Goal: Task Accomplishment & Management: Manage account settings

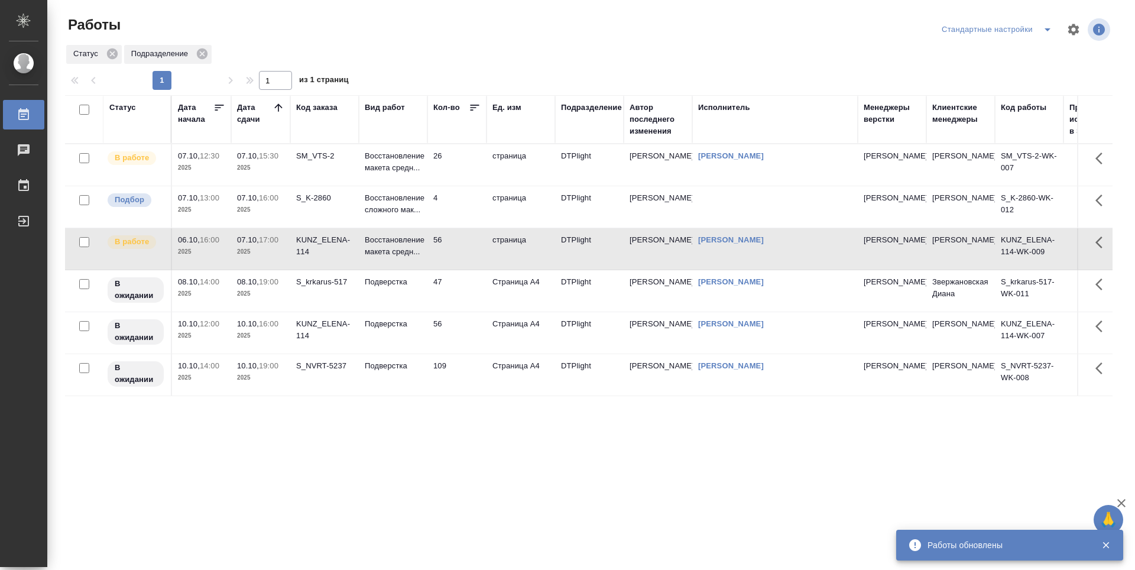
click at [416, 448] on div "Статус Дата начала Дата сдачи Код заказа Вид работ Кол-во Ед. изм Подразделение…" at bounding box center [588, 308] width 1047 height 426
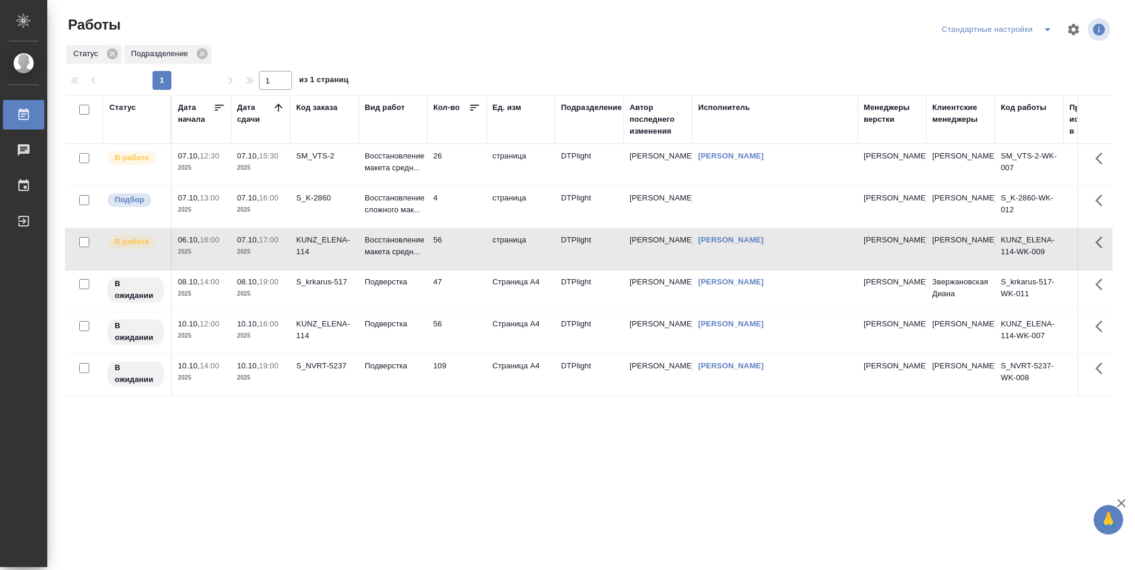
click at [273, 106] on icon at bounding box center [279, 108] width 12 height 12
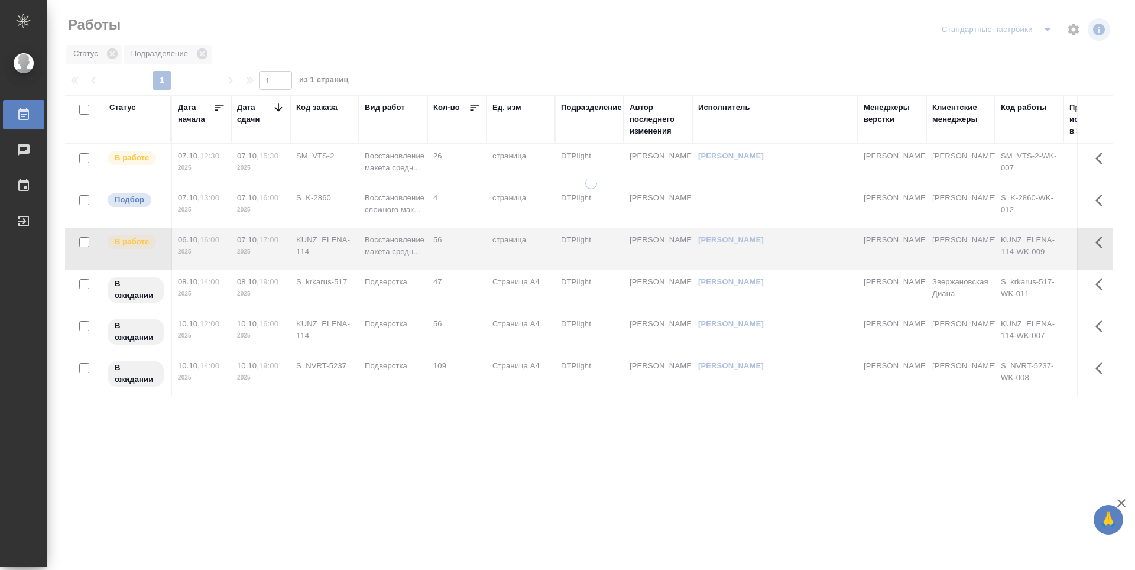
click at [277, 111] on icon at bounding box center [279, 108] width 12 height 12
click at [277, 110] on icon at bounding box center [279, 108] width 12 height 12
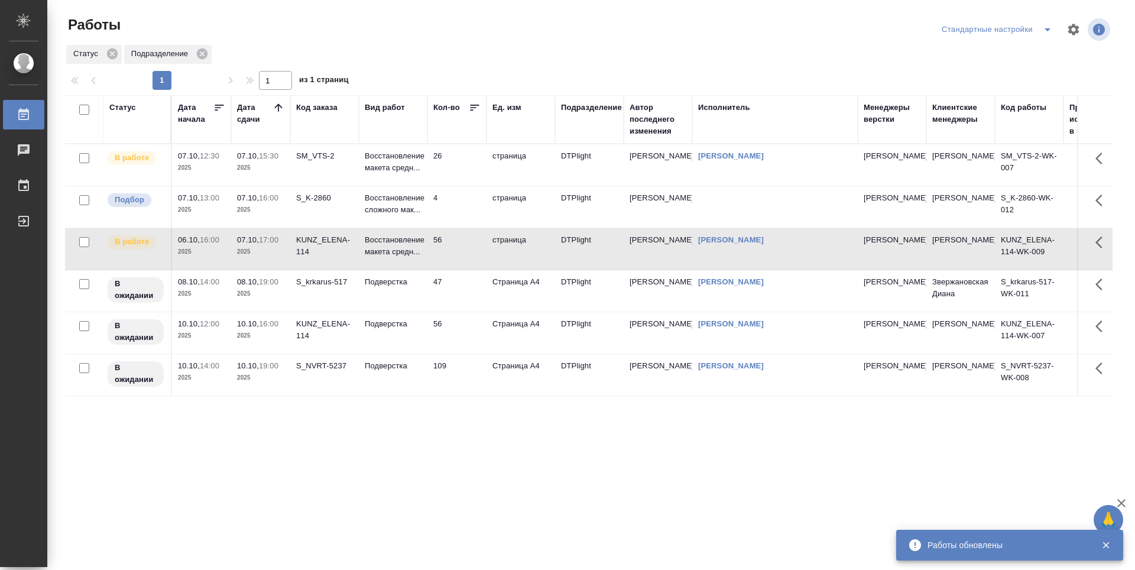
click at [463, 165] on td "26" at bounding box center [456, 164] width 59 height 41
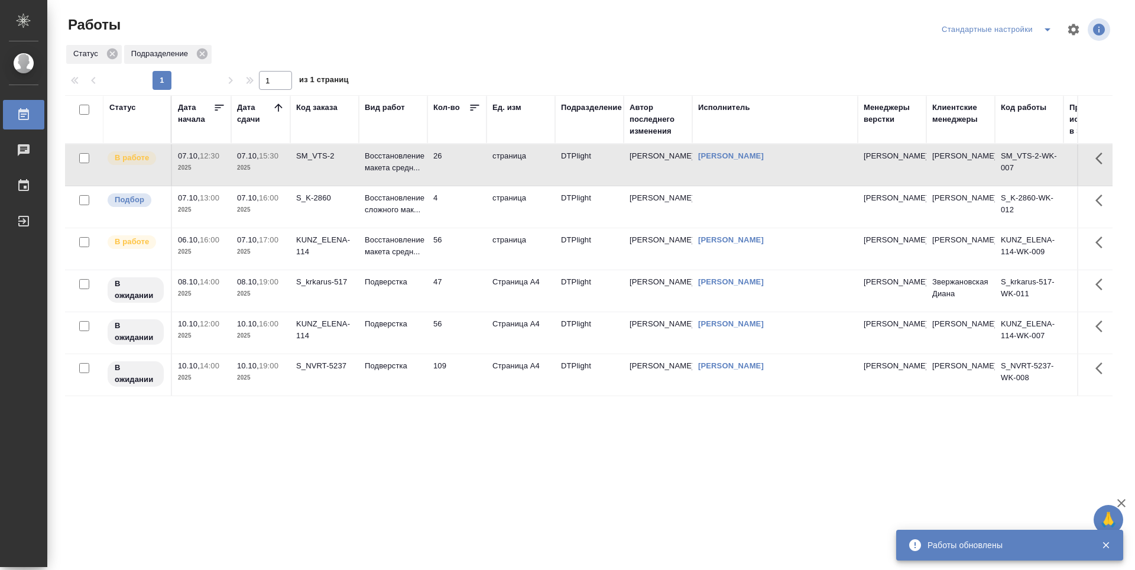
click at [463, 165] on td "26" at bounding box center [456, 164] width 59 height 41
click at [463, 246] on td "56" at bounding box center [456, 248] width 59 height 41
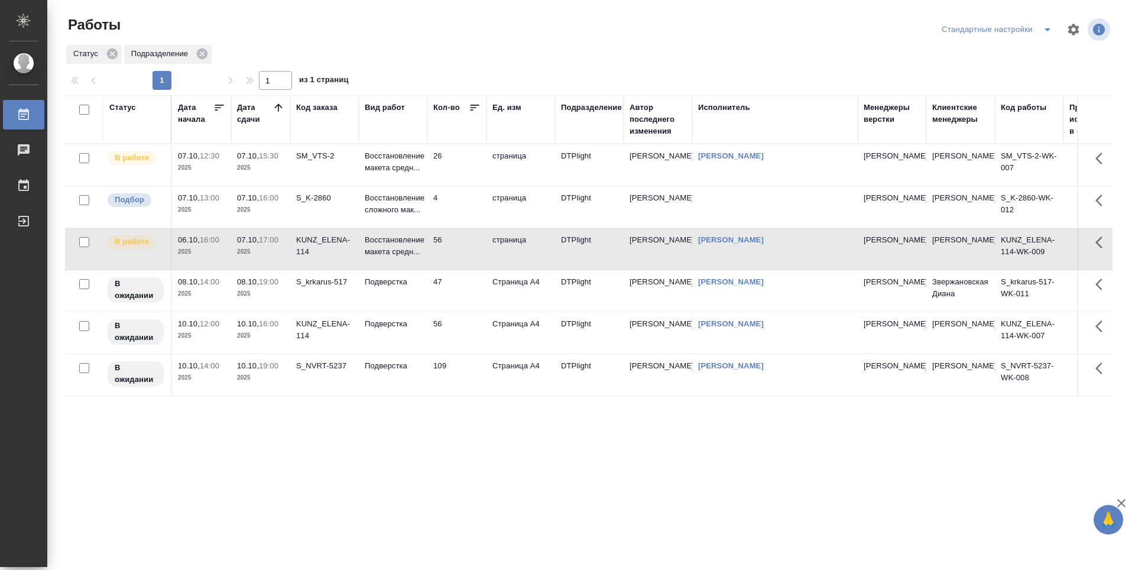
click at [470, 284] on td "47" at bounding box center [456, 290] width 59 height 41
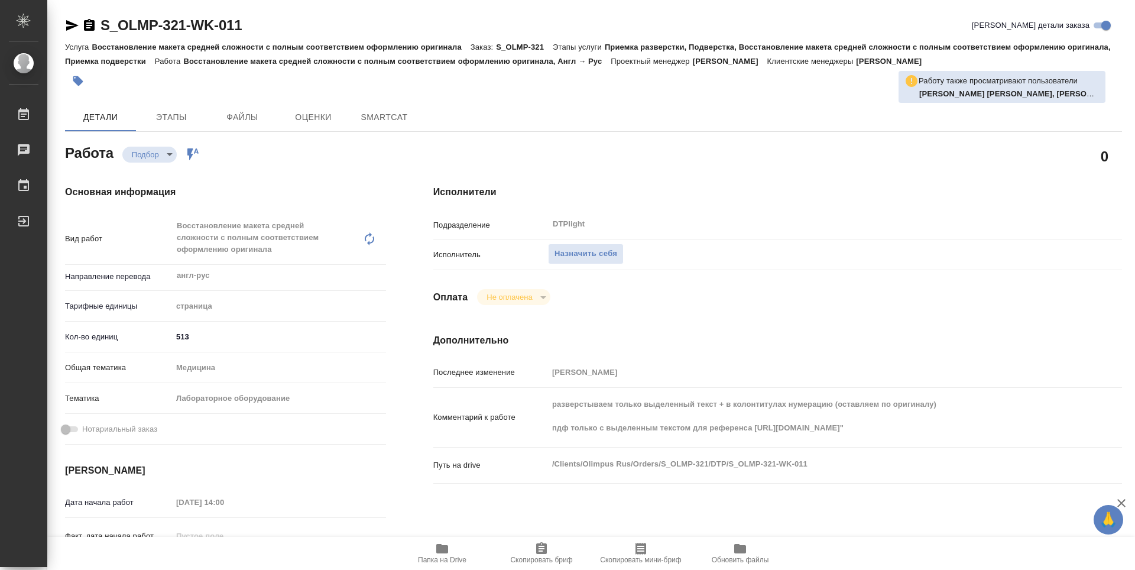
type textarea "x"
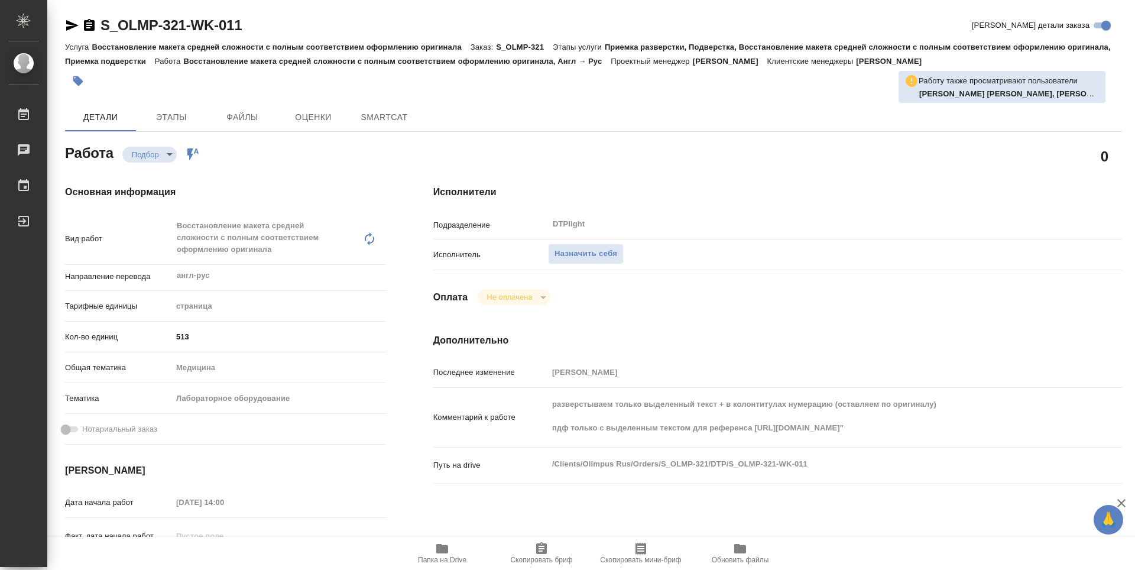
type textarea "x"
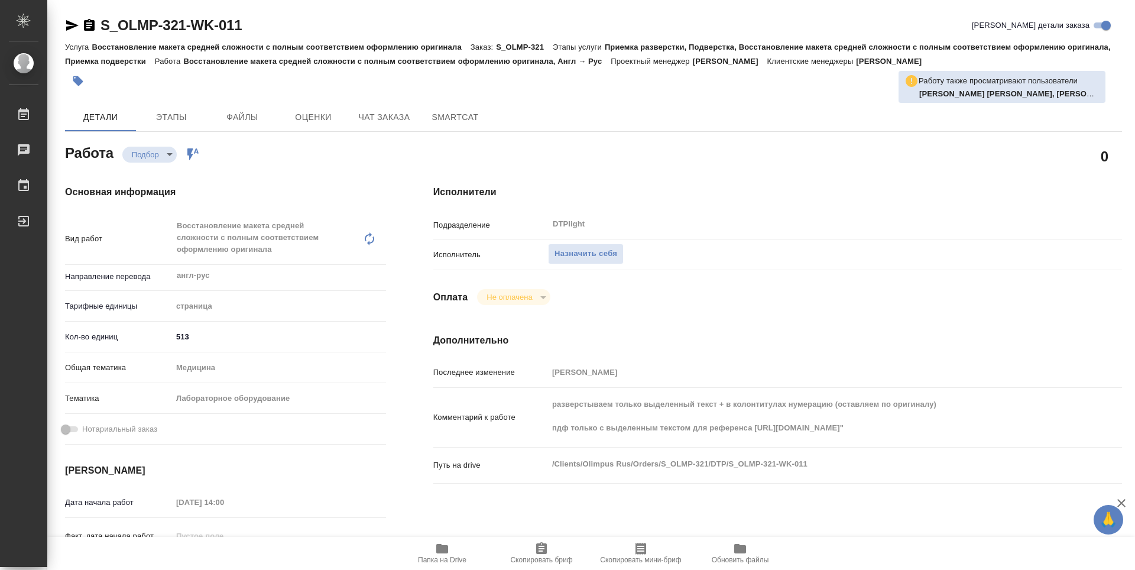
click at [447, 550] on icon "button" at bounding box center [442, 548] width 12 height 9
type textarea "x"
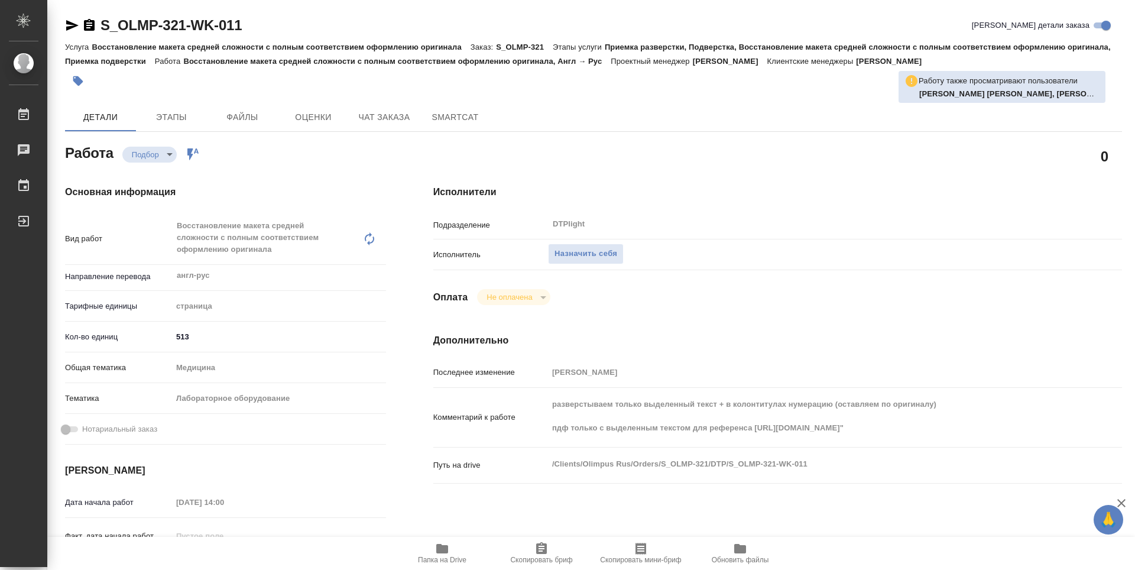
type textarea "x"
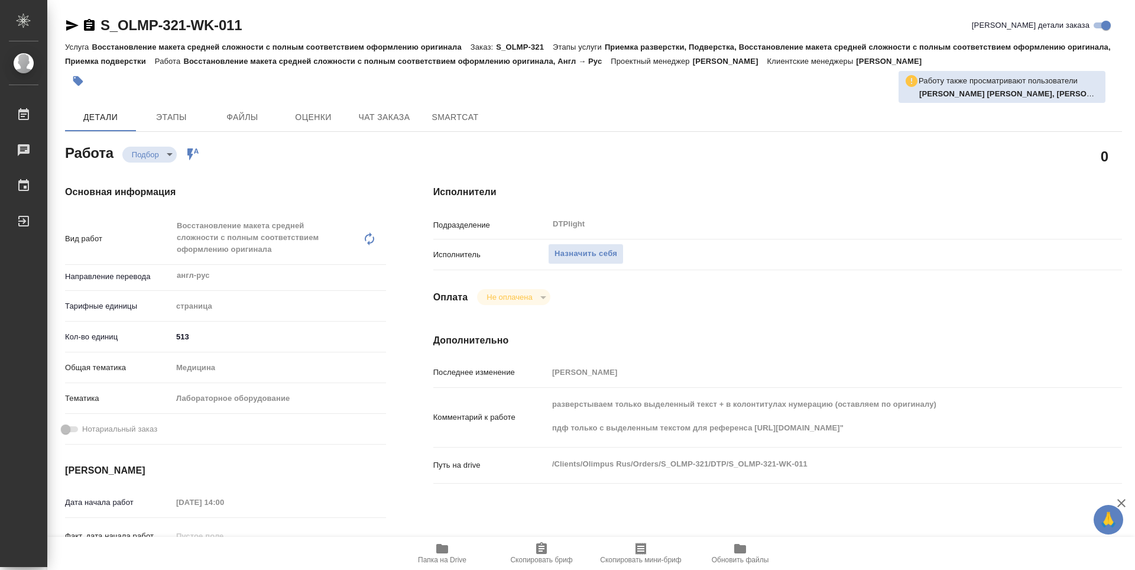
type textarea "x"
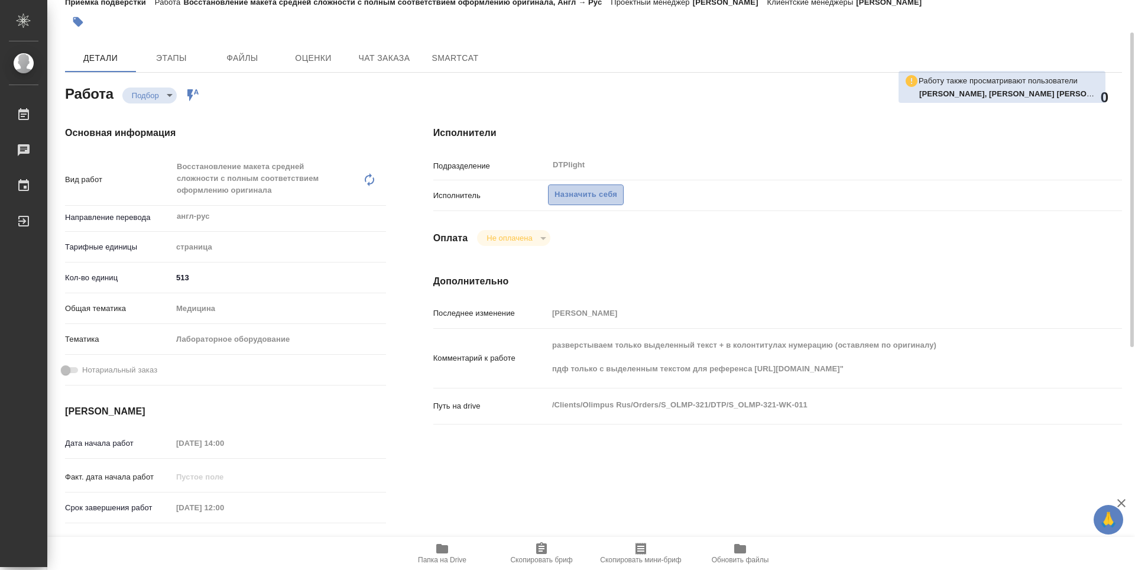
click at [608, 200] on span "Назначить себя" at bounding box center [585, 195] width 63 height 14
type textarea "x"
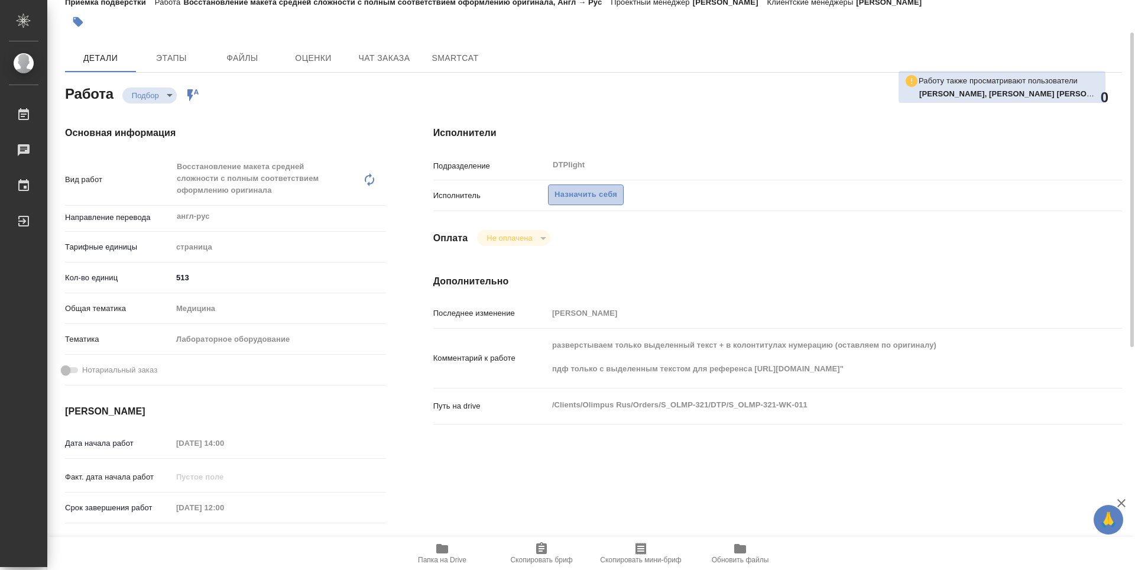
type textarea "x"
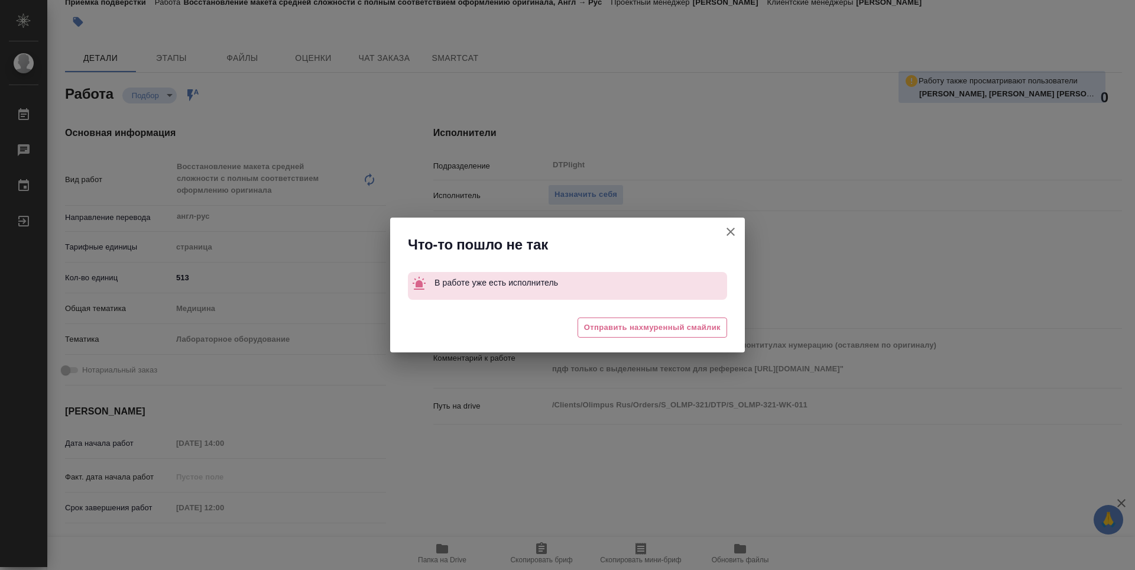
click at [731, 229] on icon "button" at bounding box center [731, 232] width 14 height 14
type textarea "x"
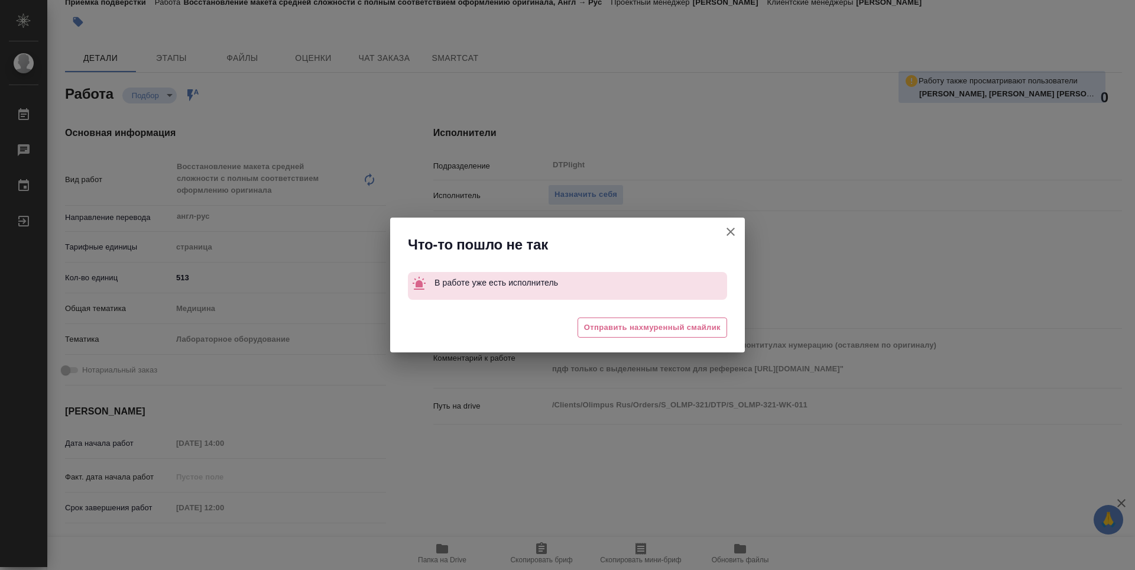
type textarea "x"
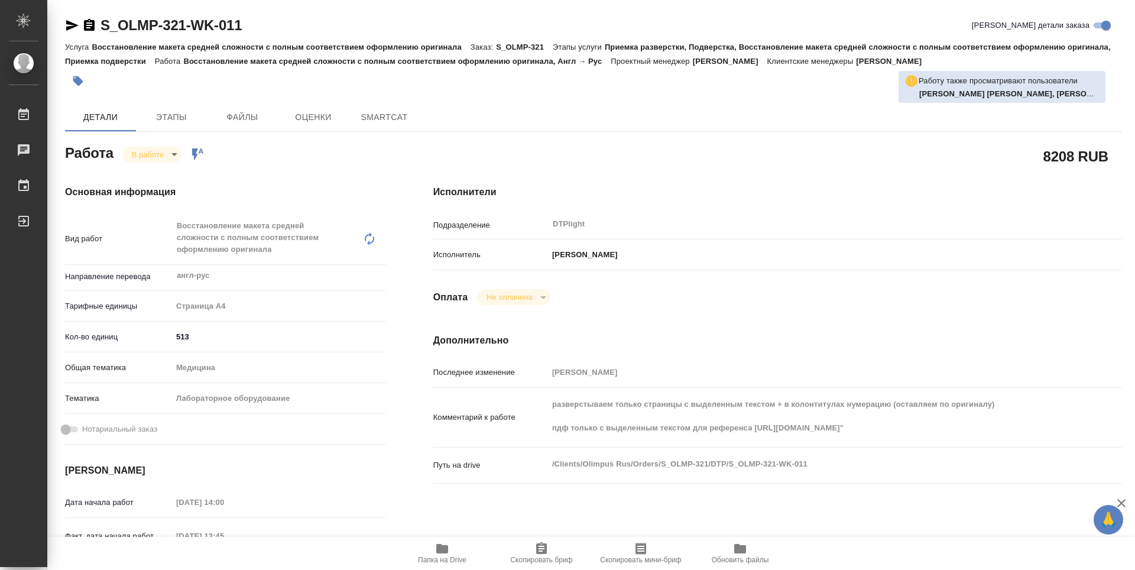
type textarea "x"
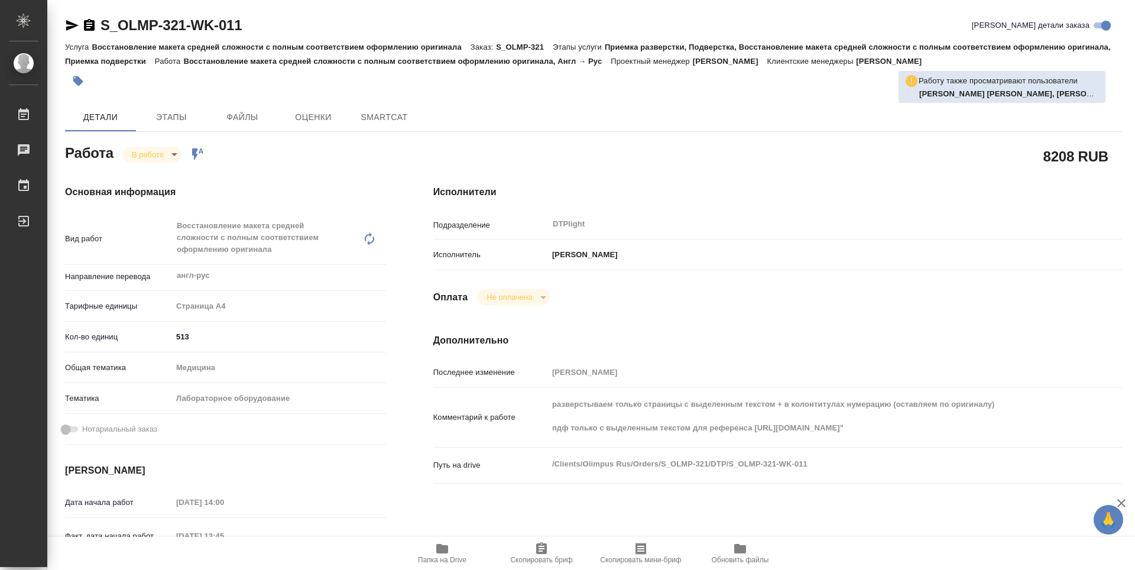
type textarea "x"
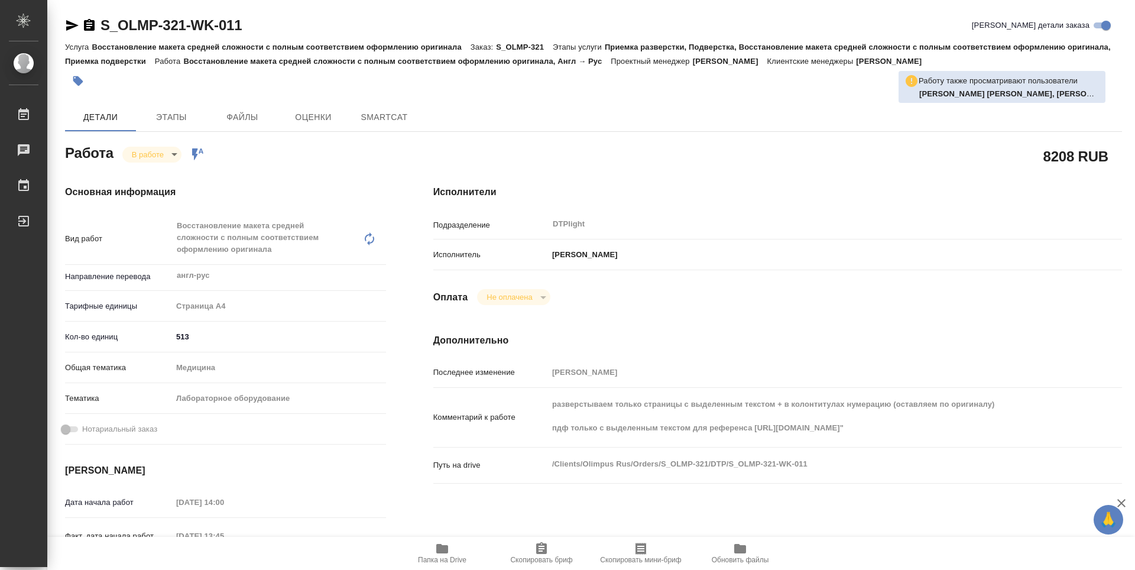
type textarea "x"
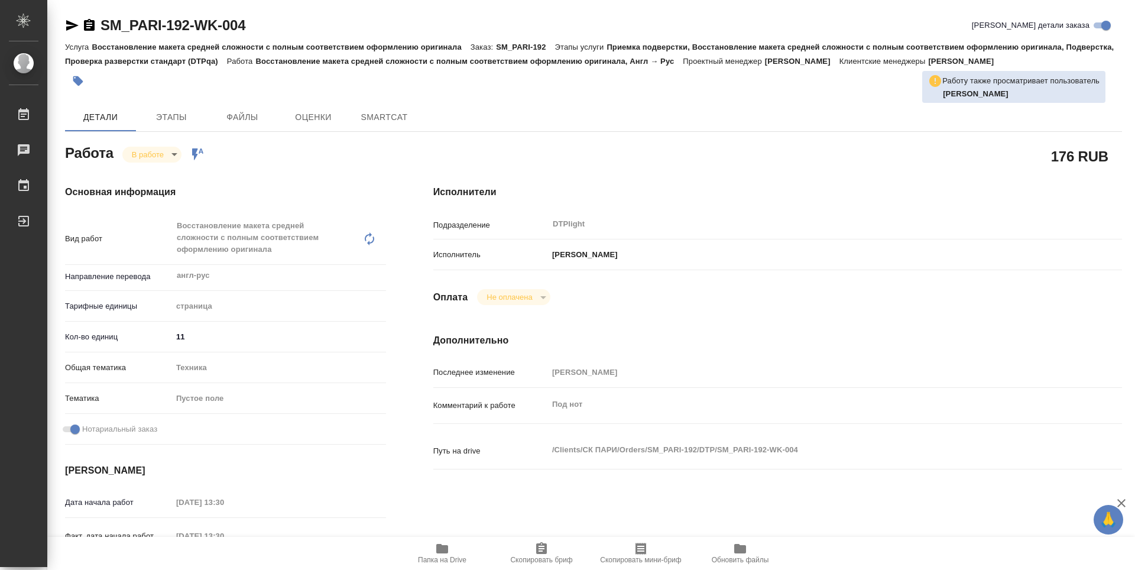
type textarea "x"
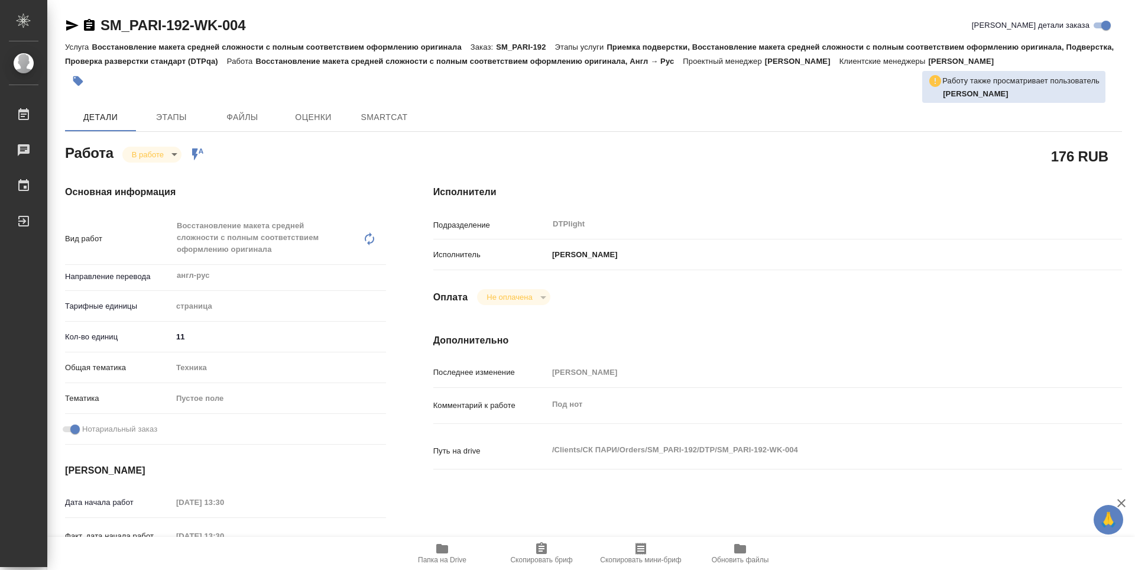
type textarea "x"
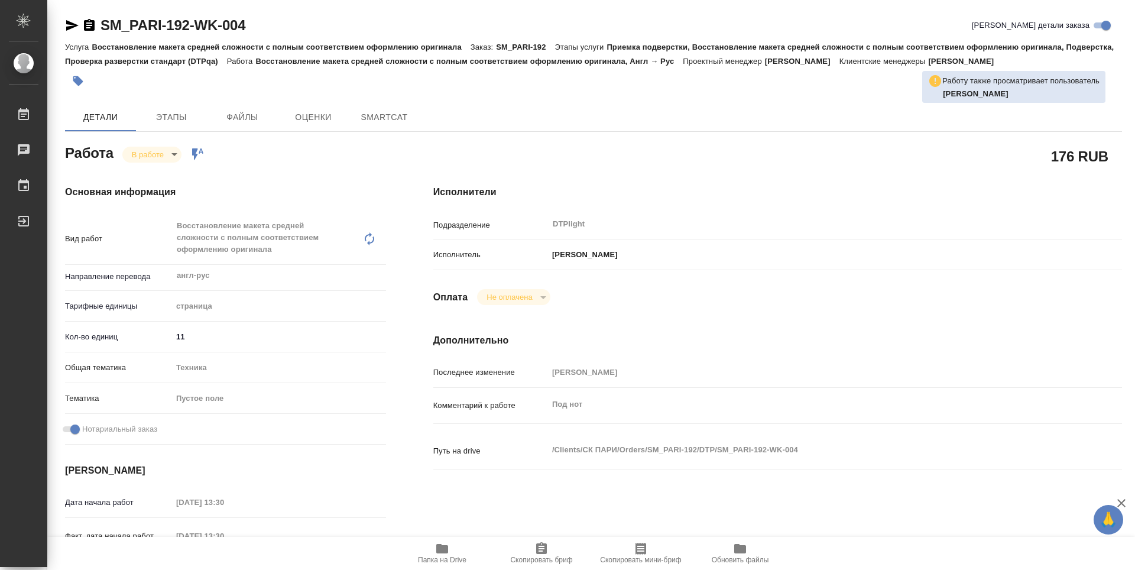
type textarea "x"
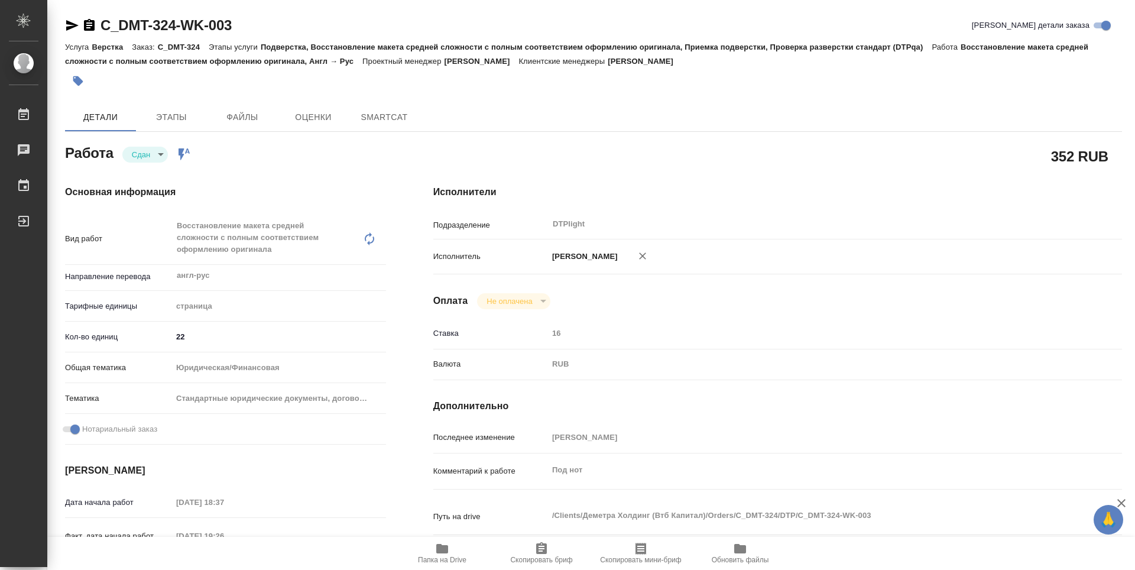
type textarea "x"
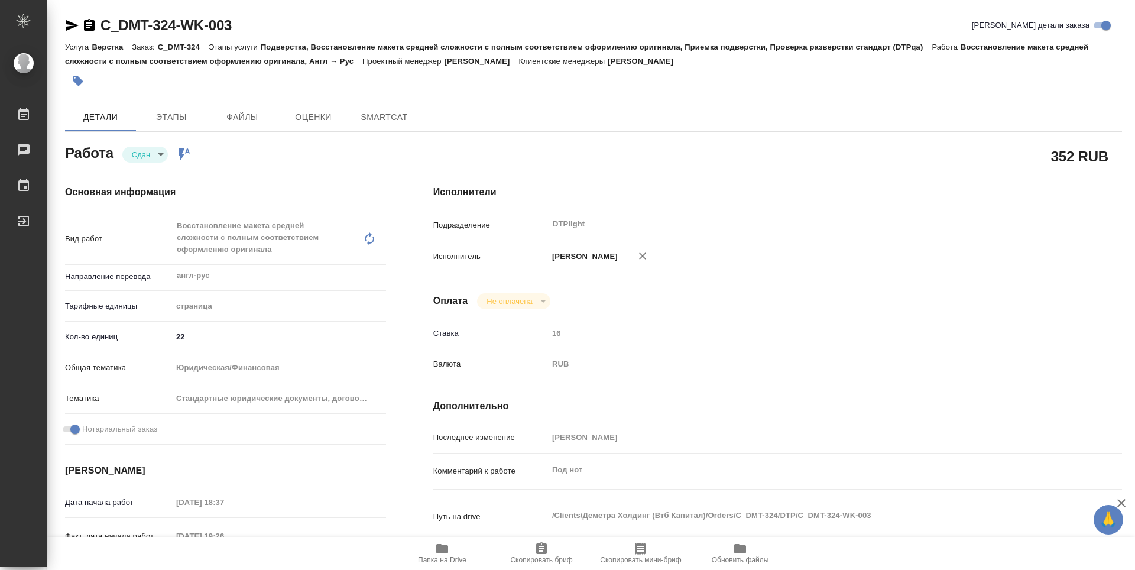
type textarea "x"
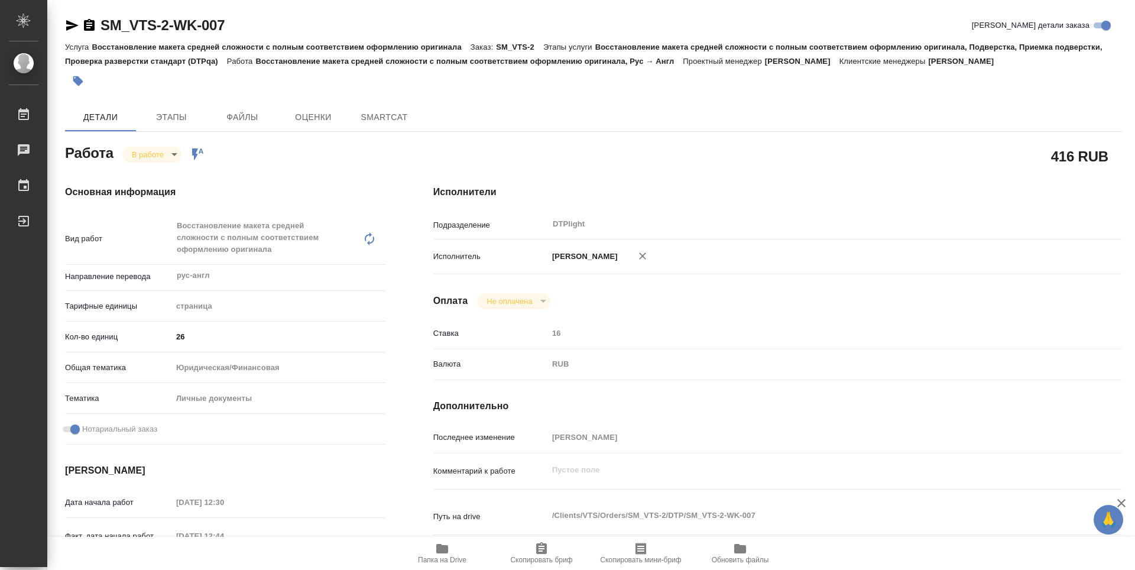
type textarea "x"
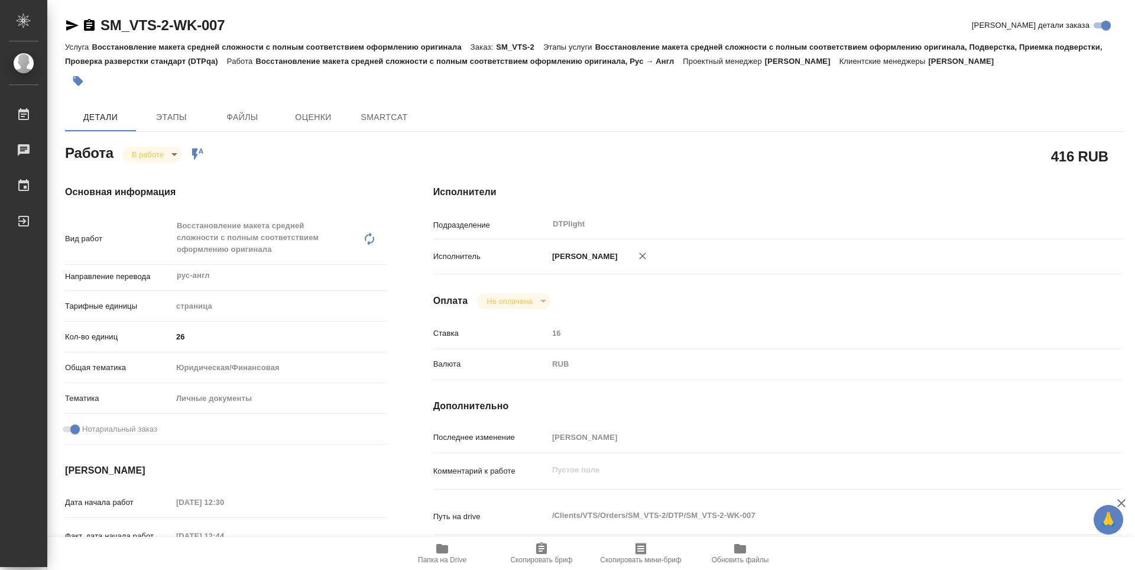
type textarea "x"
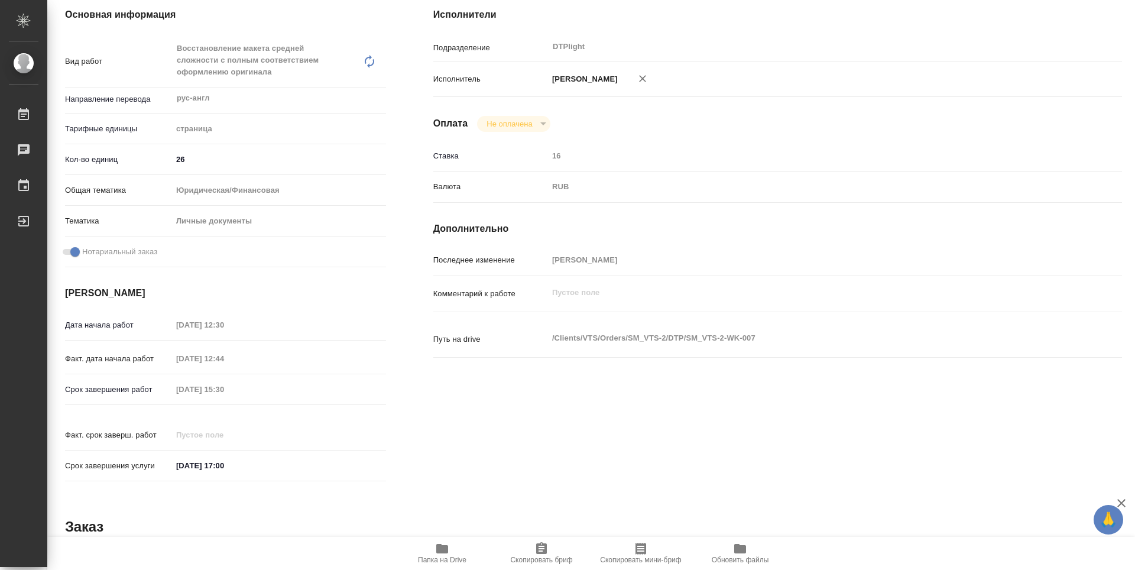
type textarea "x"
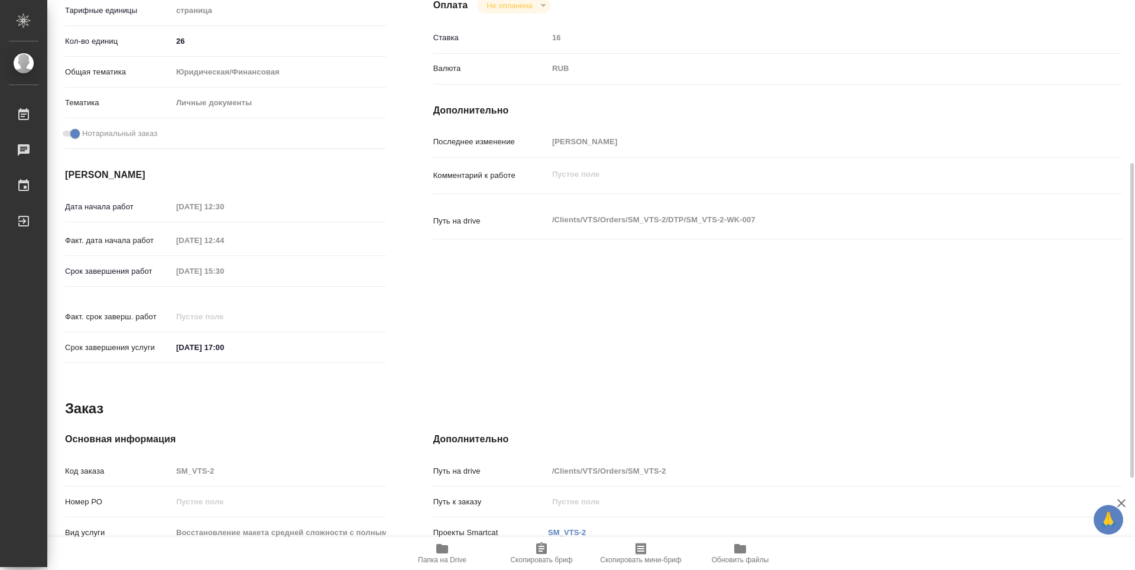
scroll to position [414, 0]
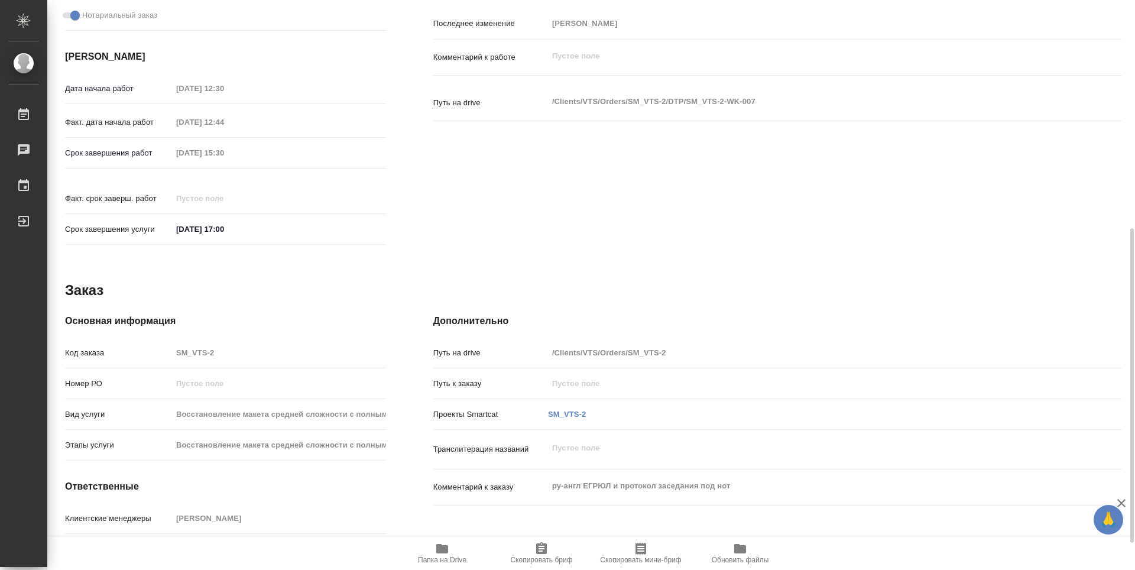
type textarea "x"
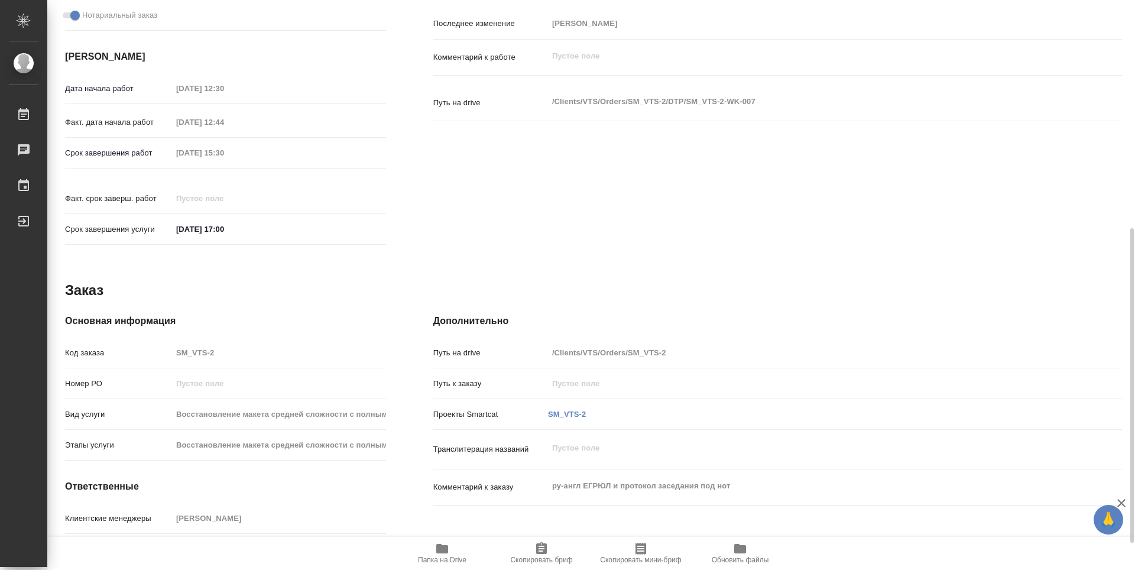
type textarea "x"
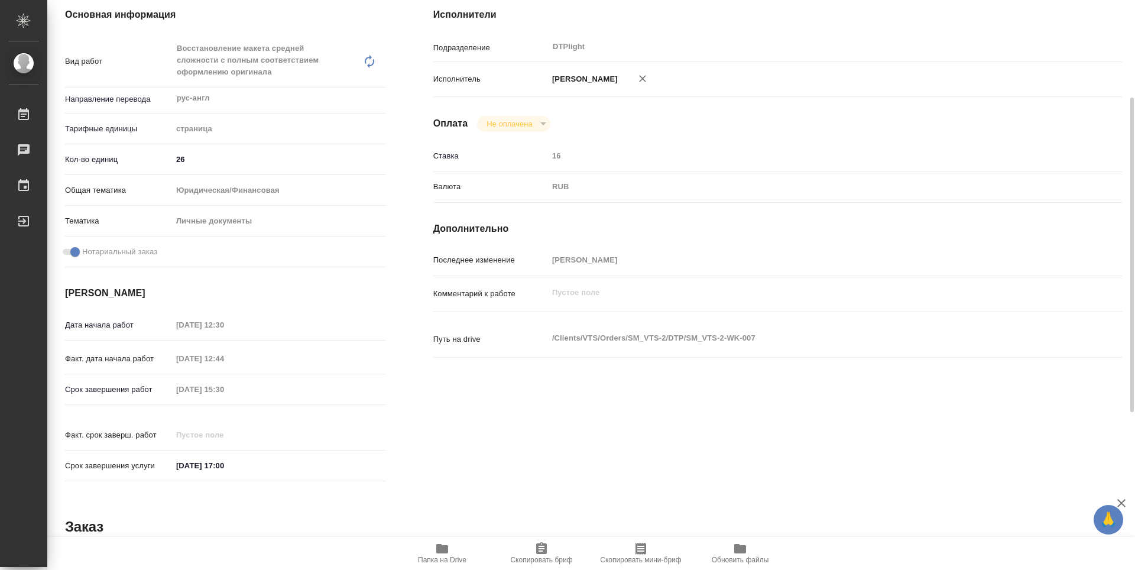
scroll to position [0, 0]
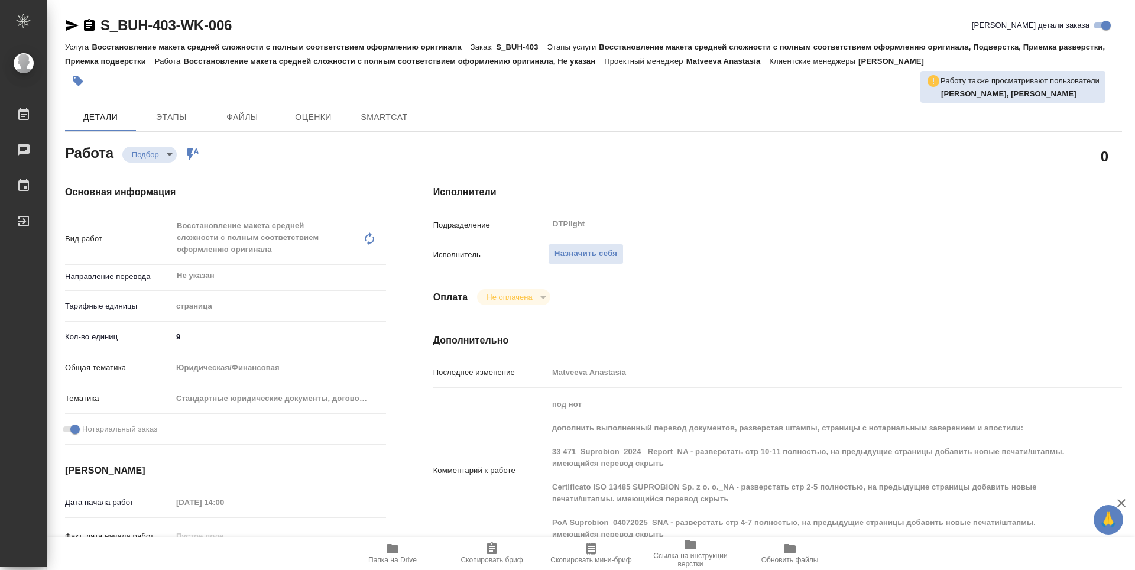
type textarea "x"
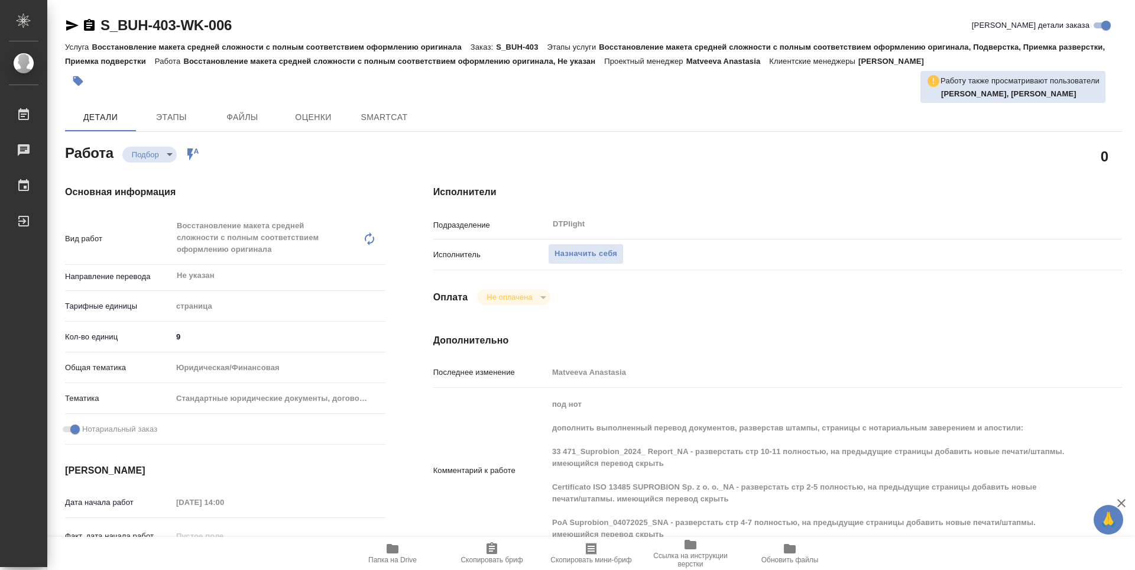
type textarea "x"
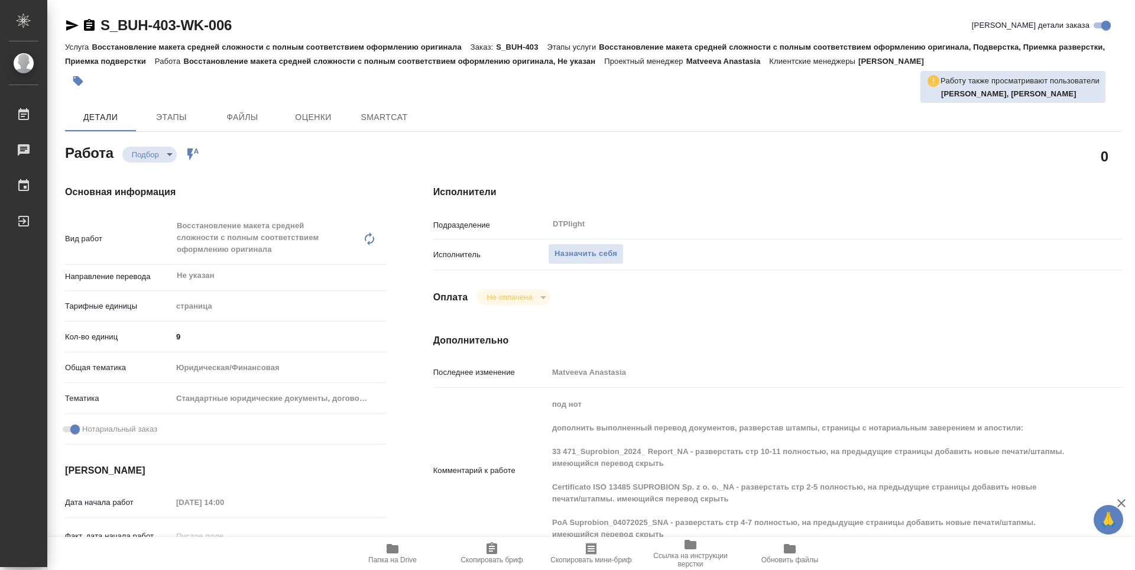
type textarea "x"
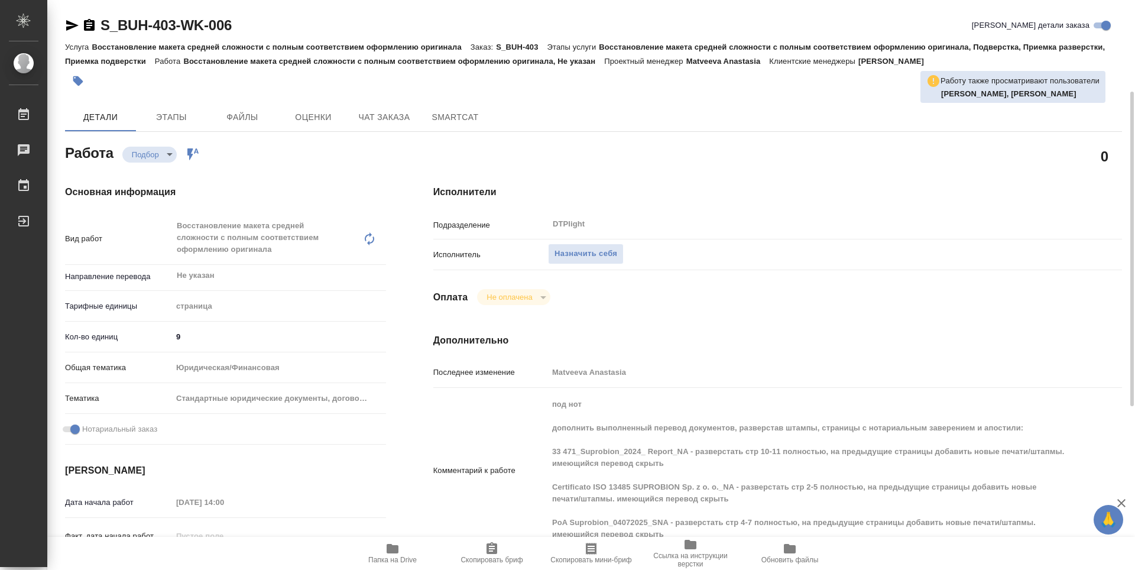
scroll to position [59, 0]
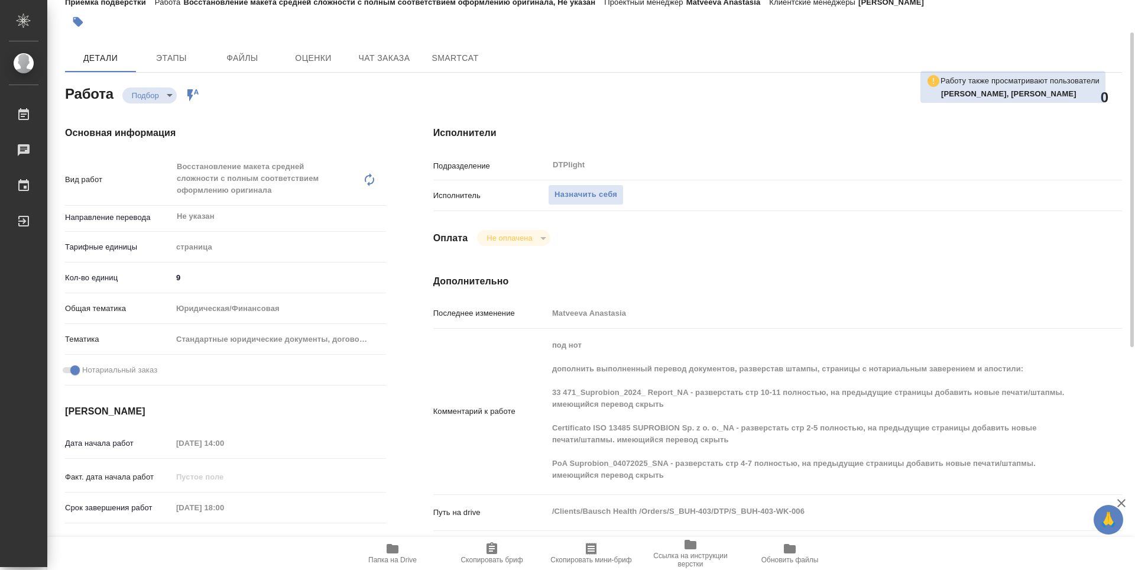
type textarea "x"
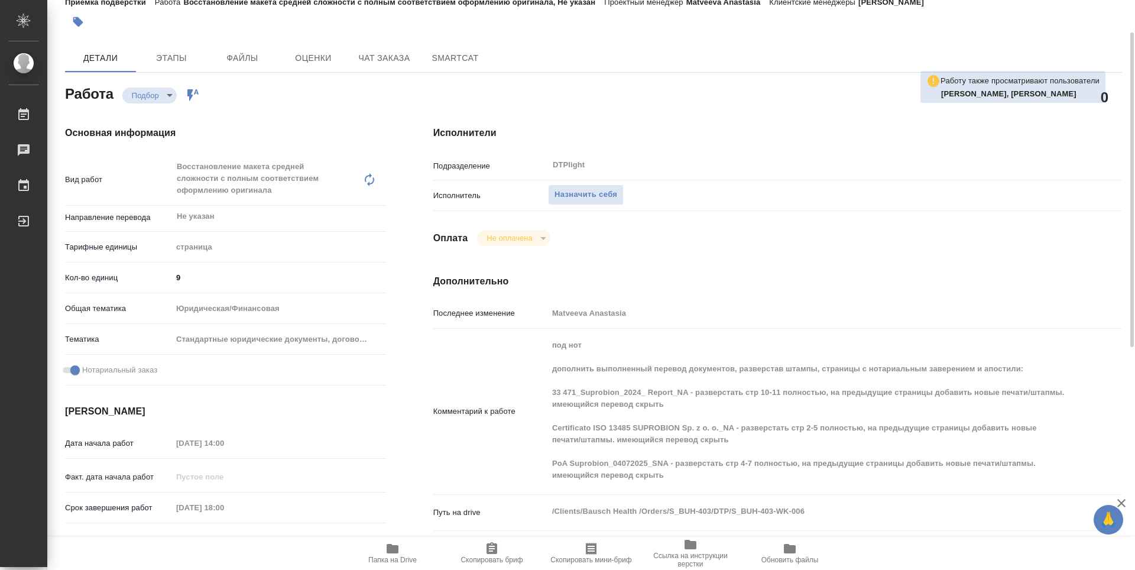
type textarea "x"
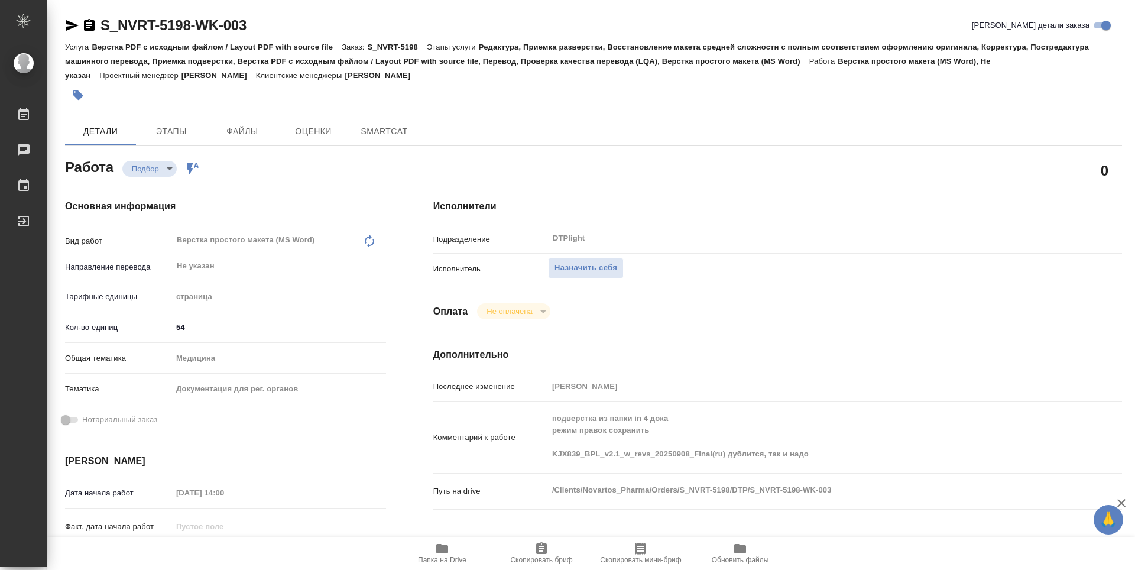
type textarea "x"
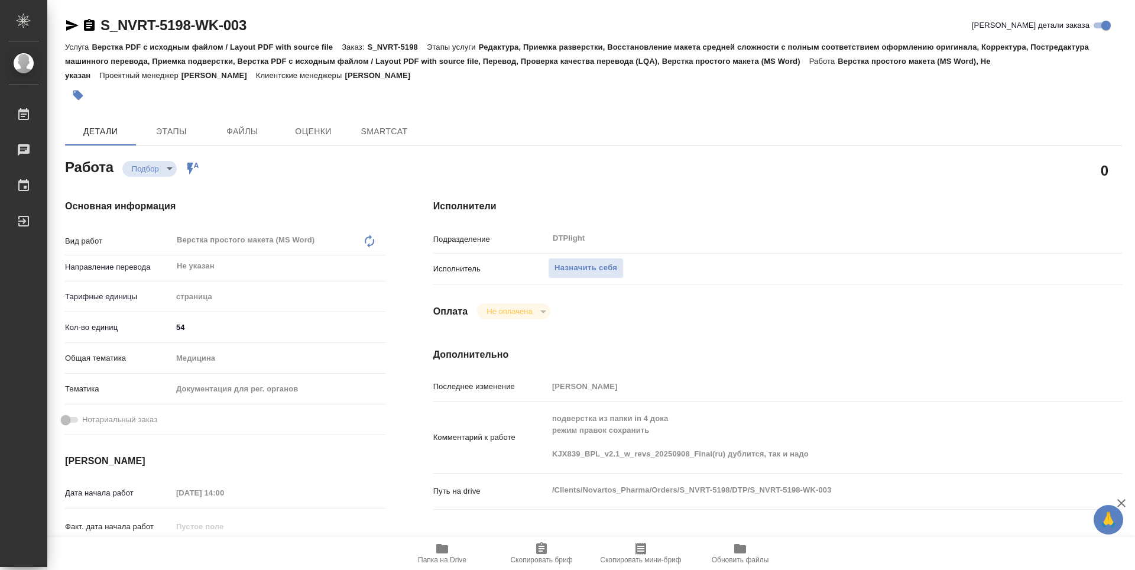
type textarea "x"
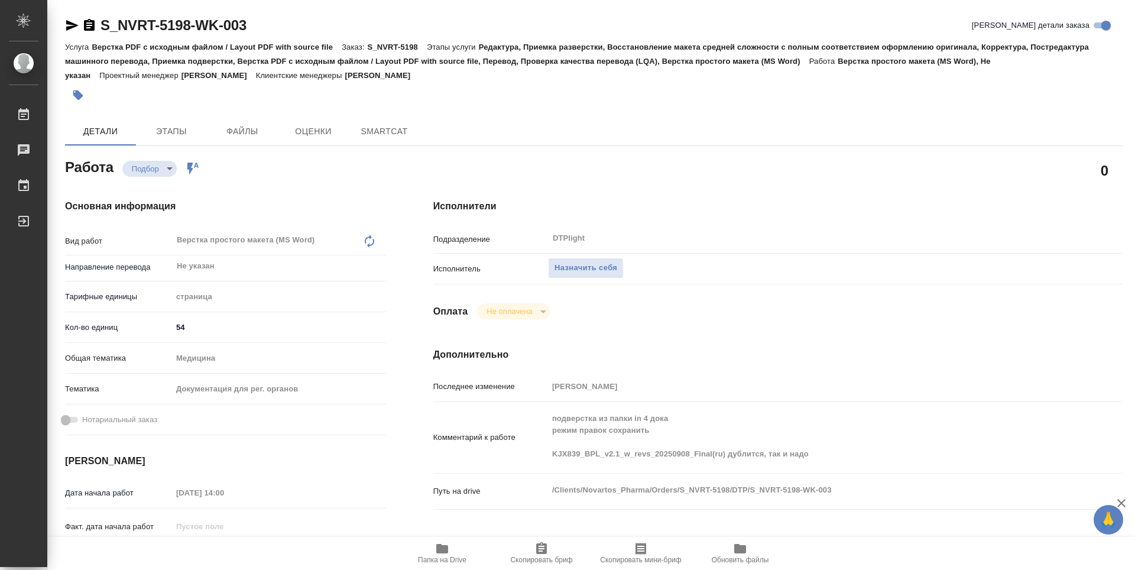
type textarea "x"
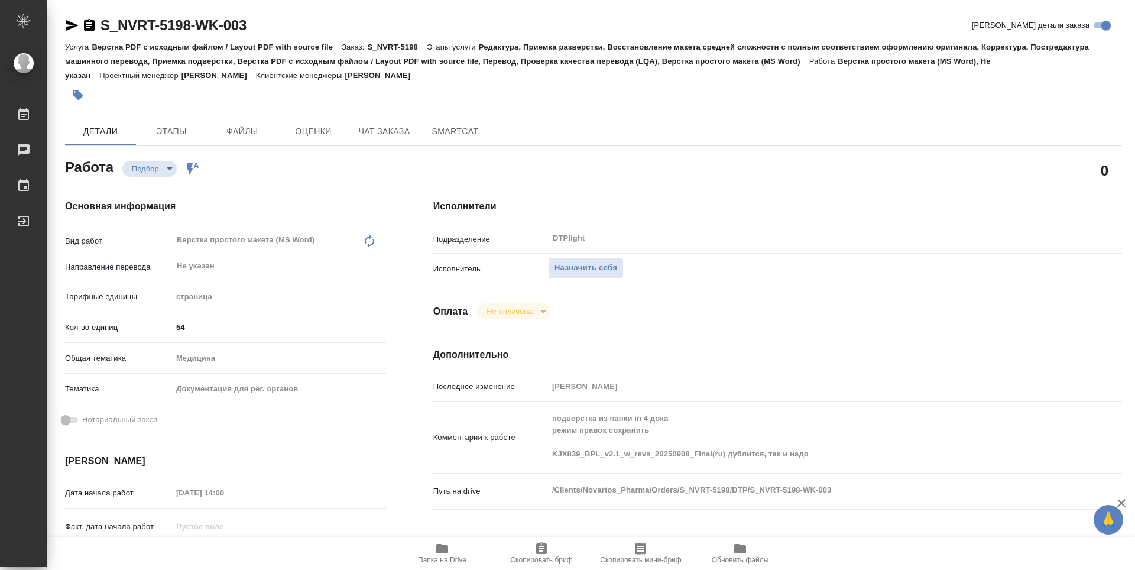
type textarea "x"
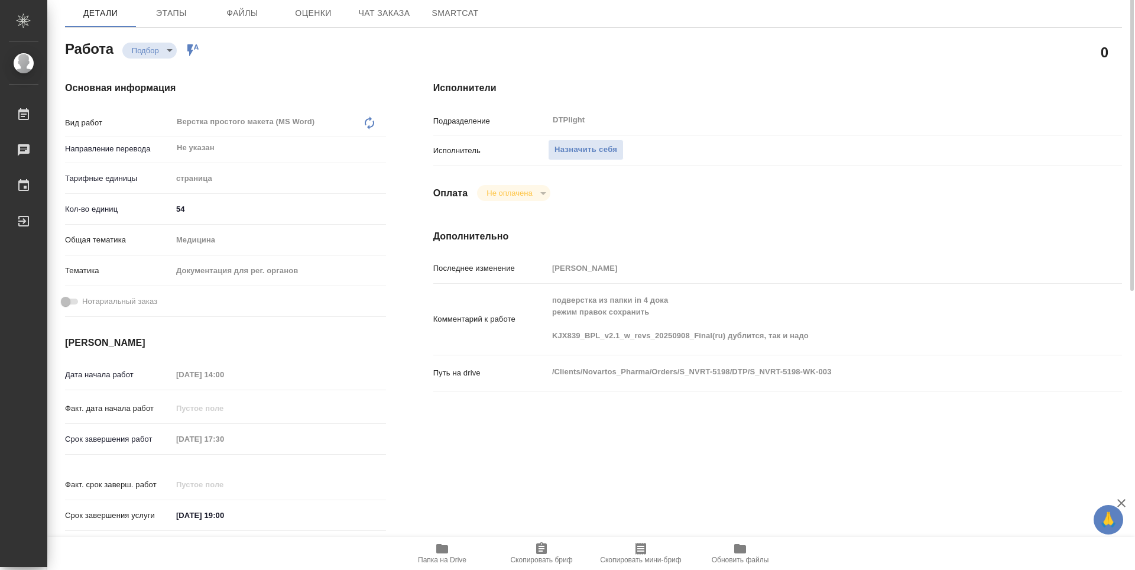
type textarea "x"
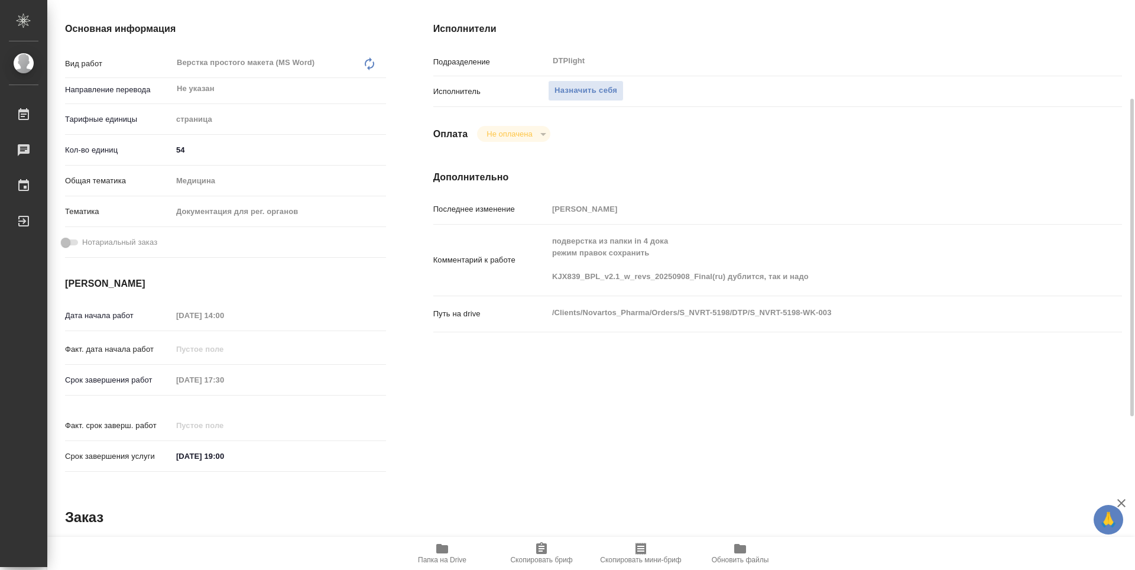
scroll to position [118, 0]
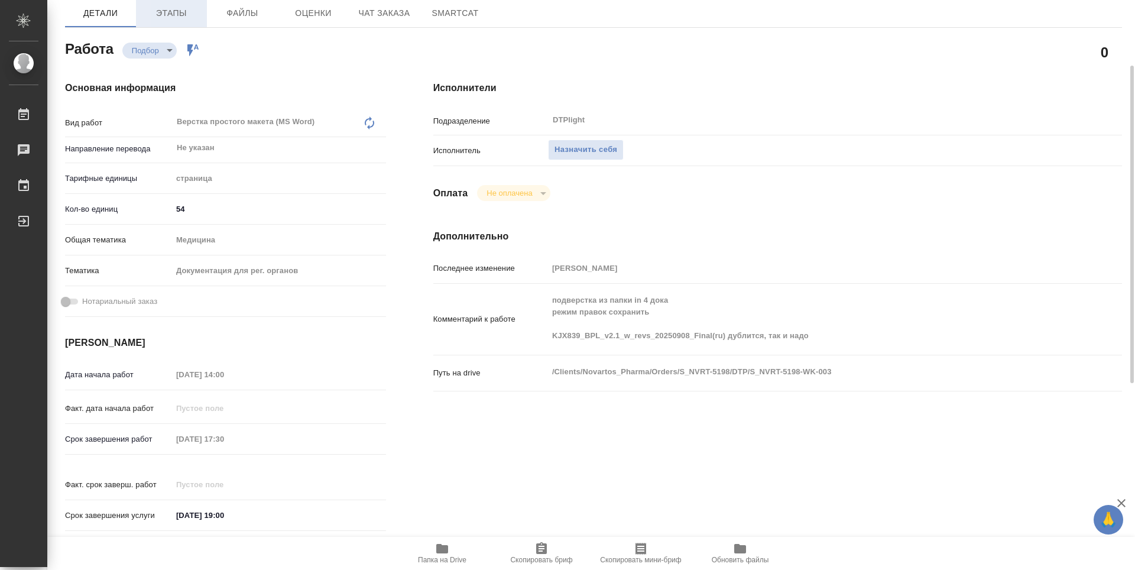
click at [176, 16] on span "Этапы" at bounding box center [171, 13] width 57 height 15
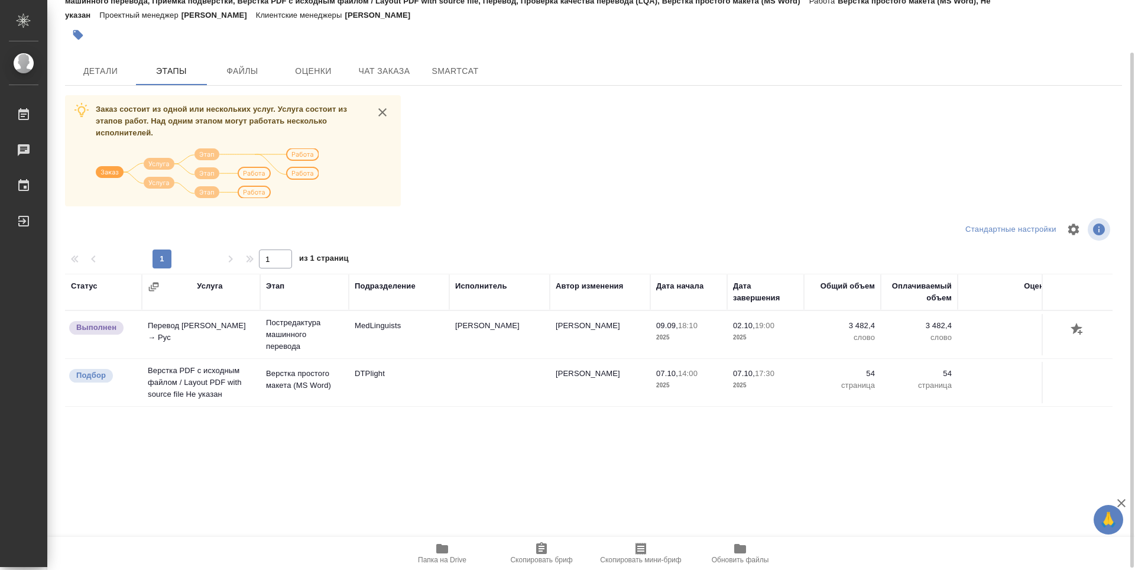
scroll to position [59, 0]
click at [108, 73] on span "Детали" at bounding box center [100, 72] width 57 height 15
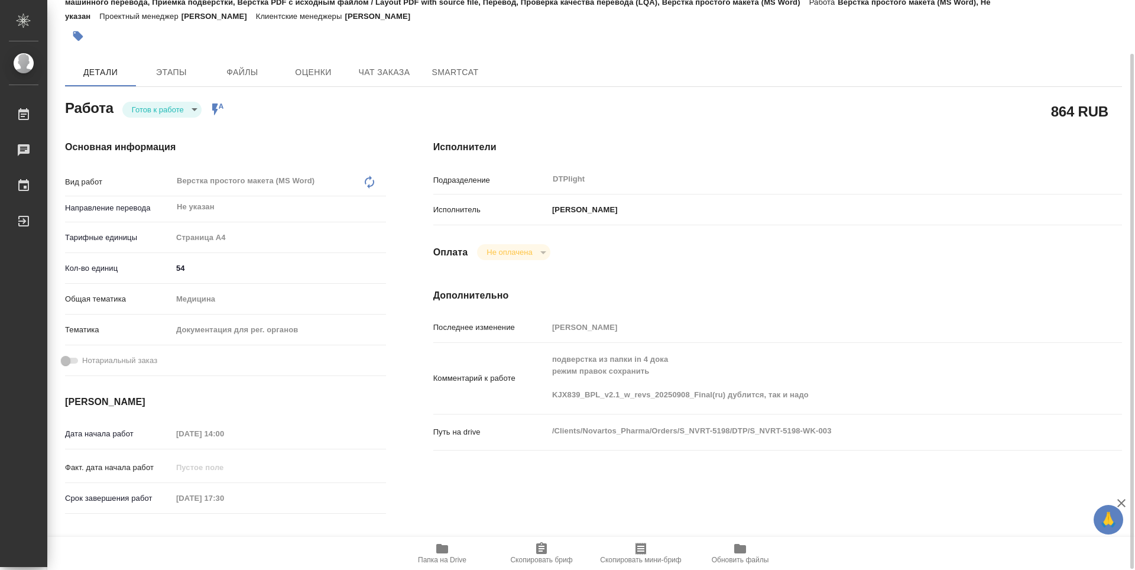
type textarea "x"
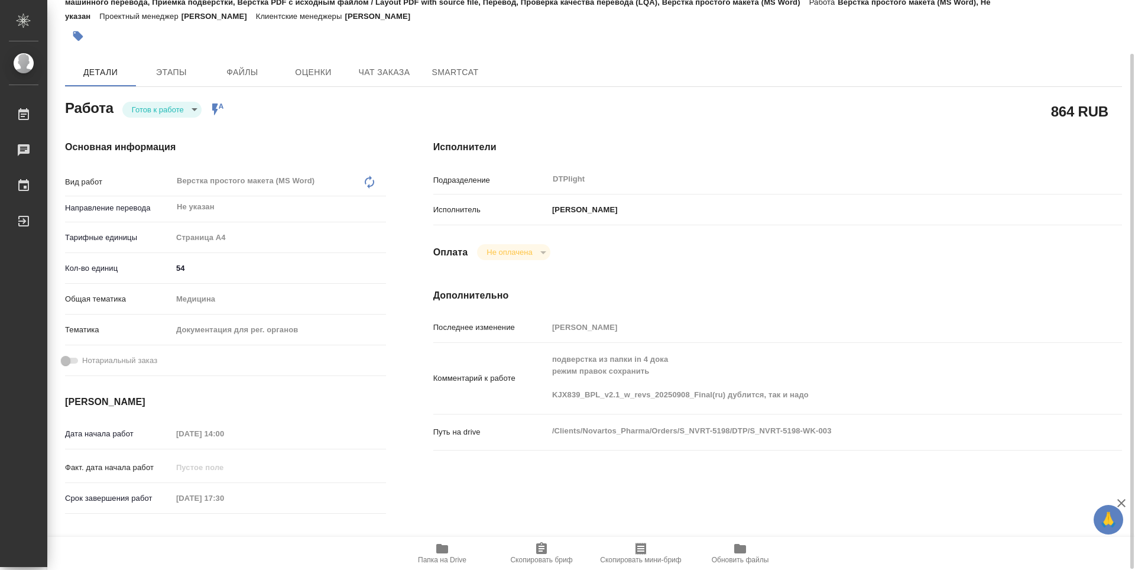
type textarea "x"
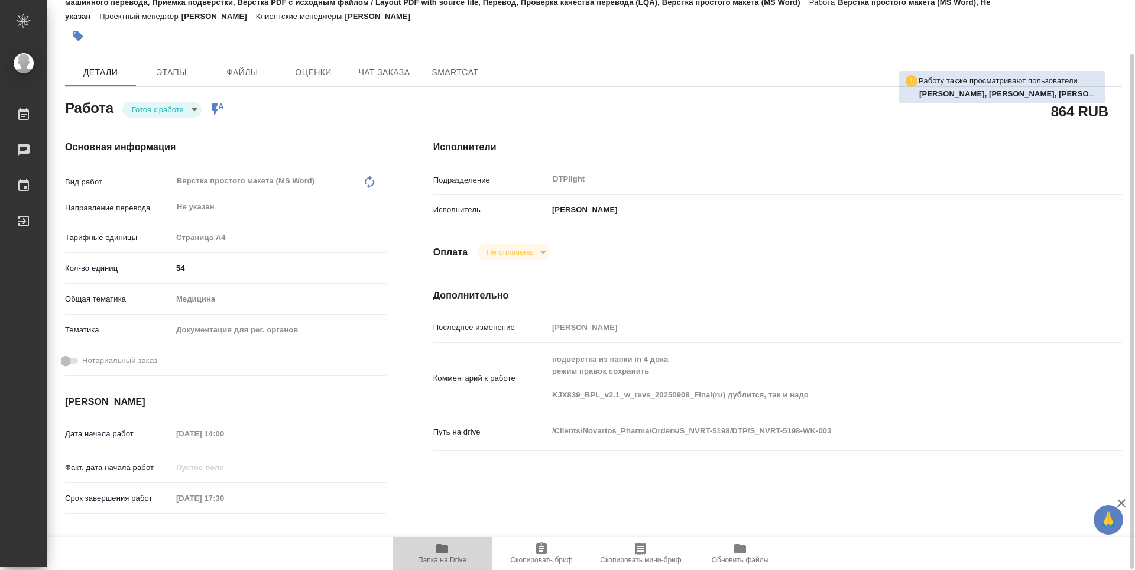
click at [452, 550] on span "Папка на Drive" at bounding box center [442, 552] width 85 height 22
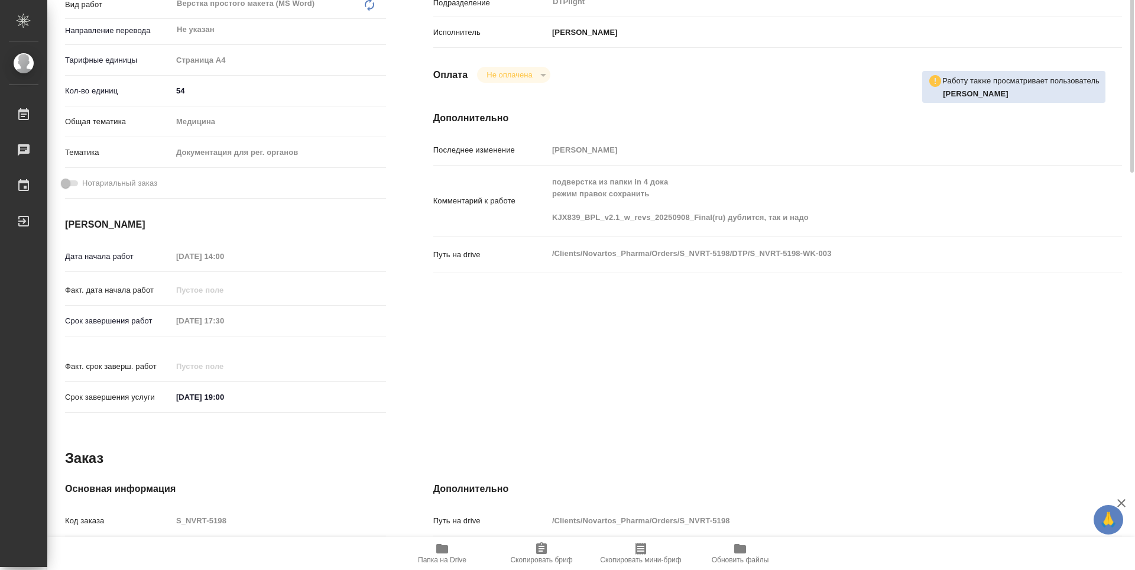
scroll to position [59, 0]
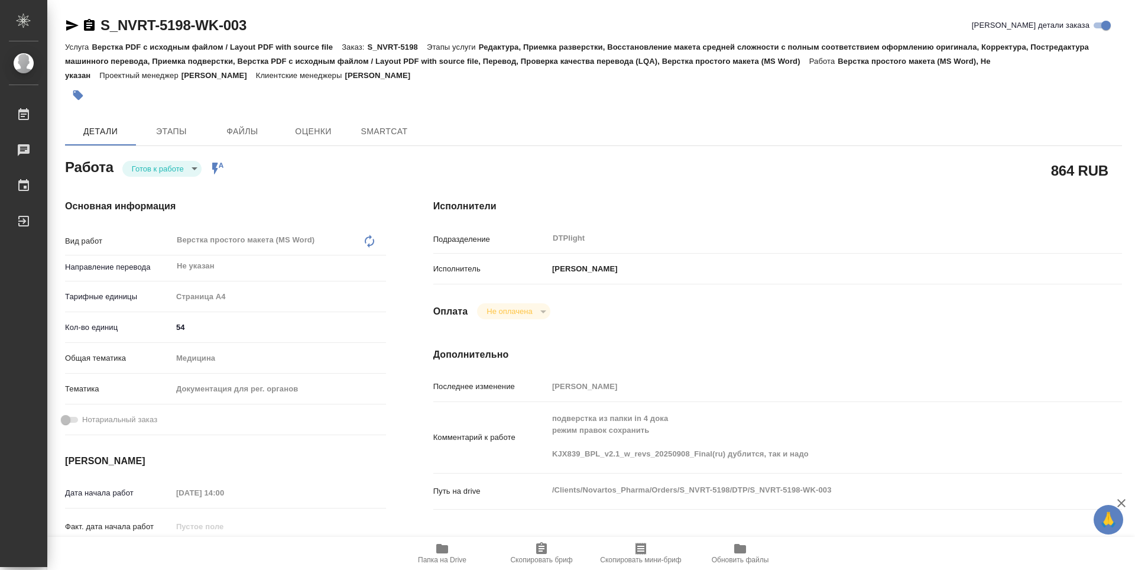
type textarea "x"
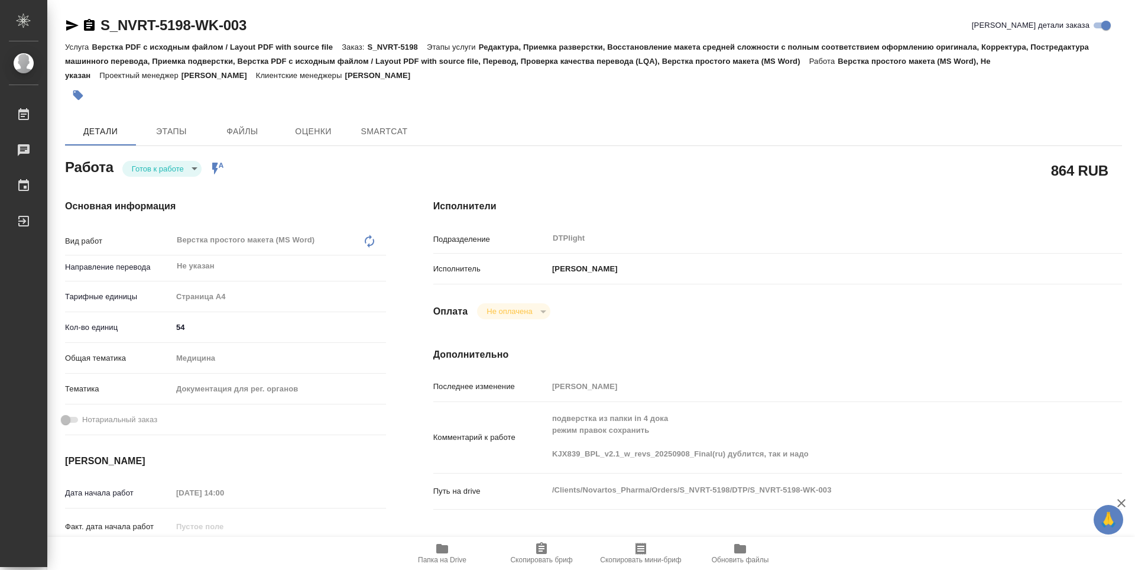
type textarea "x"
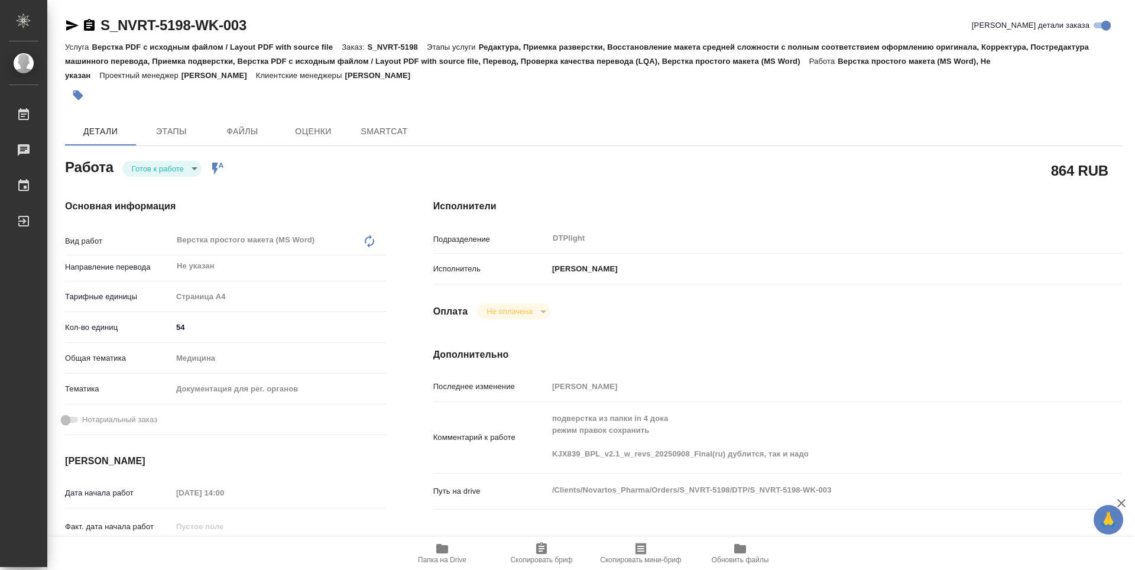
type textarea "x"
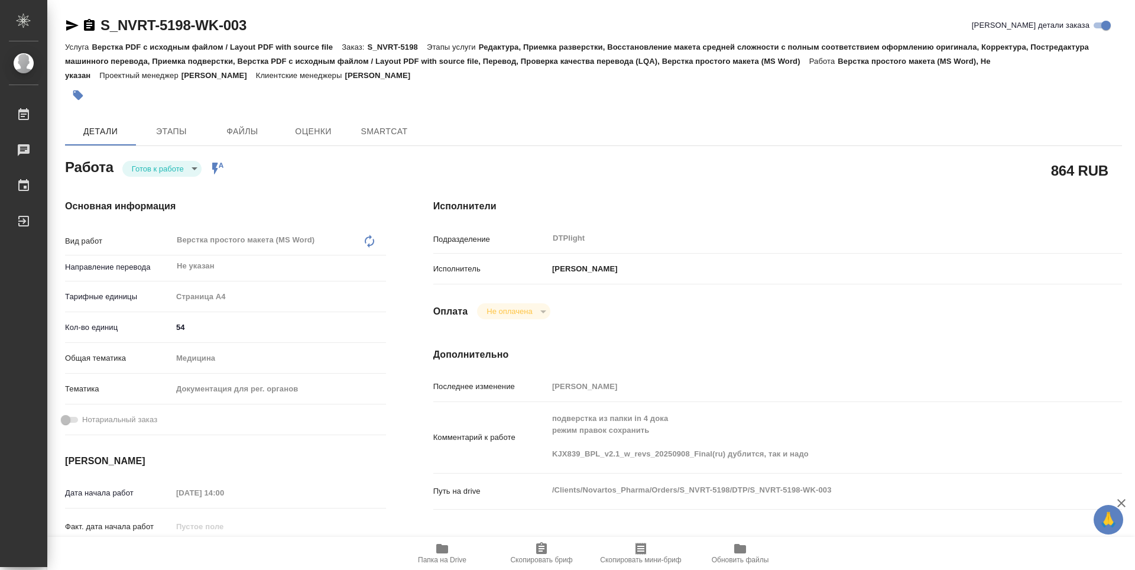
type textarea "x"
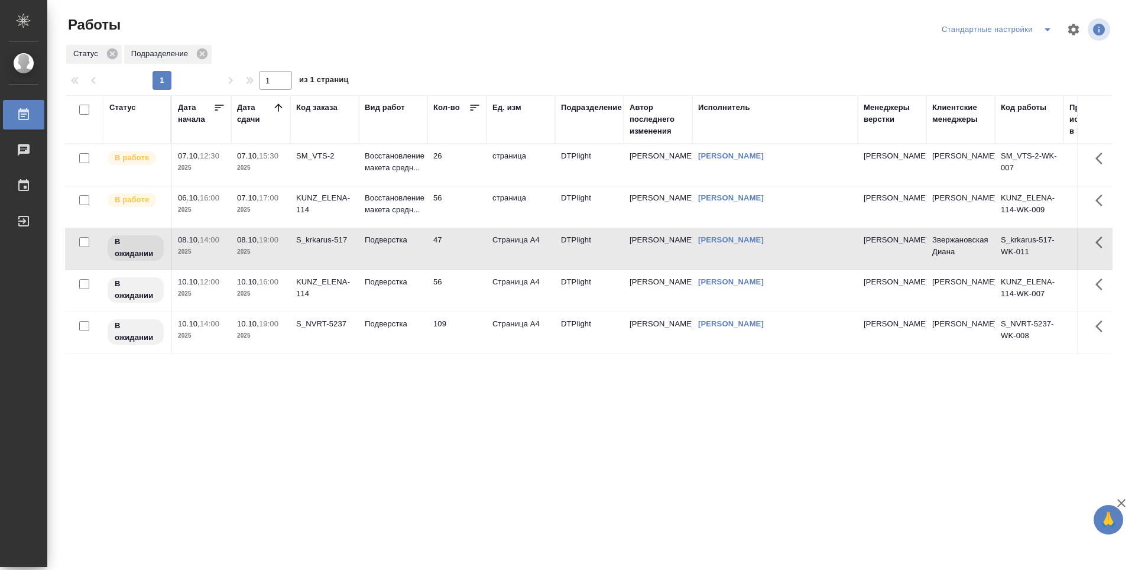
click at [525, 447] on div "Статус Дата начала Дата сдачи Код заказа Вид работ Кол-во Ед. изм Подразделение…" at bounding box center [588, 308] width 1047 height 426
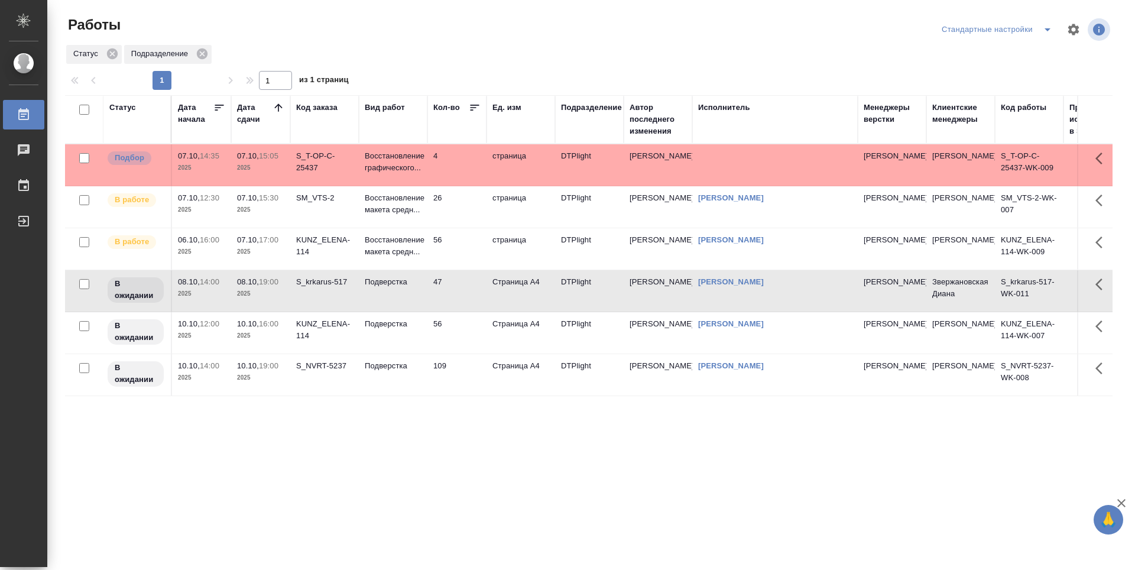
click at [465, 161] on td "4" at bounding box center [456, 164] width 59 height 41
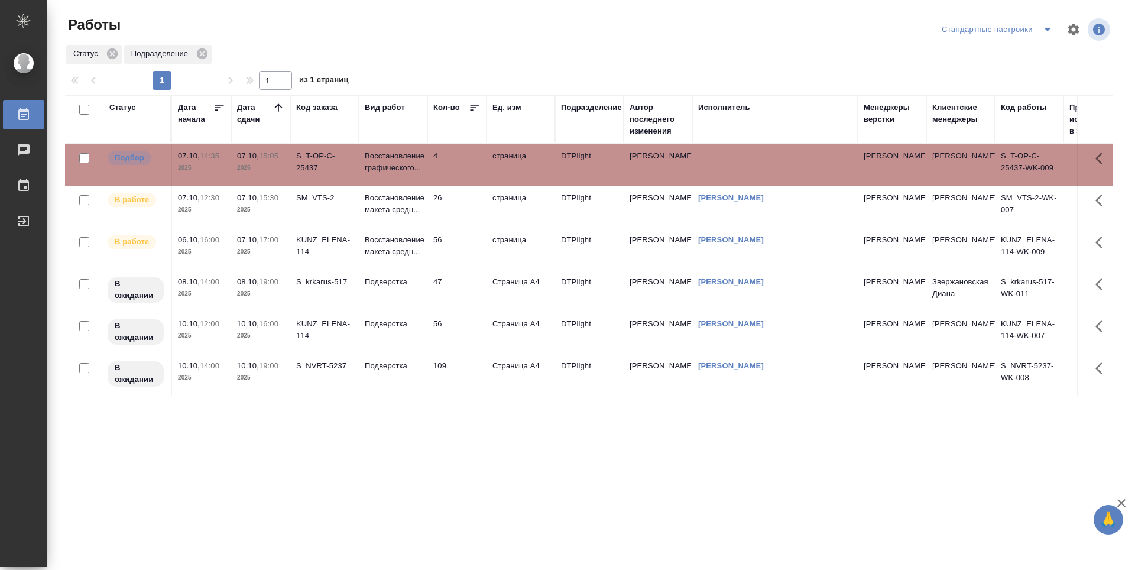
click at [463, 160] on td "4" at bounding box center [456, 164] width 59 height 41
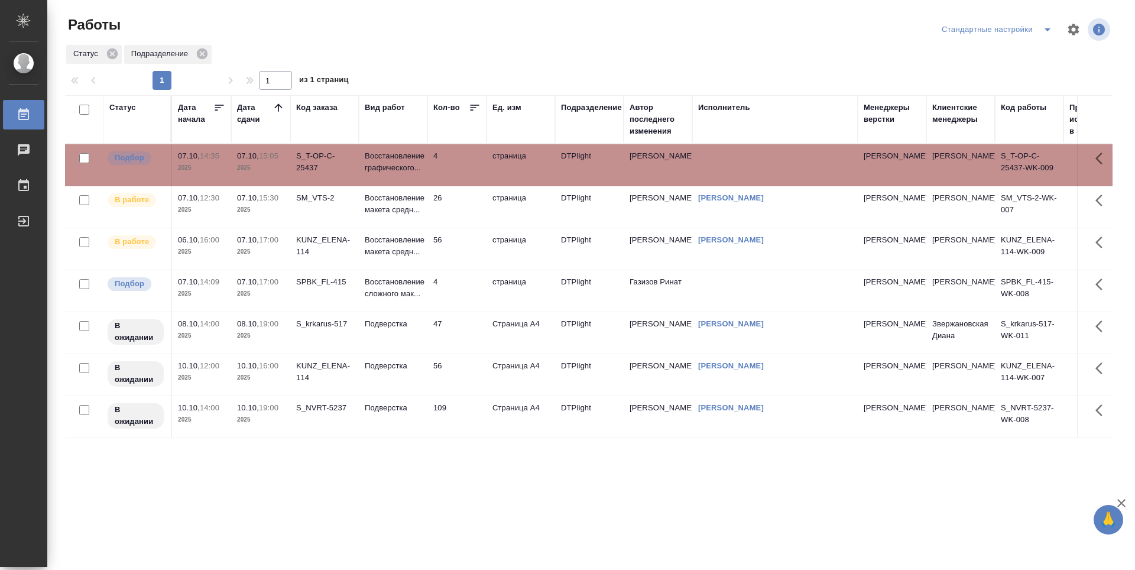
click at [466, 218] on td "26" at bounding box center [456, 206] width 59 height 41
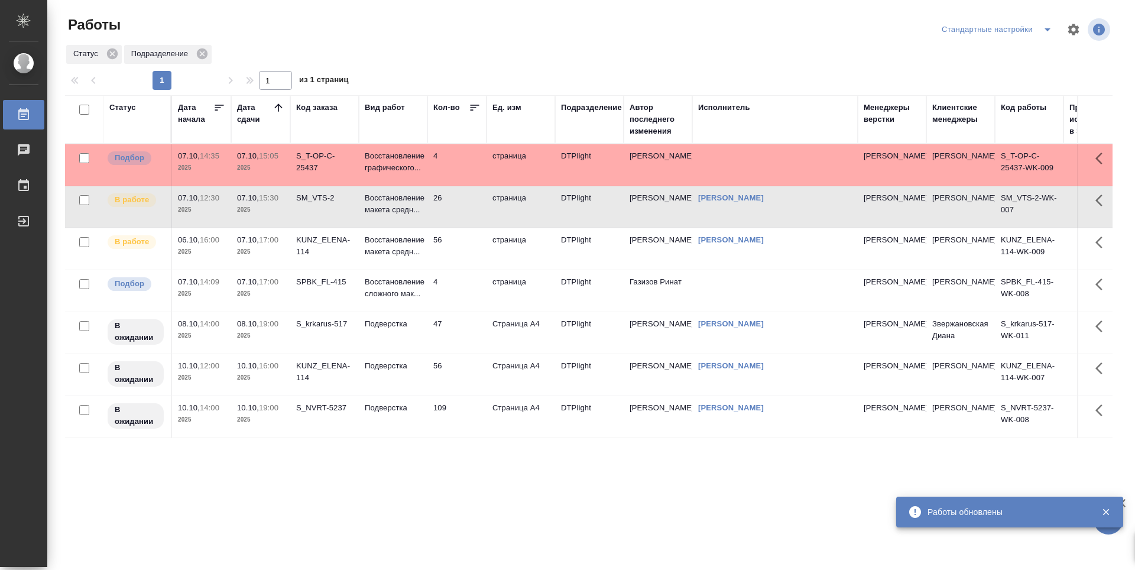
click at [453, 288] on td "4" at bounding box center [456, 290] width 59 height 41
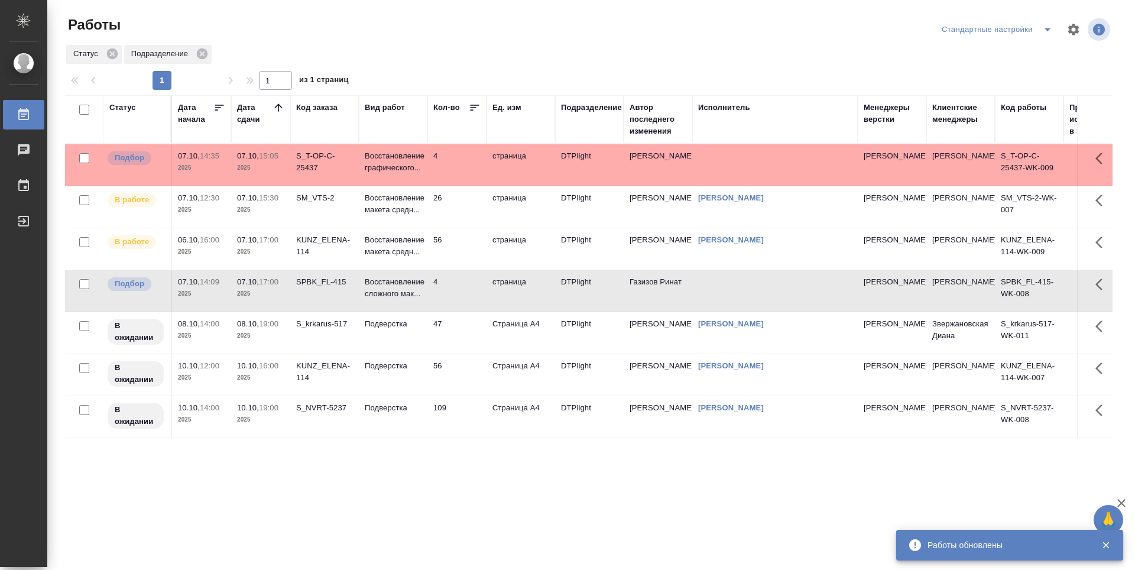
click at [469, 252] on td "56" at bounding box center [456, 248] width 59 height 41
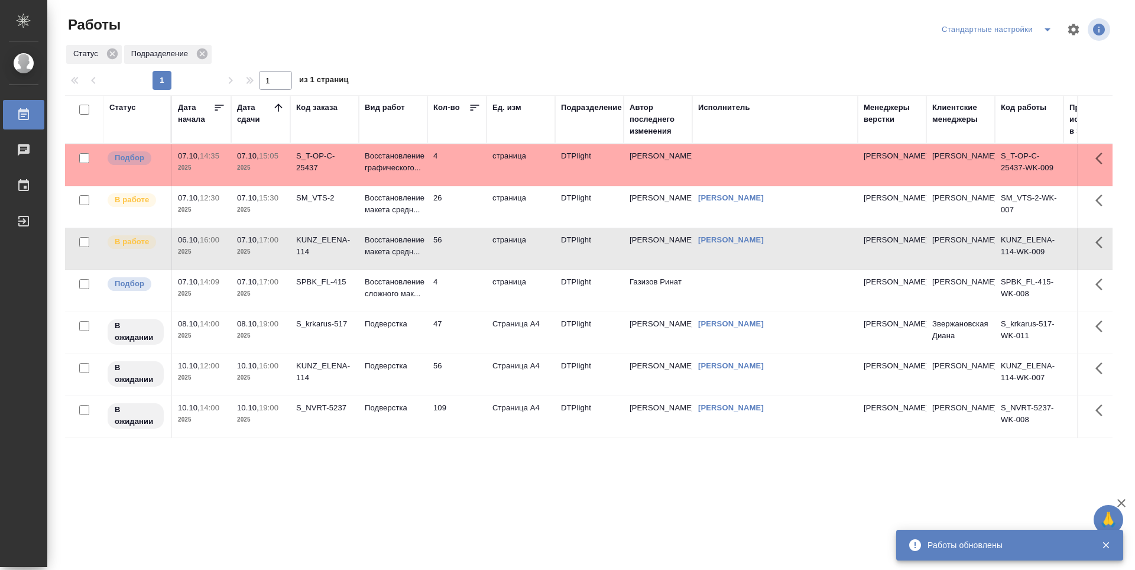
click at [462, 202] on td "26" at bounding box center [456, 206] width 59 height 41
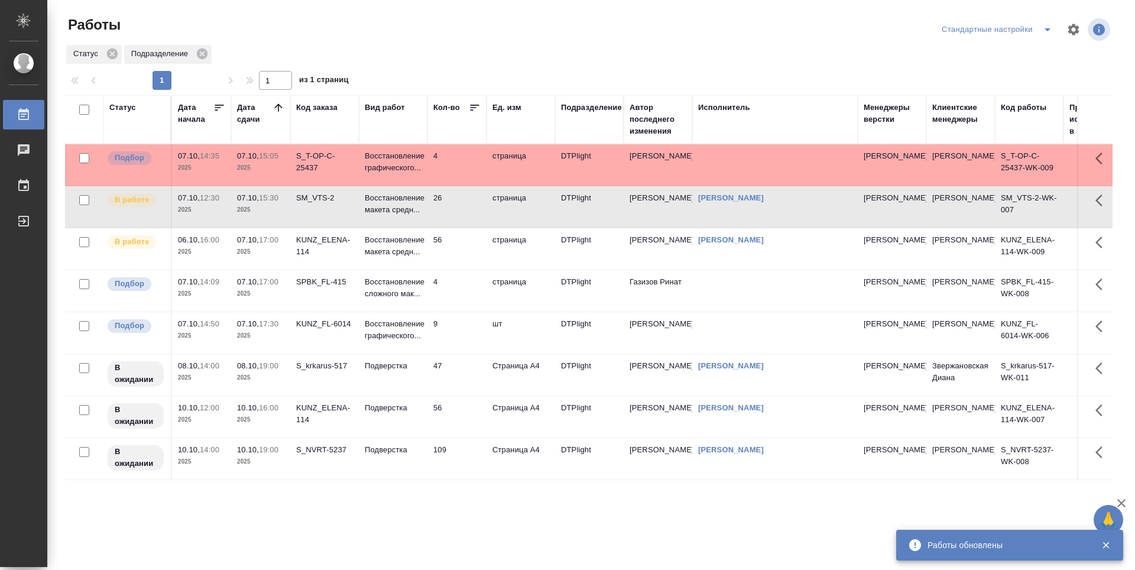
click at [462, 323] on td "9" at bounding box center [456, 332] width 59 height 41
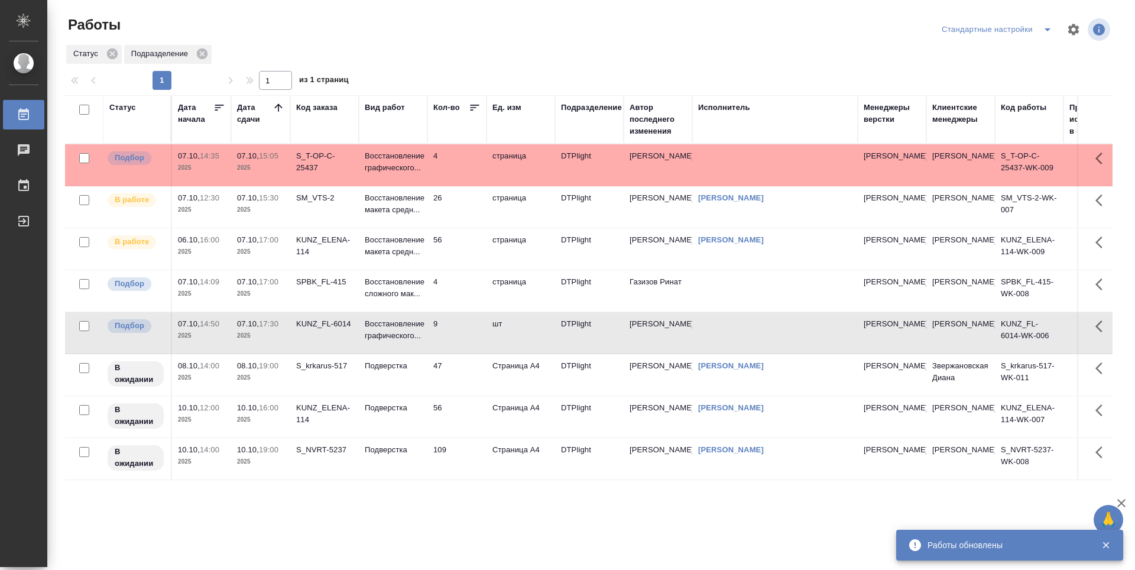
click at [462, 297] on td "4" at bounding box center [456, 290] width 59 height 41
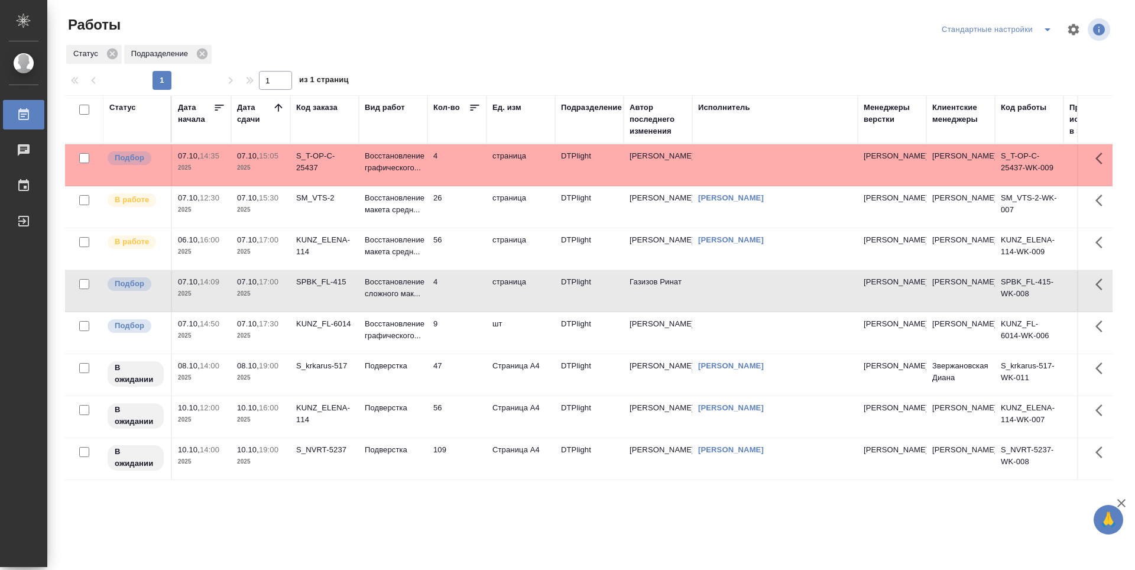
click at [460, 251] on td "56" at bounding box center [456, 248] width 59 height 41
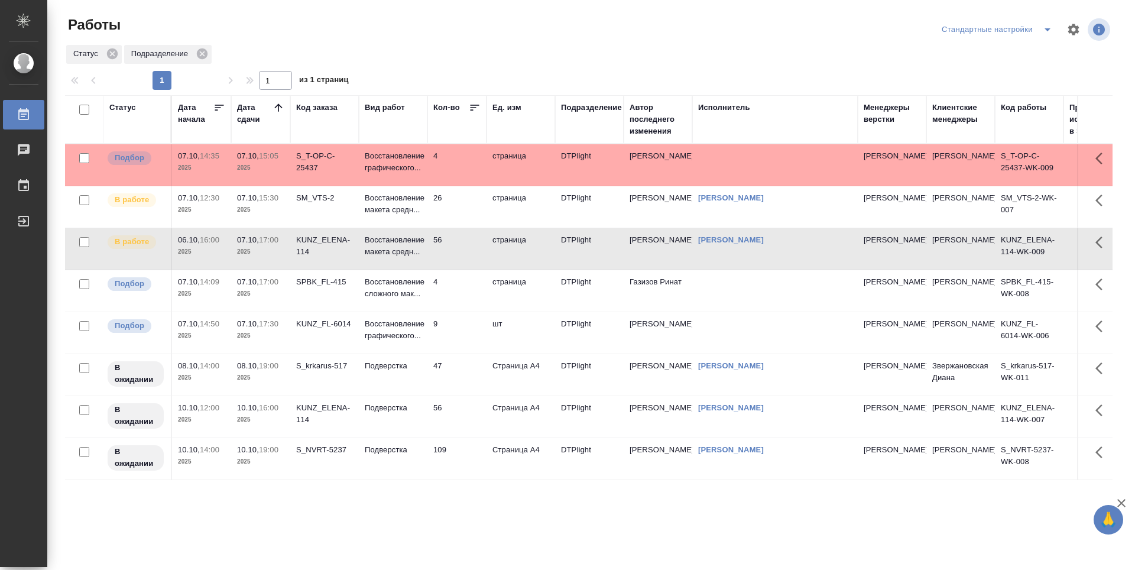
click at [452, 332] on td "9" at bounding box center [456, 332] width 59 height 41
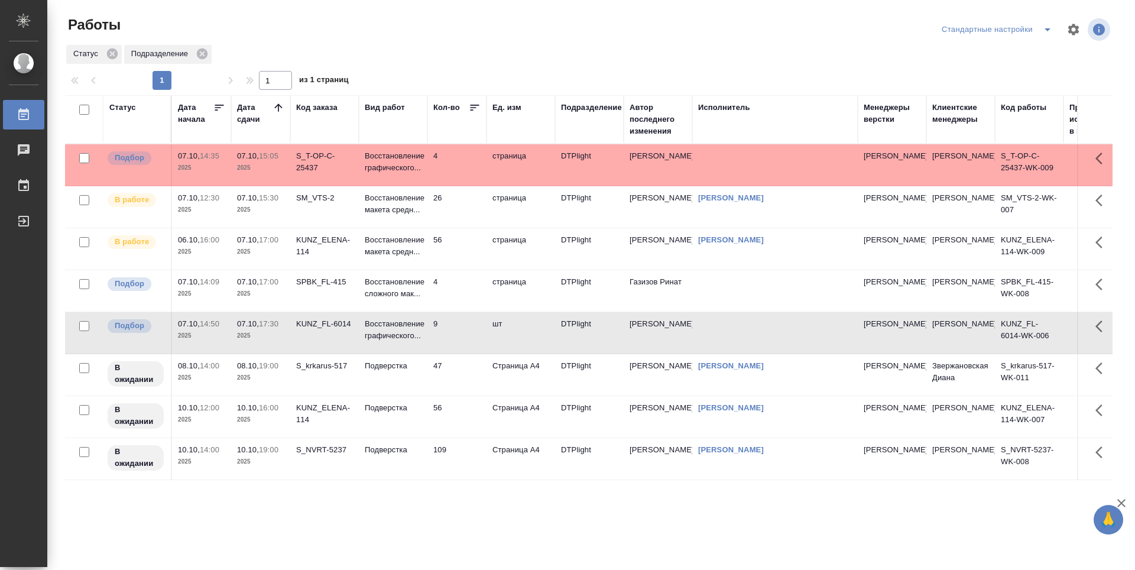
click at [452, 383] on td "47" at bounding box center [456, 374] width 59 height 41
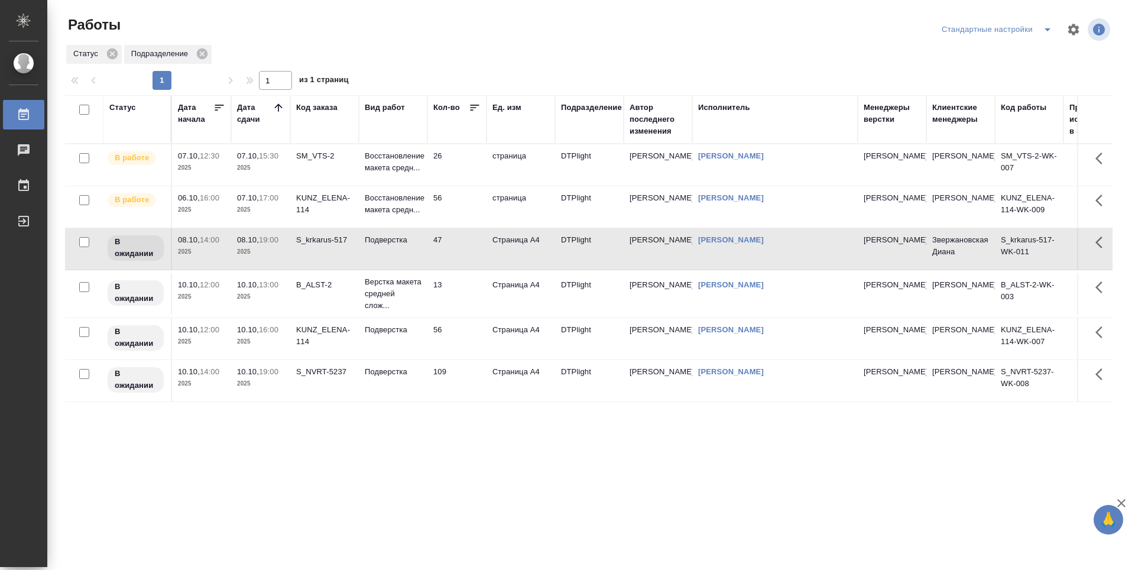
click at [460, 158] on td "26" at bounding box center [456, 164] width 59 height 41
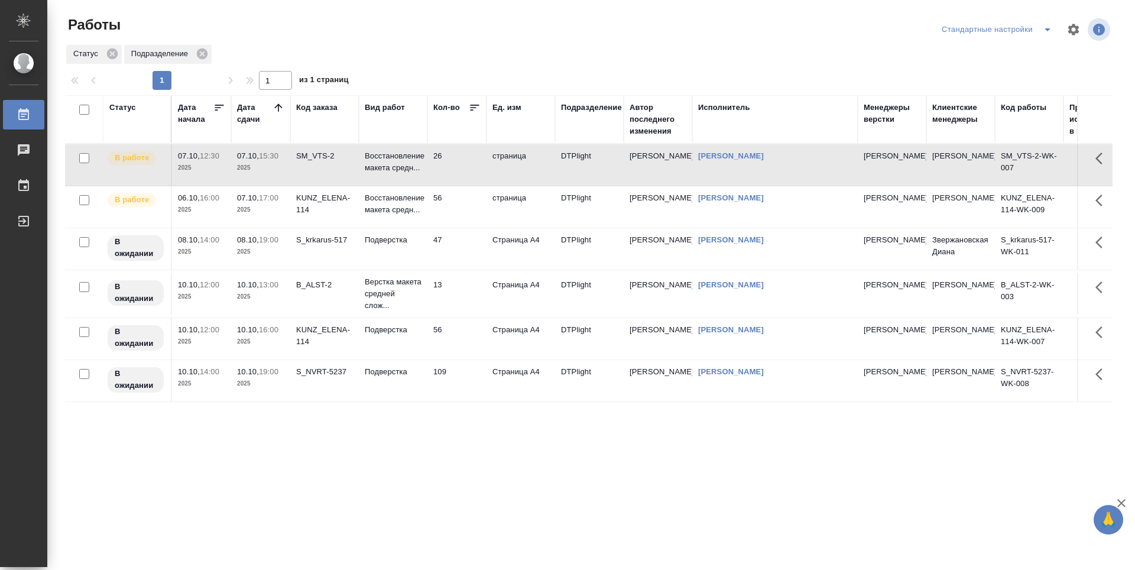
click at [456, 168] on td "26" at bounding box center [456, 164] width 59 height 41
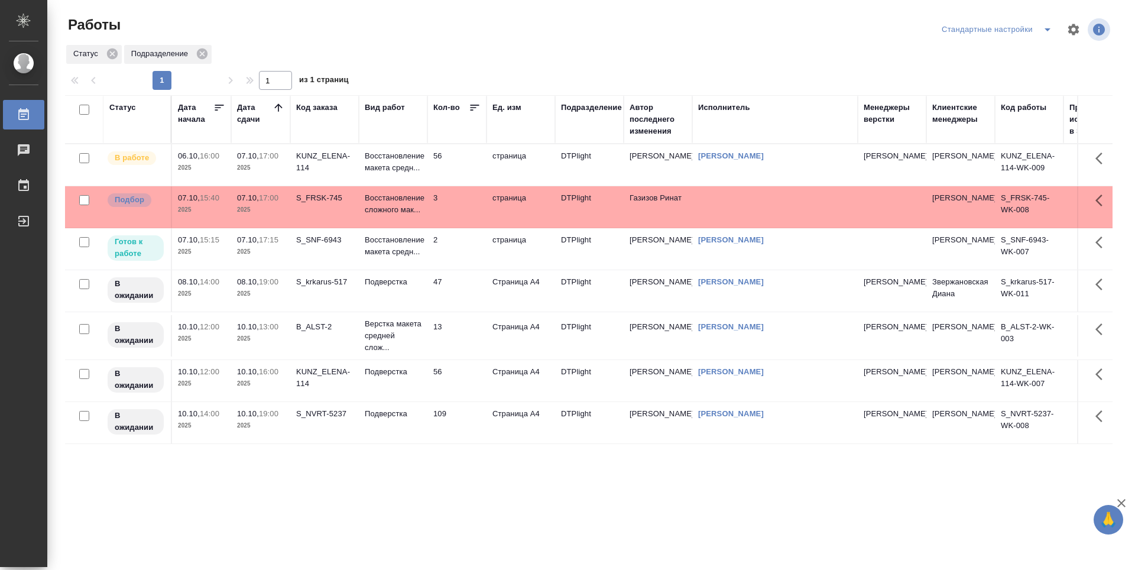
click at [463, 245] on td "2" at bounding box center [456, 248] width 59 height 41
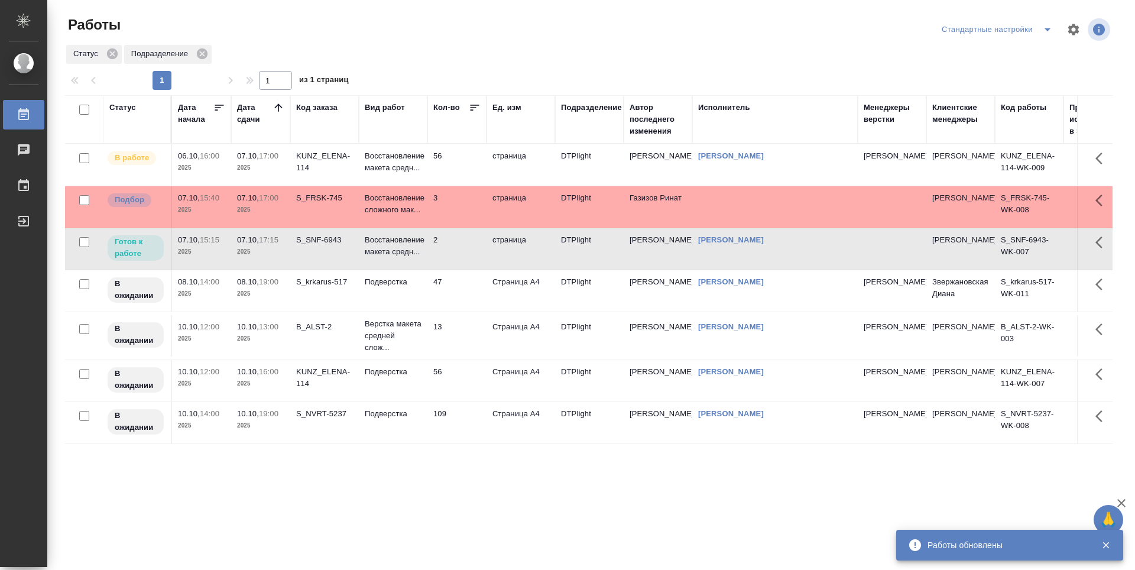
click at [401, 295] on td "Подверстка" at bounding box center [393, 290] width 69 height 41
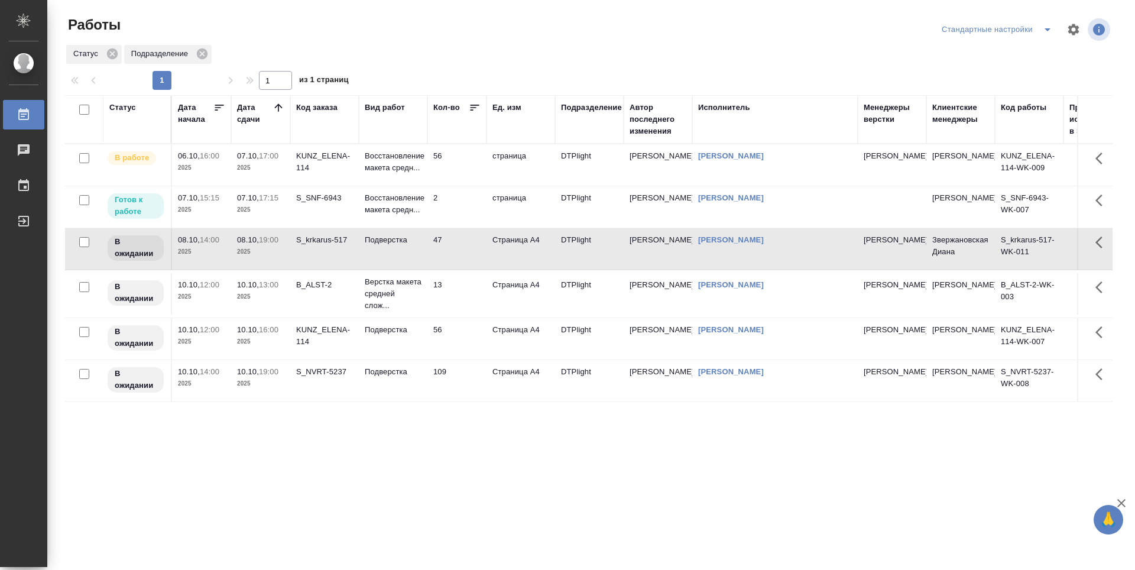
click at [329, 215] on td "S_SNF-6943" at bounding box center [324, 206] width 69 height 41
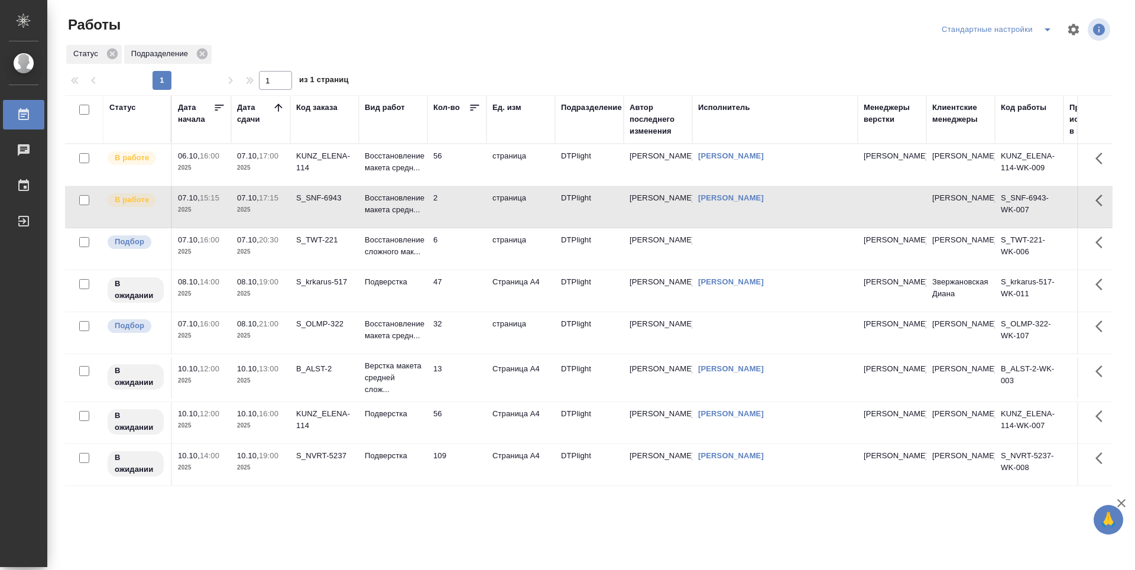
click at [447, 330] on td "32" at bounding box center [456, 332] width 59 height 41
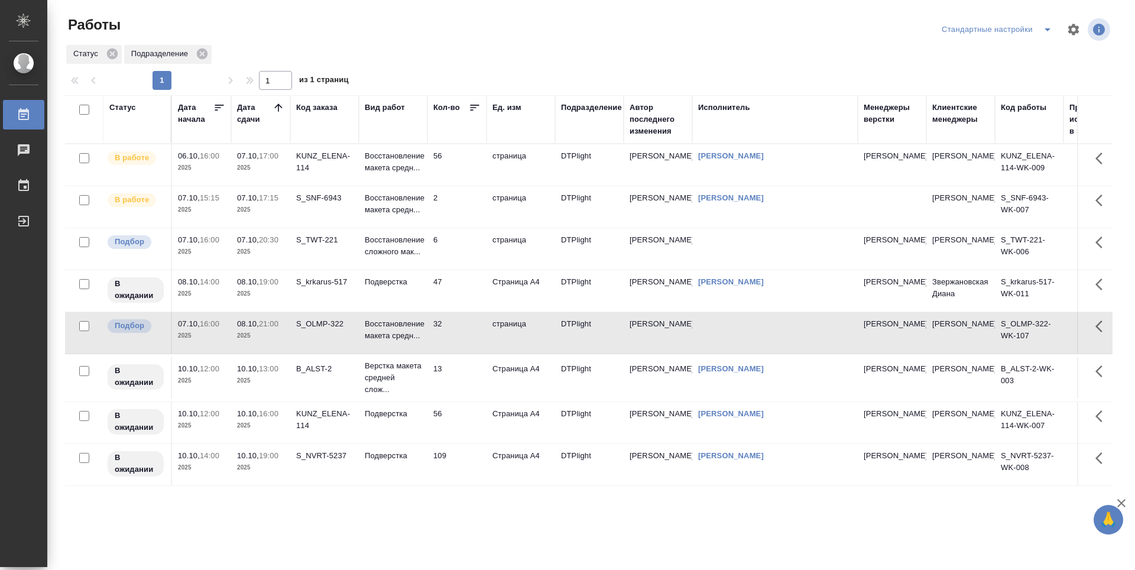
click at [455, 260] on td "6" at bounding box center [456, 248] width 59 height 41
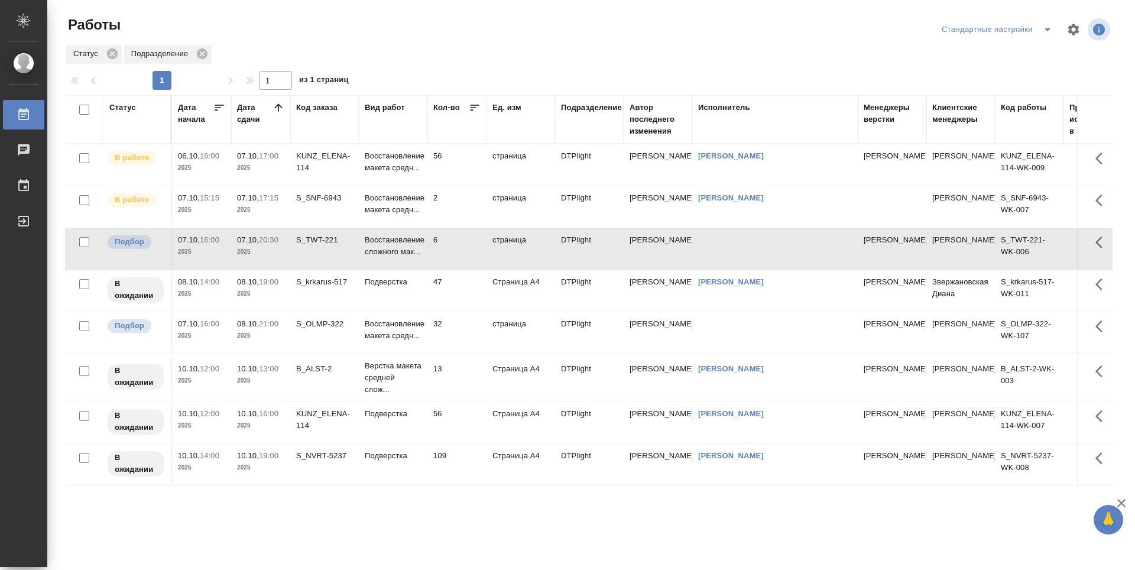
click at [283, 344] on td "08.10, 21:00 2025" at bounding box center [260, 332] width 59 height 41
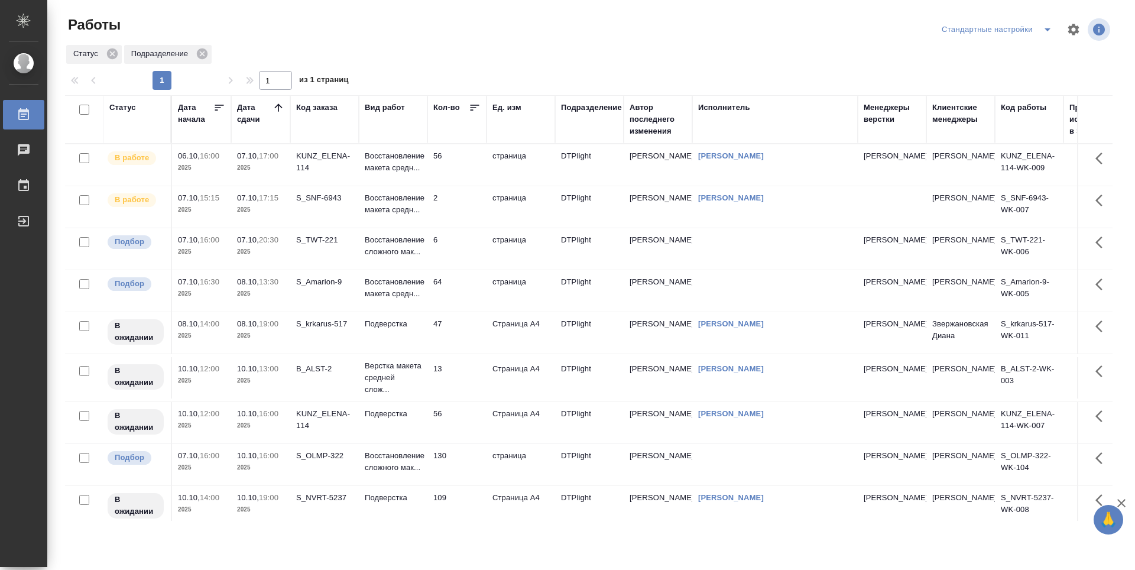
click at [312, 291] on td "S_Amarion-9" at bounding box center [324, 290] width 69 height 41
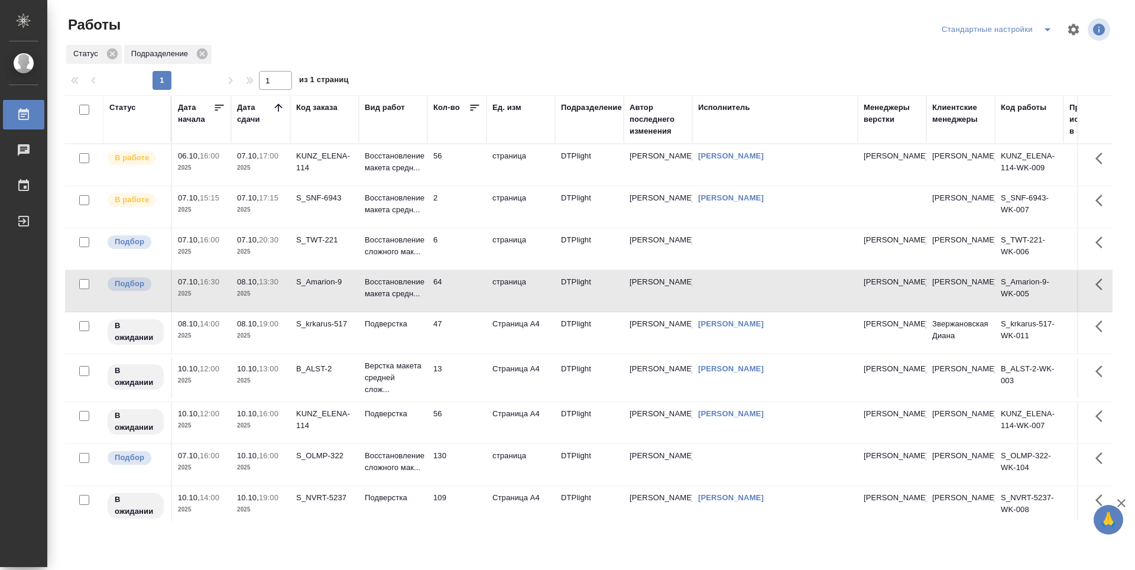
click at [312, 291] on td "S_Amarion-9" at bounding box center [324, 290] width 69 height 41
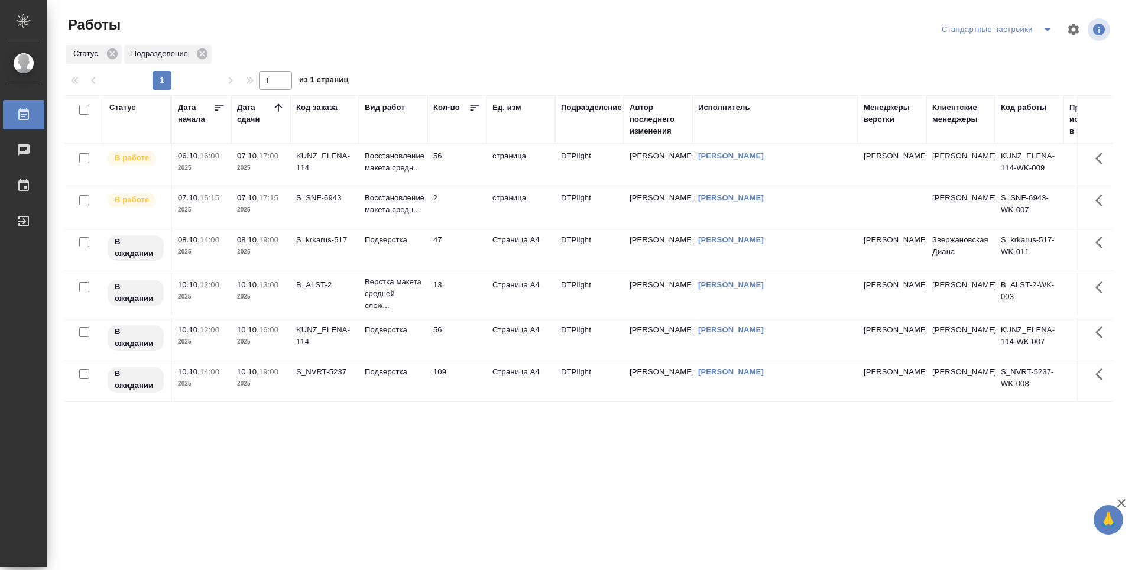
click at [471, 165] on td "56" at bounding box center [456, 164] width 59 height 41
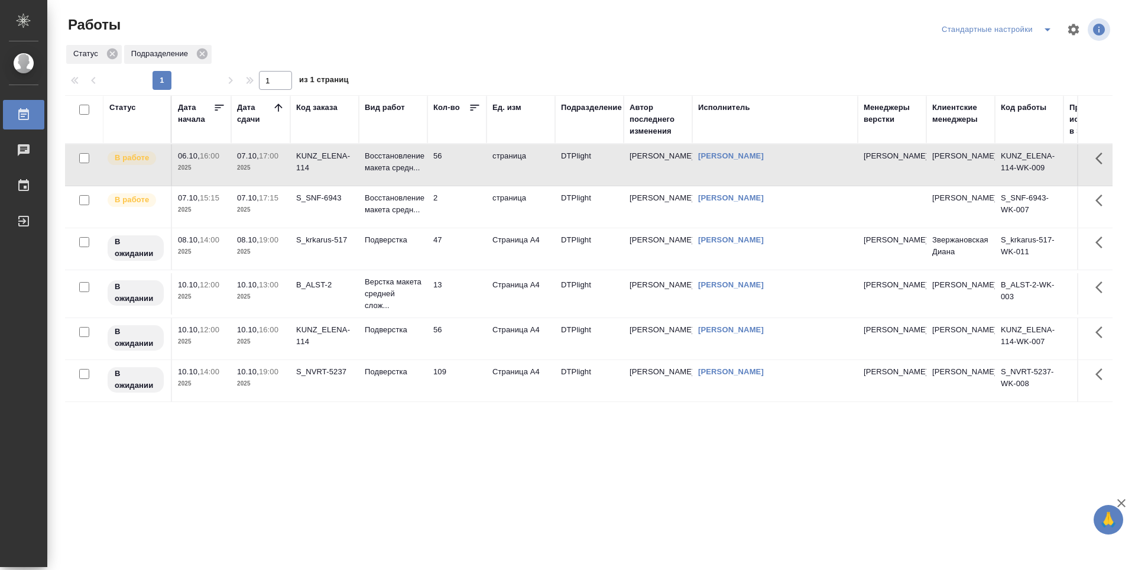
click at [471, 165] on td "56" at bounding box center [456, 164] width 59 height 41
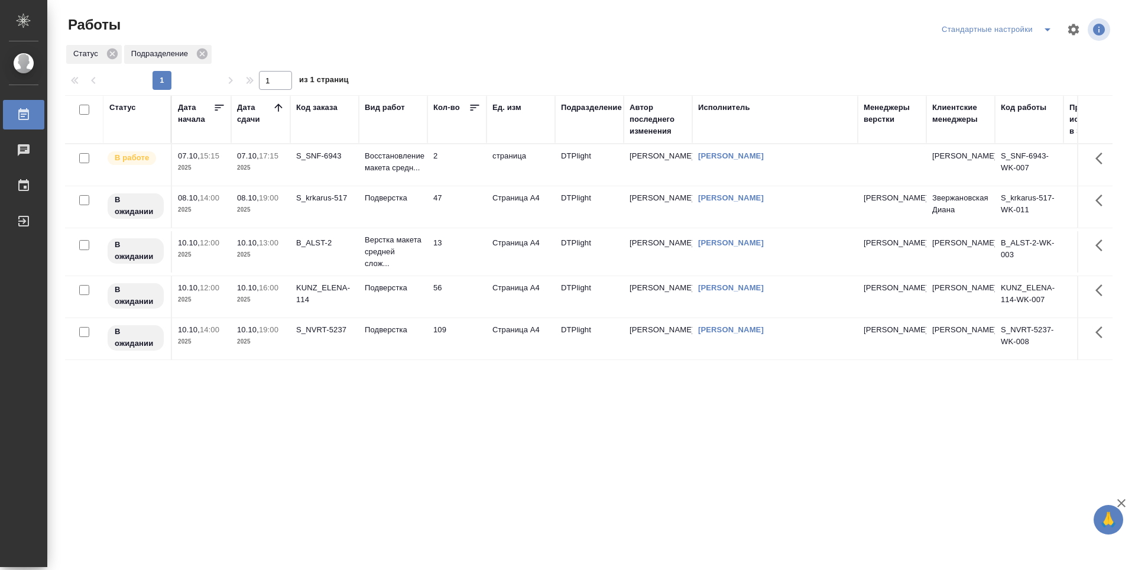
click at [280, 113] on div at bounding box center [279, 109] width 12 height 15
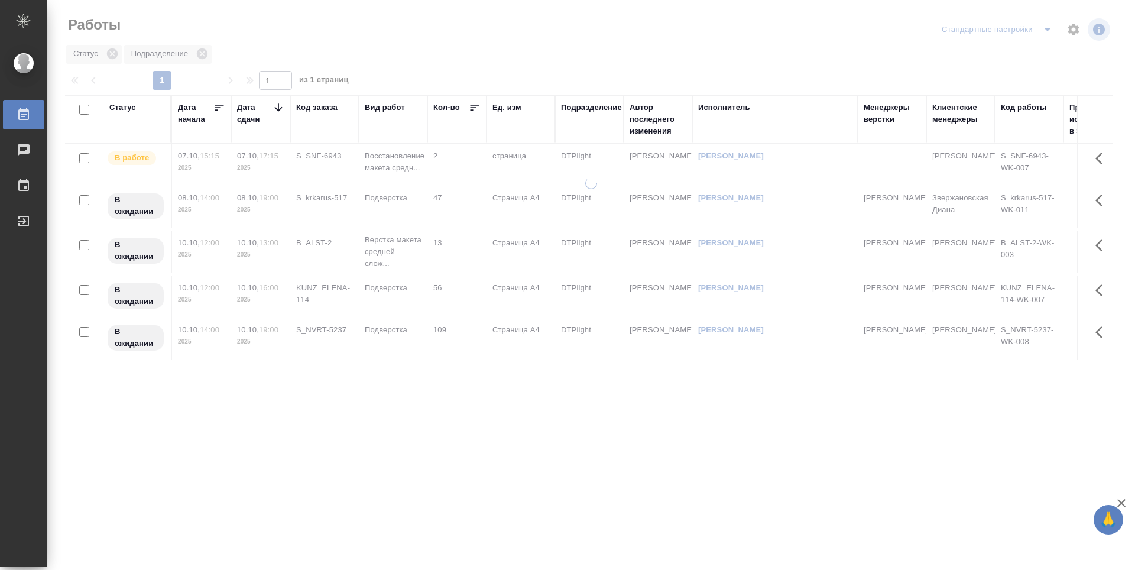
click at [279, 113] on icon at bounding box center [279, 108] width 12 height 12
click at [280, 109] on icon at bounding box center [279, 108] width 12 height 12
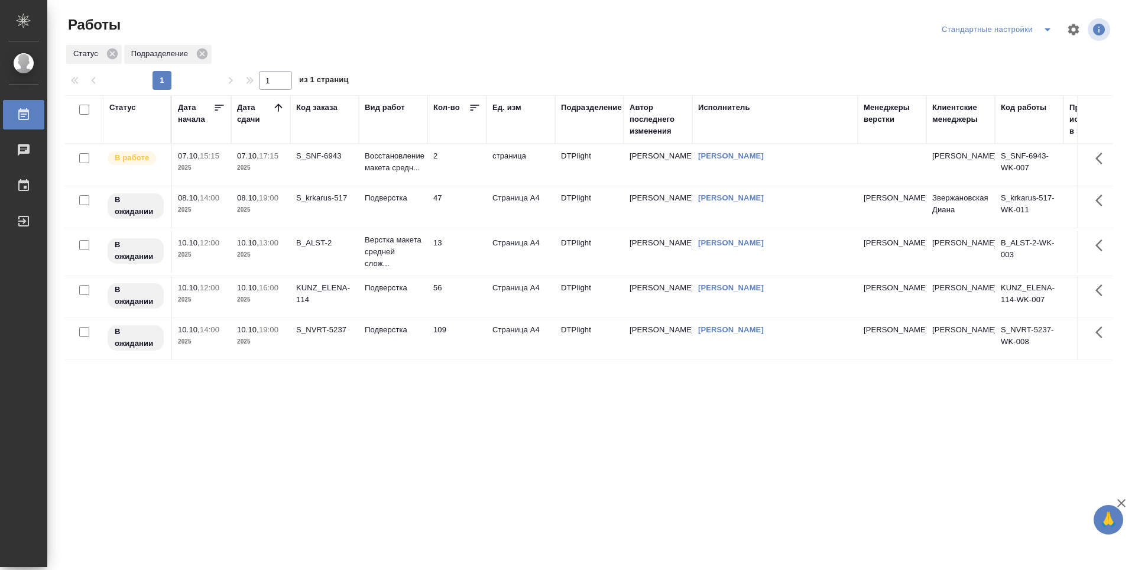
click at [284, 106] on icon at bounding box center [279, 108] width 12 height 12
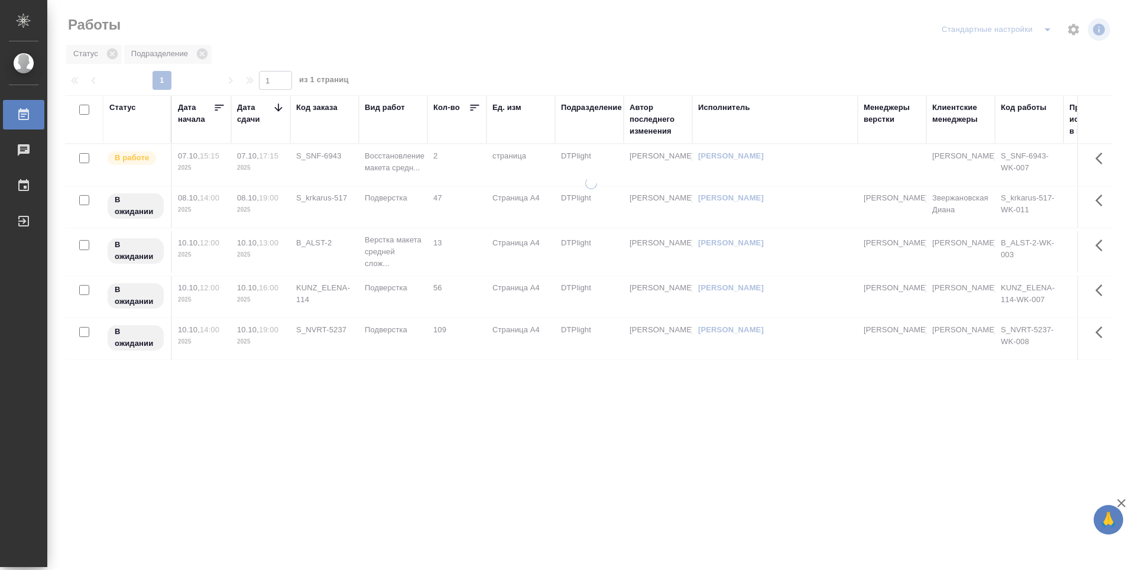
click at [281, 106] on icon at bounding box center [279, 108] width 12 height 12
click at [280, 107] on icon at bounding box center [279, 108] width 12 height 12
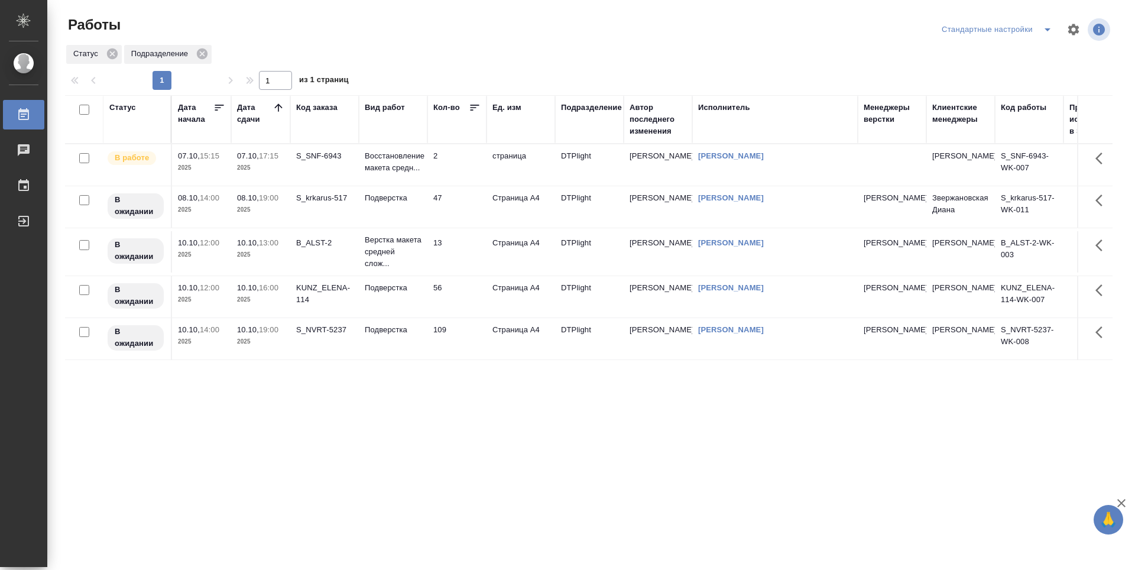
click at [273, 109] on icon at bounding box center [279, 108] width 12 height 12
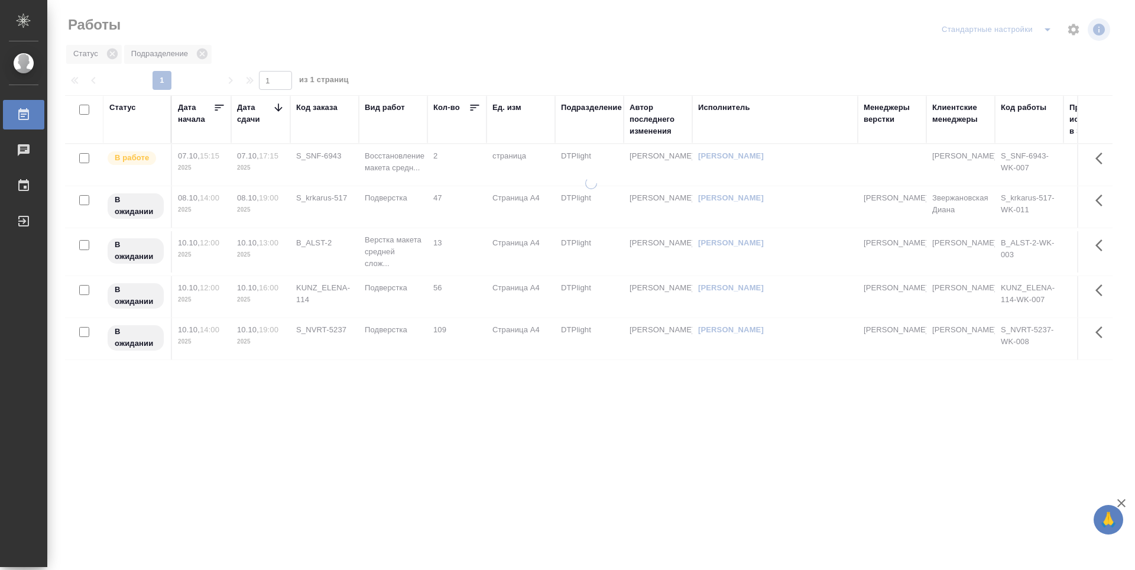
click at [277, 109] on icon at bounding box center [279, 108] width 12 height 12
click at [277, 108] on icon at bounding box center [278, 108] width 9 height 6
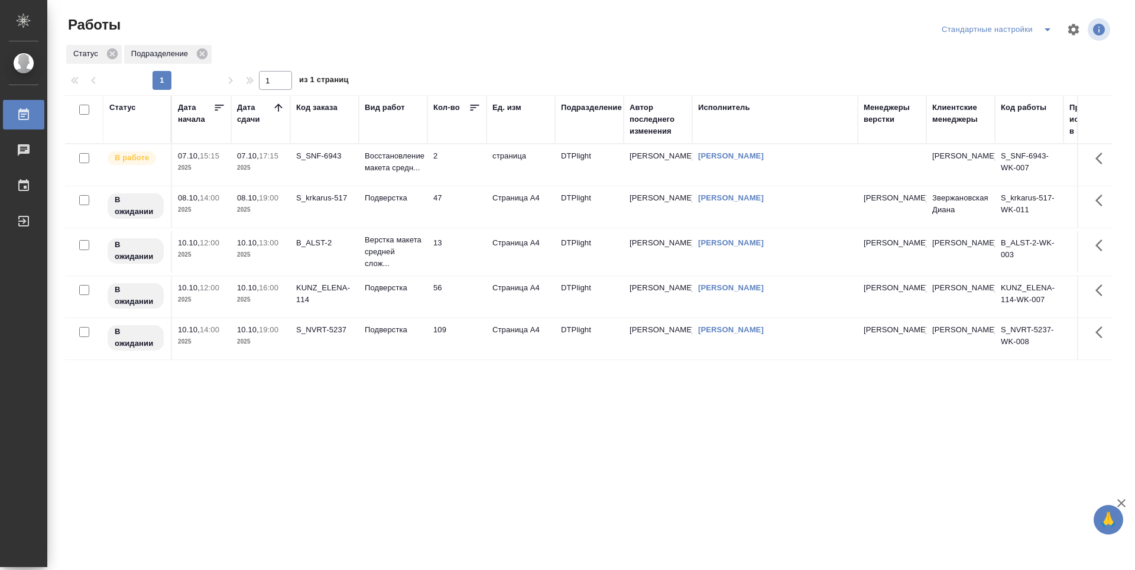
click at [281, 108] on icon at bounding box center [279, 108] width 12 height 12
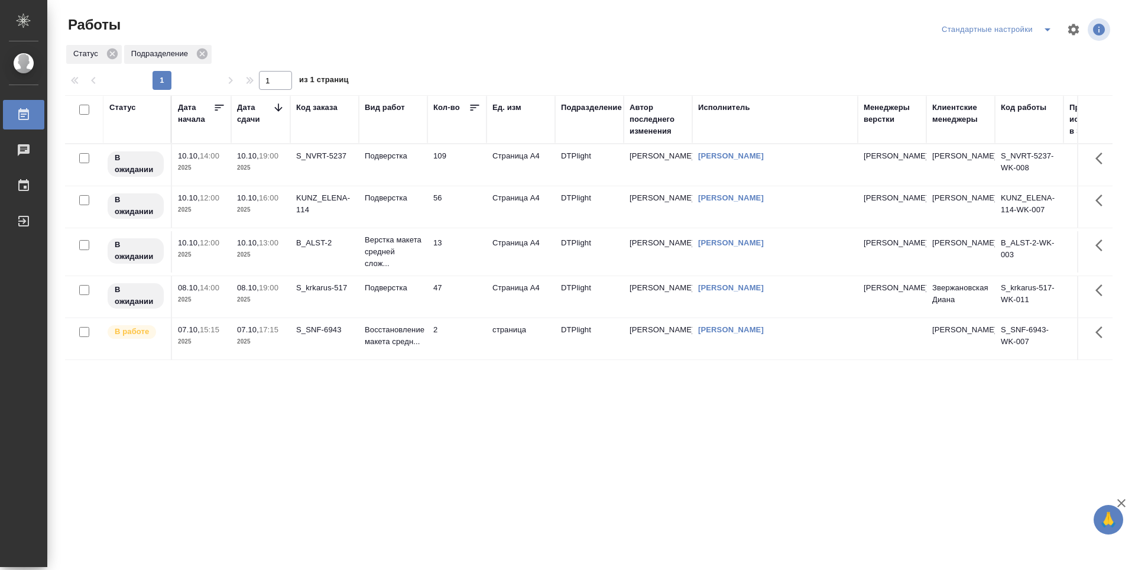
click at [281, 108] on icon at bounding box center [278, 107] width 8 height 8
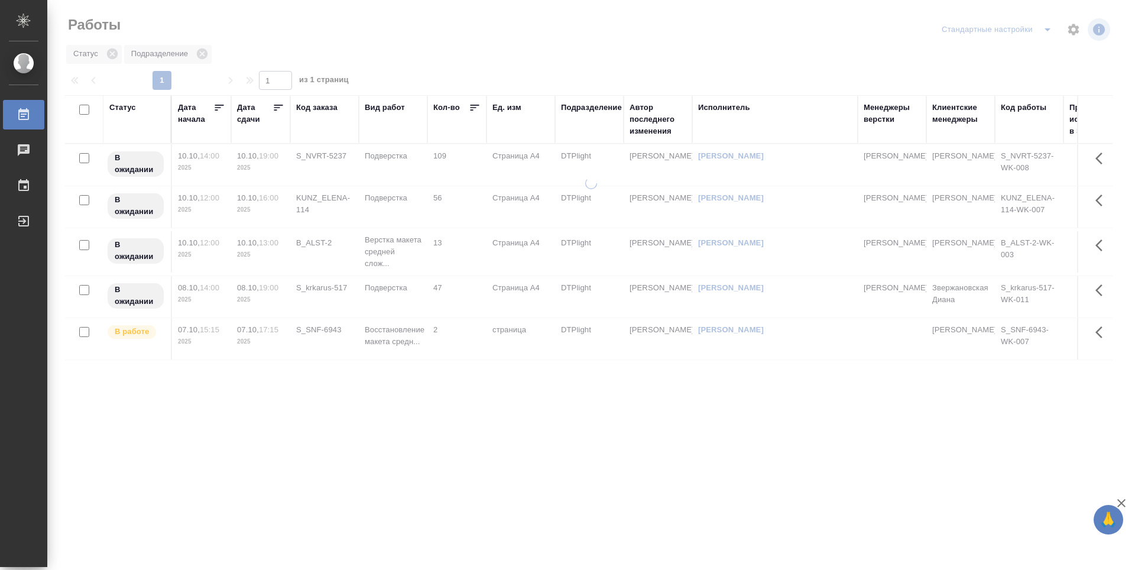
click at [281, 108] on icon at bounding box center [279, 108] width 12 height 12
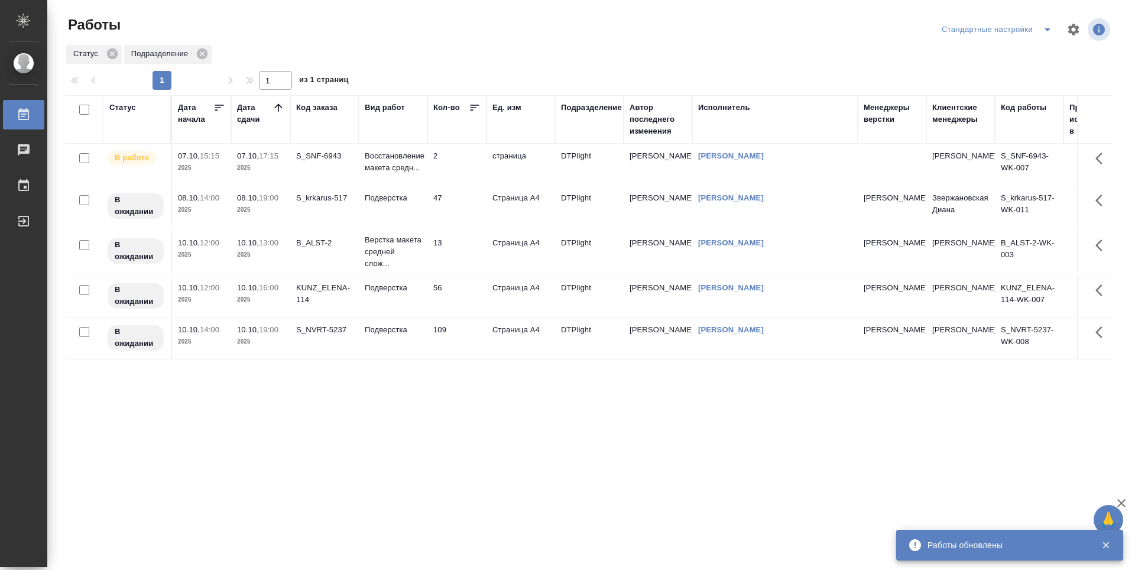
click at [280, 112] on icon at bounding box center [279, 108] width 12 height 12
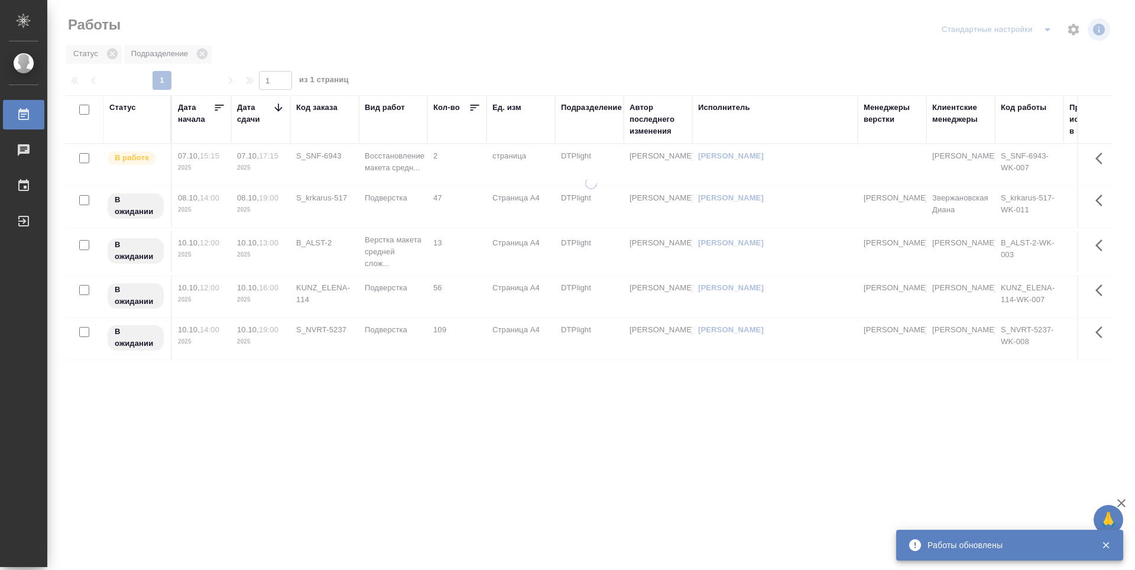
click at [280, 111] on icon at bounding box center [279, 108] width 12 height 12
click at [280, 110] on icon at bounding box center [279, 108] width 12 height 12
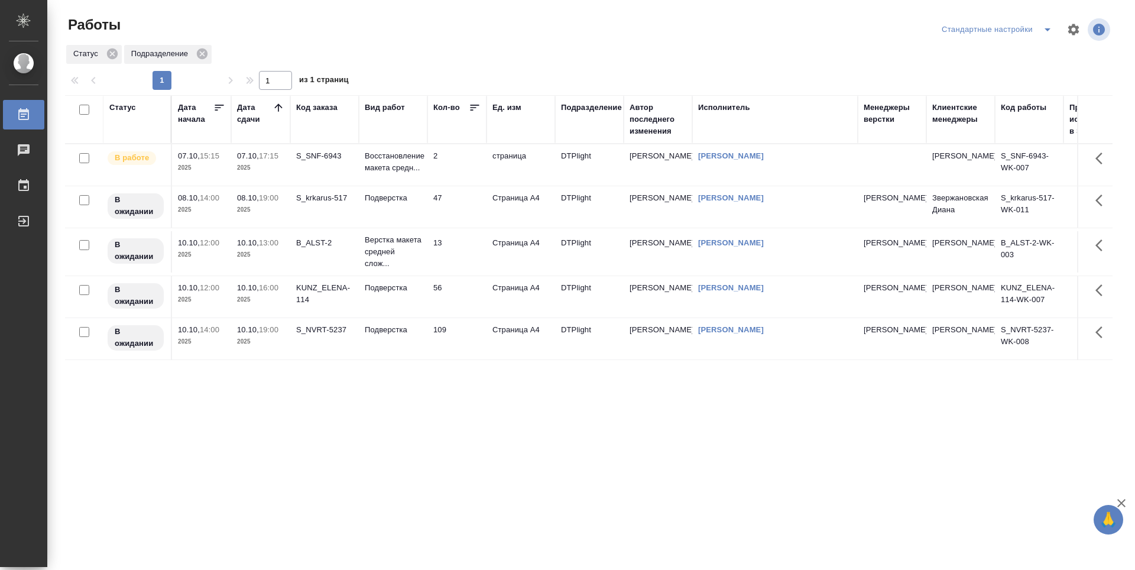
click at [276, 107] on icon at bounding box center [278, 107] width 8 height 8
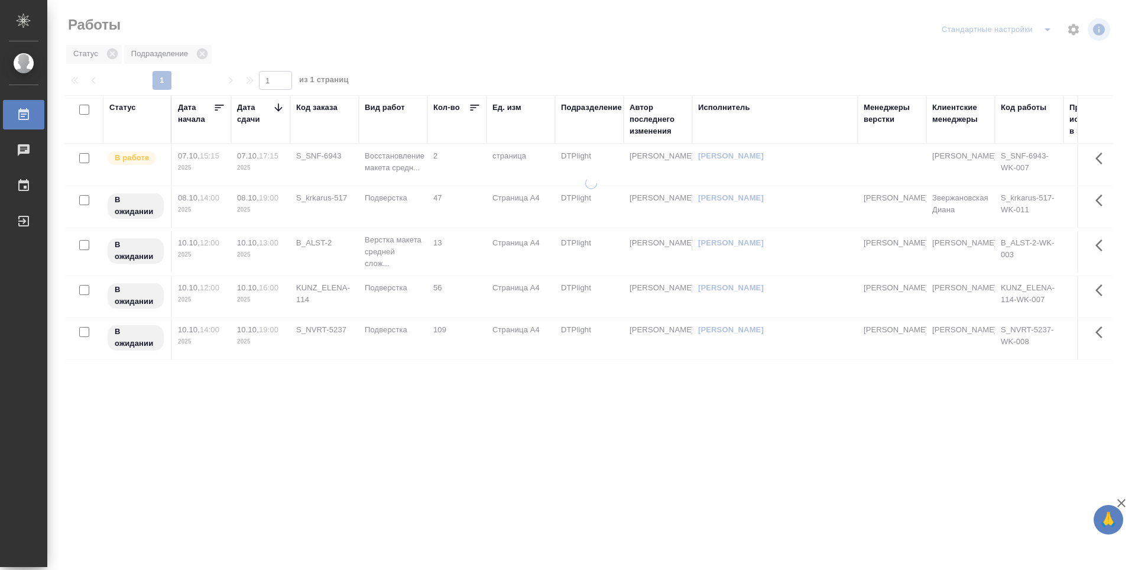
click at [276, 107] on icon at bounding box center [279, 108] width 12 height 12
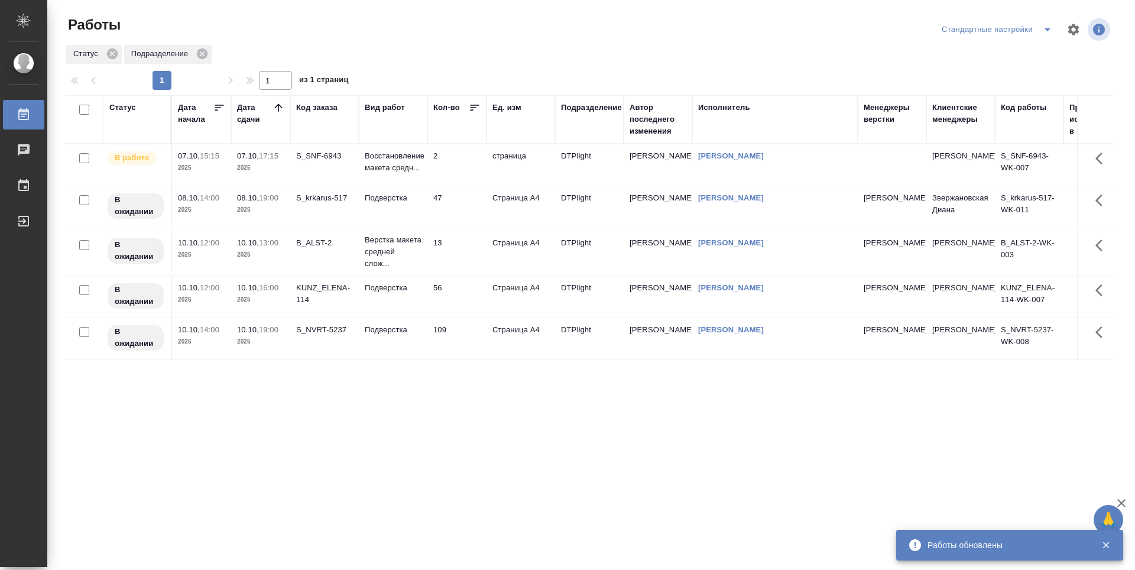
click at [275, 108] on icon at bounding box center [279, 108] width 12 height 12
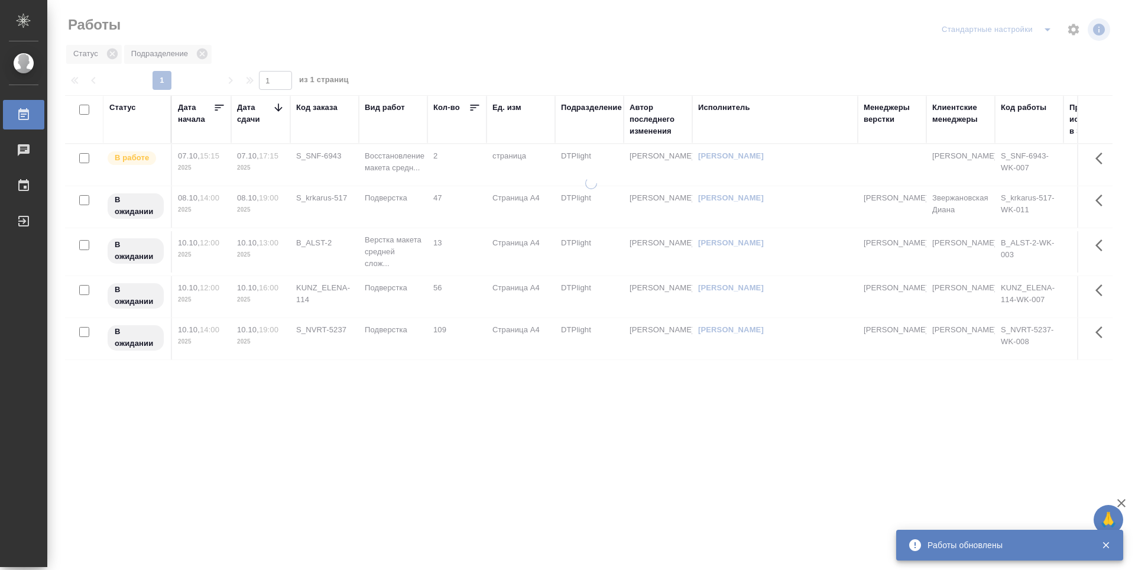
click at [276, 108] on icon at bounding box center [279, 108] width 12 height 12
click at [278, 108] on icon at bounding box center [278, 108] width 9 height 6
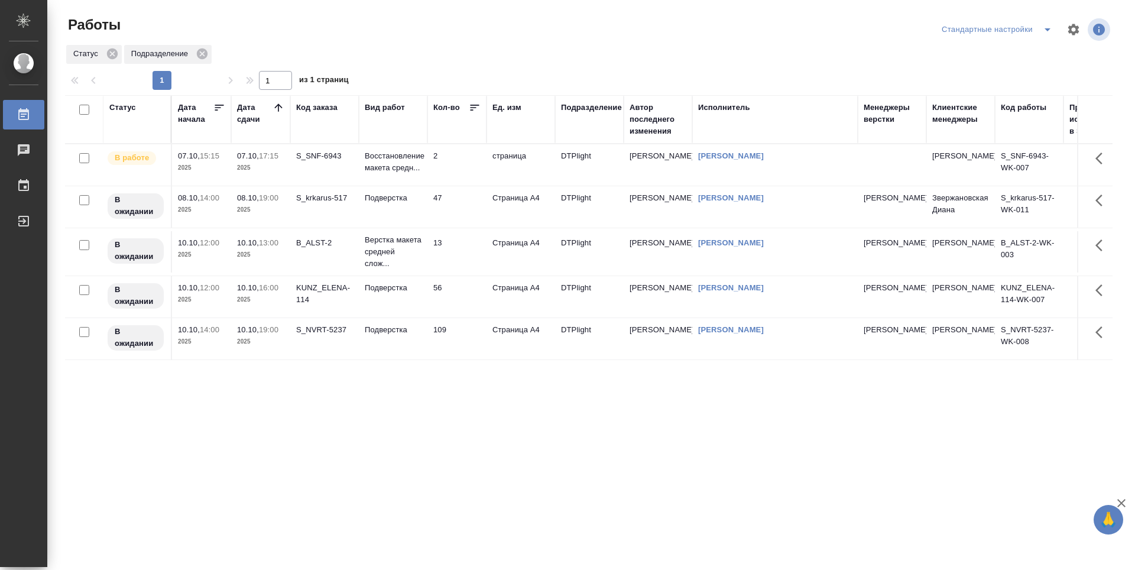
click at [279, 110] on icon at bounding box center [279, 108] width 12 height 12
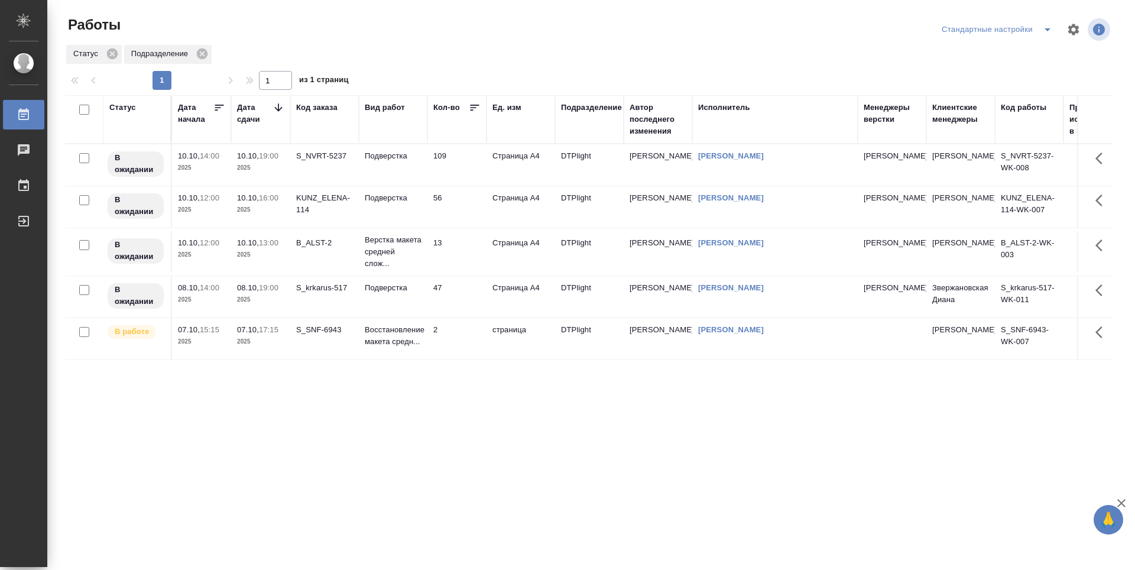
click at [279, 110] on icon at bounding box center [278, 107] width 8 height 8
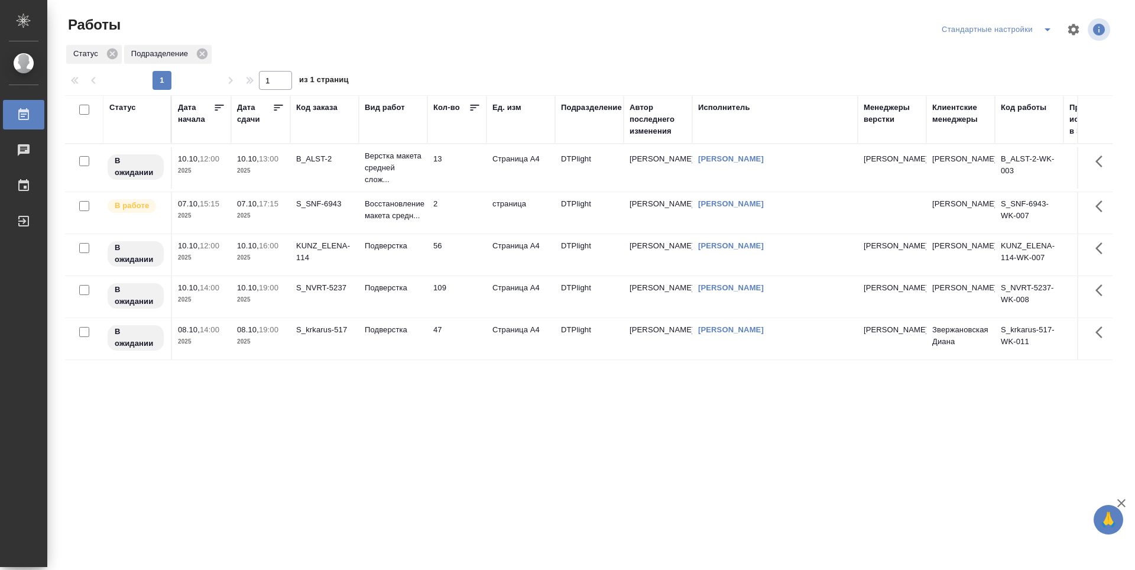
click at [278, 109] on icon at bounding box center [279, 108] width 12 height 12
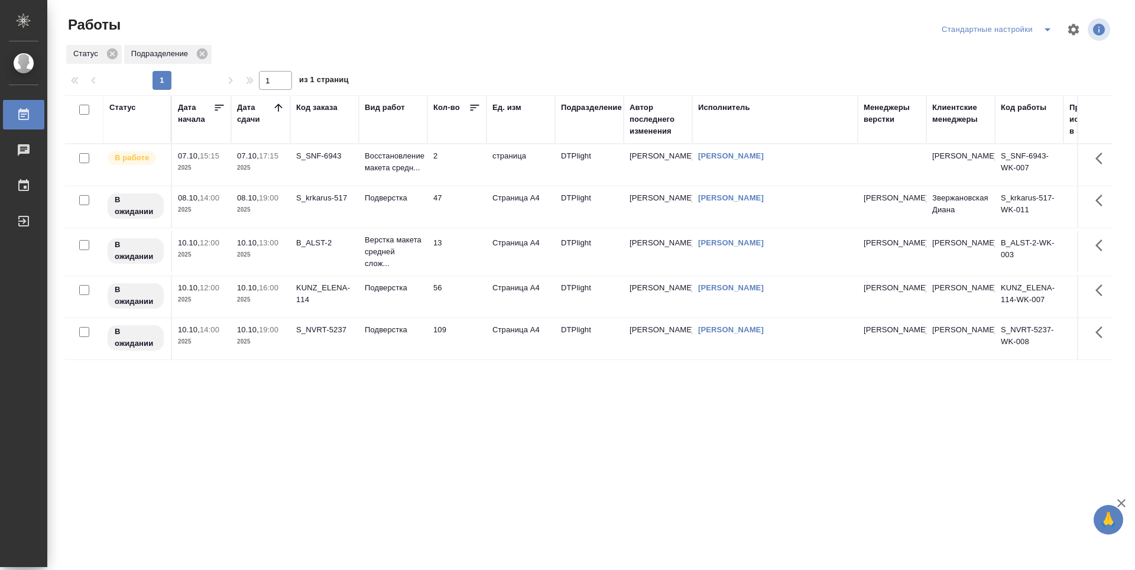
click at [276, 112] on icon at bounding box center [279, 108] width 12 height 12
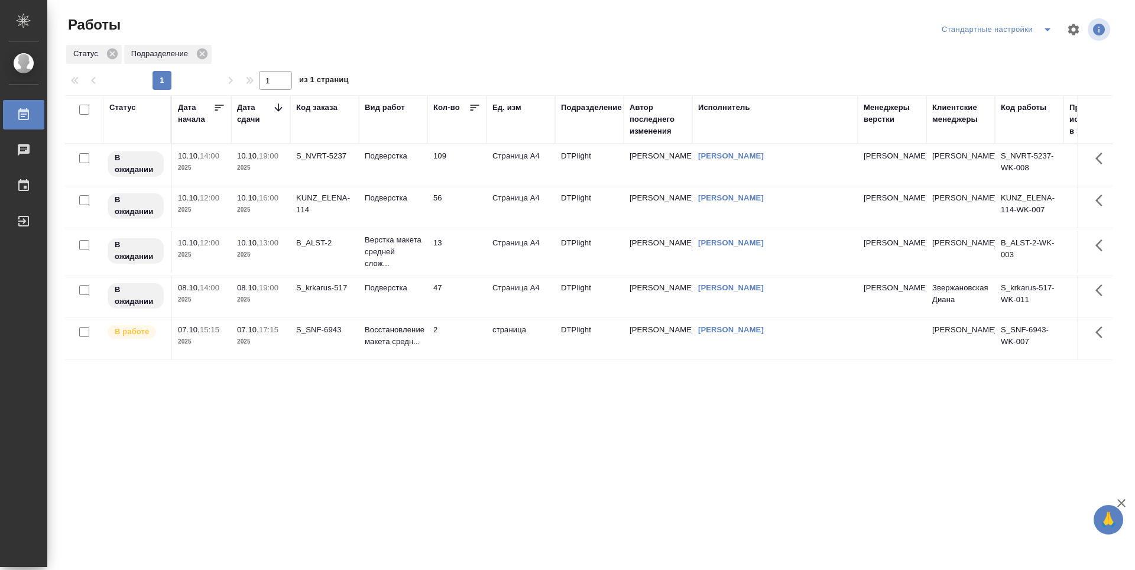
click at [276, 112] on icon at bounding box center [279, 108] width 12 height 12
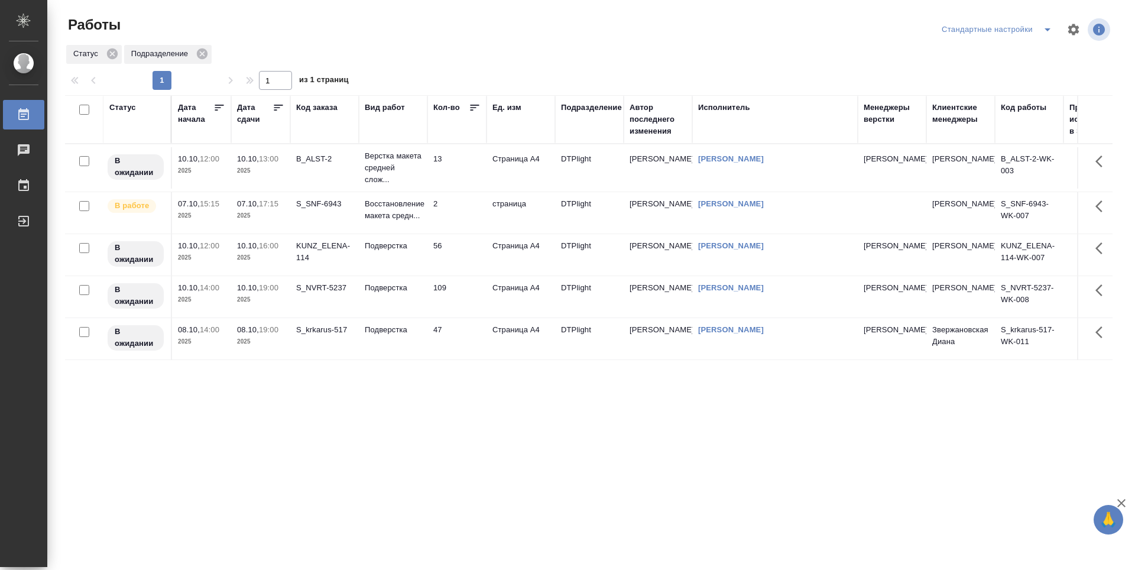
click at [276, 112] on icon at bounding box center [279, 108] width 12 height 12
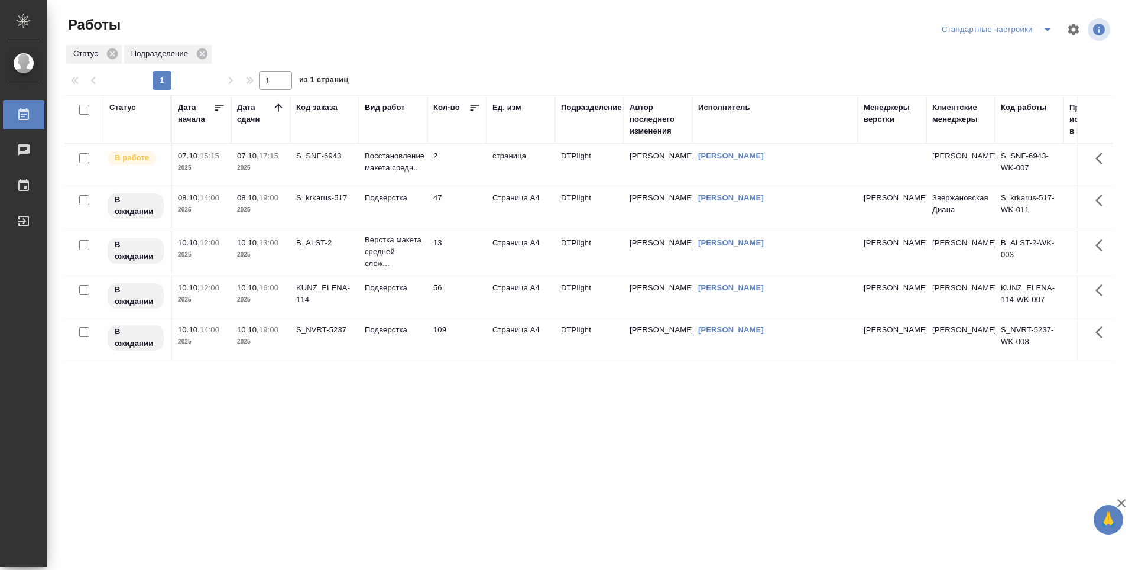
click at [572, 41] on div at bounding box center [593, 29] width 352 height 28
click at [212, 48] on div "Статус Подразделение" at bounding box center [139, 54] width 148 height 21
click at [245, 42] on div "Работы" at bounding box center [241, 29] width 352 height 28
drag, startPoint x: 196, startPoint y: 24, endPoint x: 222, endPoint y: 54, distance: 39.8
click at [222, 54] on div "Работы Стандартные настройки Статус Подразделение 1 1 из 1 страниц Статус Дата …" at bounding box center [594, 263] width 1070 height 527
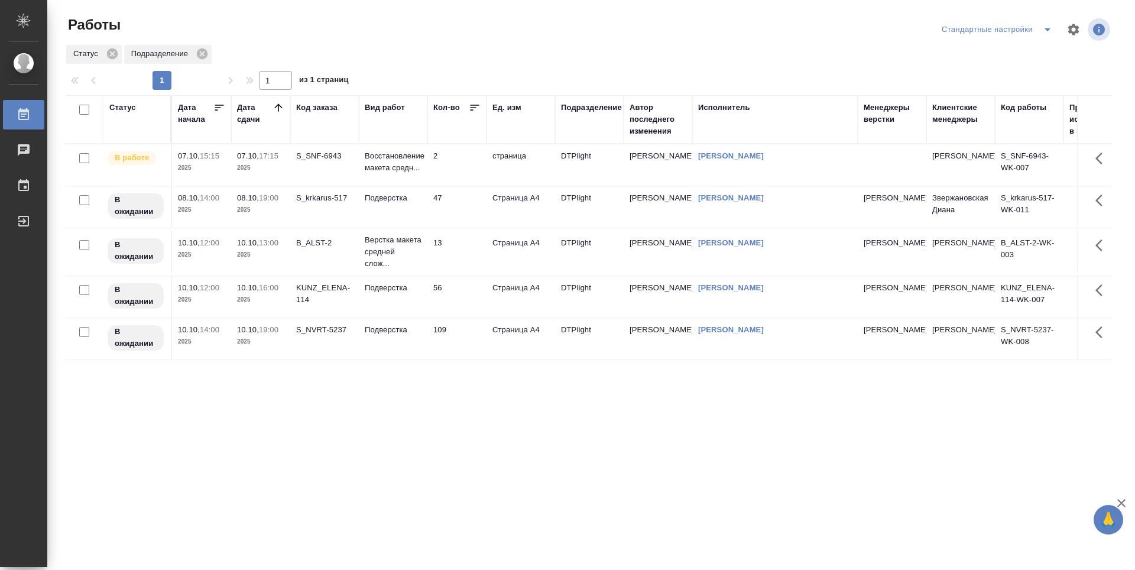
click at [232, 50] on div "Статус Подразделение" at bounding box center [588, 54] width 1047 height 21
click at [268, 34] on div "Работы" at bounding box center [241, 29] width 352 height 28
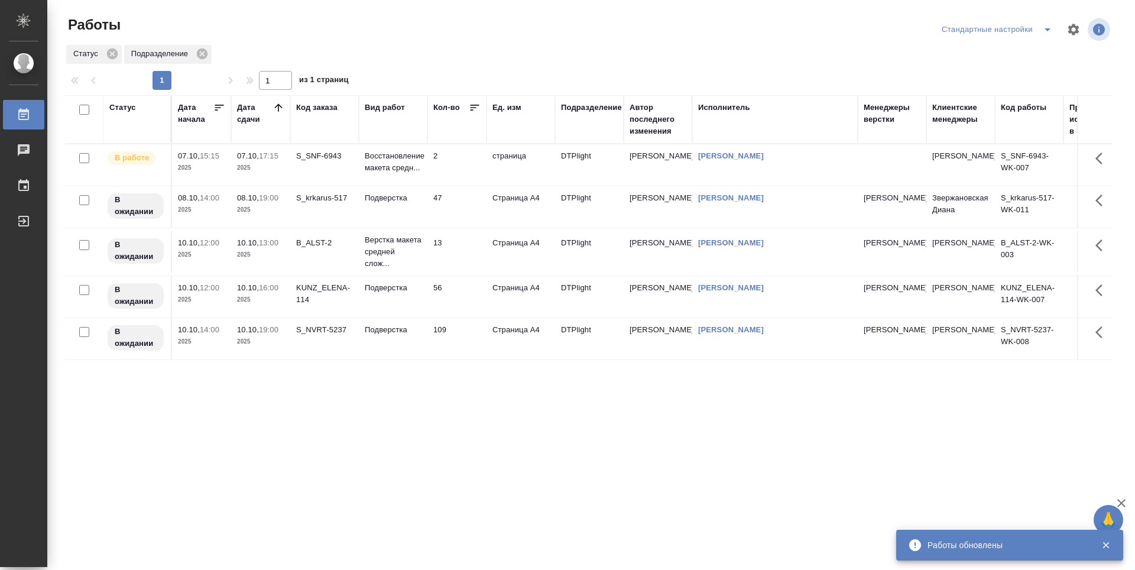
click at [278, 110] on icon at bounding box center [279, 108] width 12 height 12
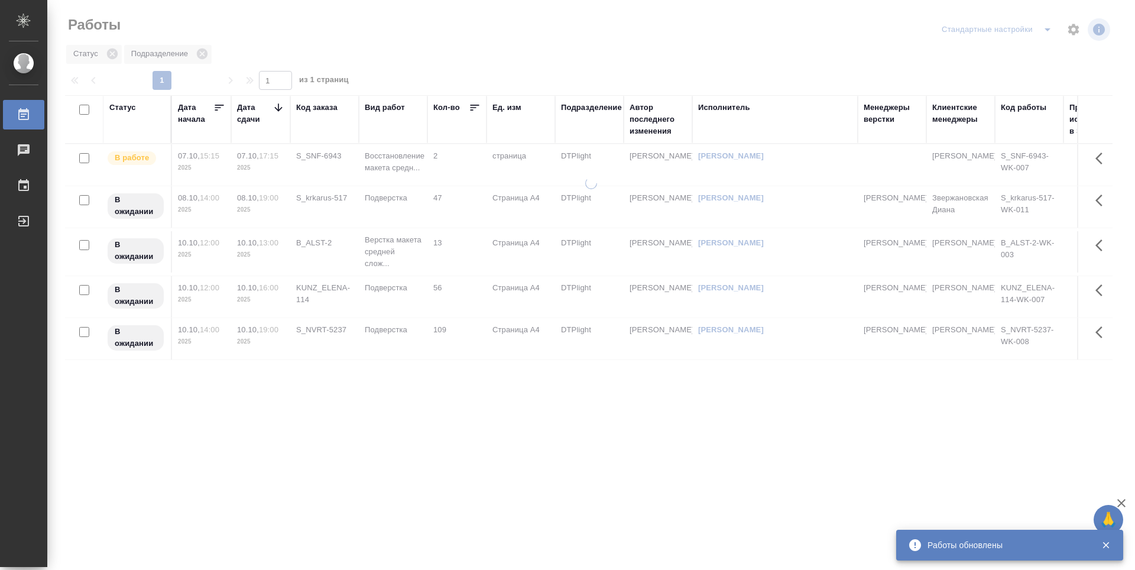
click at [278, 110] on icon at bounding box center [278, 107] width 8 height 8
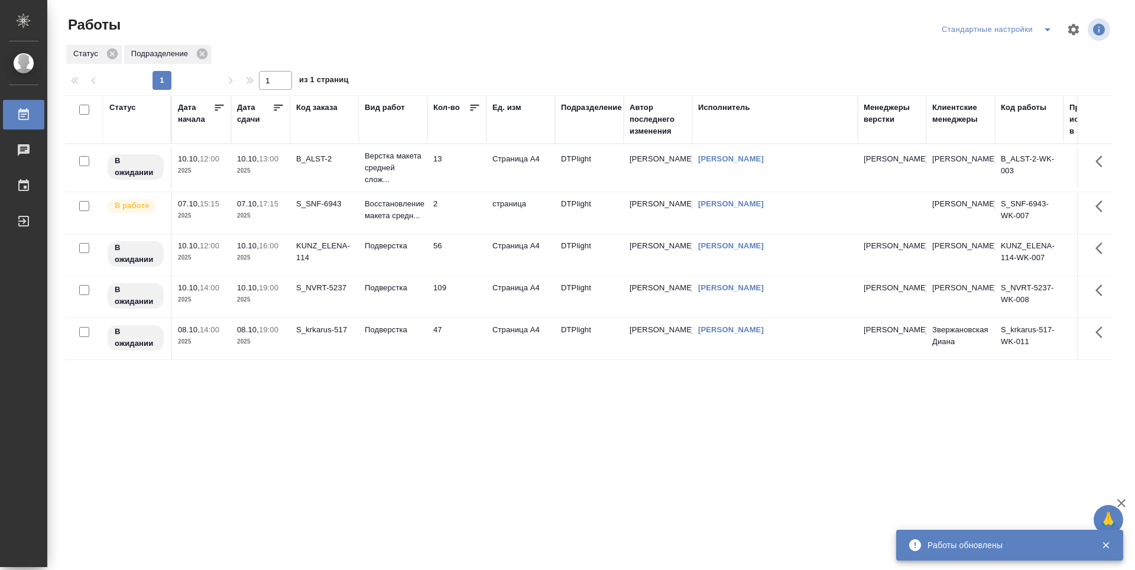
click at [278, 106] on icon at bounding box center [279, 108] width 12 height 12
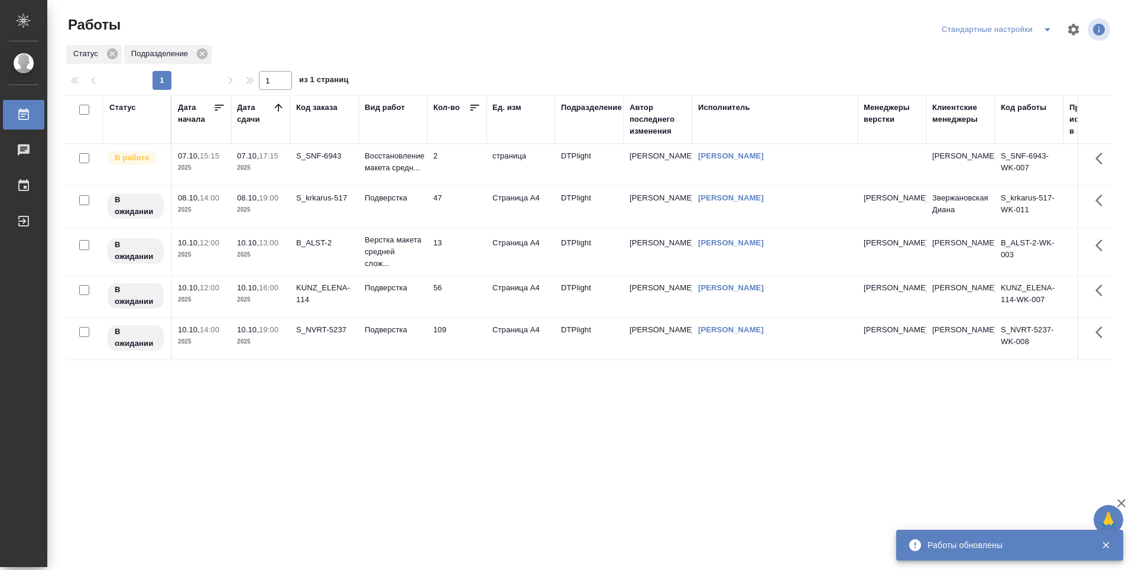
click at [475, 403] on div "Статус Дата начала Дата сдачи Код заказа Вид работ Кол-во Ед. изм Подразделение…" at bounding box center [588, 308] width 1047 height 426
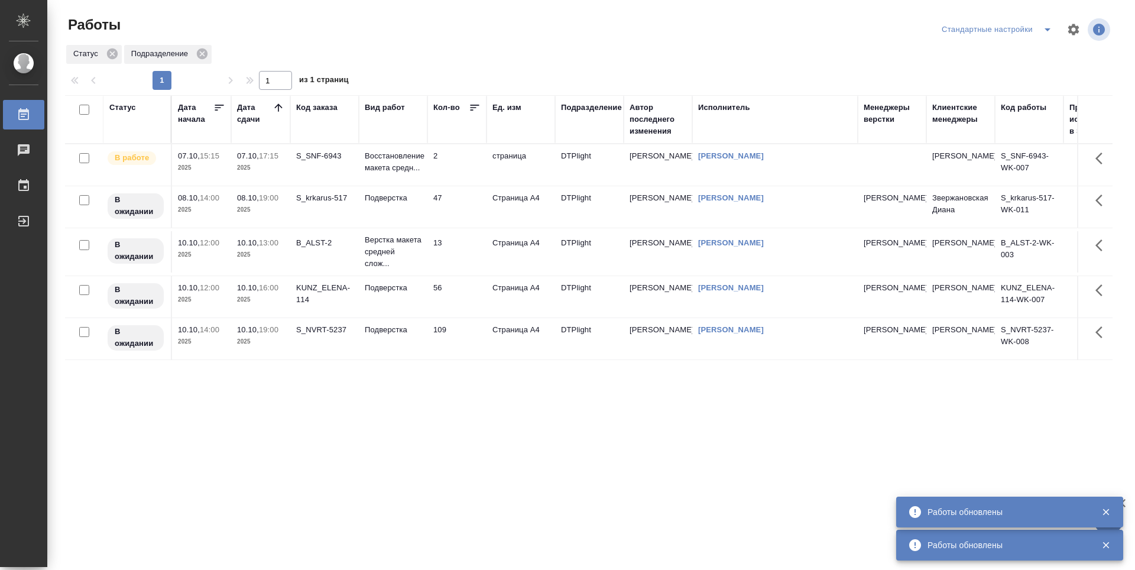
click at [424, 391] on div "Статус Дата начала Дата сдачи Код заказа Вид работ Кол-во Ед. изм Подразделение…" at bounding box center [588, 308] width 1047 height 426
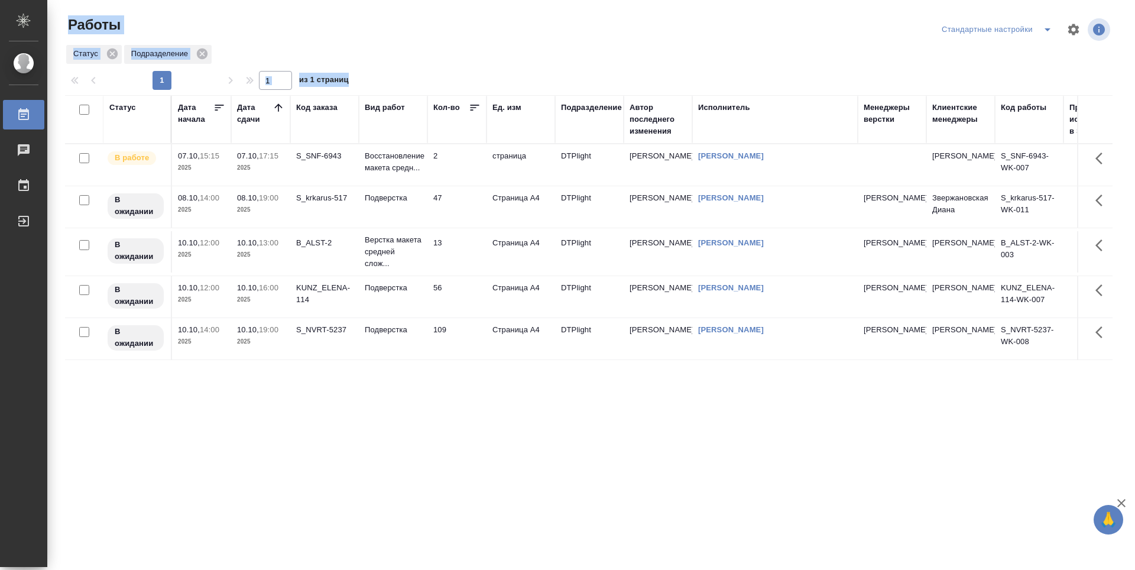
drag, startPoint x: 57, startPoint y: 9, endPoint x: 310, endPoint y: 366, distance: 437.7
click at [278, 332] on div "Работы Стандартные настройки Статус Подразделение 1 1 из 1 страниц Статус Дата …" at bounding box center [593, 263] width 1073 height 527
click at [345, 414] on div "Статус Дата начала Дата сдачи Код заказа Вид работ Кол-во Ед. изм Подразделение…" at bounding box center [588, 308] width 1047 height 426
click at [465, 164] on td "2" at bounding box center [456, 164] width 59 height 41
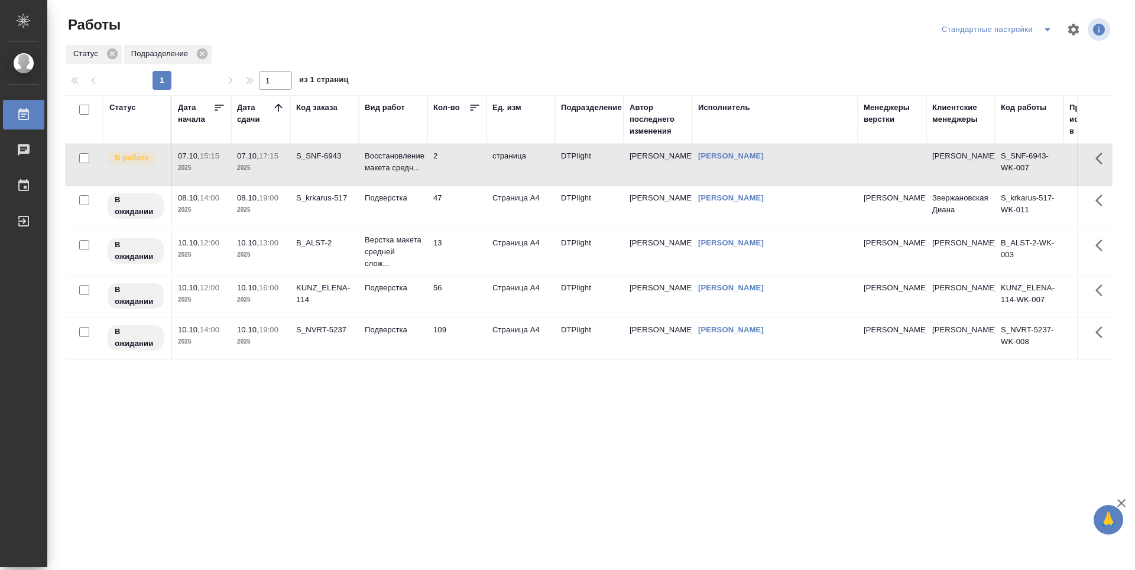
click at [452, 207] on td "47" at bounding box center [456, 206] width 59 height 41
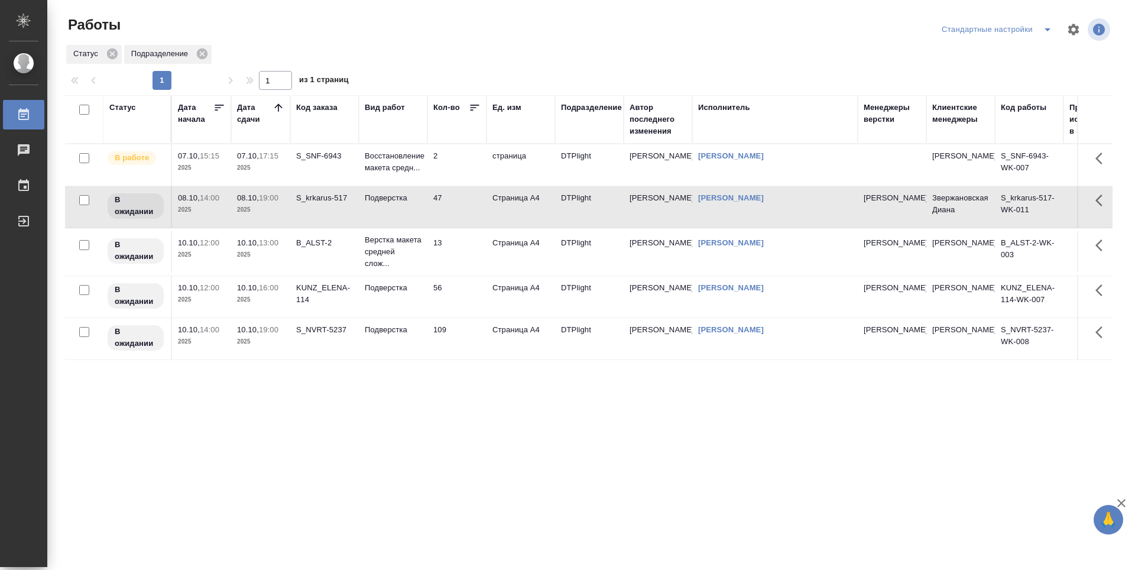
click at [452, 240] on td "13" at bounding box center [456, 251] width 59 height 41
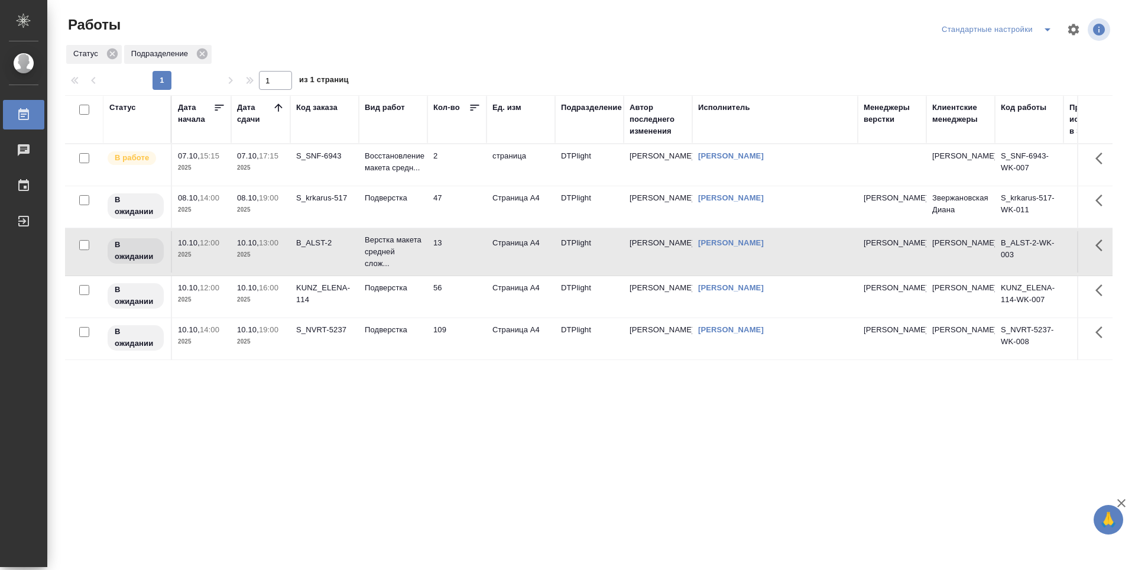
click at [458, 304] on td "56" at bounding box center [456, 296] width 59 height 41
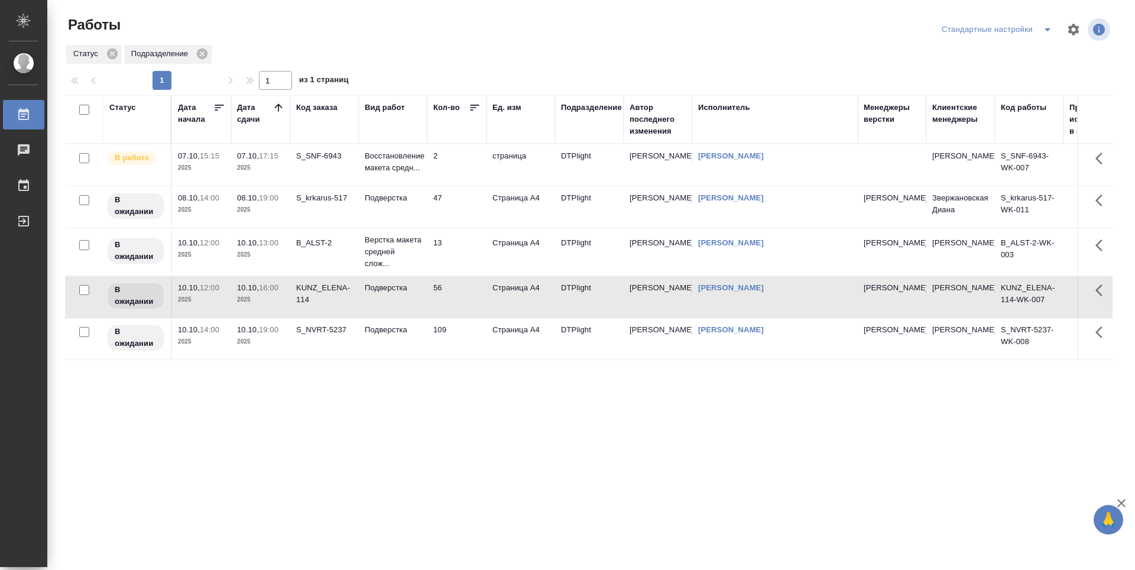
click at [463, 353] on td "109" at bounding box center [456, 338] width 59 height 41
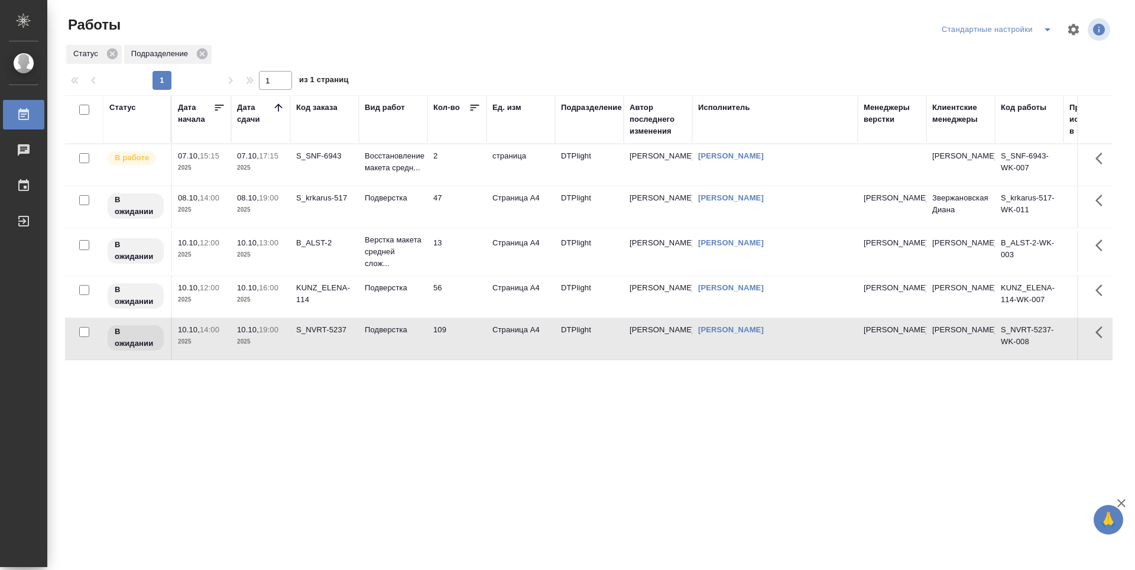
drag, startPoint x: 466, startPoint y: 217, endPoint x: 465, endPoint y: 192, distance: 25.5
click at [466, 217] on td "47" at bounding box center [456, 206] width 59 height 41
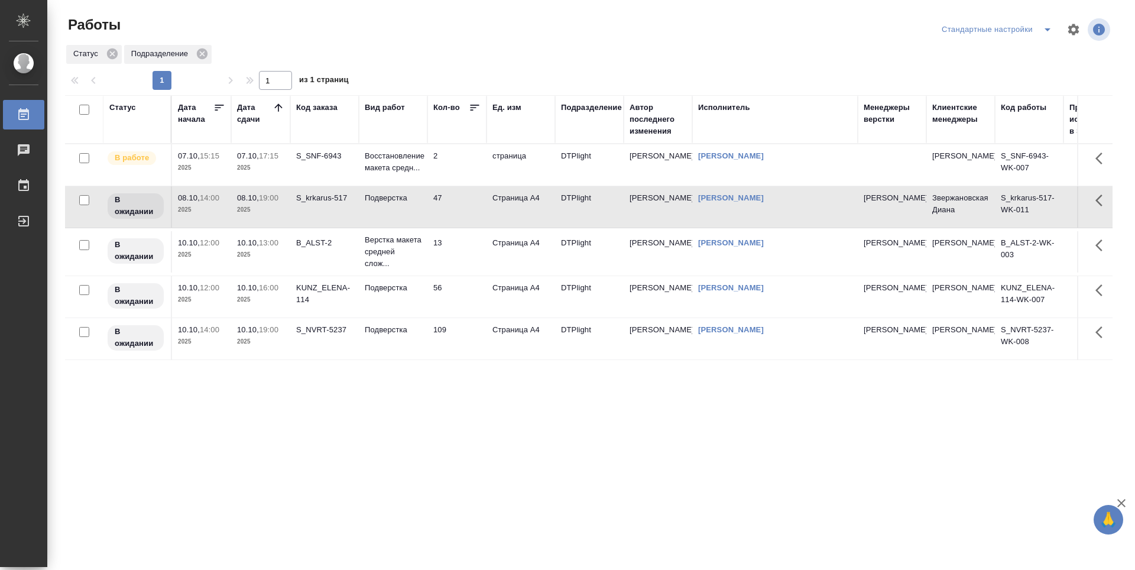
click at [463, 166] on td "2" at bounding box center [456, 164] width 59 height 41
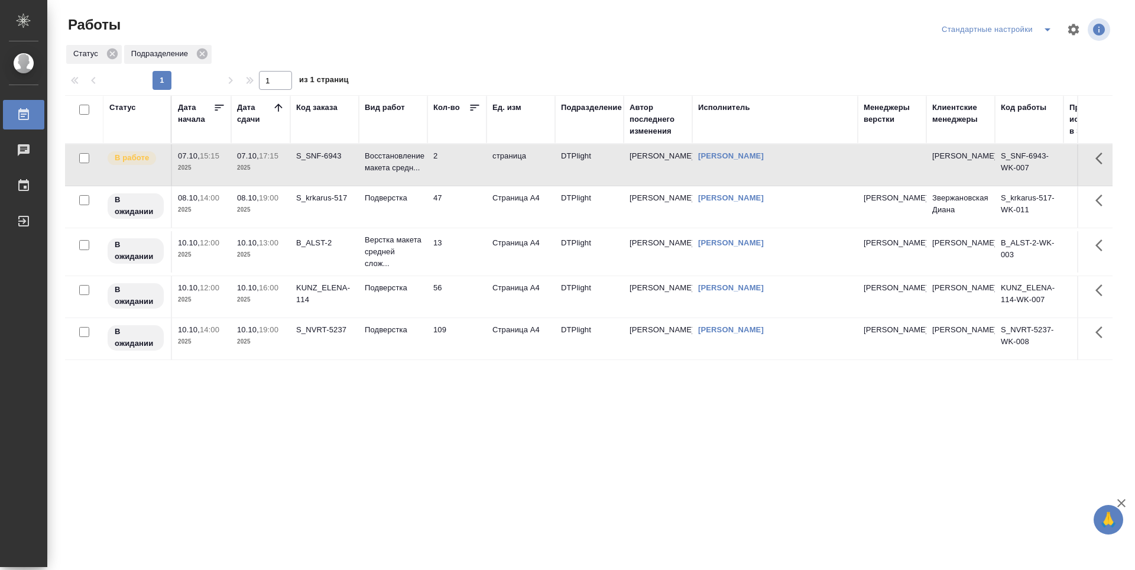
click at [453, 244] on td "13" at bounding box center [456, 251] width 59 height 41
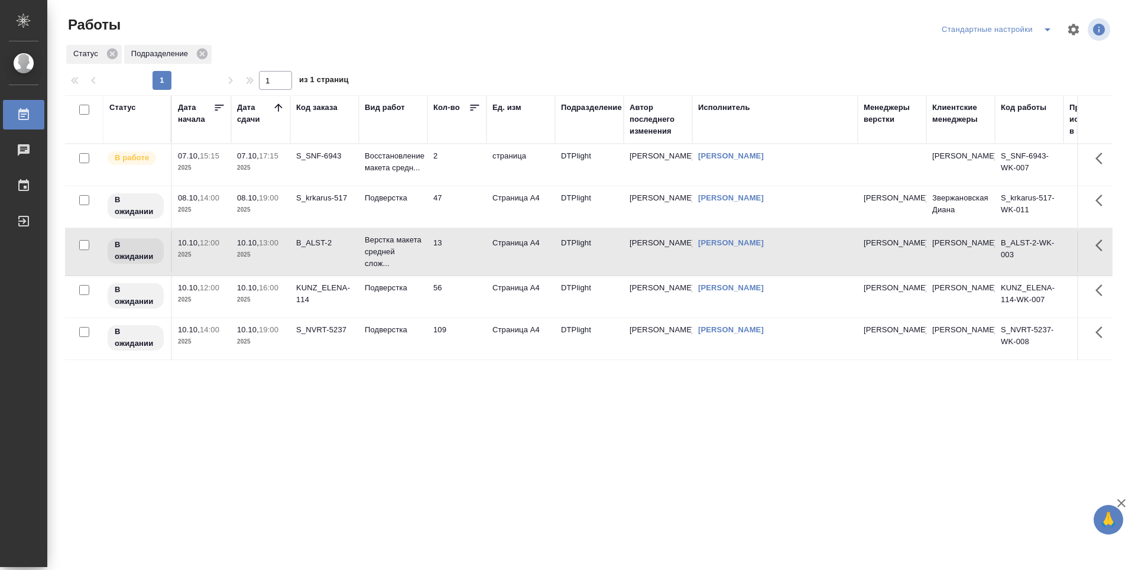
click at [470, 324] on td "109" at bounding box center [456, 338] width 59 height 41
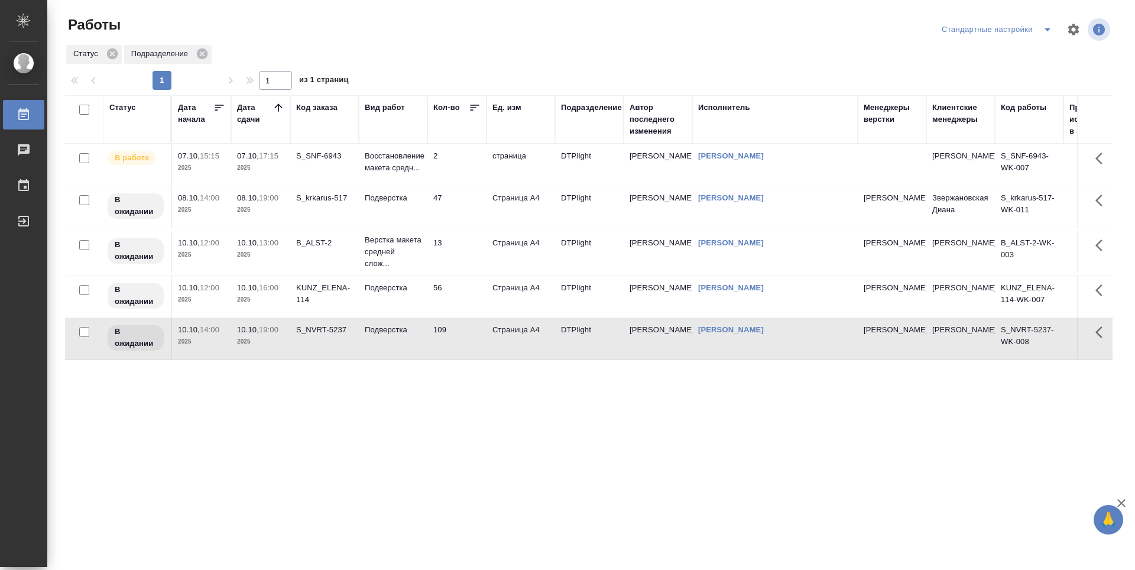
click at [466, 286] on td "56" at bounding box center [456, 296] width 59 height 41
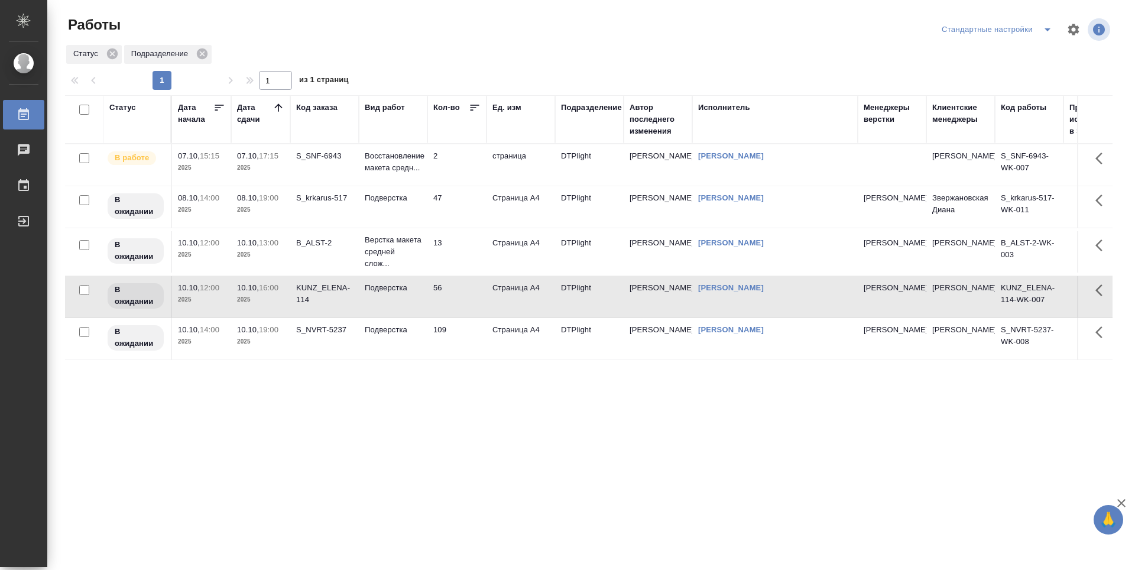
click at [462, 252] on td "13" at bounding box center [456, 251] width 59 height 41
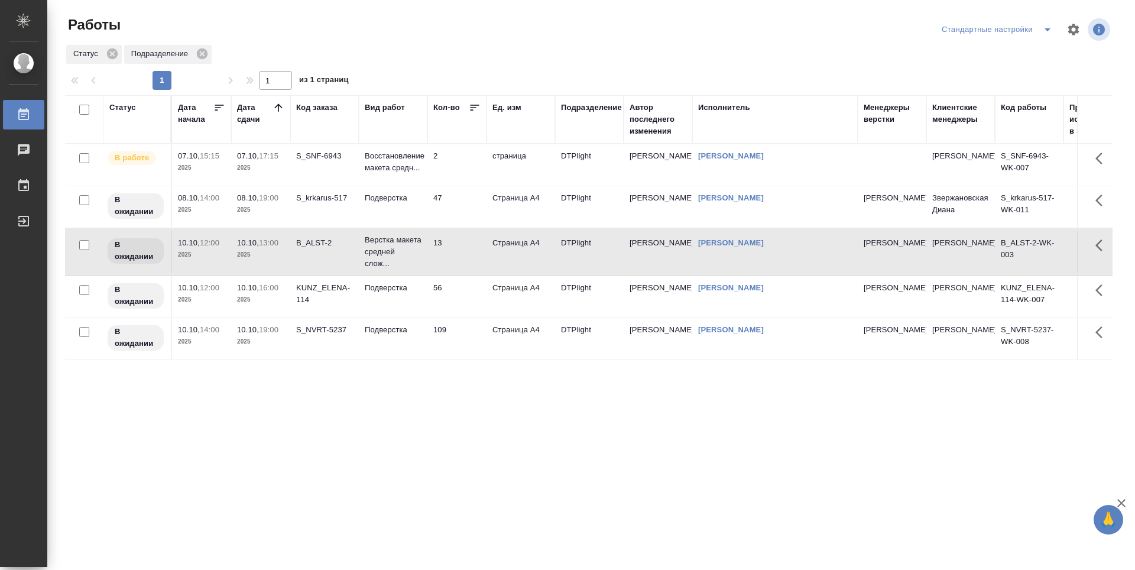
click at [468, 196] on td "47" at bounding box center [456, 206] width 59 height 41
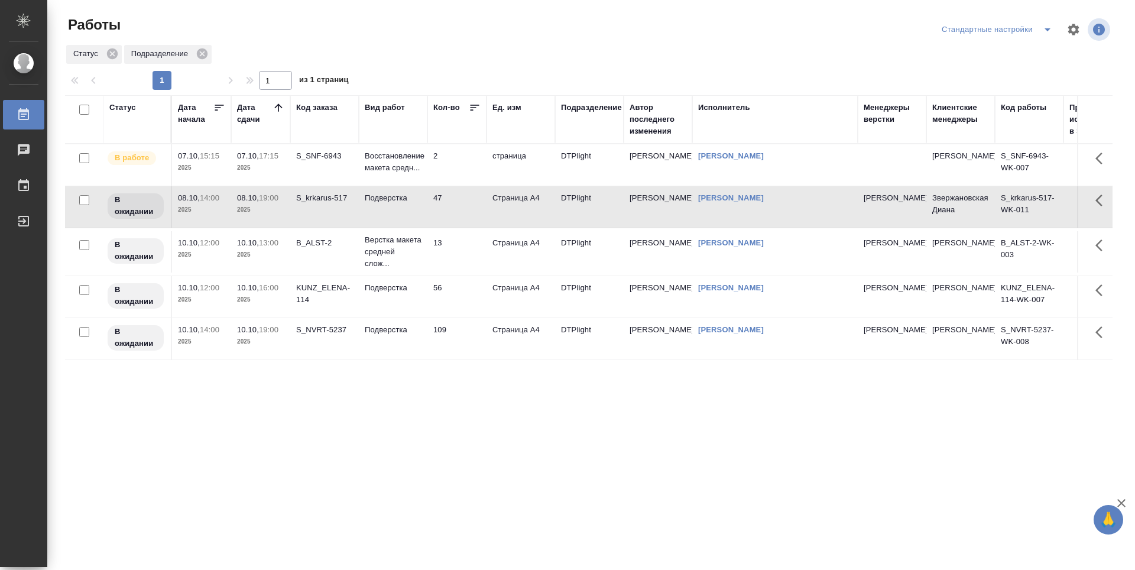
click at [464, 161] on td "2" at bounding box center [456, 164] width 59 height 41
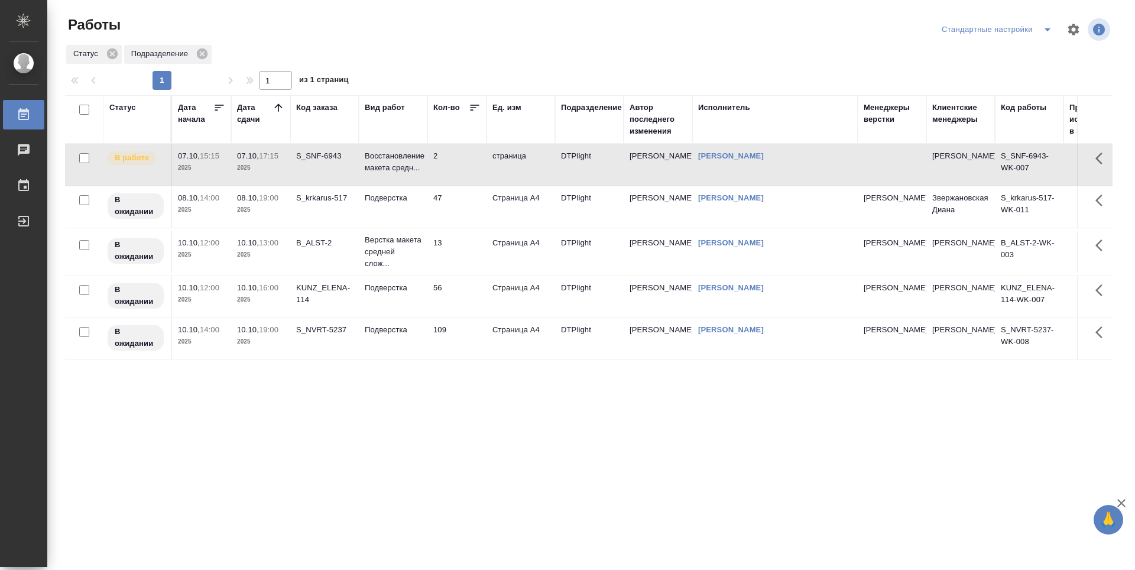
click at [476, 404] on div "Статус Дата начала Дата сдачи Код заказа Вид работ Кол-во Ед. изм Подразделение…" at bounding box center [588, 308] width 1047 height 426
click at [212, 350] on td "10.10, 14:00 2025" at bounding box center [201, 338] width 59 height 41
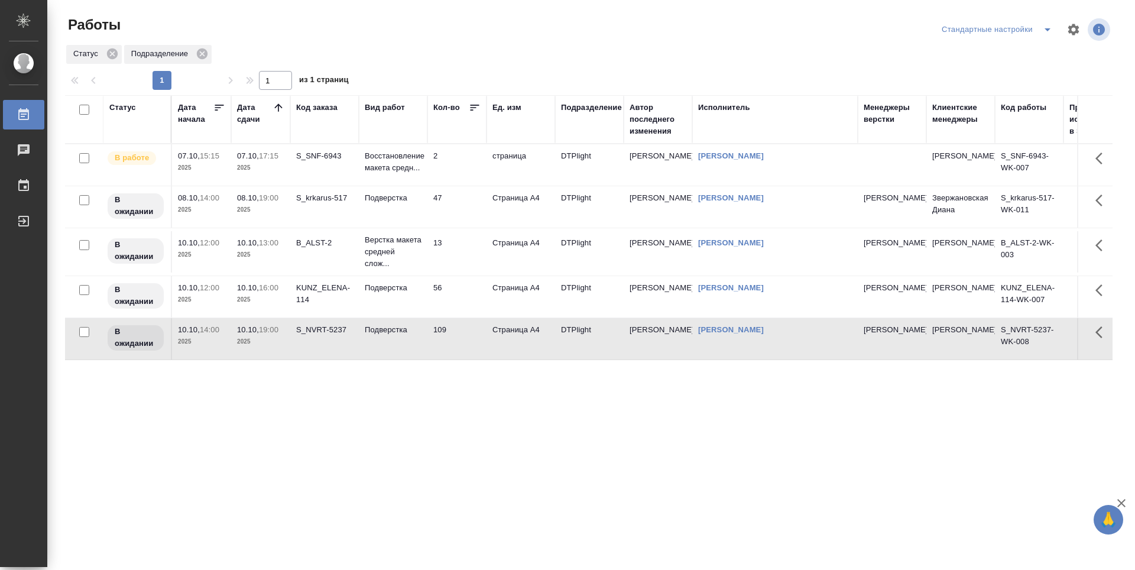
click at [267, 297] on p "2025" at bounding box center [260, 300] width 47 height 12
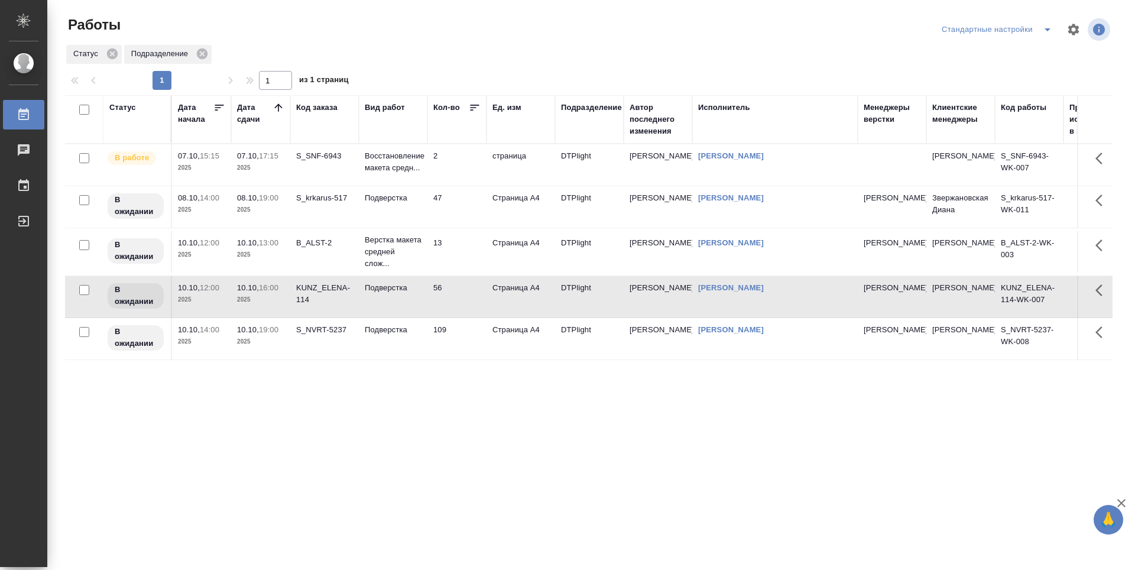
click at [330, 259] on td "B_ALST-2" at bounding box center [324, 251] width 69 height 41
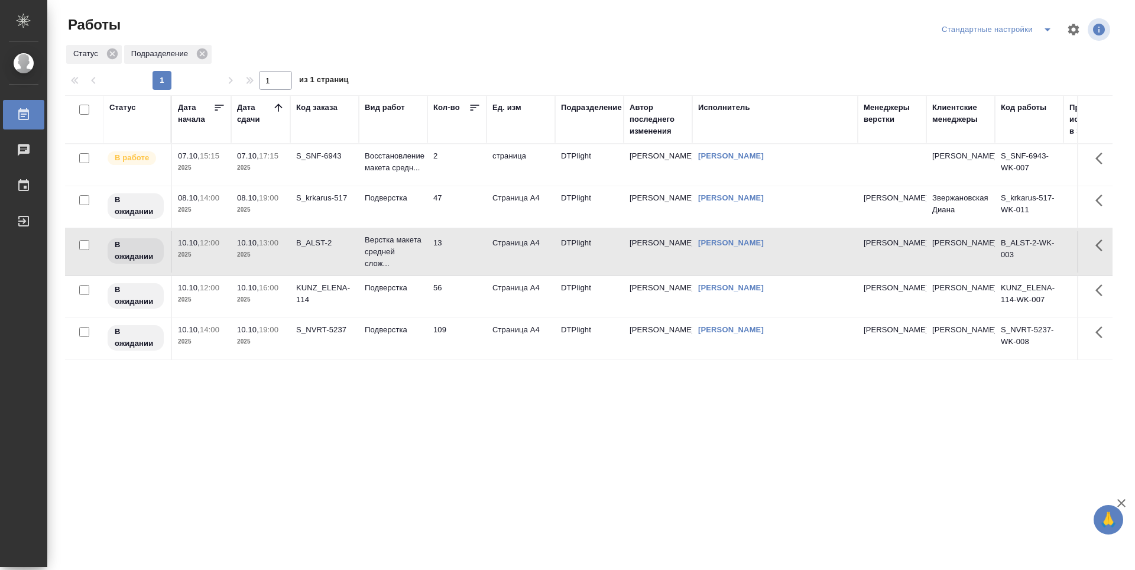
click at [394, 212] on td "Подверстка" at bounding box center [393, 206] width 69 height 41
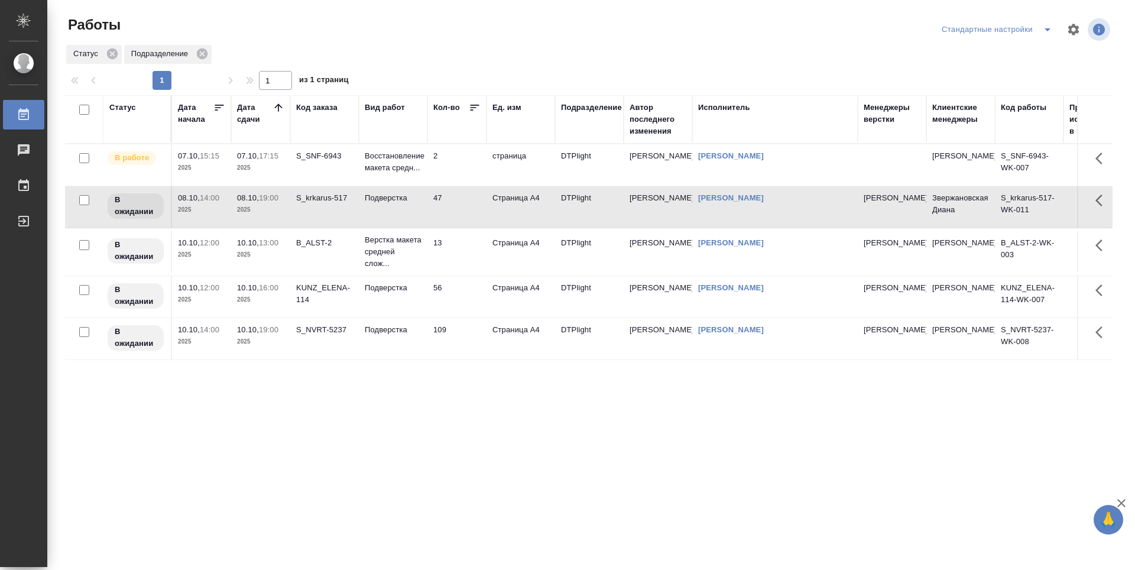
click at [458, 170] on td "2" at bounding box center [456, 164] width 59 height 41
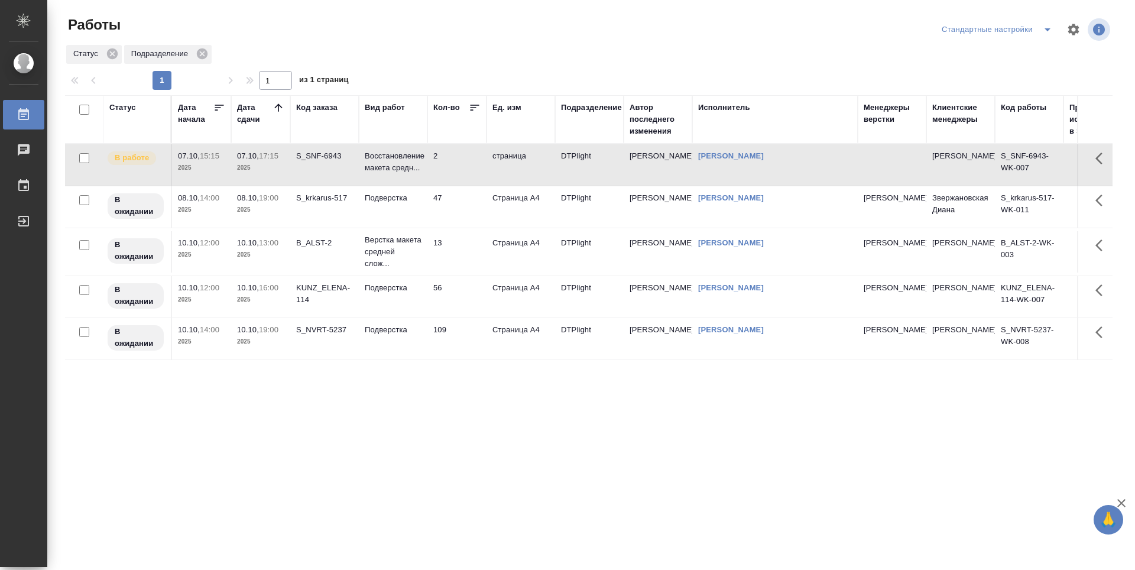
click at [515, 213] on td "Страница А4" at bounding box center [520, 206] width 69 height 41
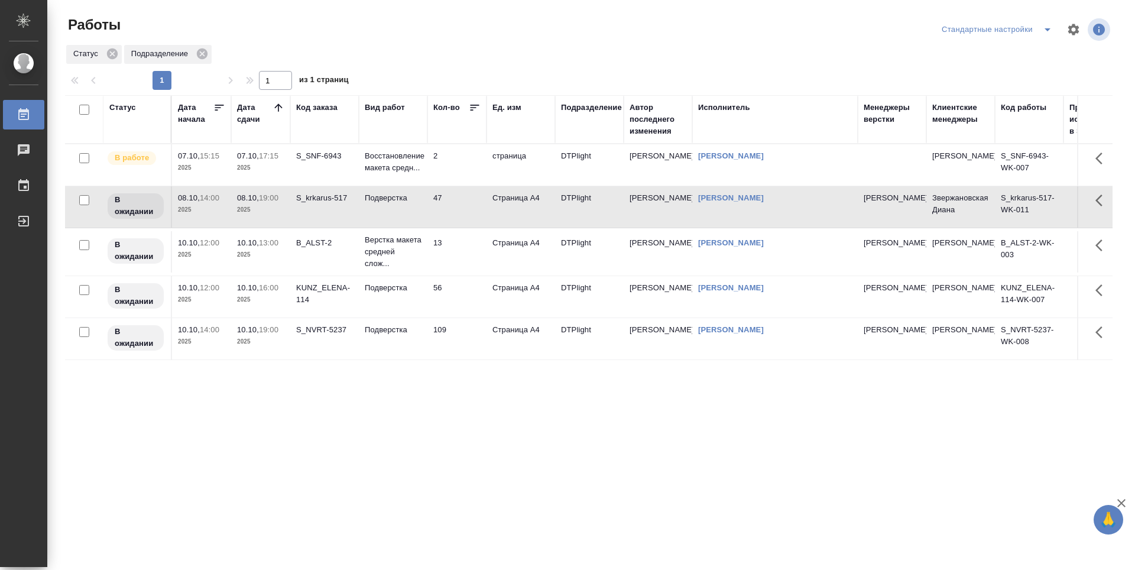
click at [585, 263] on td "DTPlight" at bounding box center [589, 251] width 69 height 41
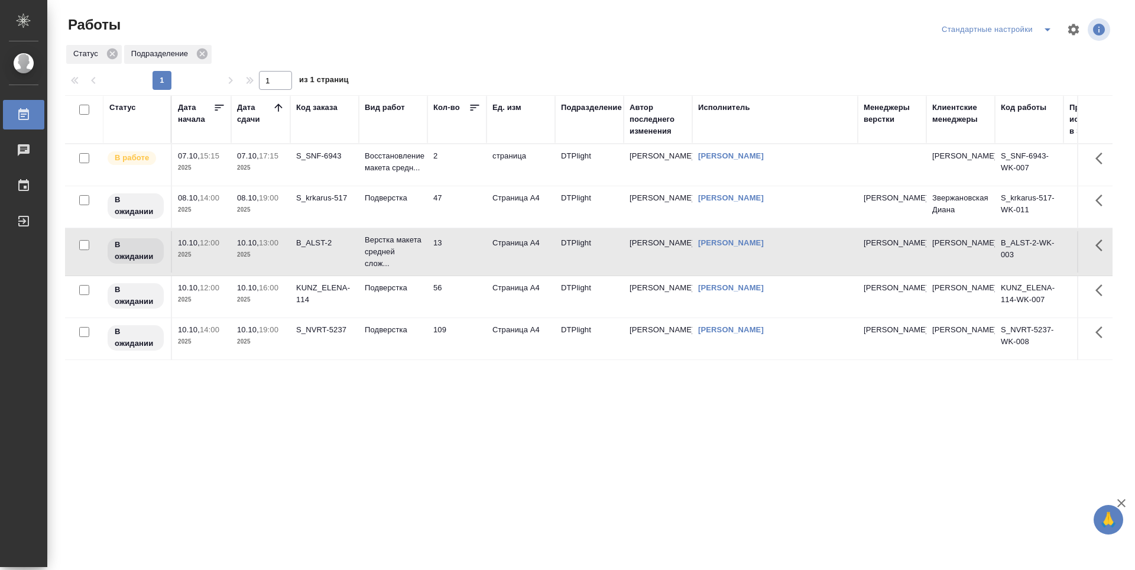
click at [671, 307] on td "Арсеньева Вера" at bounding box center [658, 296] width 69 height 41
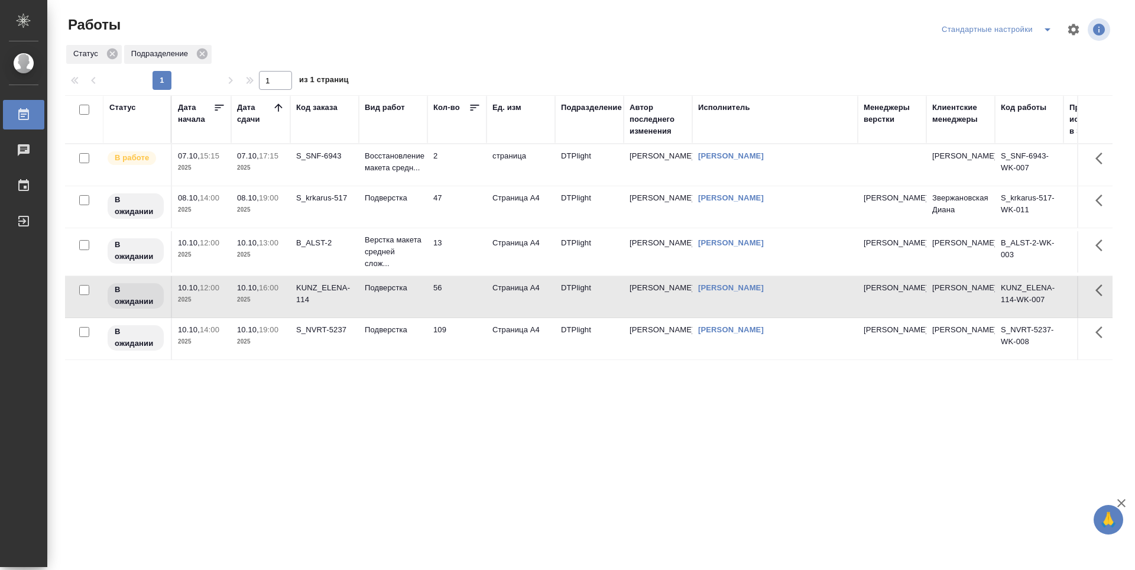
click at [751, 354] on td "Гусельников Роман" at bounding box center [775, 338] width 166 height 41
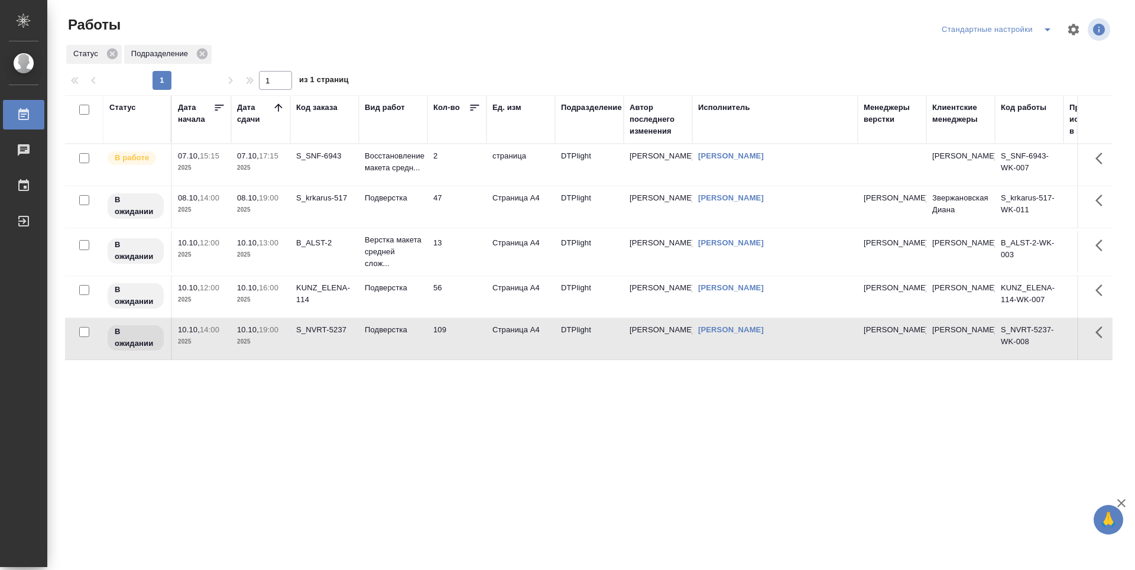
click at [793, 427] on div "Статус Дата начала Дата сдачи Код заказа Вид работ Кол-во Ед. изм Подразделение…" at bounding box center [588, 308] width 1047 height 426
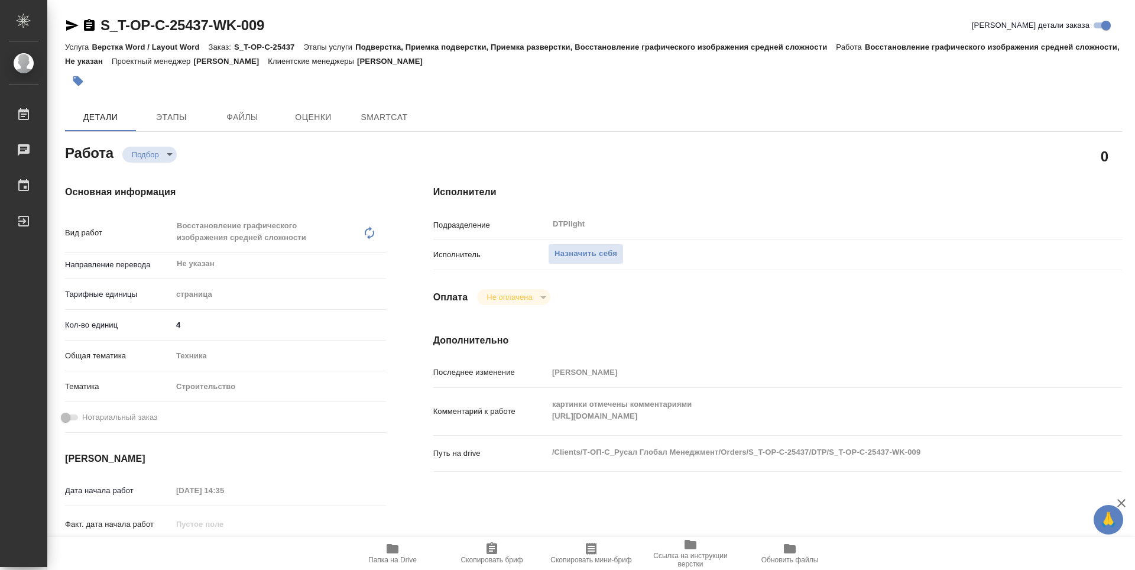
type textarea "x"
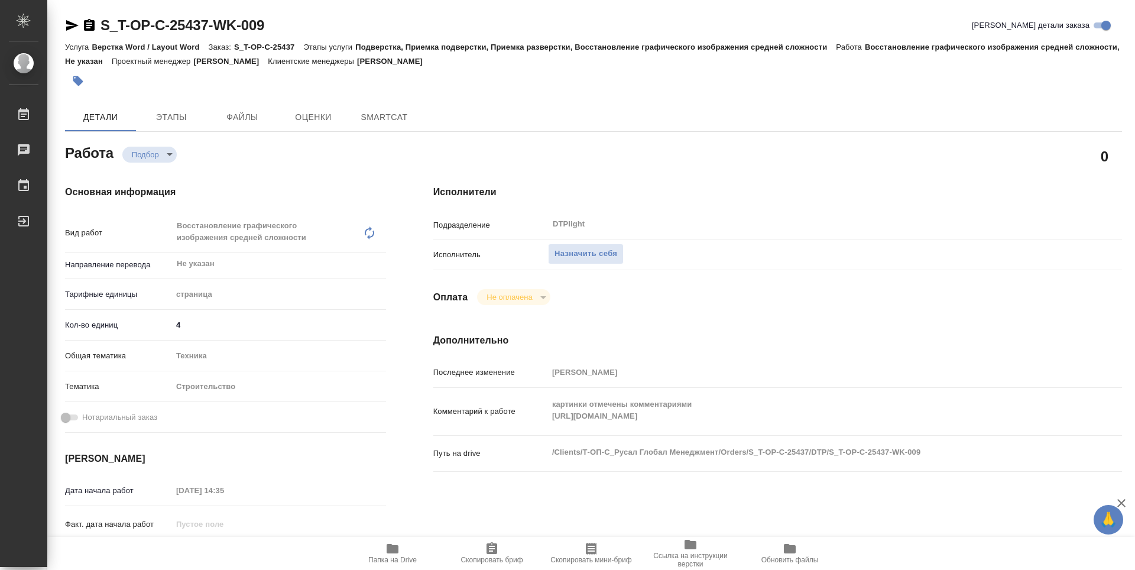
type textarea "x"
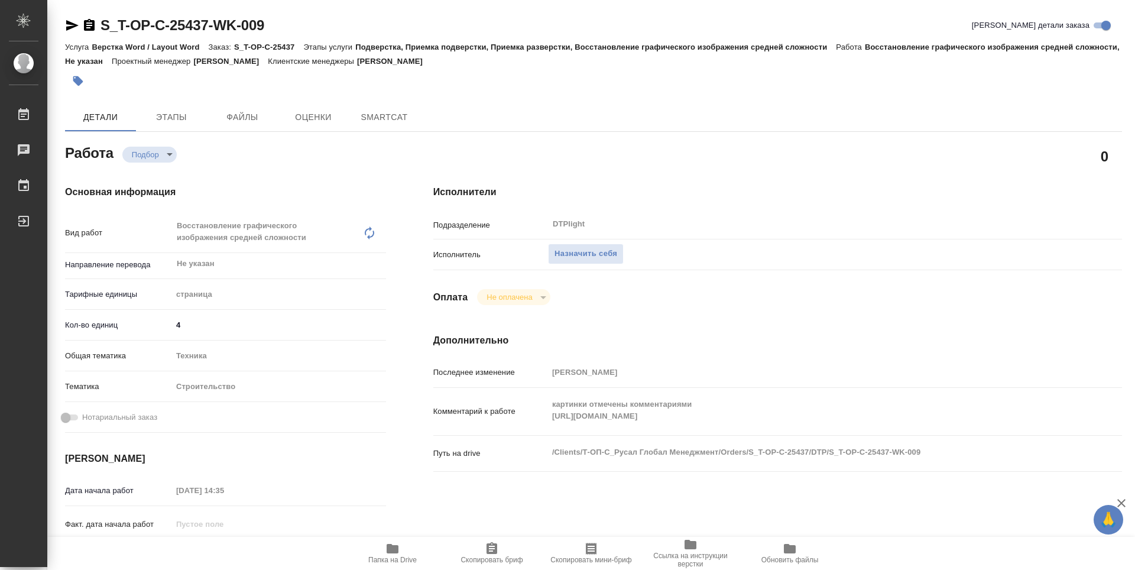
type textarea "x"
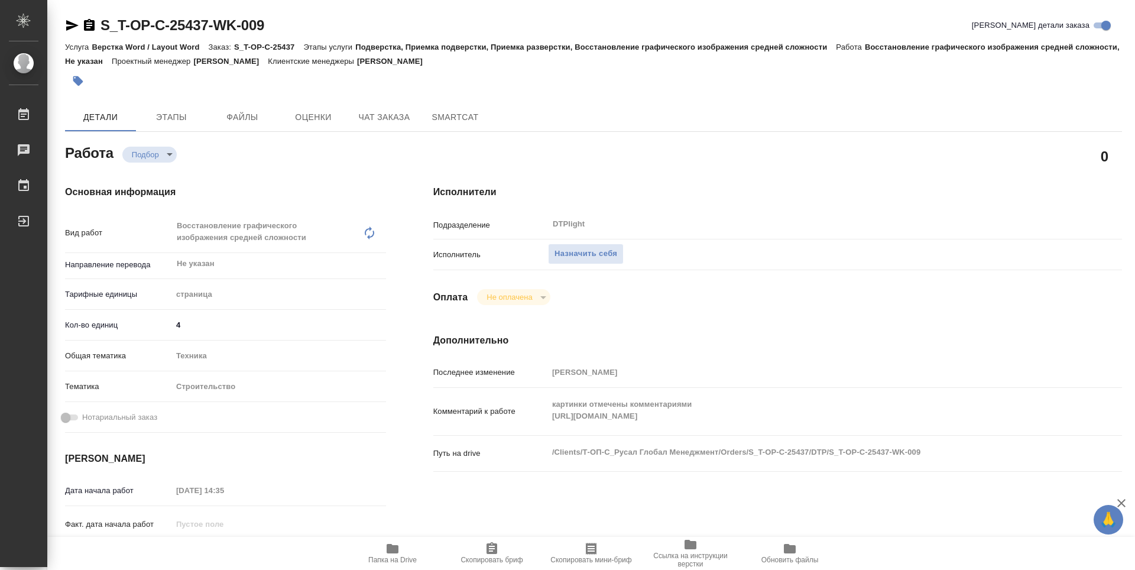
type textarea "x"
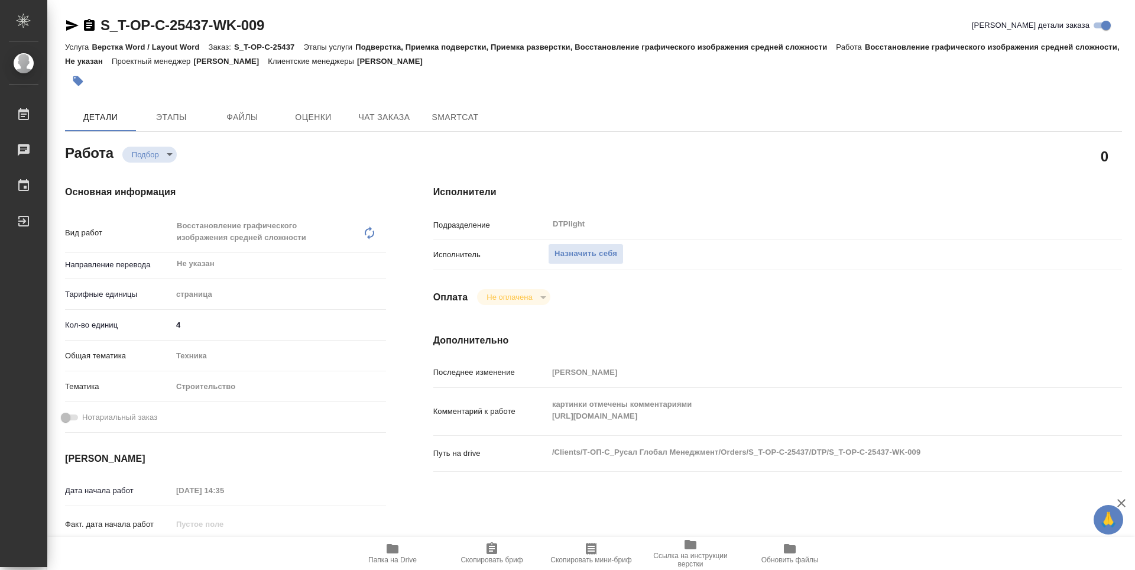
click at [546, 423] on div "Комментарий к работе картинки отмечены комментариями [URL][DOMAIN_NAME] x" at bounding box center [777, 411] width 689 height 38
type textarea "x"
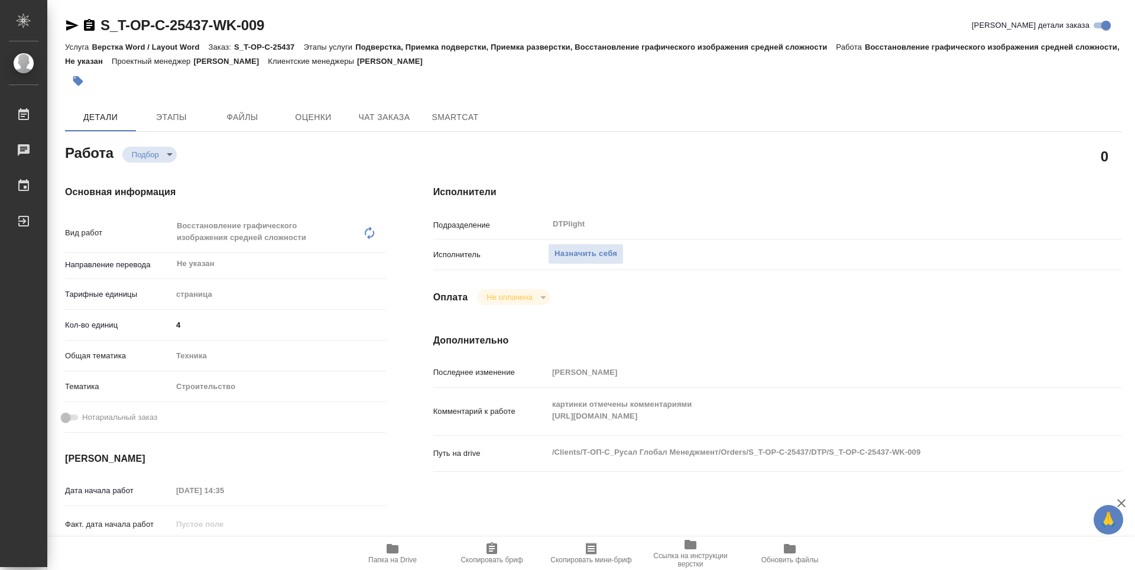
type textarea "x"
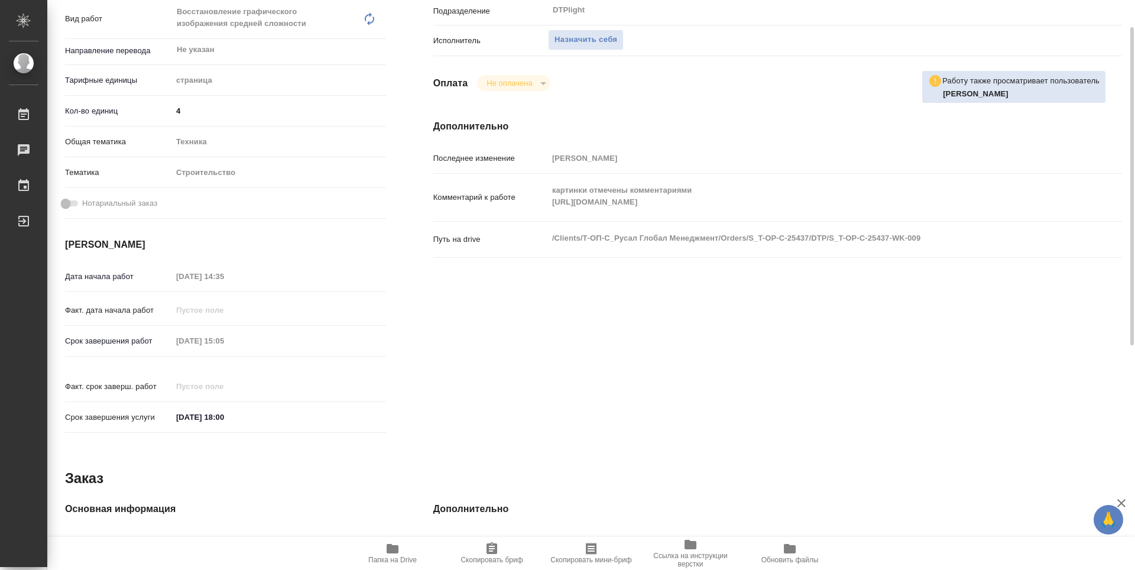
scroll to position [96, 0]
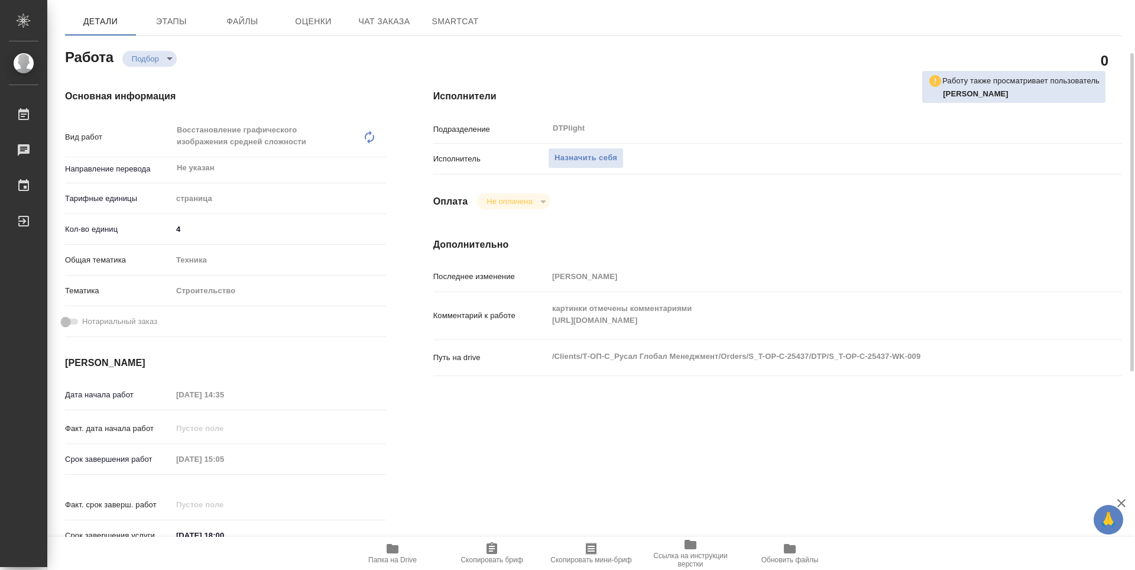
click at [444, 407] on div "Исполнители Подразделение DTPlight ​ Исполнитель Назначить себя Оплата Не оплач…" at bounding box center [778, 324] width 736 height 517
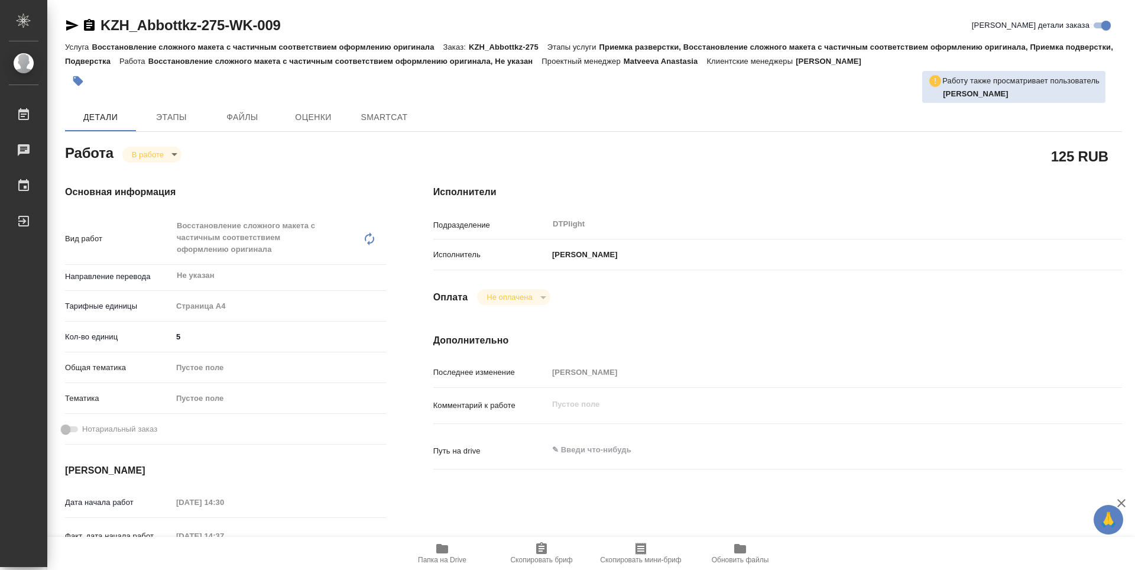
type textarea "x"
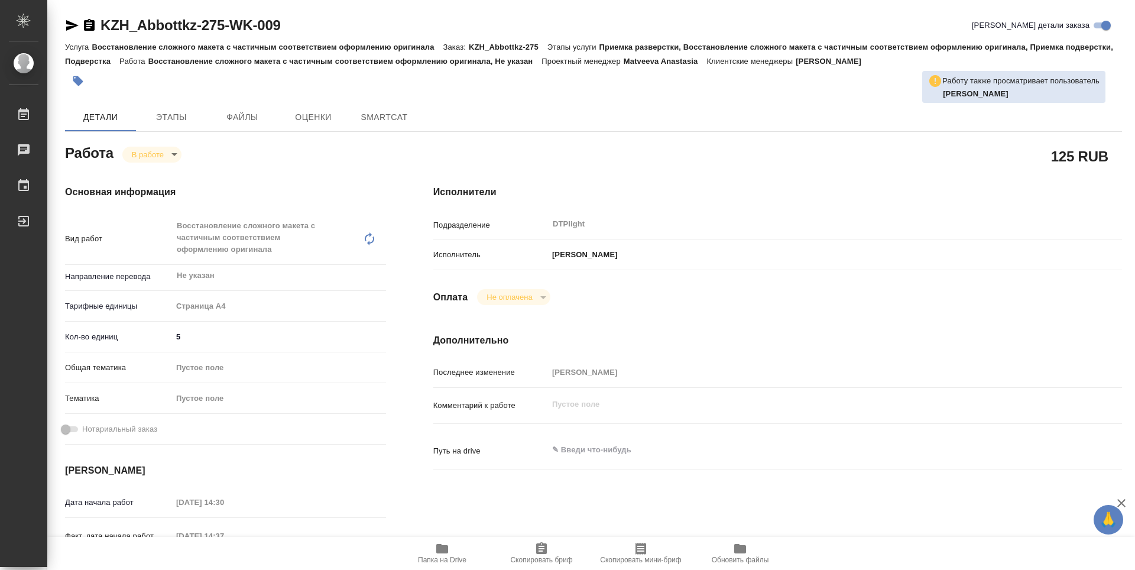
type textarea "x"
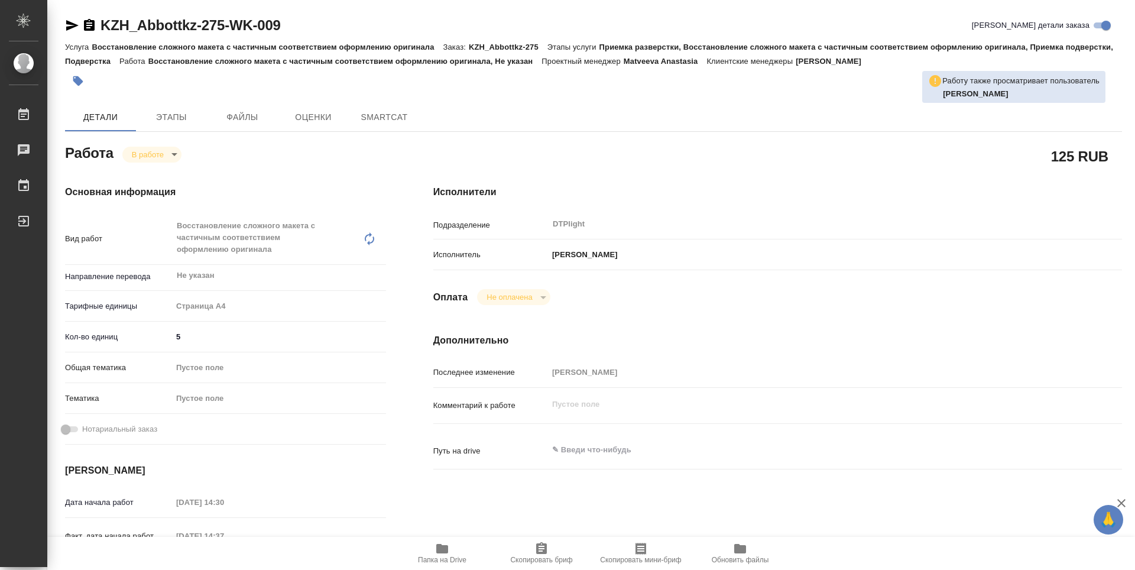
type textarea "x"
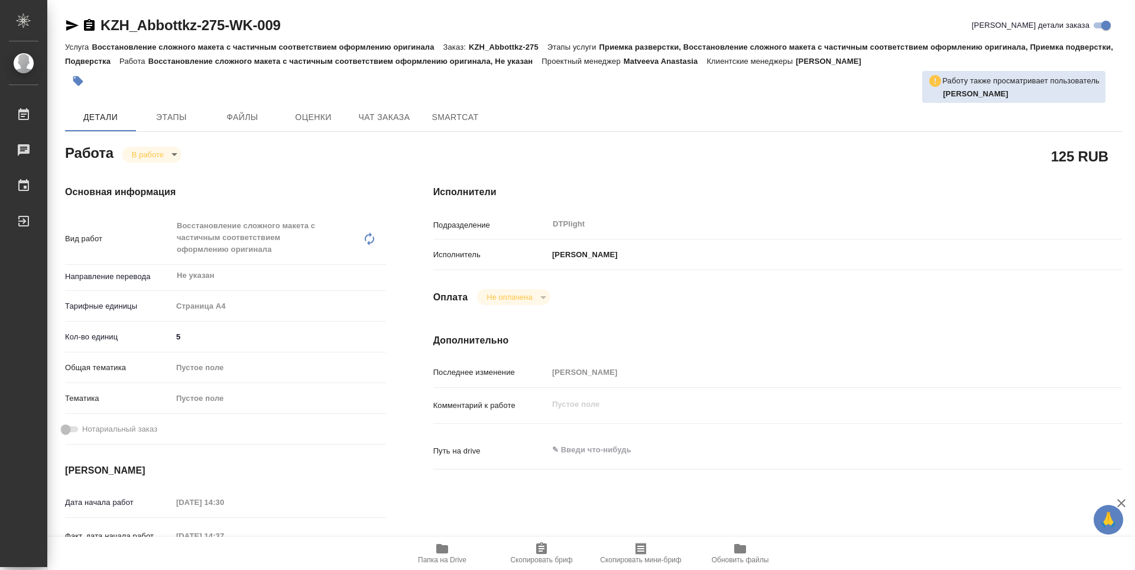
type textarea "x"
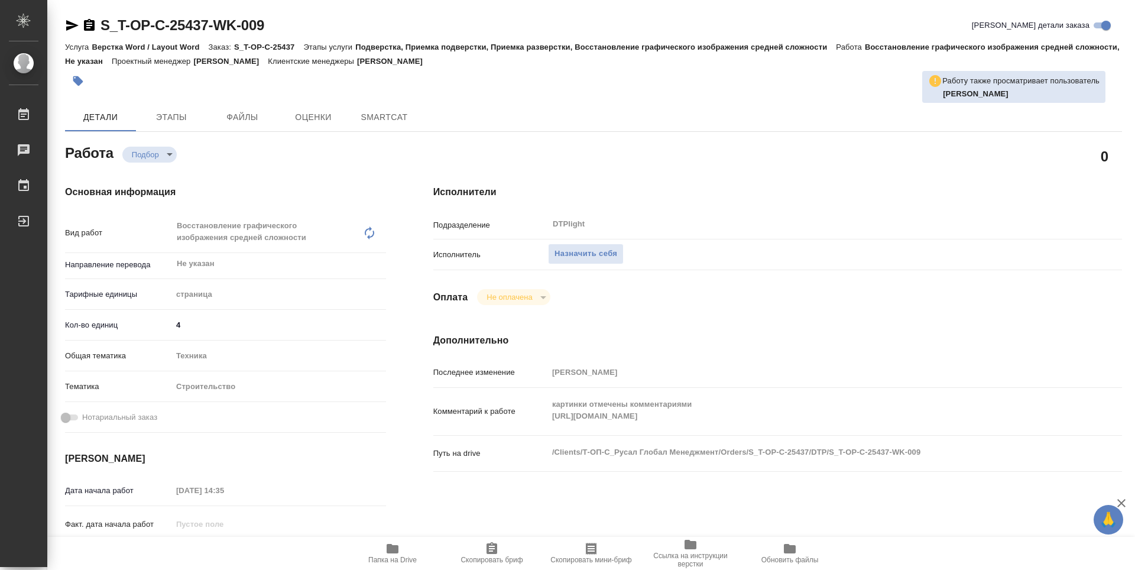
type textarea "x"
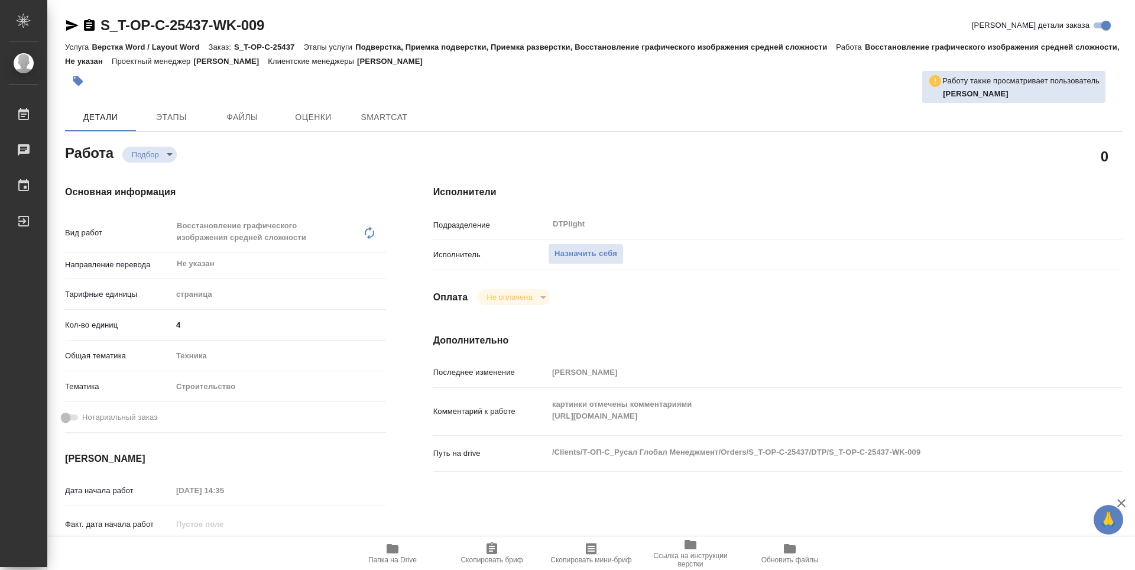
type textarea "x"
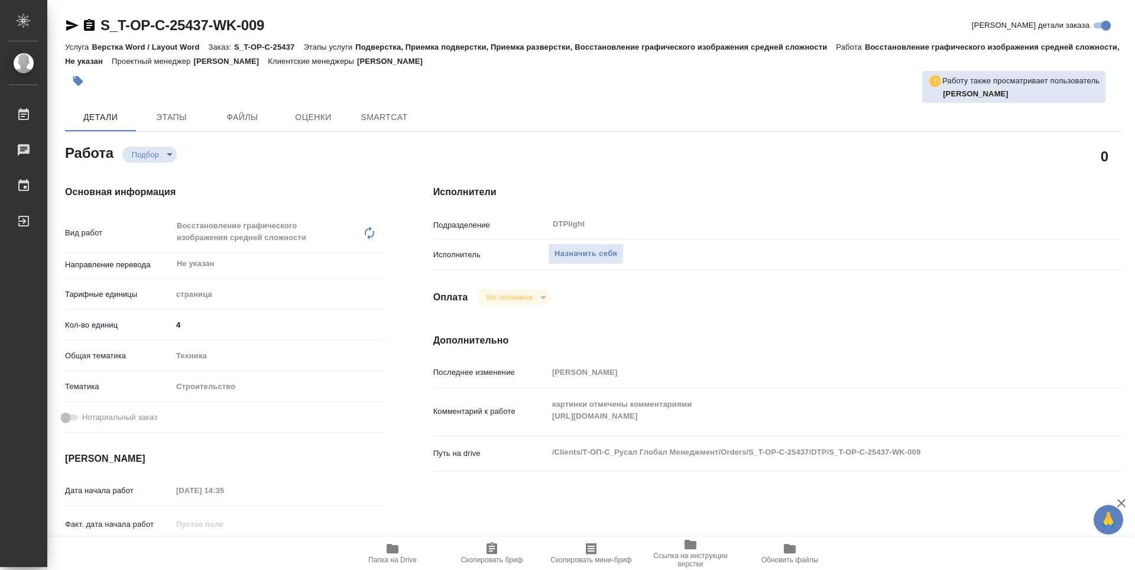
type textarea "x"
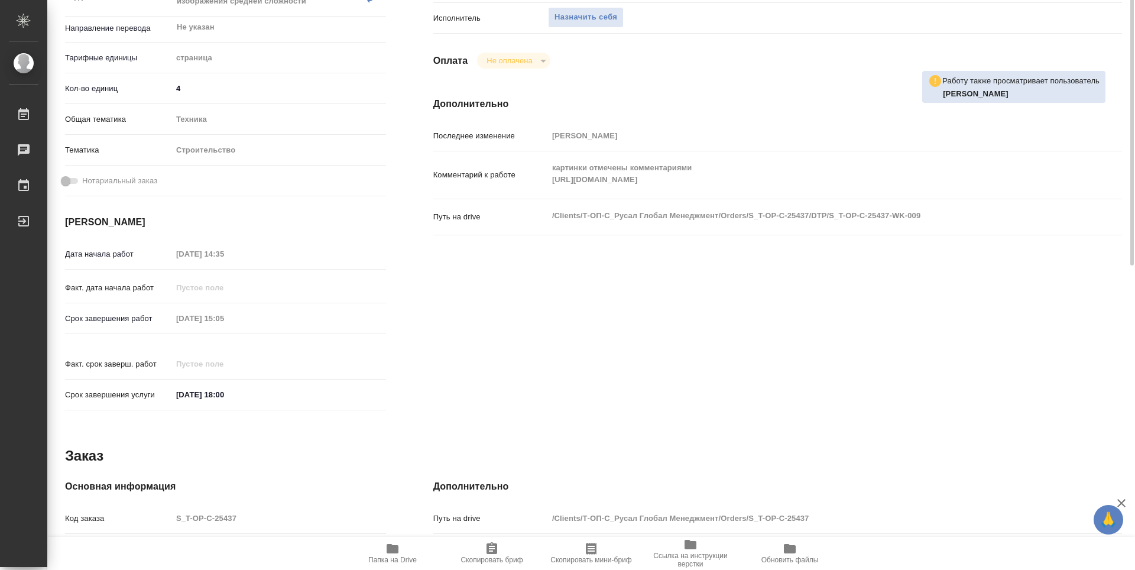
type textarea "x"
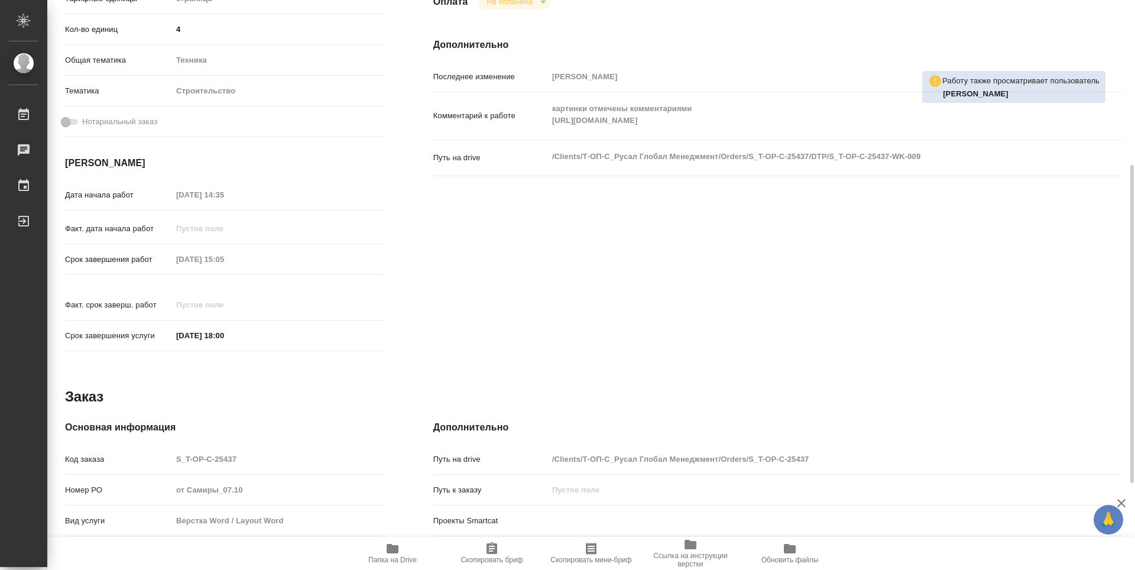
scroll to position [450, 0]
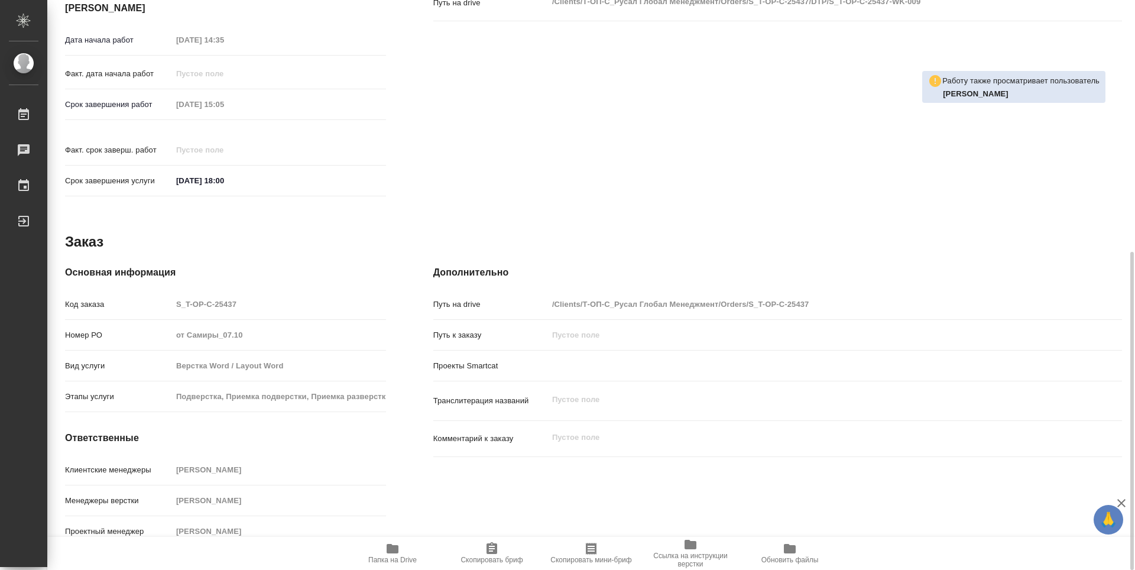
type textarea "x"
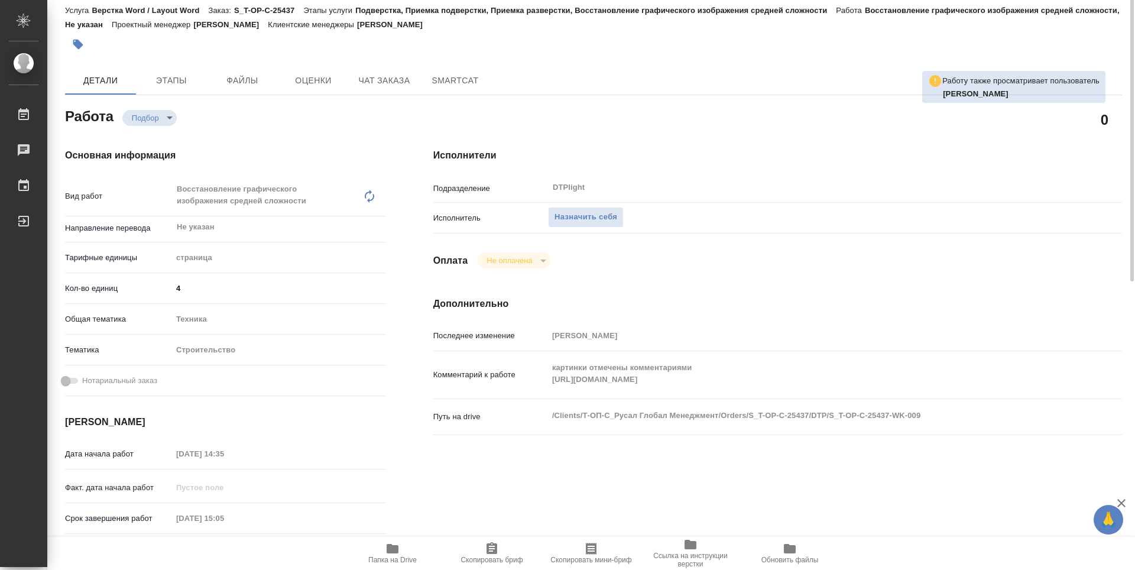
scroll to position [0, 0]
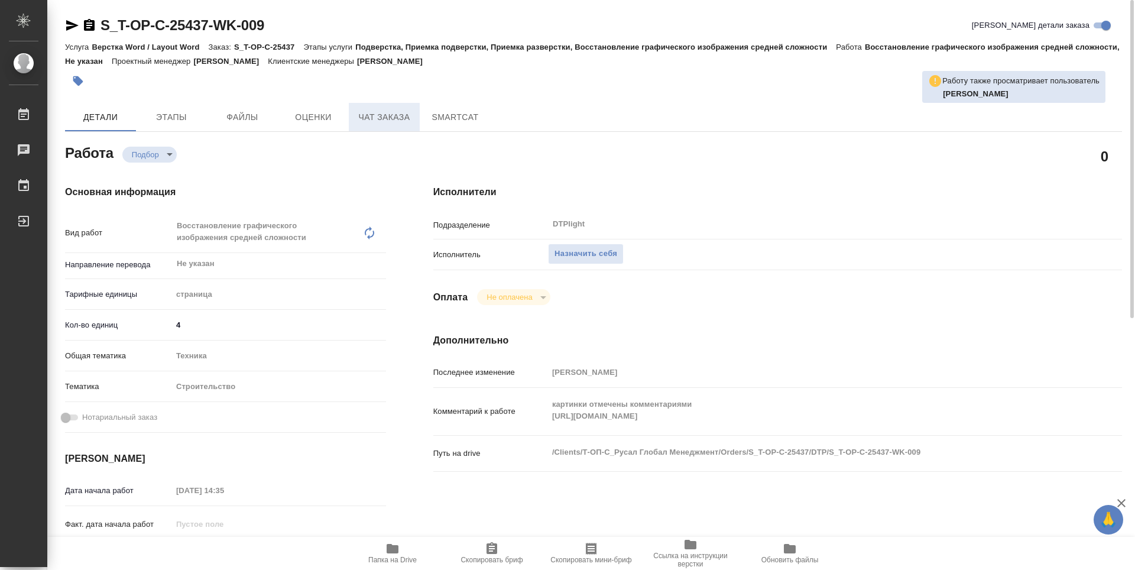
click at [385, 114] on span "Чат заказа" at bounding box center [384, 117] width 57 height 15
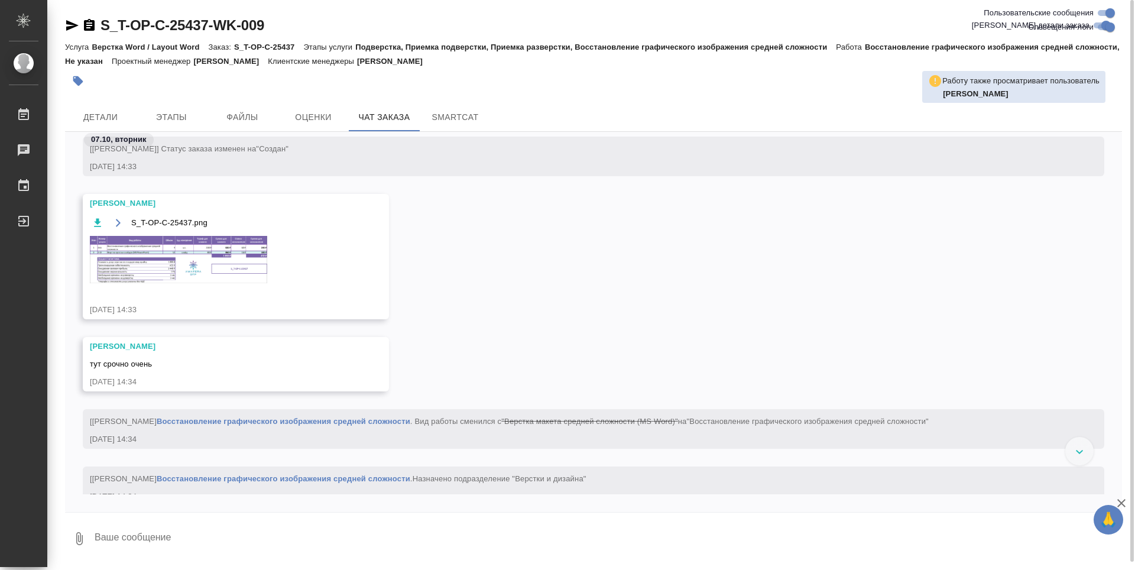
scroll to position [1548, 0]
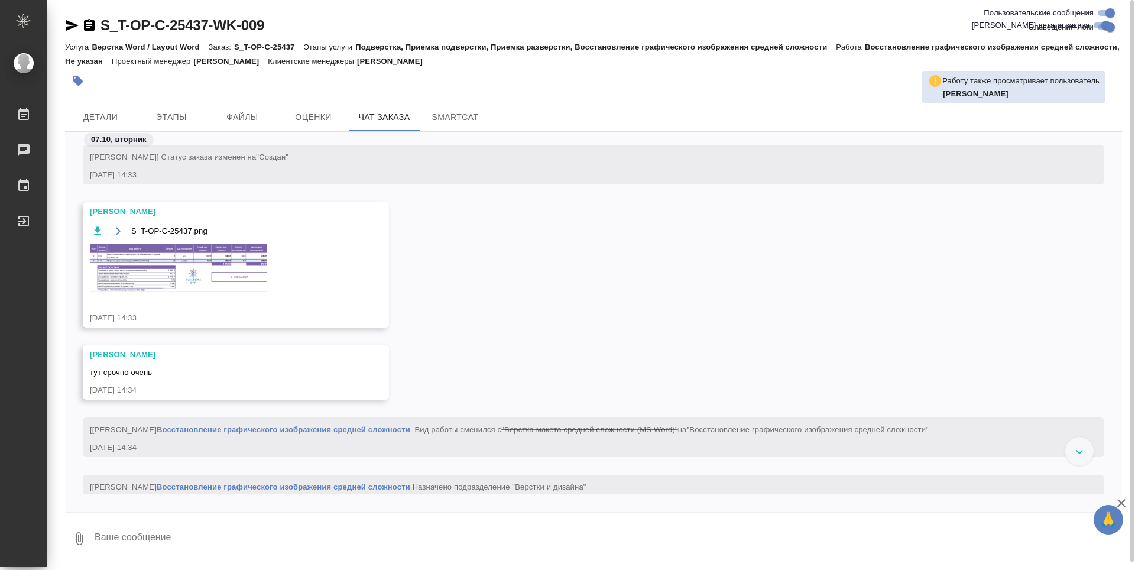
click at [168, 259] on img at bounding box center [178, 267] width 177 height 47
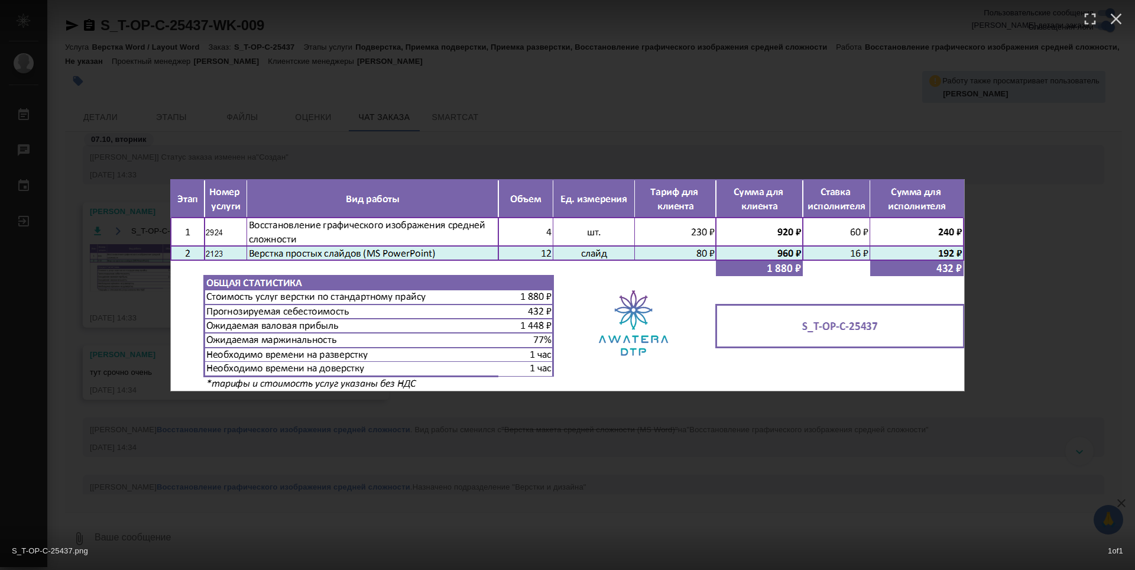
click at [600, 408] on div "S_T-OP-C-25437.png 1 of 1" at bounding box center [567, 285] width 1135 height 570
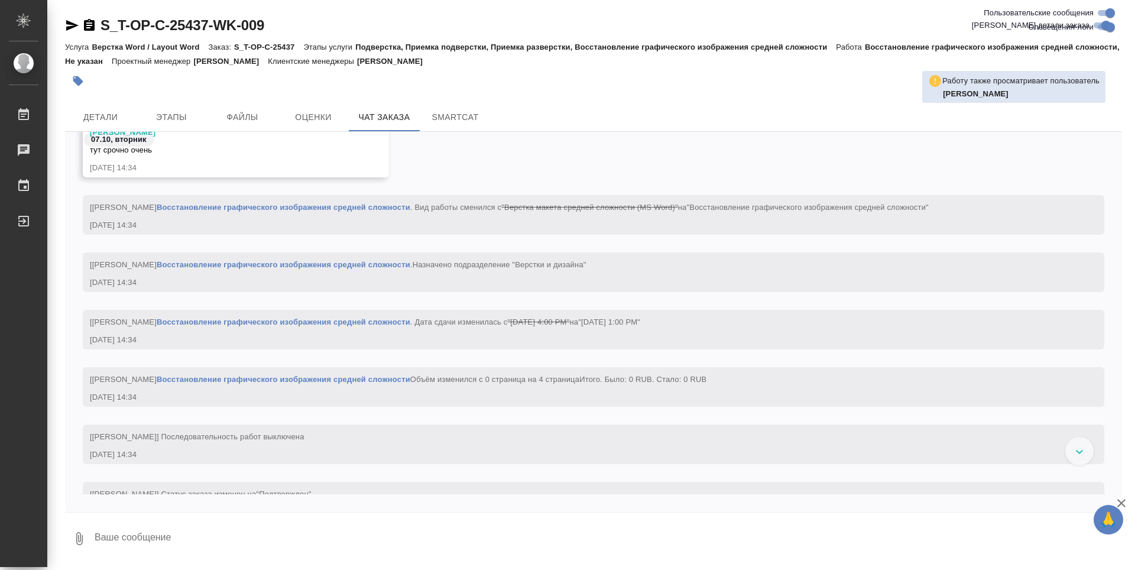
scroll to position [1303, 0]
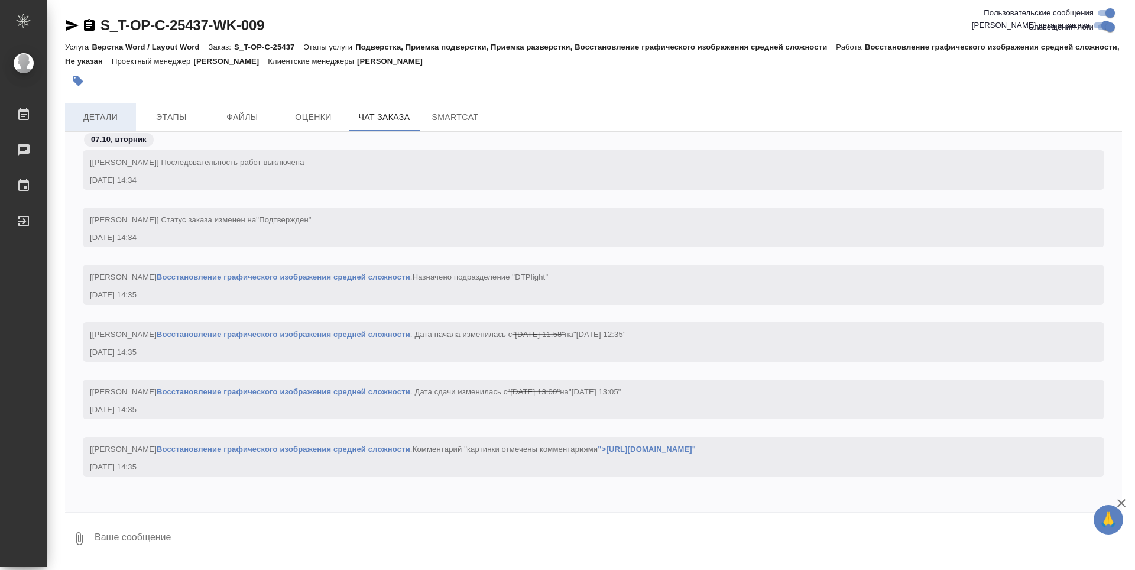
click at [112, 117] on span "Детали" at bounding box center [100, 117] width 57 height 15
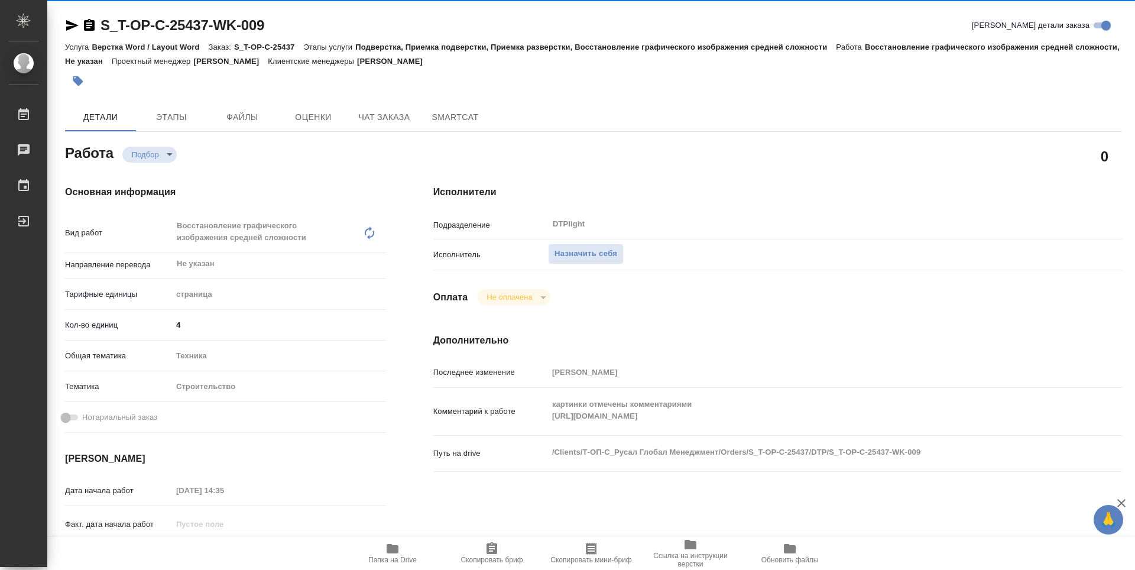
type textarea "x"
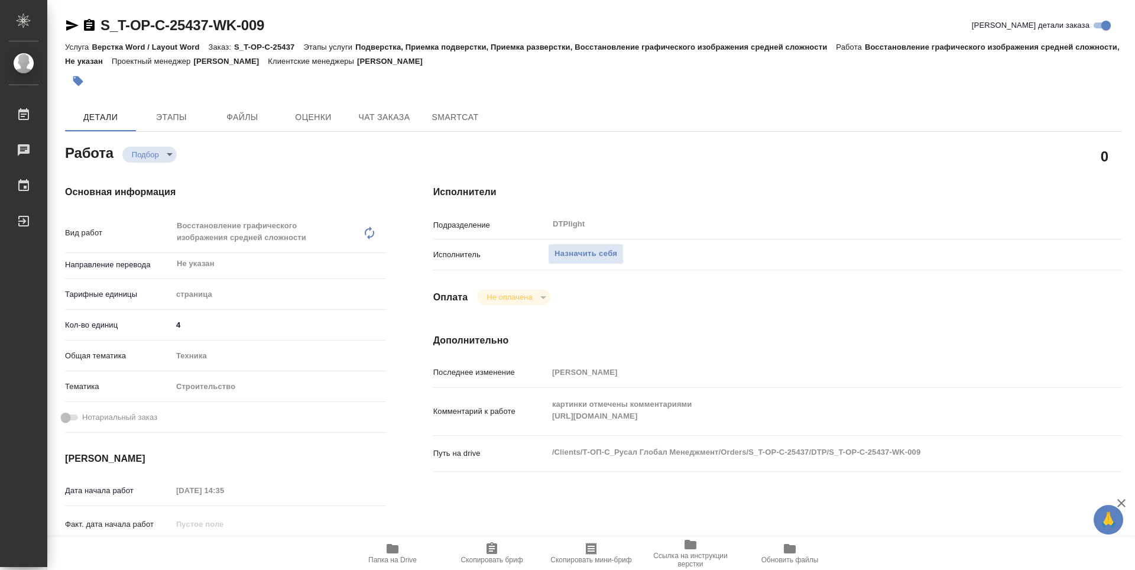
type textarea "x"
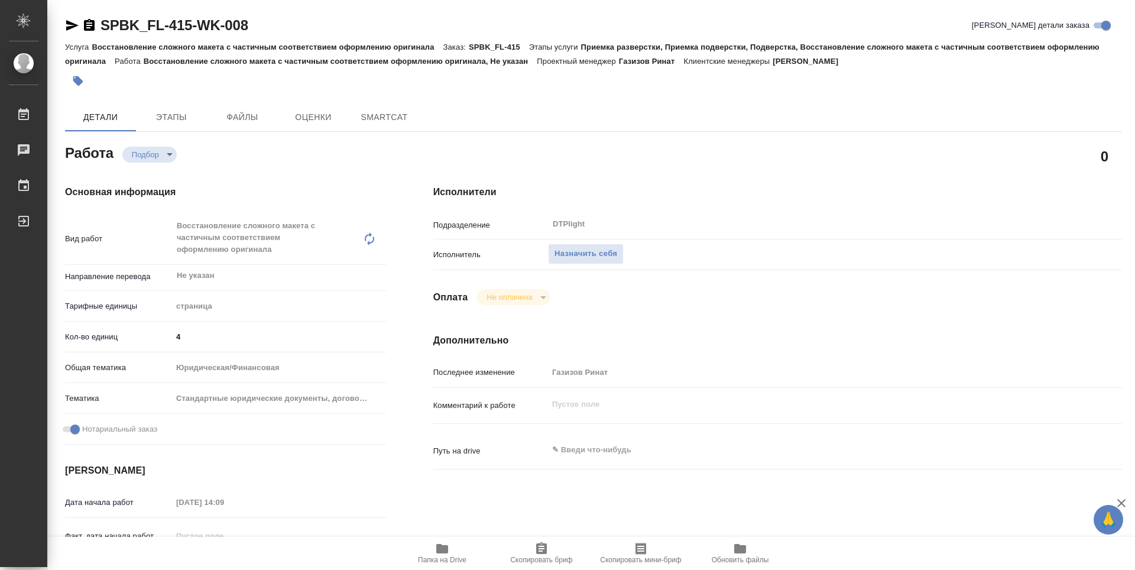
type textarea "x"
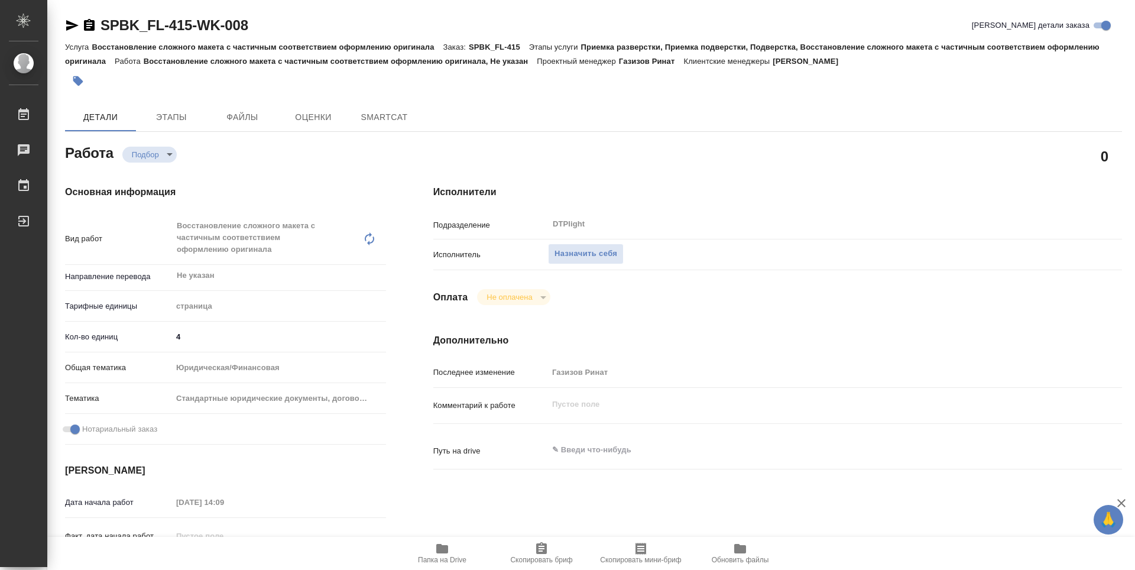
type textarea "x"
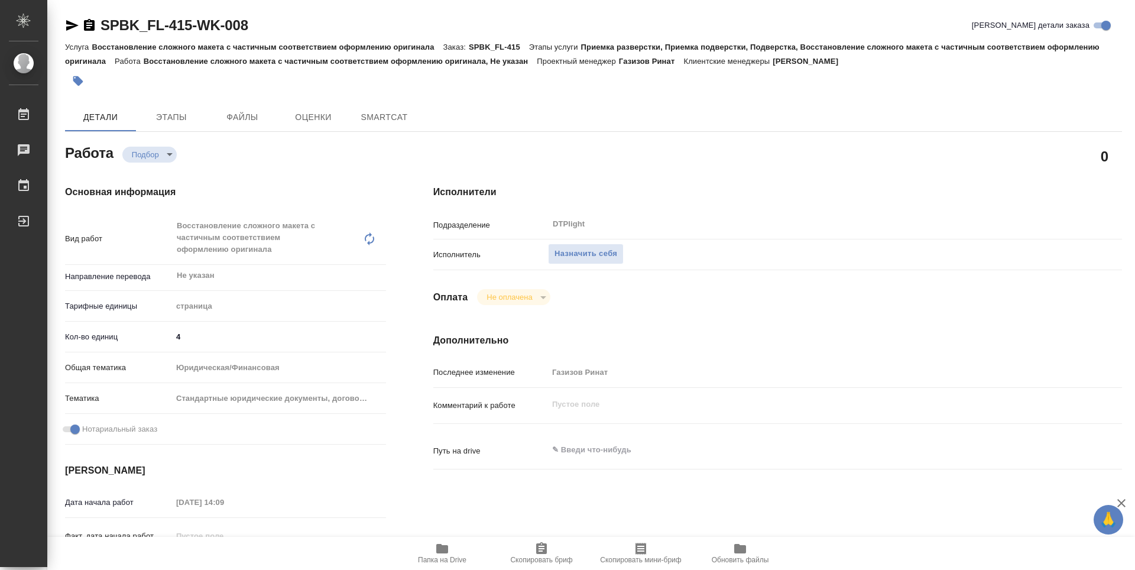
type textarea "x"
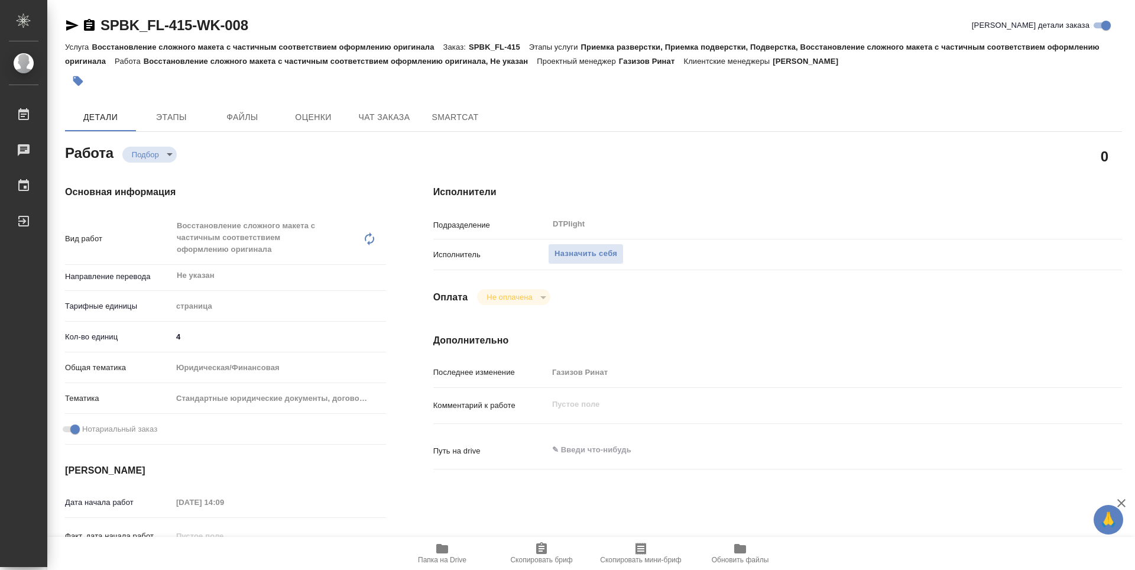
click at [450, 556] on span "Папка на Drive" at bounding box center [442, 560] width 48 height 8
type textarea "x"
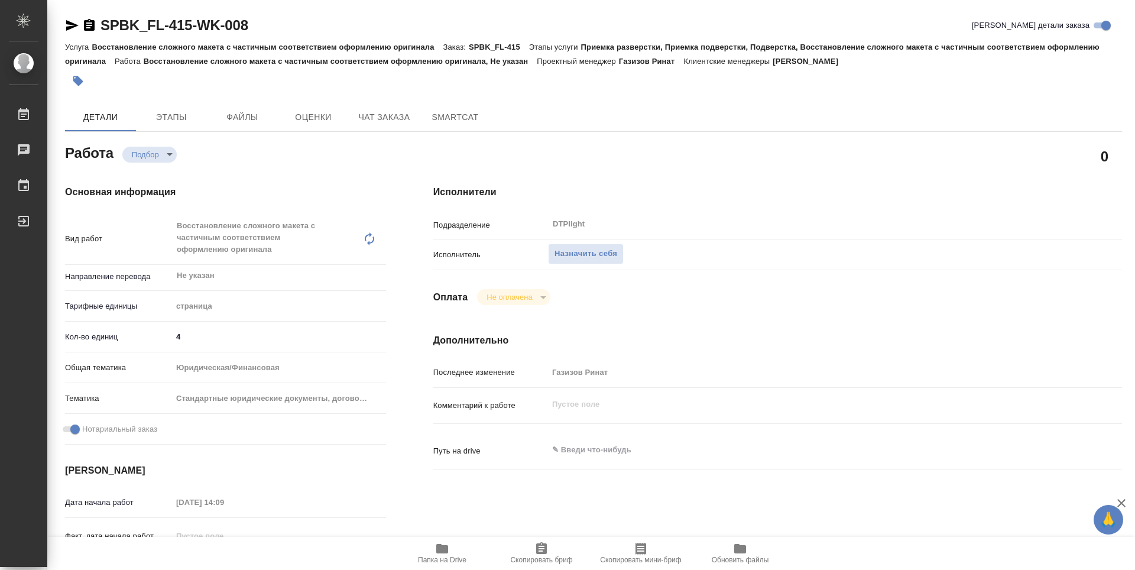
type textarea "x"
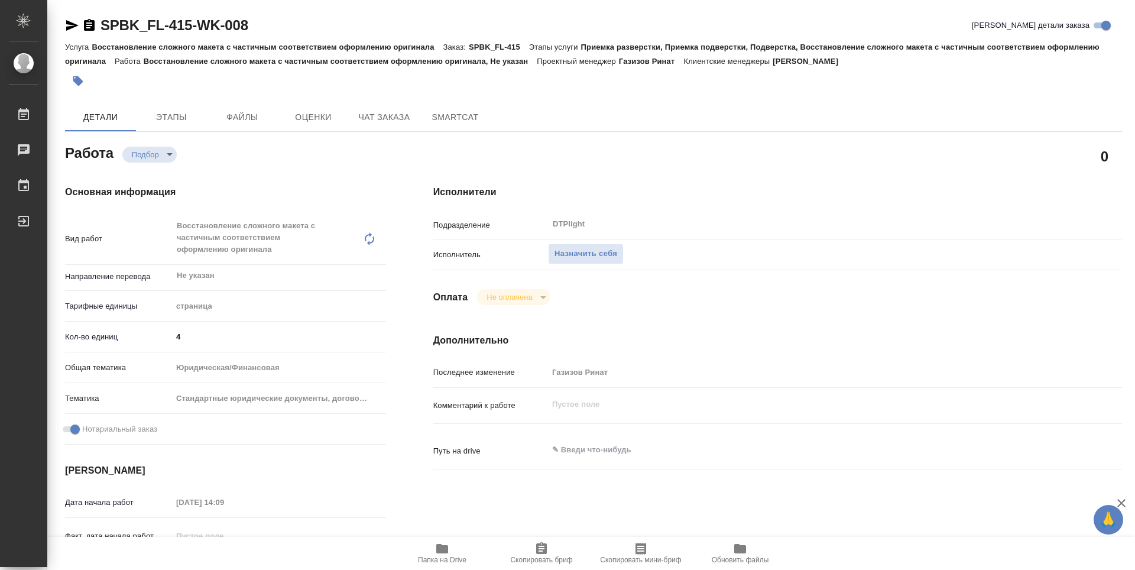
type textarea "x"
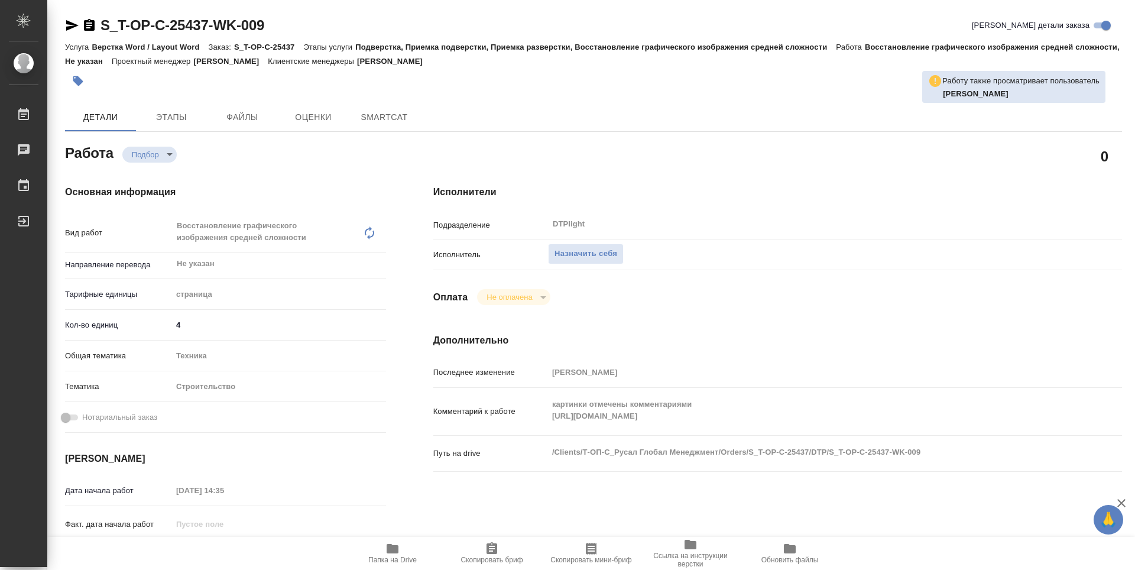
type textarea "x"
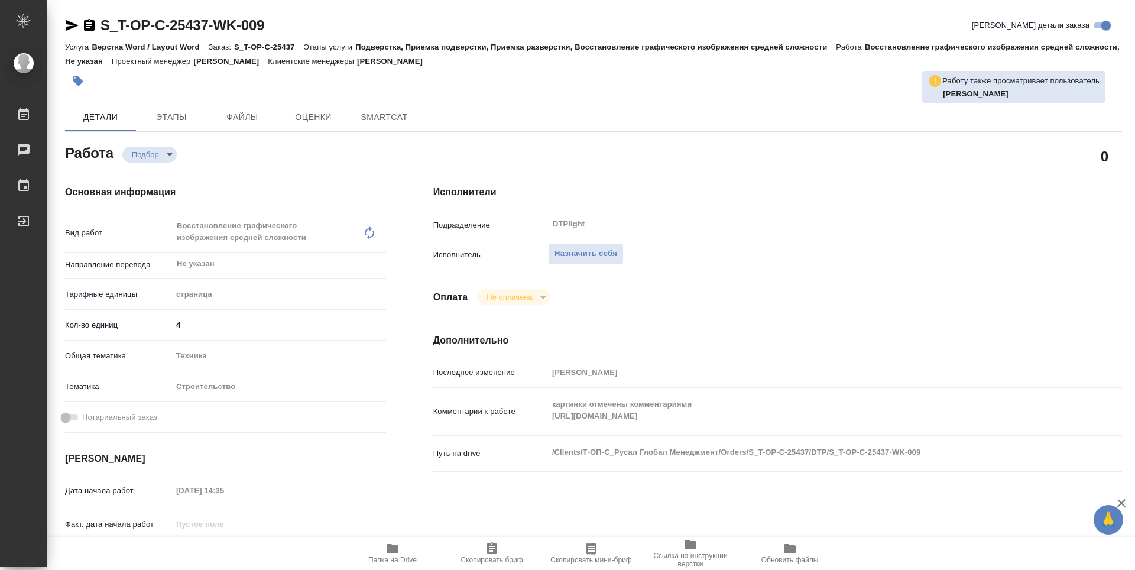
type textarea "x"
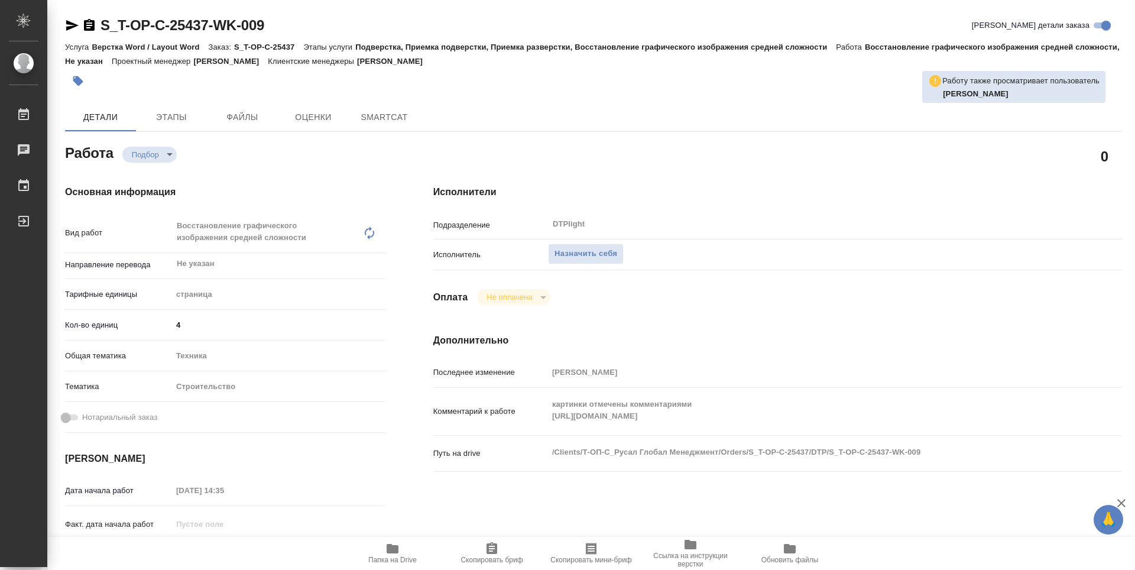
type textarea "x"
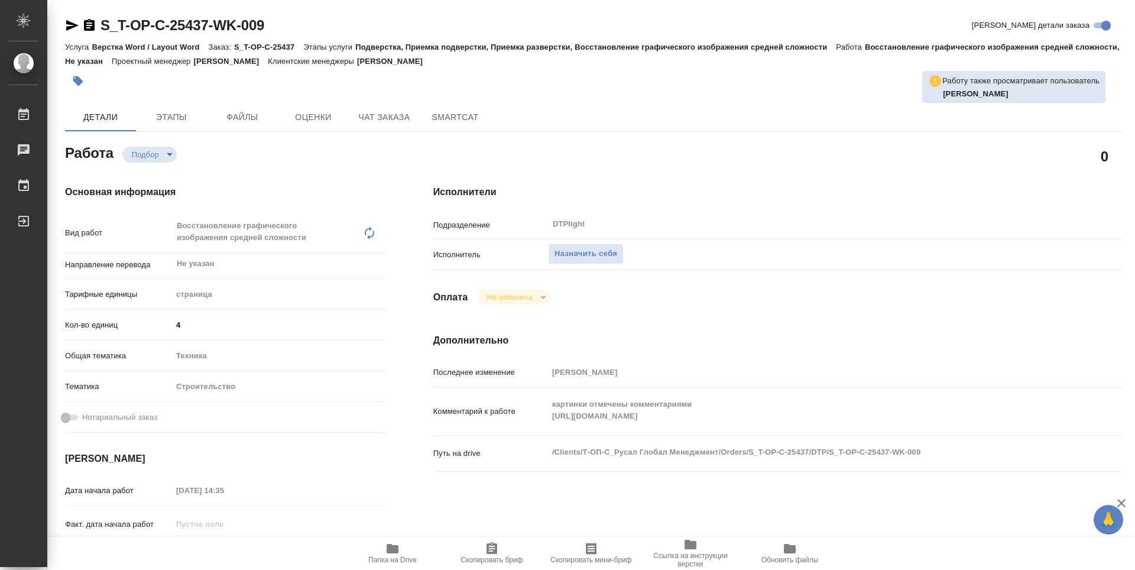
type textarea "x"
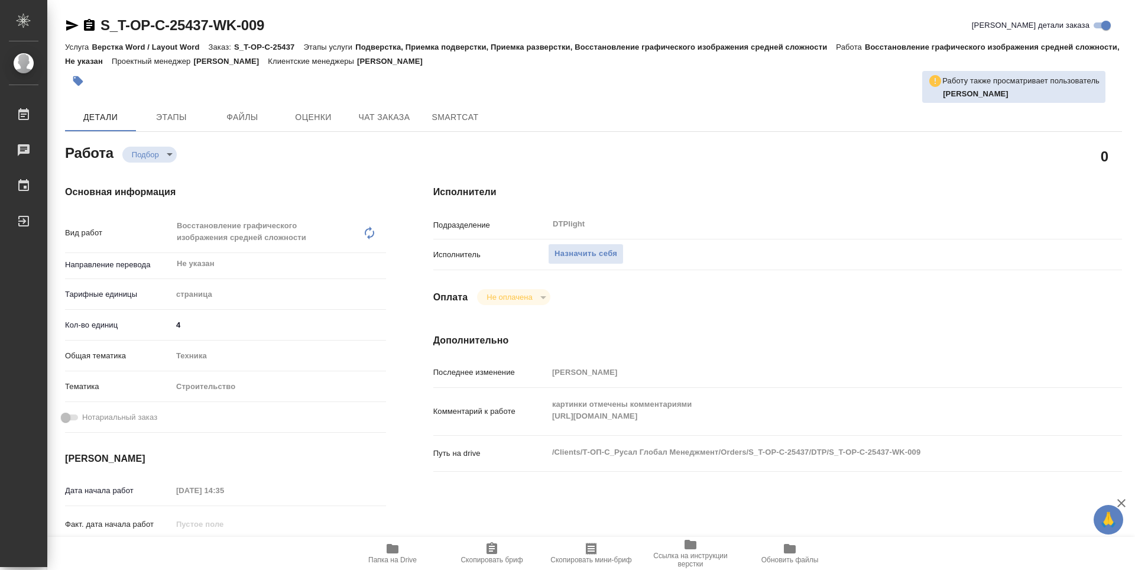
type textarea "x"
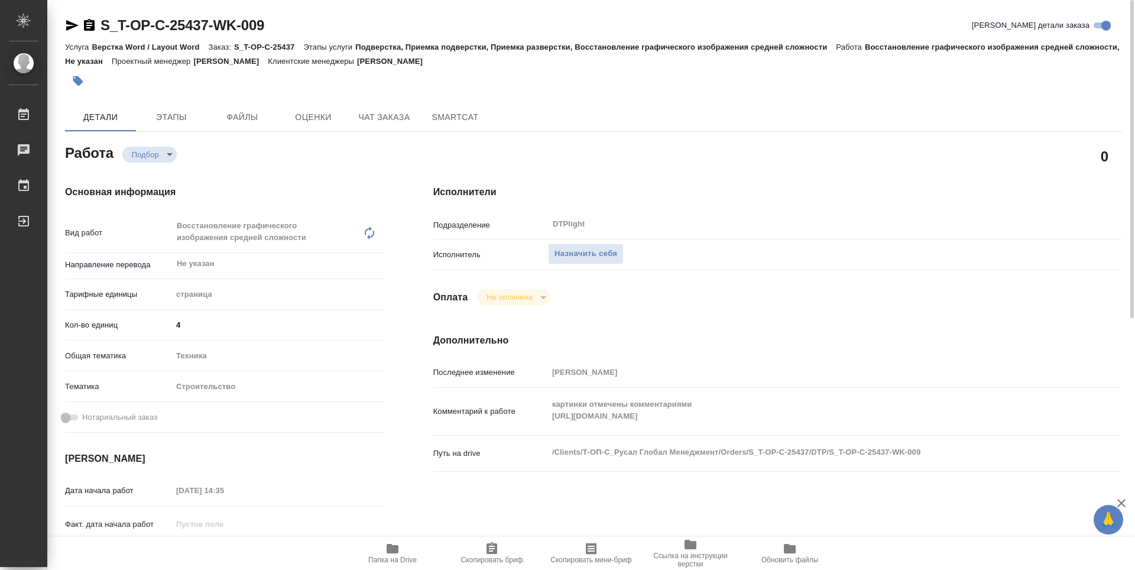
type textarea "x"
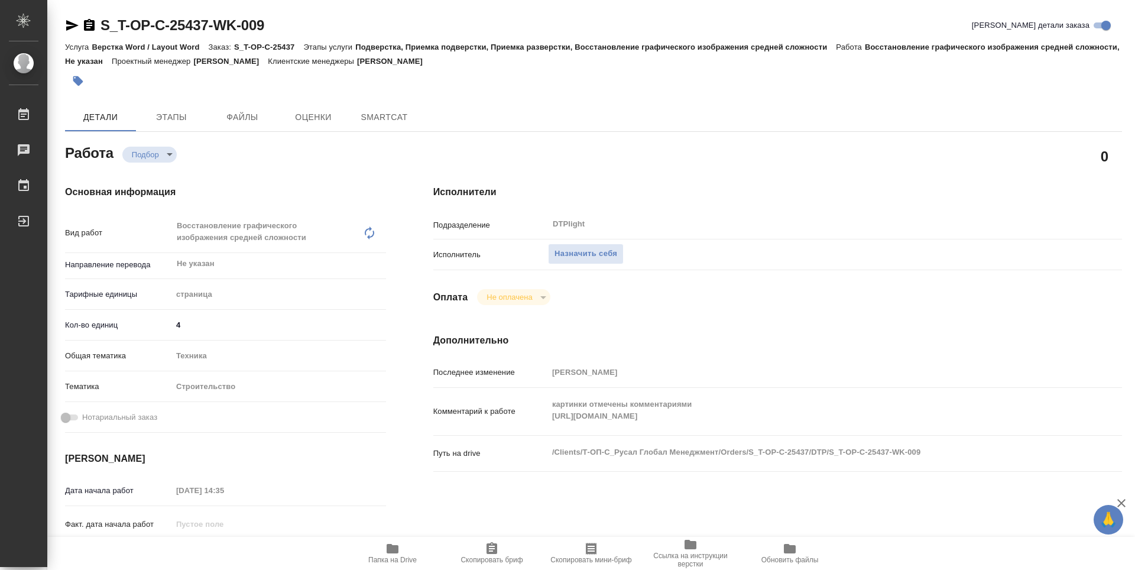
type textarea "x"
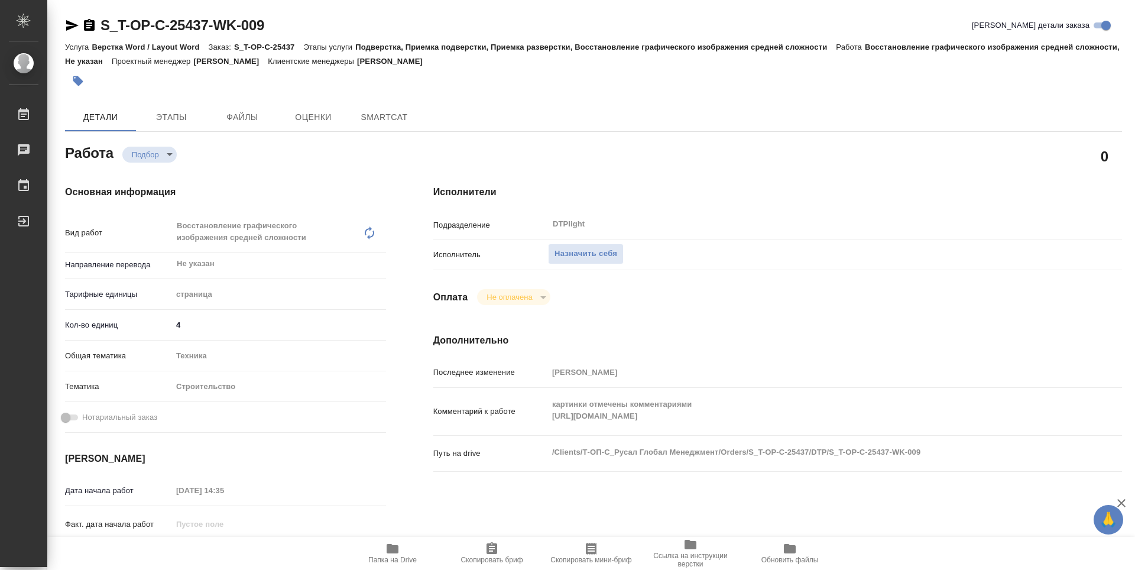
type textarea "x"
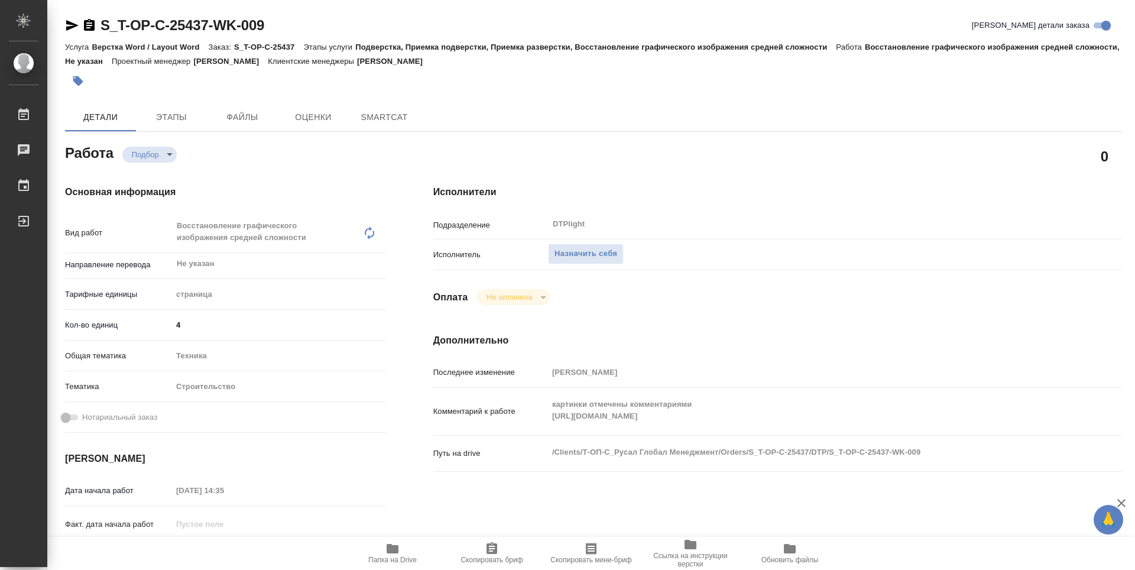
type textarea "x"
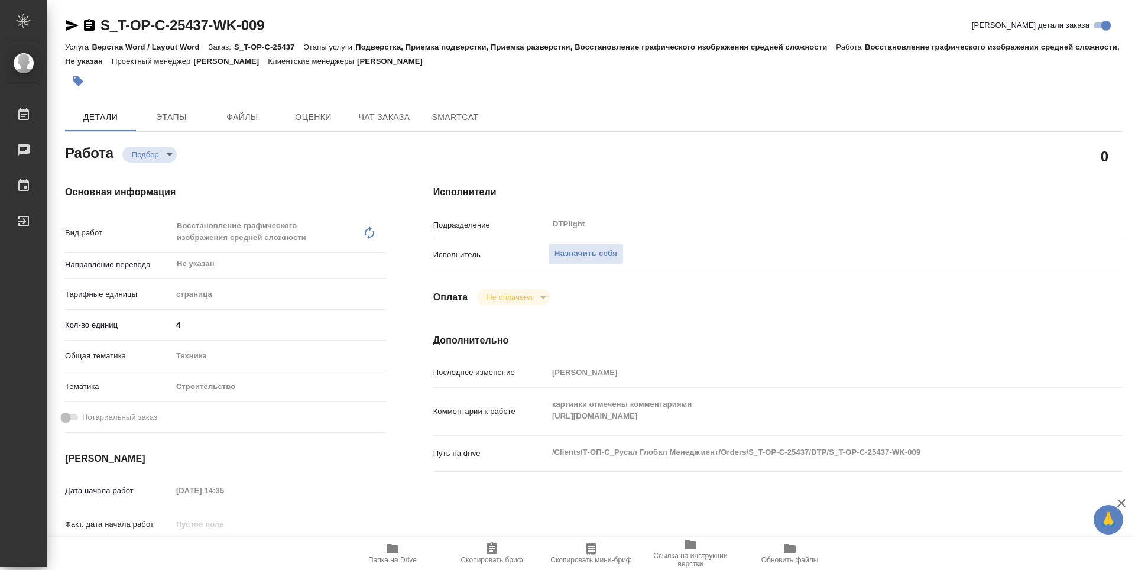
type textarea "x"
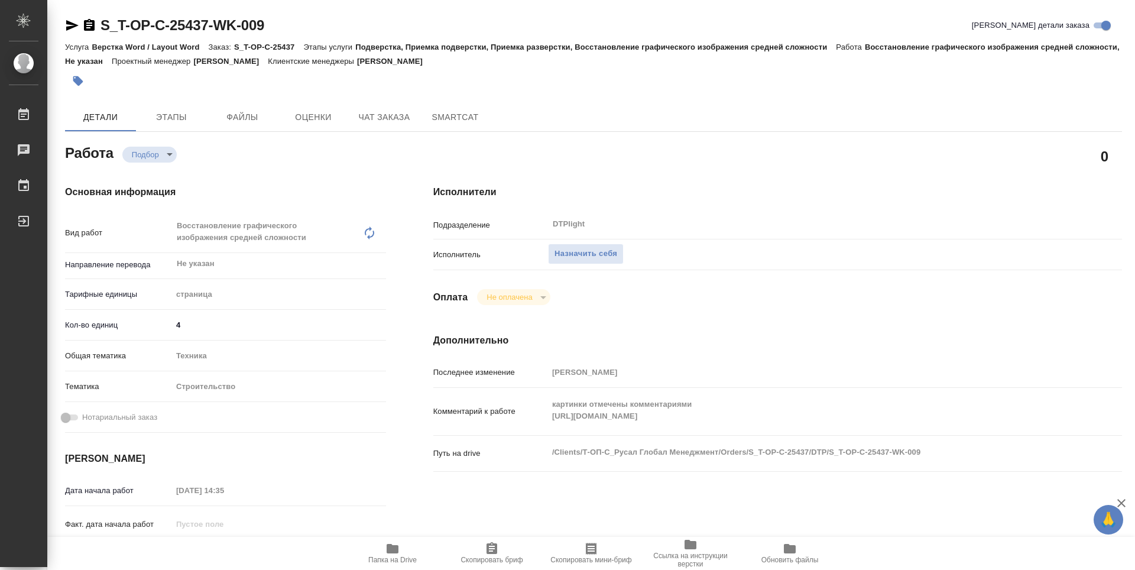
type textarea "x"
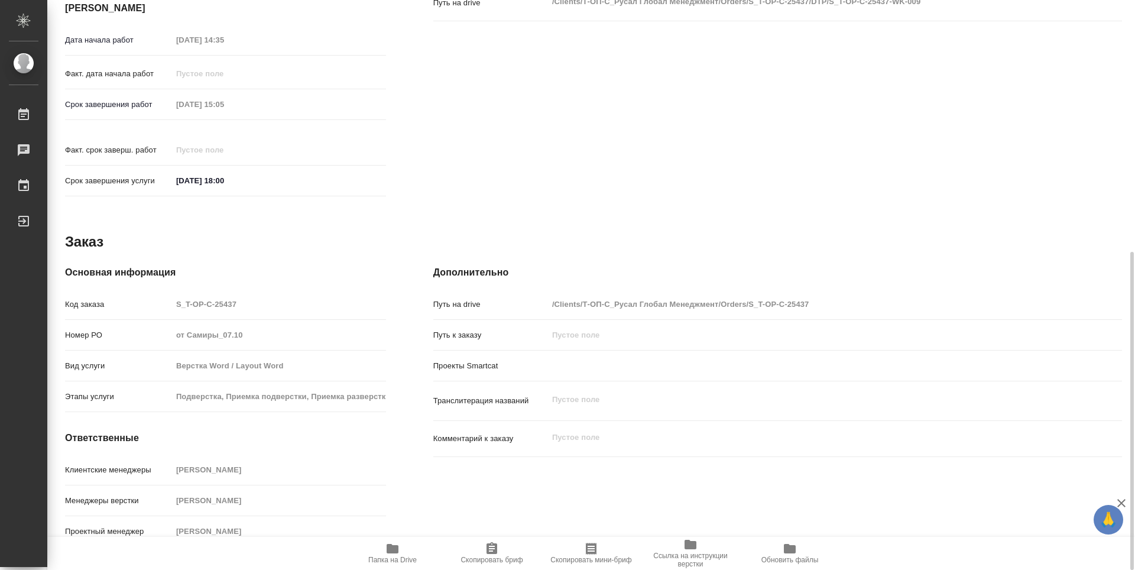
scroll to position [273, 0]
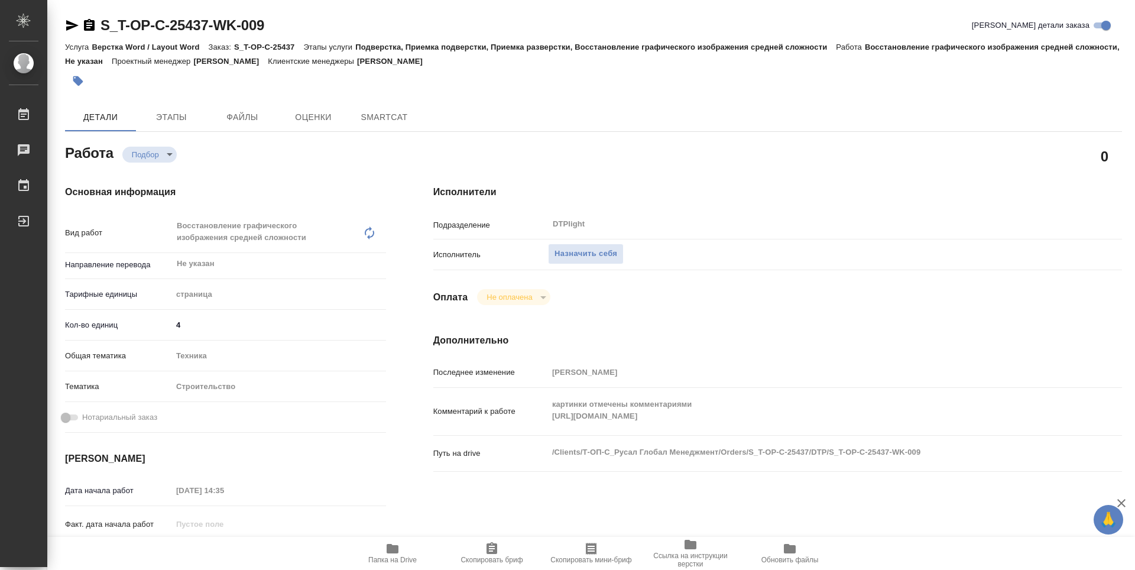
type textarea "x"
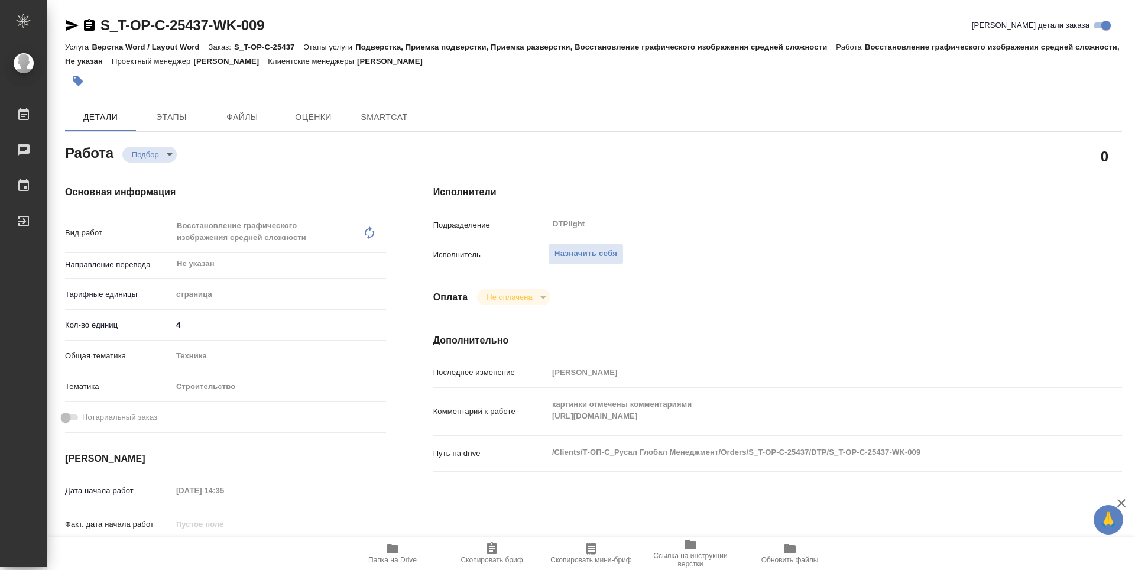
type textarea "x"
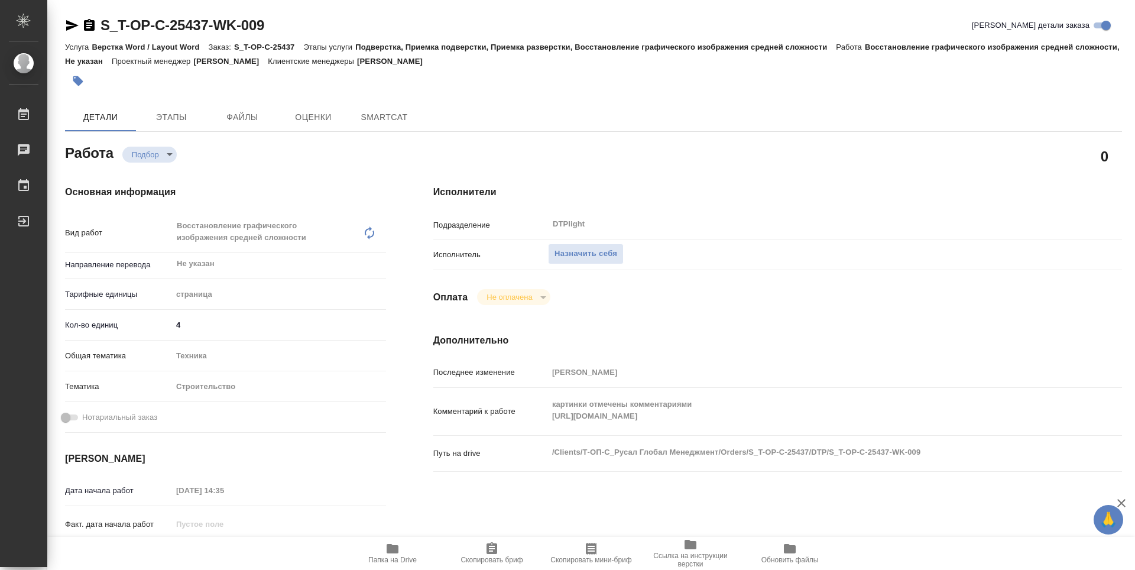
type textarea "x"
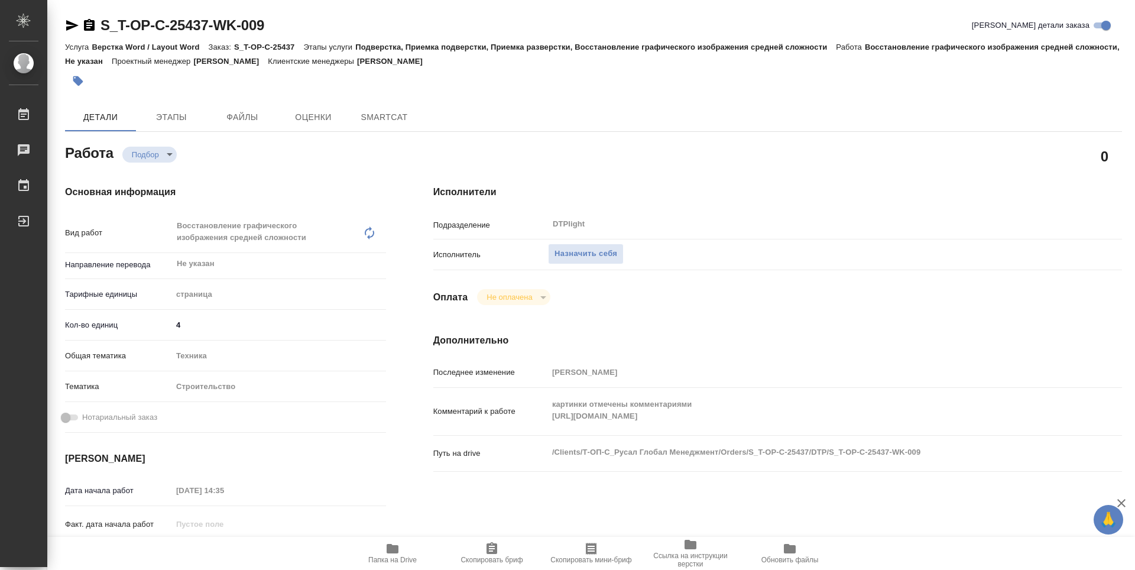
type textarea "x"
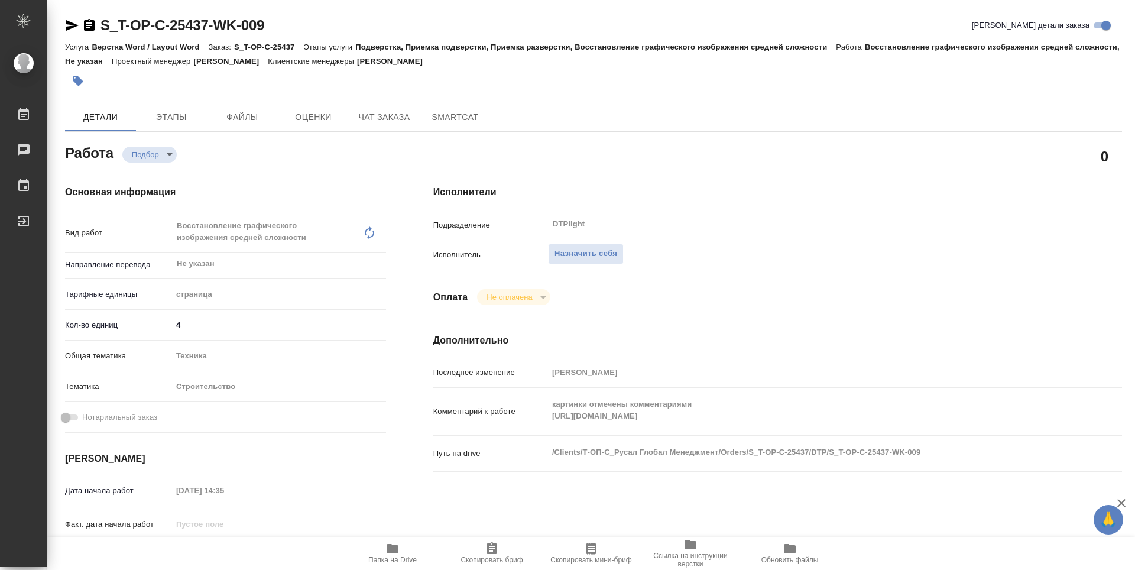
type textarea "x"
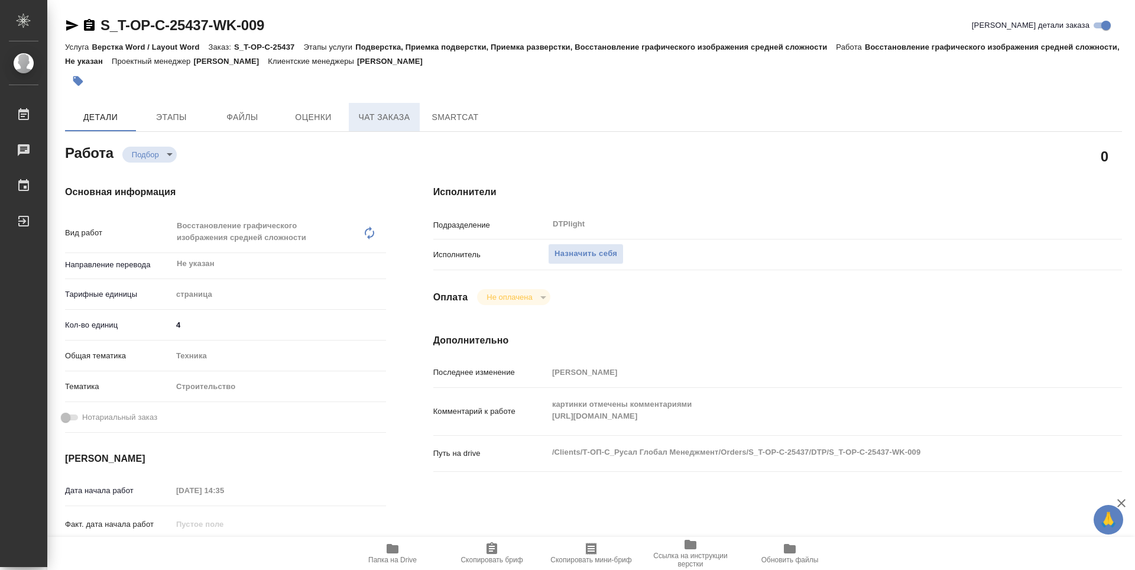
click at [388, 124] on span "Чат заказа" at bounding box center [384, 117] width 57 height 15
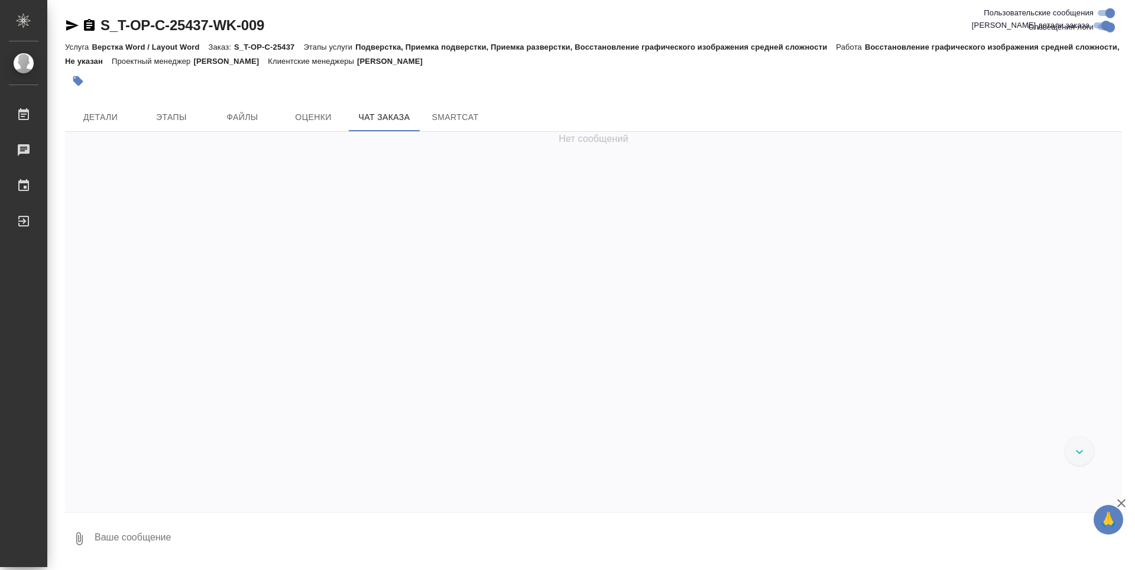
scroll to position [2393, 0]
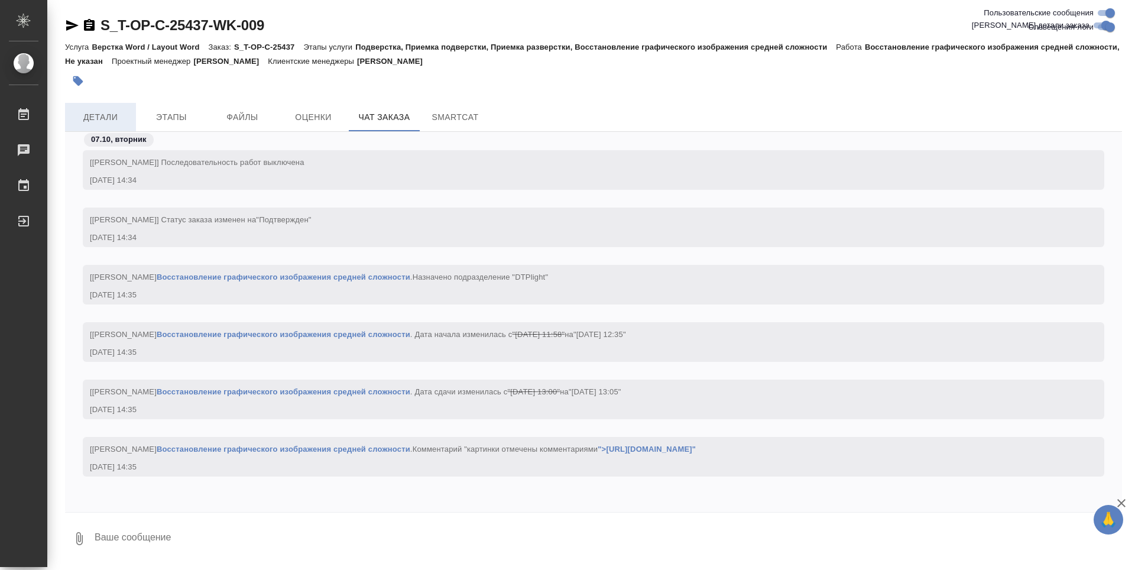
click at [105, 113] on span "Детали" at bounding box center [100, 117] width 57 height 15
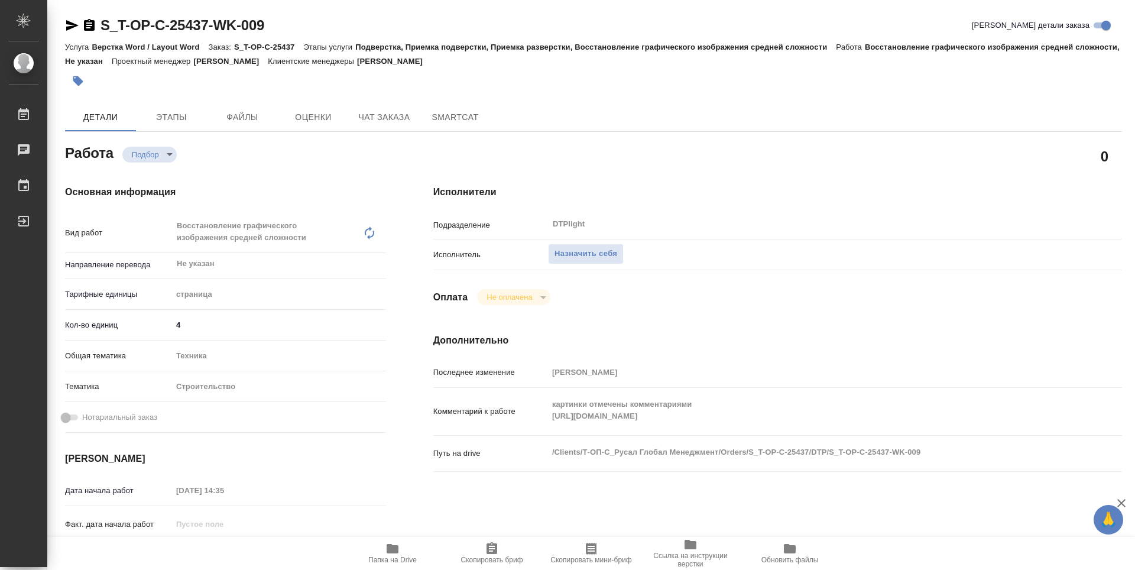
type textarea "x"
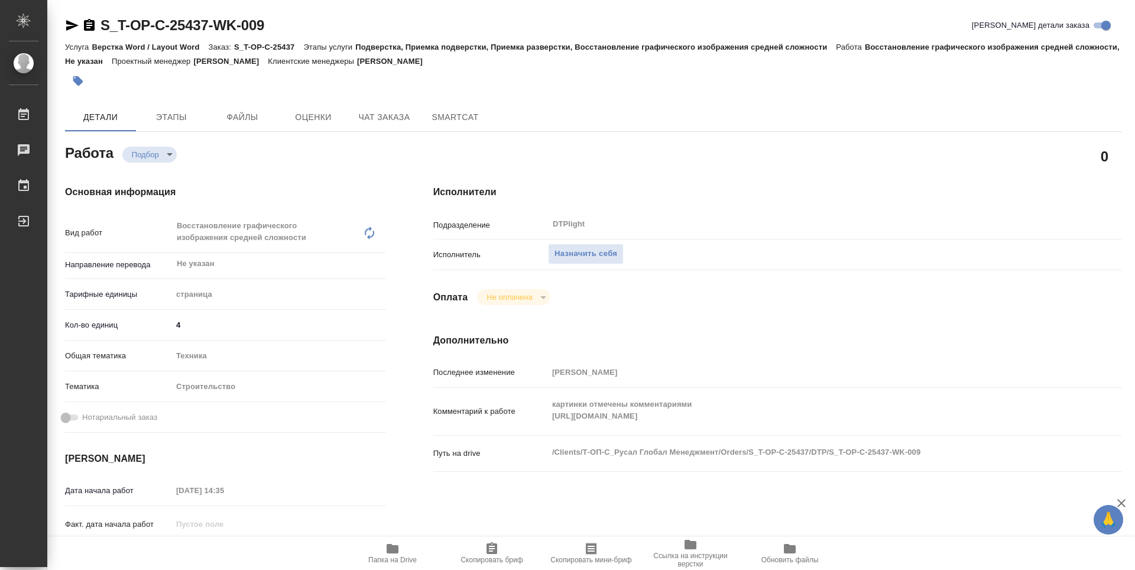
type textarea "x"
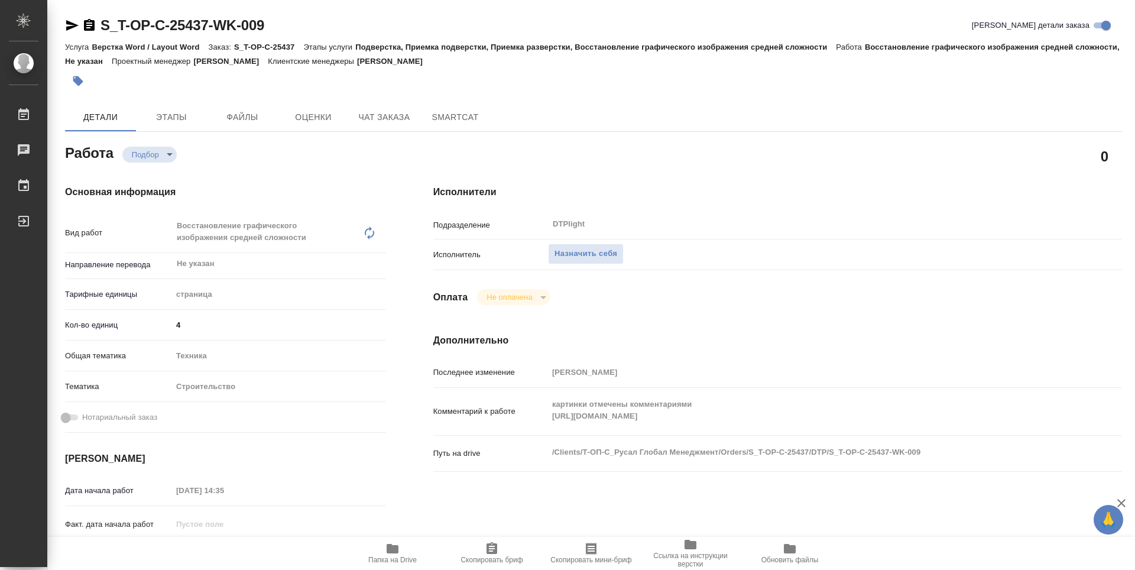
type textarea "x"
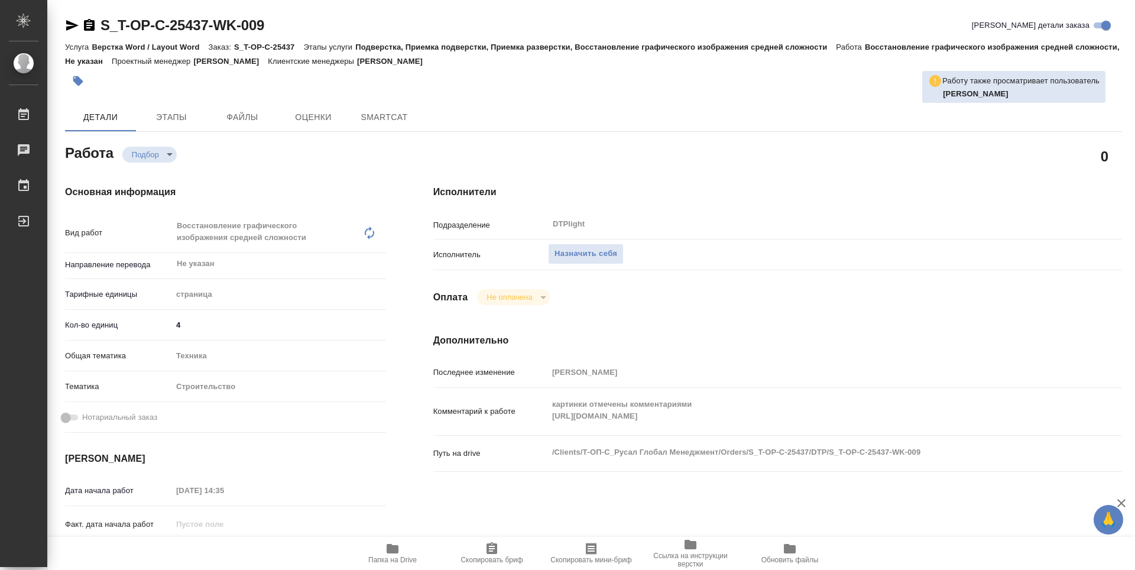
type textarea "x"
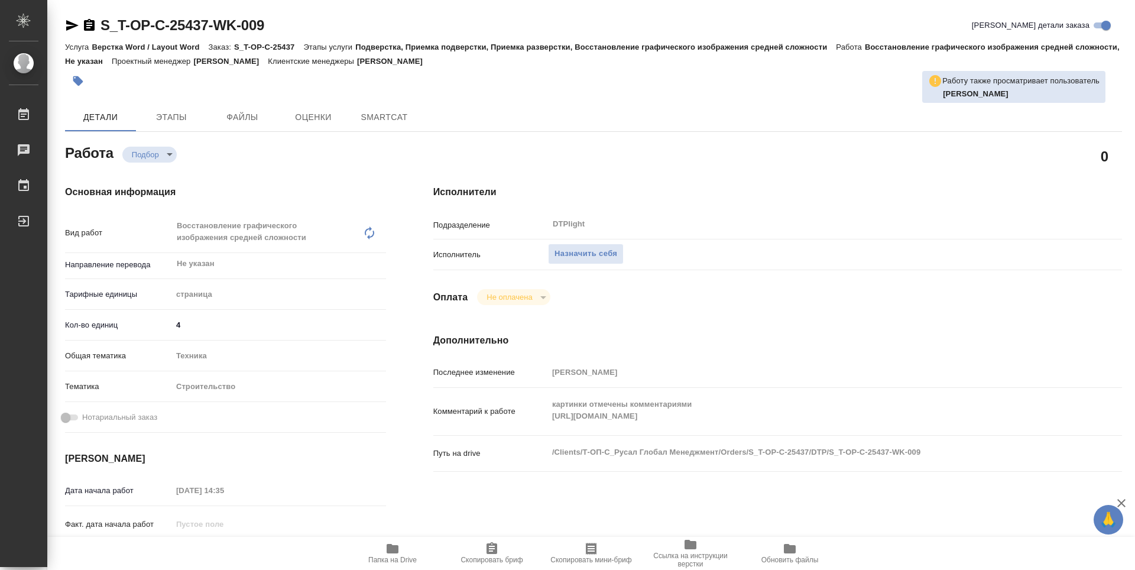
type textarea "x"
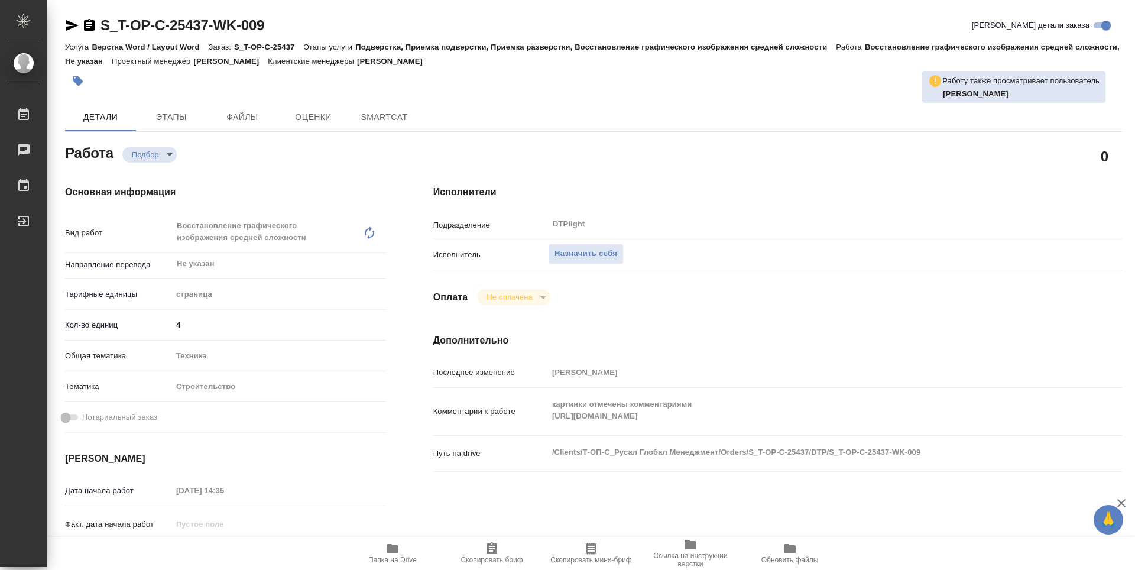
type textarea "x"
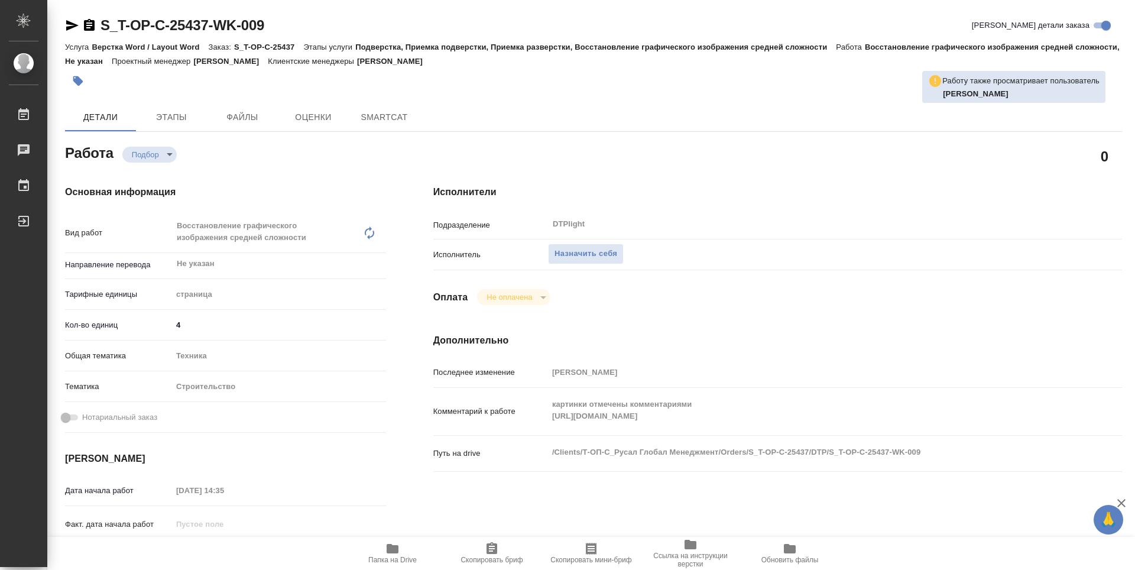
type textarea "x"
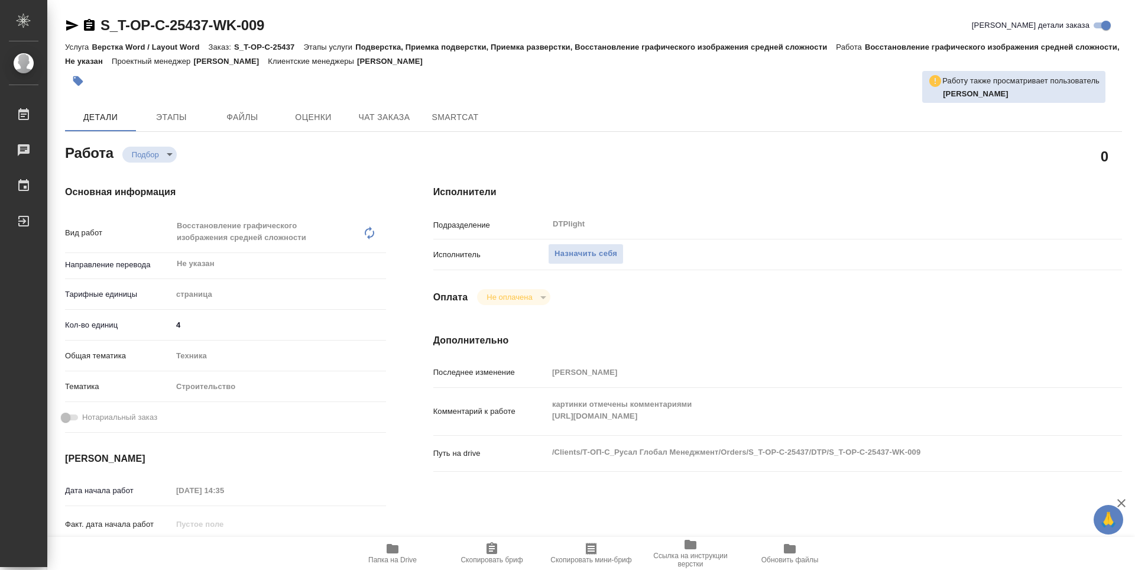
type textarea "x"
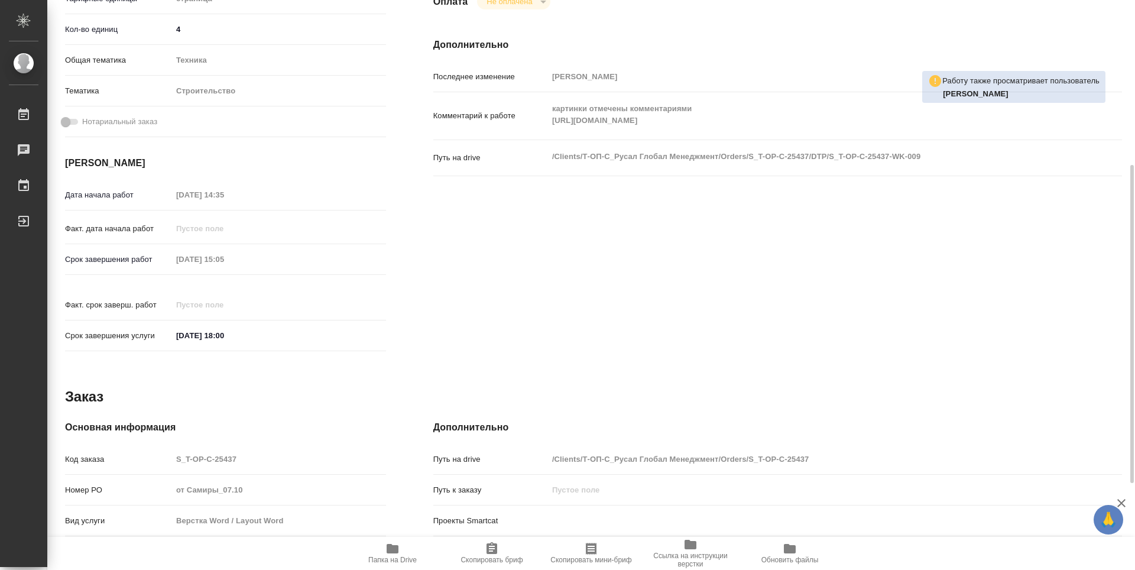
scroll to position [450, 0]
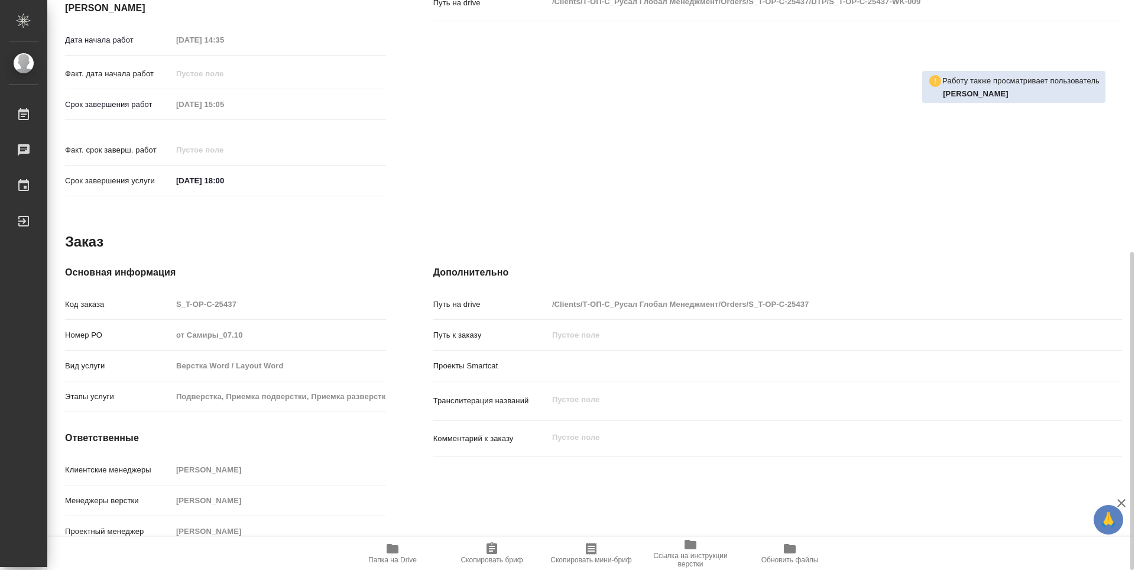
type textarea "x"
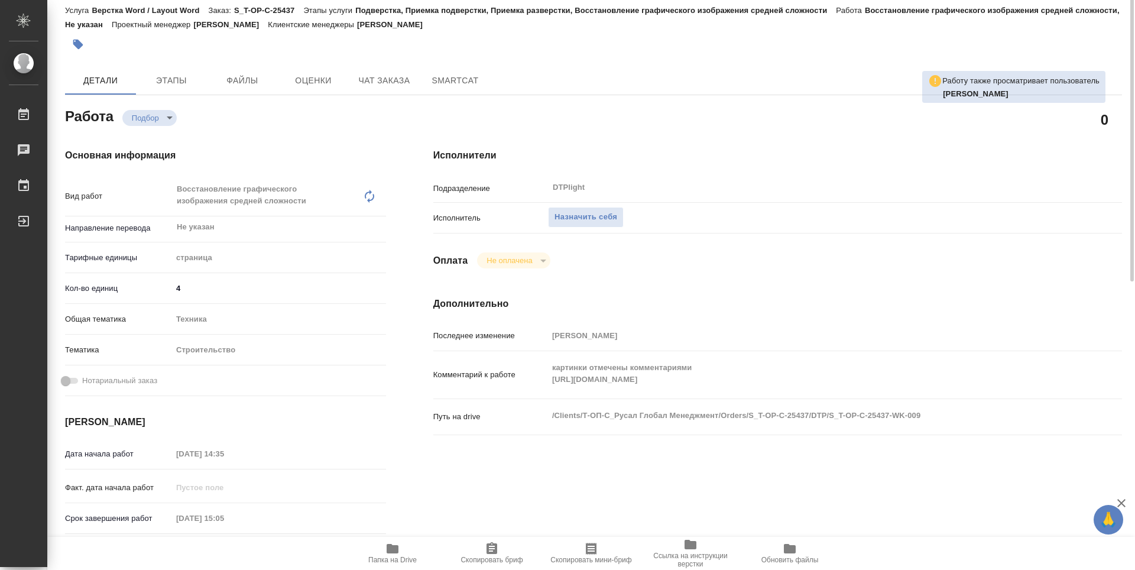
scroll to position [0, 0]
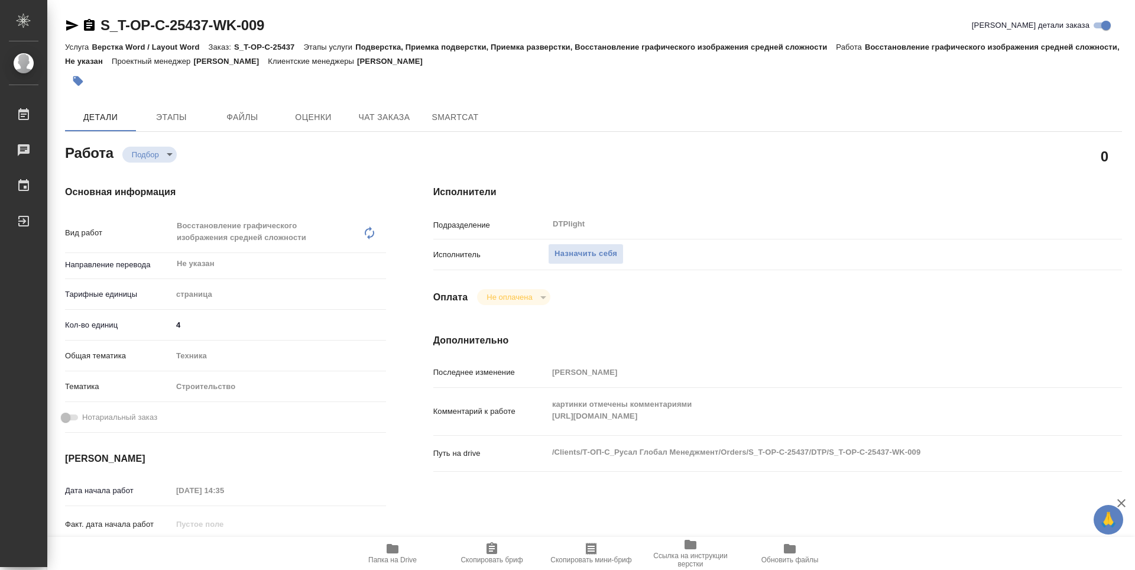
type textarea "x"
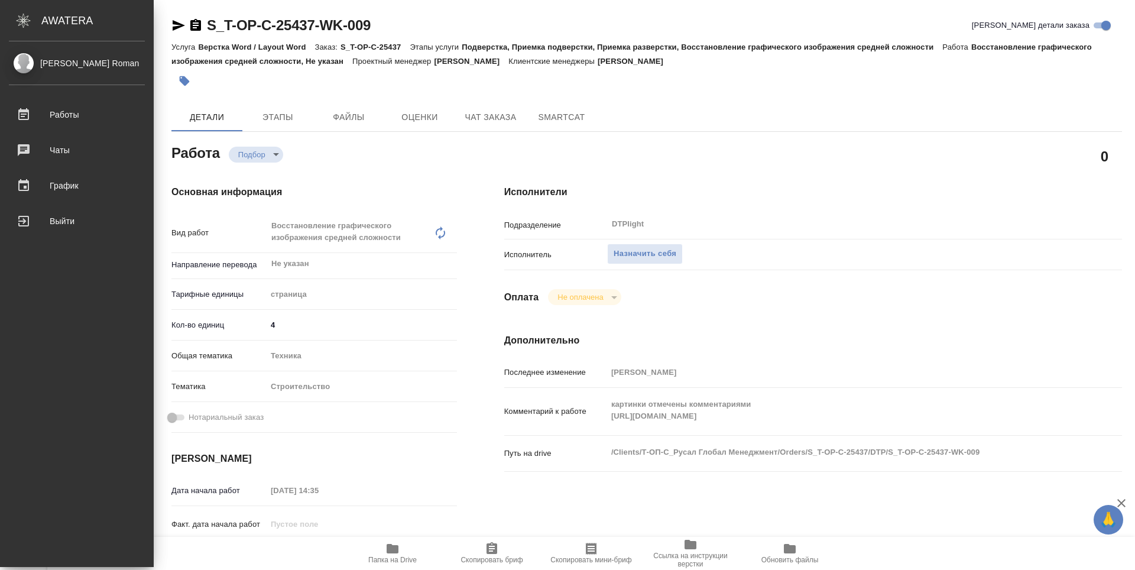
type textarea "x"
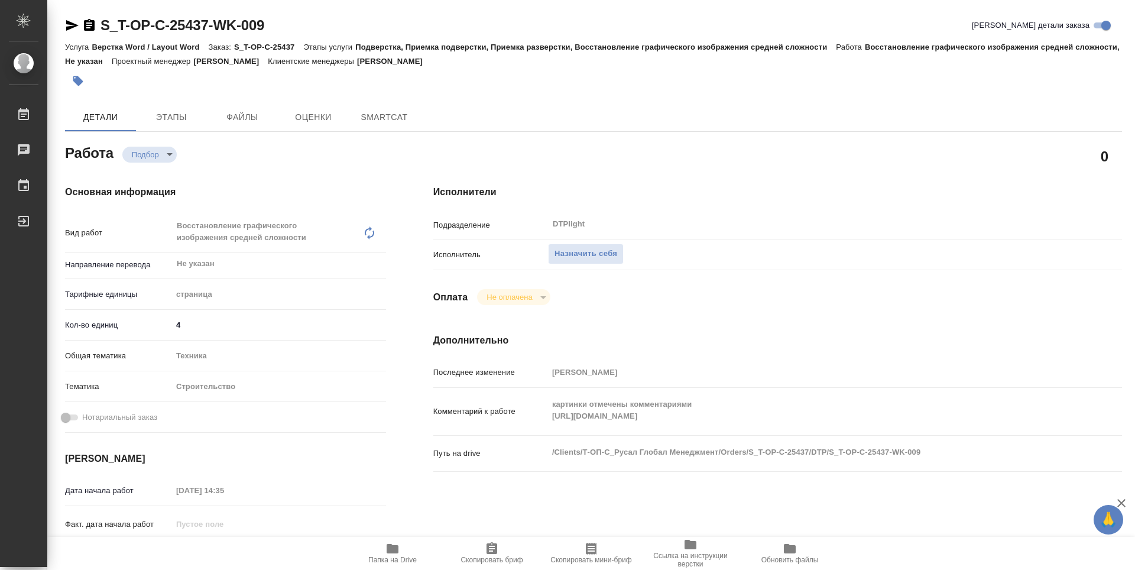
type textarea "x"
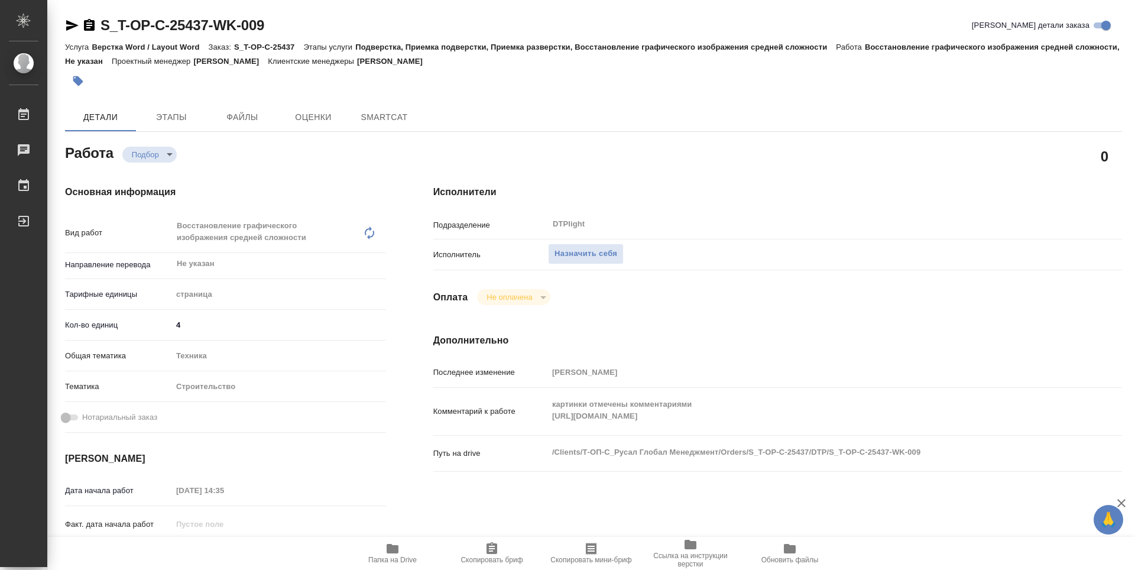
type textarea "x"
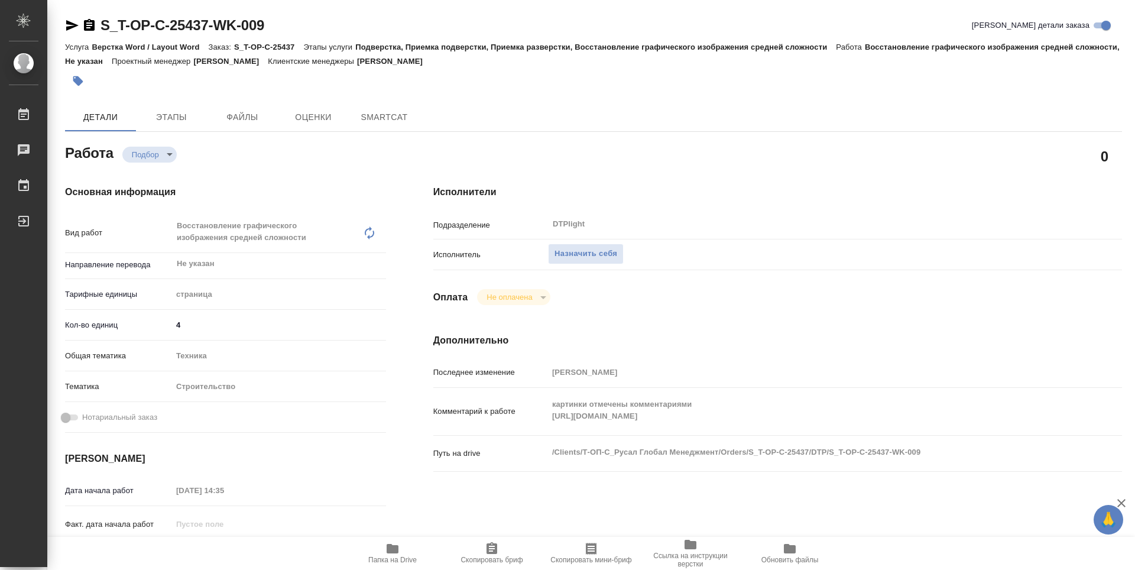
type textarea "x"
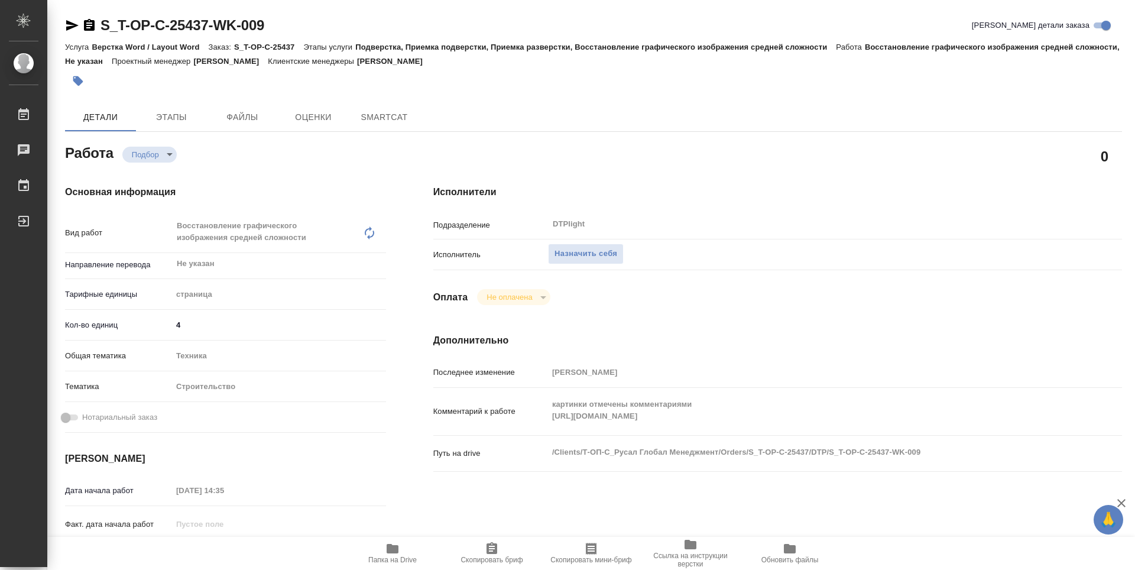
type textarea "x"
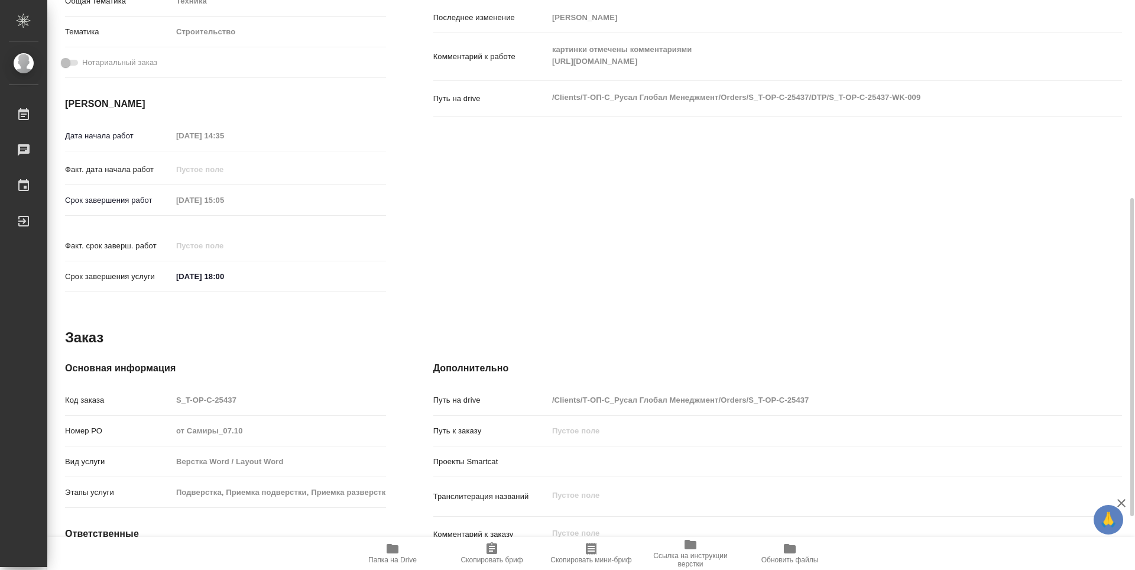
type textarea "x"
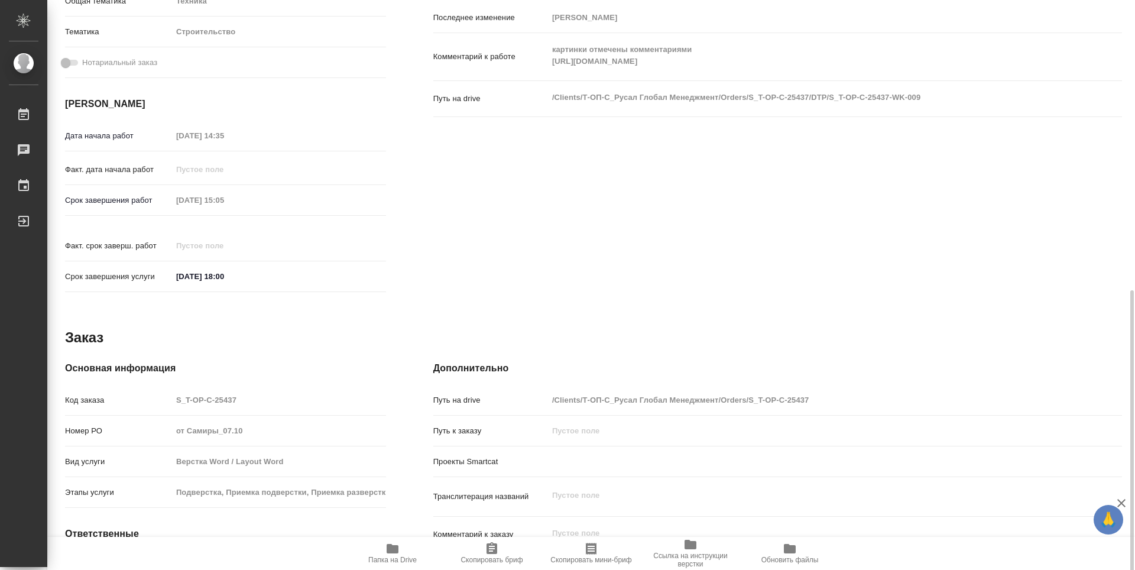
scroll to position [450, 0]
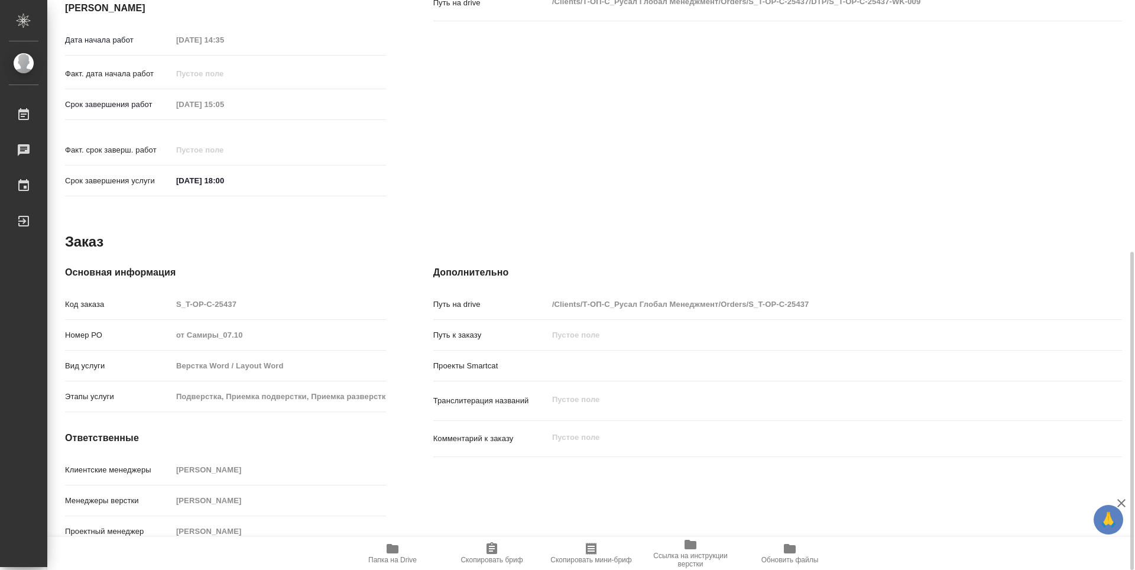
type textarea "x"
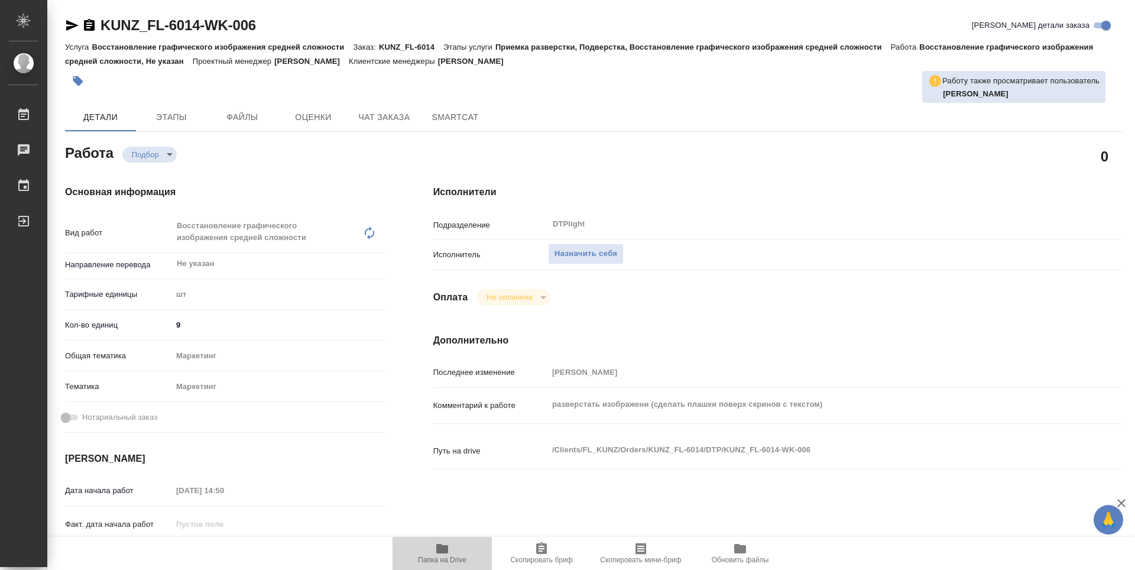
click at [444, 541] on icon "button" at bounding box center [442, 548] width 14 height 14
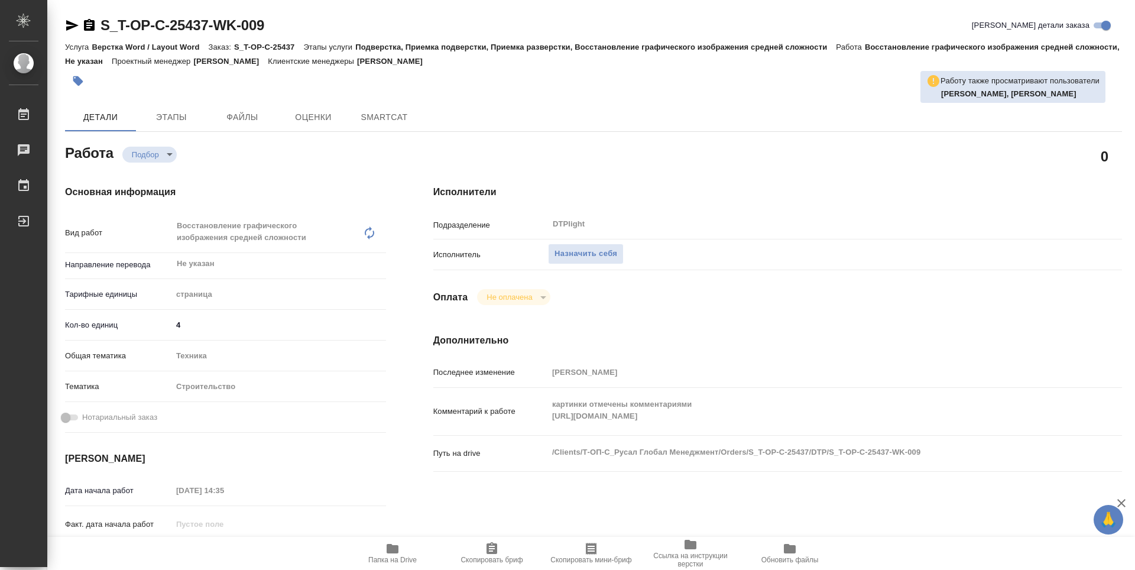
type textarea "x"
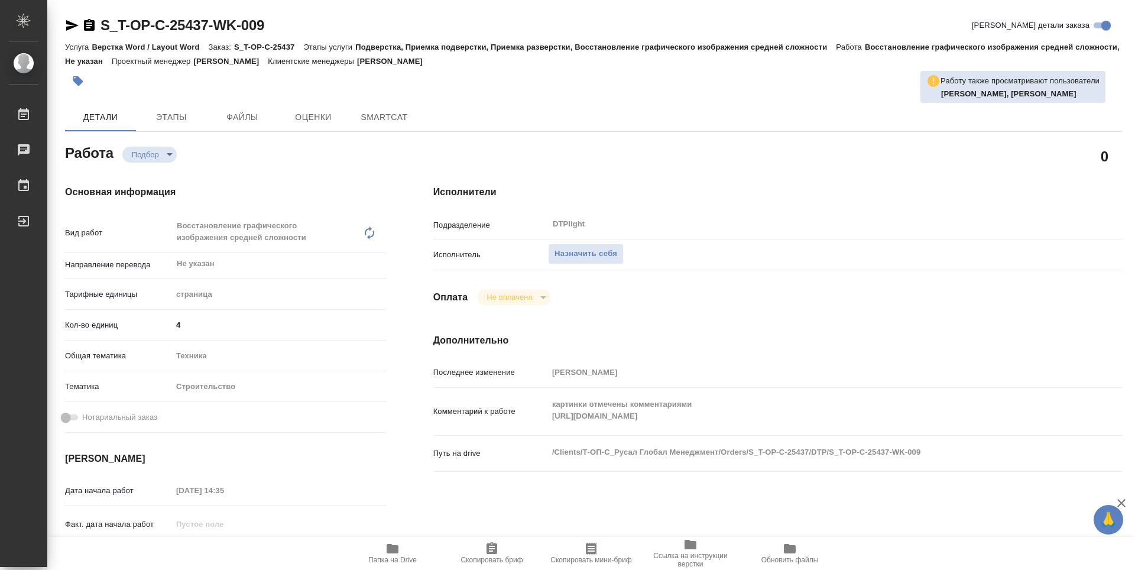
type textarea "x"
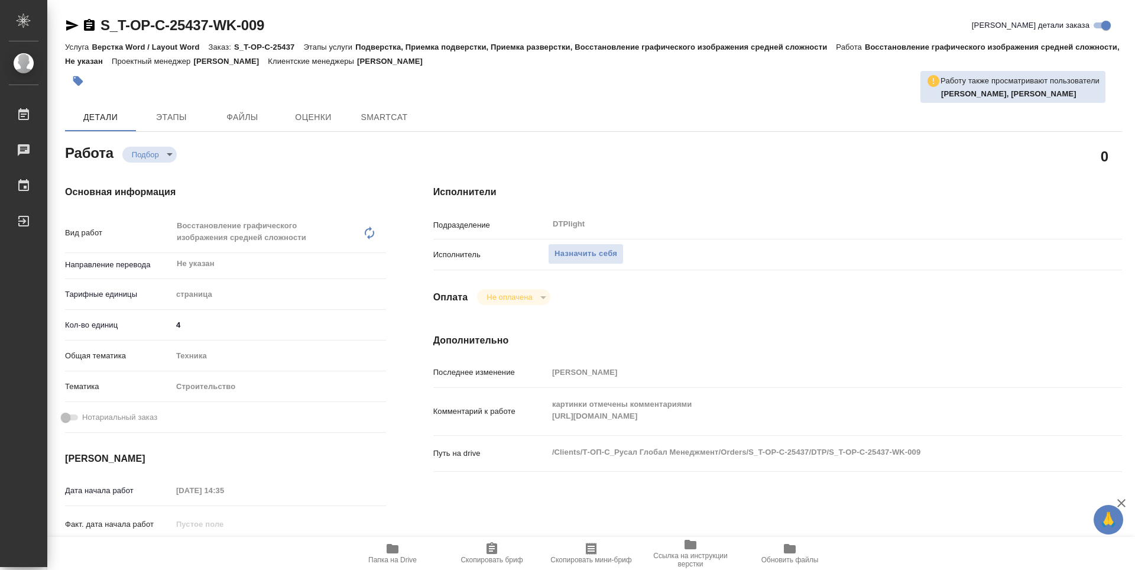
type textarea "x"
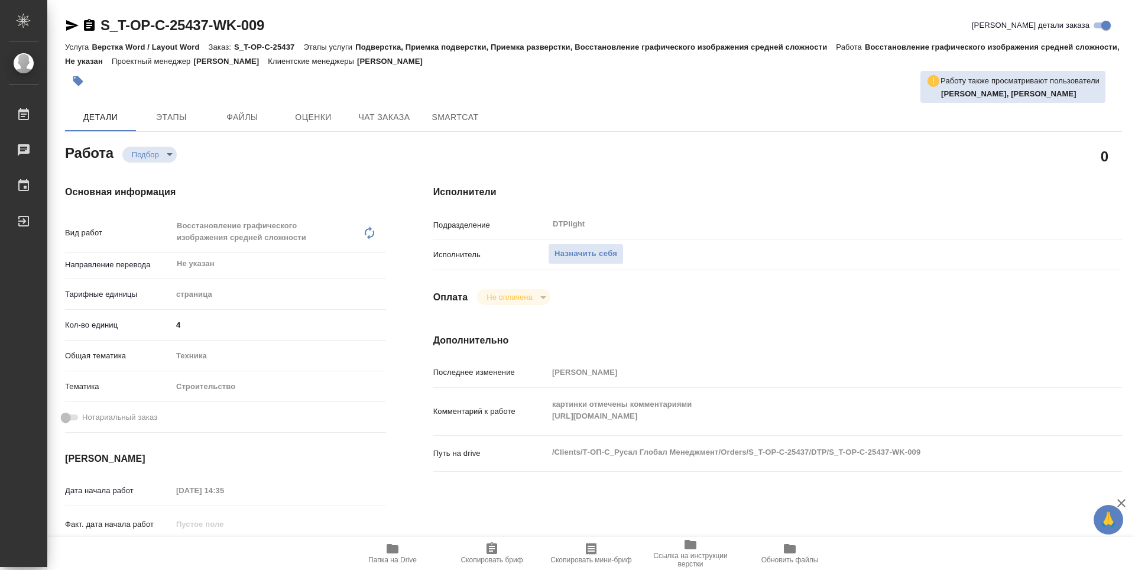
type textarea "x"
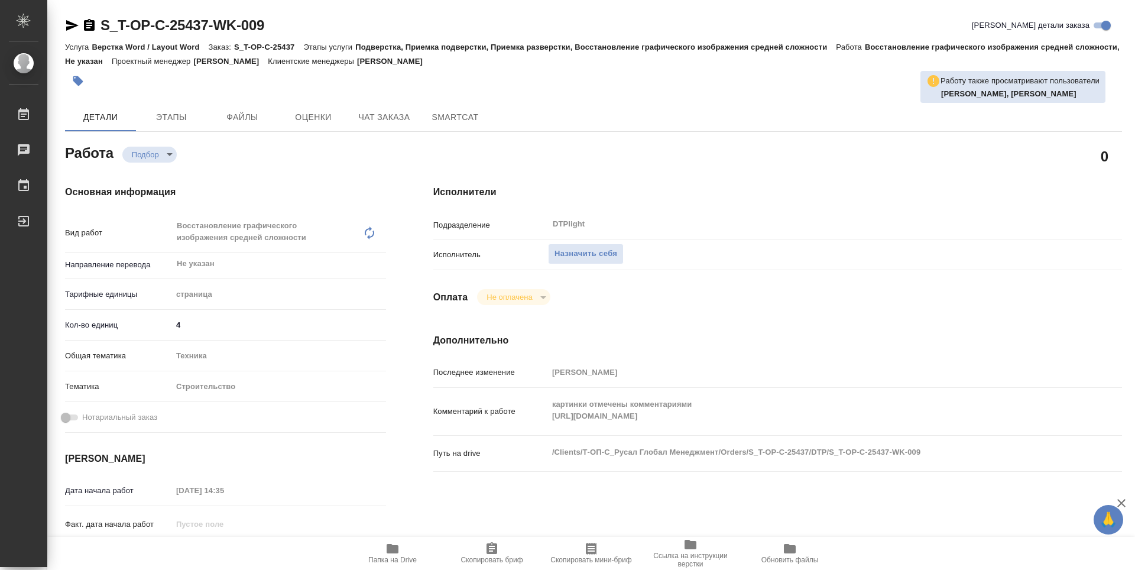
type textarea "x"
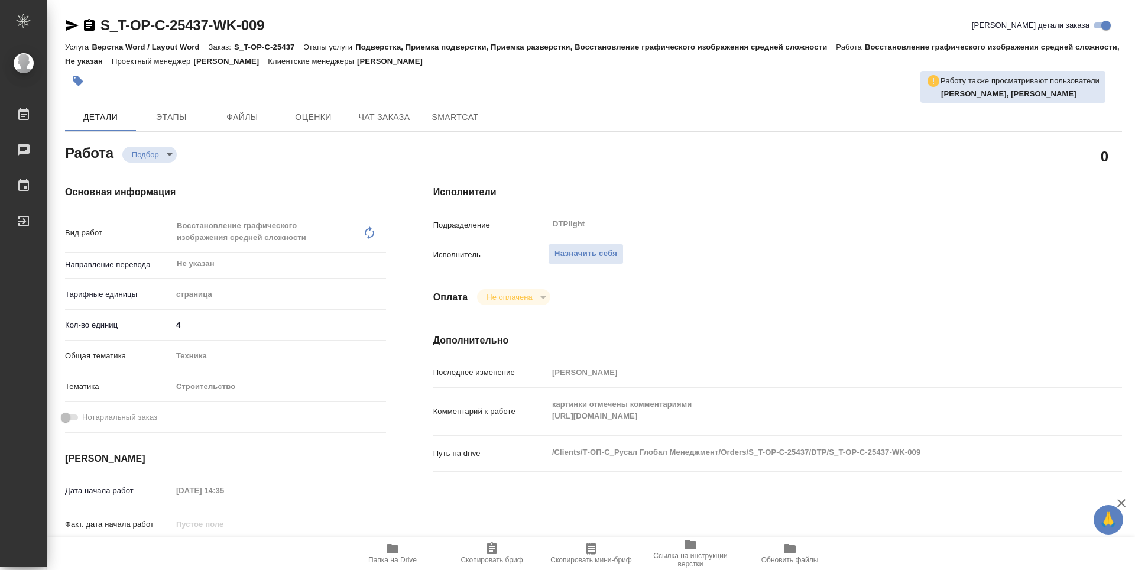
type textarea "x"
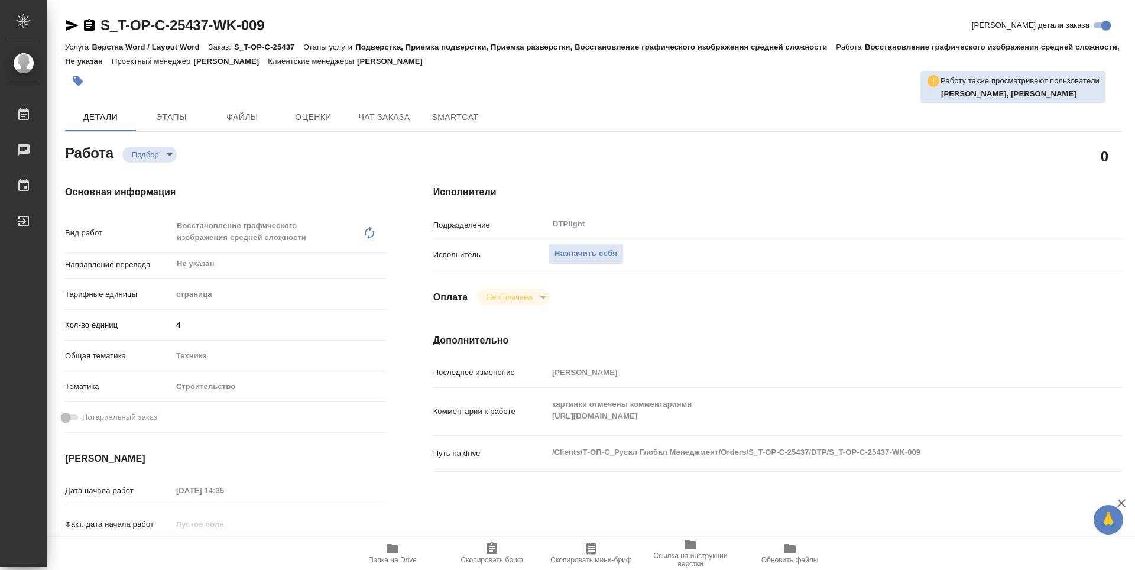
type textarea "x"
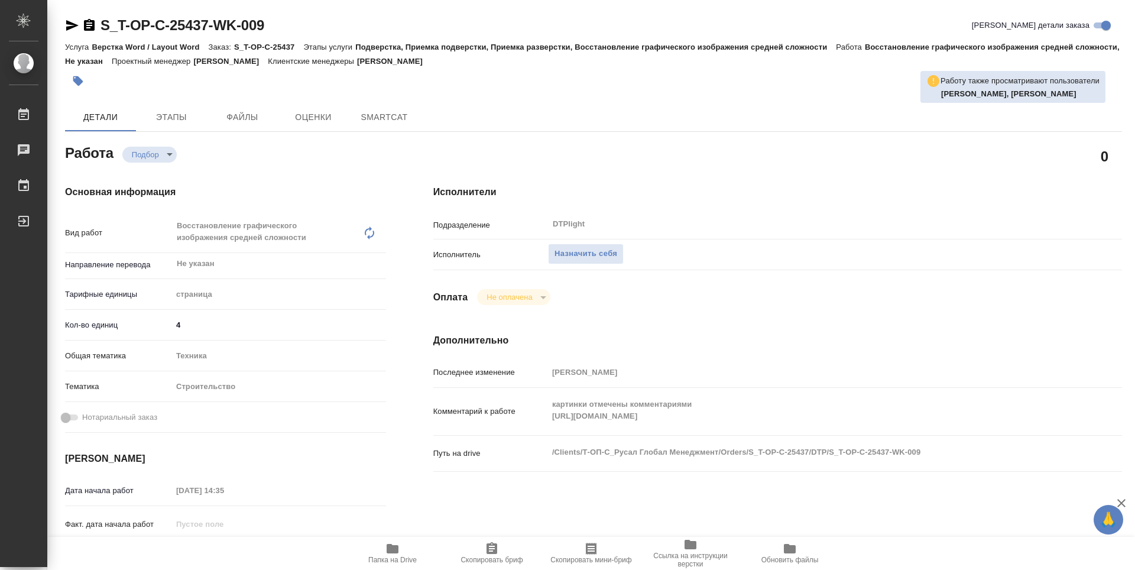
type textarea "x"
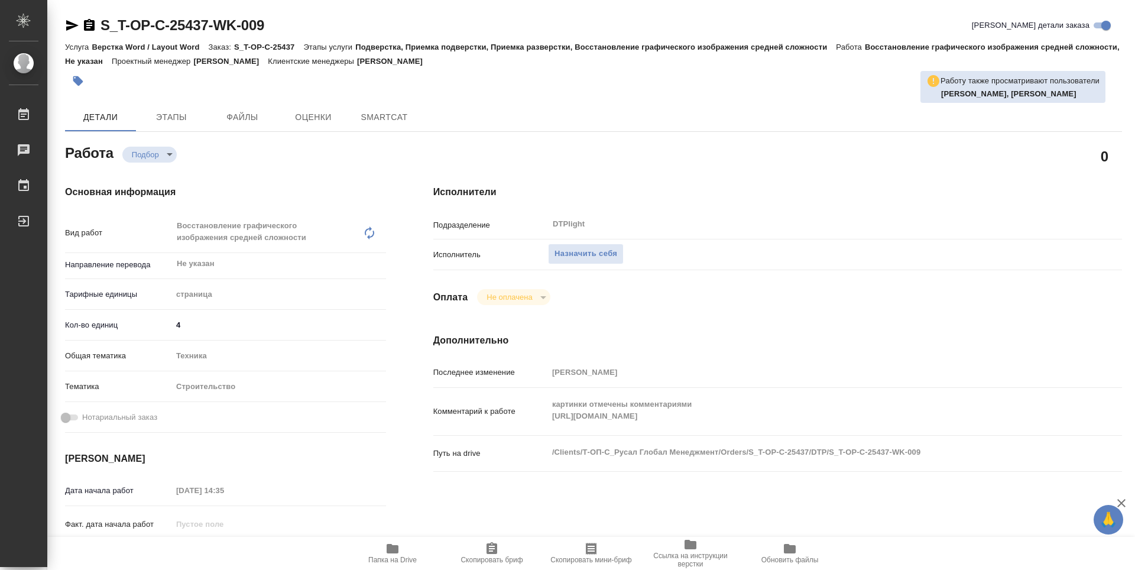
type textarea "x"
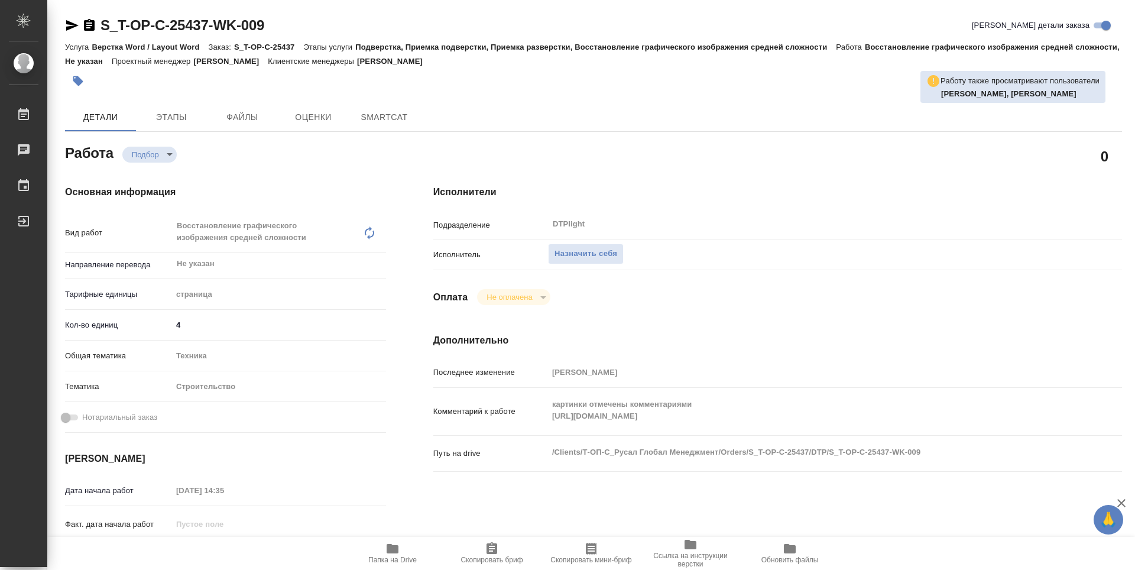
type textarea "x"
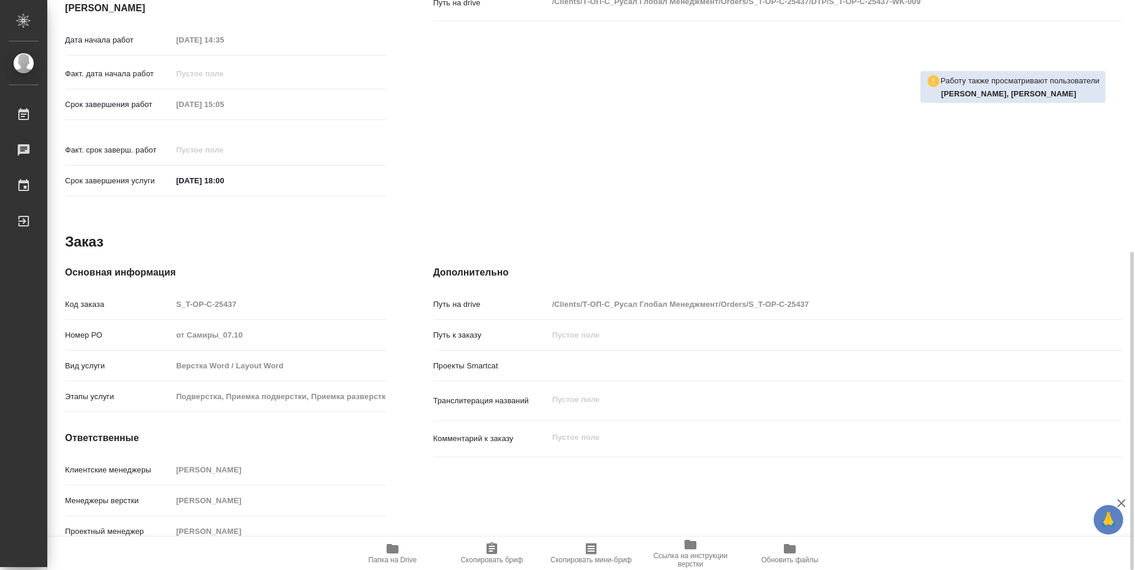
type textarea "x"
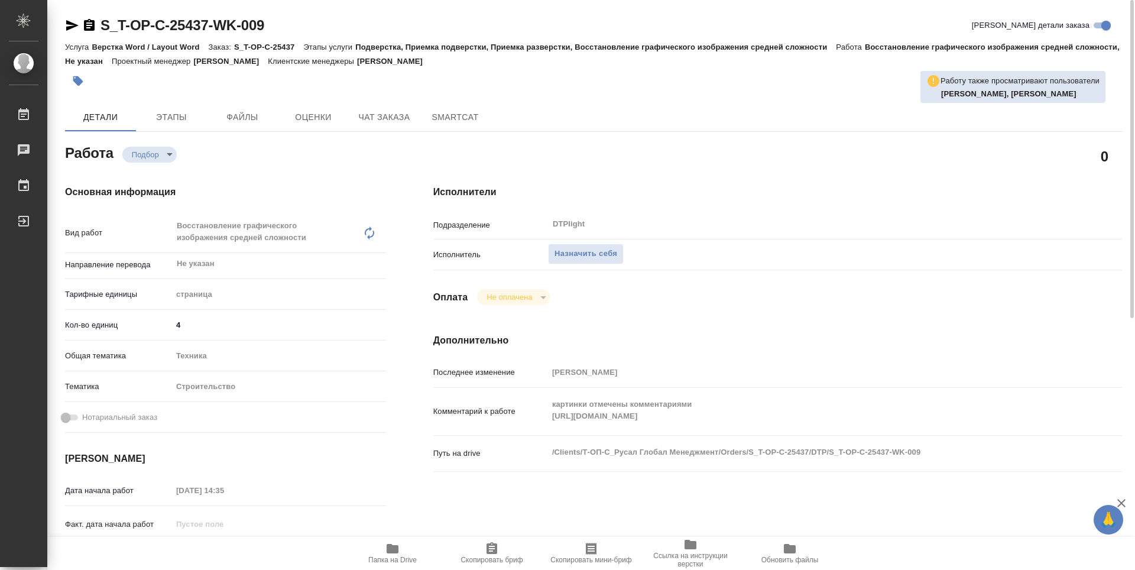
type textarea "x"
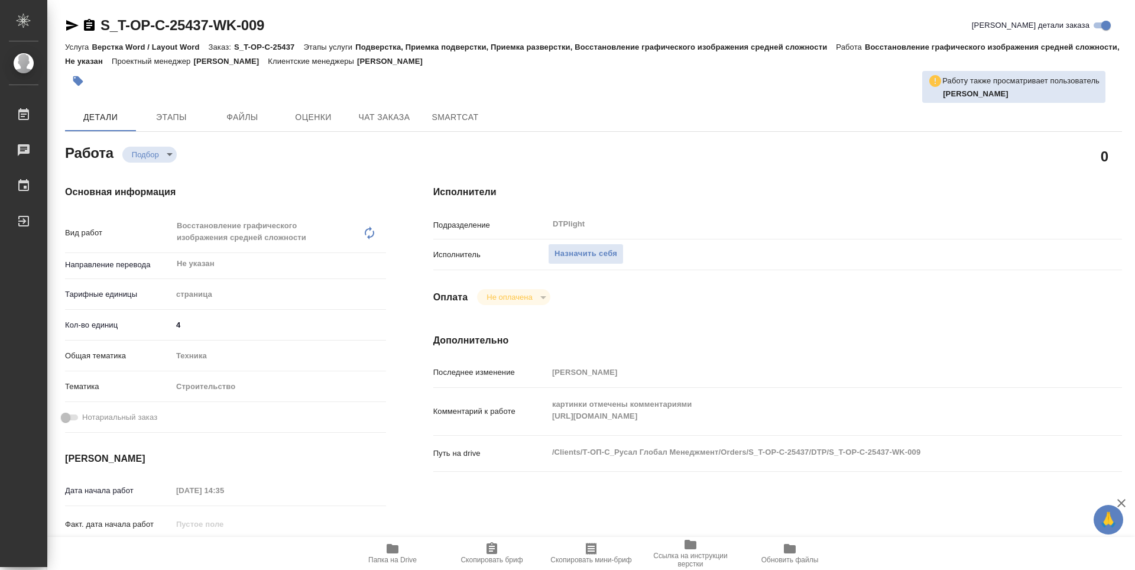
type textarea "x"
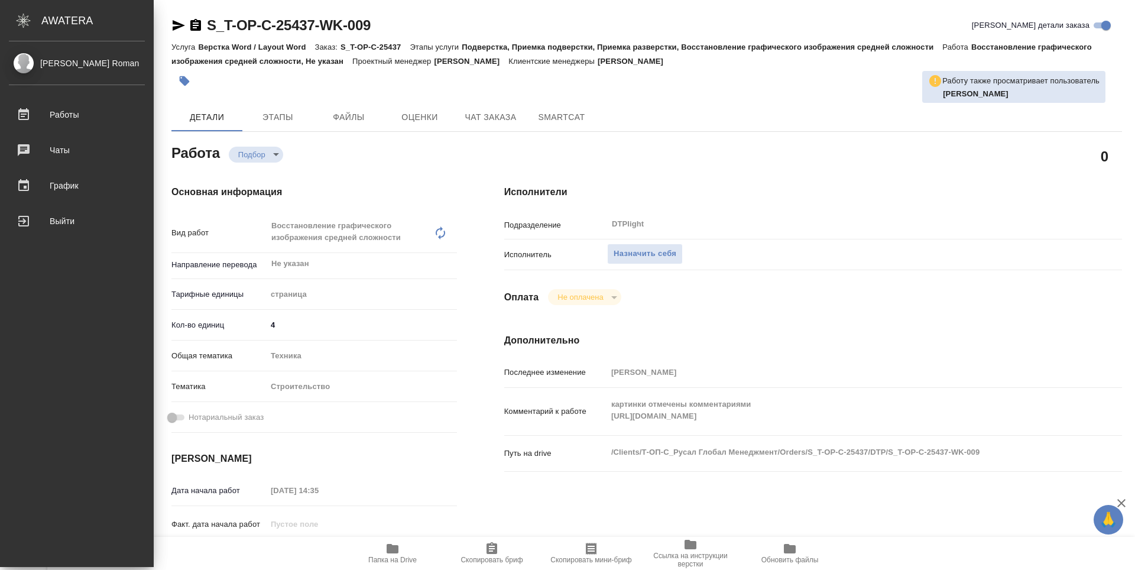
type textarea "x"
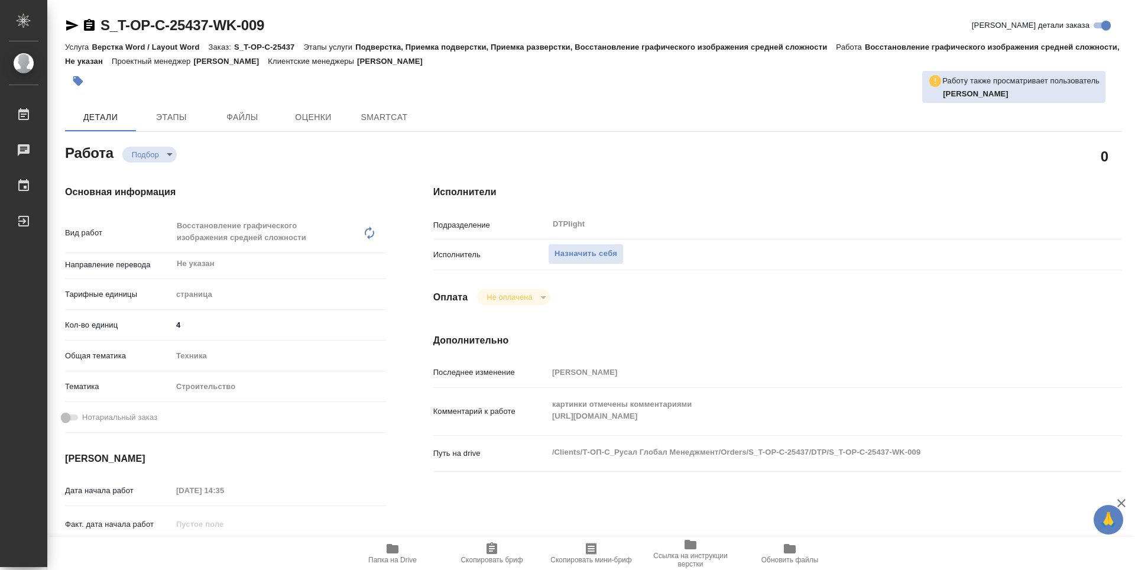
type textarea "x"
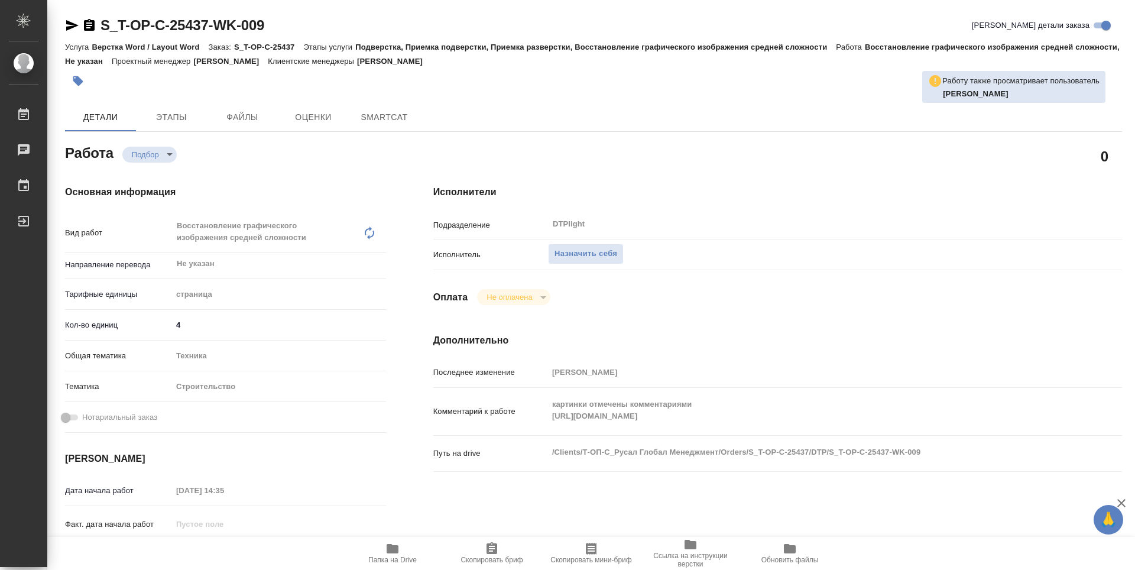
type textarea "x"
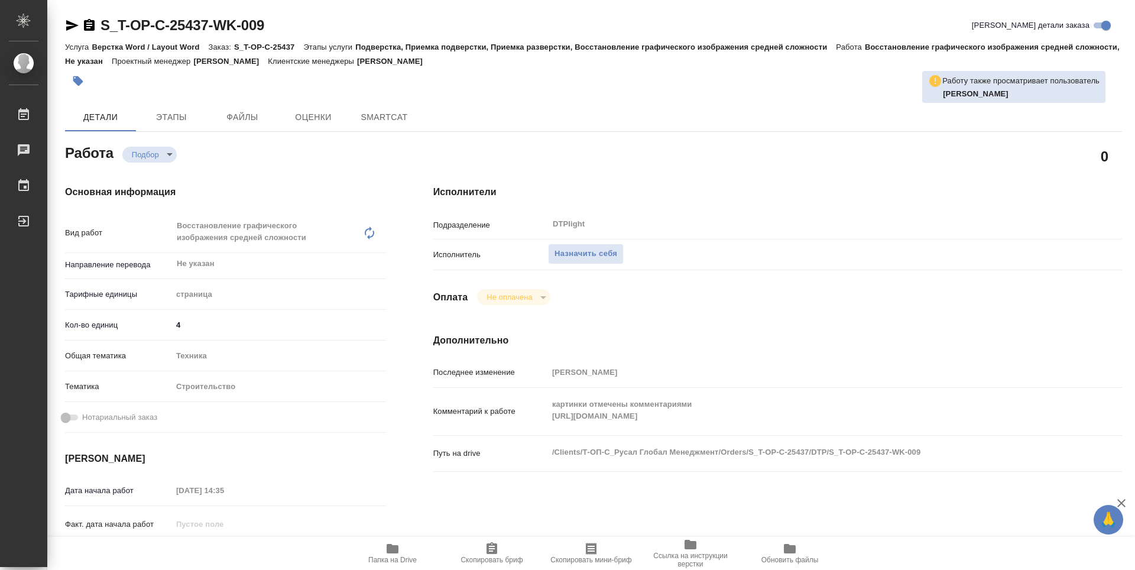
type textarea "x"
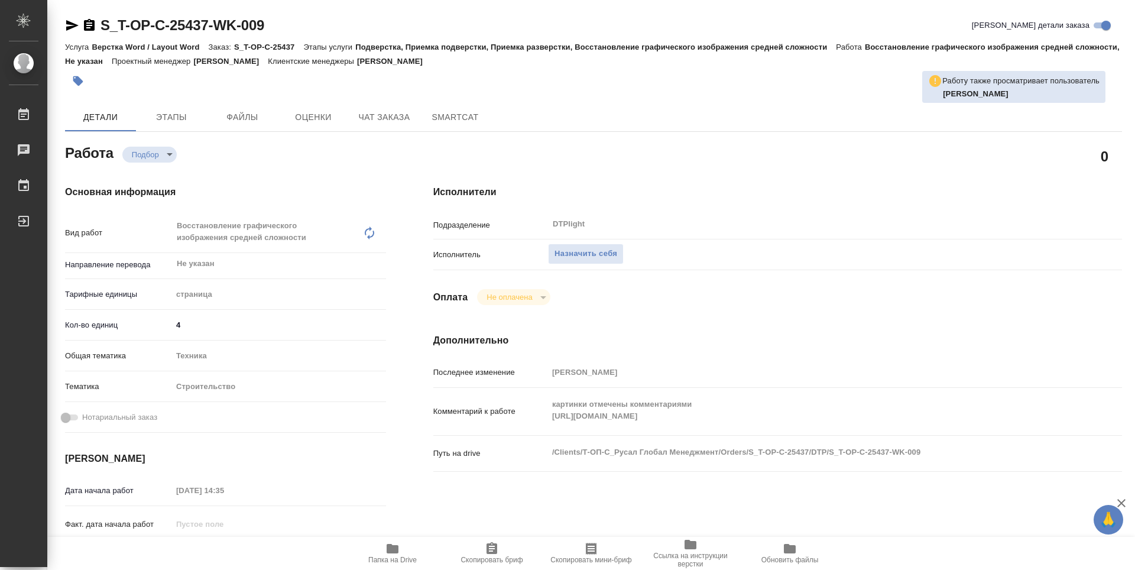
type textarea "x"
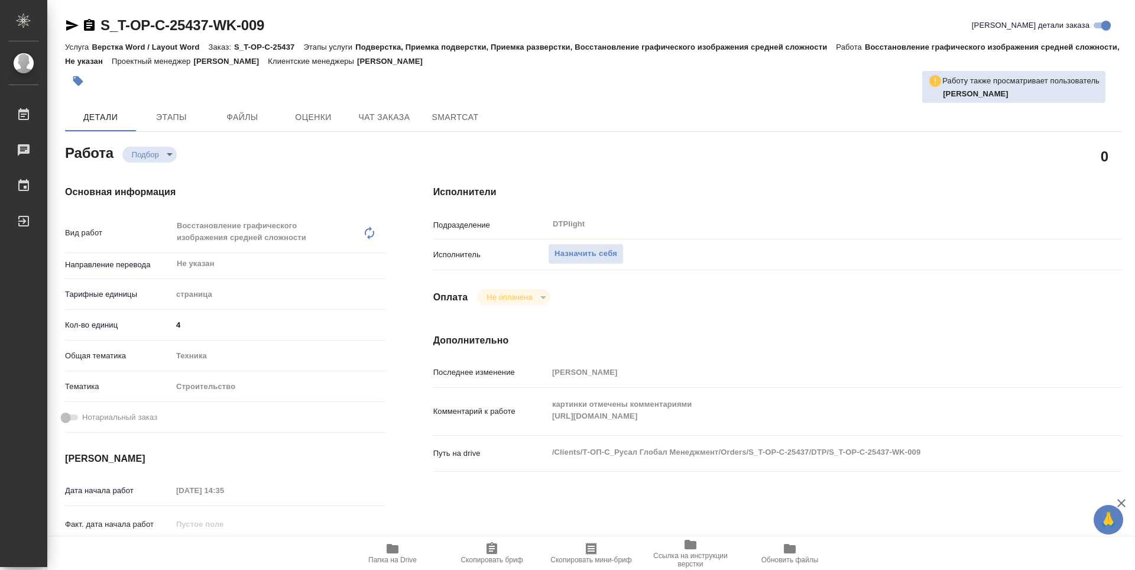
type textarea "x"
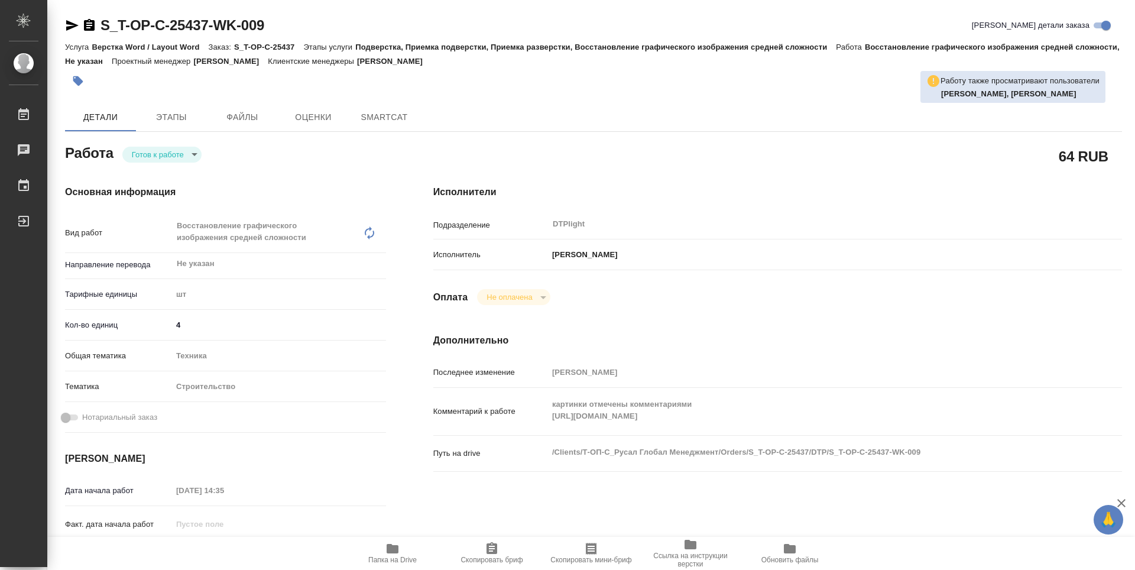
type textarea "x"
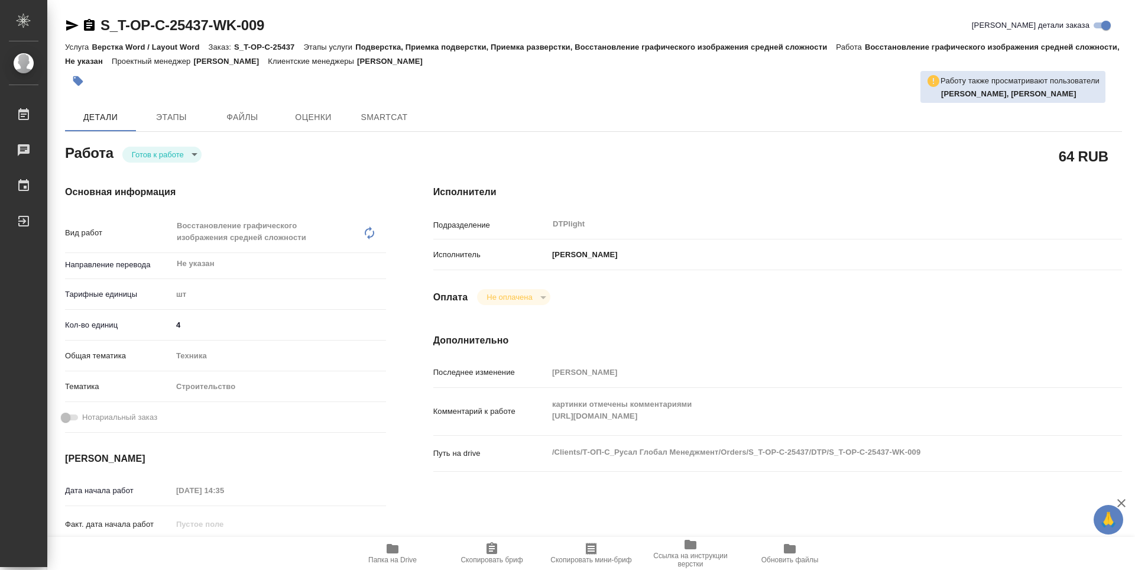
type textarea "x"
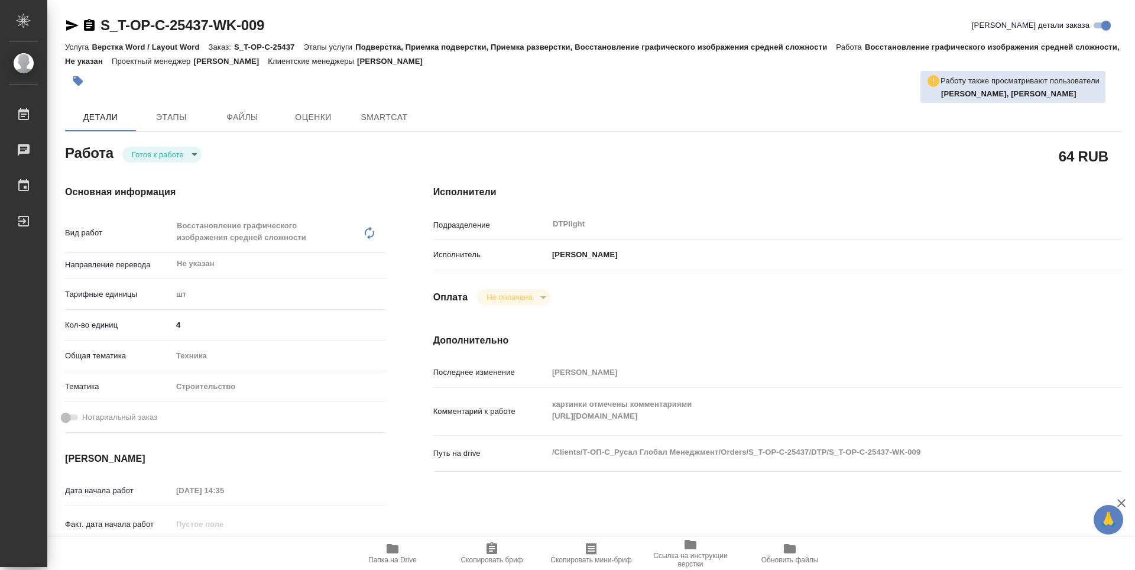
type textarea "x"
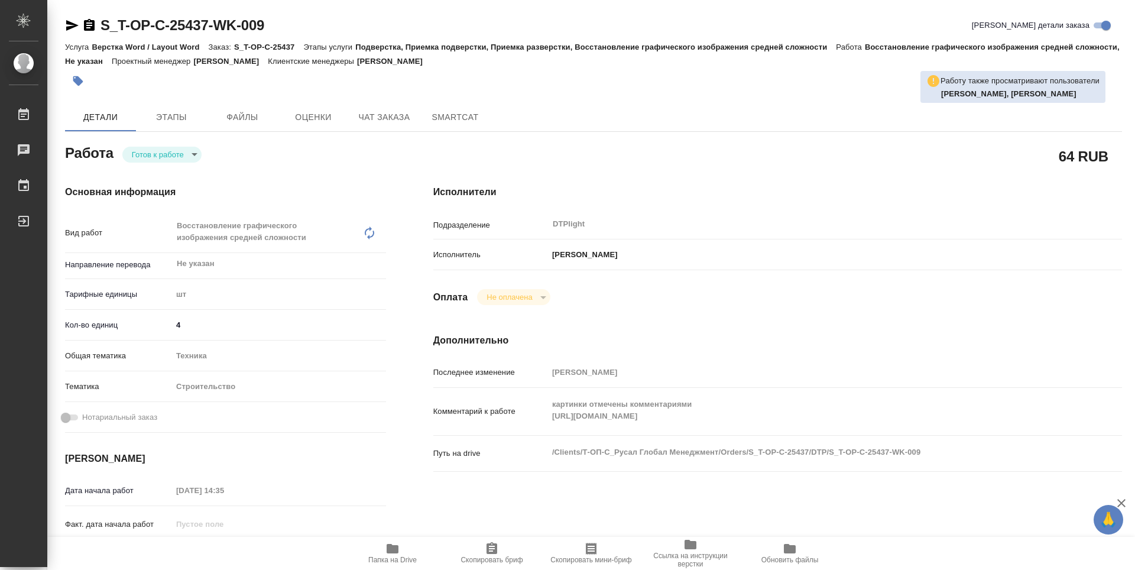
type textarea "x"
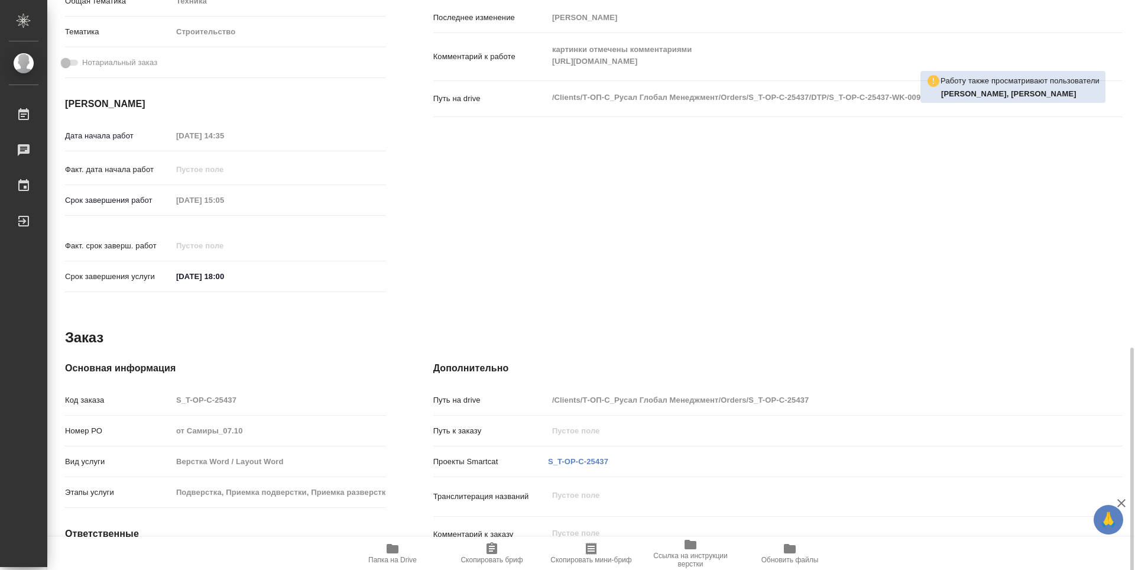
scroll to position [450, 0]
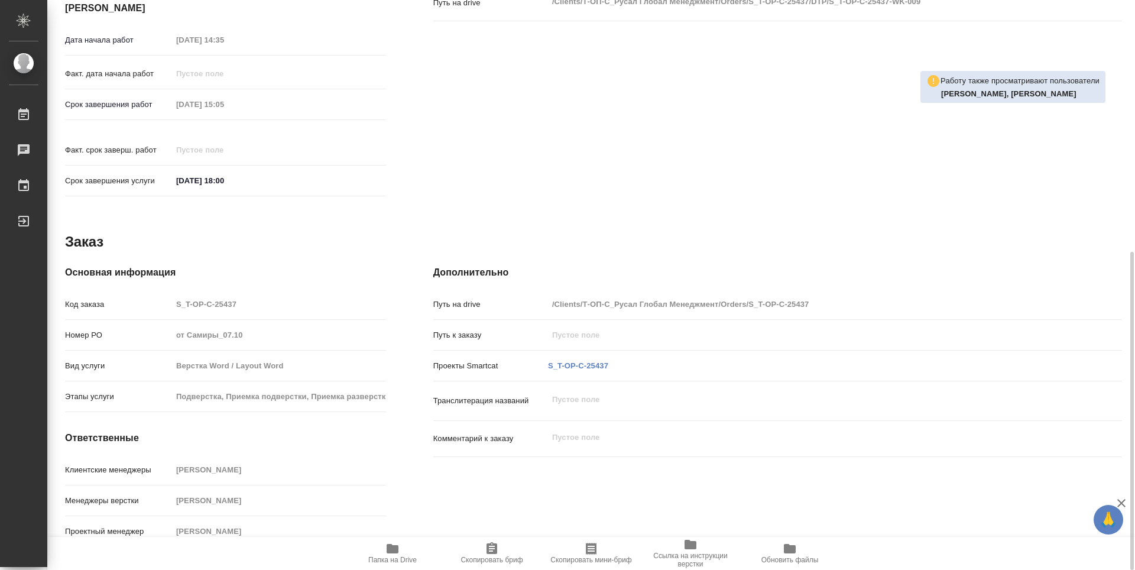
type textarea "x"
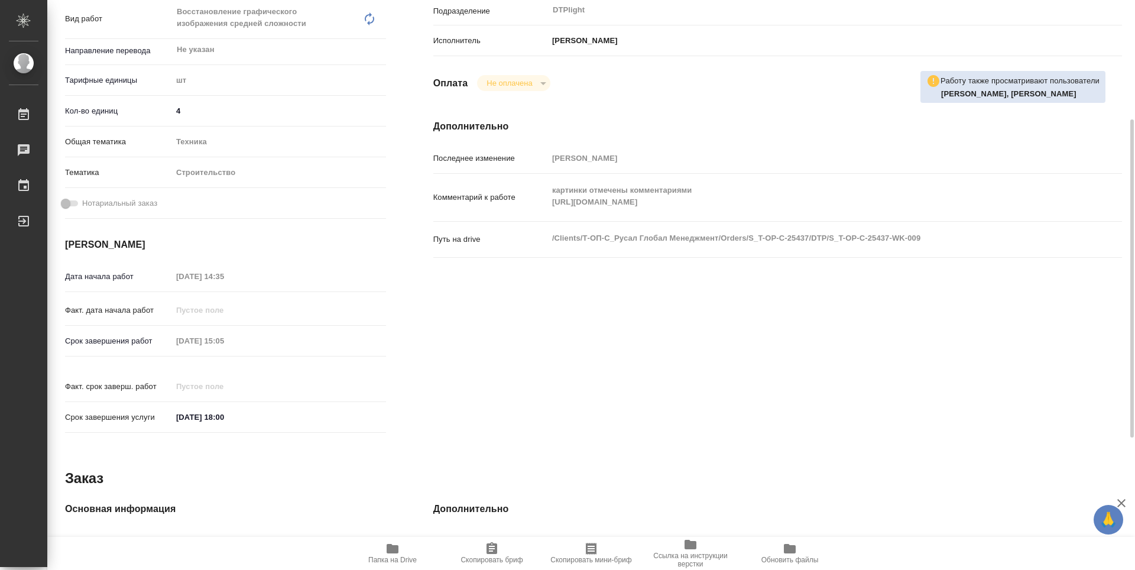
scroll to position [0, 0]
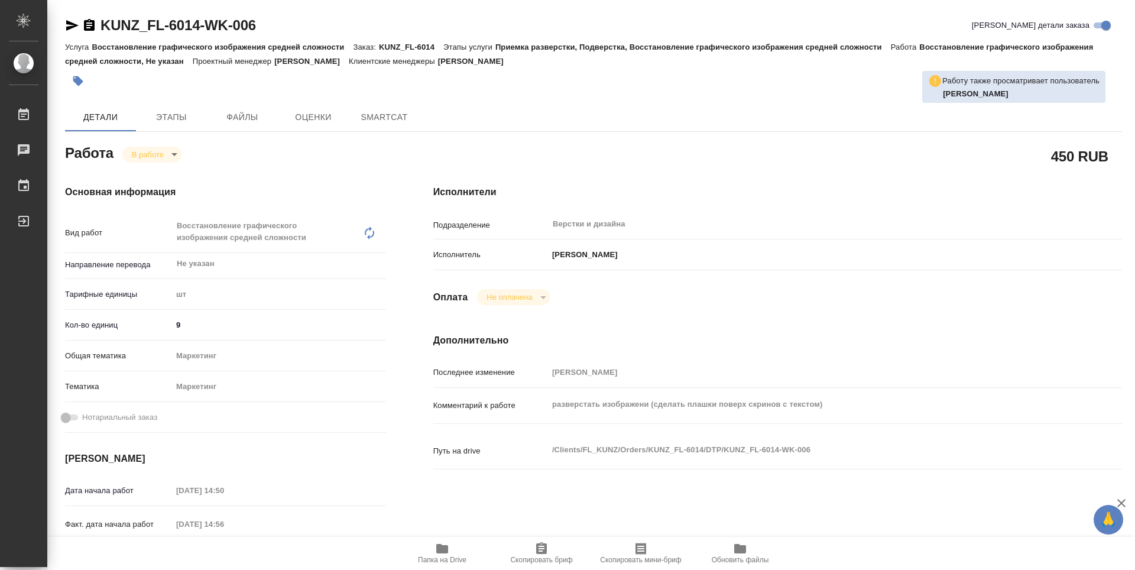
type textarea "x"
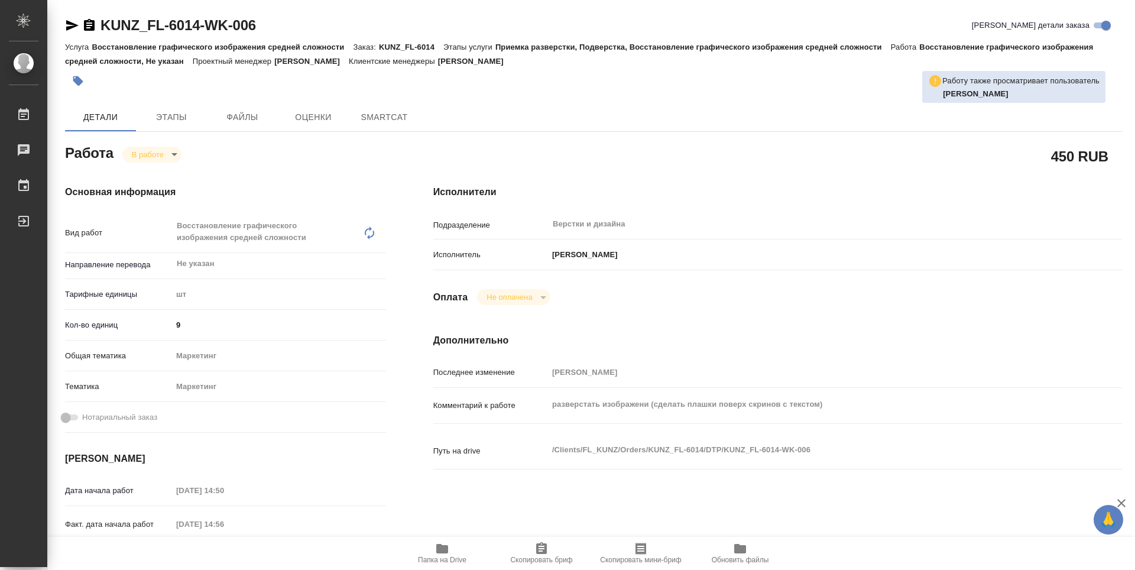
type textarea "x"
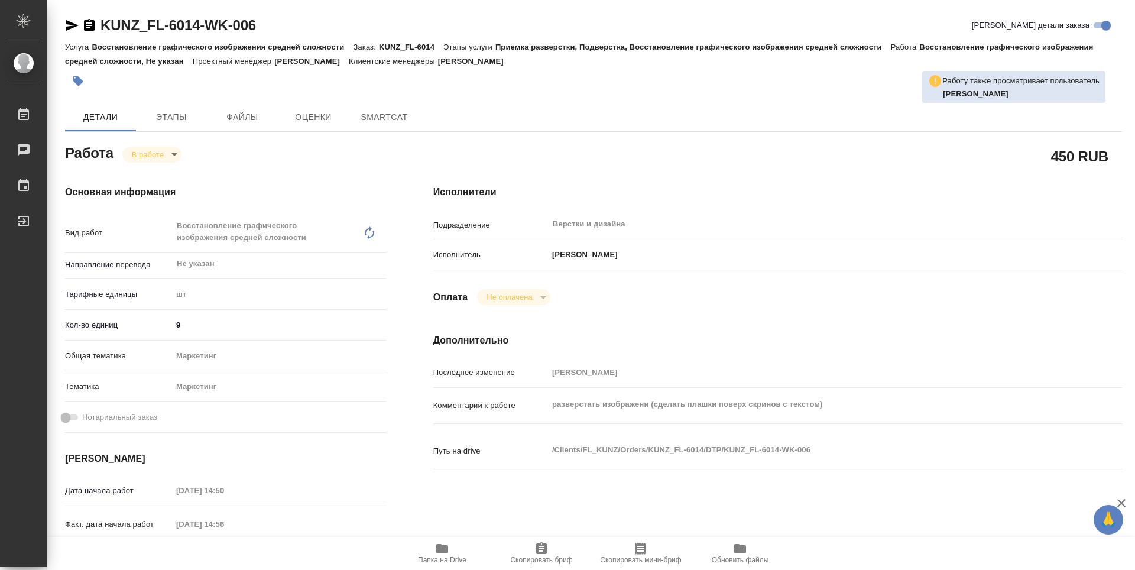
type textarea "x"
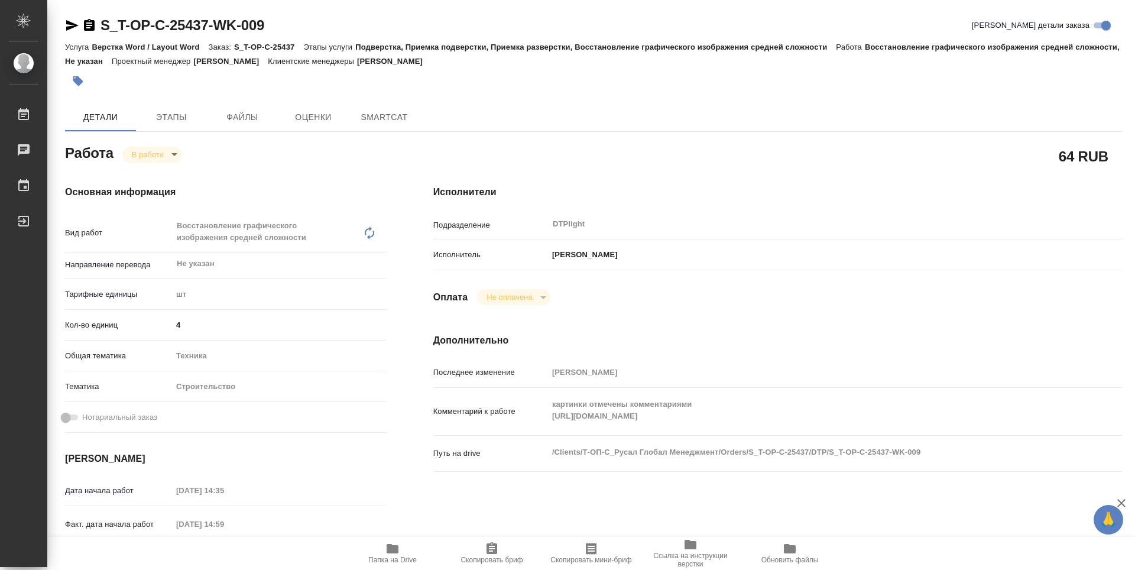
type textarea "x"
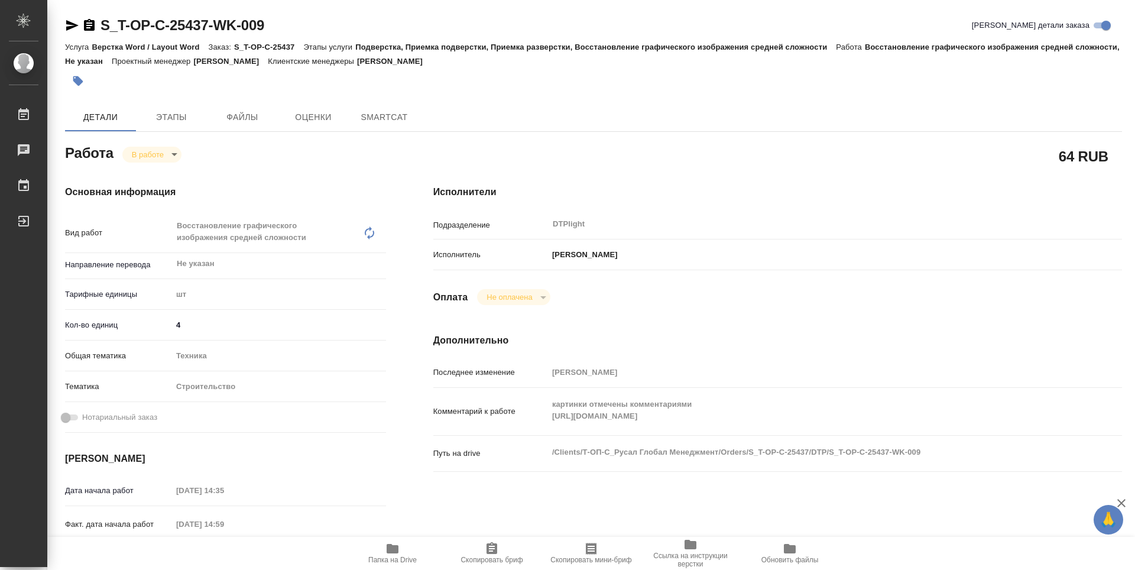
type textarea "x"
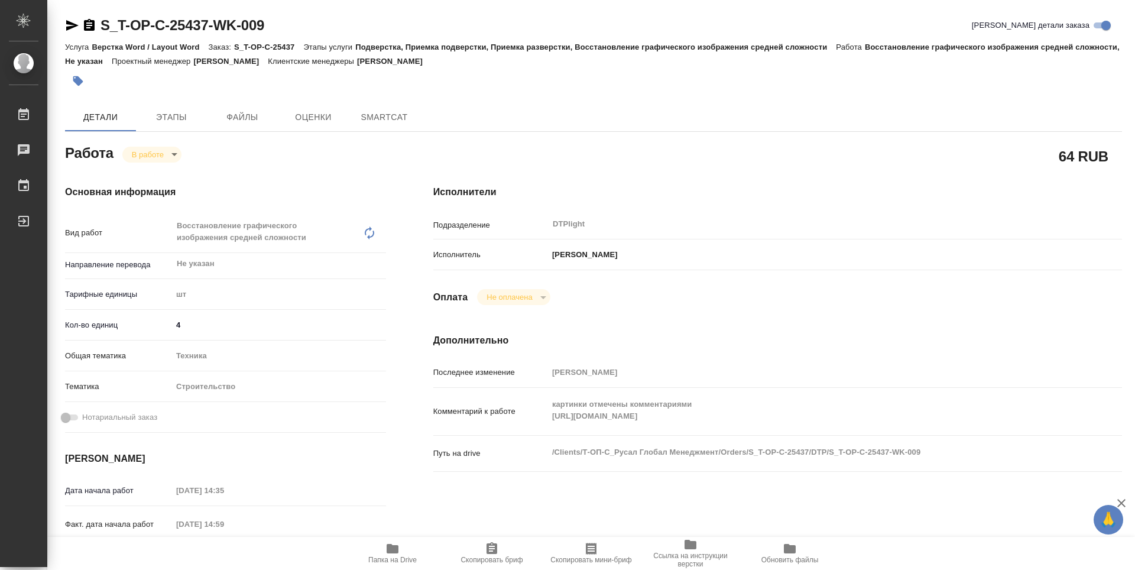
type textarea "x"
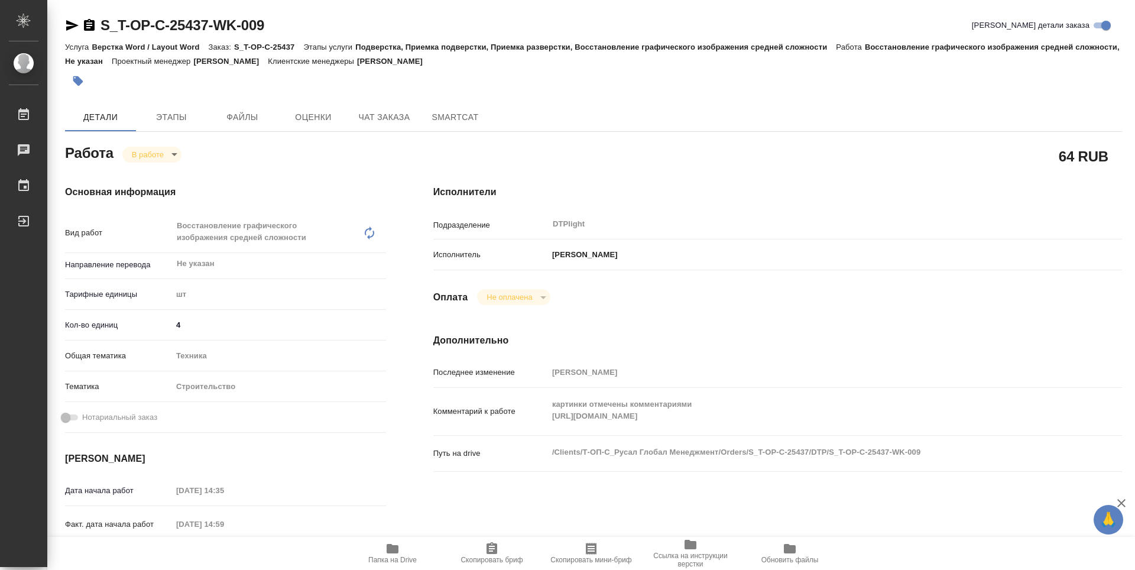
type textarea "x"
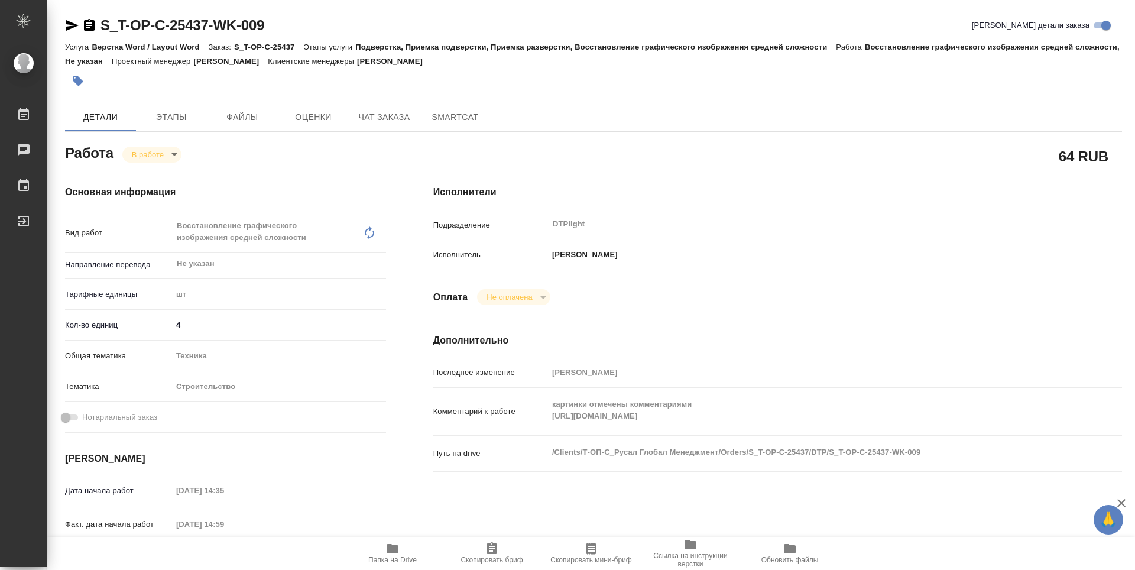
type textarea "x"
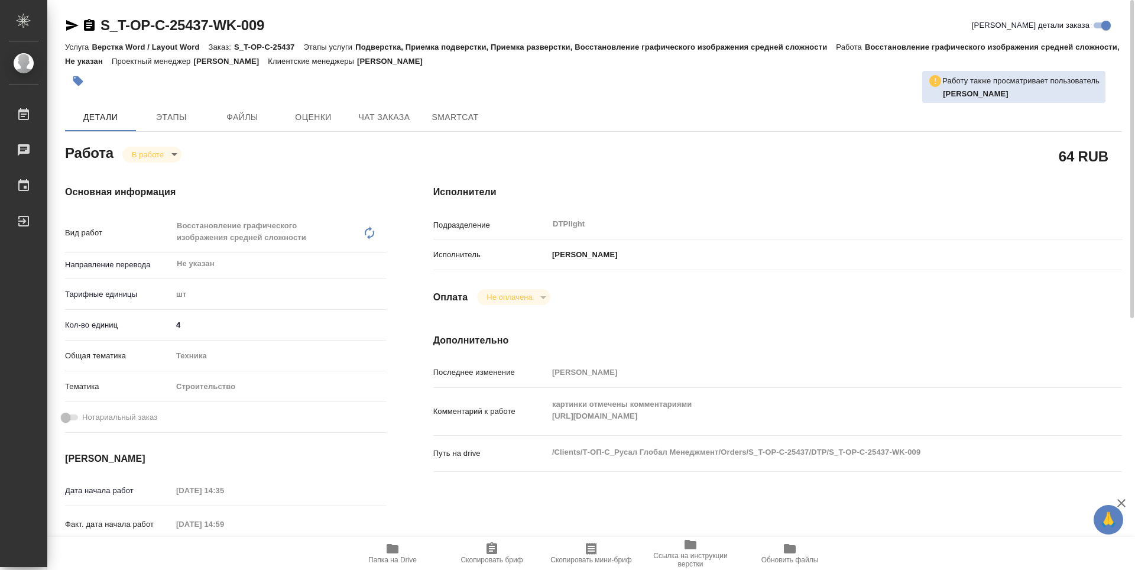
type textarea "x"
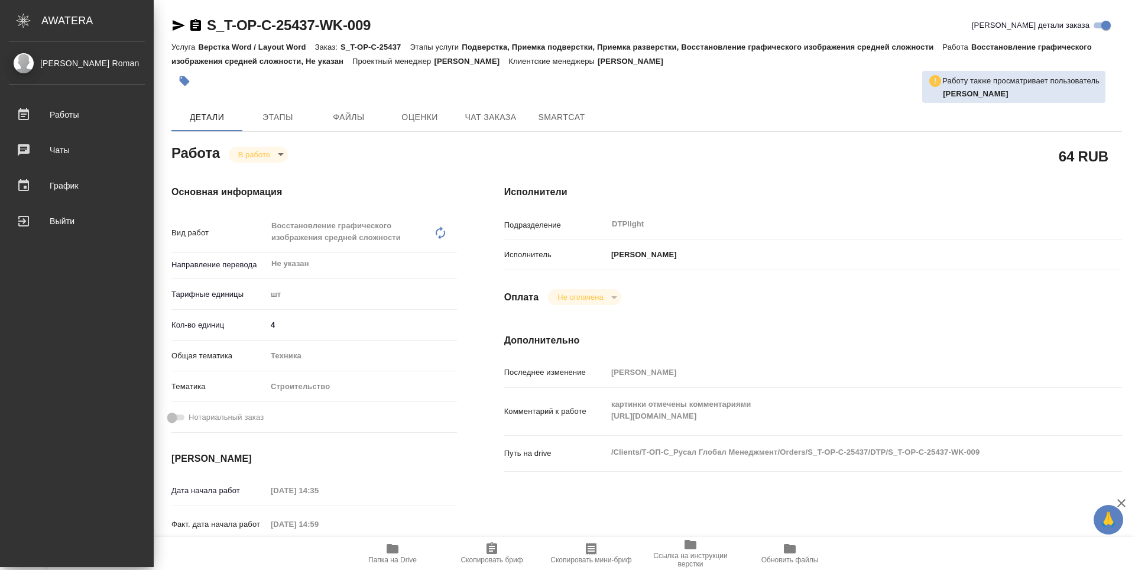
type textarea "x"
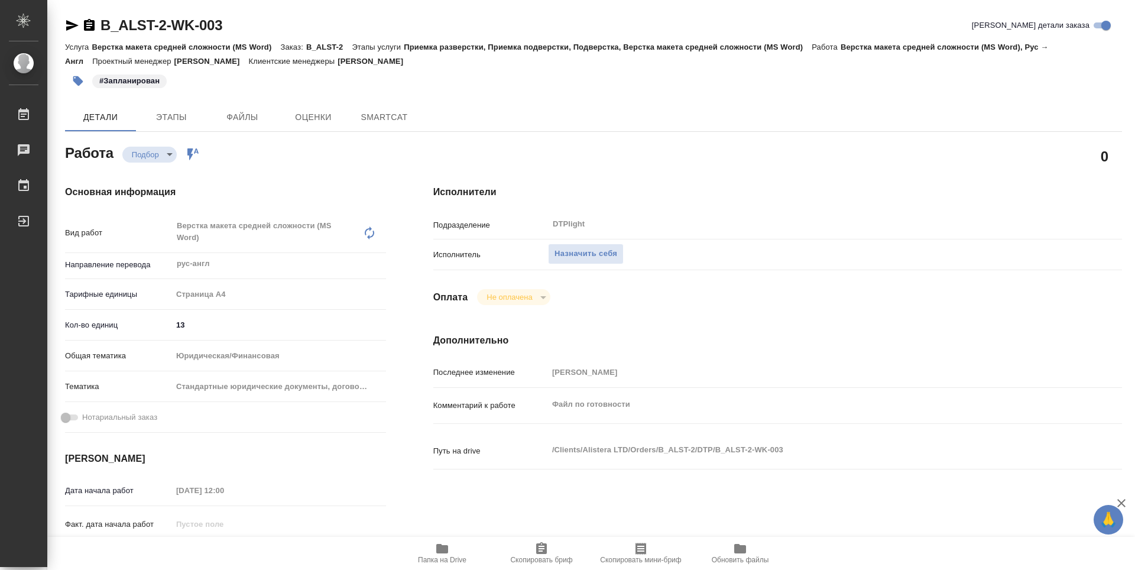
type textarea "x"
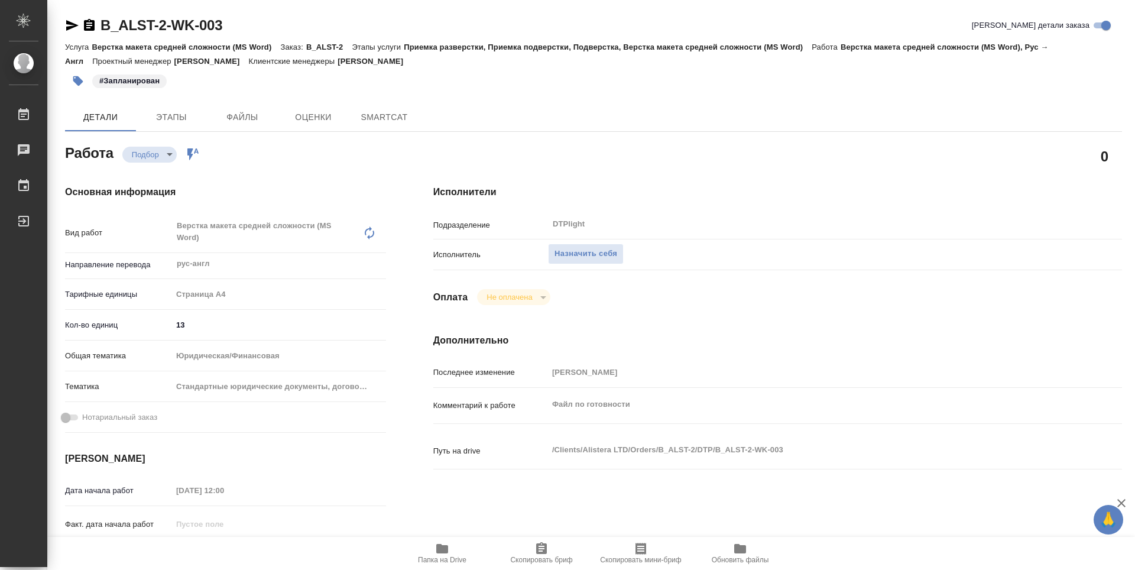
type textarea "x"
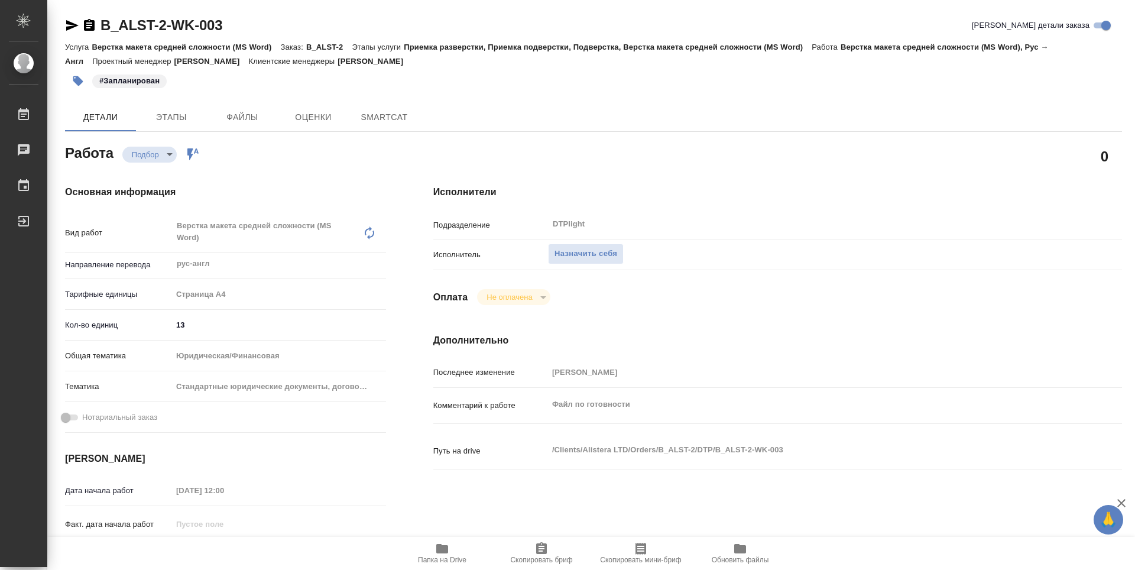
type textarea "x"
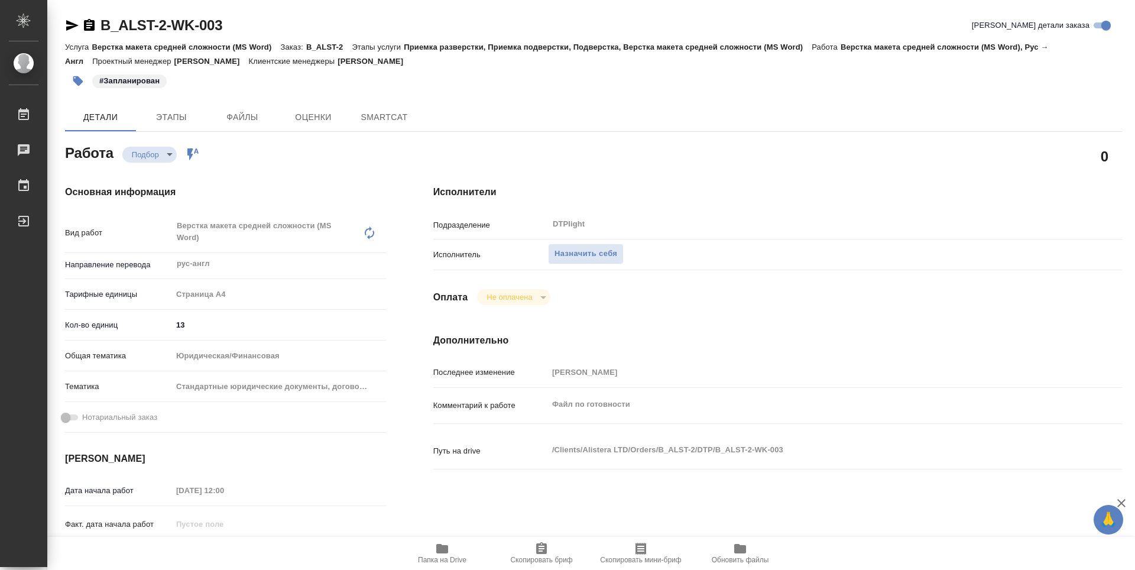
scroll to position [59, 0]
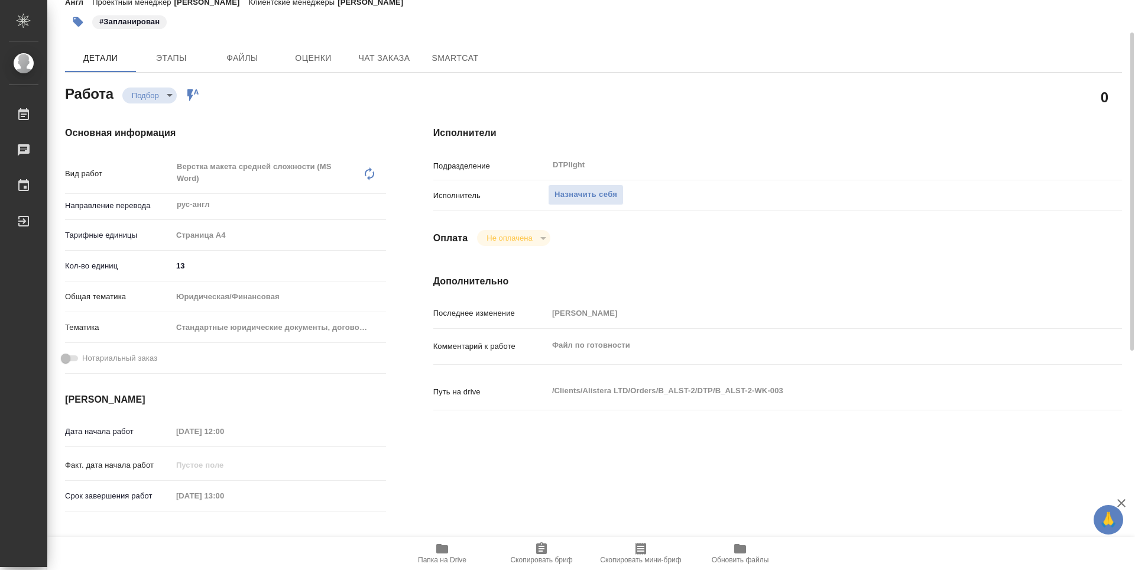
type textarea "x"
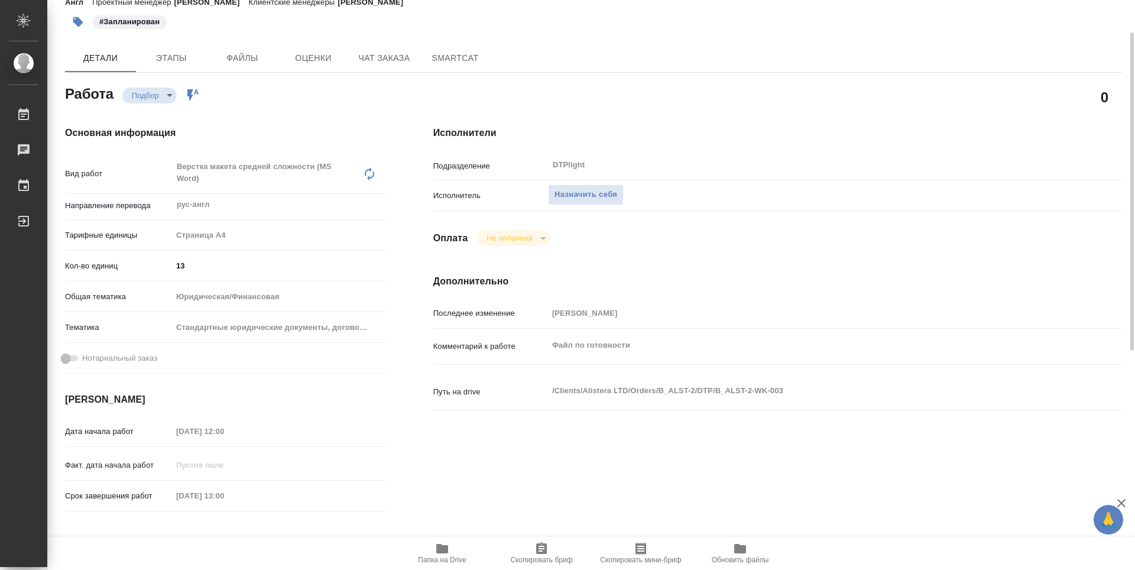
click at [444, 541] on button "Папка на Drive" at bounding box center [441, 553] width 99 height 33
type textarea "x"
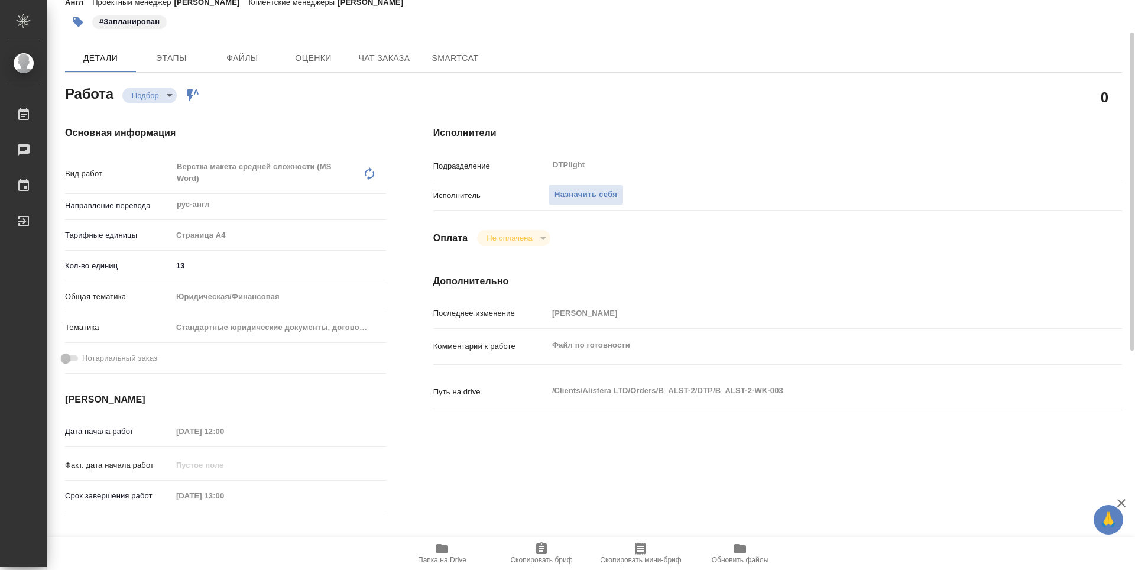
type textarea "x"
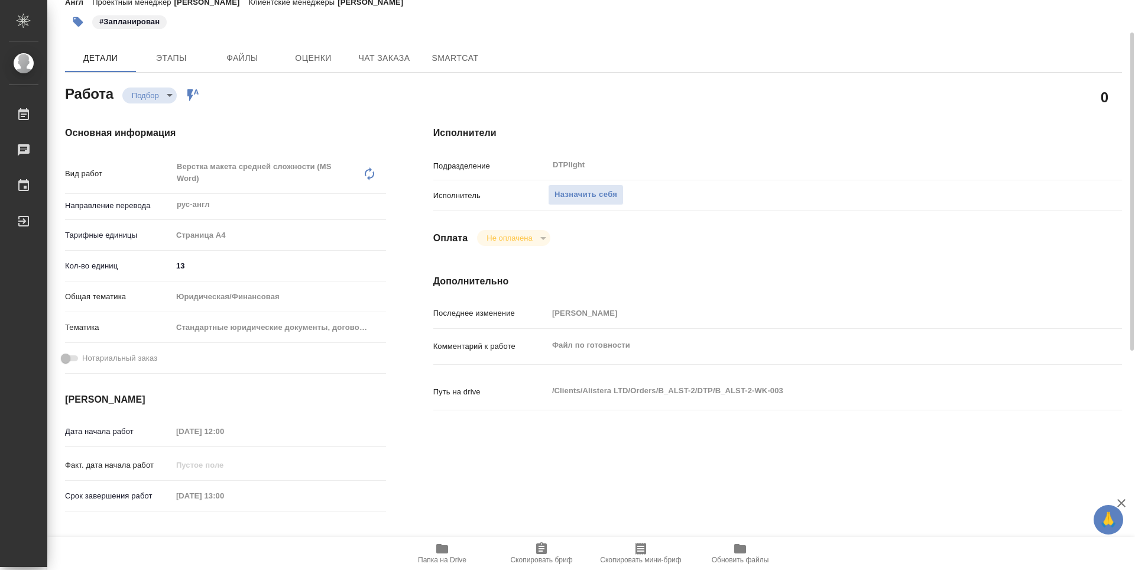
type textarea "x"
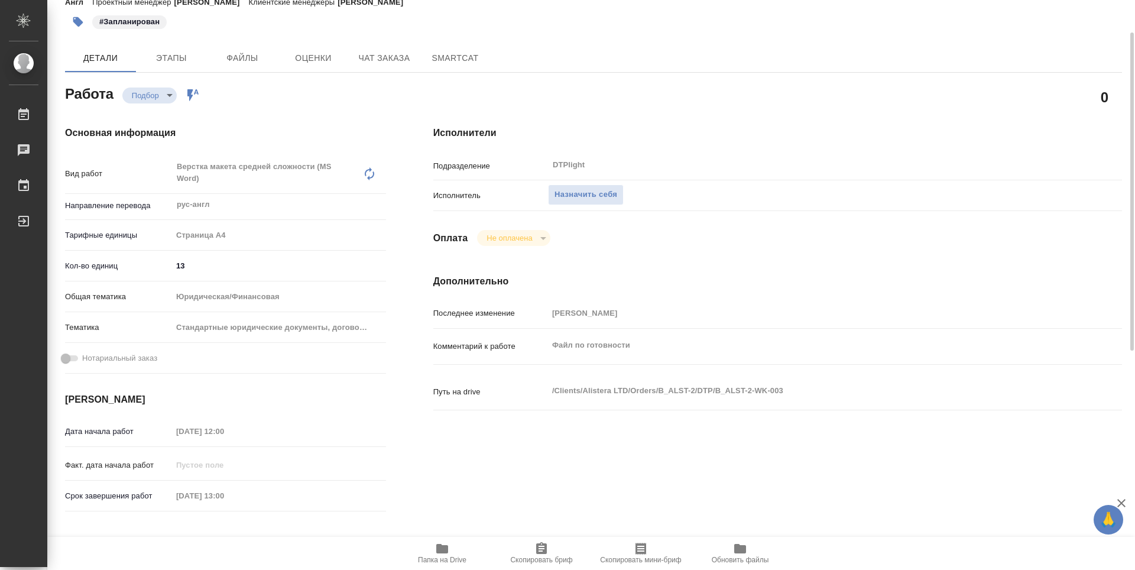
type textarea "x"
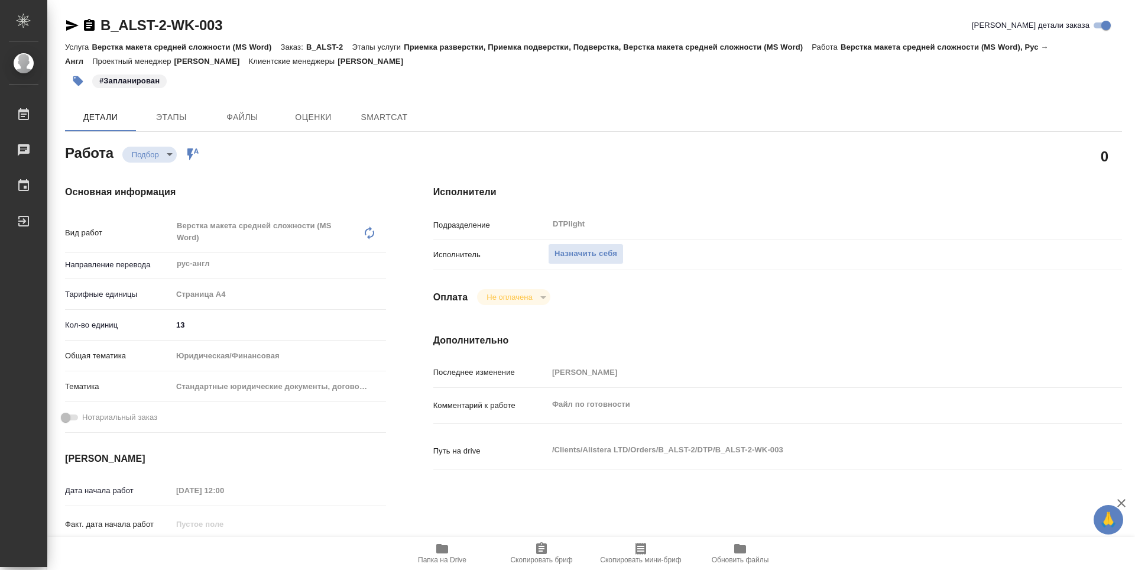
type textarea "x"
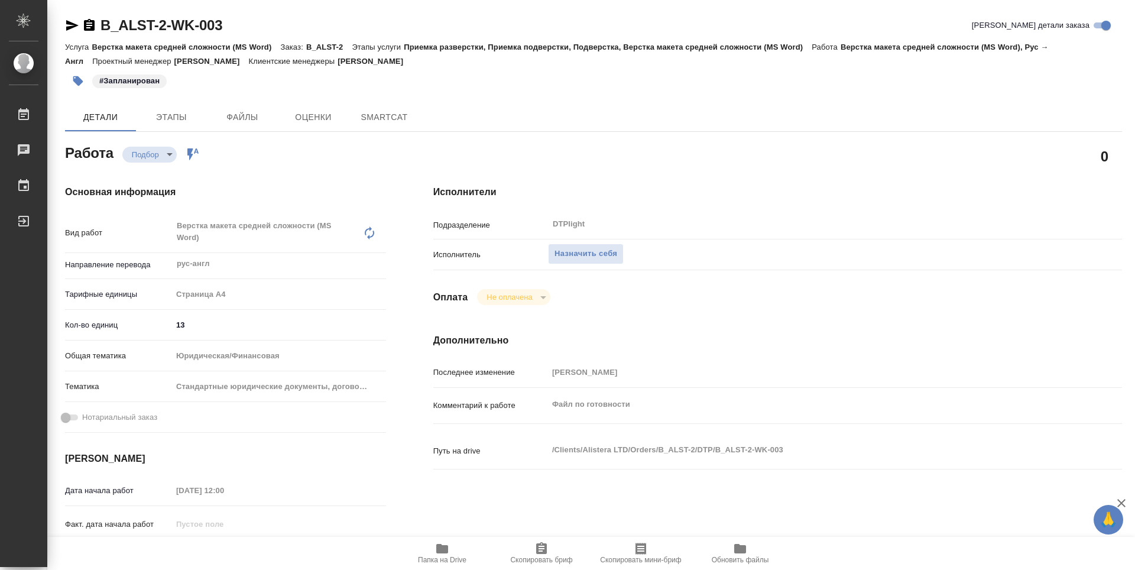
type textarea "x"
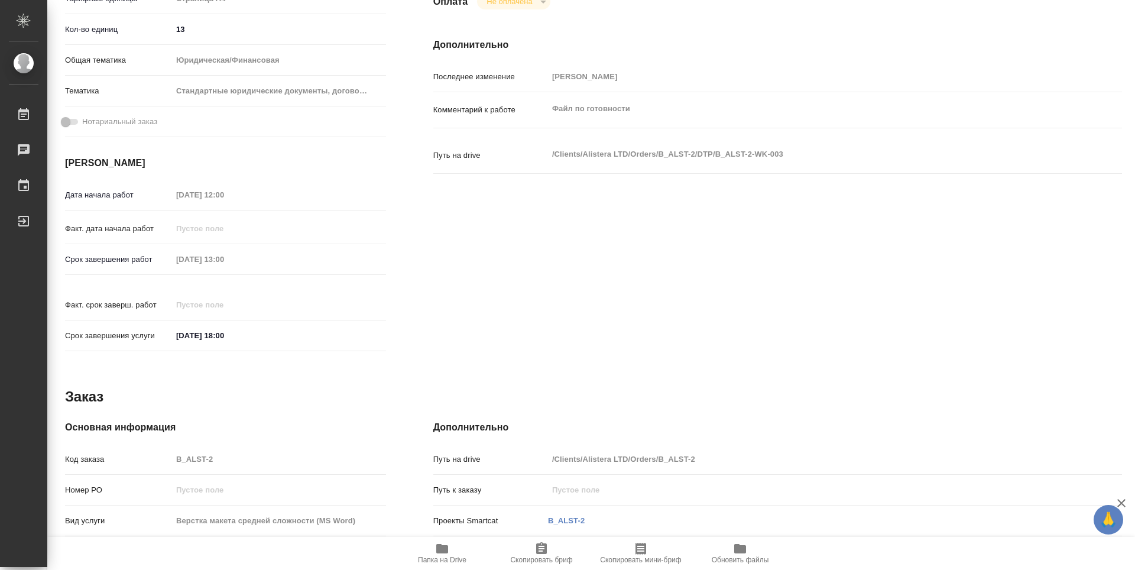
type textarea "x"
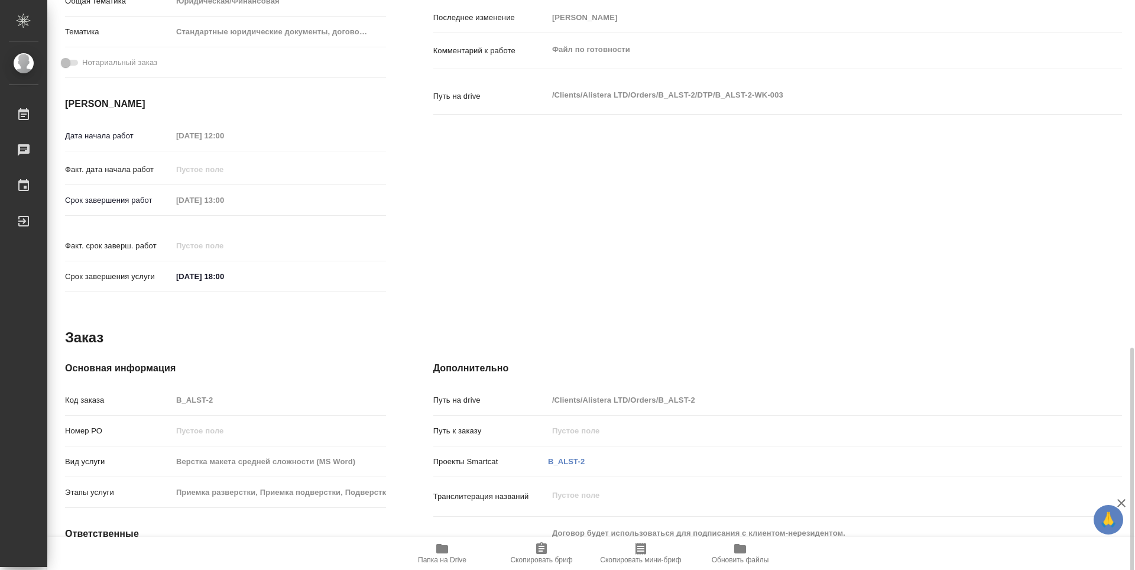
scroll to position [450, 0]
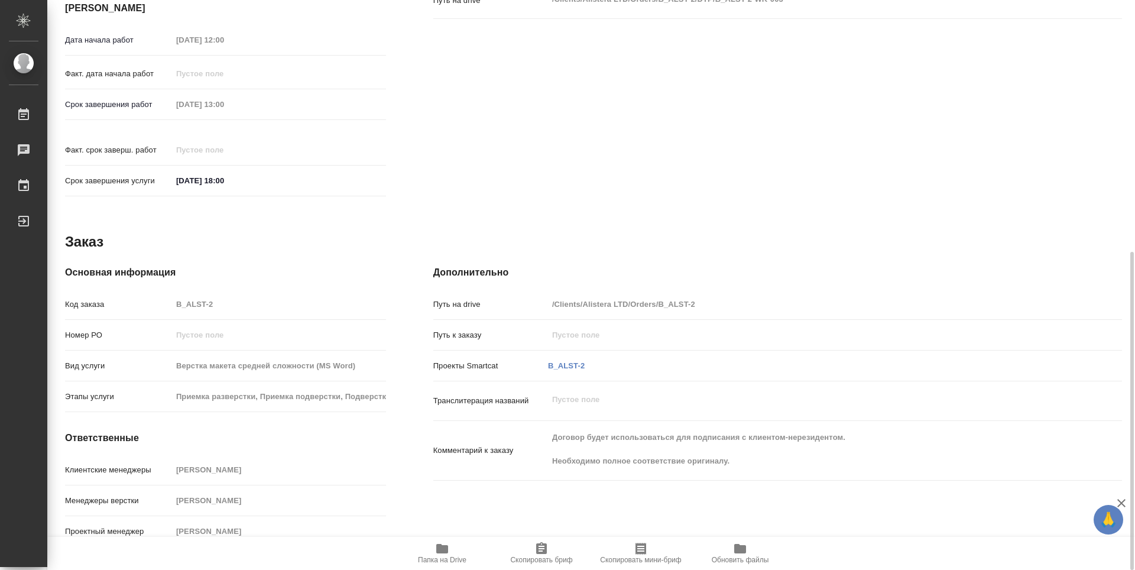
type textarea "x"
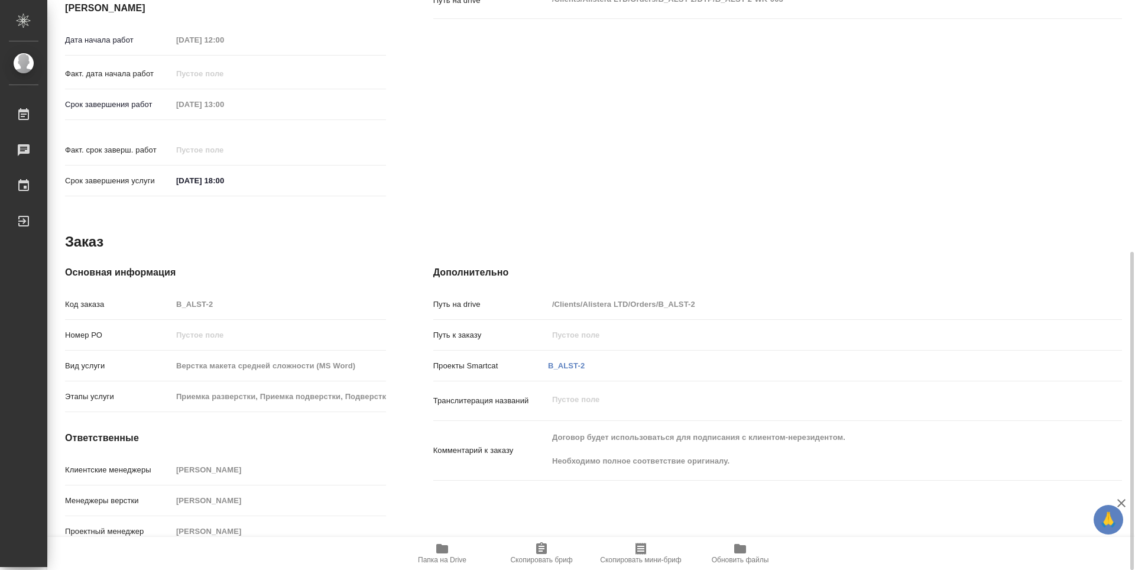
type textarea "x"
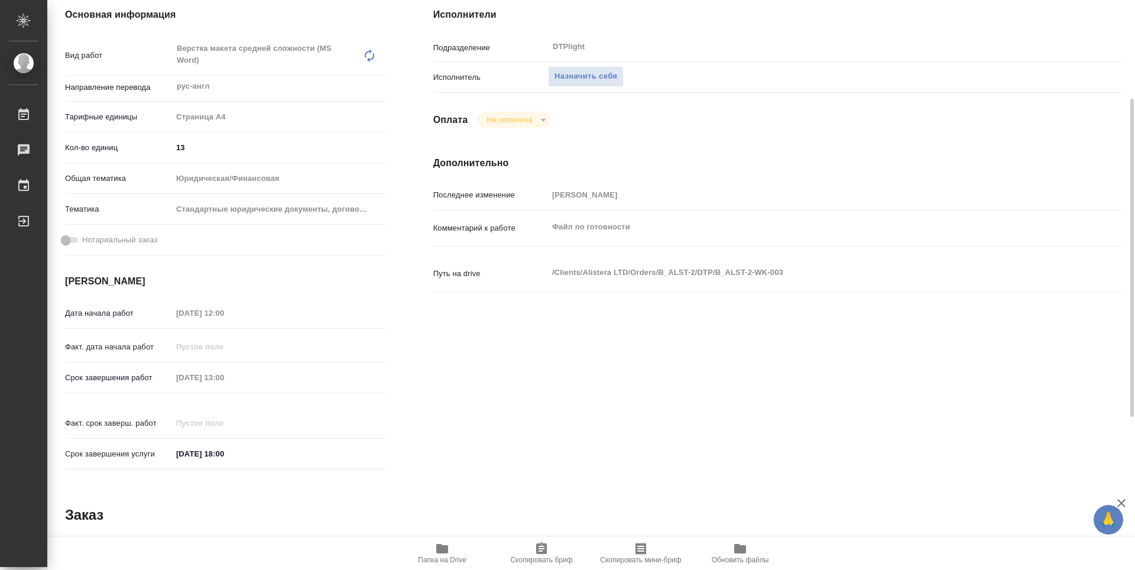
scroll to position [0, 0]
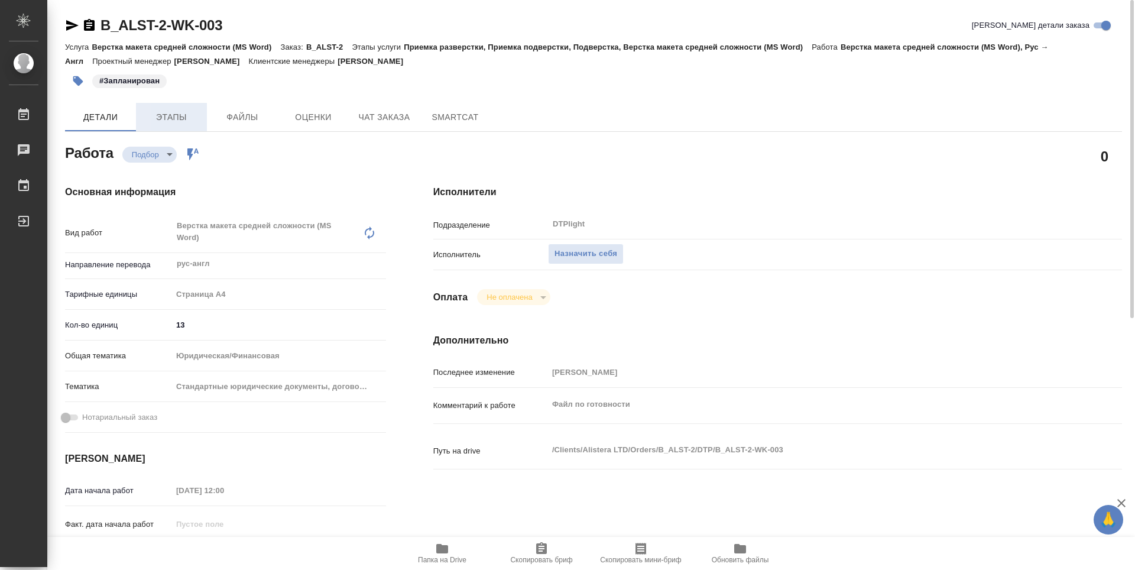
click at [182, 126] on button "Этапы" at bounding box center [171, 117] width 71 height 28
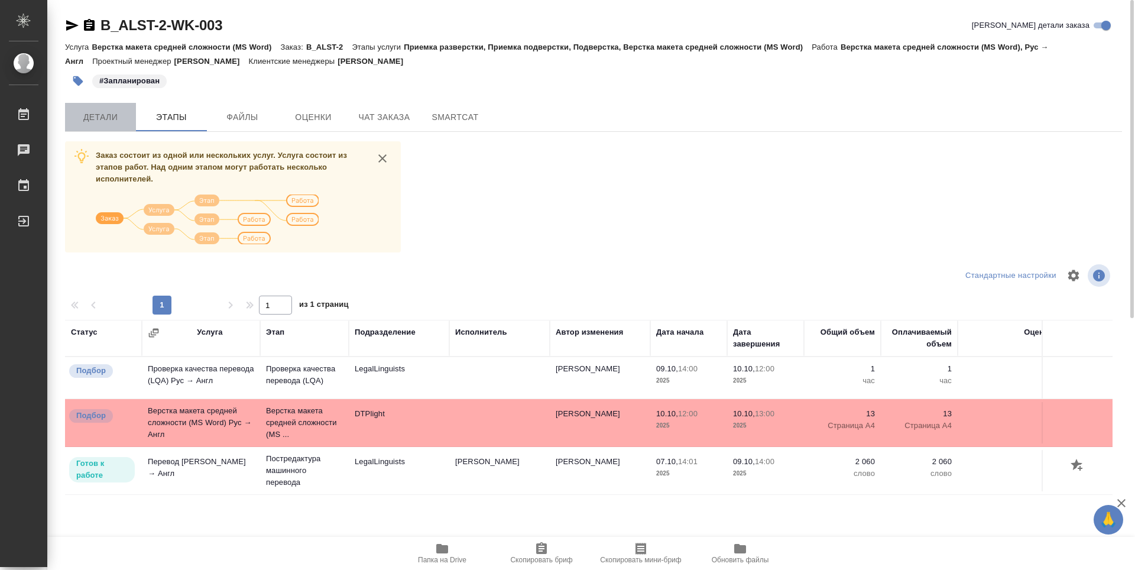
click at [79, 108] on button "Детали" at bounding box center [100, 117] width 71 height 28
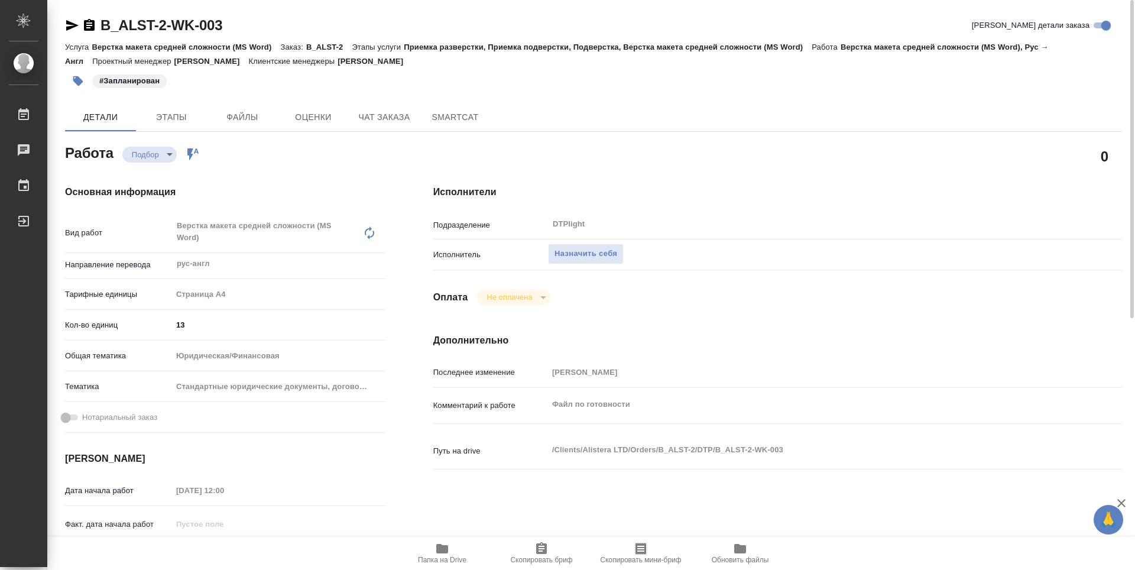
type textarea "x"
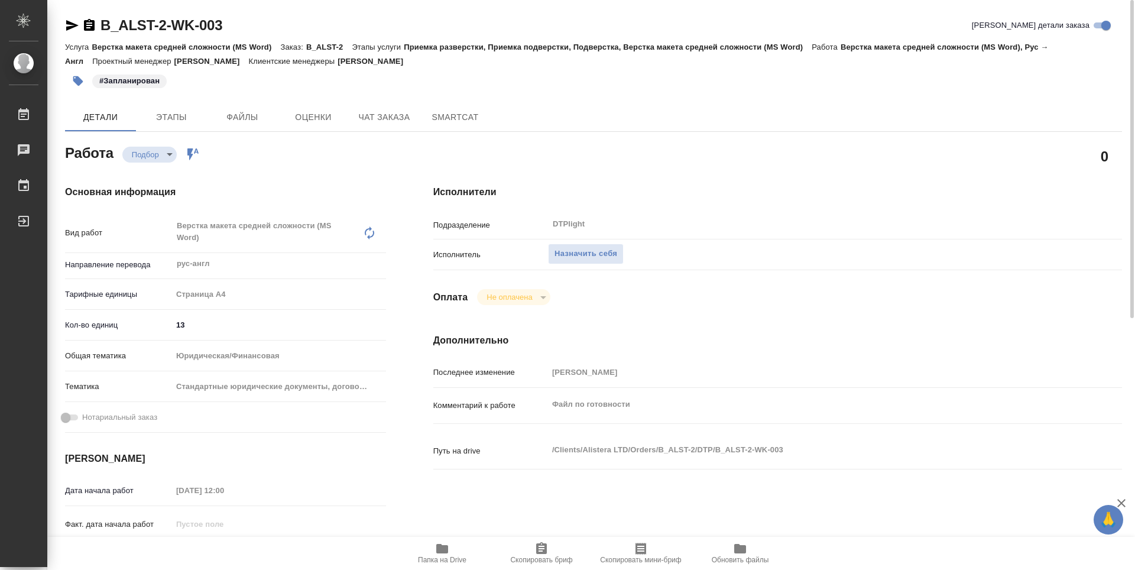
type textarea "x"
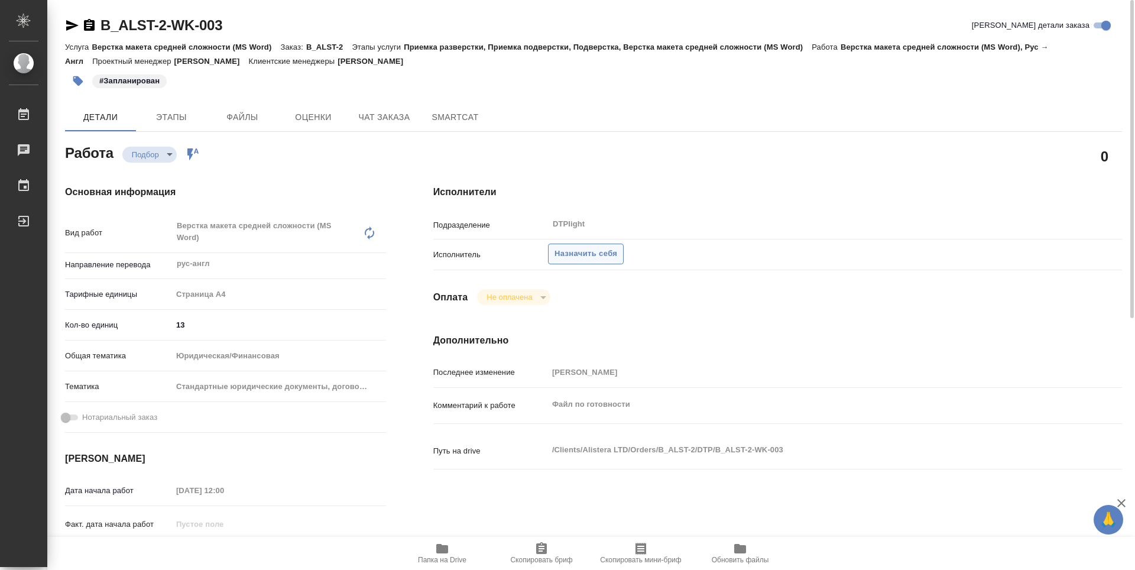
click at [565, 253] on span "Назначить себя" at bounding box center [585, 254] width 63 height 14
type textarea "x"
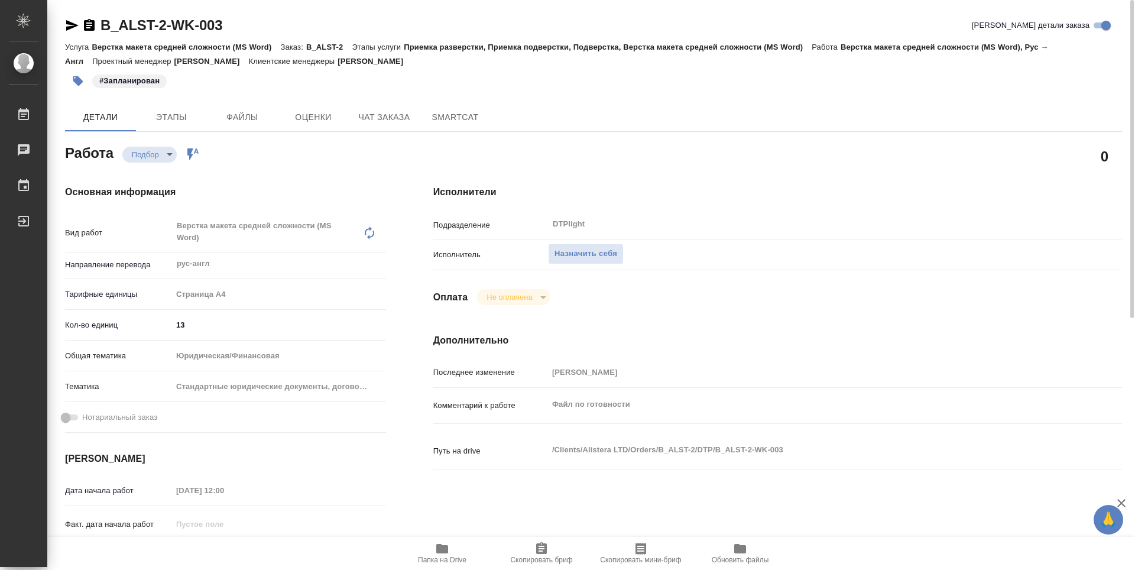
type textarea "x"
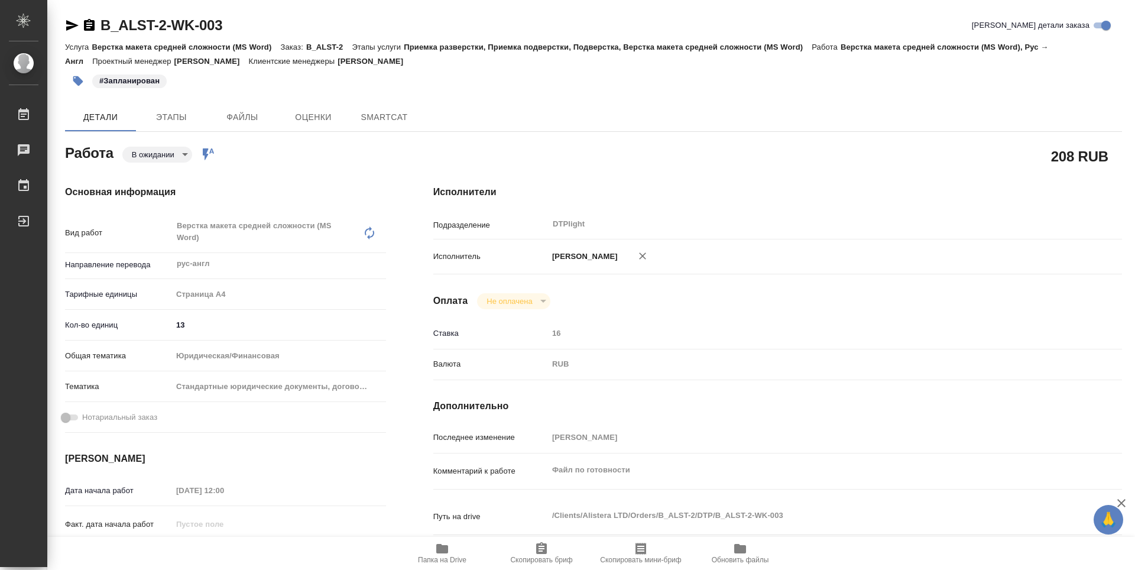
type textarea "x"
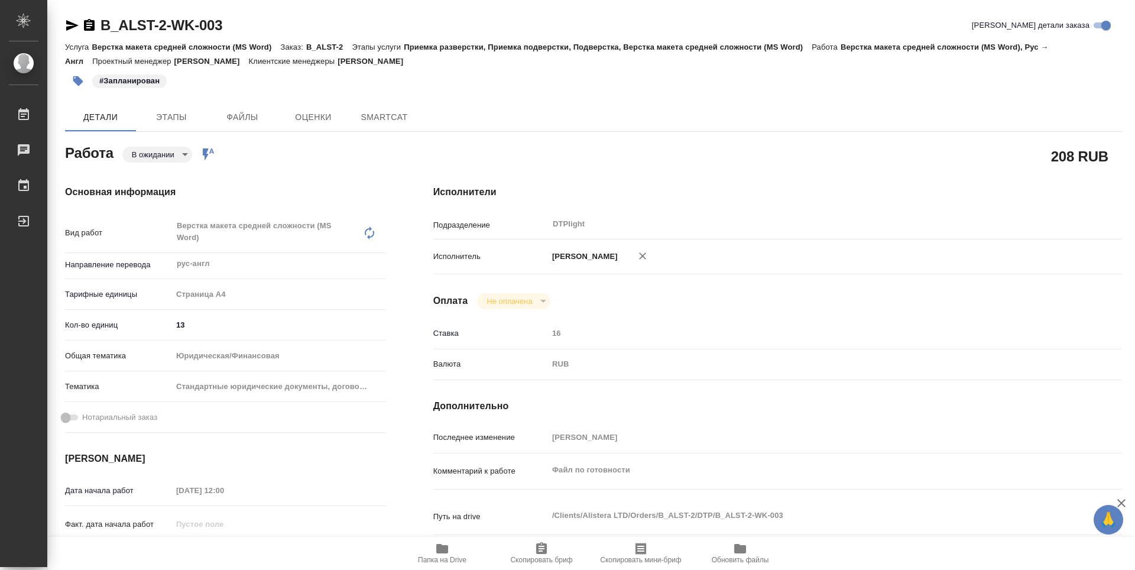
type textarea "x"
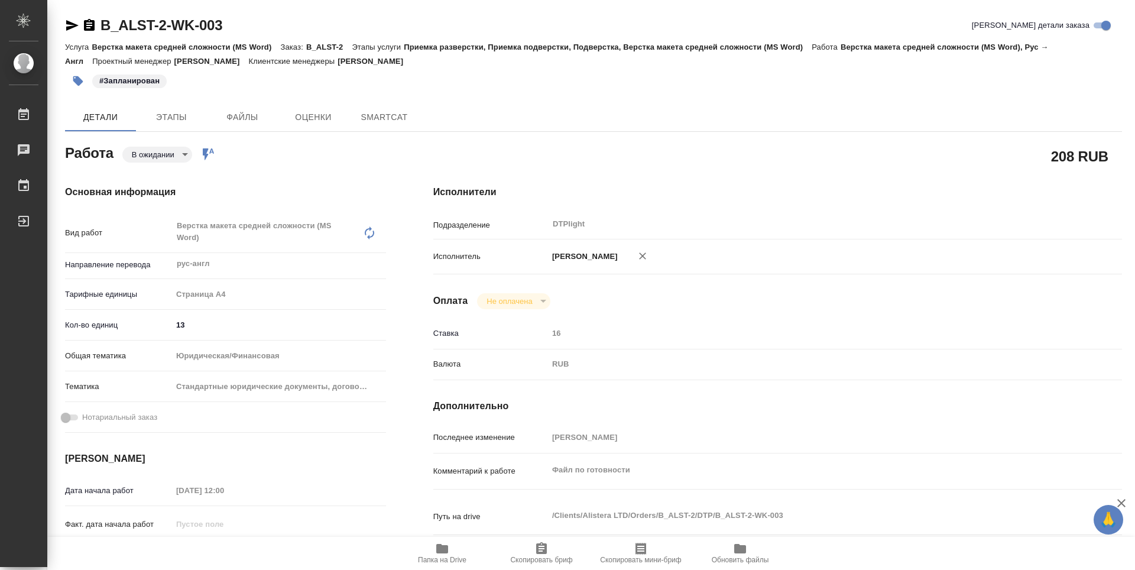
type textarea "x"
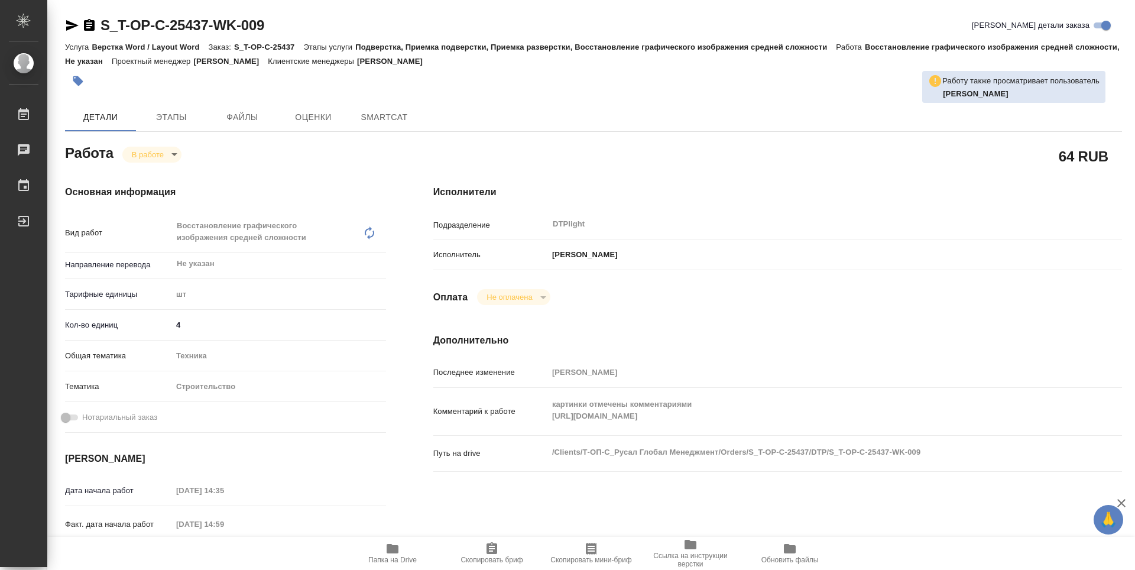
type textarea "x"
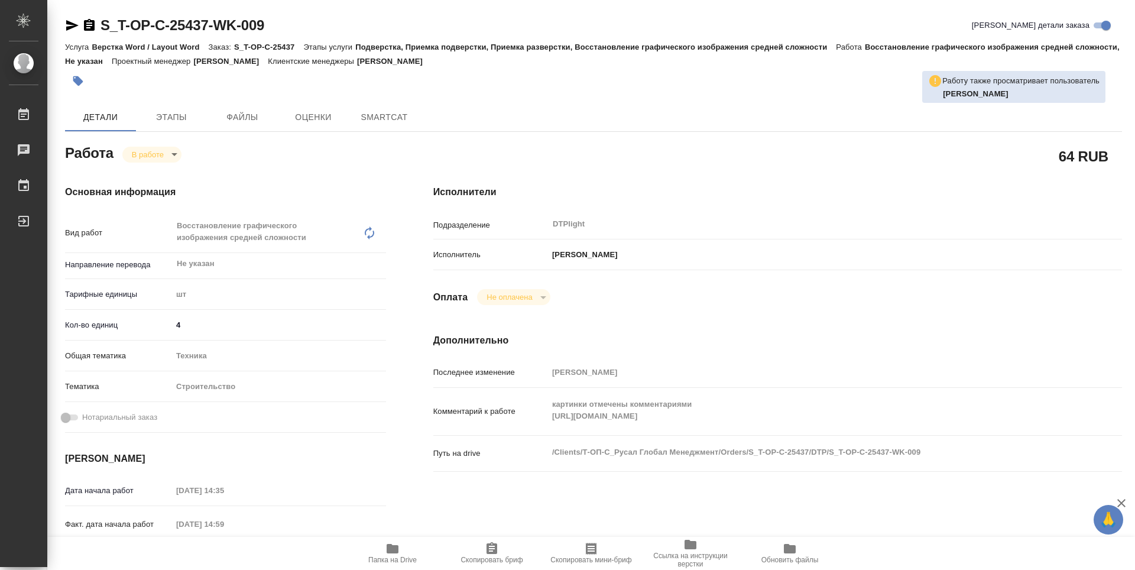
type textarea "x"
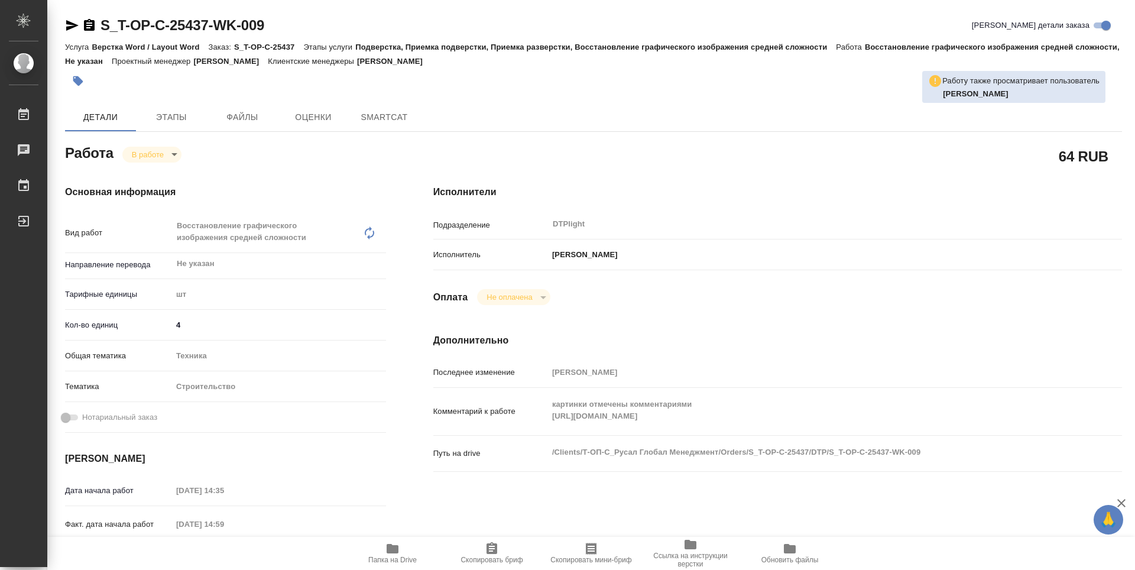
type textarea "x"
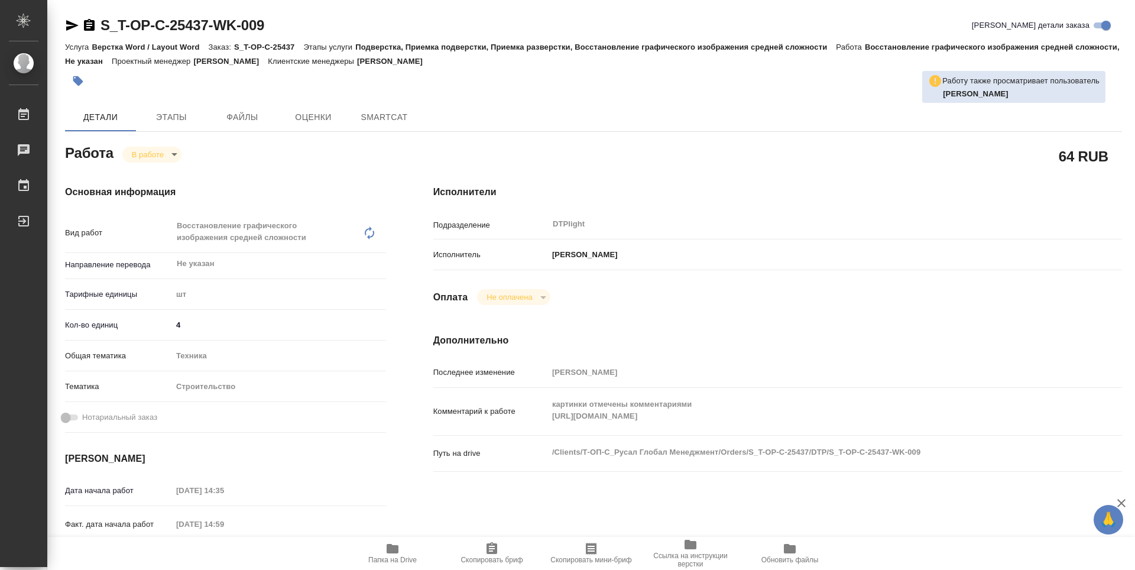
type textarea "x"
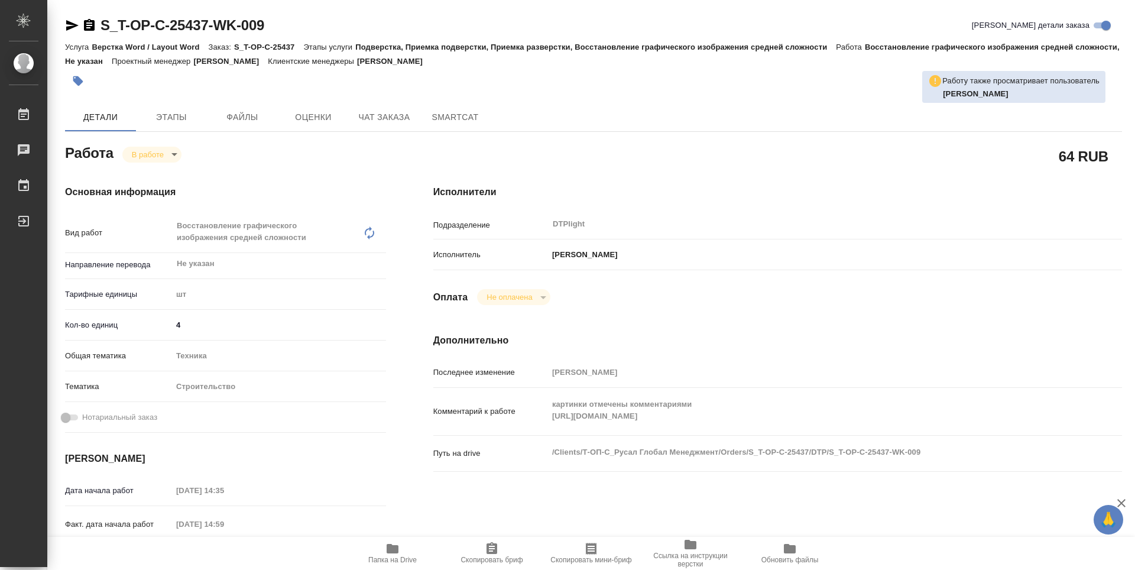
type textarea "x"
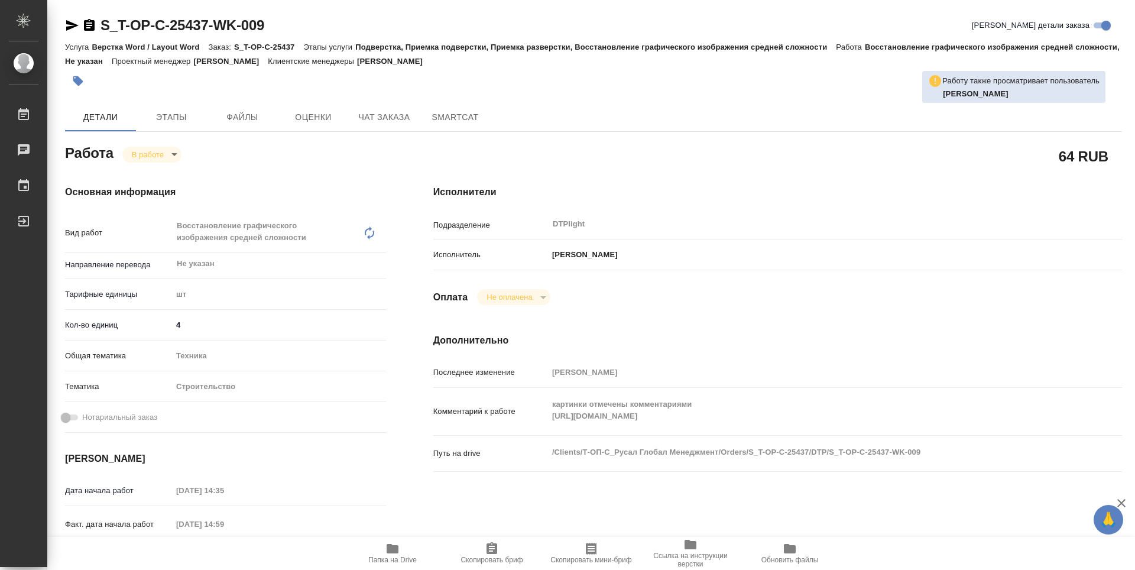
type textarea "x"
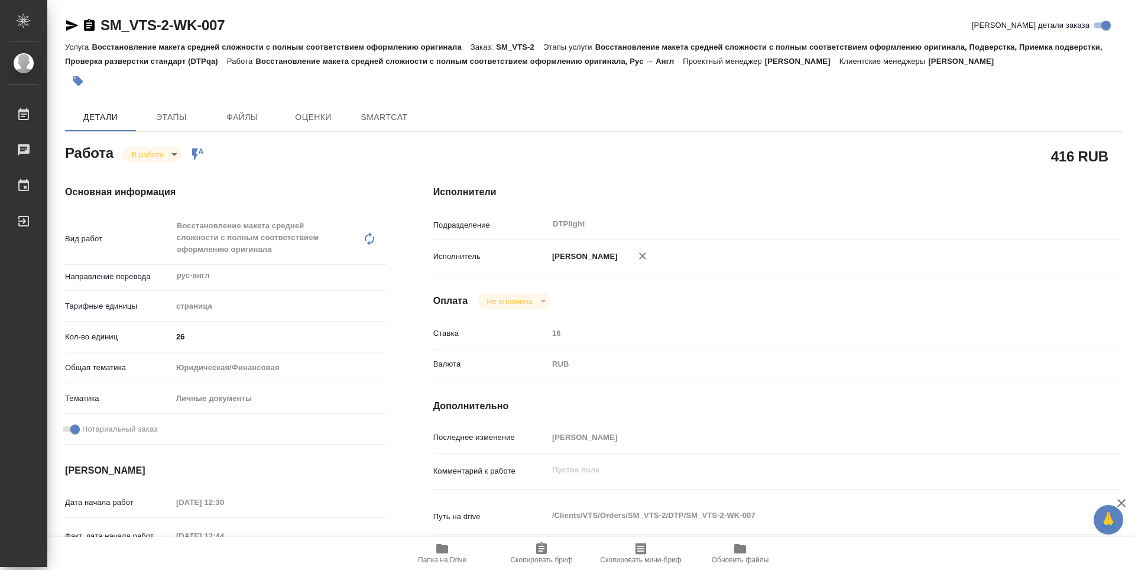
type textarea "x"
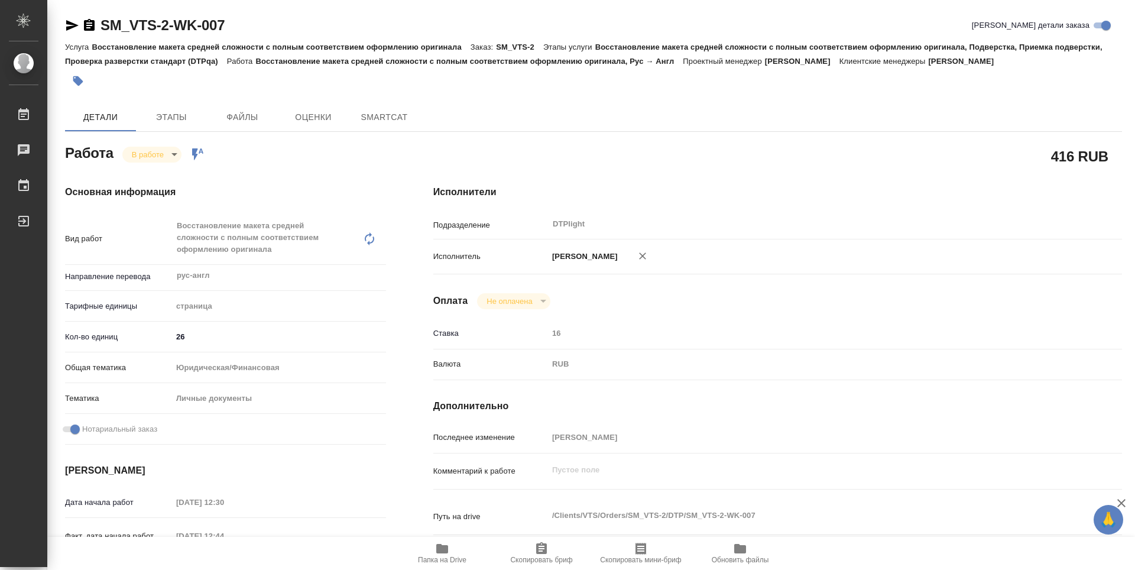
type textarea "x"
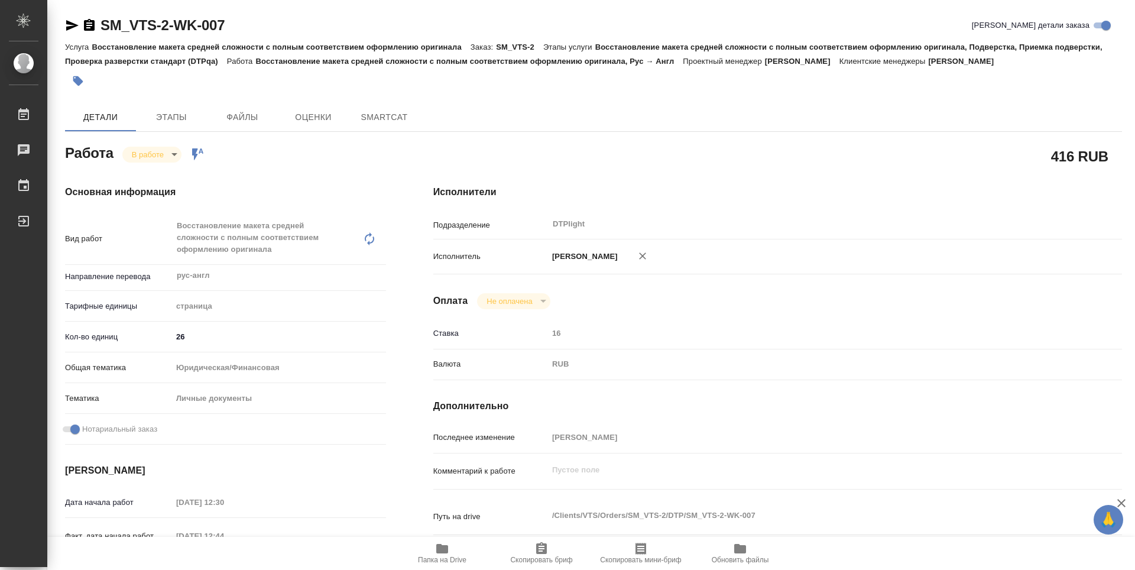
type textarea "x"
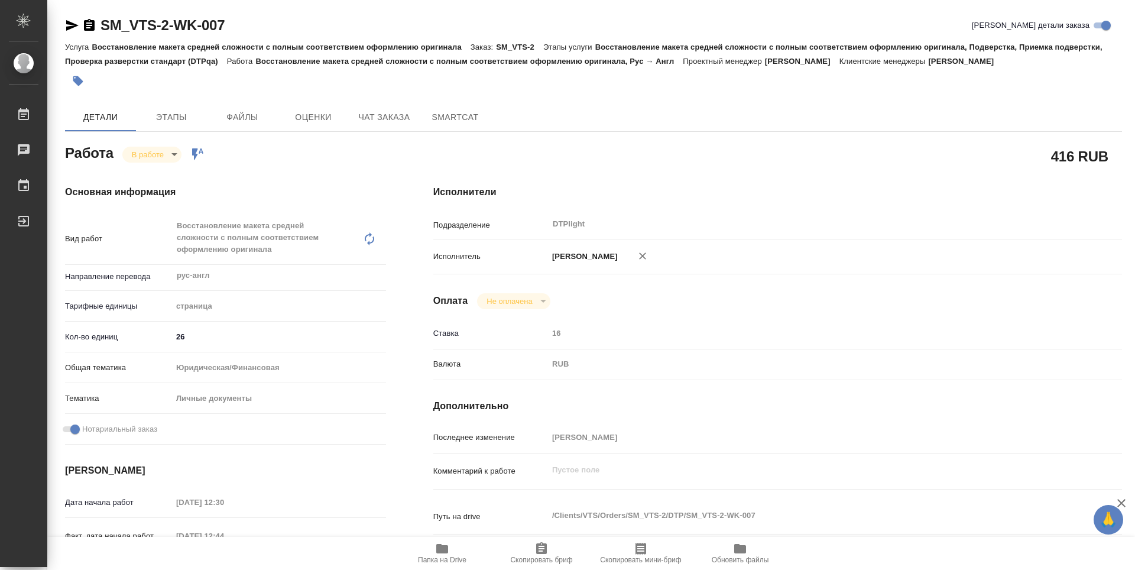
click at [440, 559] on span "Папка на Drive" at bounding box center [442, 560] width 48 height 8
type textarea "x"
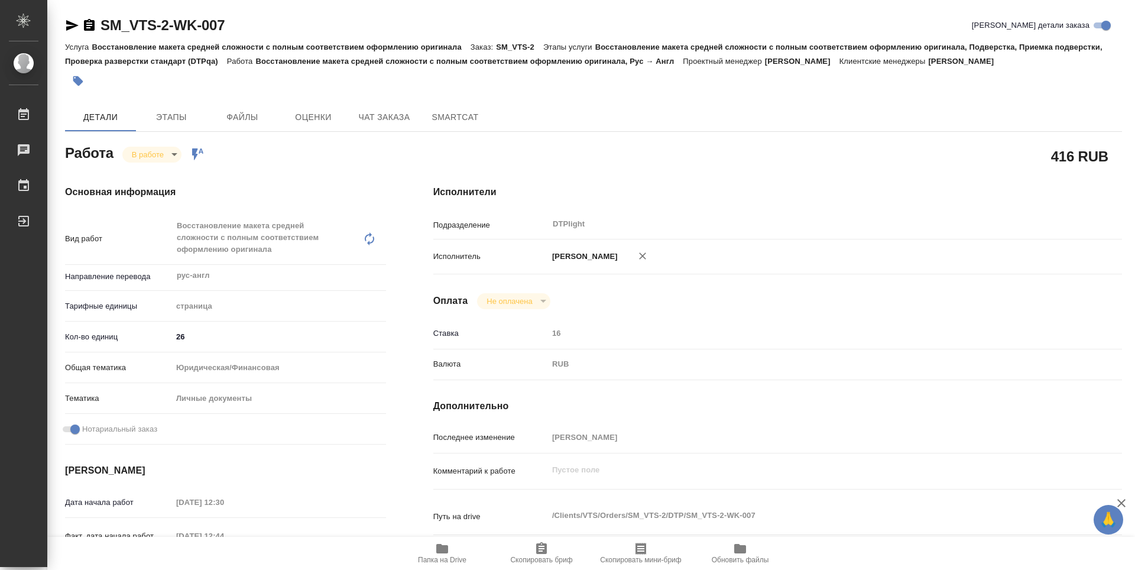
type textarea "x"
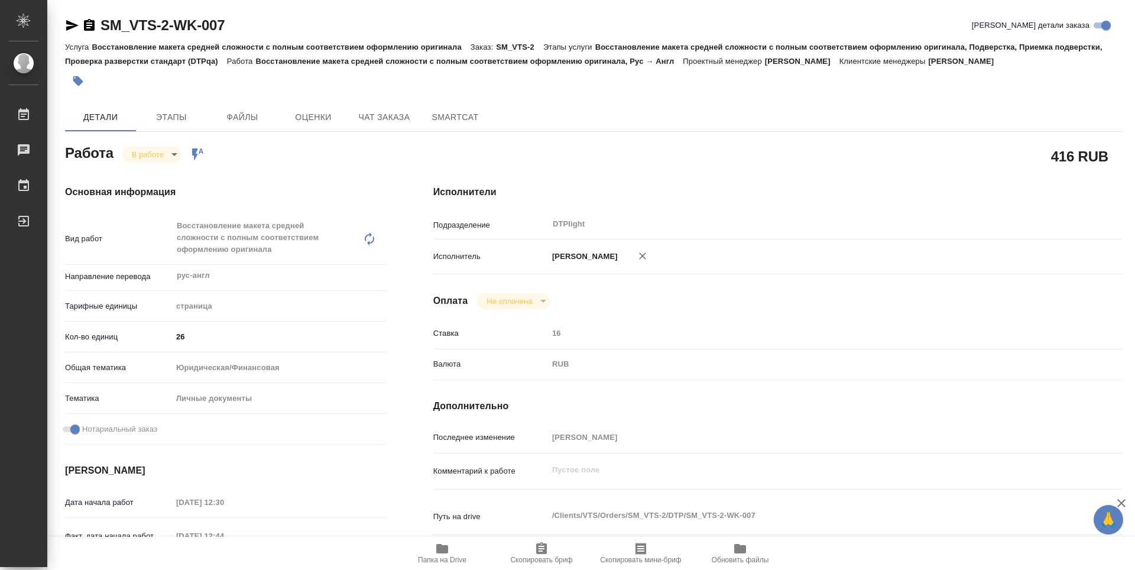
type textarea "x"
click at [167, 157] on body "🙏 .cls-1 fill:#fff; AWATERA Guselnikov Roman Работы 0 Чаты График Выйти SM_VTS-…" at bounding box center [567, 285] width 1135 height 570
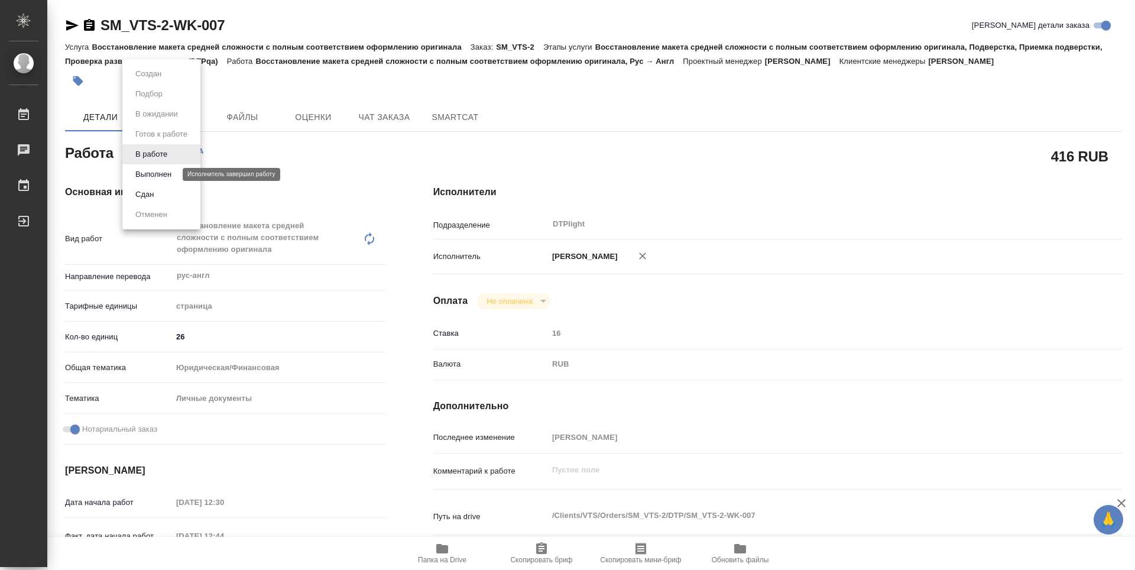
click at [166, 173] on button "Выполнен" at bounding box center [153, 174] width 43 height 13
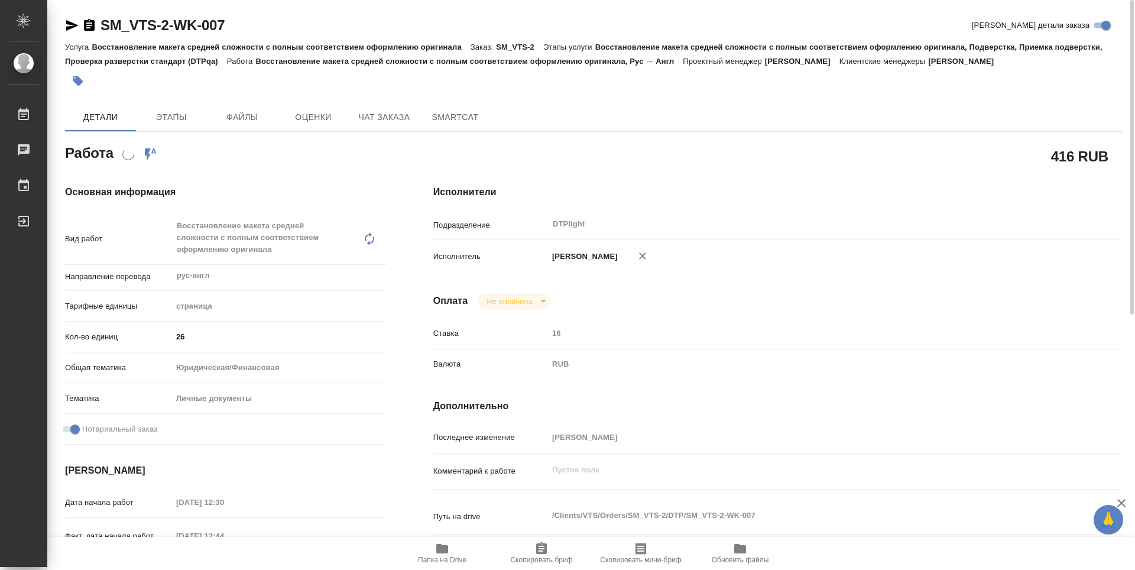
click at [91, 28] on icon "button" at bounding box center [89, 25] width 11 height 12
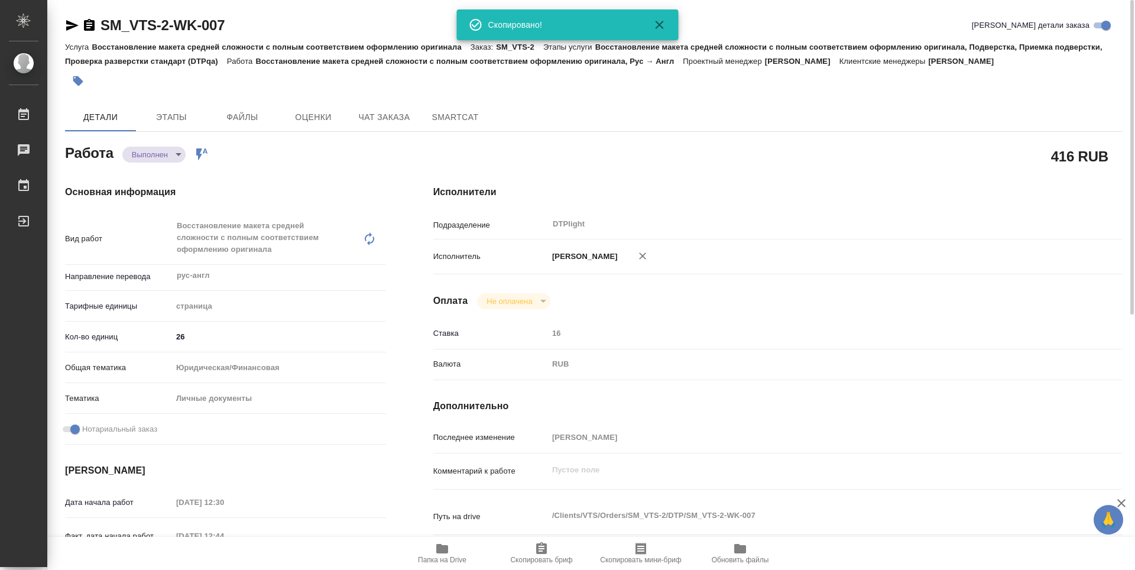
type textarea "x"
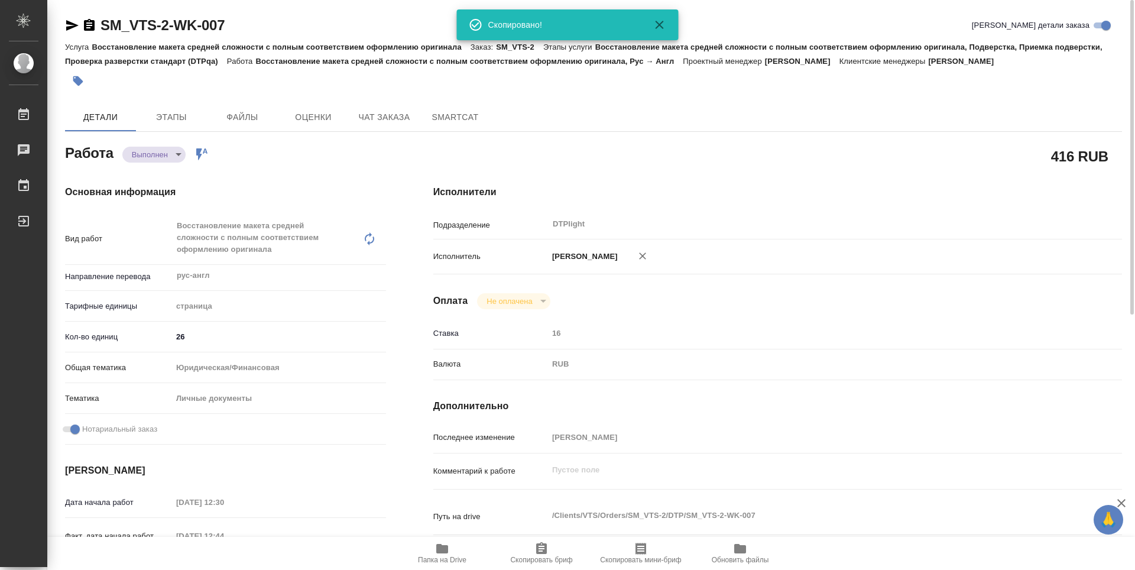
type textarea "x"
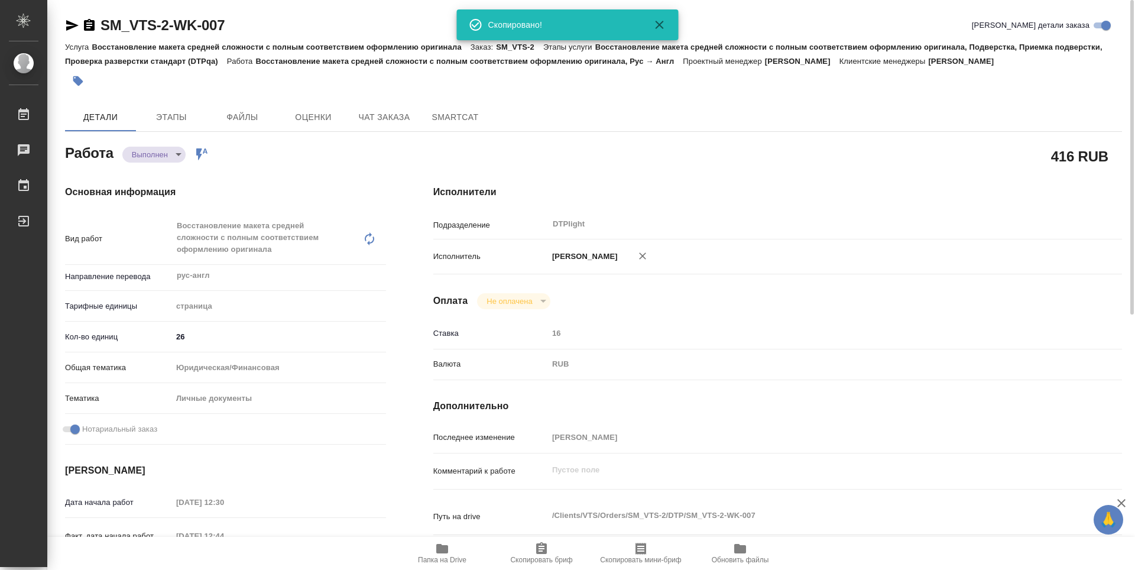
type textarea "x"
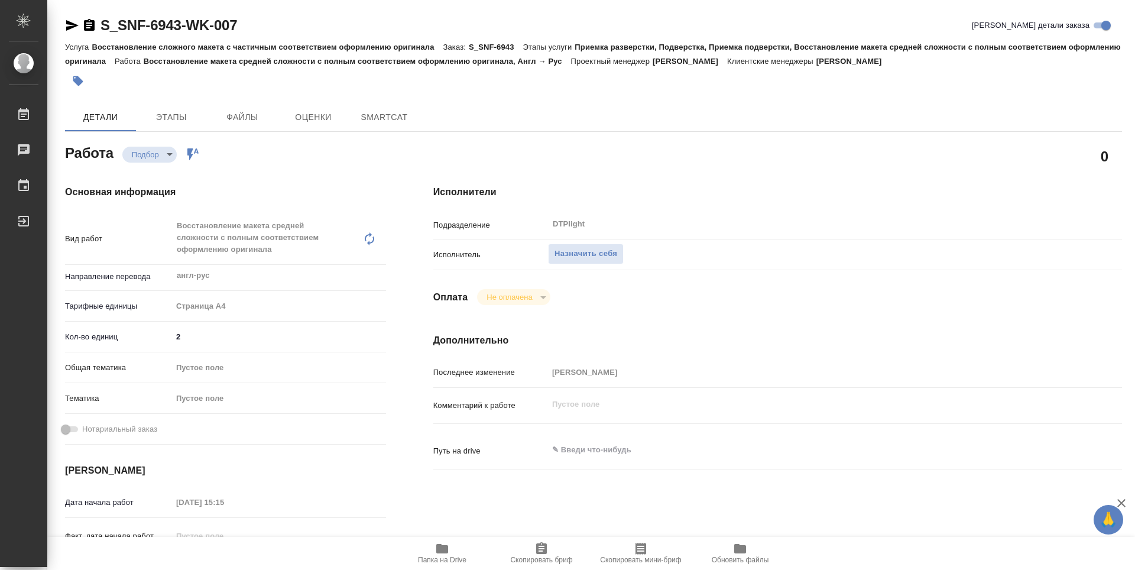
type textarea "x"
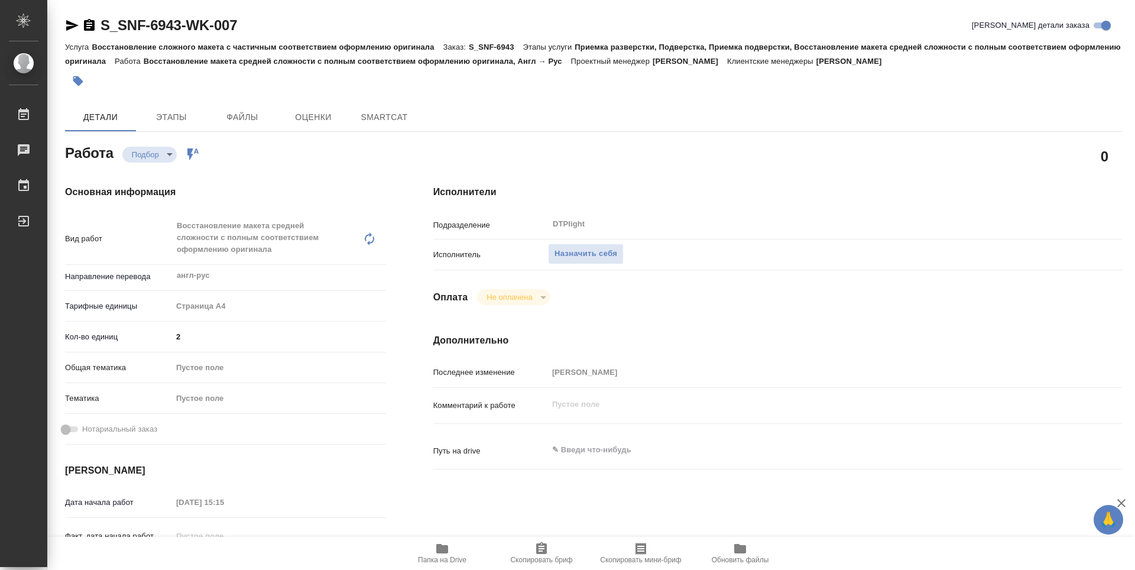
type textarea "x"
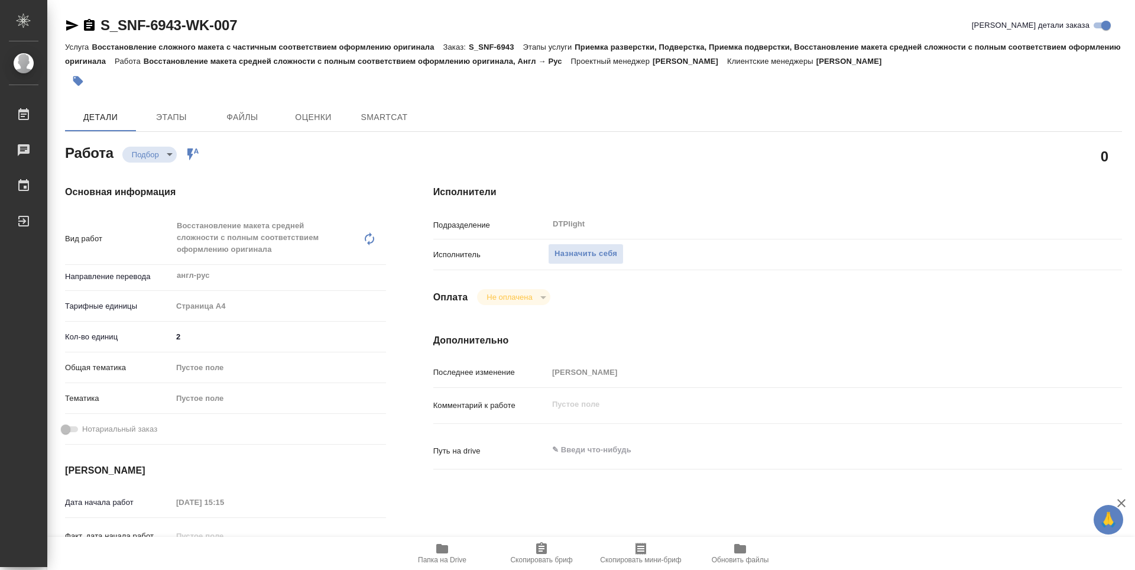
type textarea "x"
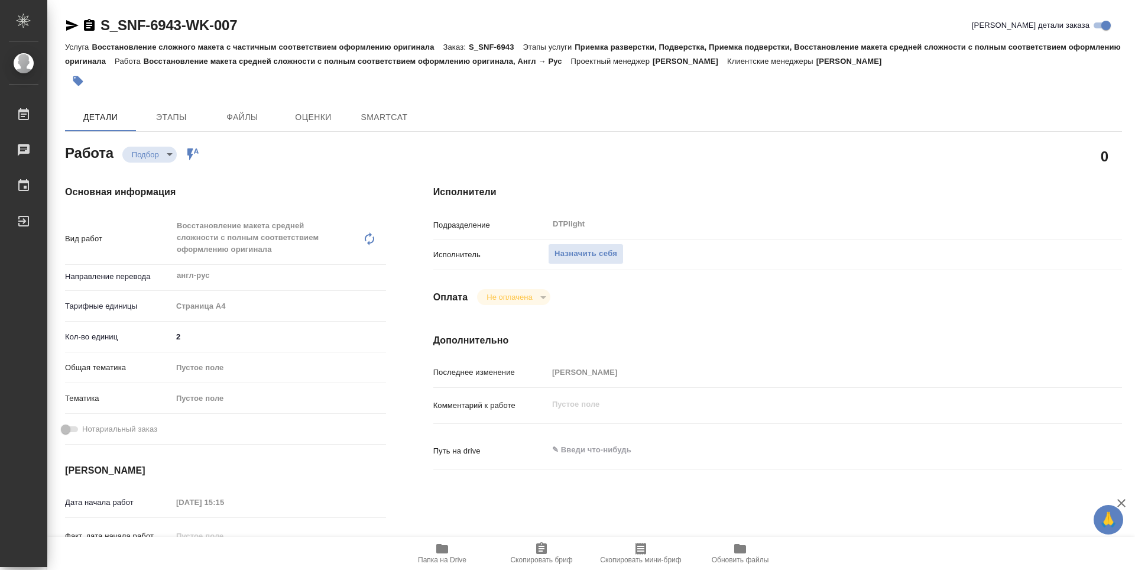
click at [445, 555] on span "Папка на Drive" at bounding box center [442, 552] width 85 height 22
type textarea "x"
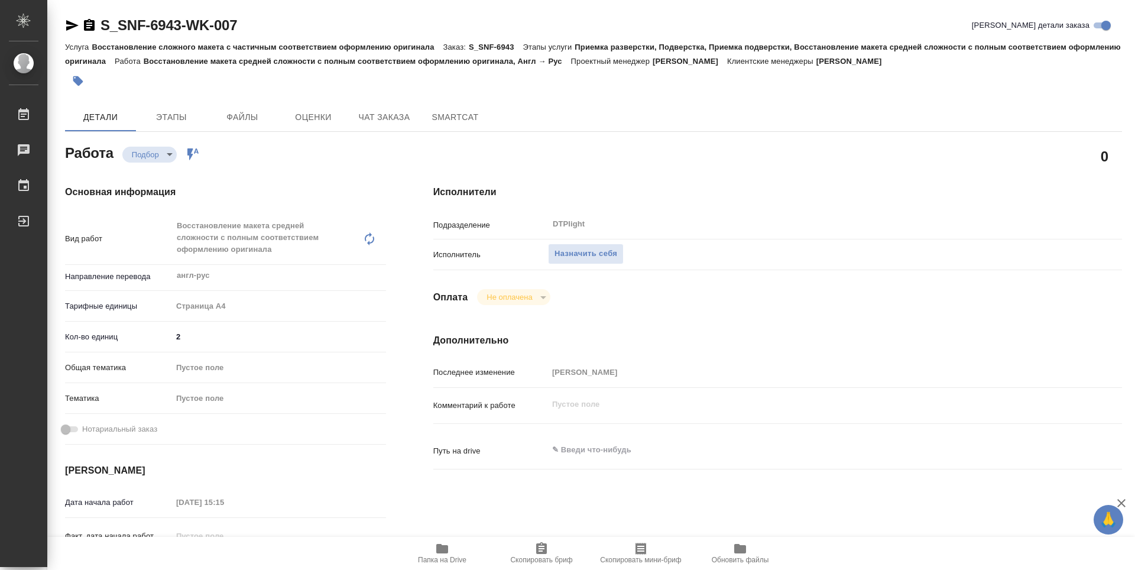
type textarea "x"
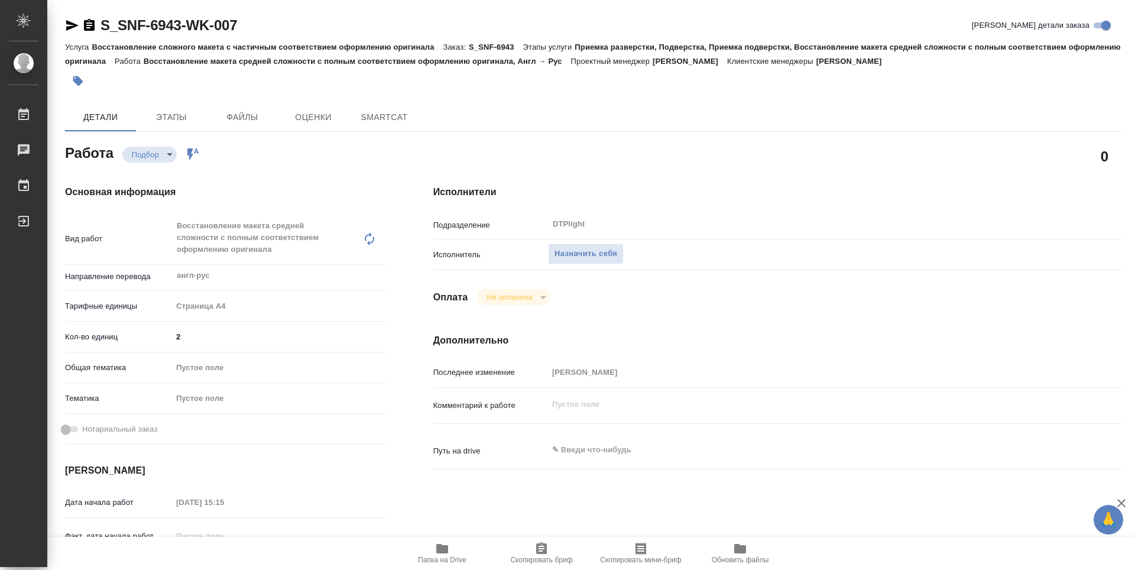
type textarea "x"
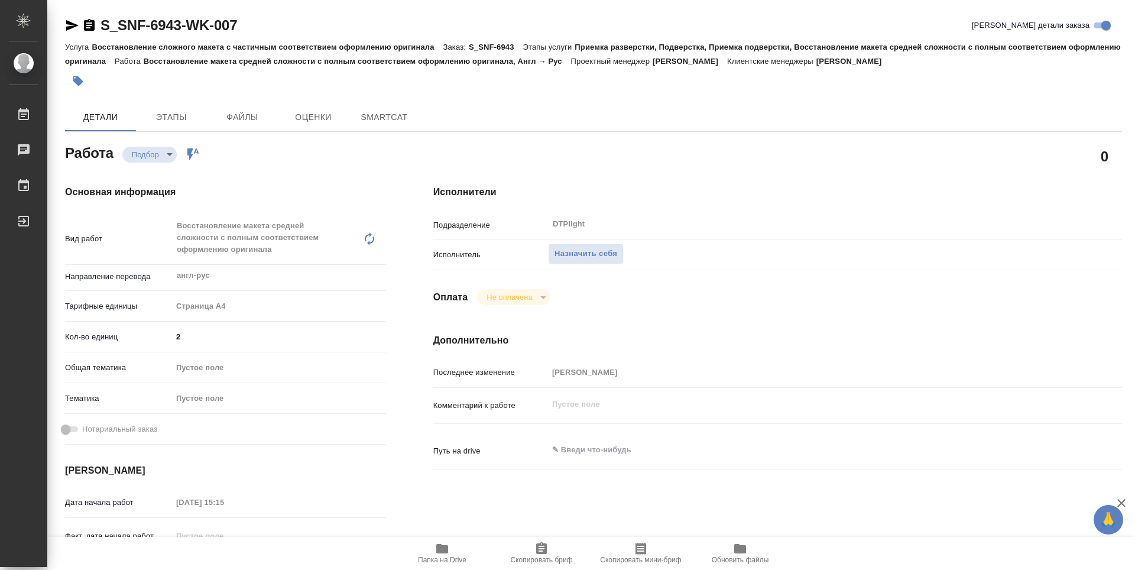
type textarea "x"
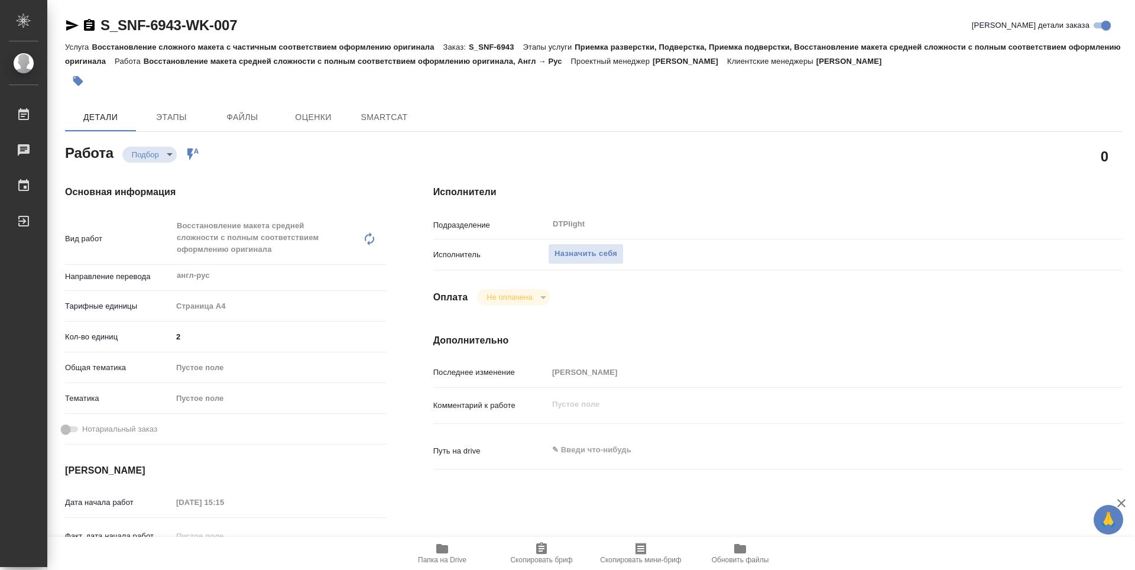
type textarea "x"
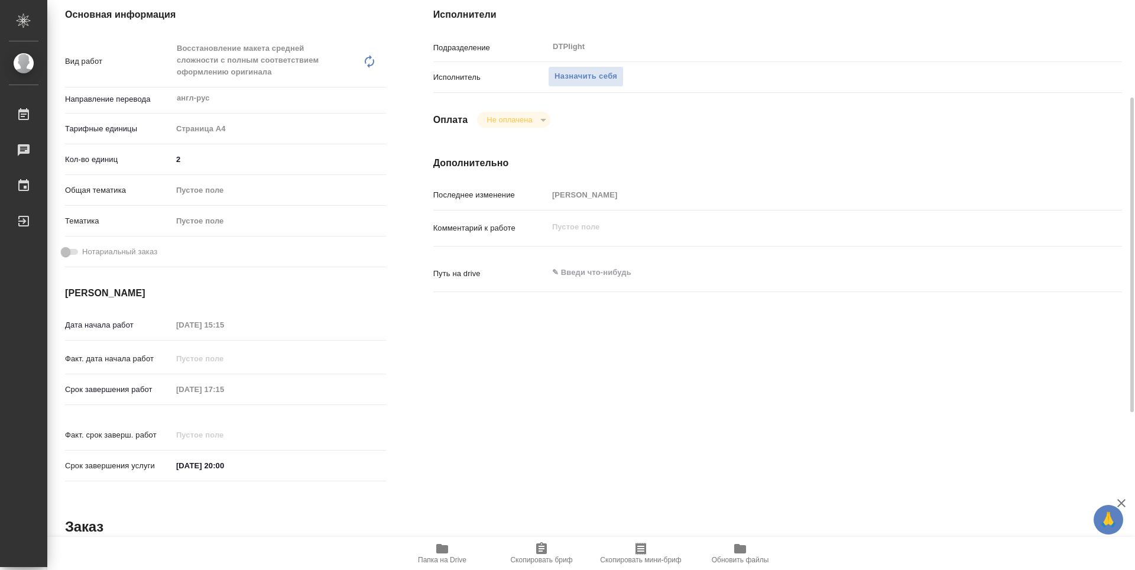
type textarea "x"
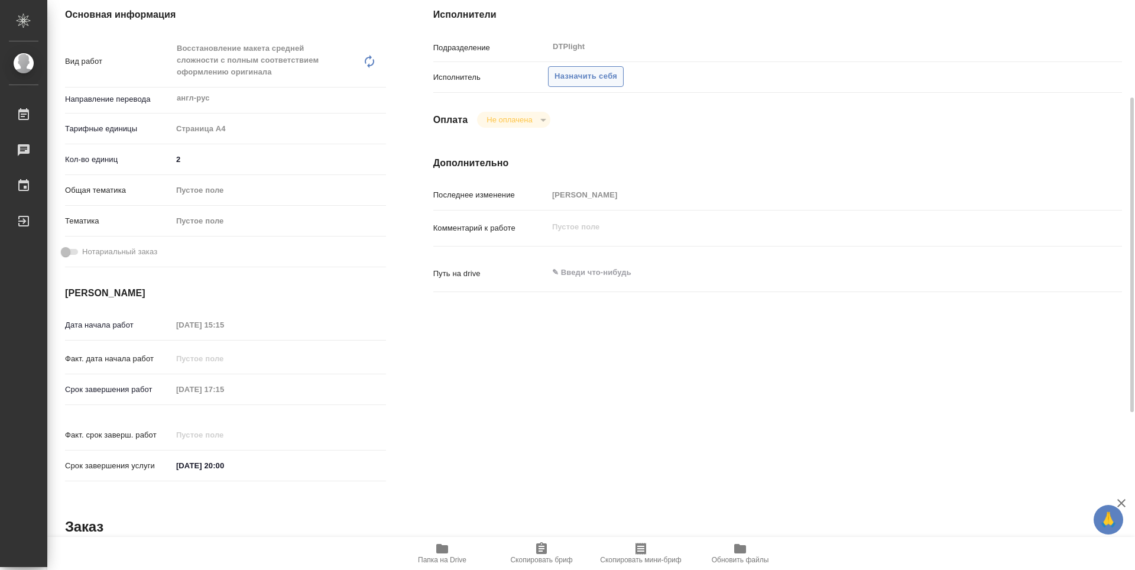
click at [590, 82] on span "Назначить себя" at bounding box center [585, 77] width 63 height 14
type textarea "x"
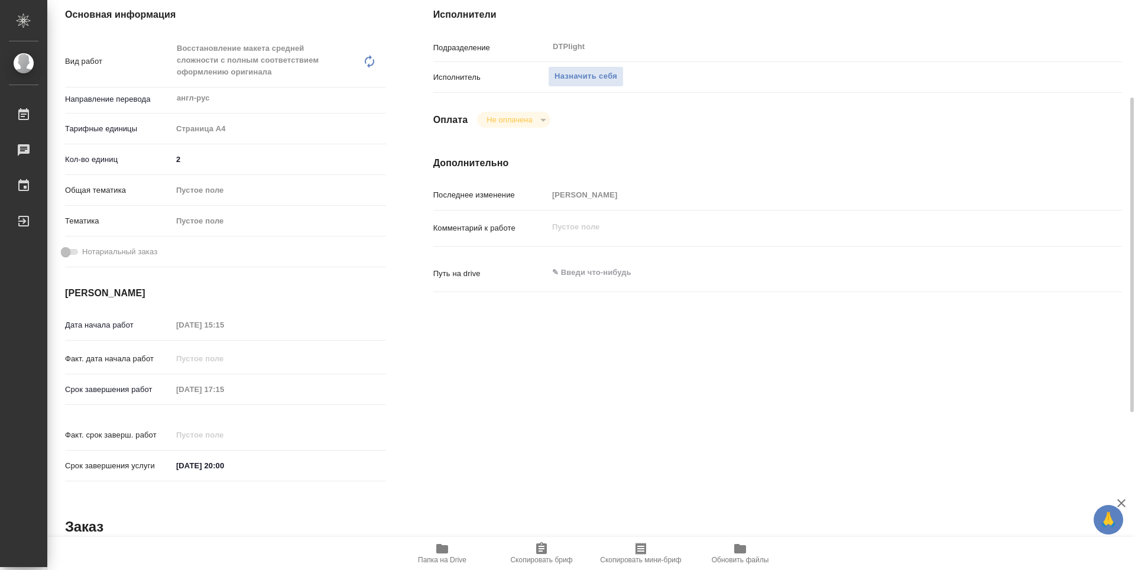
type textarea "x"
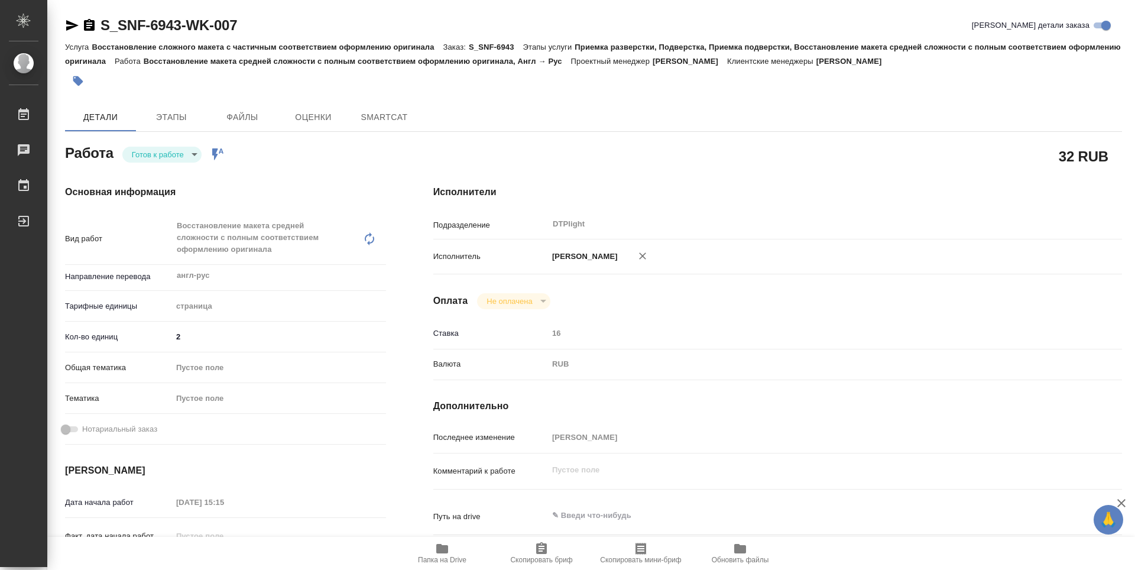
type textarea "x"
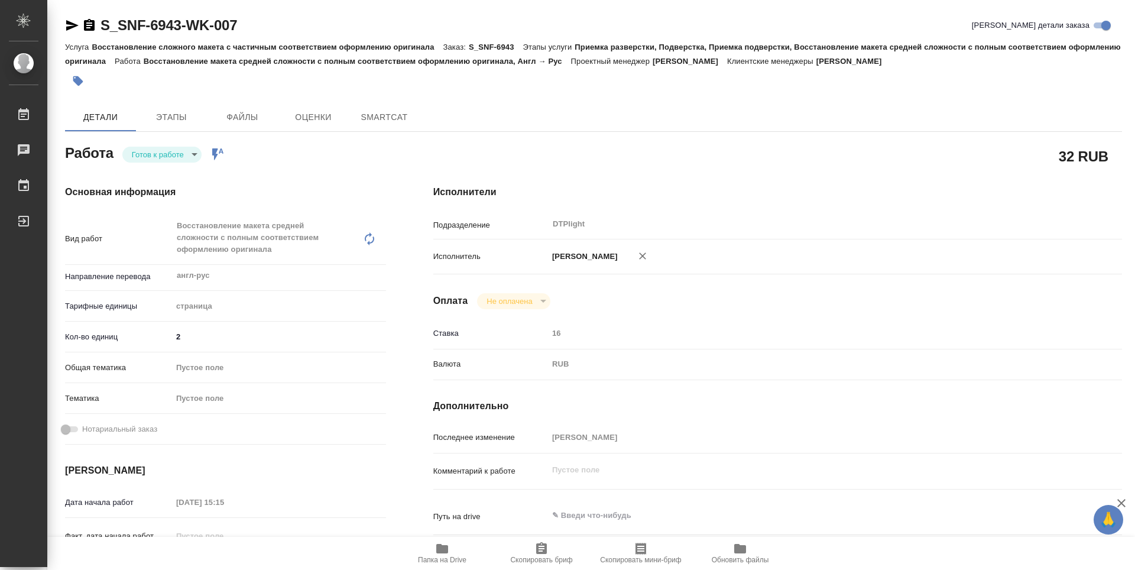
type textarea "x"
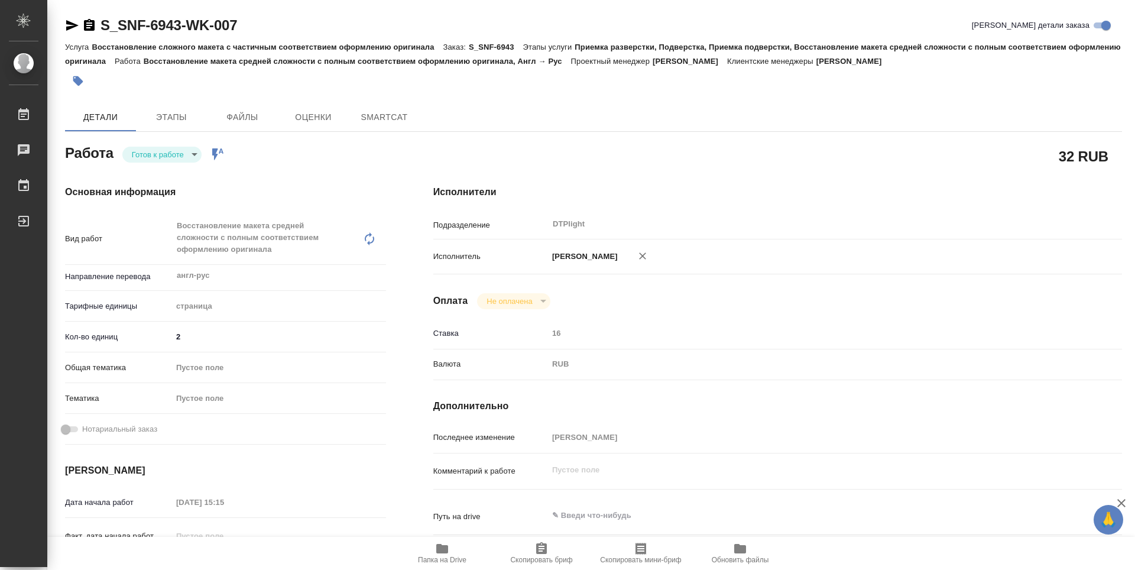
type textarea "x"
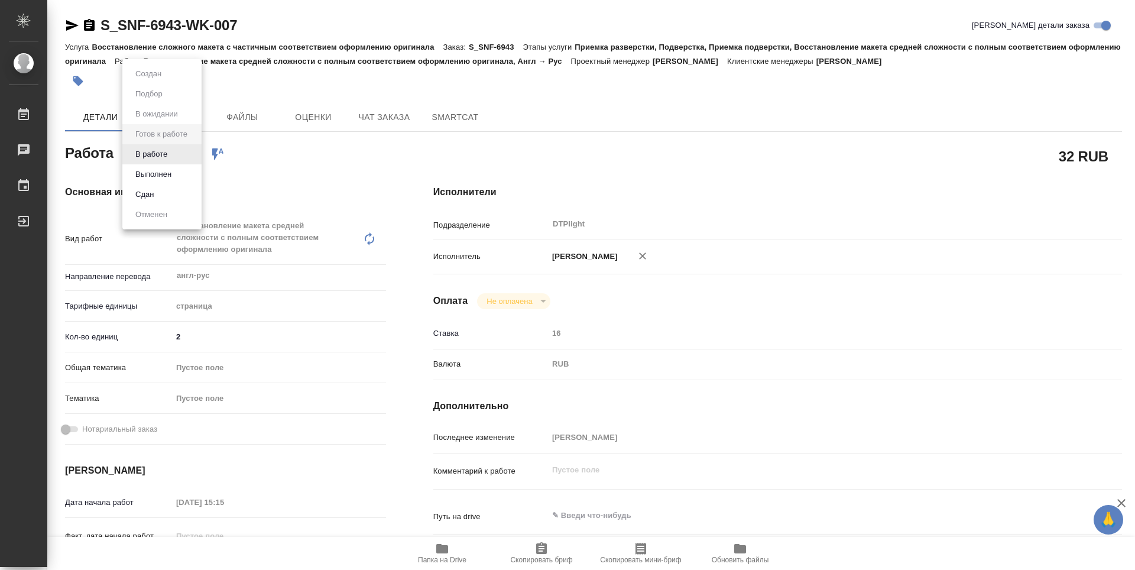
click at [170, 154] on body "🙏 .cls-1 fill:#fff; AWATERA Guselnikov Roman Работы Чаты График Выйти S_SNF-694…" at bounding box center [567, 285] width 1135 height 570
click at [147, 157] on button "В работе" at bounding box center [151, 154] width 39 height 13
type textarea "x"
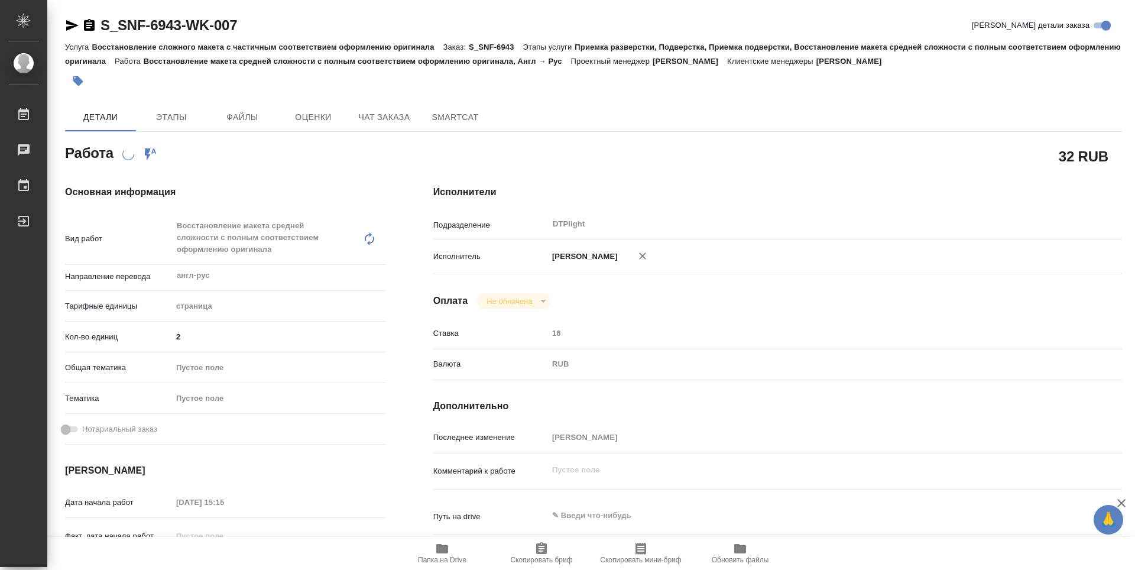
type textarea "x"
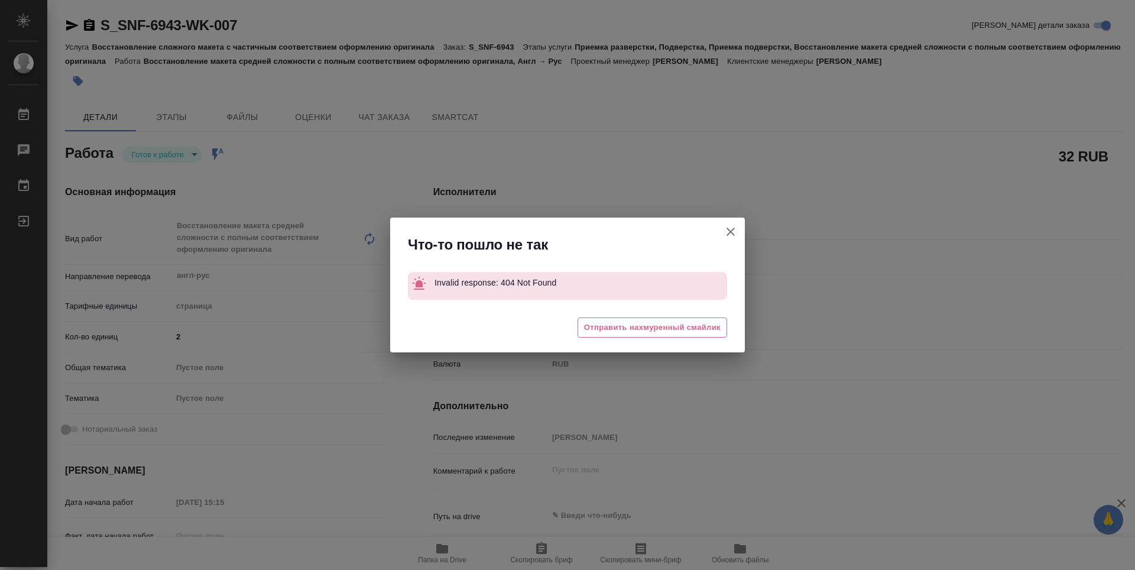
type textarea "x"
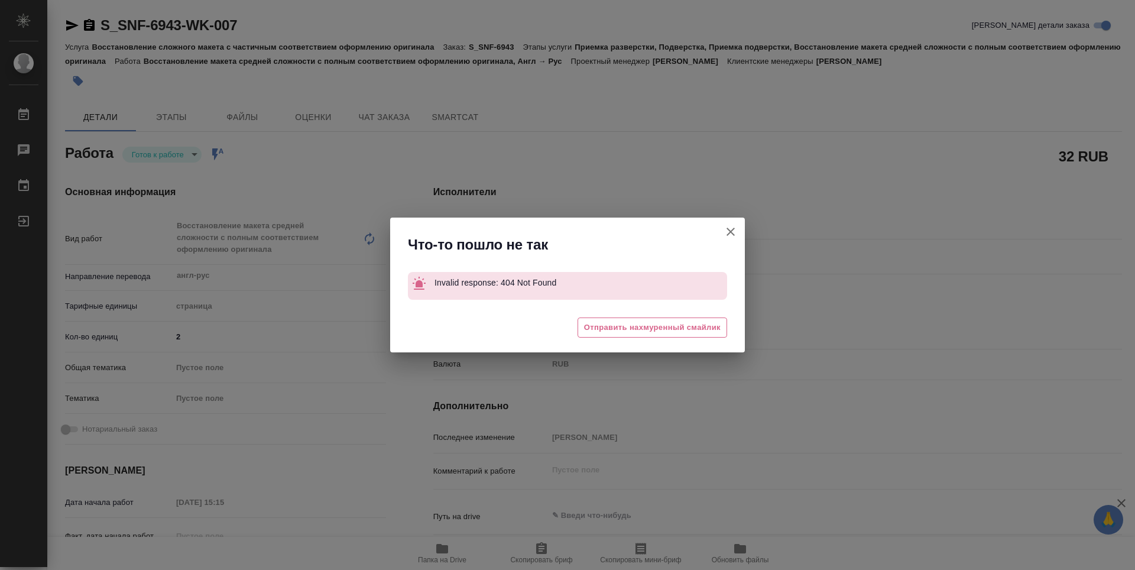
type textarea "x"
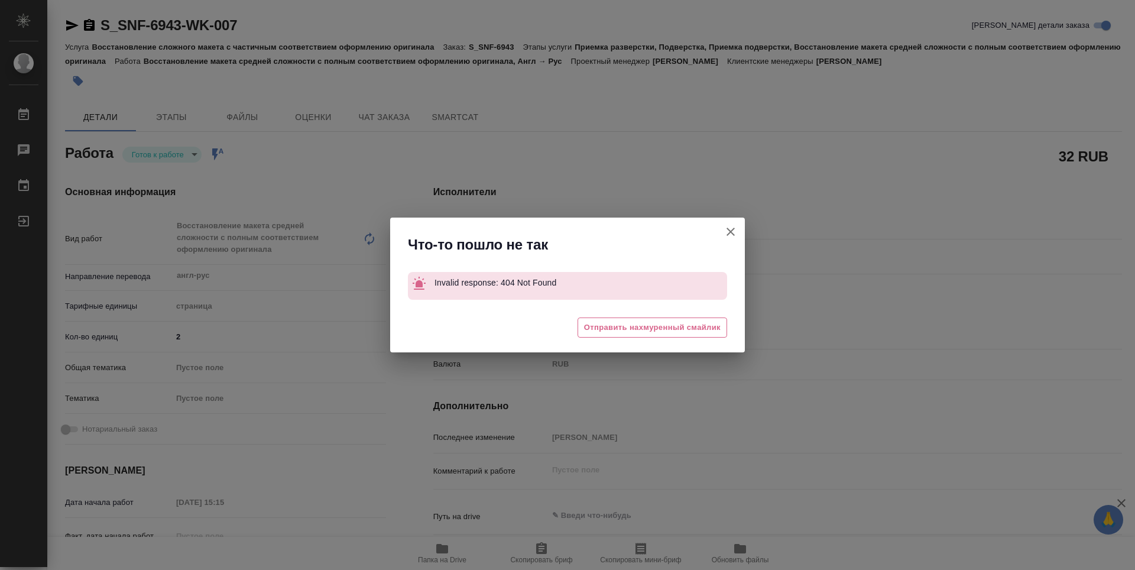
type textarea "x"
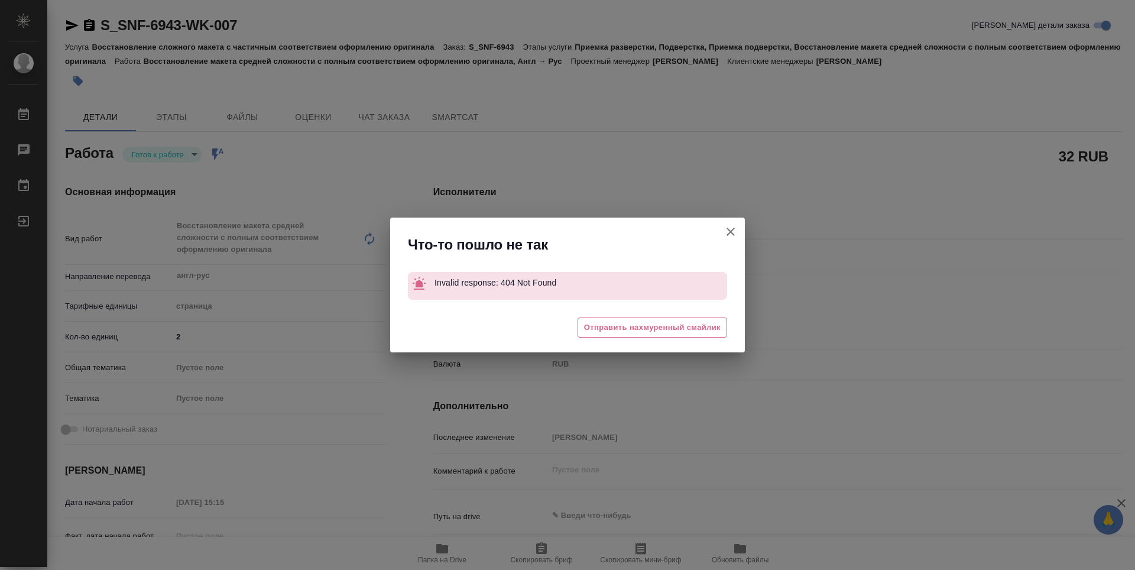
type textarea "x"
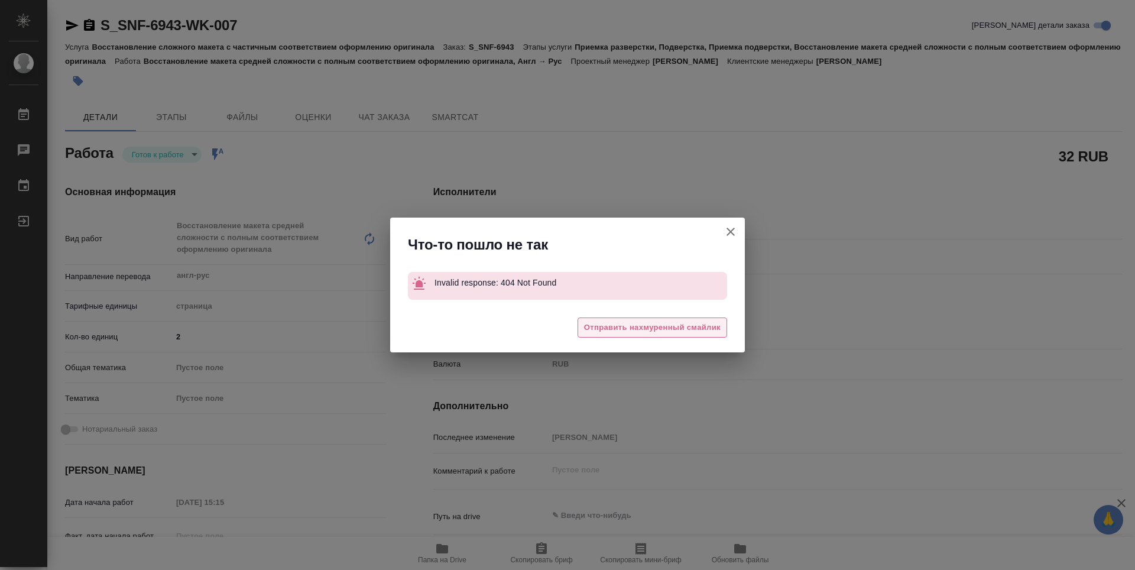
type textarea "x"
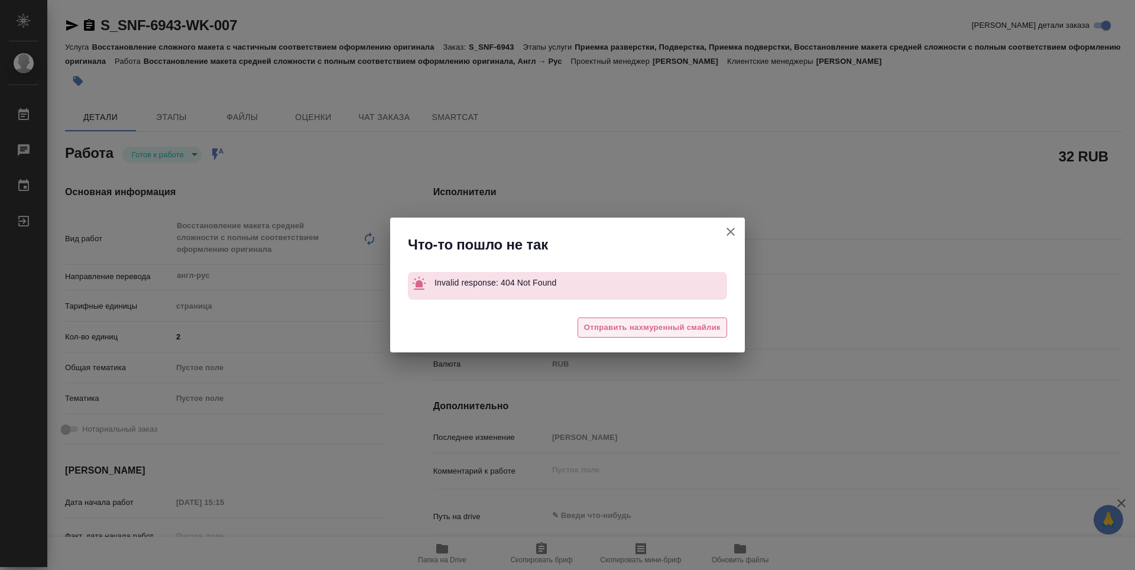
click at [704, 327] on span "Отправить нахмуренный смайлик" at bounding box center [652, 328] width 137 height 14
type textarea "x"
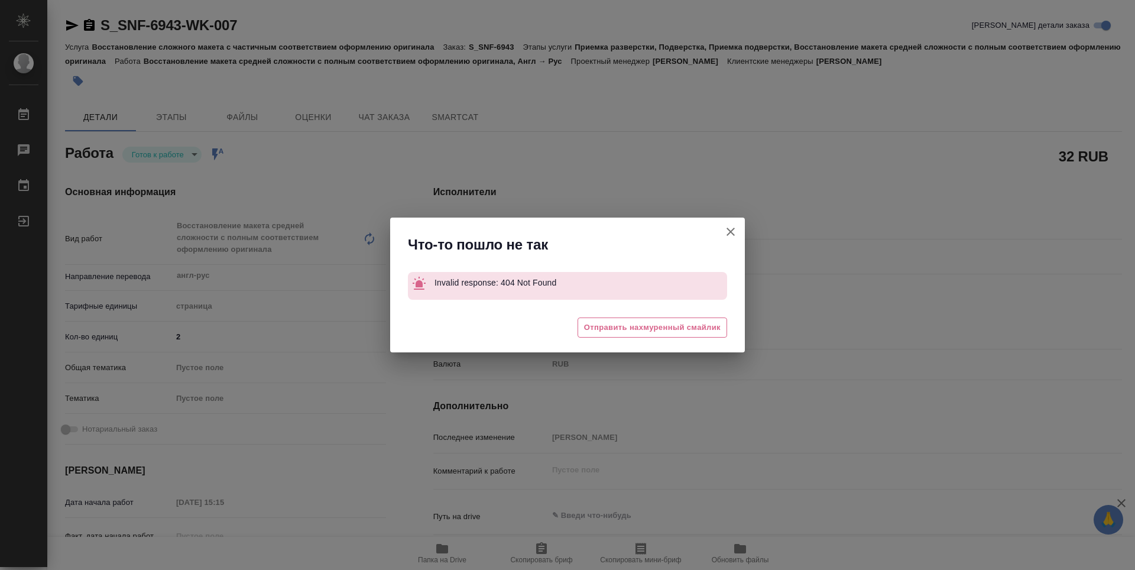
type textarea "x"
click at [725, 235] on div "Что-то пошло не так Invalid response: 404 Not Found 😔 Отправить нахмуренный сма…" at bounding box center [567, 285] width 1135 height 570
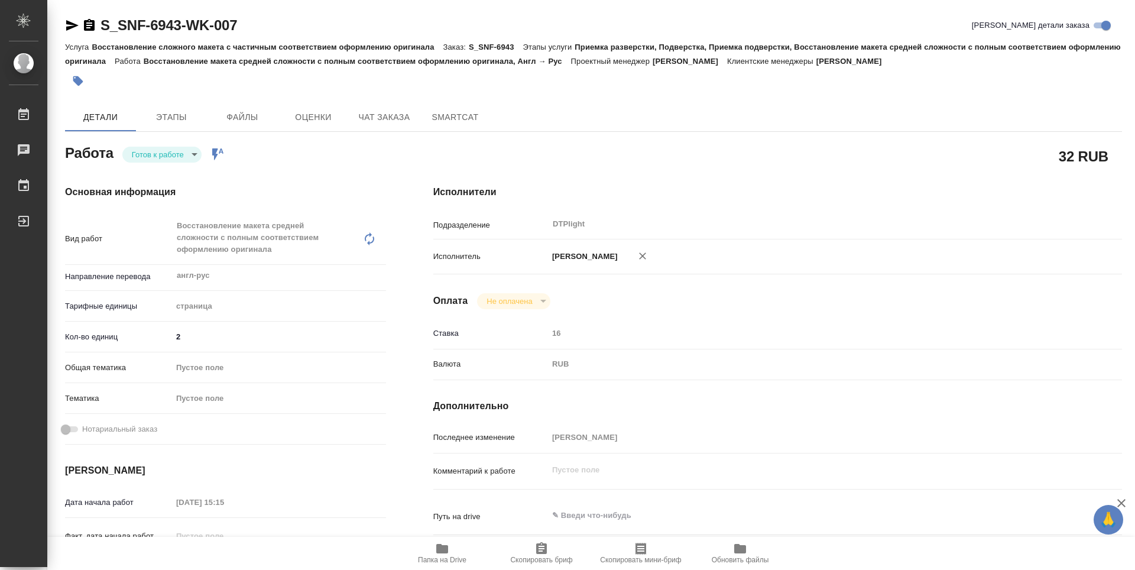
type textarea "x"
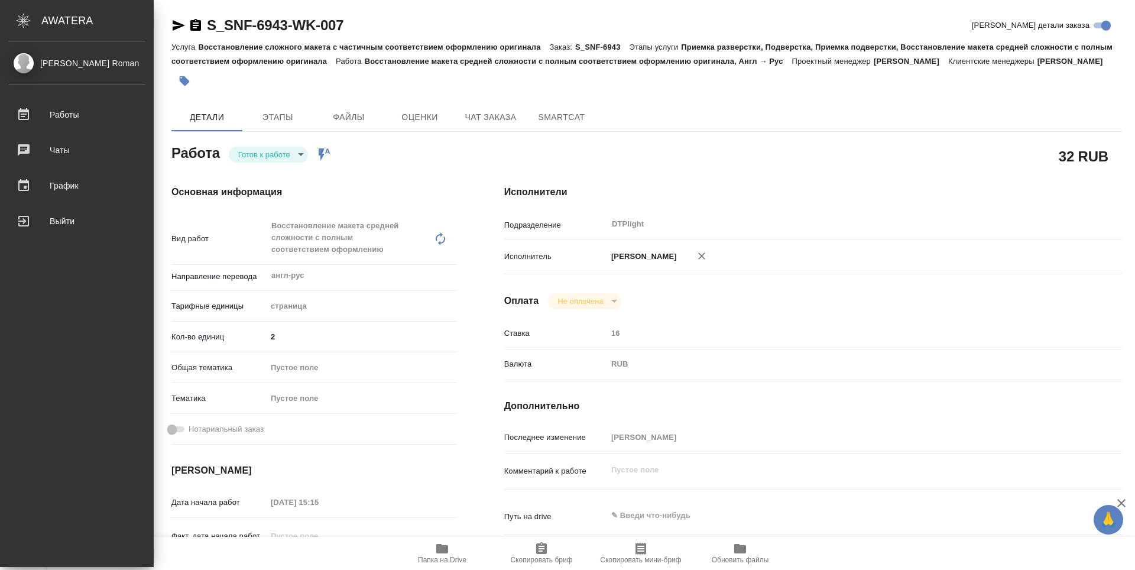
type textarea "x"
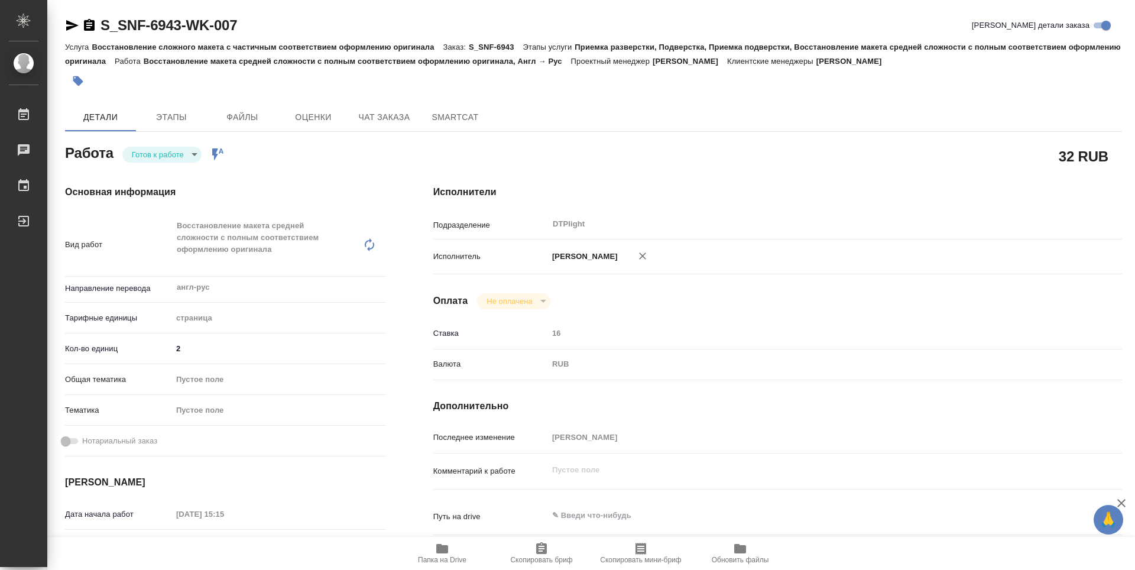
click at [91, 27] on icon "button" at bounding box center [89, 25] width 11 height 12
click at [197, 151] on body "🙏 .cls-1 fill:#fff; AWATERA Guselnikov Roman Работы 0 Чаты График Выйти S_SNF-6…" at bounding box center [567, 285] width 1135 height 570
click at [175, 157] on li "В работе" at bounding box center [161, 154] width 79 height 20
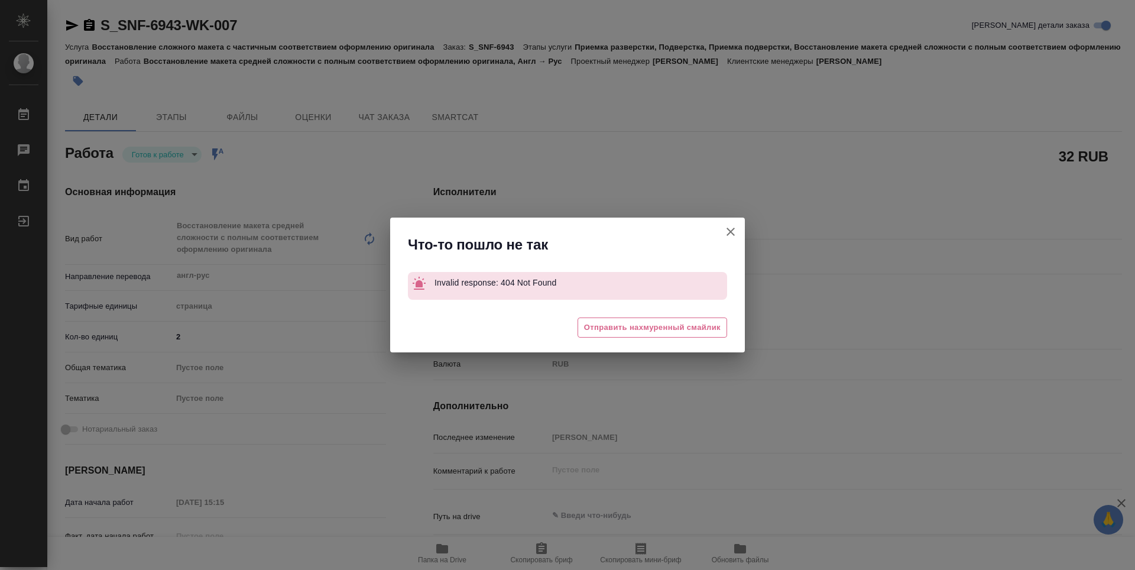
type textarea "x"
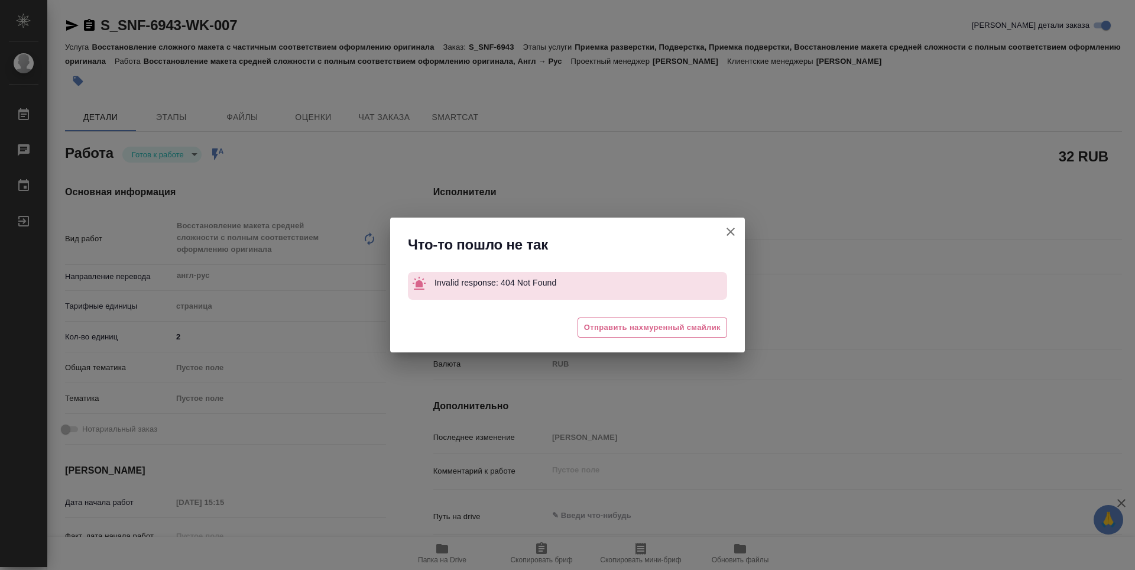
type textarea "x"
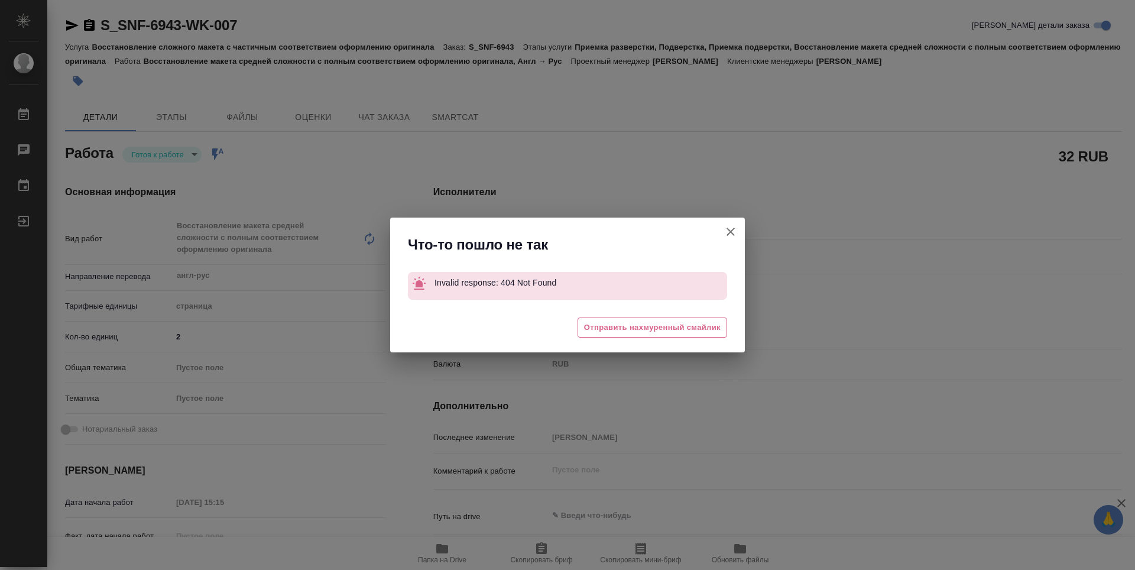
click at [731, 233] on icon "button" at bounding box center [730, 232] width 8 height 8
type textarea "x"
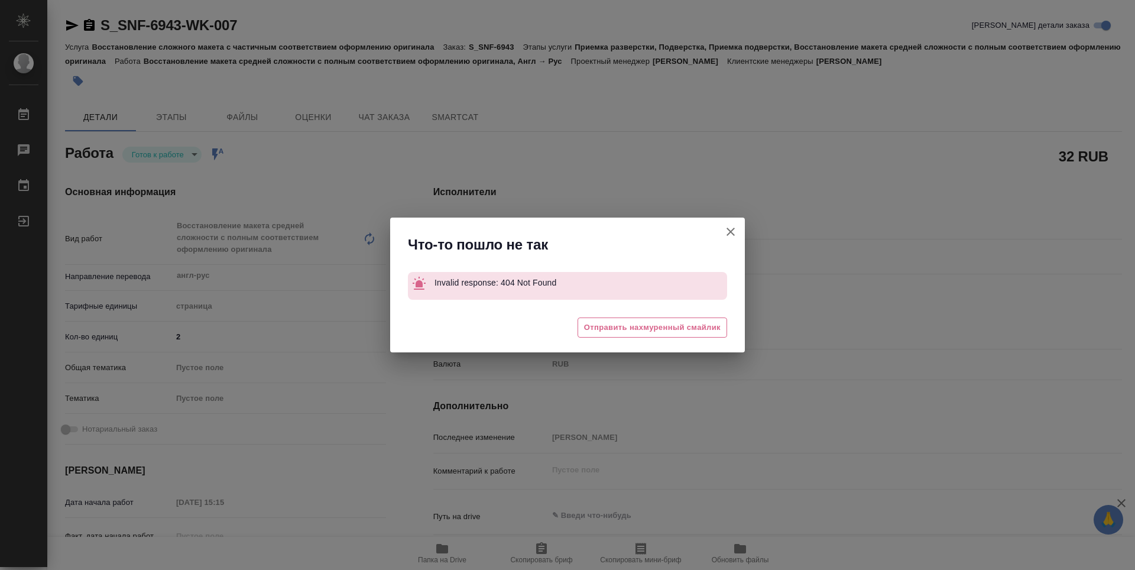
type textarea "x"
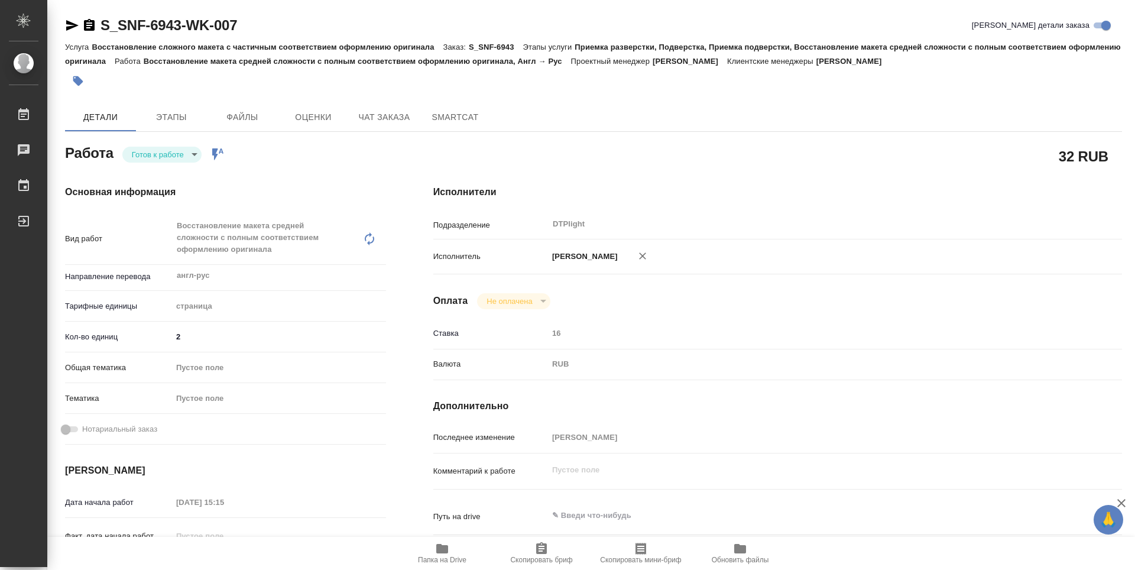
type textarea "x"
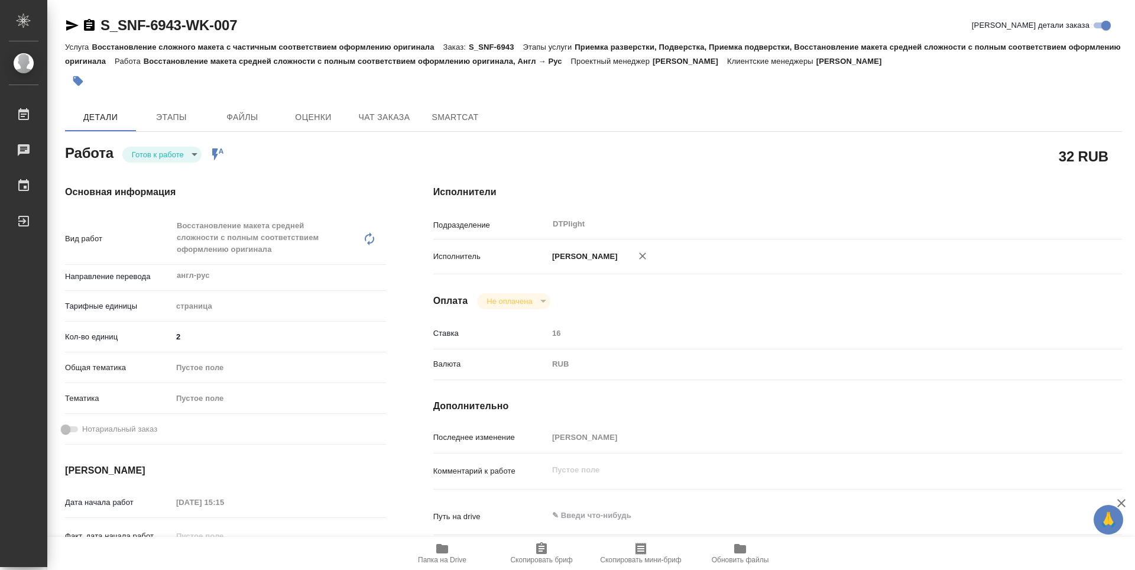
type textarea "x"
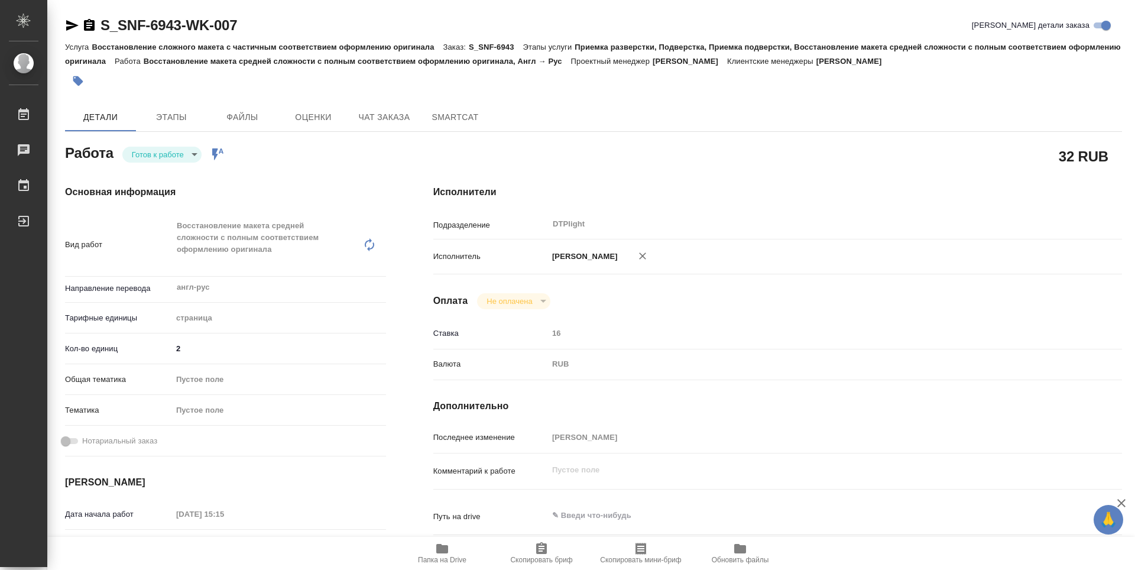
type textarea "x"
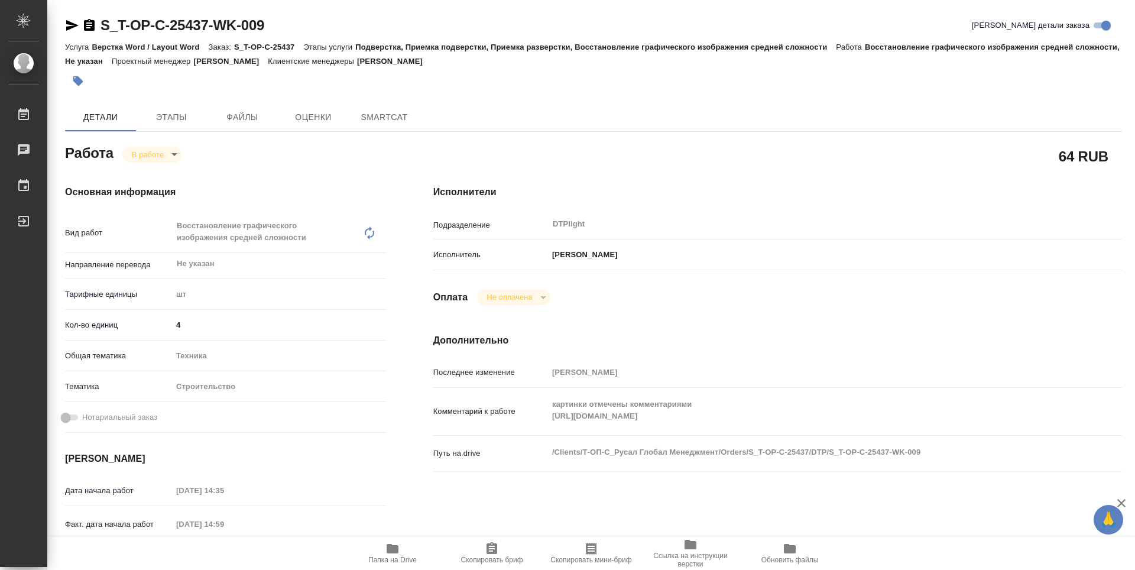
type textarea "x"
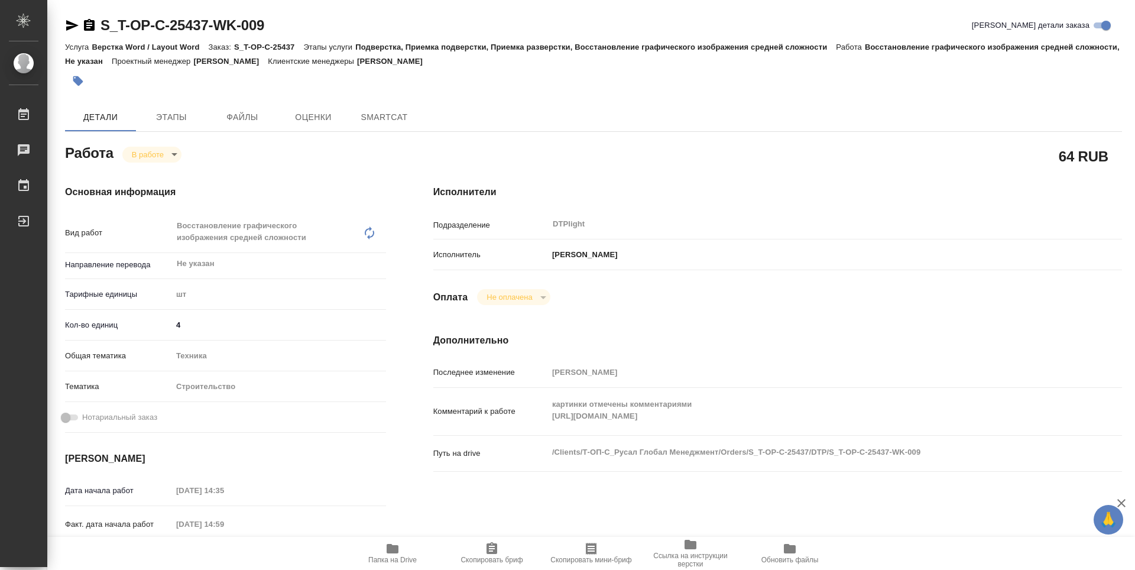
type textarea "x"
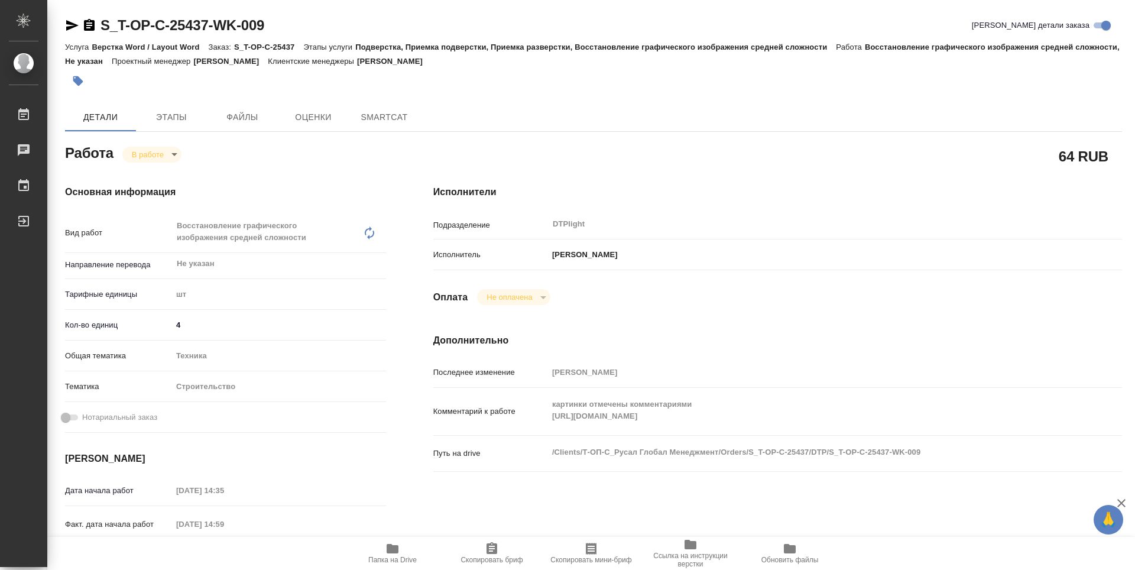
type textarea "x"
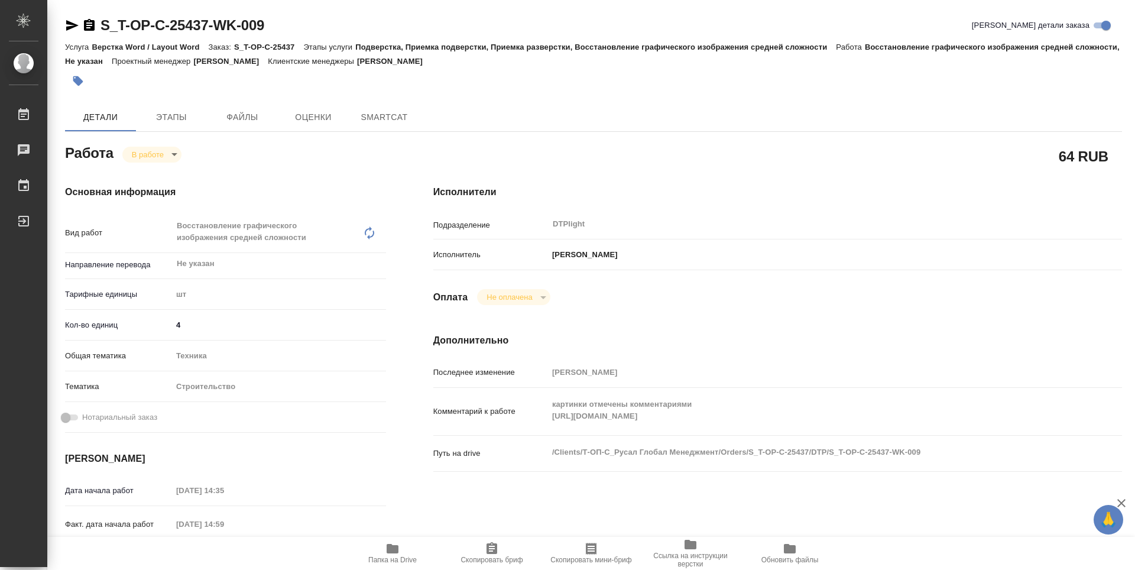
type textarea "x"
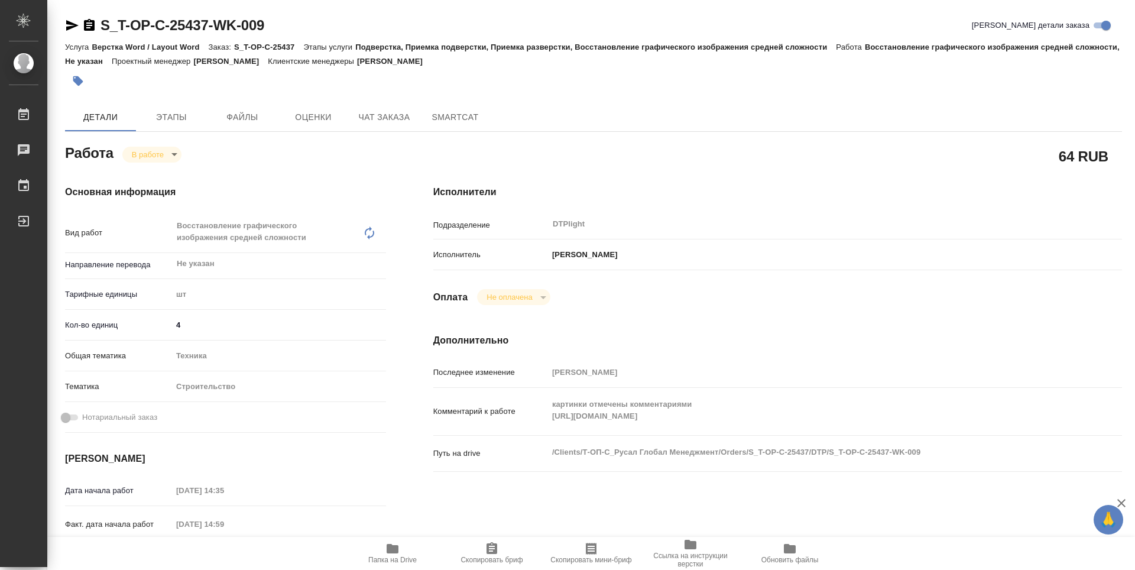
type textarea "x"
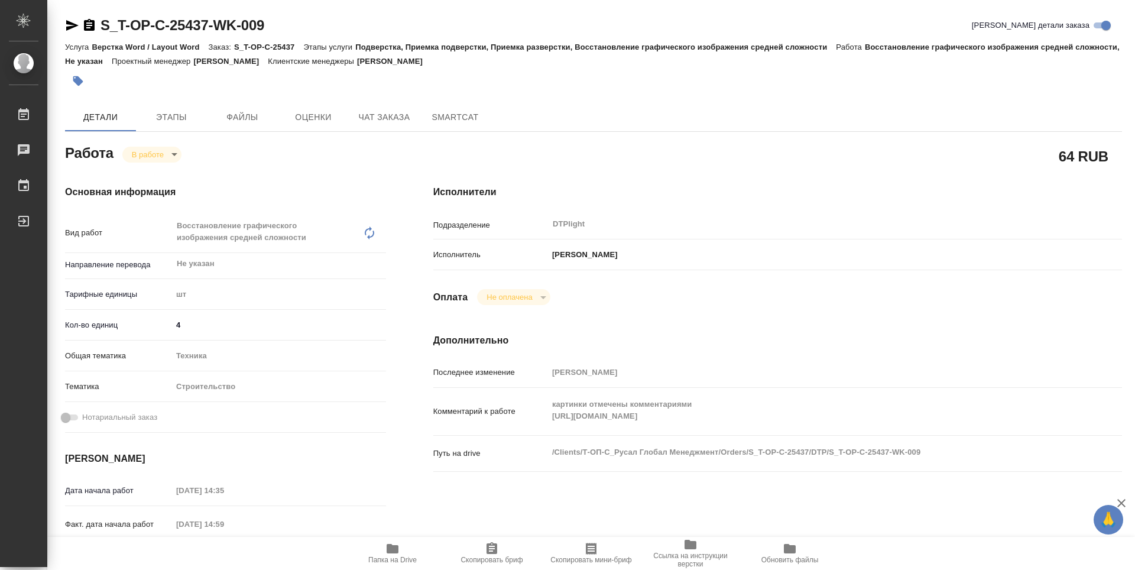
type textarea "x"
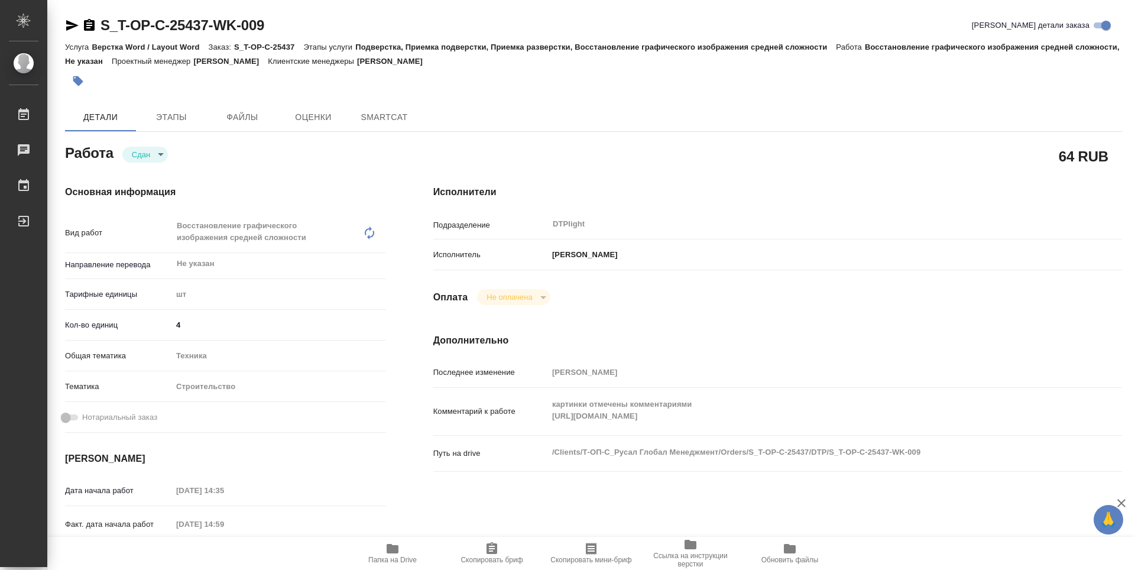
type textarea "x"
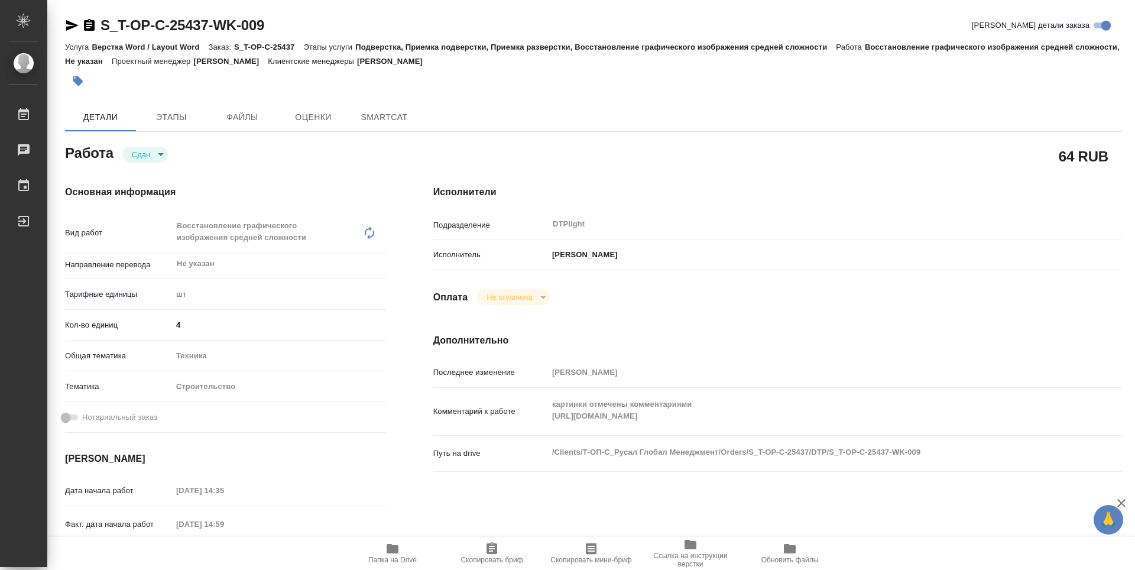
type textarea "x"
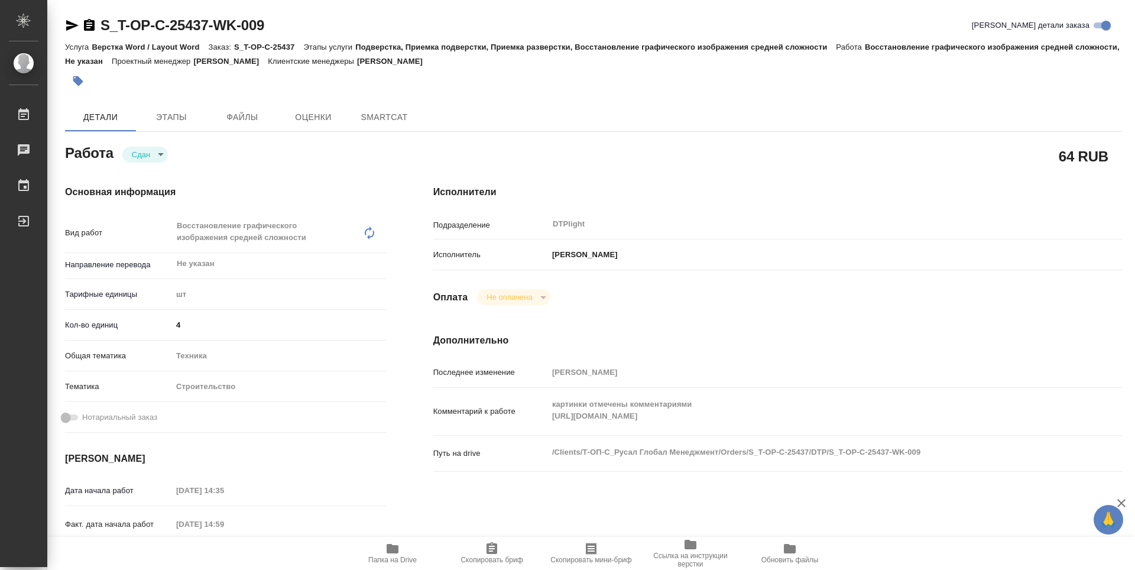
type textarea "x"
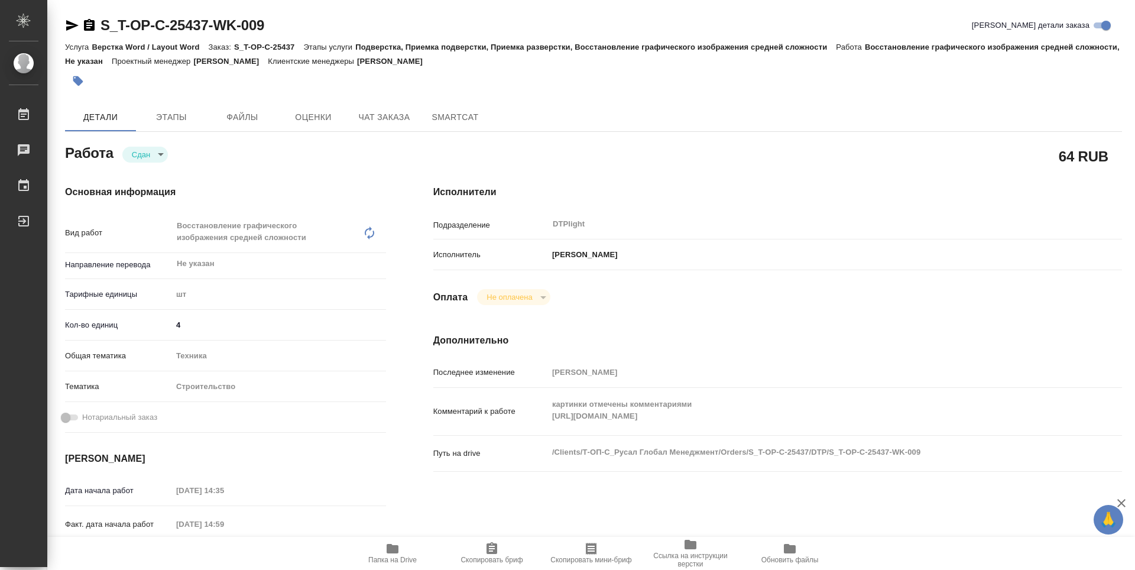
type textarea "x"
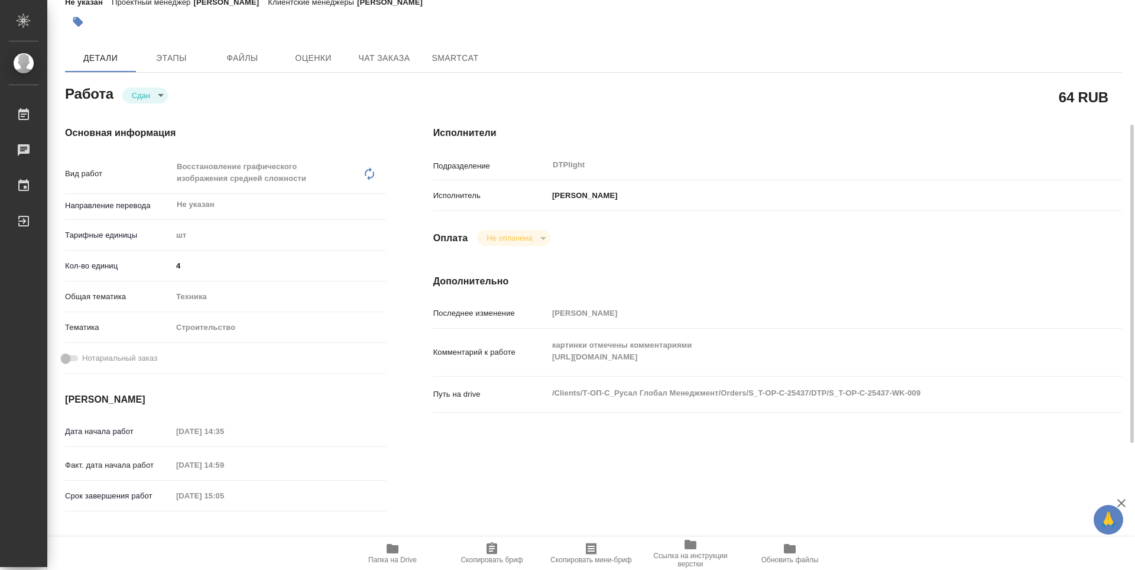
scroll to position [118, 0]
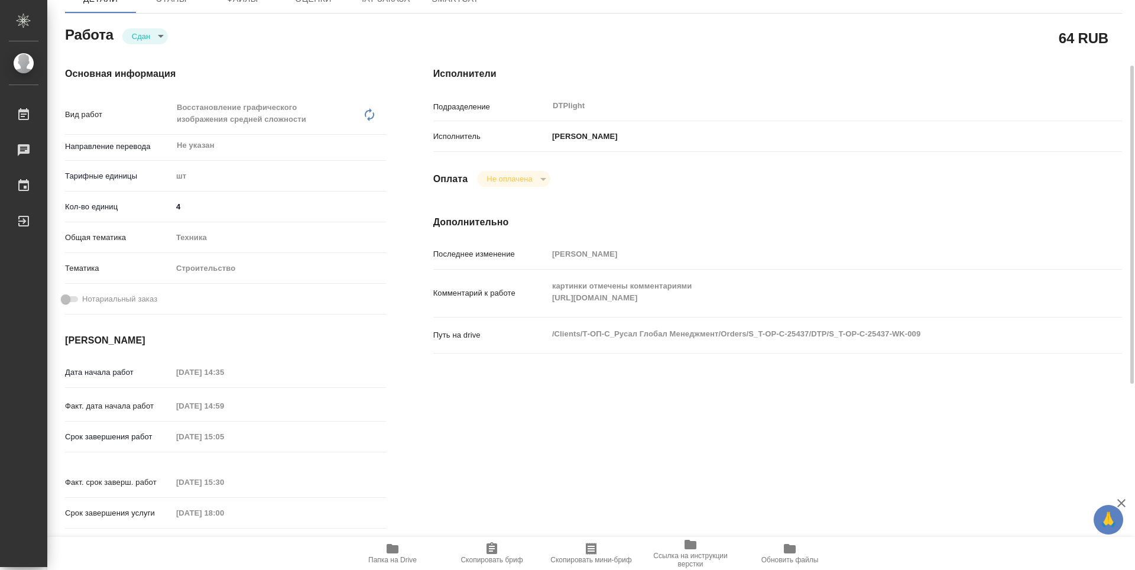
type textarea "x"
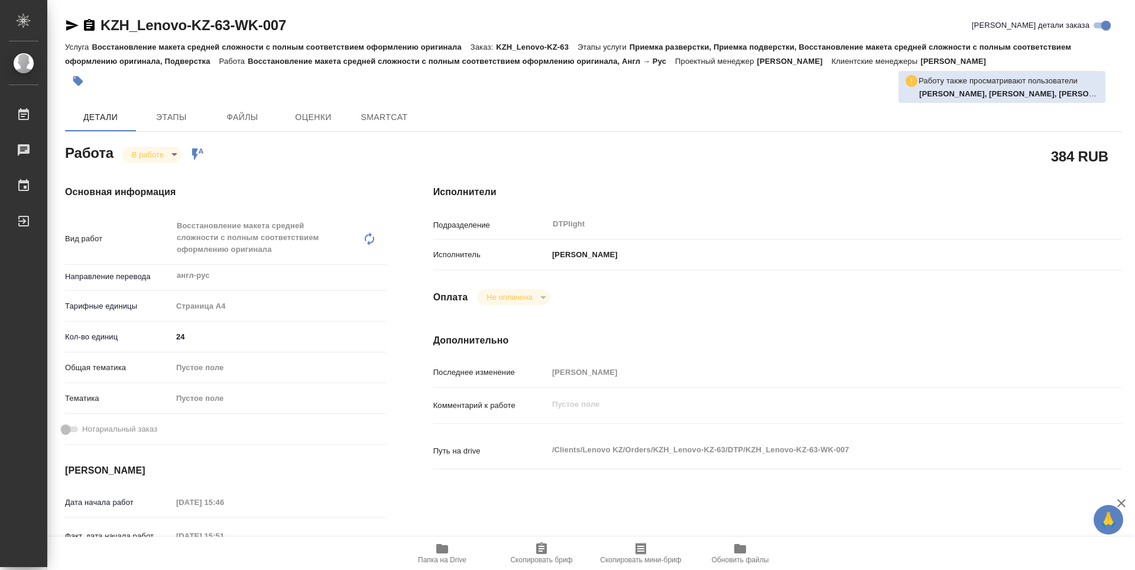
type textarea "x"
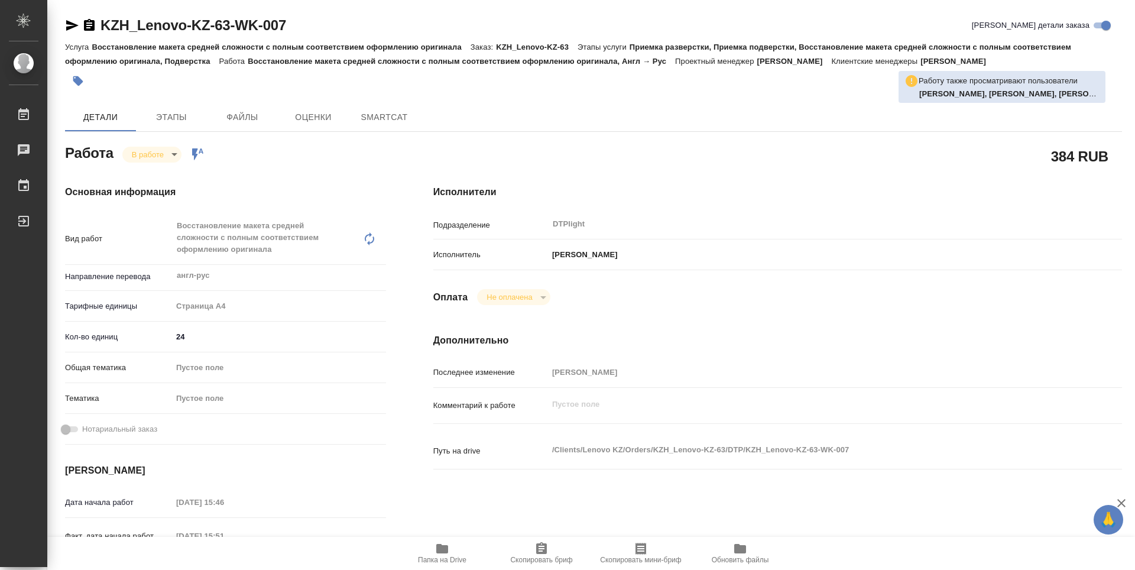
type textarea "x"
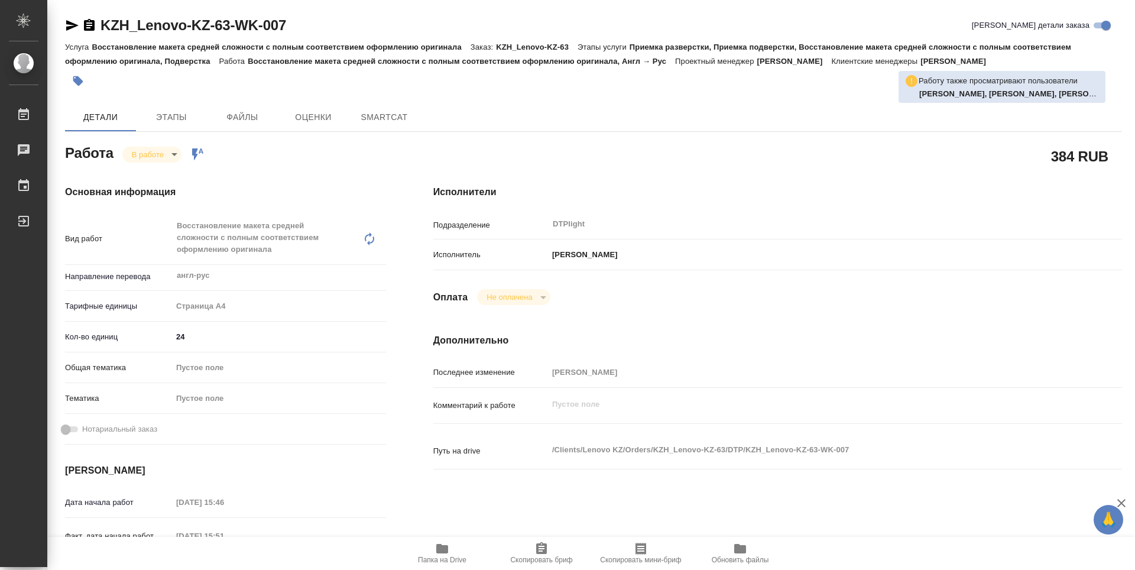
type textarea "x"
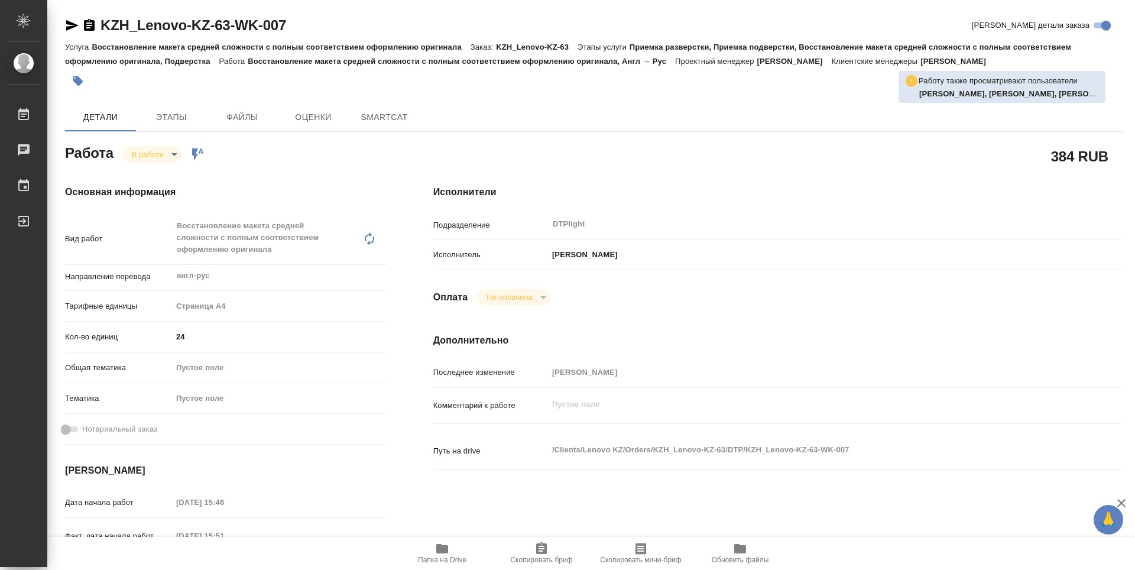
scroll to position [118, 0]
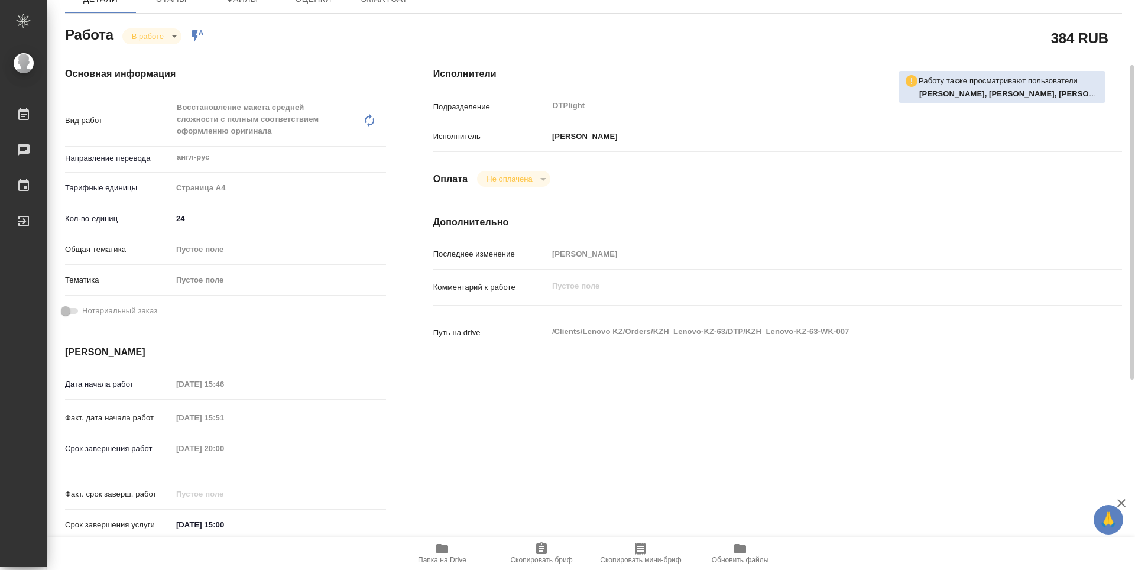
type textarea "x"
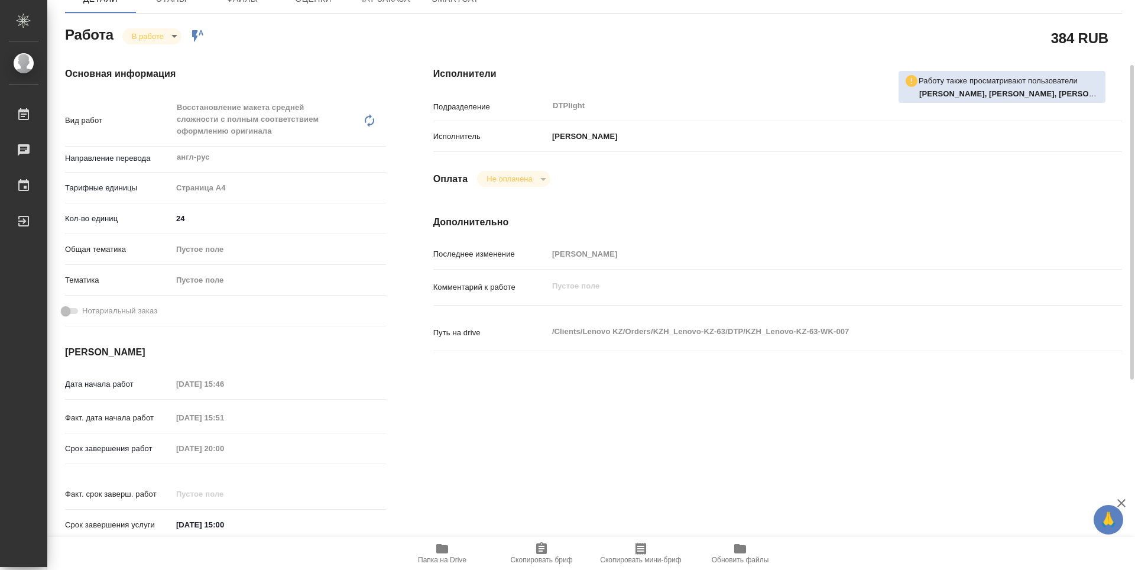
click at [437, 559] on span "Папка на Drive" at bounding box center [442, 560] width 48 height 8
type textarea "x"
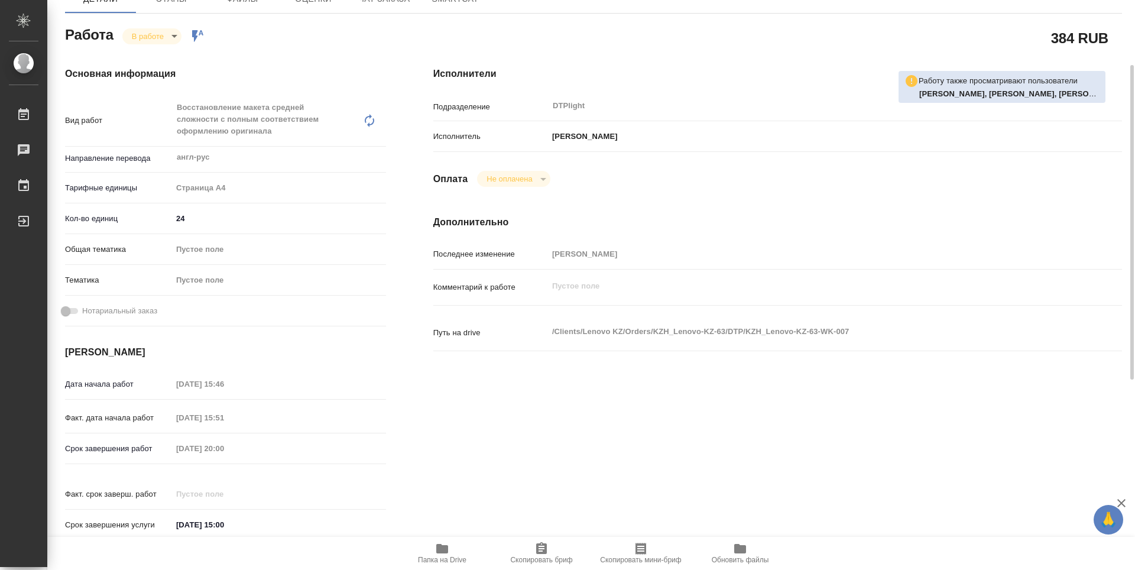
type textarea "x"
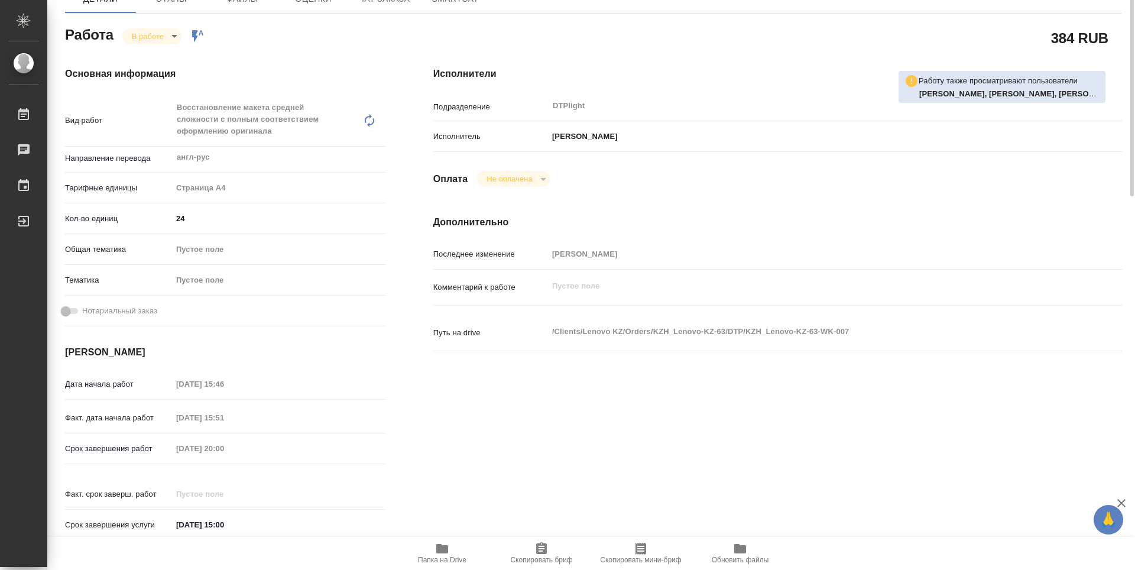
type textarea "x"
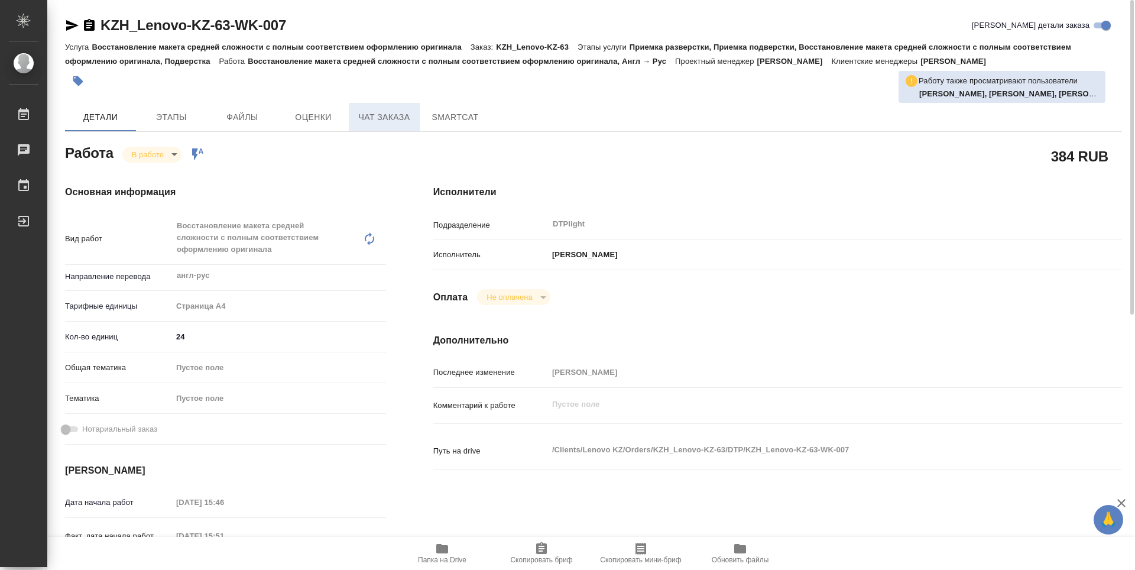
click at [391, 121] on span "Чат заказа" at bounding box center [384, 117] width 57 height 15
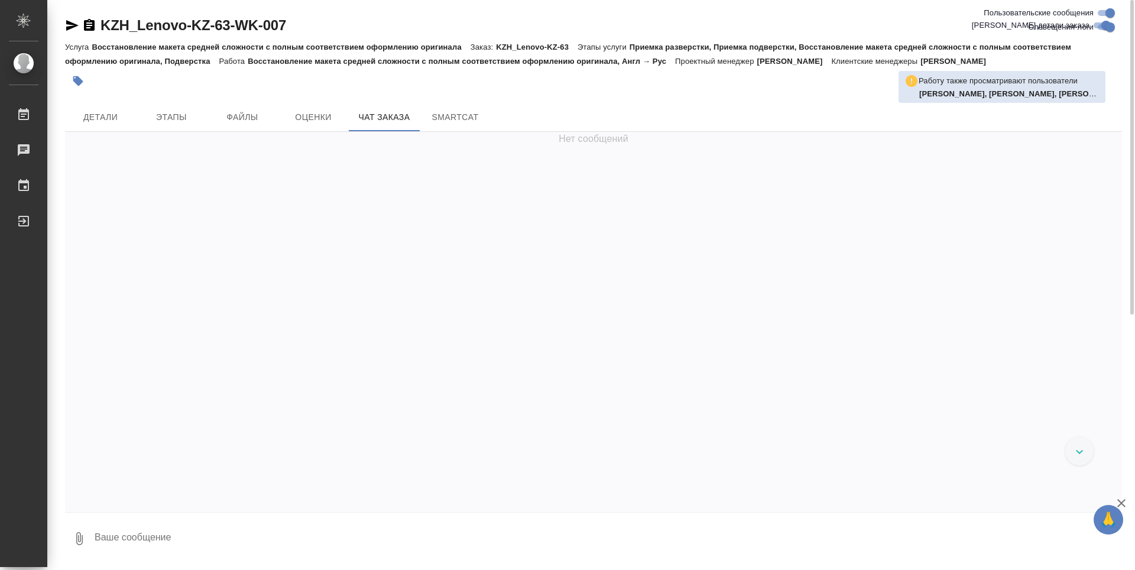
scroll to position [761, 0]
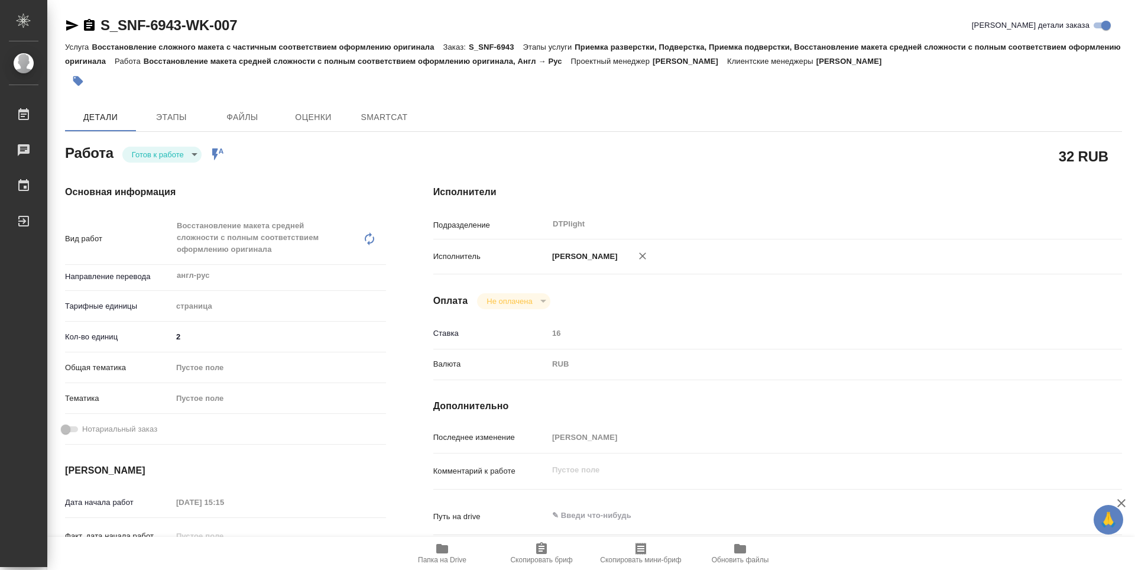
type textarea "x"
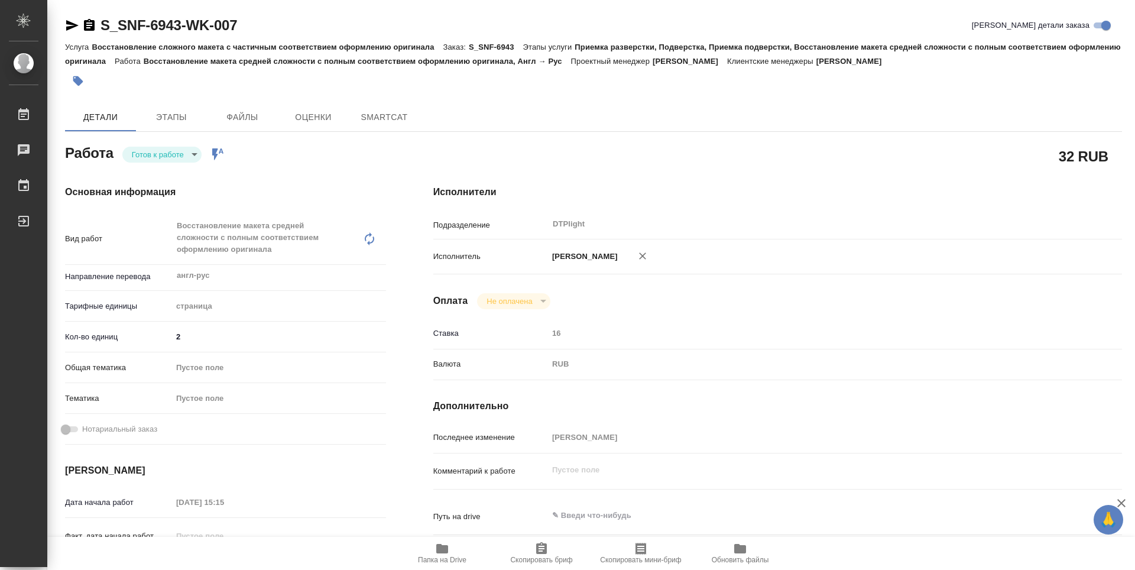
type textarea "x"
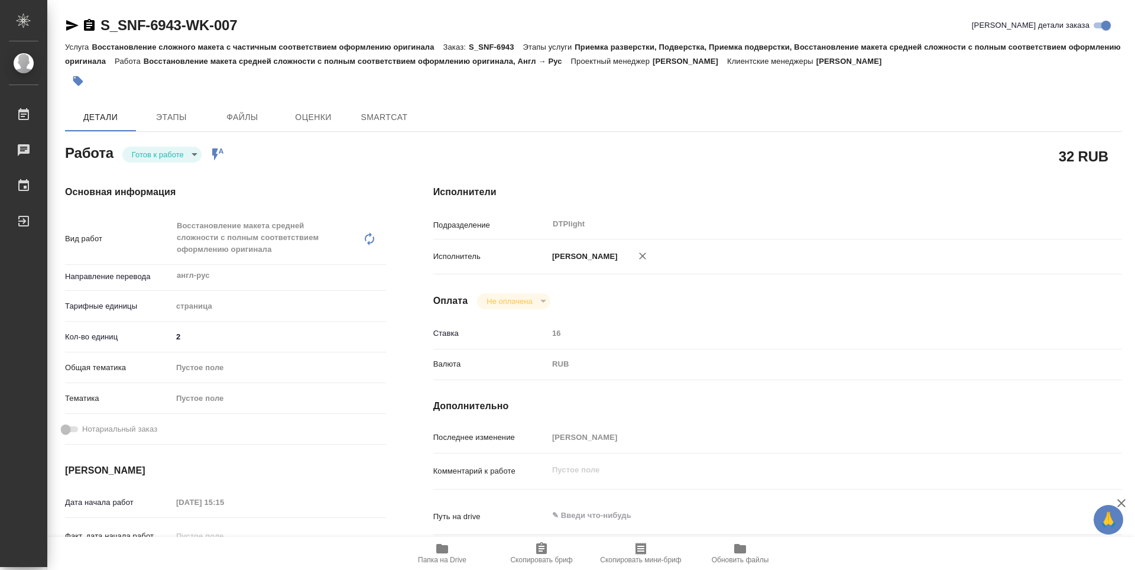
type textarea "x"
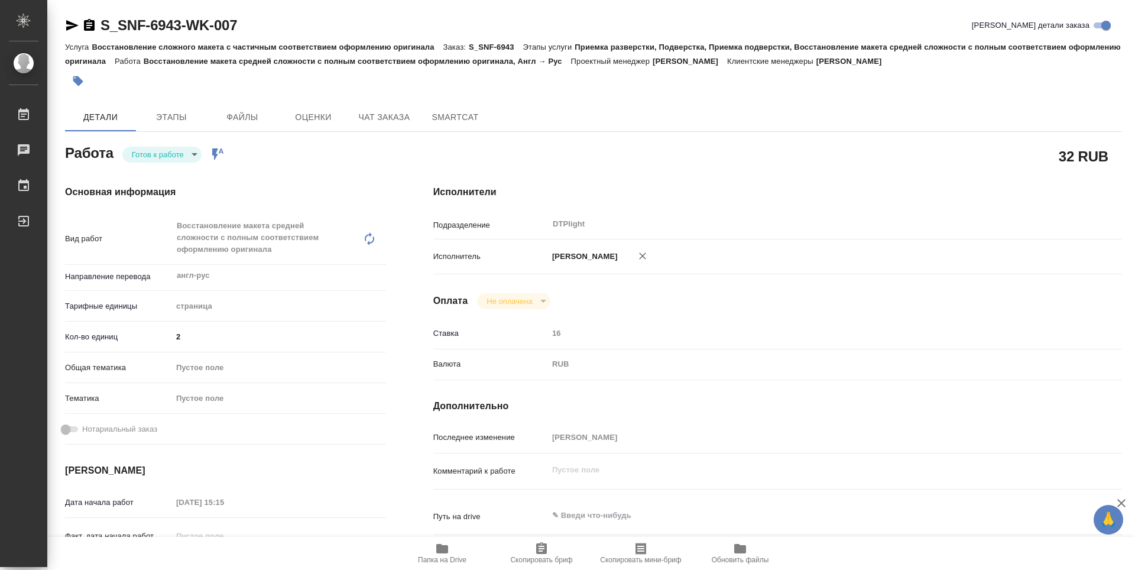
type textarea "x"
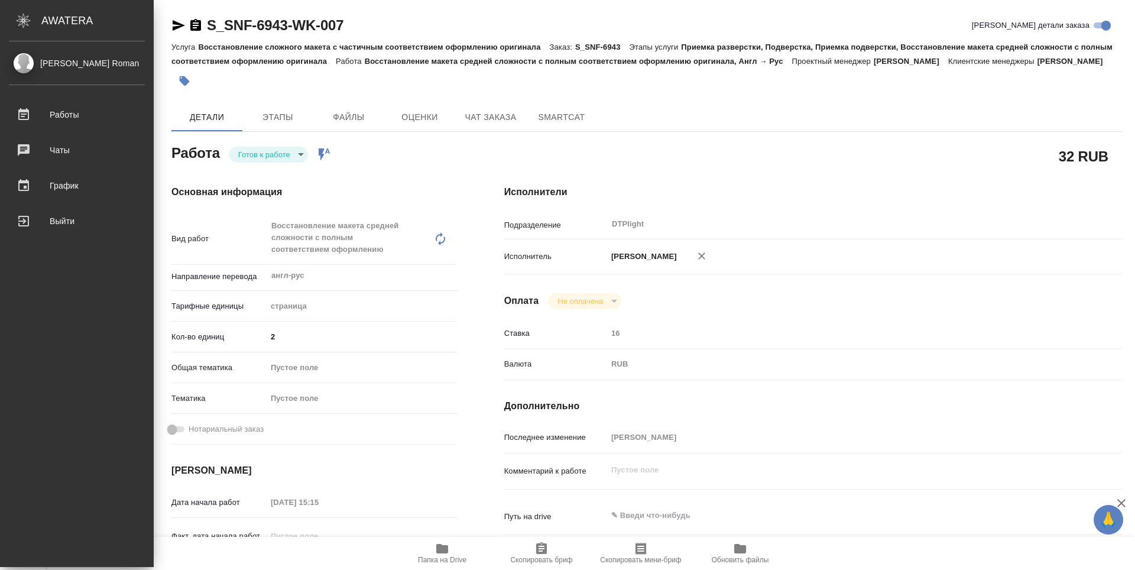
type textarea "x"
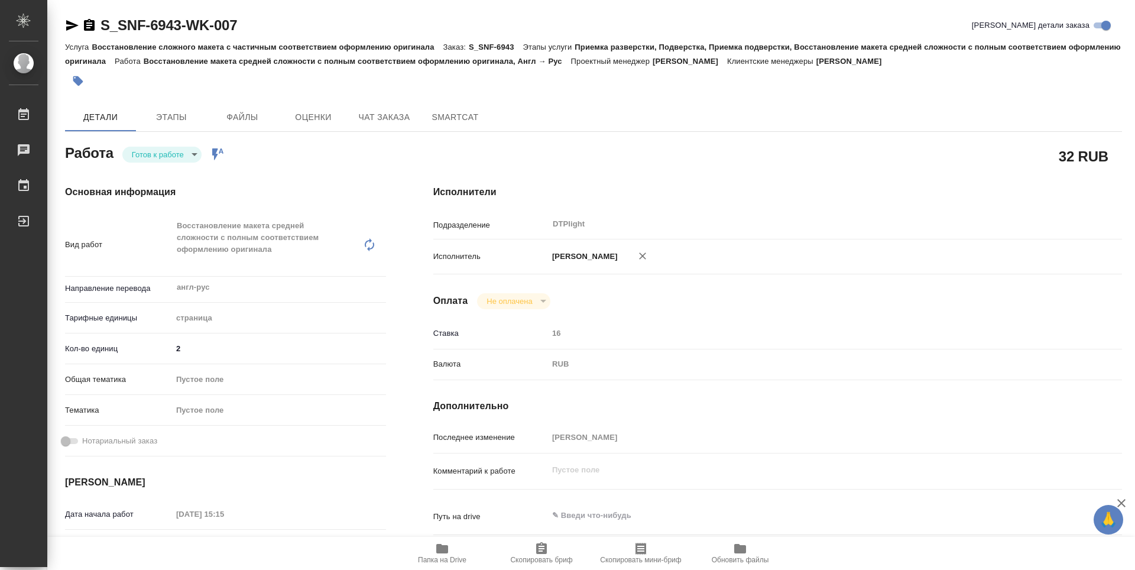
type textarea "x"
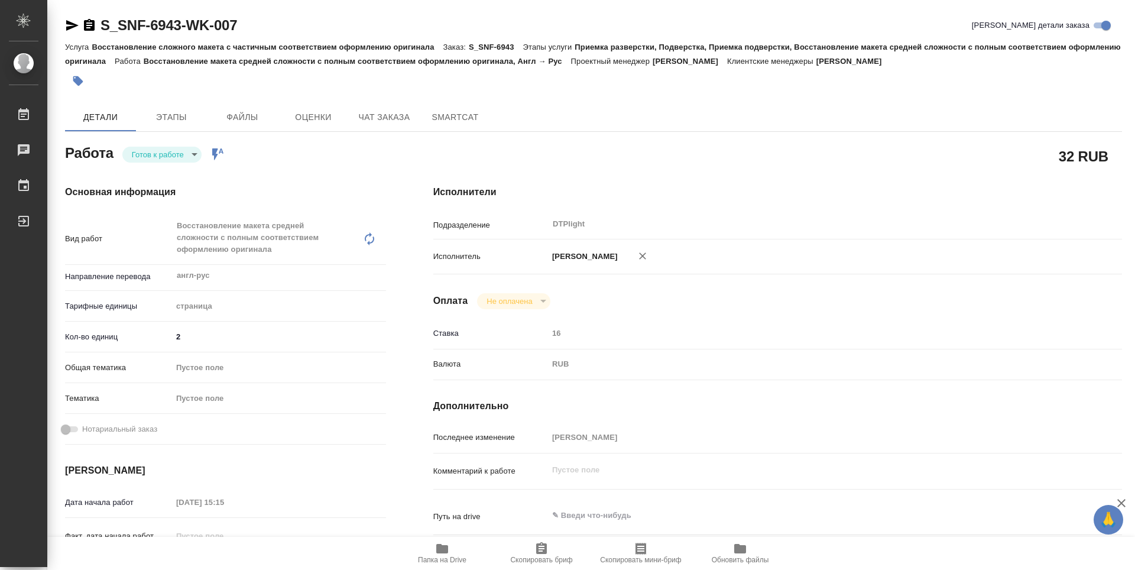
type textarea "x"
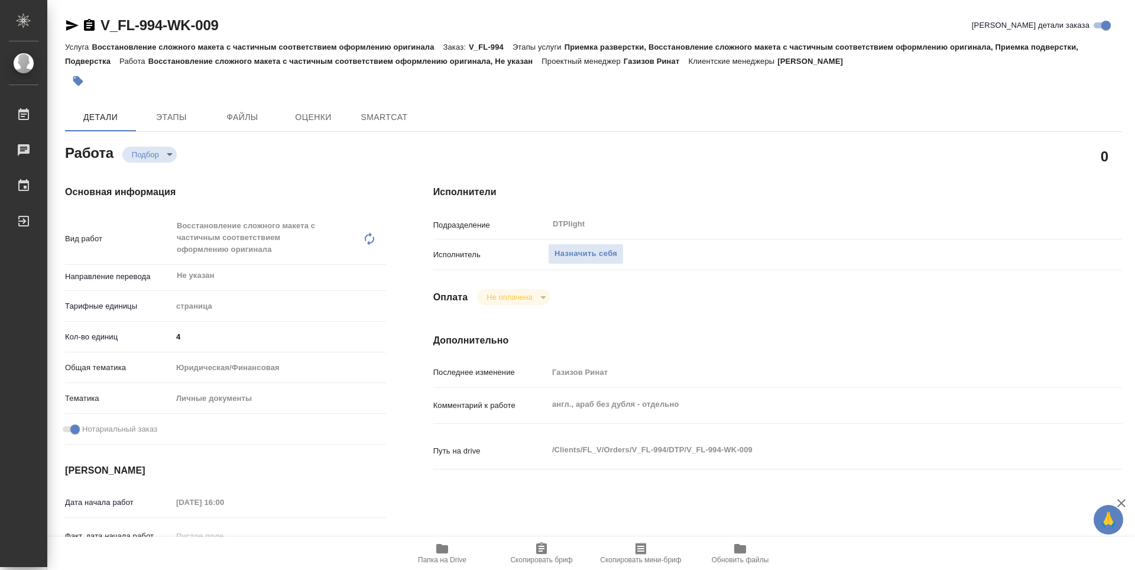
type textarea "x"
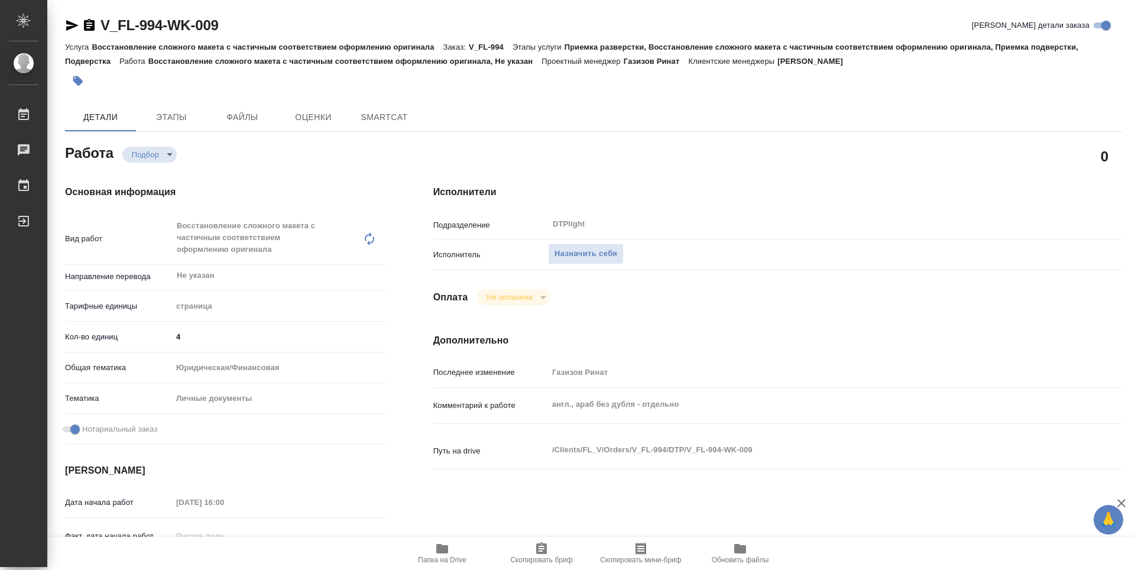
type textarea "x"
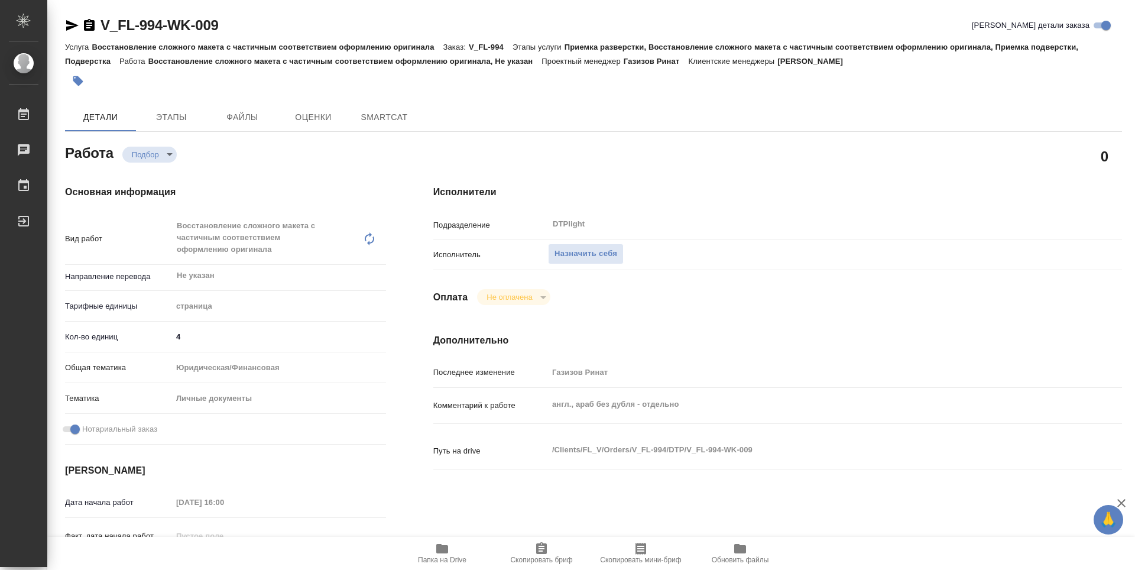
type textarea "x"
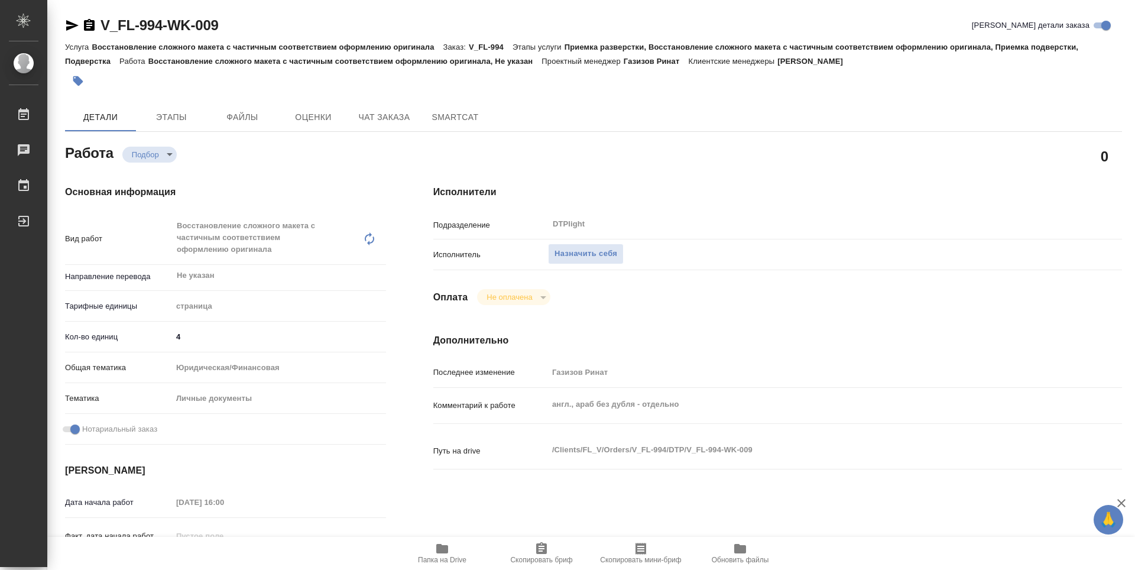
type textarea "x"
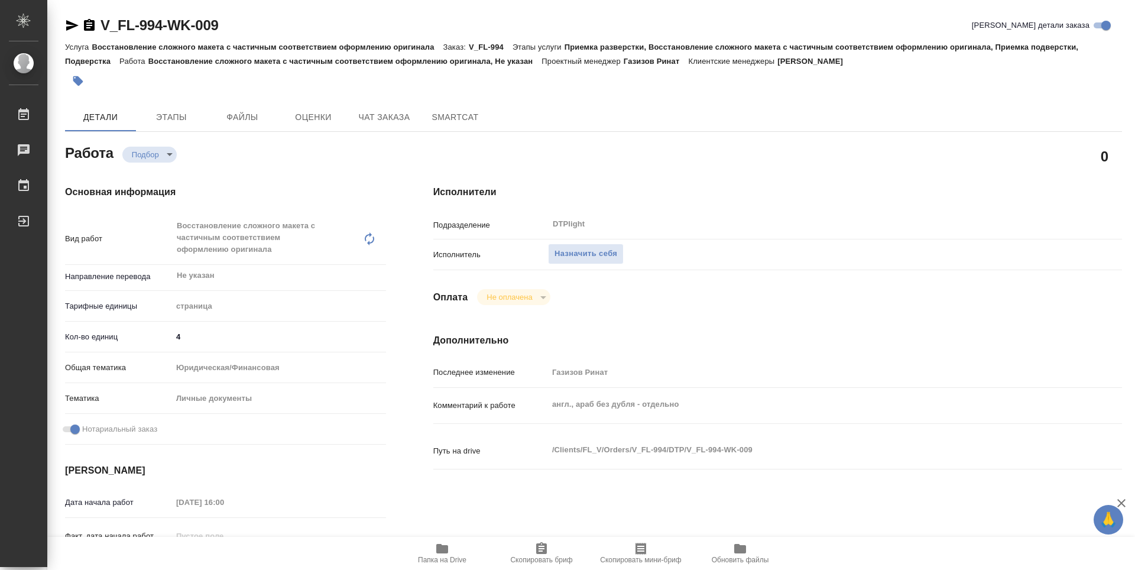
click at [454, 549] on span "Папка на Drive" at bounding box center [442, 552] width 85 height 22
type textarea "x"
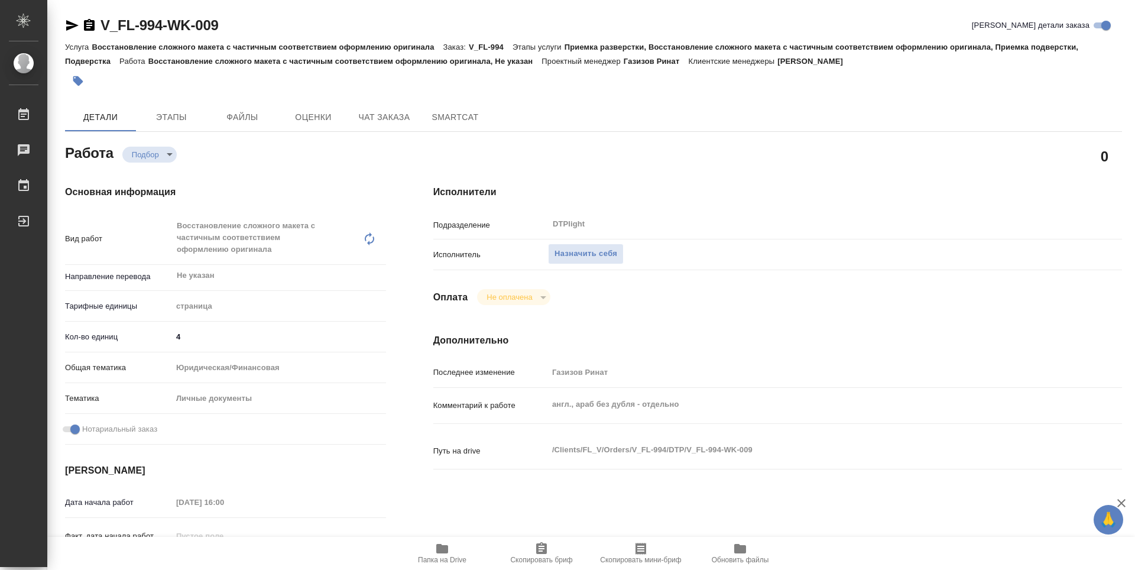
type textarea "x"
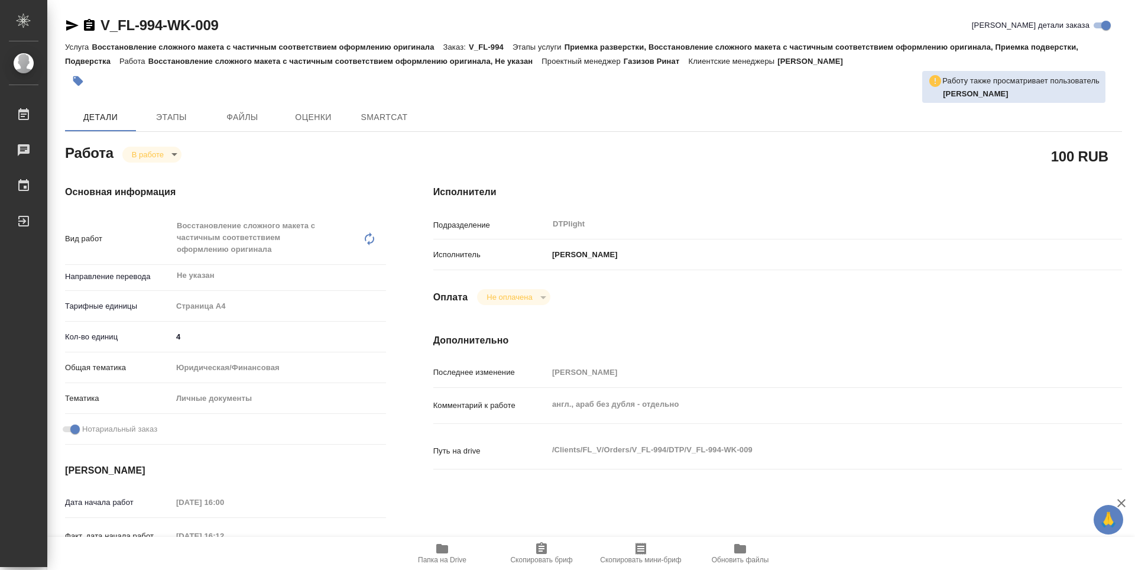
type textarea "x"
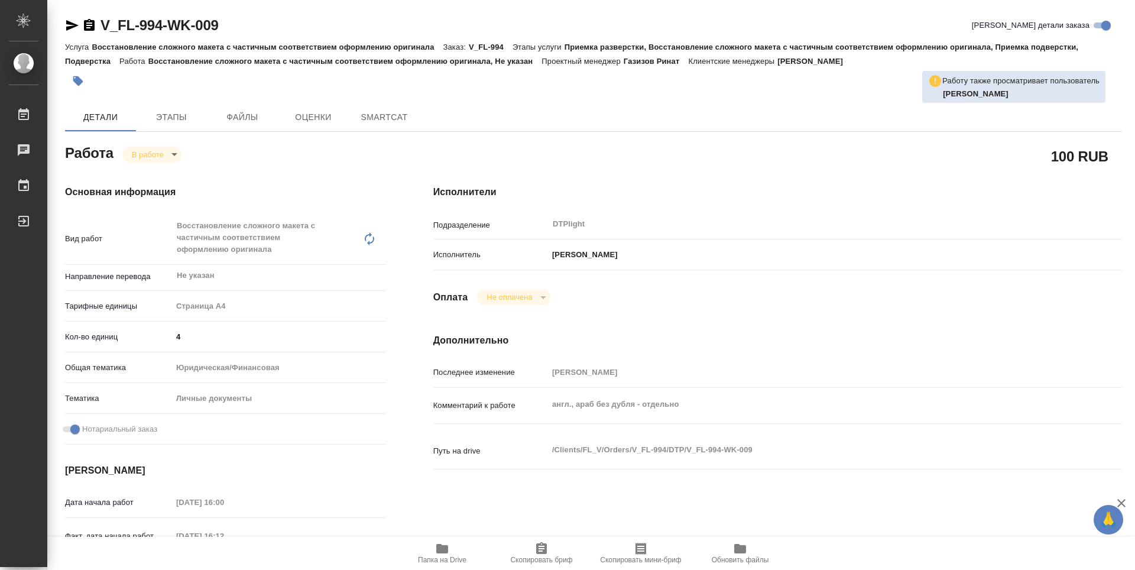
type textarea "x"
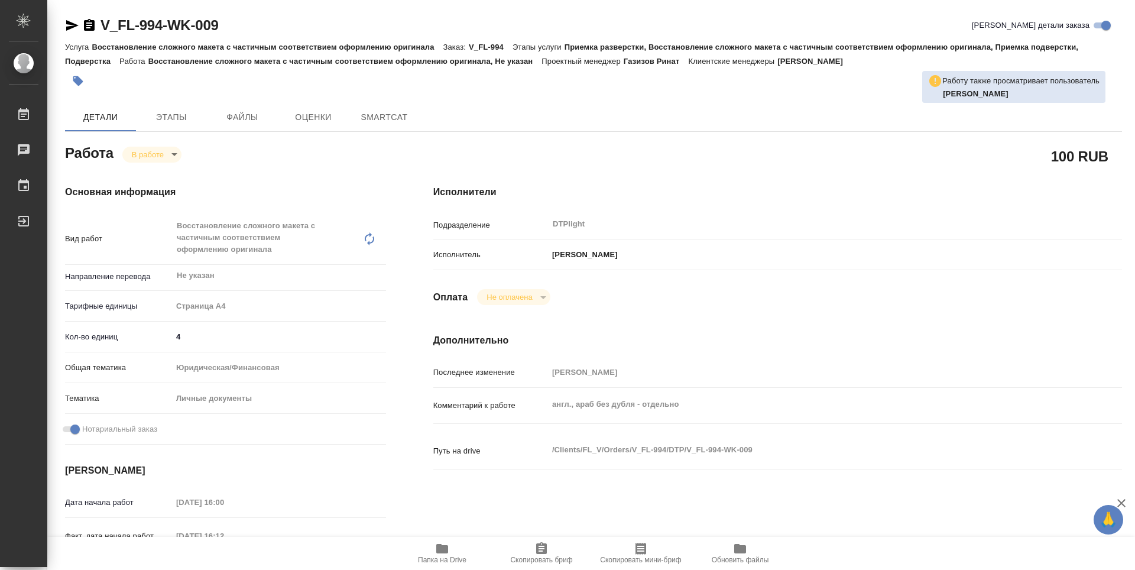
type textarea "x"
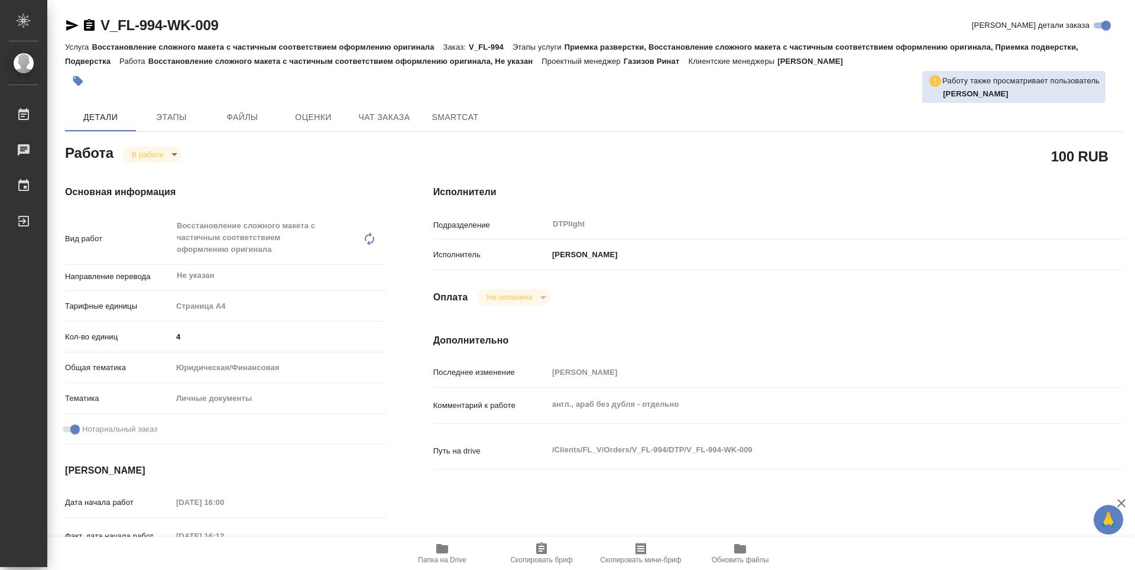
type textarea "x"
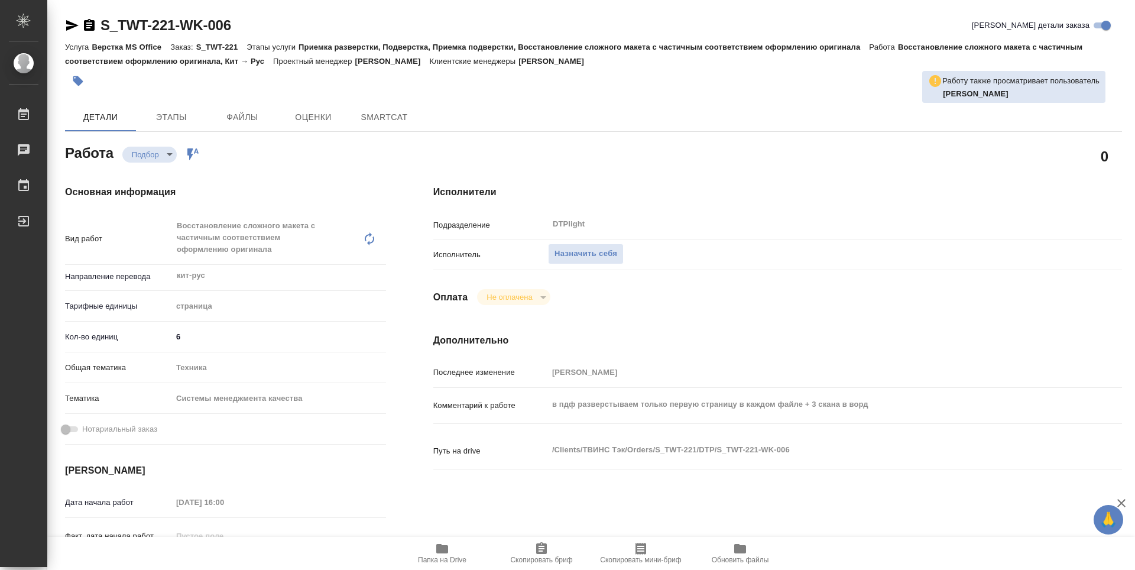
type textarea "x"
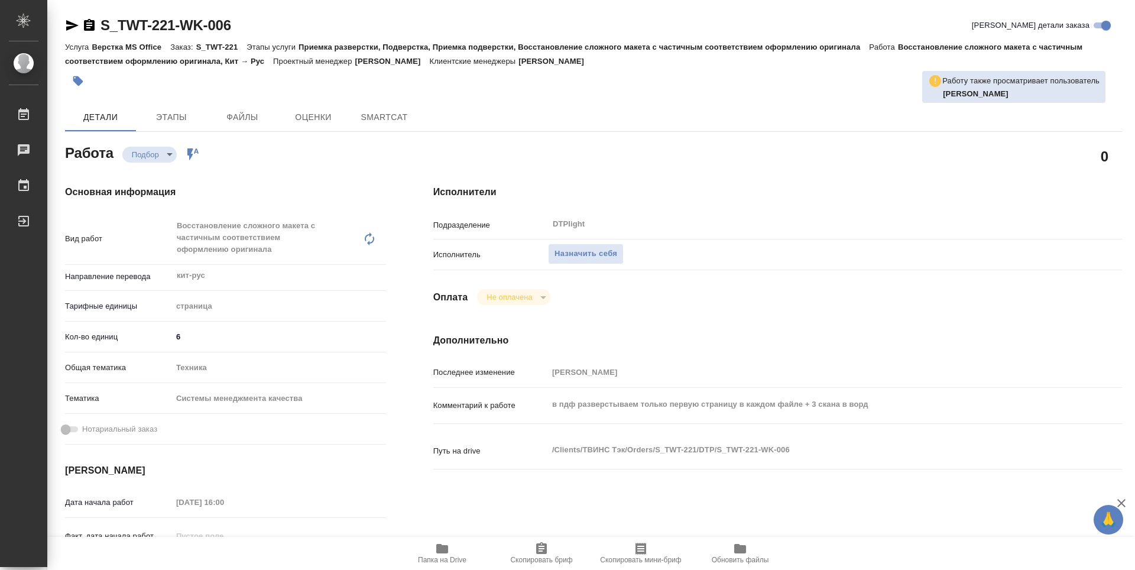
type textarea "x"
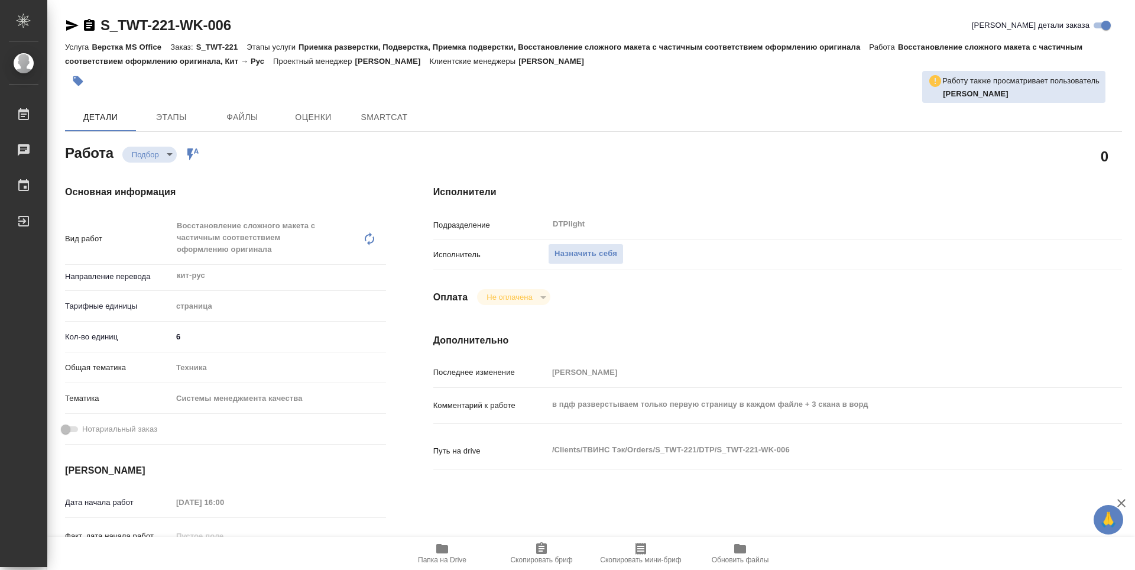
type textarea "x"
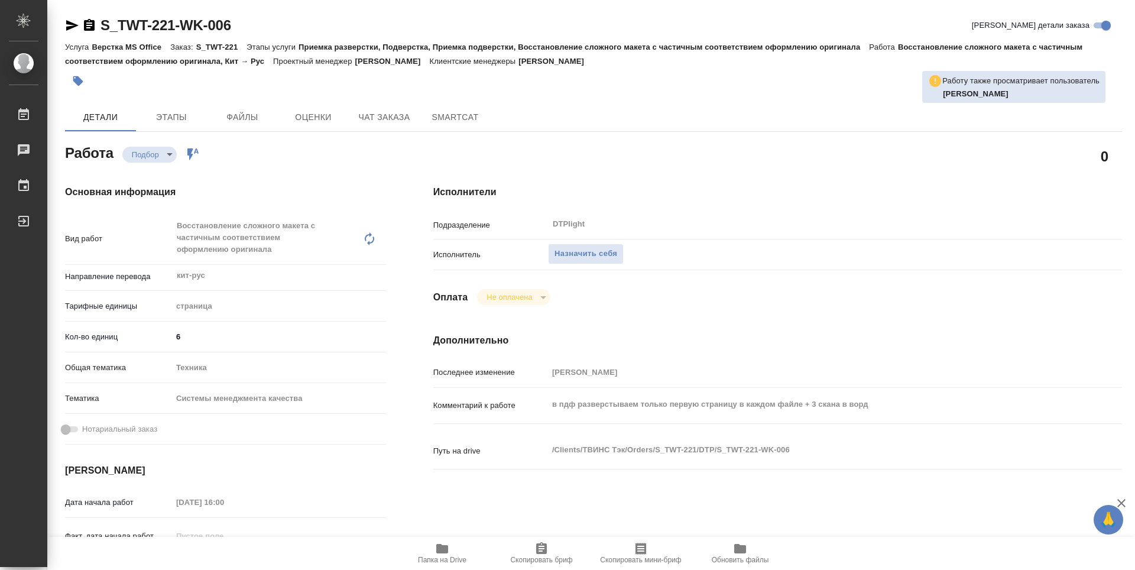
click at [443, 550] on icon "button" at bounding box center [442, 548] width 12 height 9
type textarea "x"
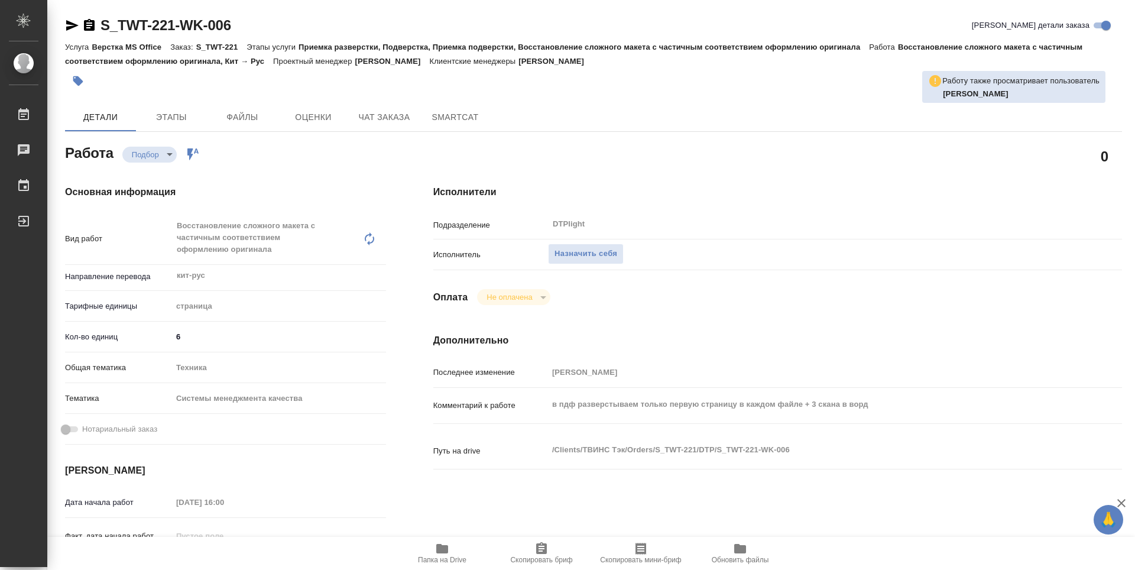
type textarea "x"
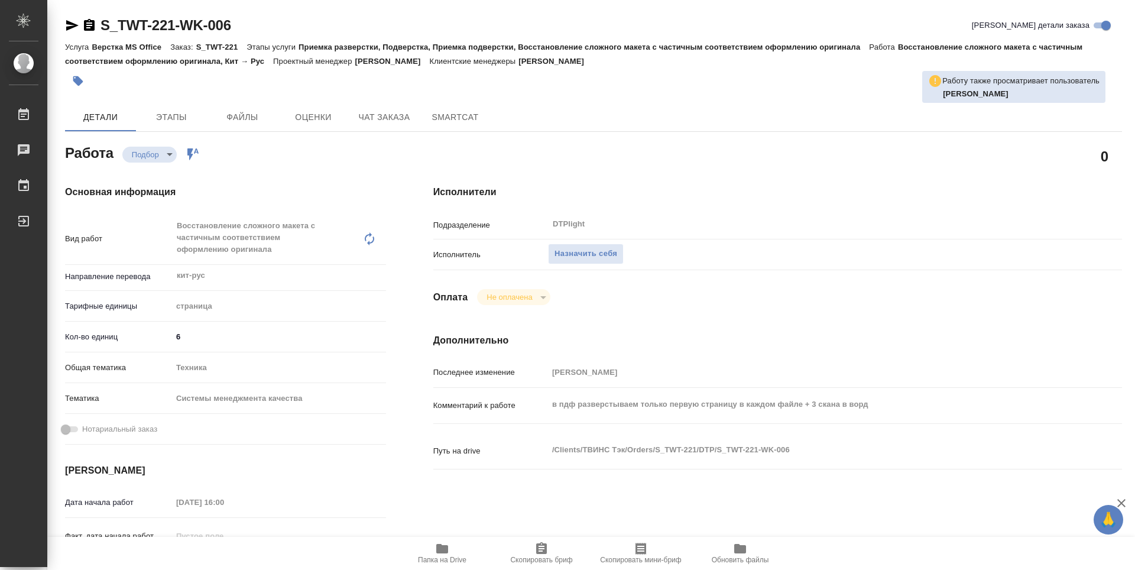
type textarea "x"
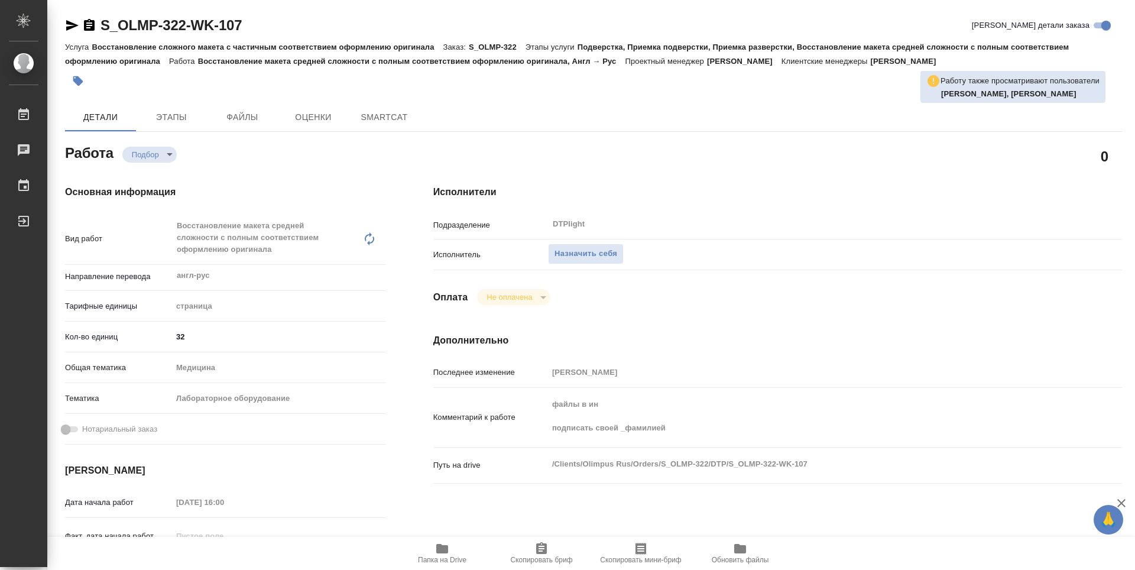
type textarea "x"
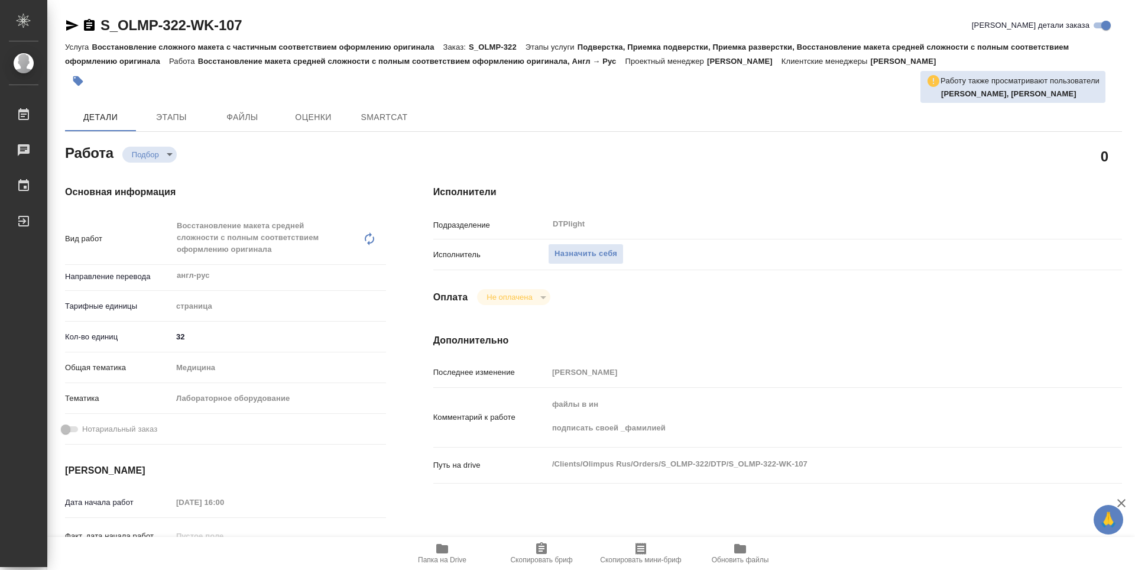
type textarea "x"
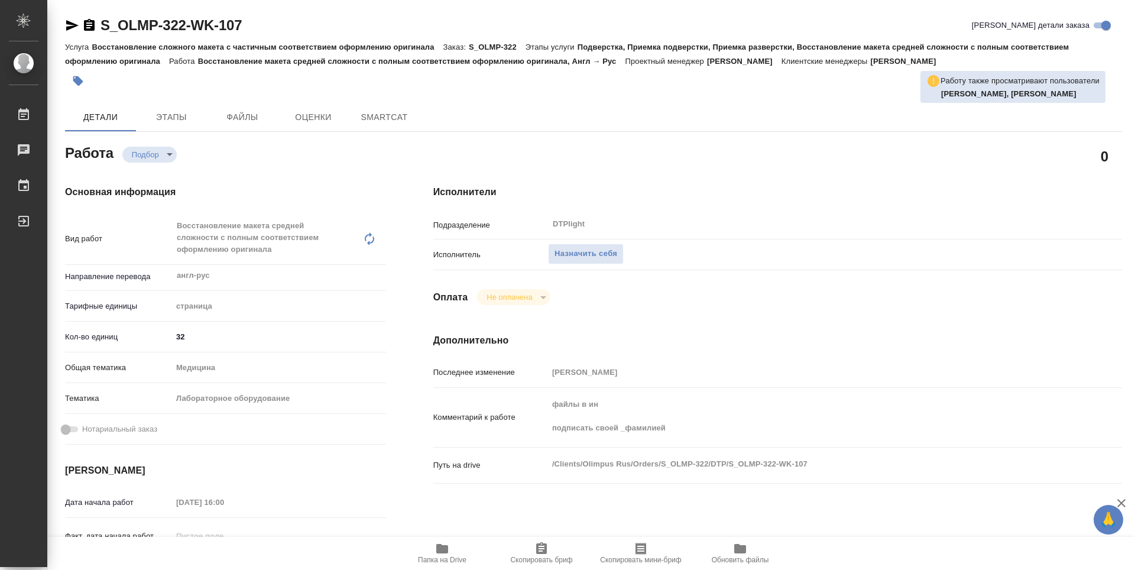
type textarea "x"
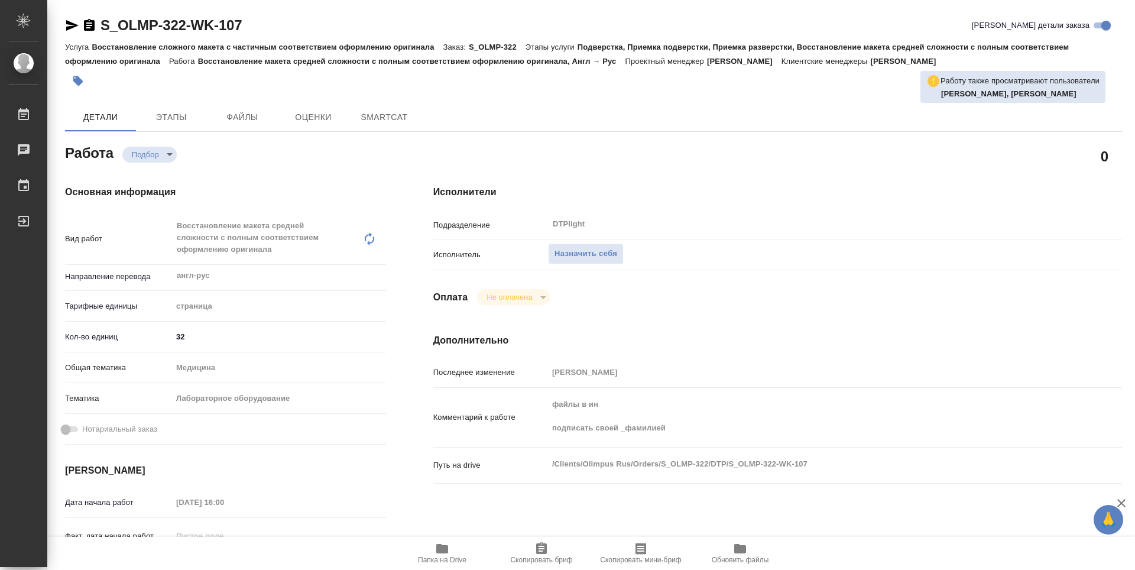
type textarea "x"
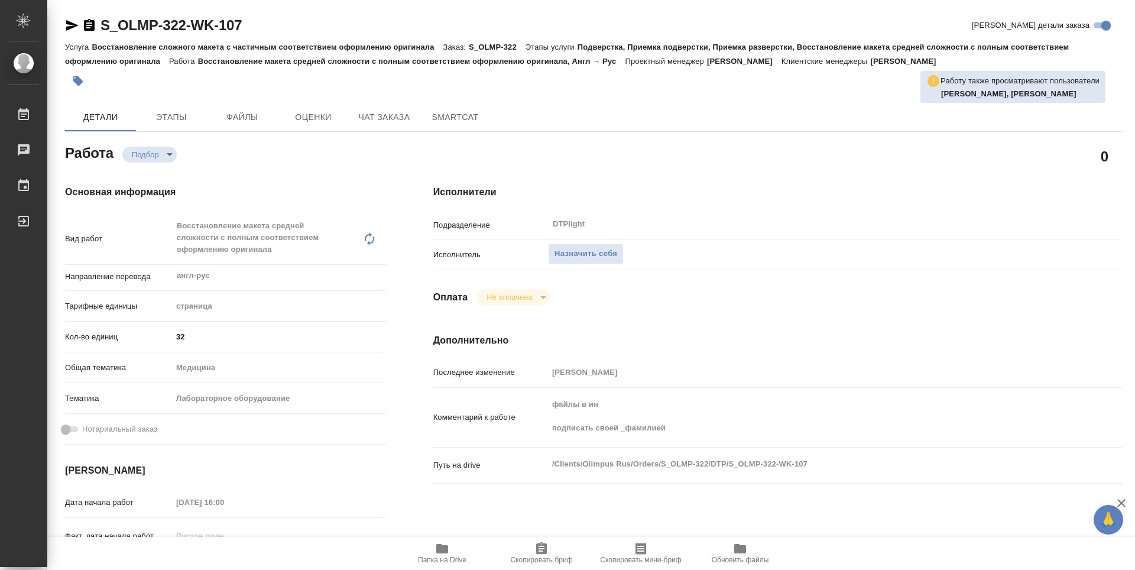
click at [447, 562] on span "Папка на Drive" at bounding box center [442, 560] width 48 height 8
type textarea "x"
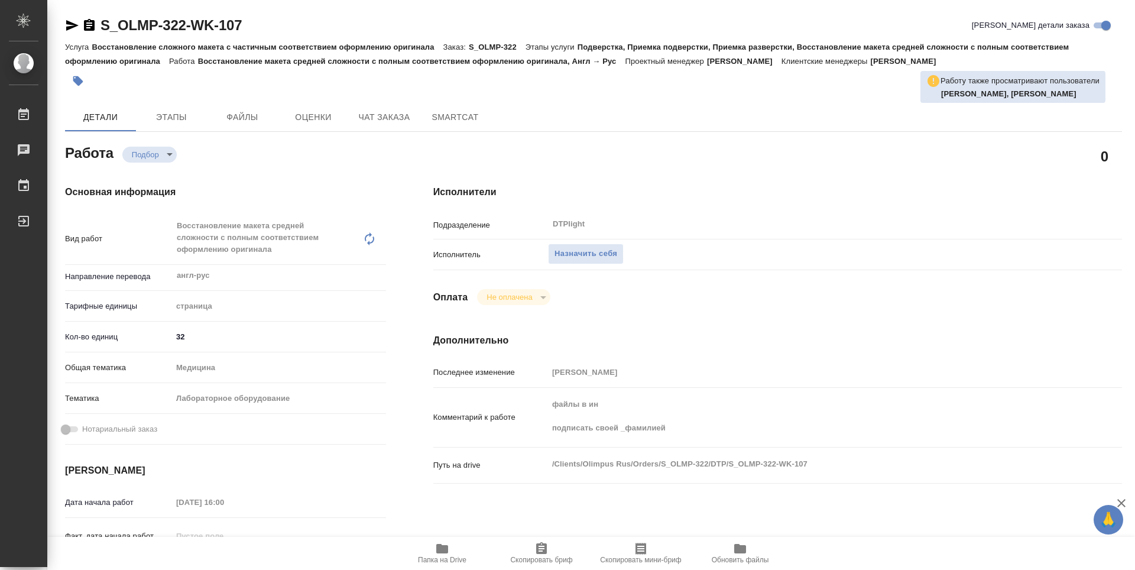
type textarea "x"
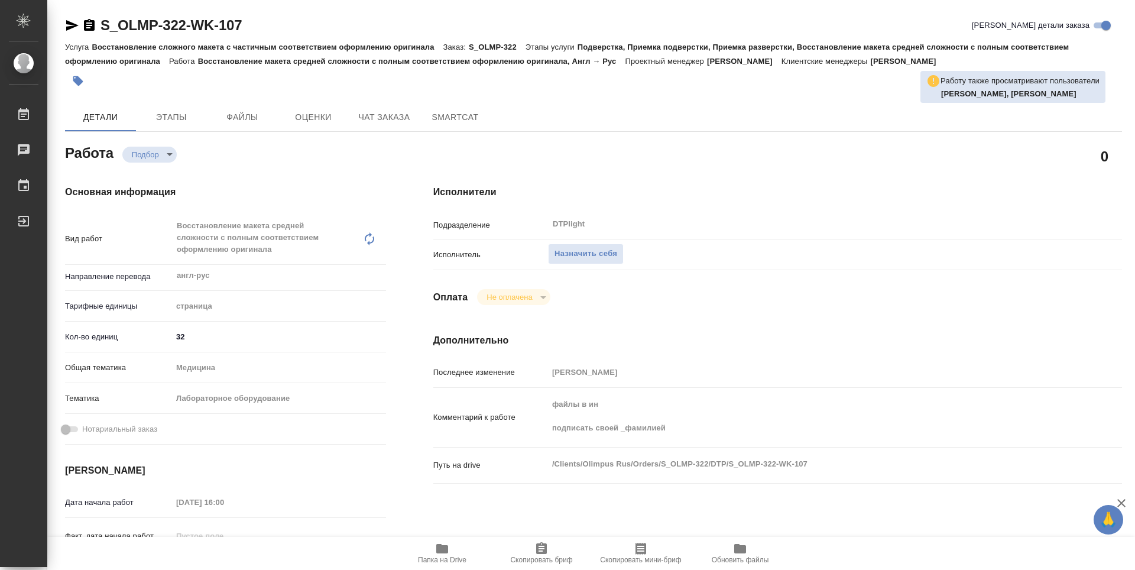
type textarea "x"
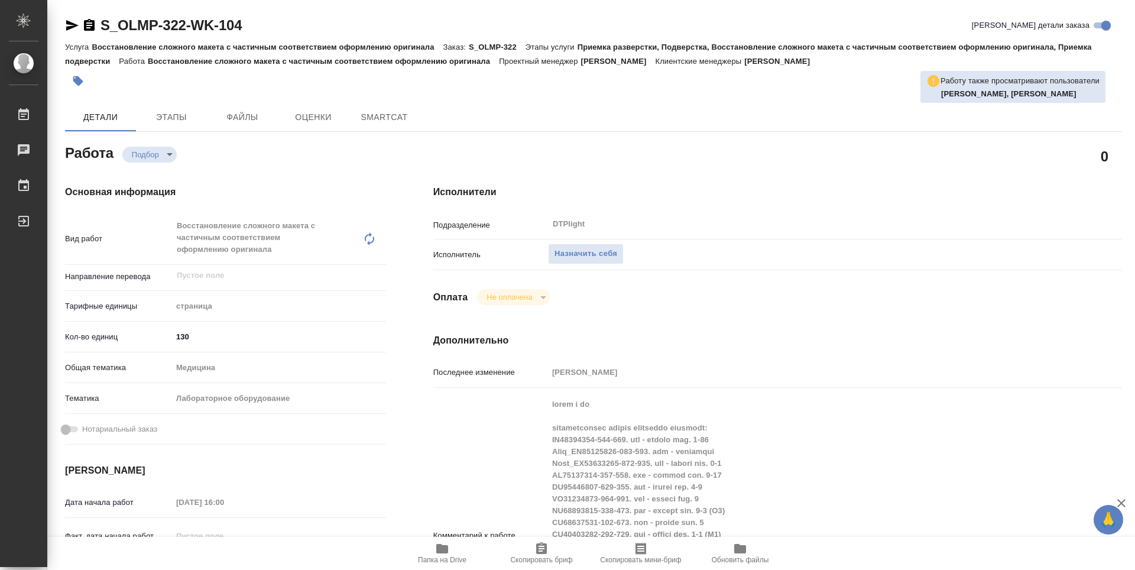
type textarea "x"
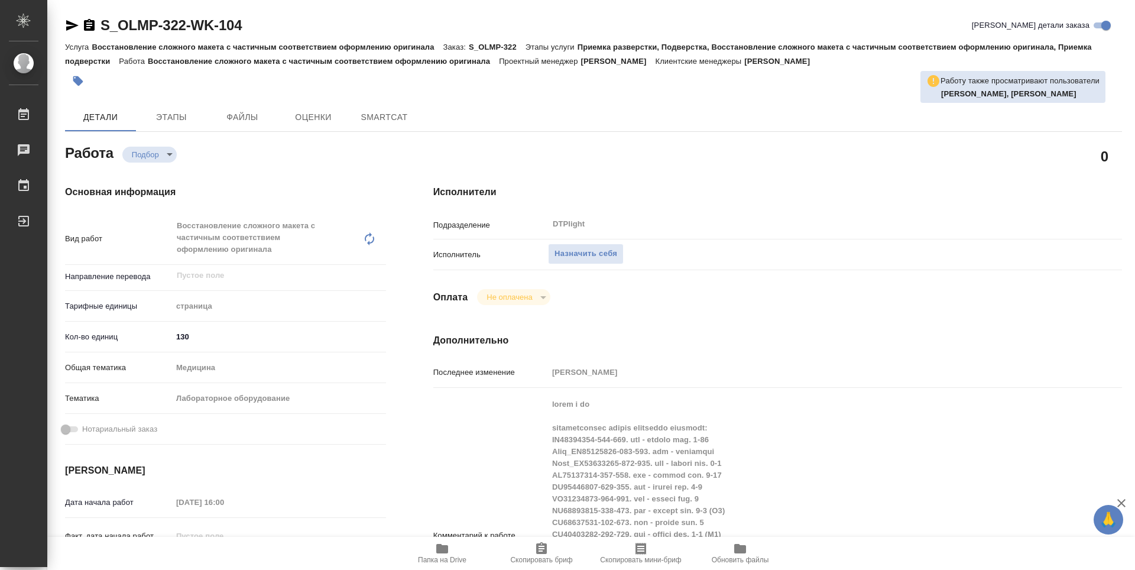
type textarea "x"
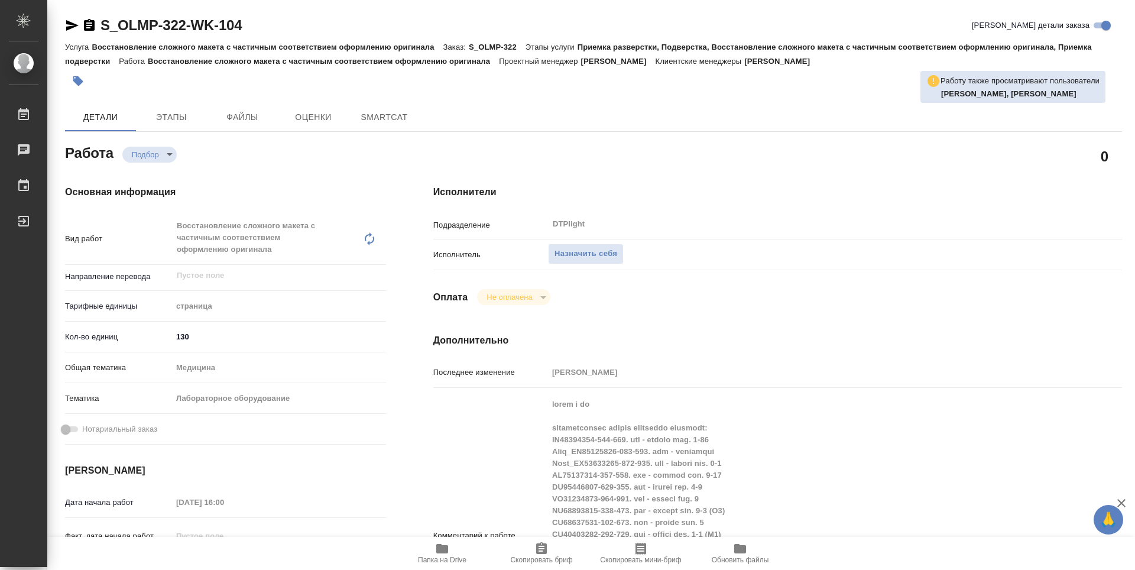
type textarea "x"
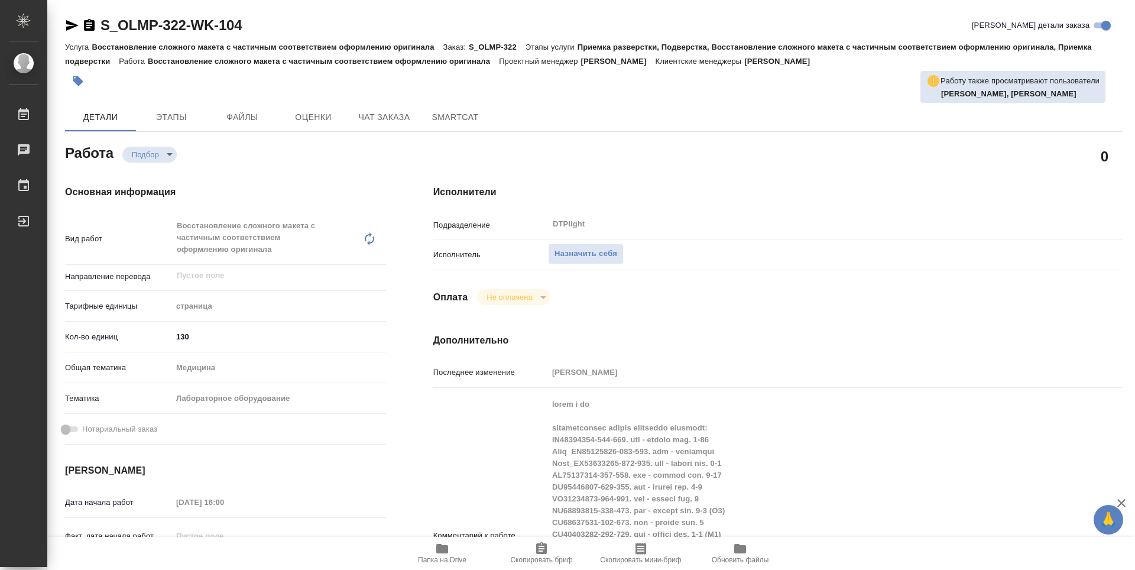
scroll to position [59, 0]
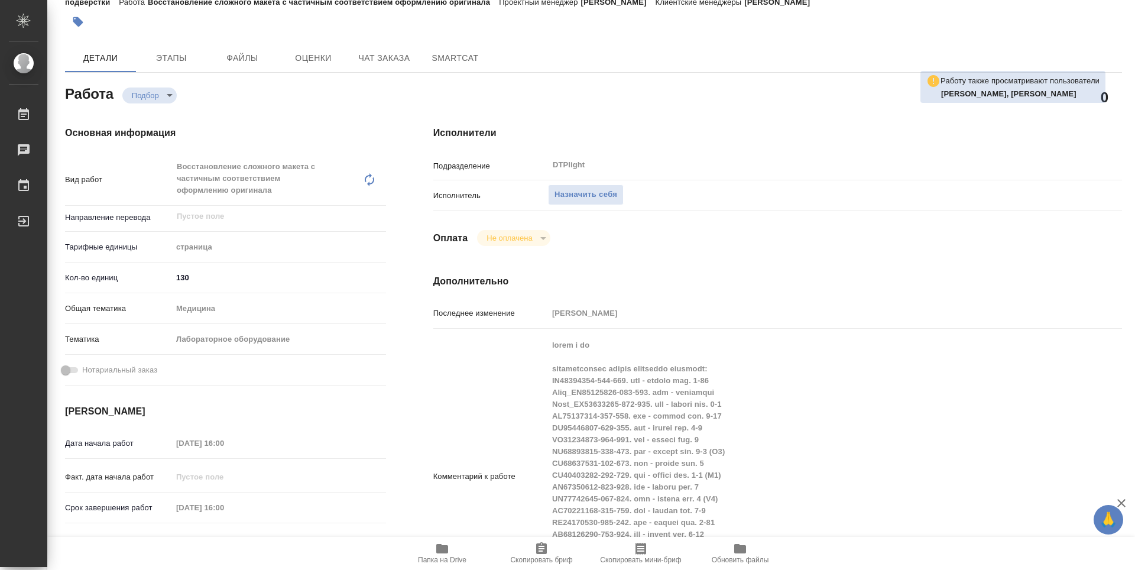
type textarea "x"
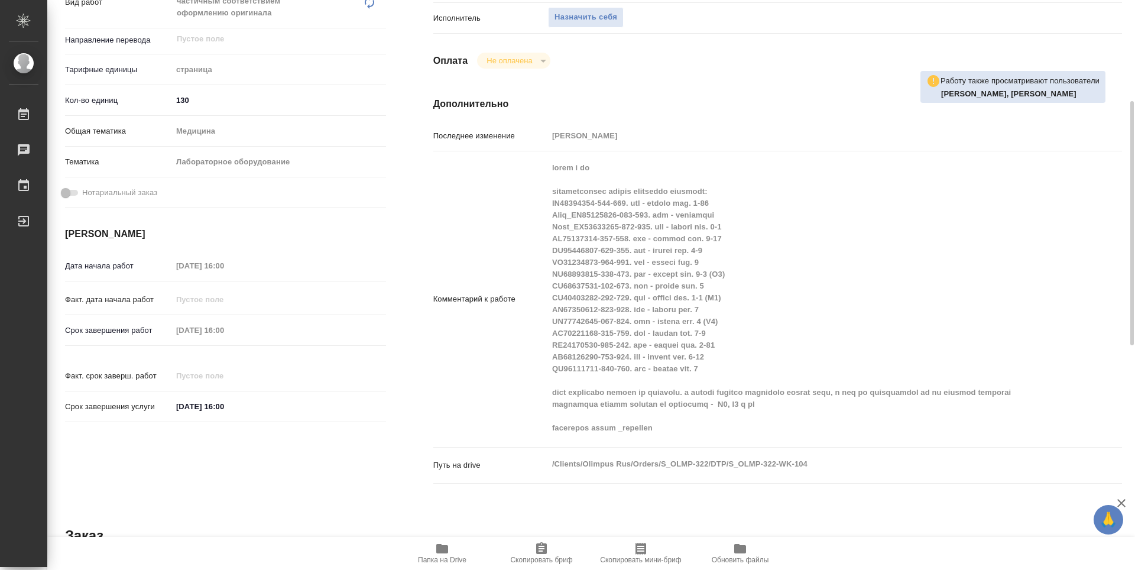
type textarea "x"
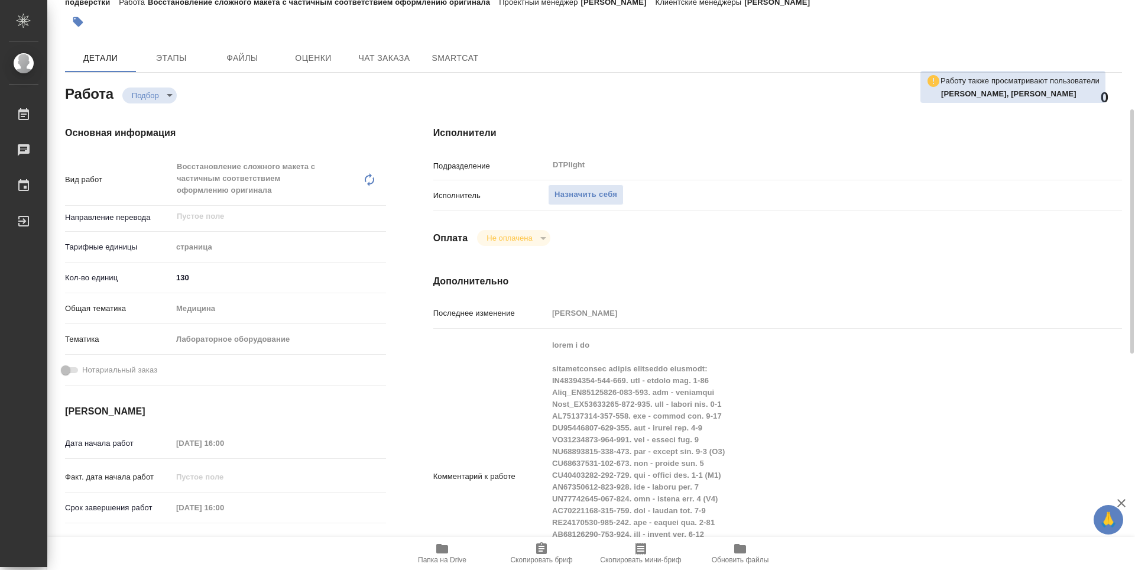
scroll to position [0, 0]
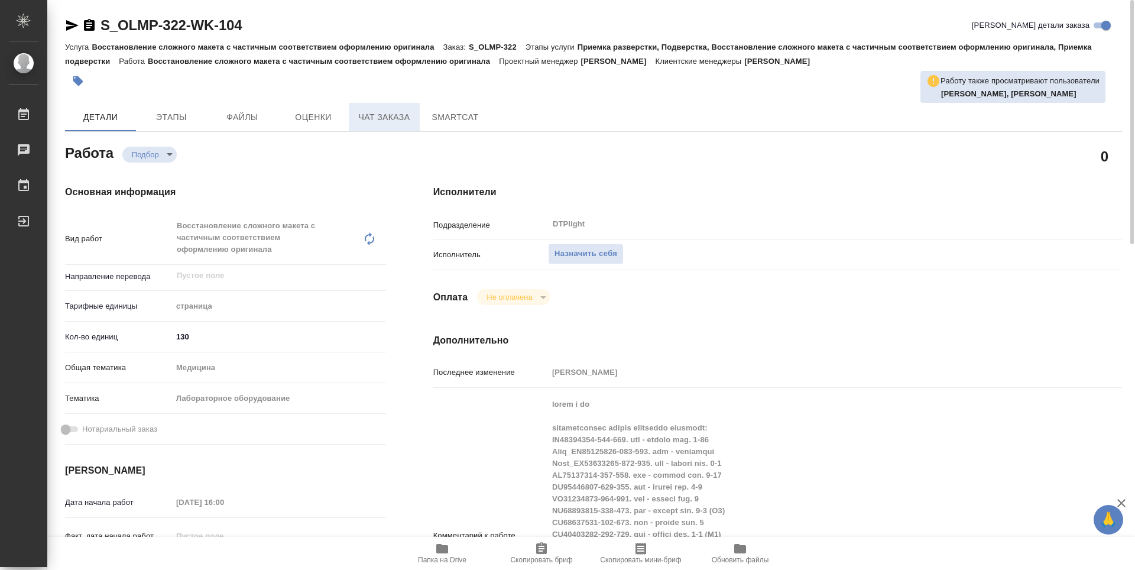
click at [375, 124] on span "Чат заказа" at bounding box center [384, 117] width 57 height 15
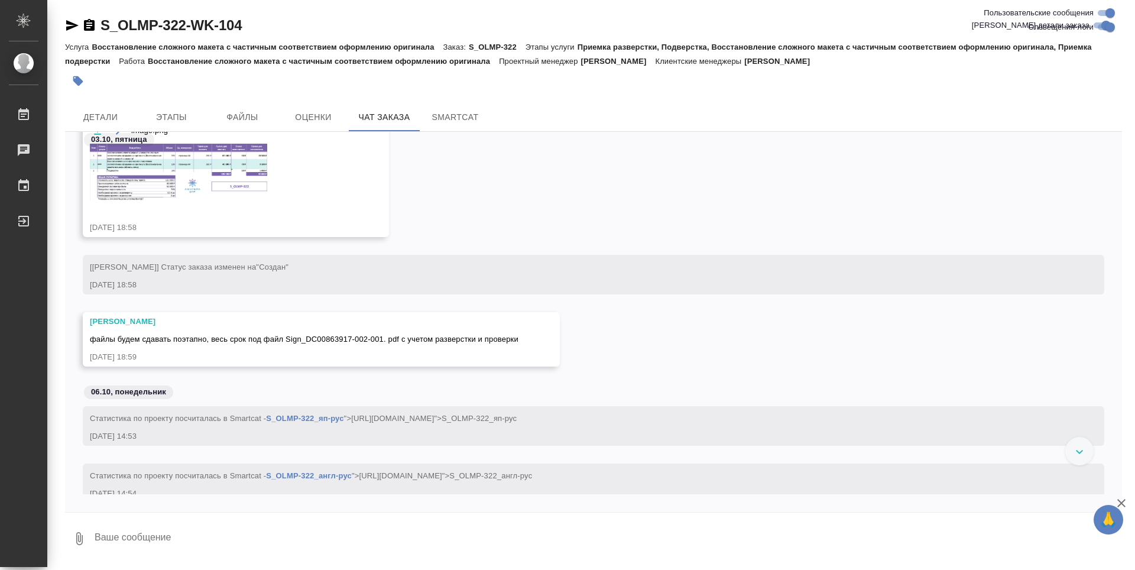
scroll to position [3665, 0]
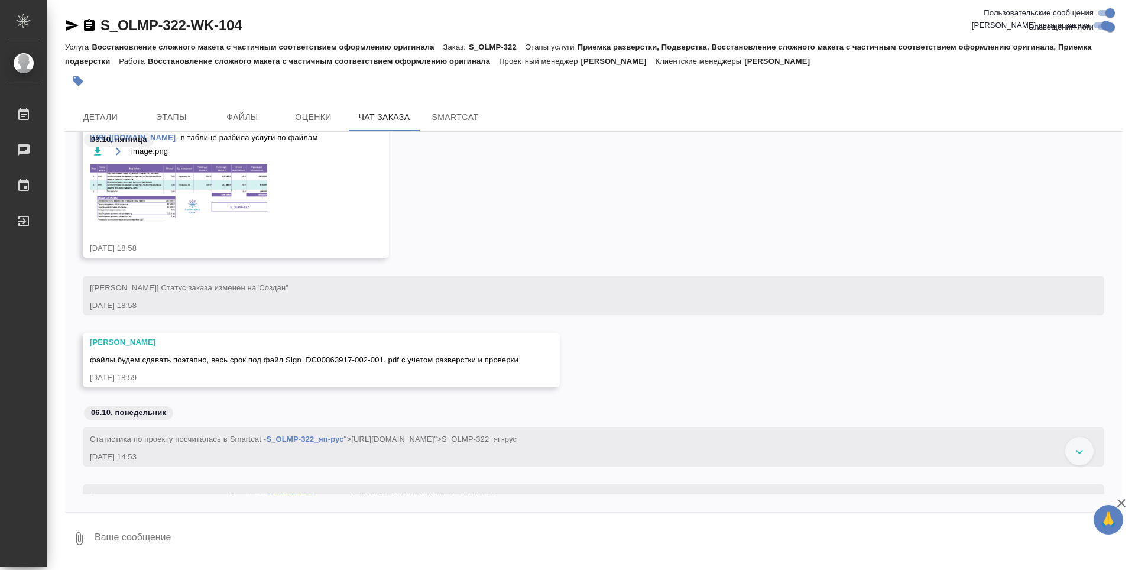
click at [160, 174] on img at bounding box center [178, 192] width 177 height 57
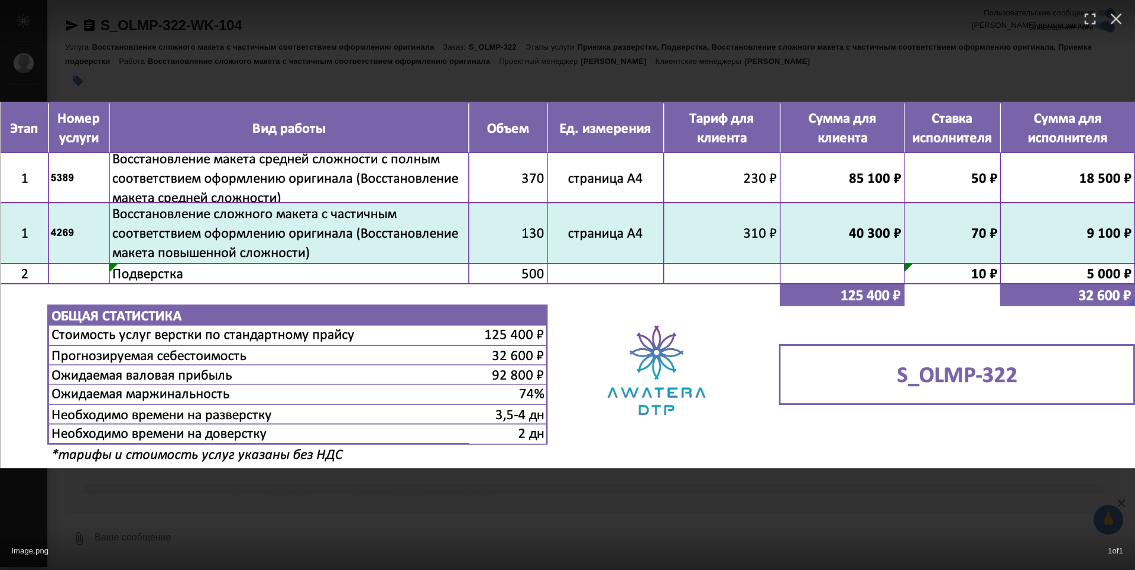
click at [381, 513] on div "image.png 1 of 1" at bounding box center [567, 285] width 1135 height 570
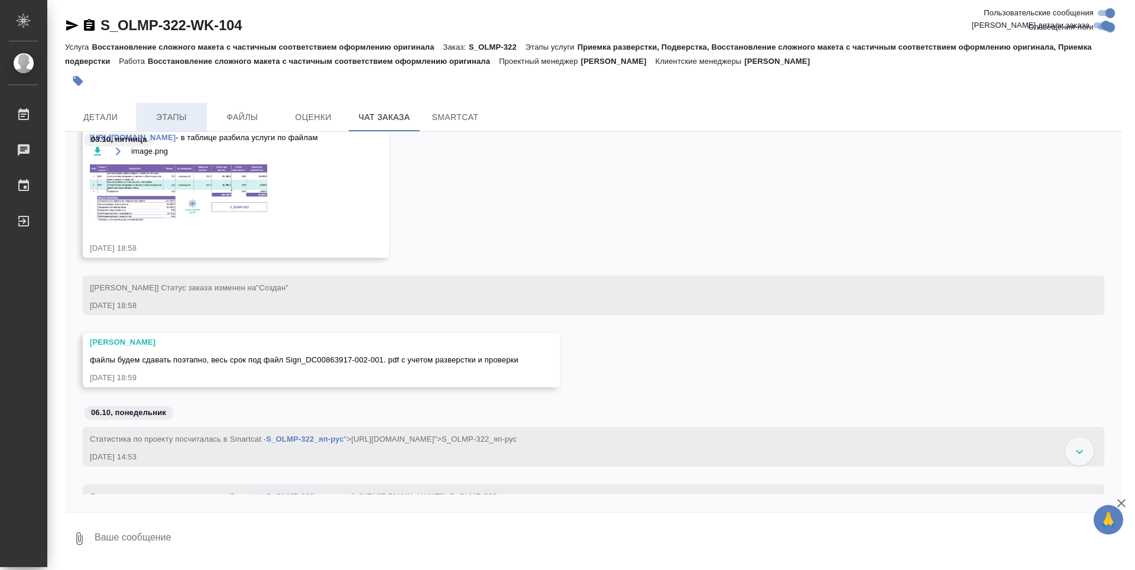
click at [173, 125] on button "Этапы" at bounding box center [171, 117] width 71 height 28
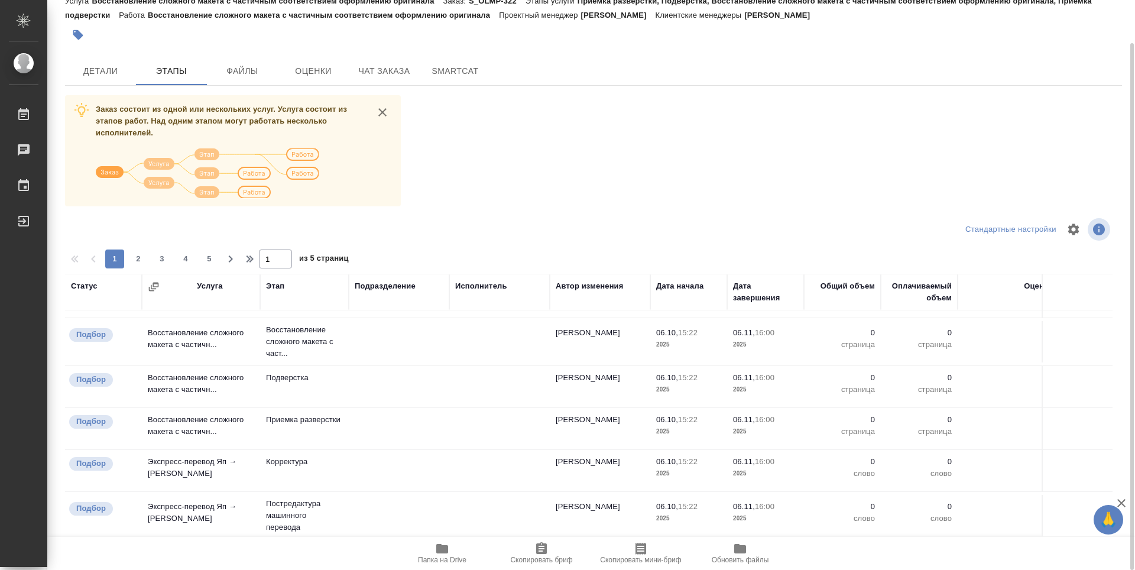
scroll to position [906, 0]
click at [94, 77] on span "Детали" at bounding box center [100, 71] width 57 height 15
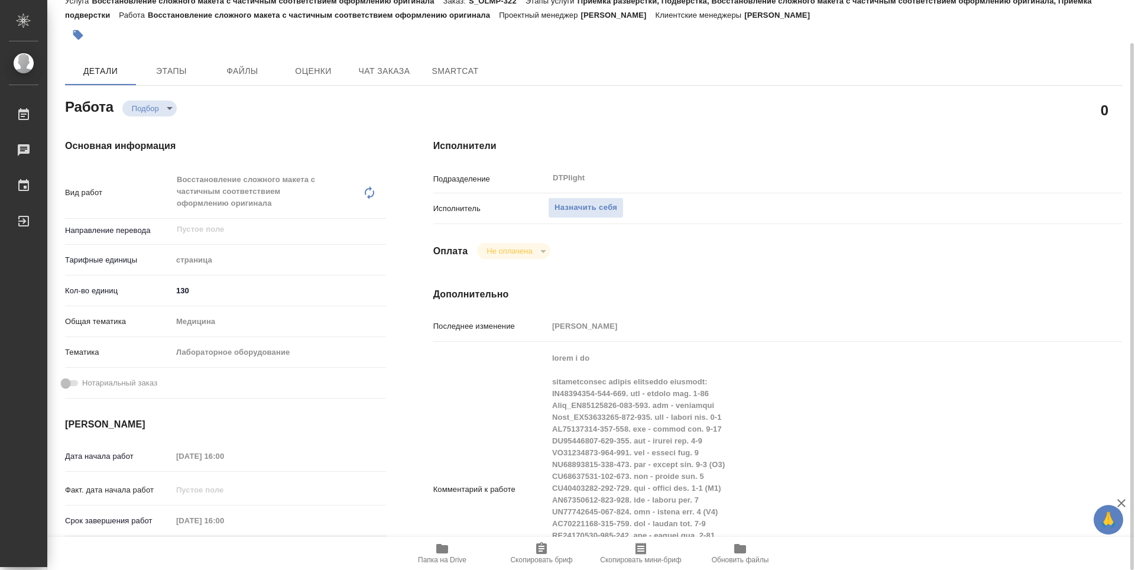
type textarea "x"
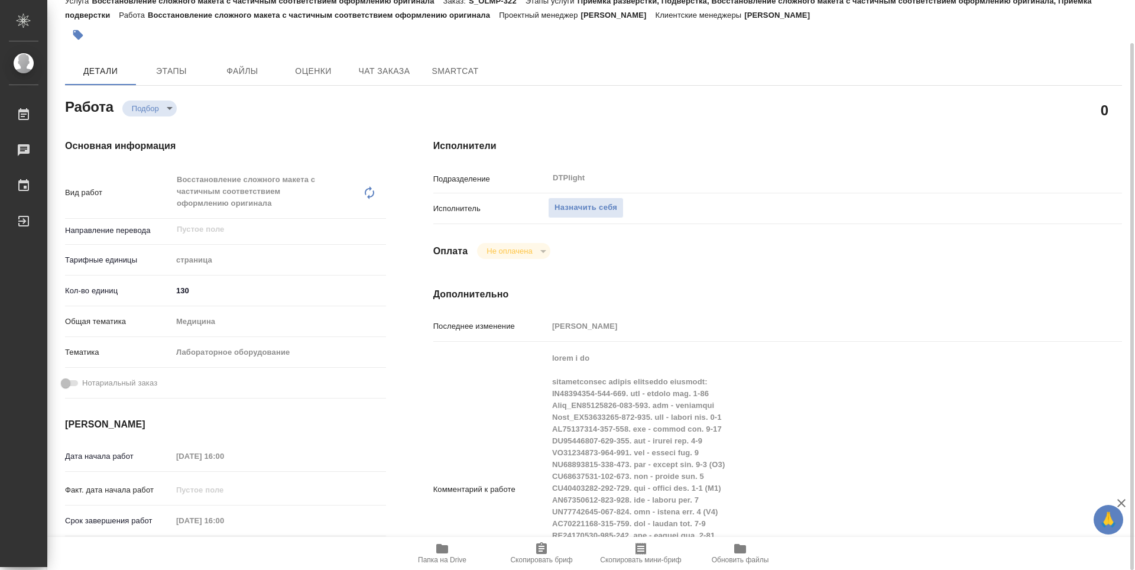
type textarea "x"
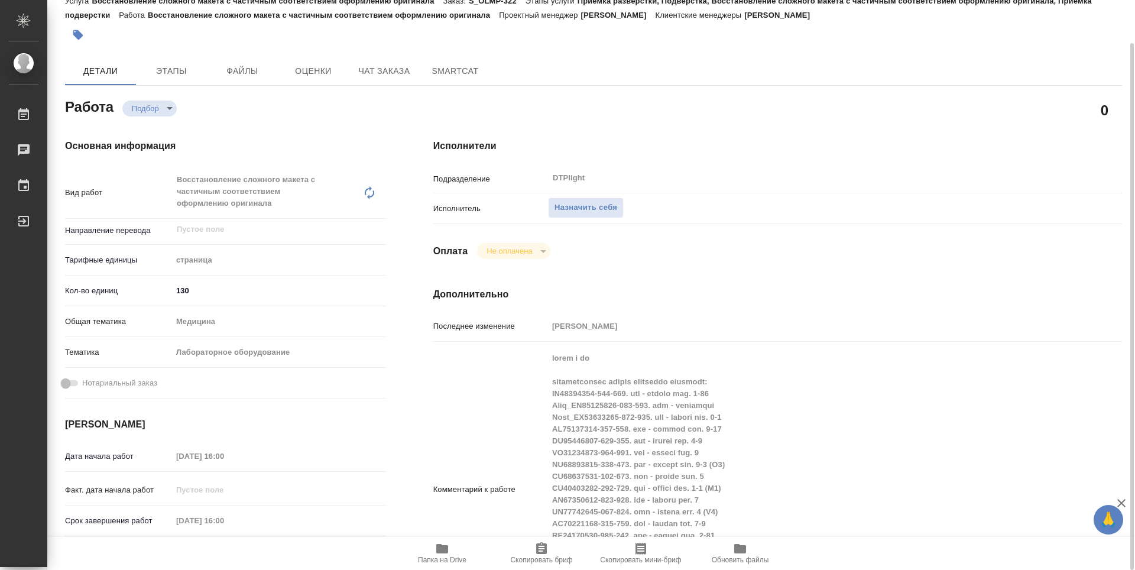
type textarea "x"
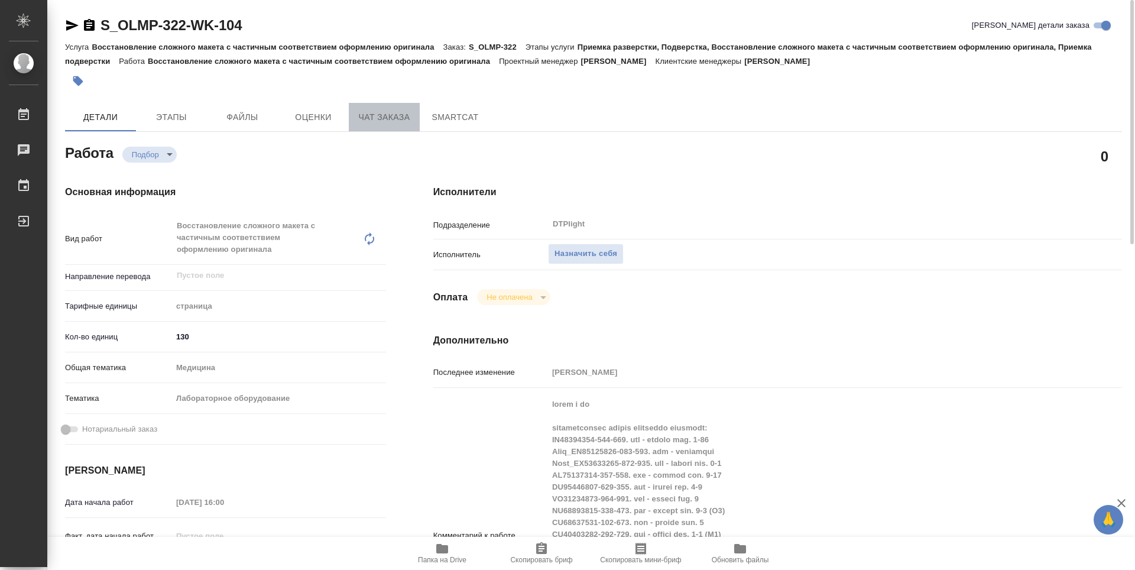
click at [390, 112] on span "Чат заказа" at bounding box center [384, 117] width 57 height 15
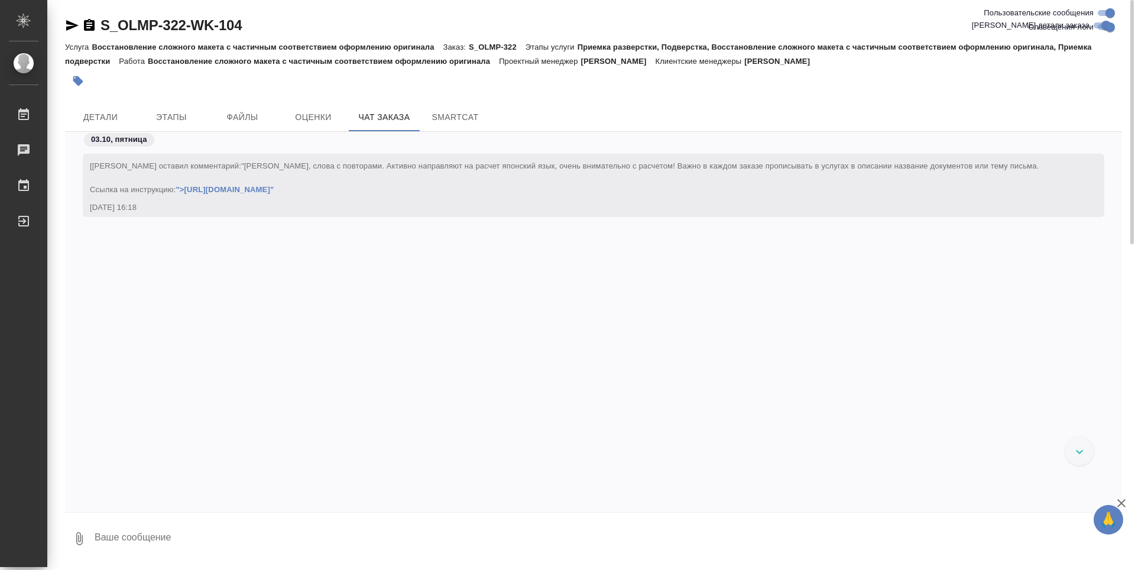
scroll to position [16190, 0]
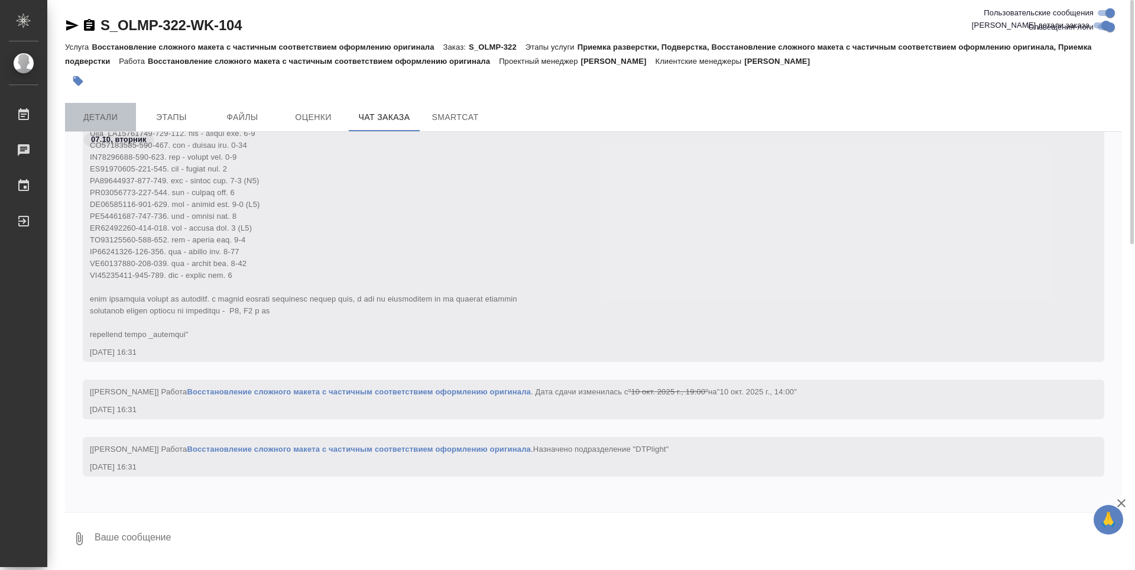
click at [113, 112] on span "Детали" at bounding box center [100, 117] width 57 height 15
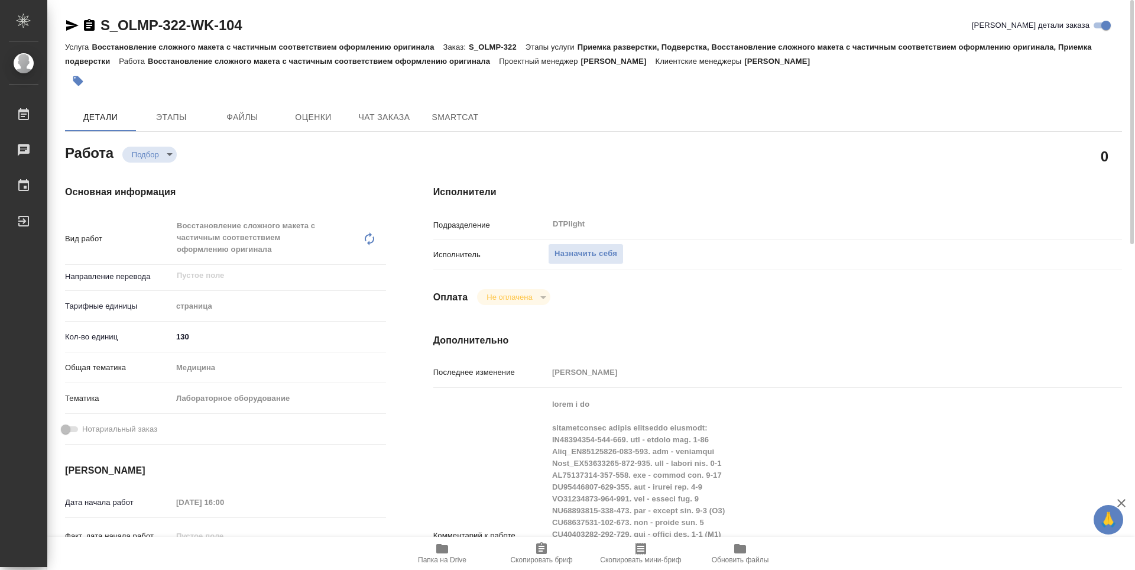
type textarea "x"
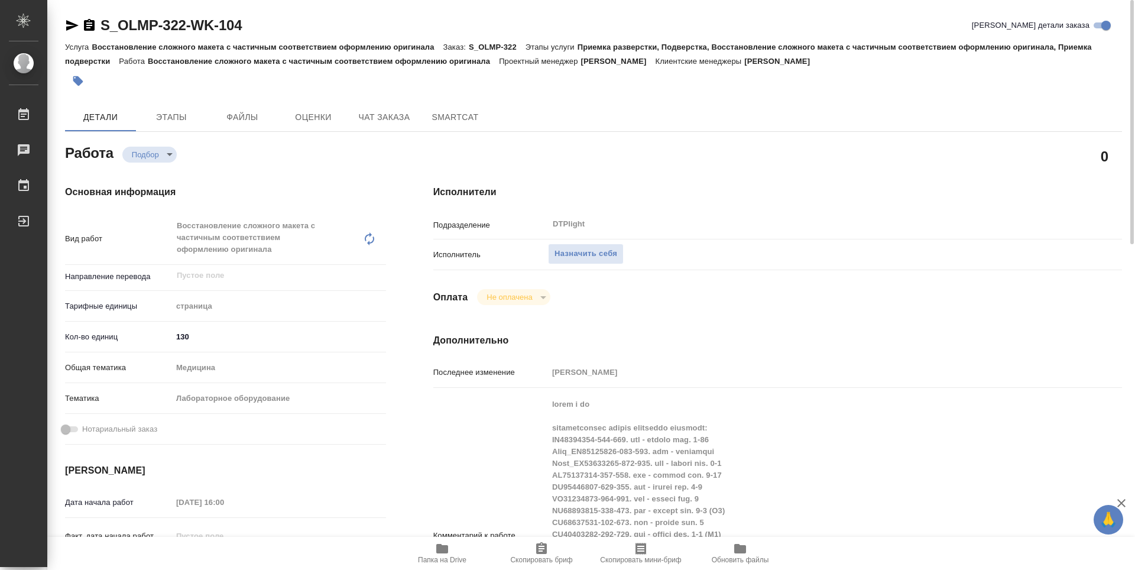
type textarea "x"
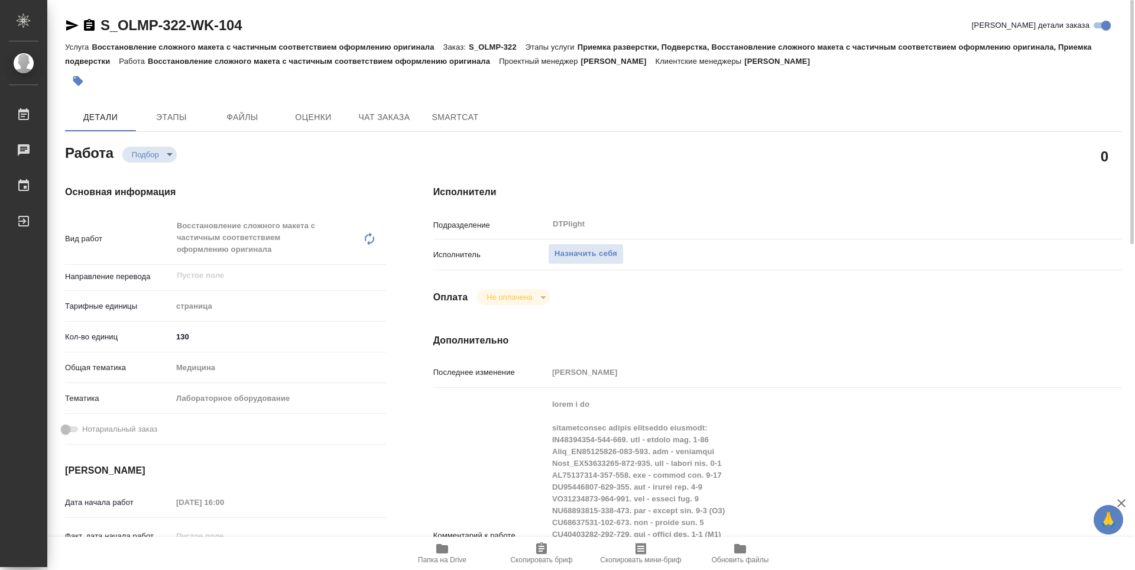
click at [427, 554] on span "Папка на Drive" at bounding box center [442, 552] width 85 height 22
type textarea "x"
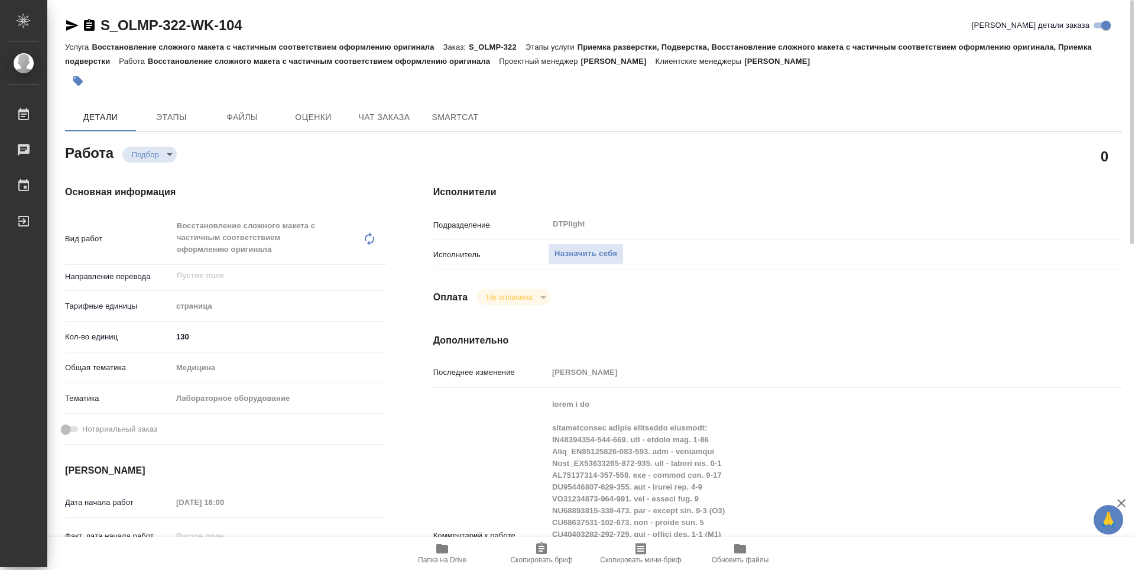
type textarea "x"
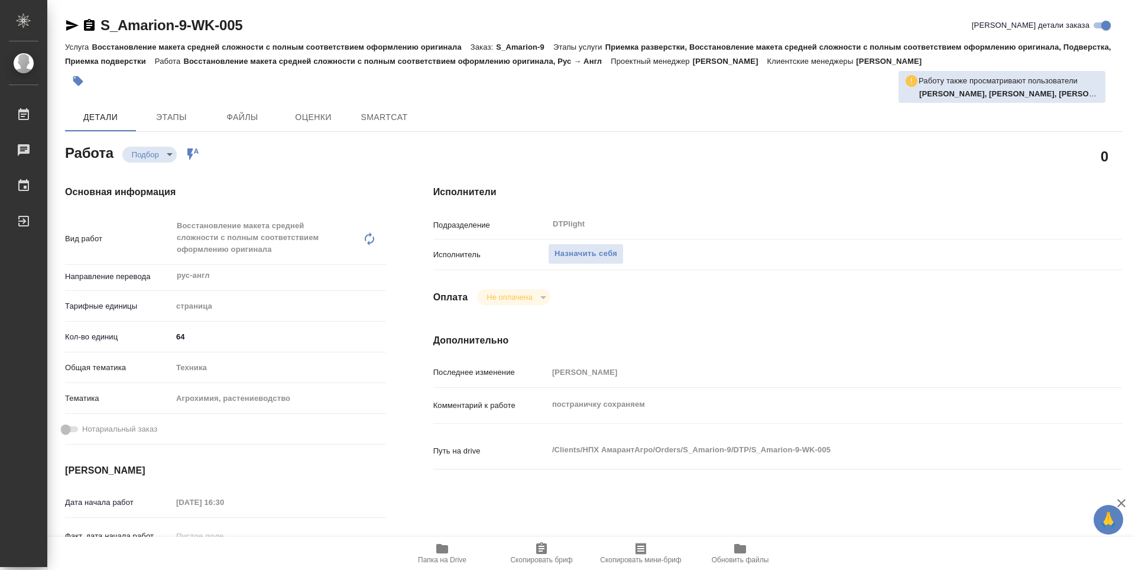
type textarea "x"
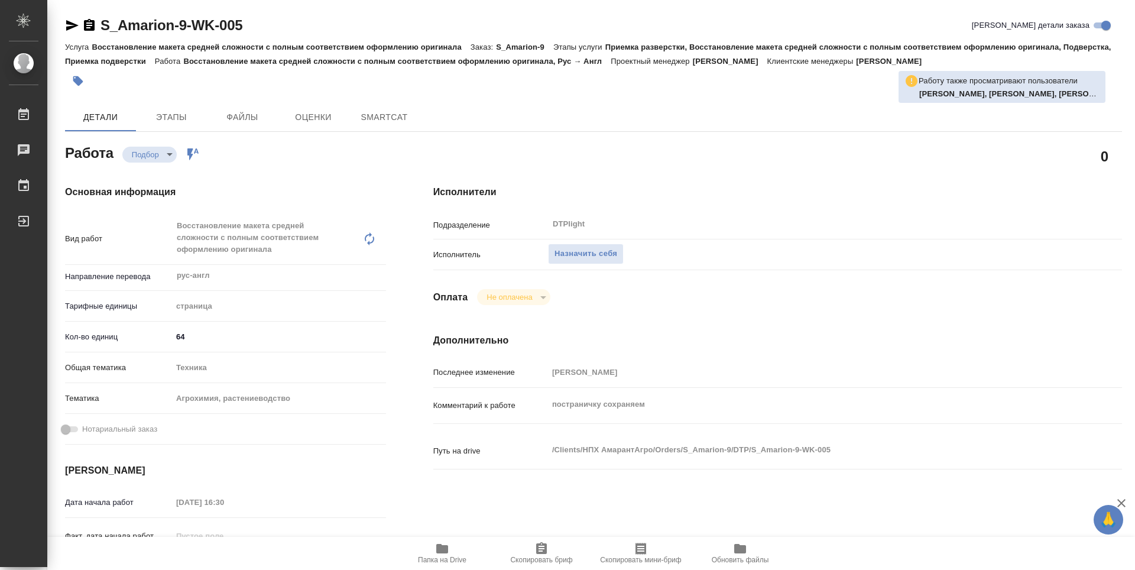
type textarea "x"
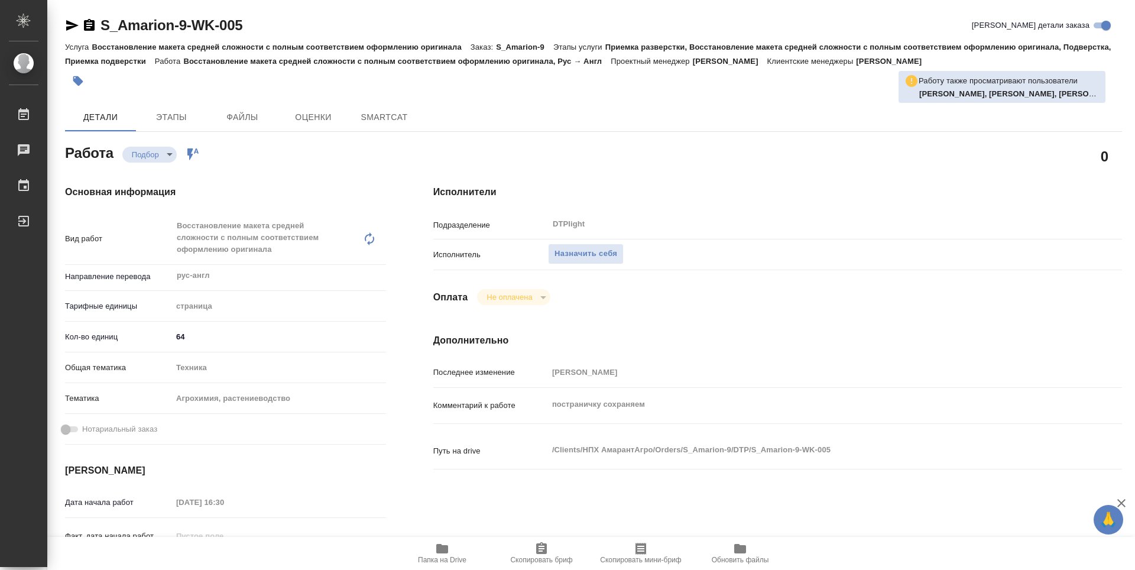
type textarea "x"
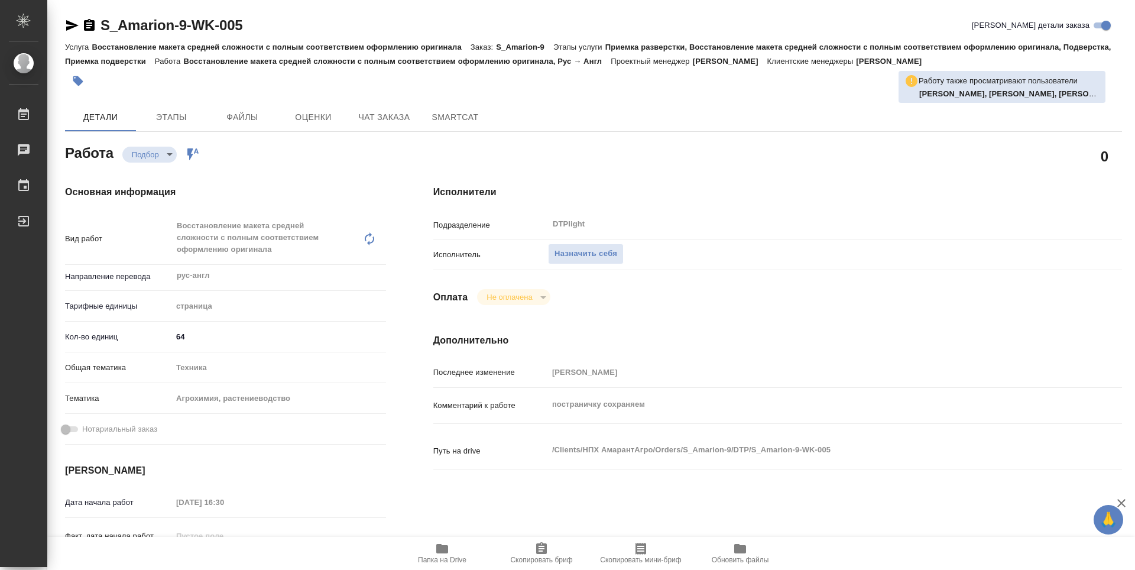
click at [443, 559] on span "Папка на Drive" at bounding box center [442, 560] width 48 height 8
type textarea "x"
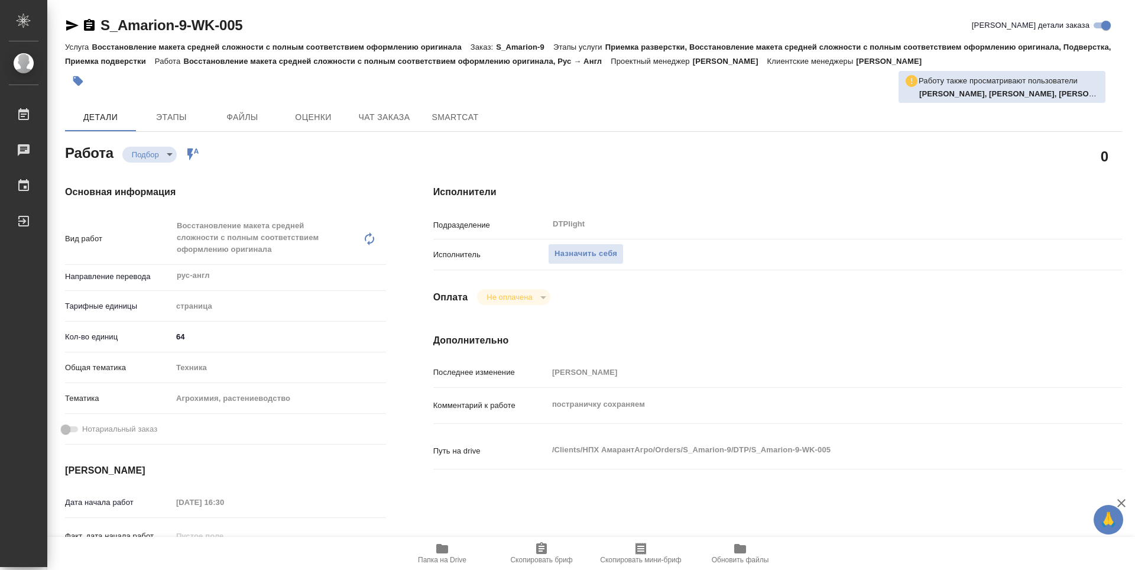
type textarea "x"
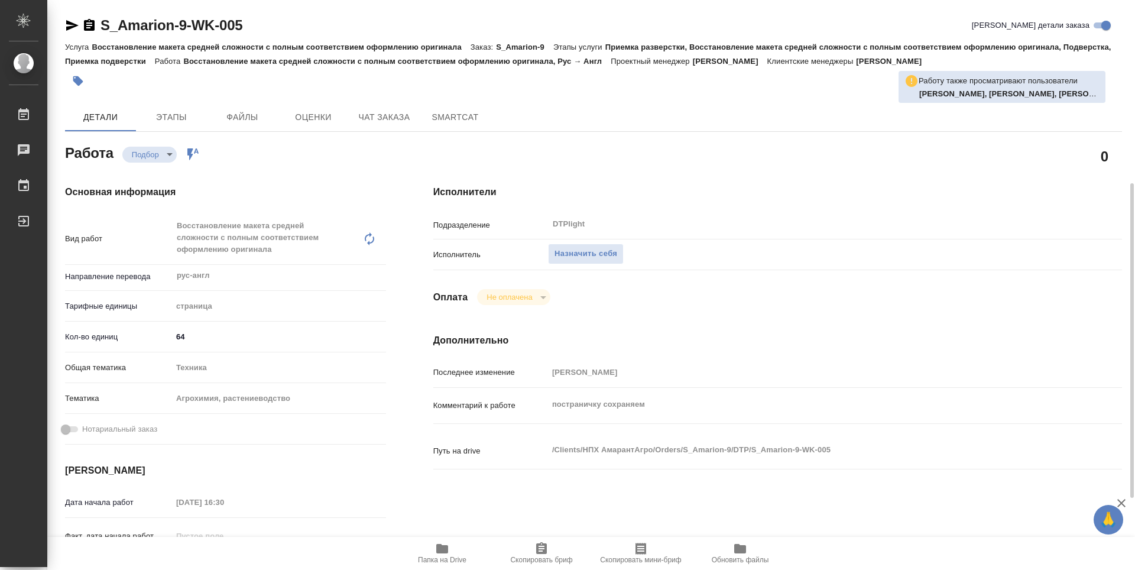
type textarea "x"
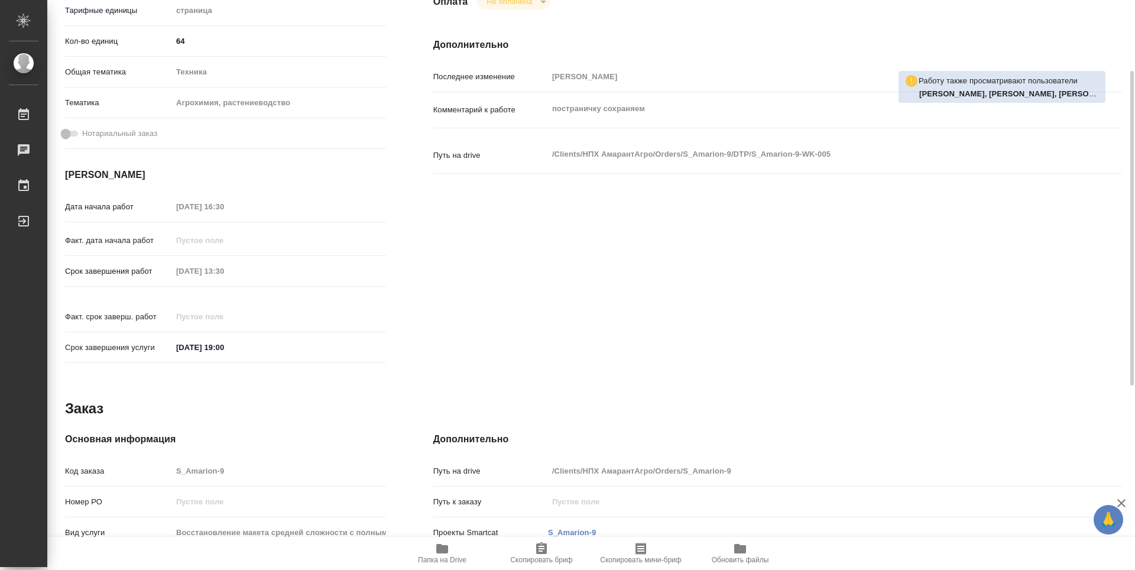
scroll to position [118, 0]
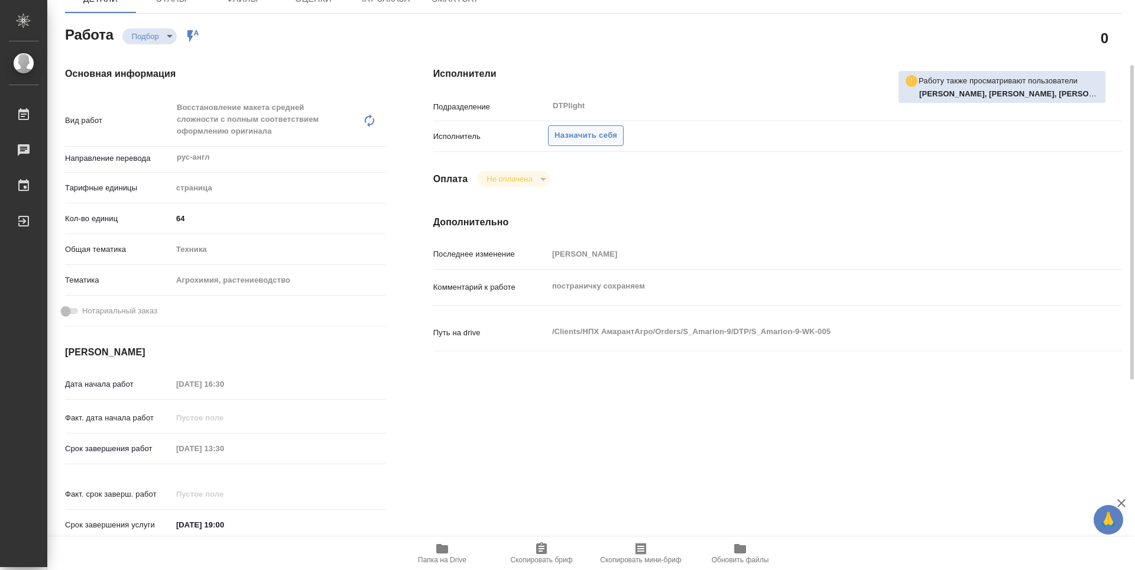
click at [603, 137] on span "Назначить себя" at bounding box center [585, 136] width 63 height 14
type textarea "x"
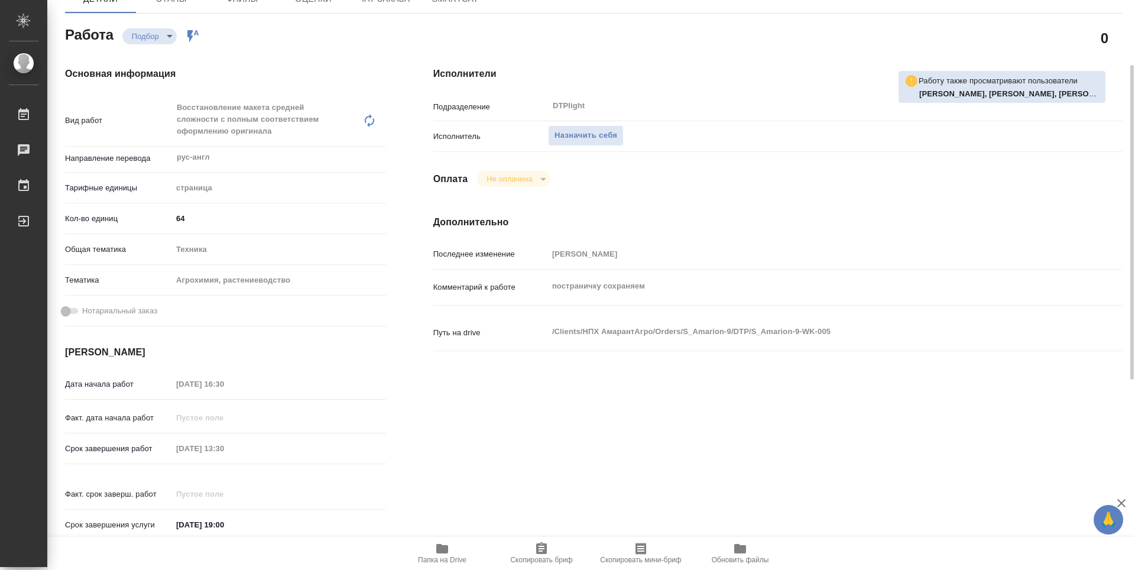
type textarea "x"
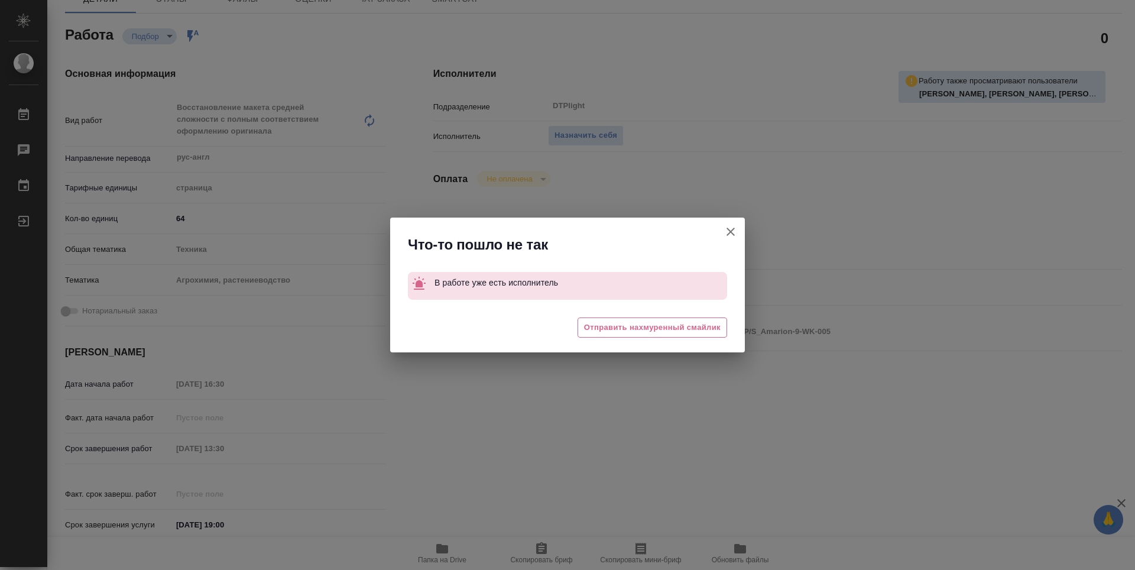
click at [731, 228] on icon "button" at bounding box center [731, 232] width 14 height 14
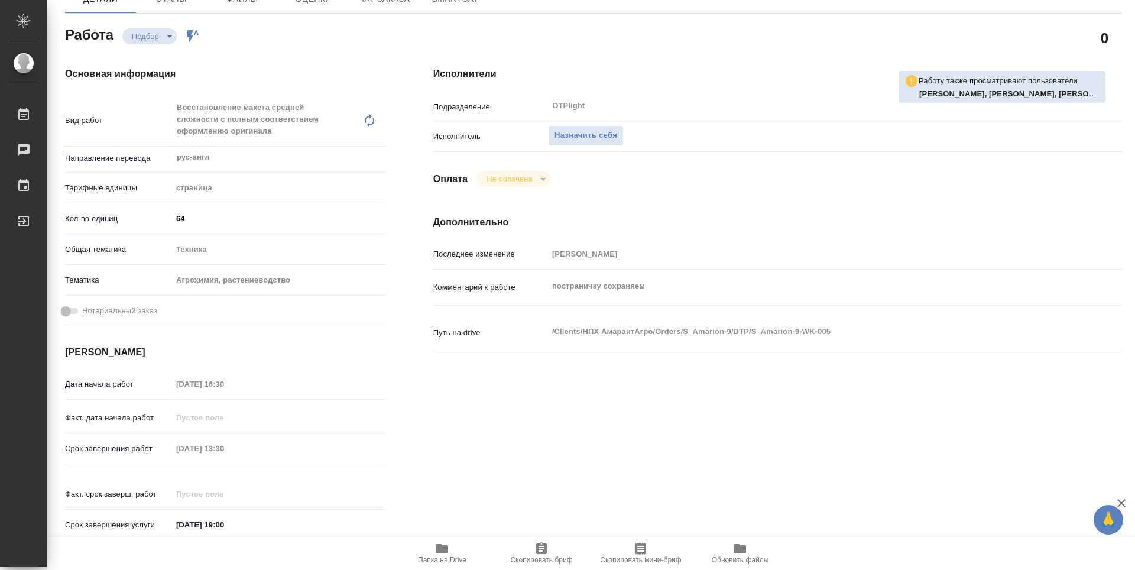
type textarea "x"
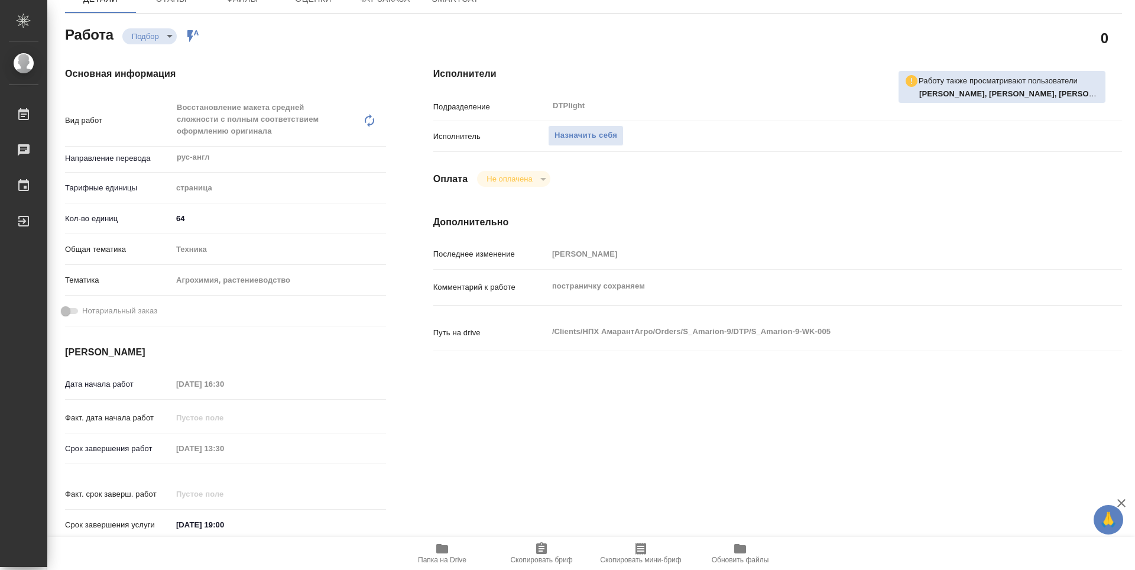
type textarea "x"
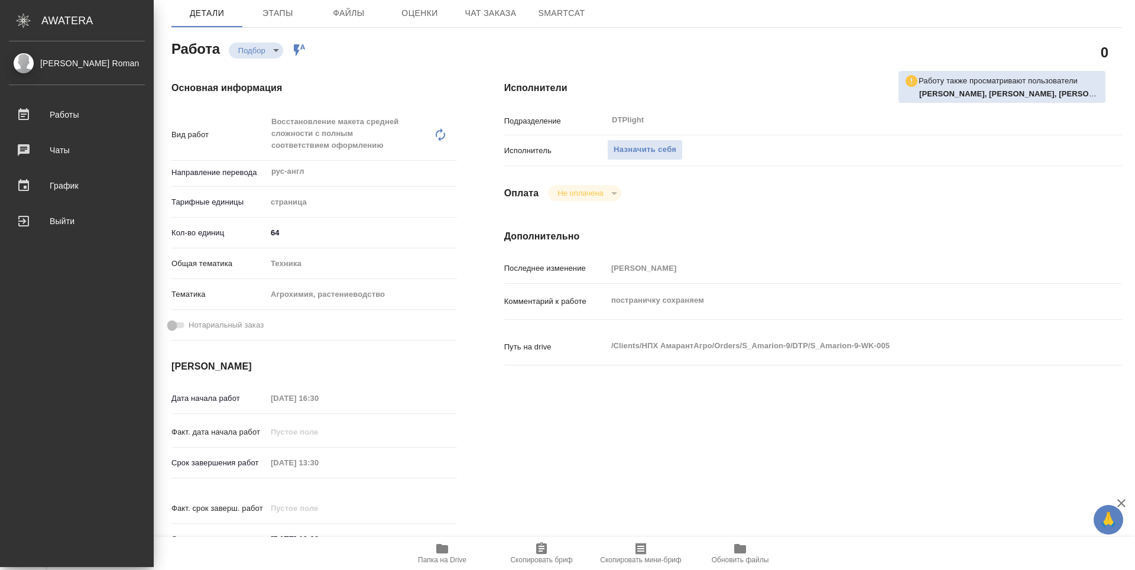
type textarea "x"
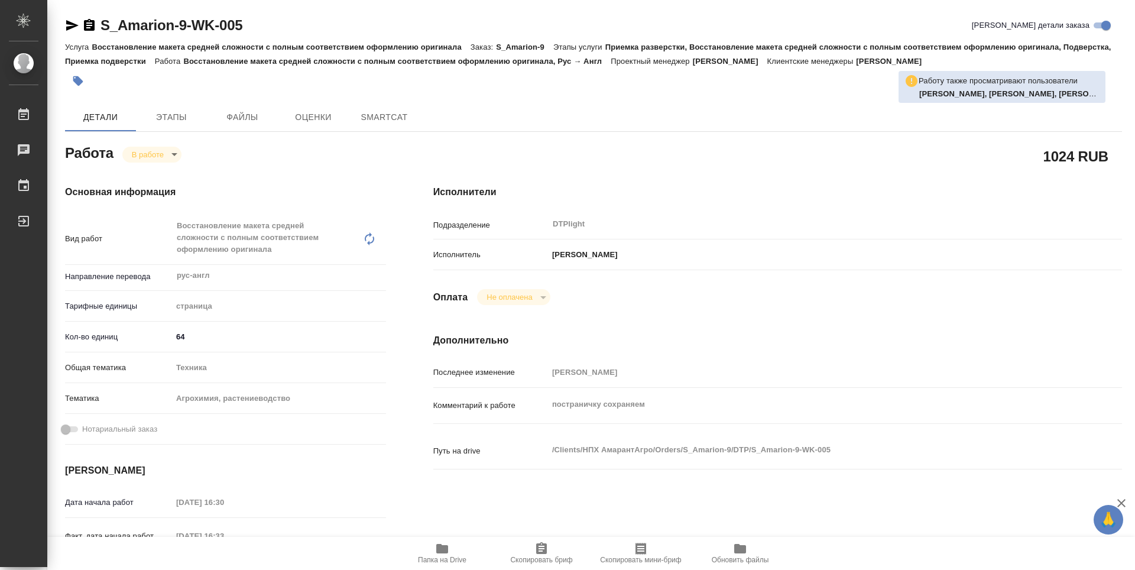
type textarea "x"
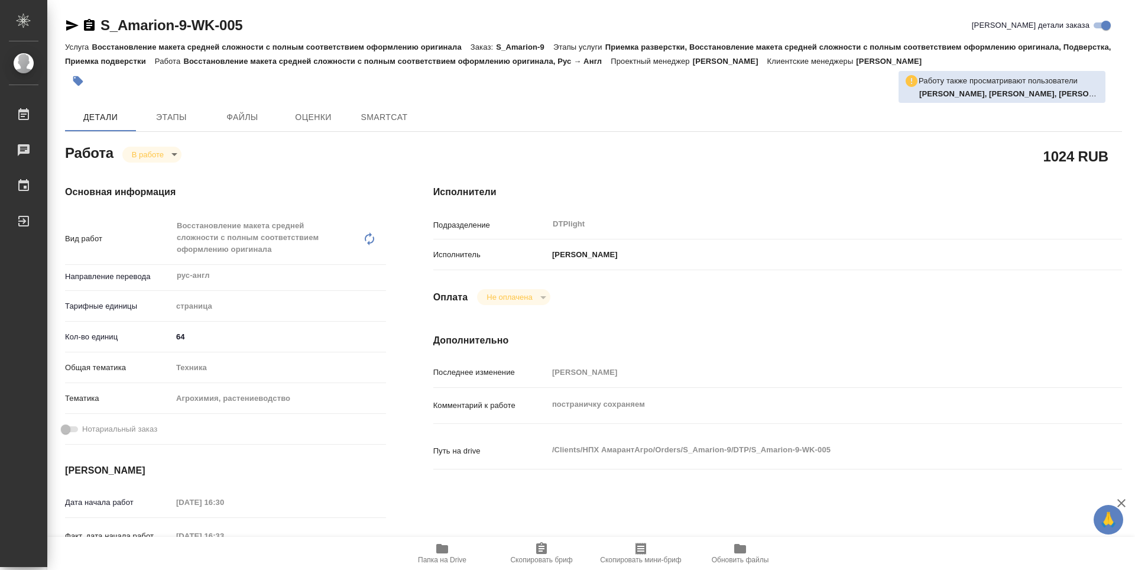
type textarea "x"
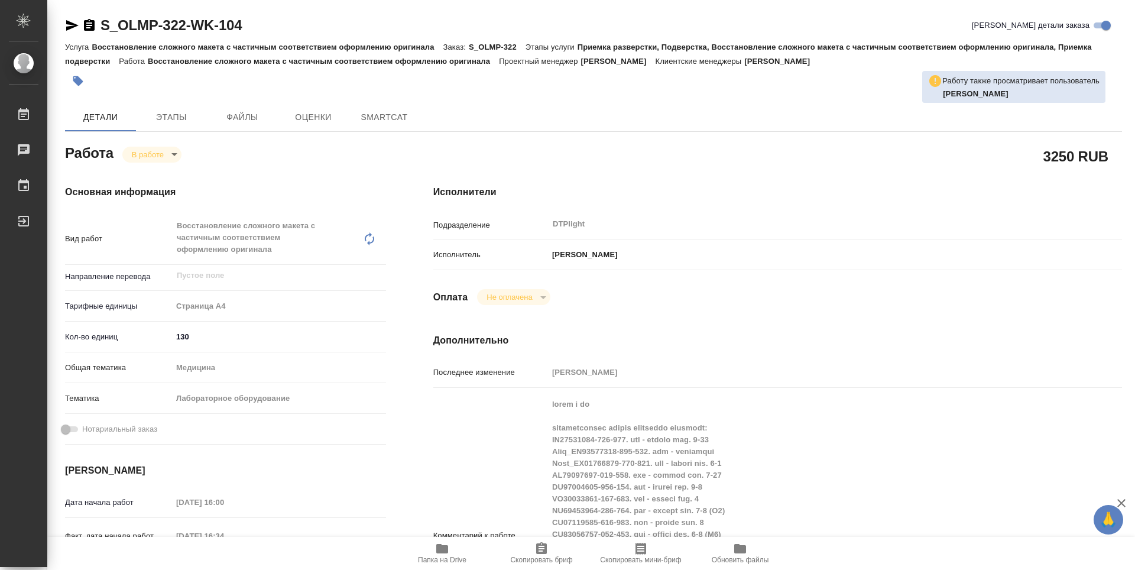
type textarea "x"
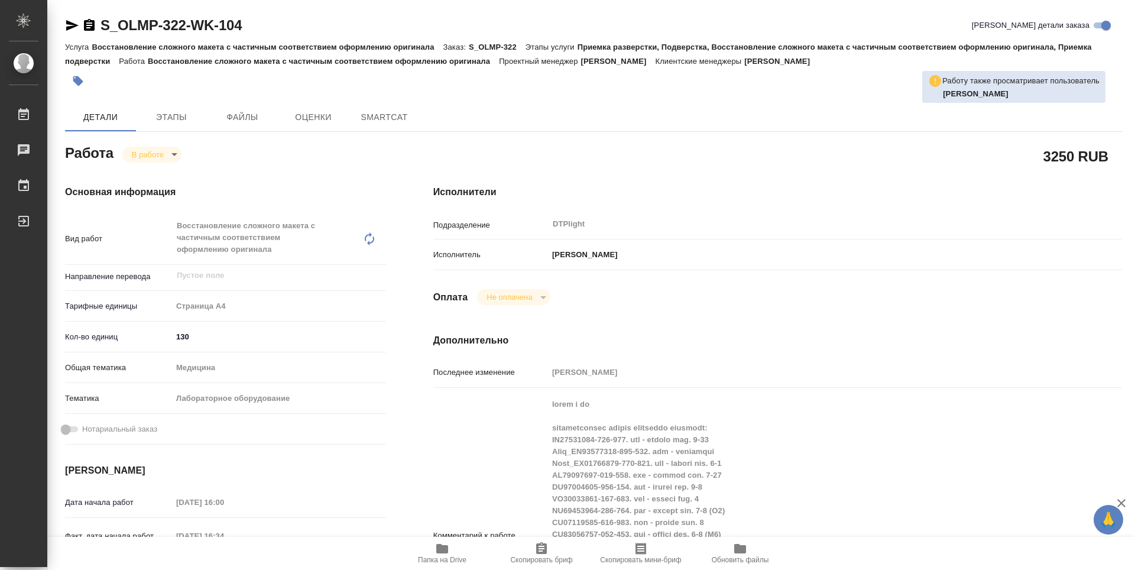
type textarea "x"
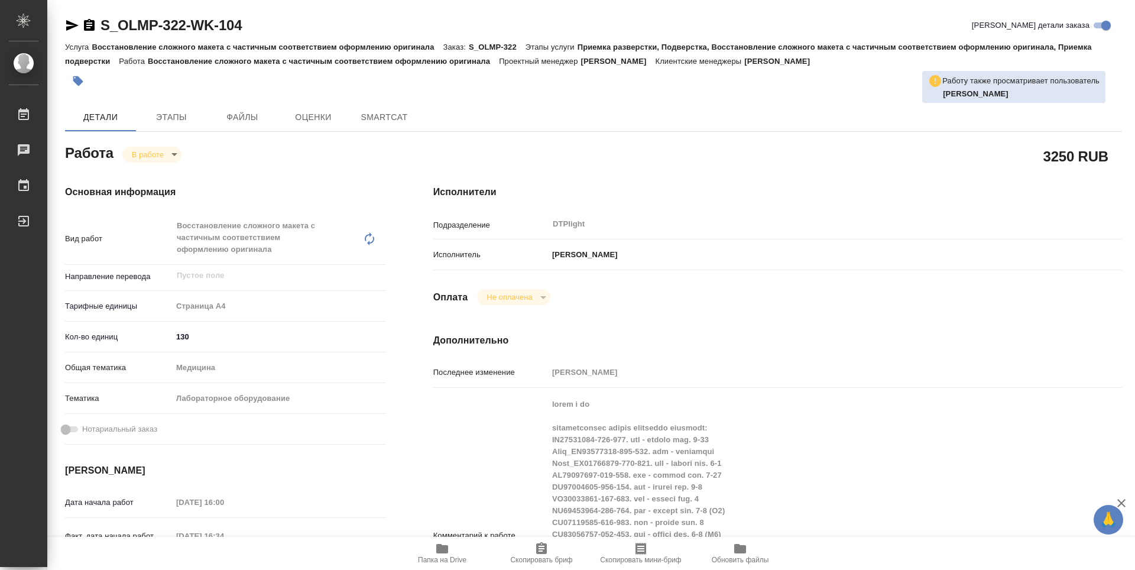
type textarea "x"
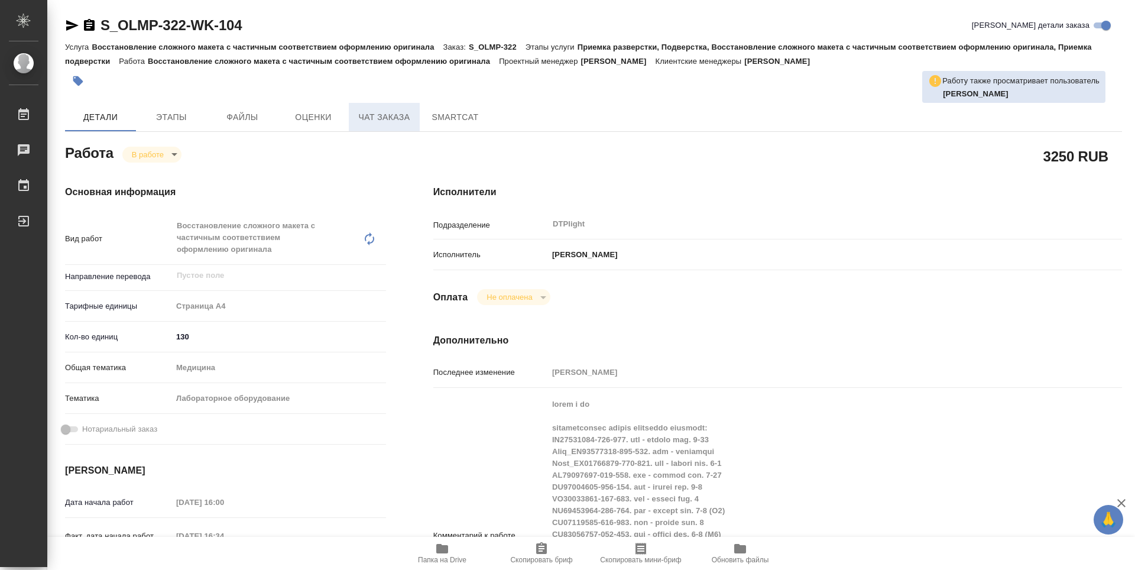
click at [385, 119] on span "Чат заказа" at bounding box center [384, 117] width 57 height 15
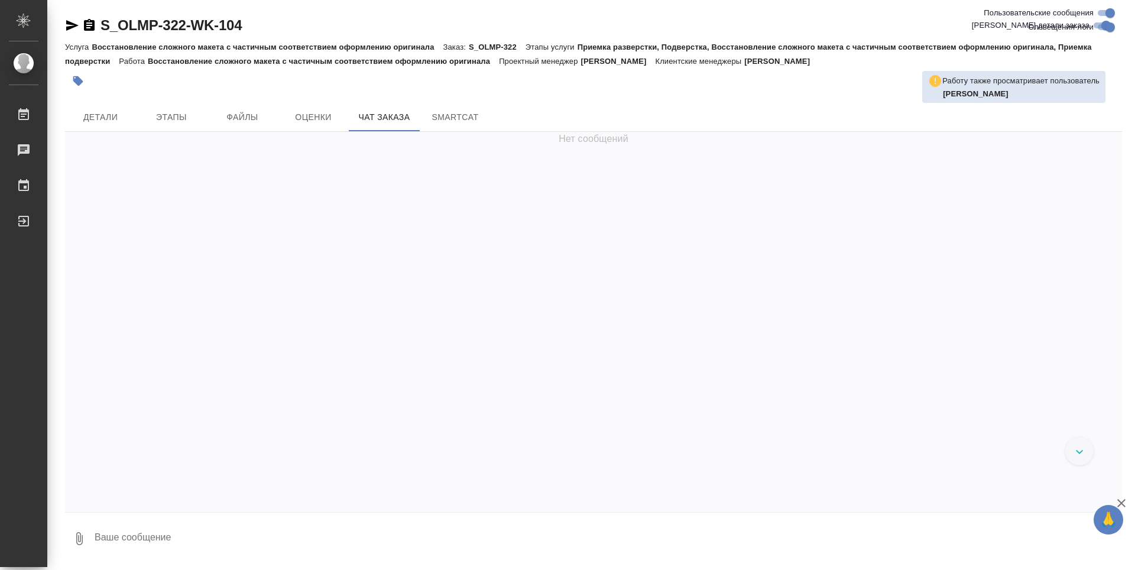
scroll to position [16432, 0]
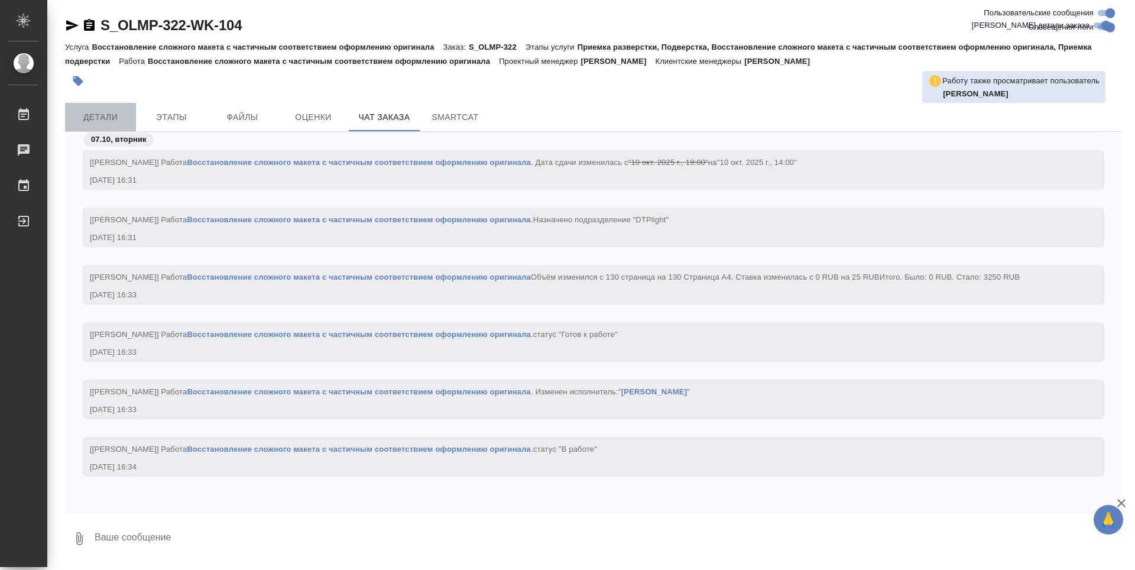
click at [106, 112] on span "Детали" at bounding box center [100, 117] width 57 height 15
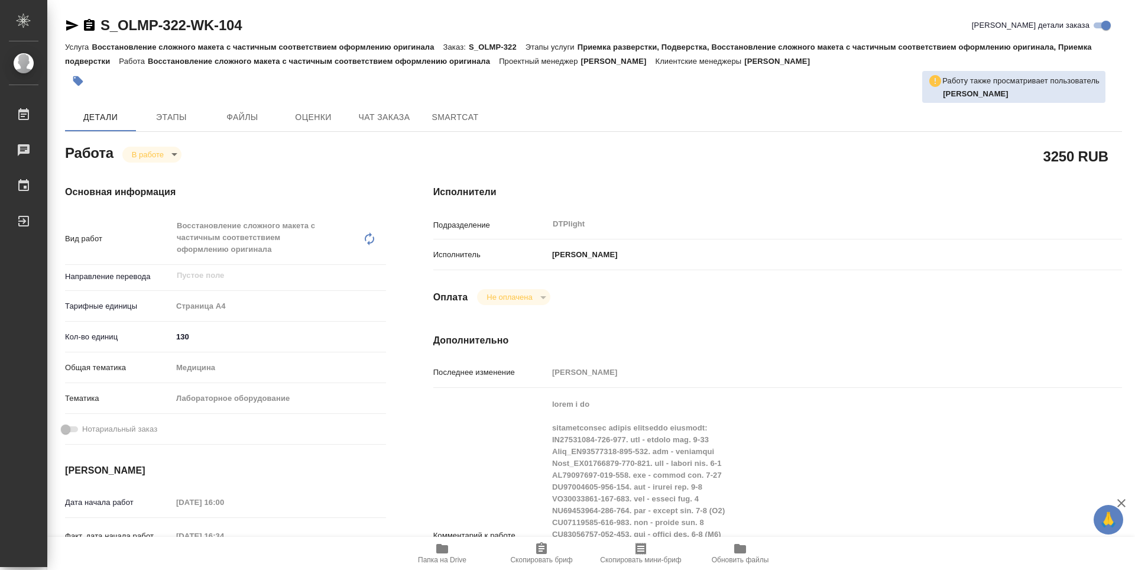
type textarea "x"
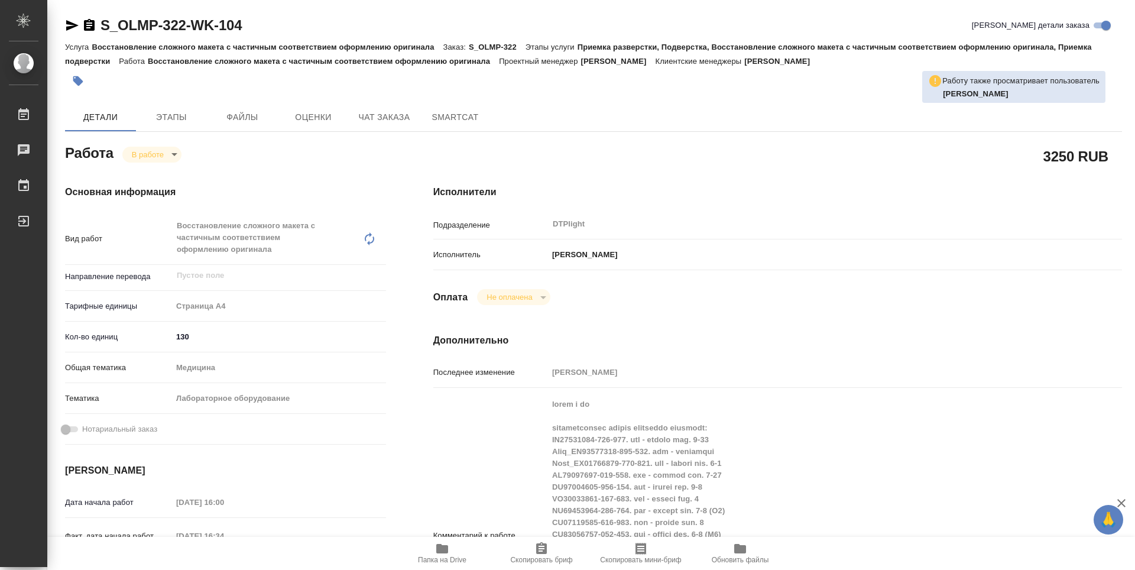
type textarea "x"
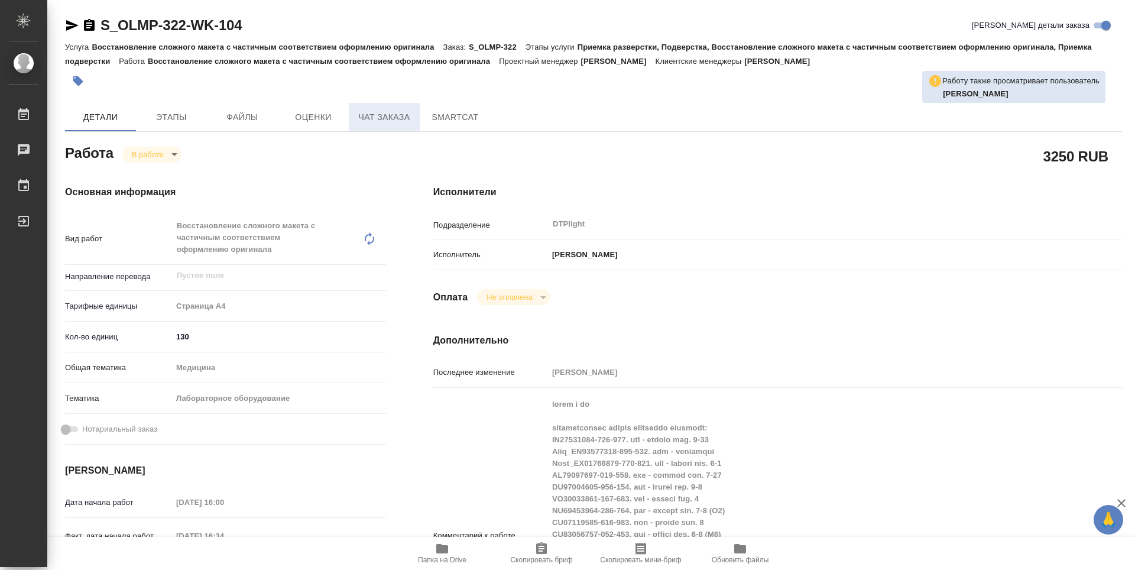
click at [389, 116] on span "Чат заказа" at bounding box center [384, 117] width 57 height 15
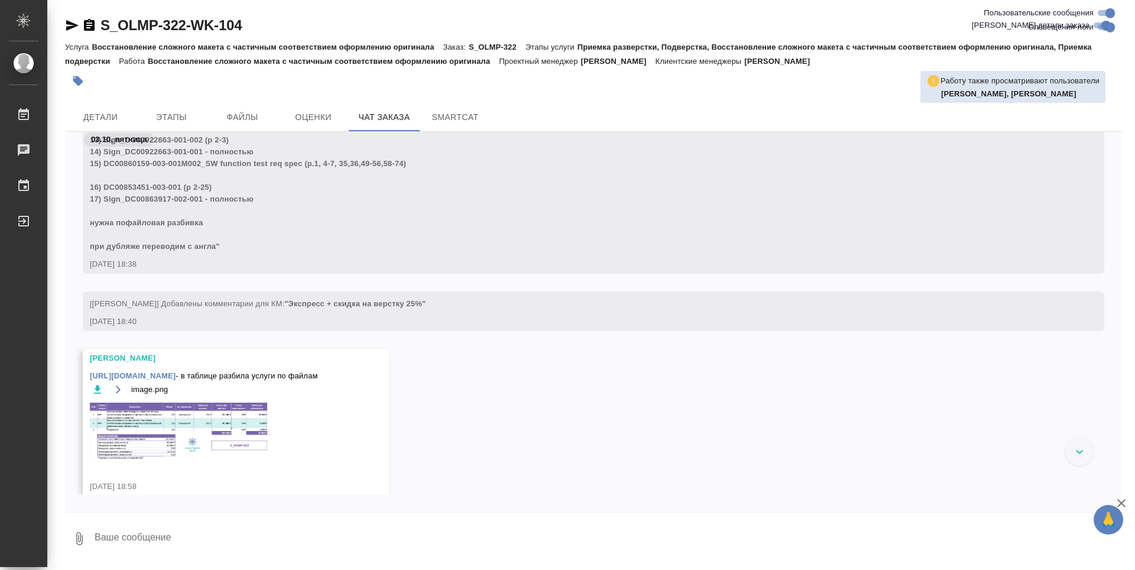
scroll to position [1494, 0]
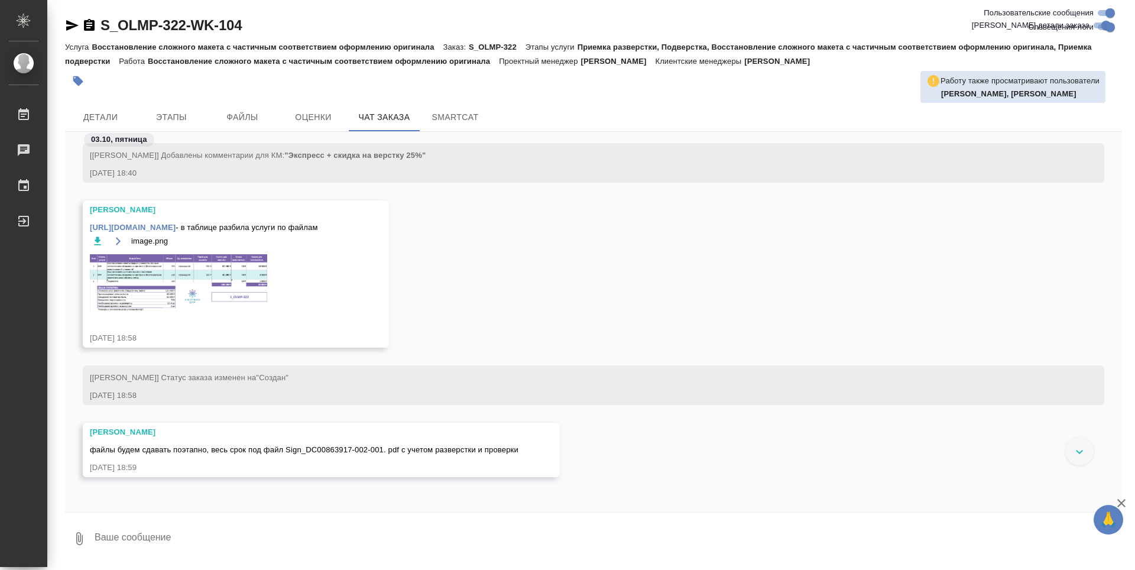
click at [187, 268] on img at bounding box center [178, 282] width 177 height 57
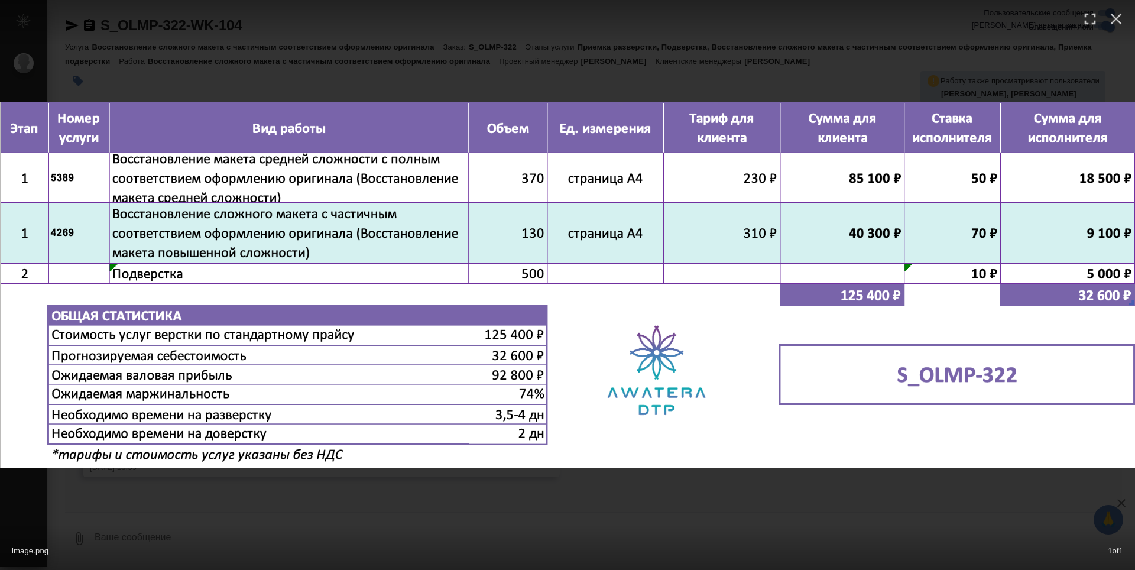
click at [268, 52] on div "image.png 1 of 1" at bounding box center [567, 285] width 1135 height 570
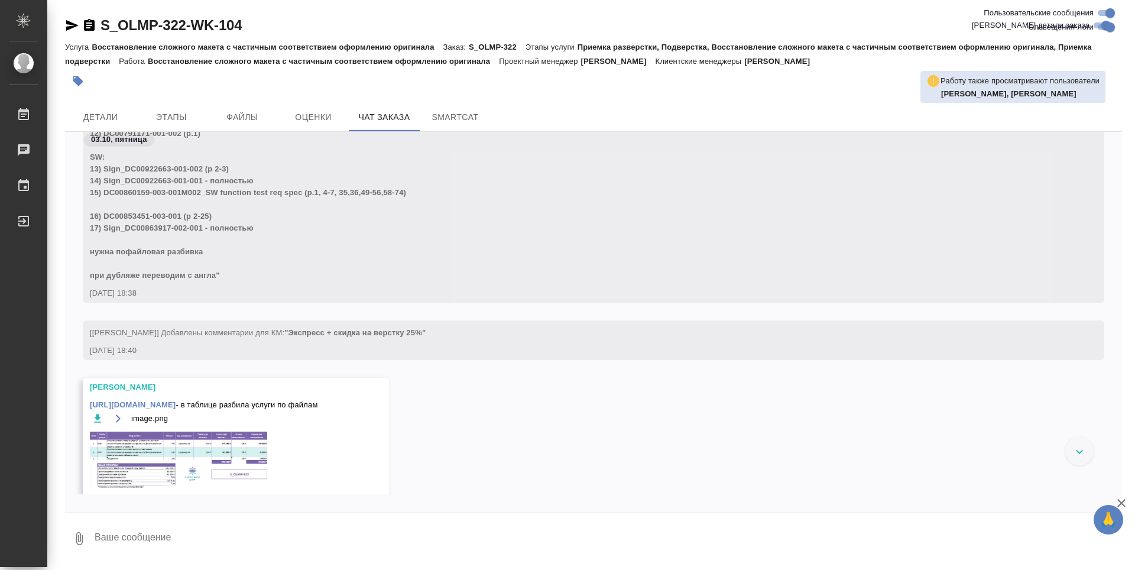
scroll to position [1553, 0]
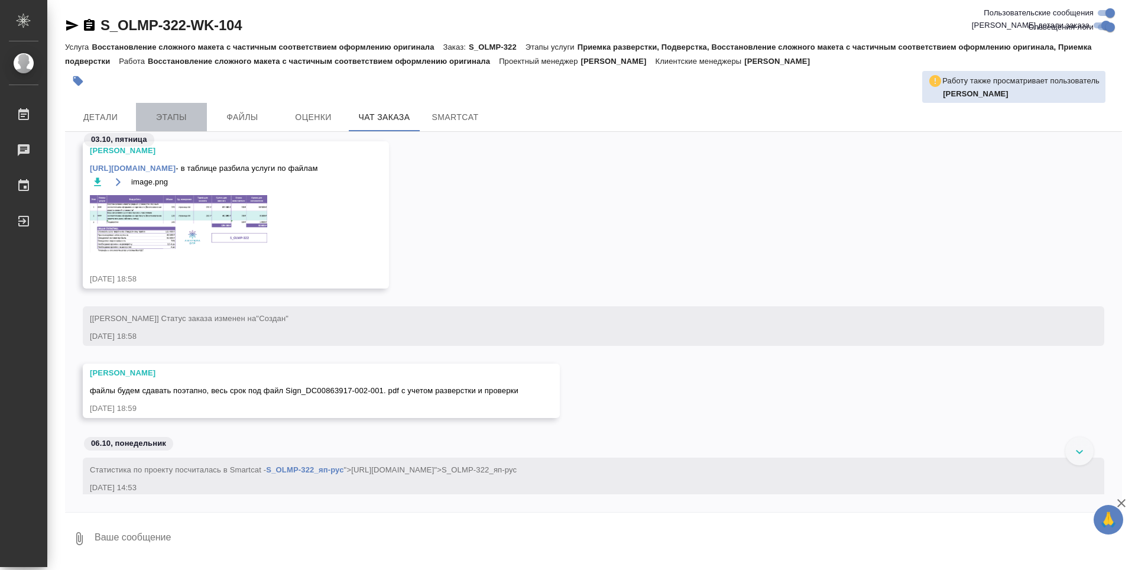
click at [178, 117] on span "Этапы" at bounding box center [171, 117] width 57 height 15
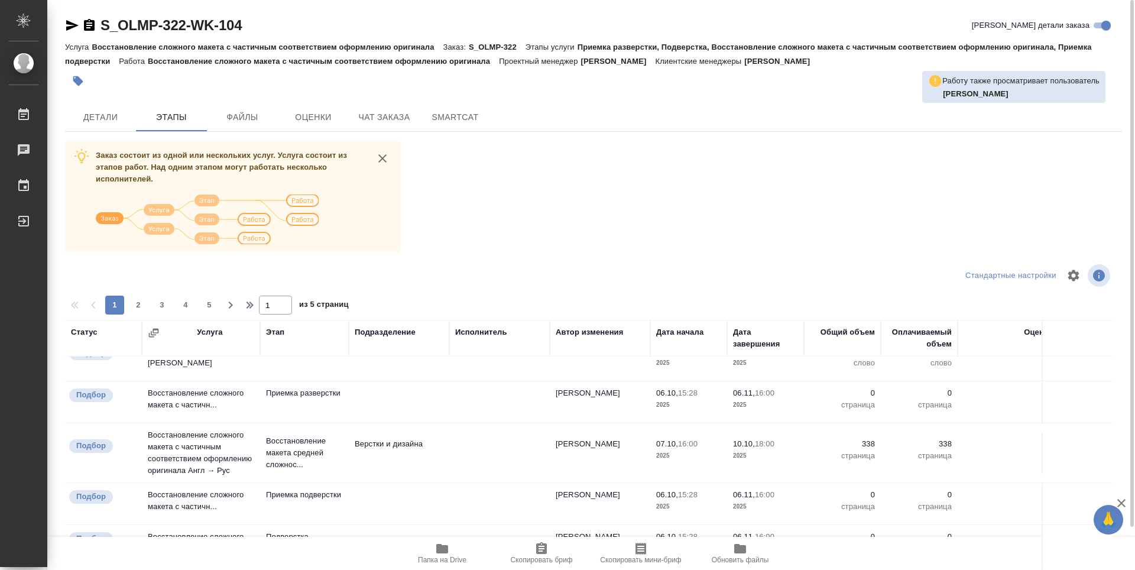
scroll to position [315, 0]
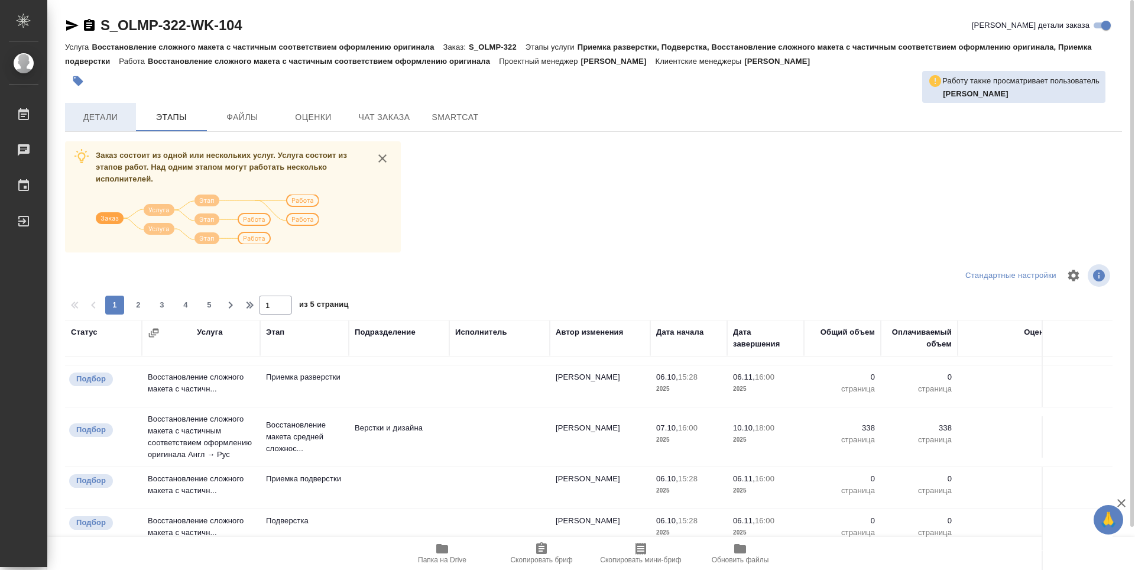
click at [93, 108] on button "Детали" at bounding box center [100, 117] width 71 height 28
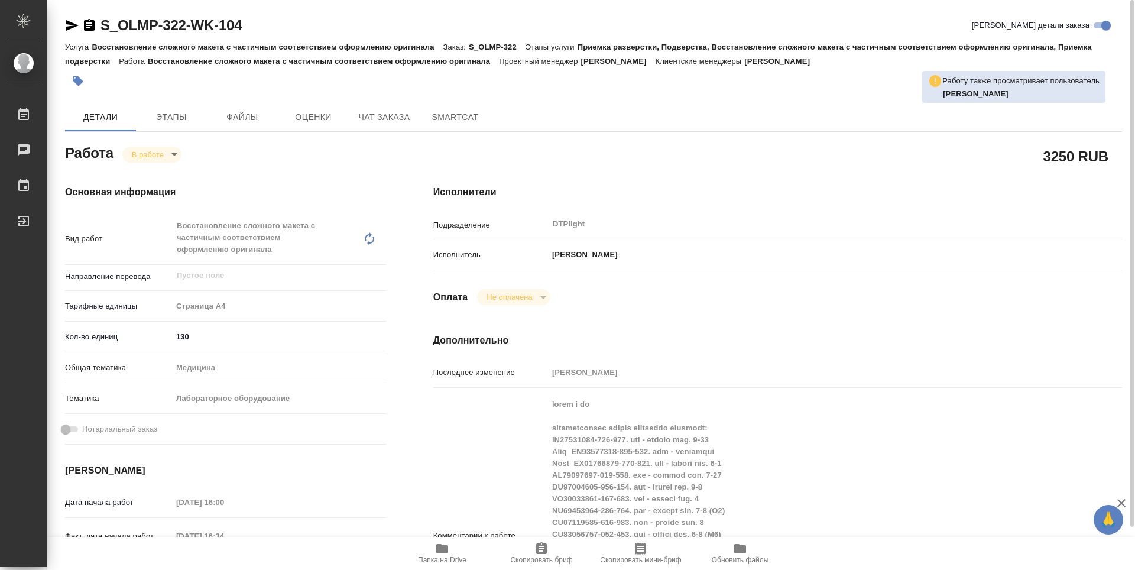
type textarea "x"
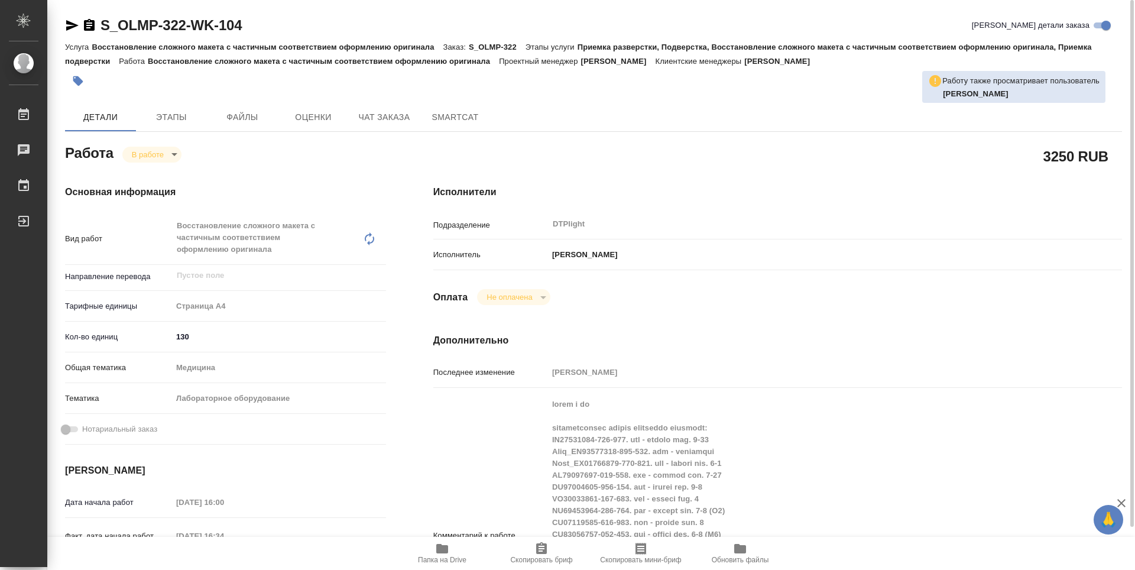
type textarea "x"
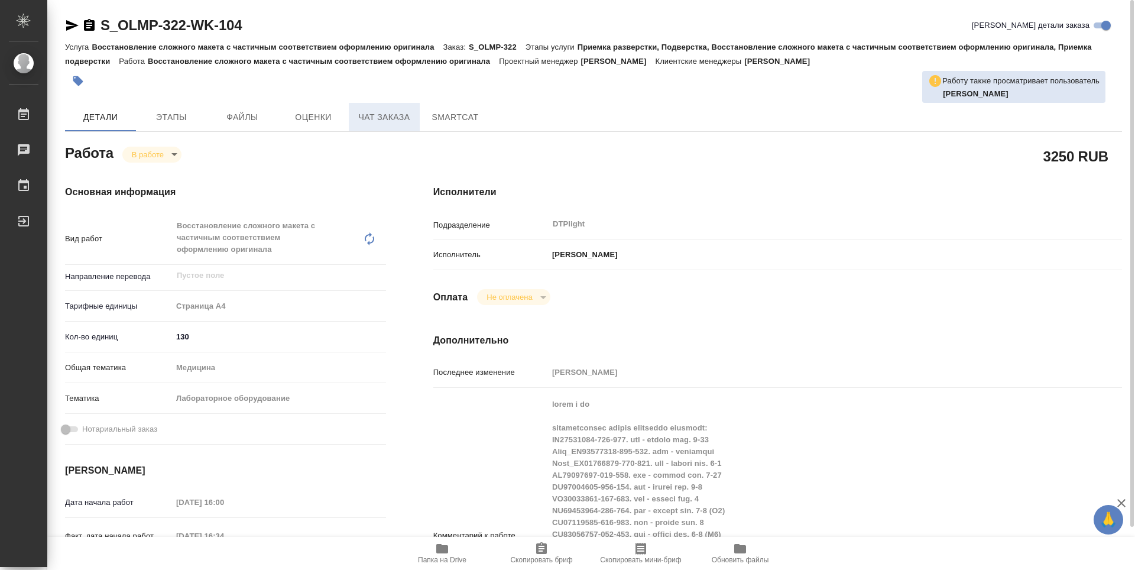
click at [385, 120] on span "Чат заказа" at bounding box center [384, 117] width 57 height 15
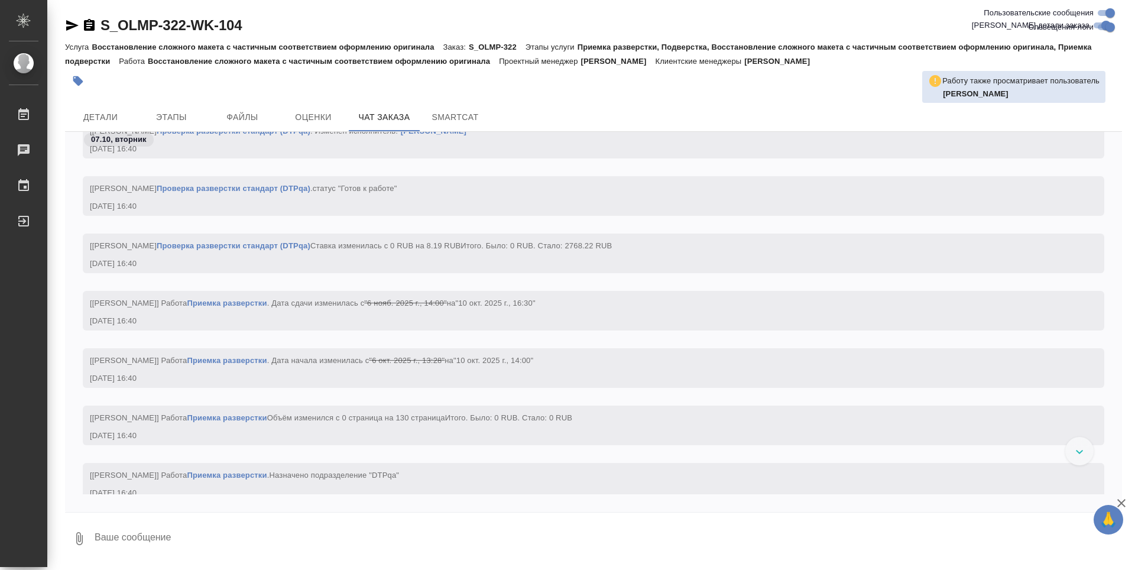
scroll to position [26087, 0]
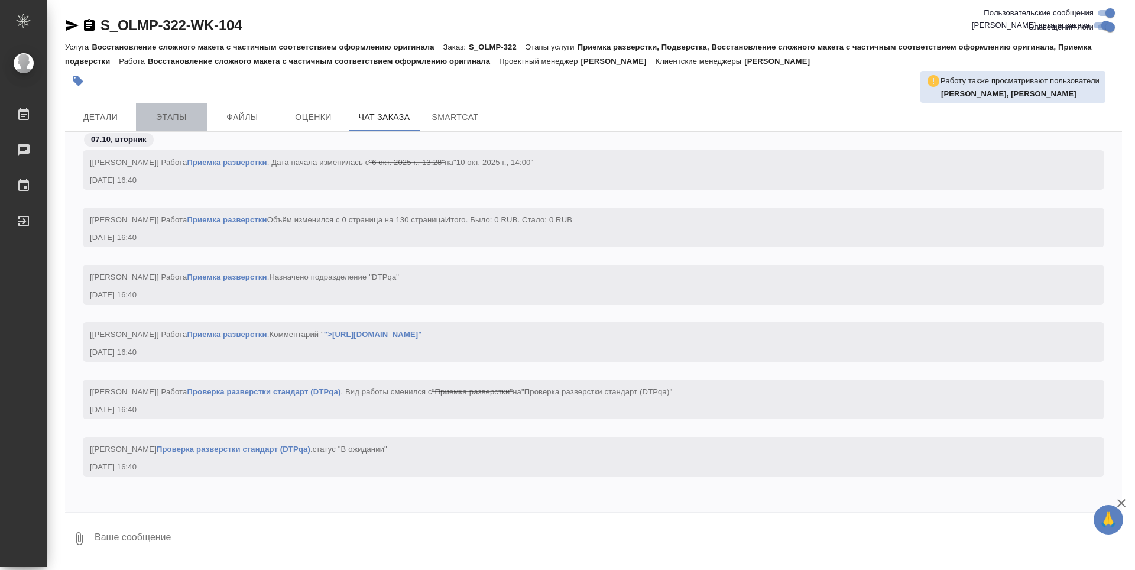
click at [187, 109] on button "Этапы" at bounding box center [171, 117] width 71 height 28
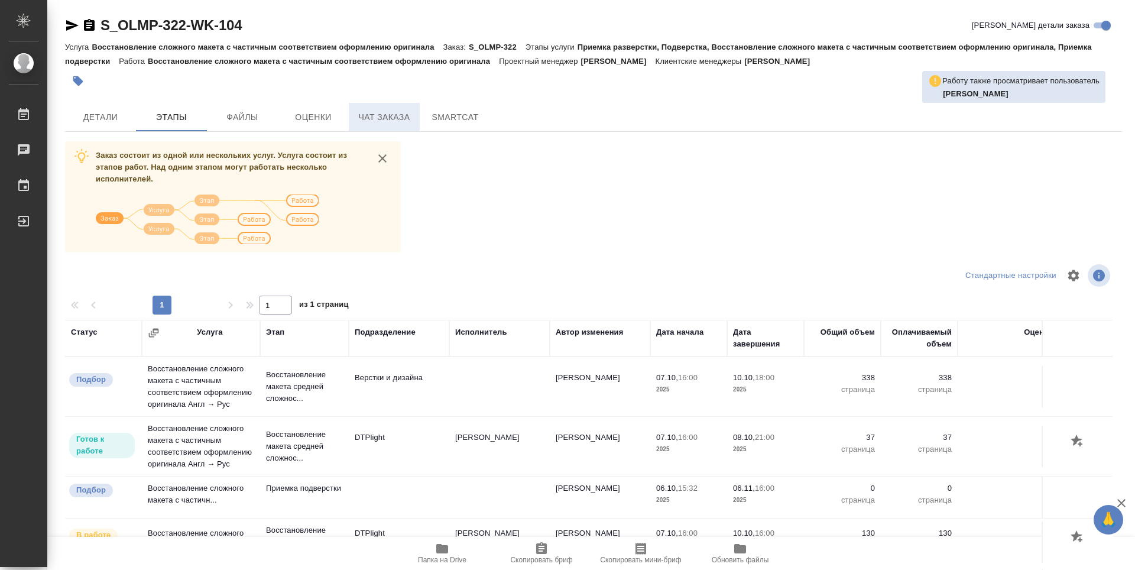
click at [385, 116] on span "Чат заказа" at bounding box center [384, 117] width 57 height 15
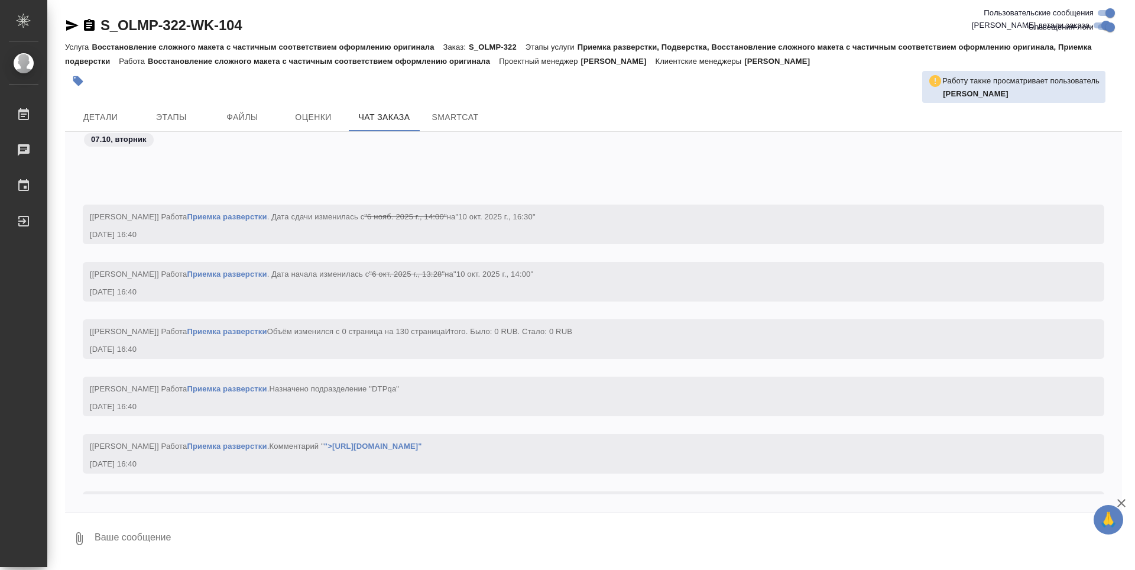
scroll to position [27121, 0]
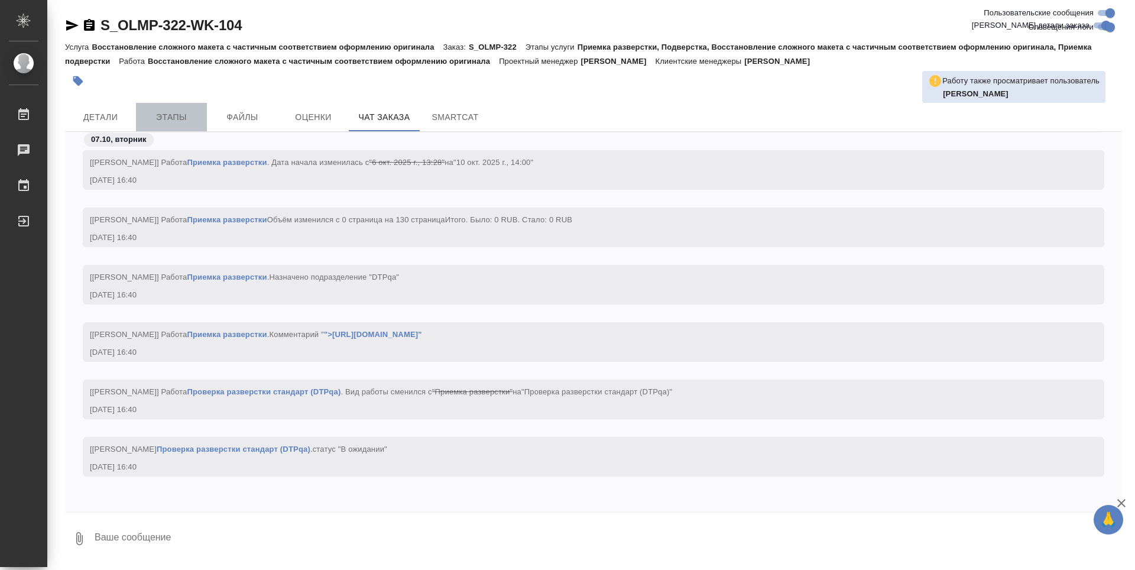
click at [168, 122] on span "Этапы" at bounding box center [171, 117] width 57 height 15
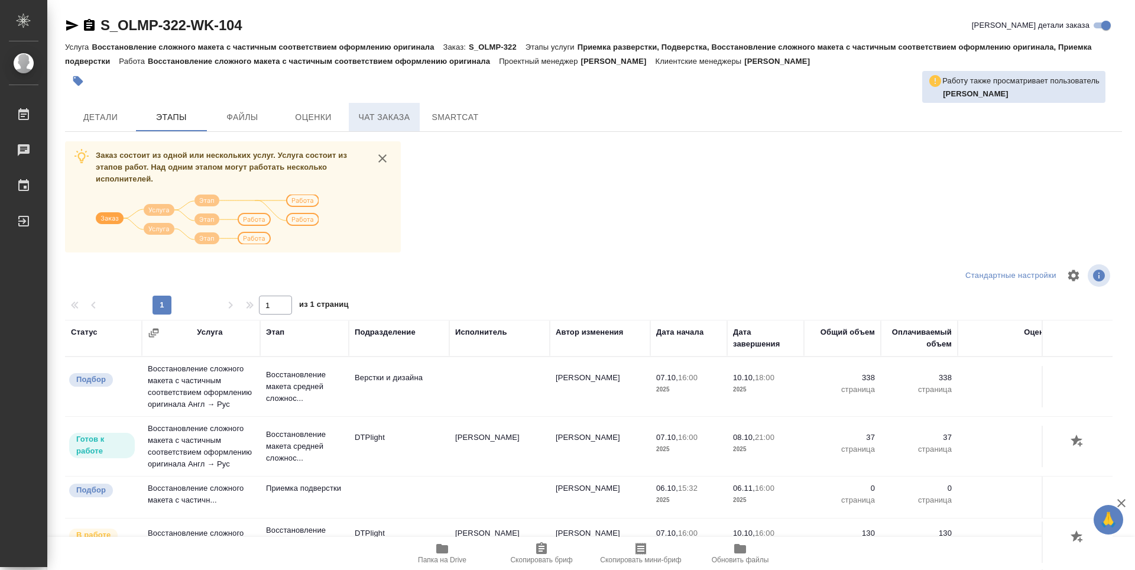
click at [406, 121] on span "Чат заказа" at bounding box center [384, 117] width 57 height 15
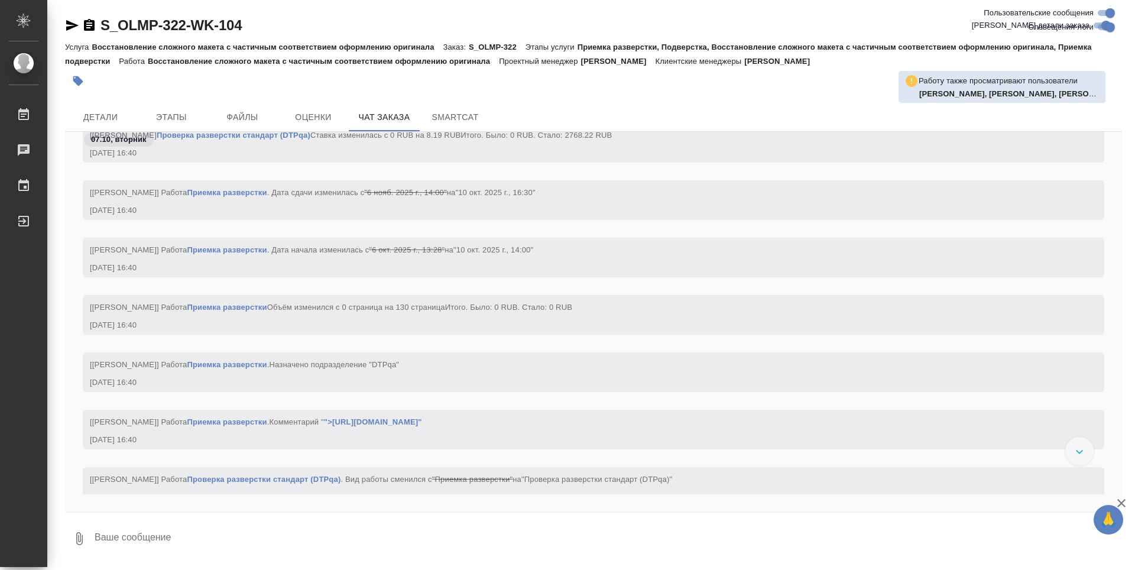
scroll to position [27073, 0]
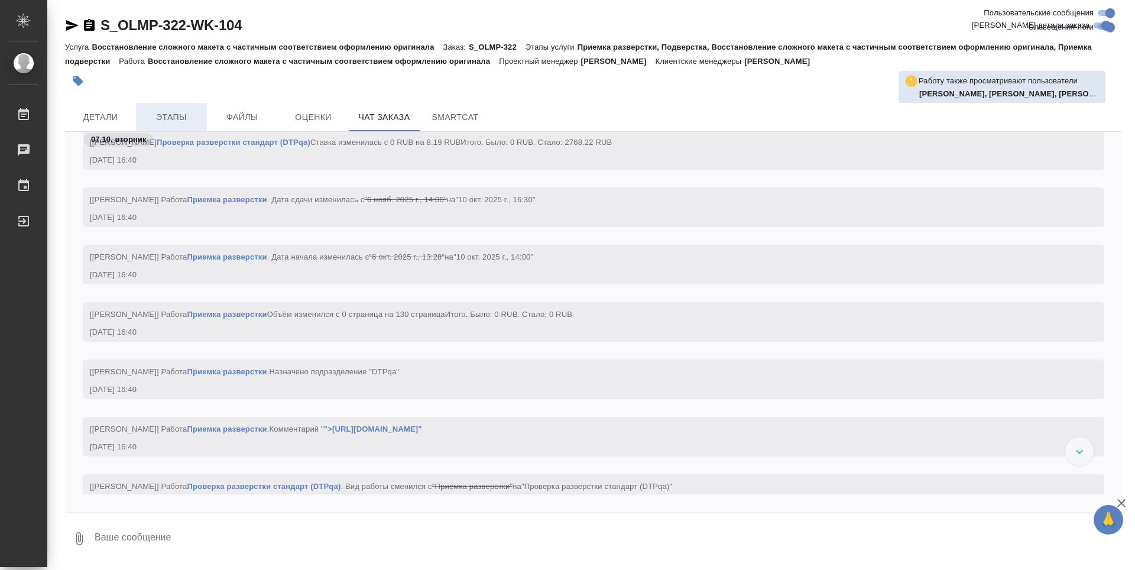
click at [179, 119] on span "Этапы" at bounding box center [171, 117] width 57 height 15
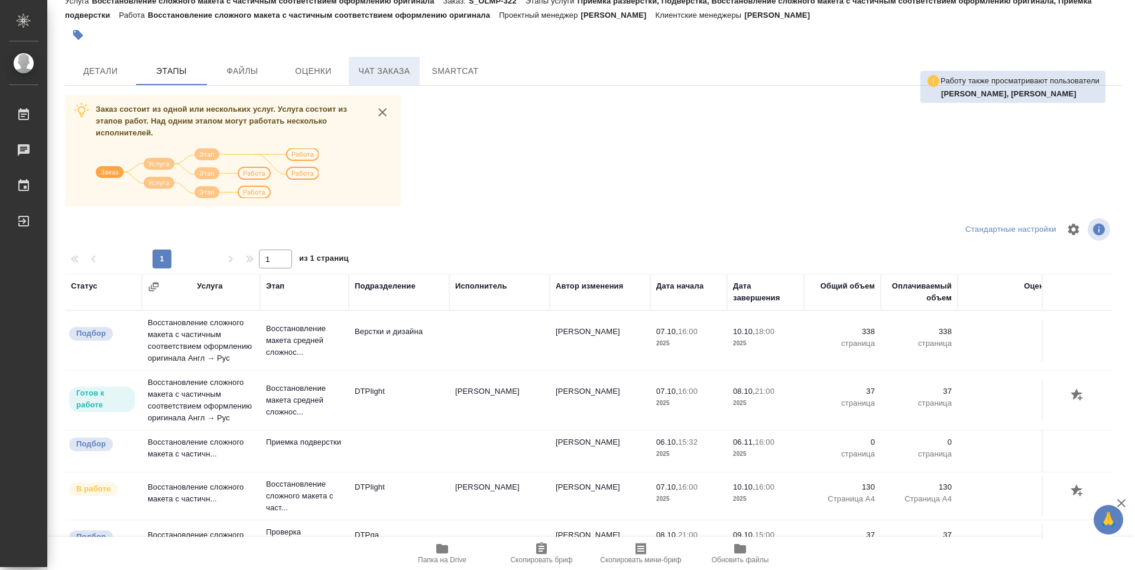
click at [394, 70] on span "Чат заказа" at bounding box center [384, 71] width 57 height 15
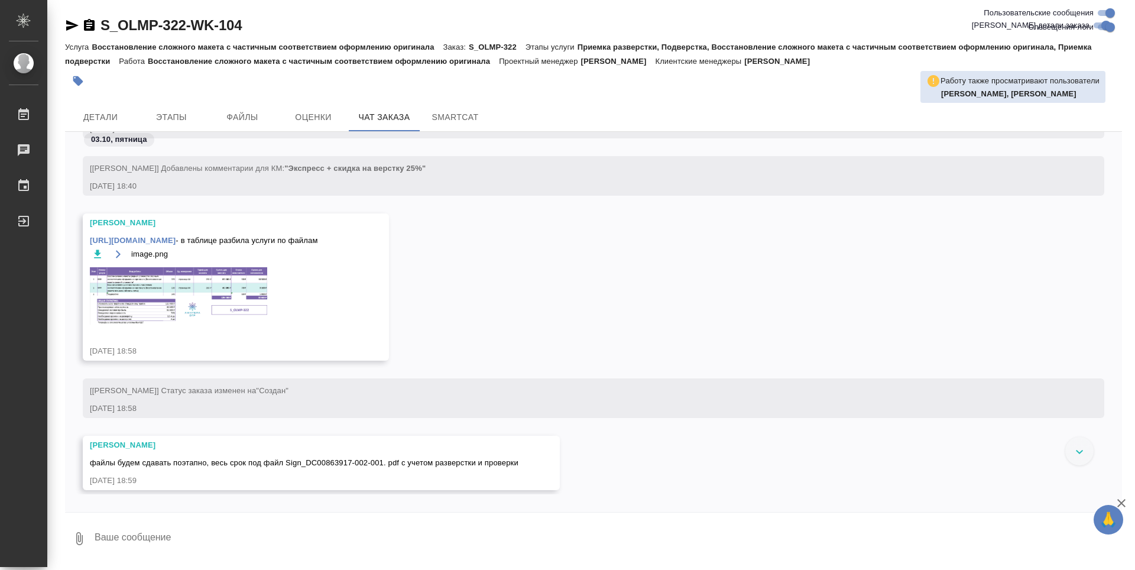
scroll to position [1465, 0]
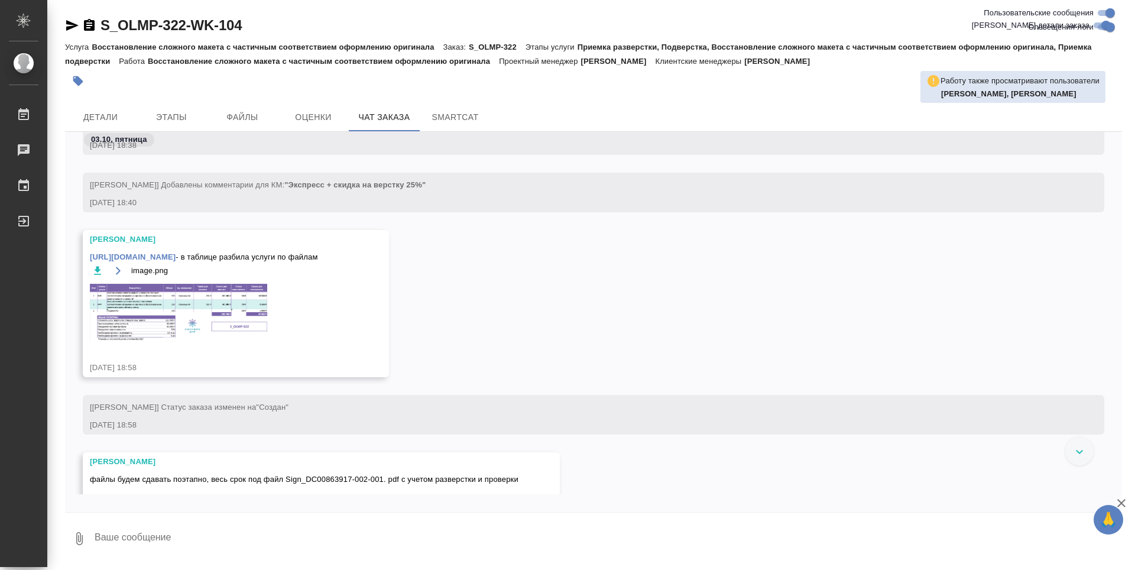
click at [108, 300] on img at bounding box center [178, 312] width 177 height 57
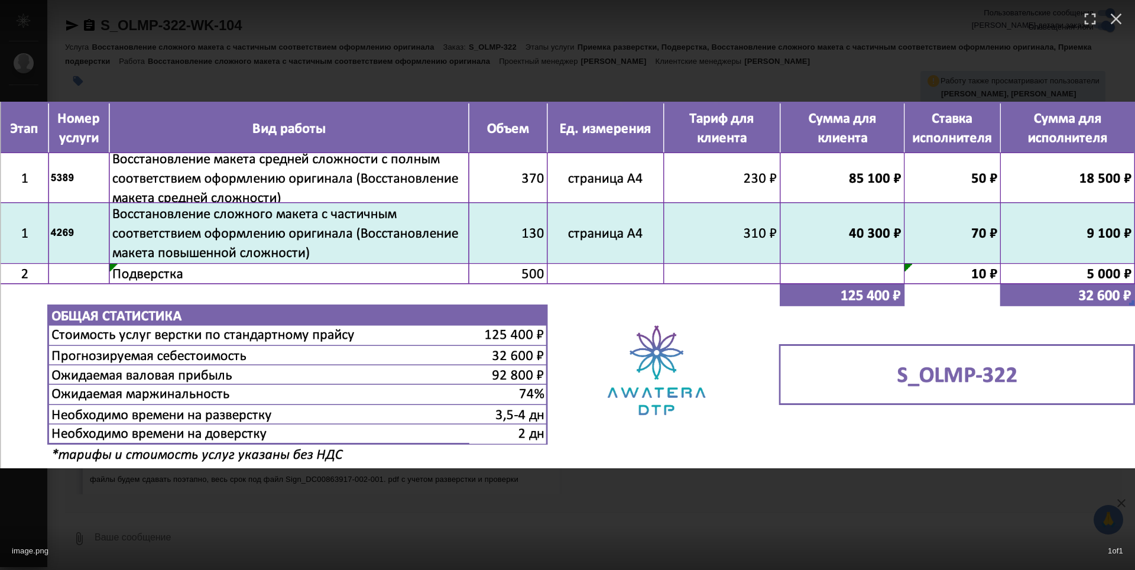
click at [528, 498] on div "image.png 1 of 1" at bounding box center [567, 285] width 1135 height 570
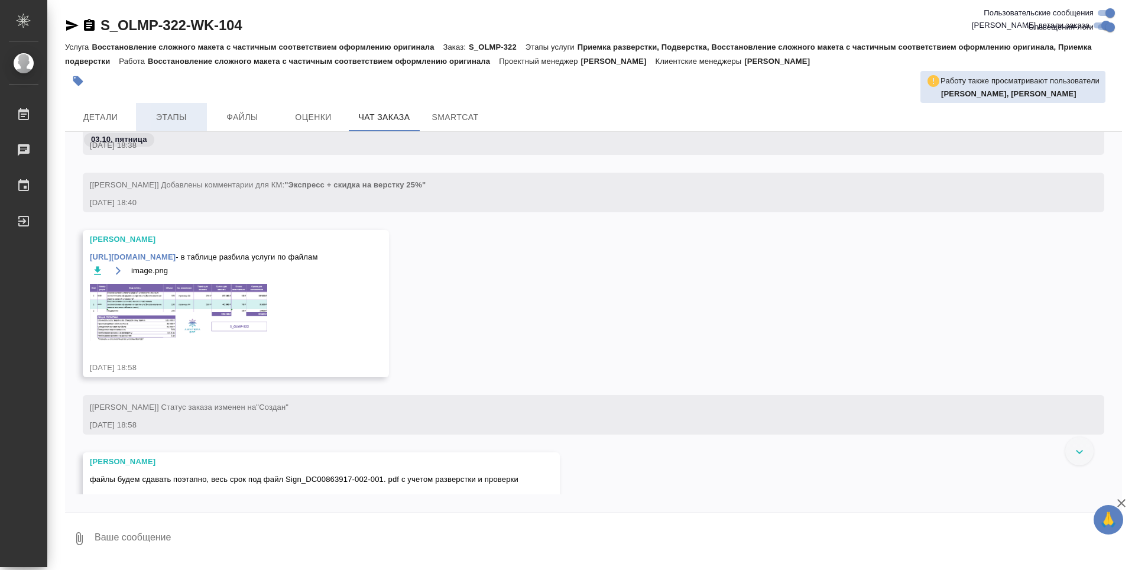
click at [167, 112] on span "Этапы" at bounding box center [171, 117] width 57 height 15
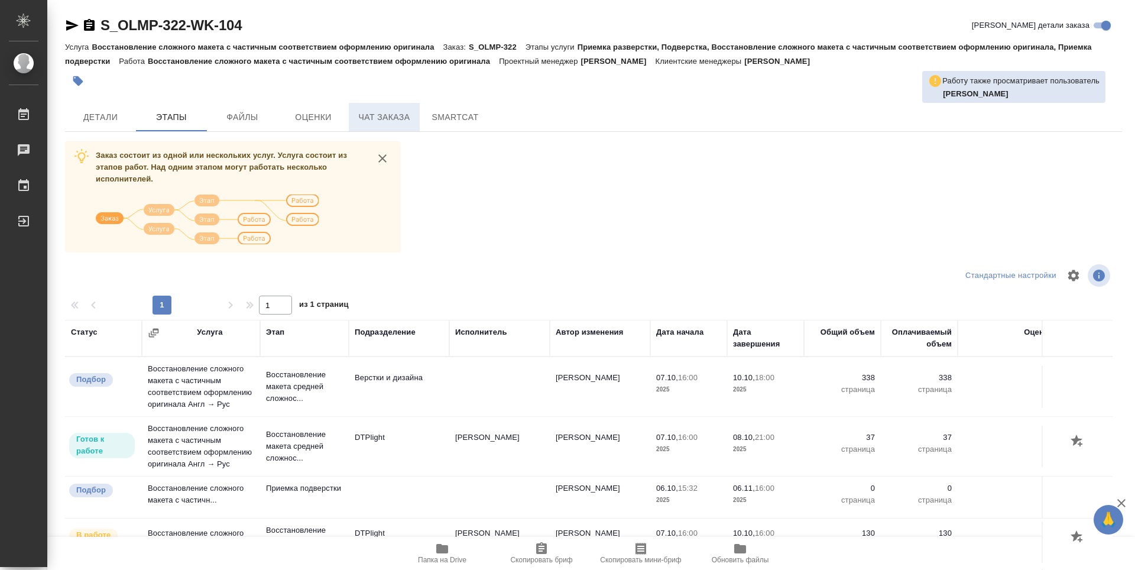
click at [397, 116] on span "Чат заказа" at bounding box center [384, 117] width 57 height 15
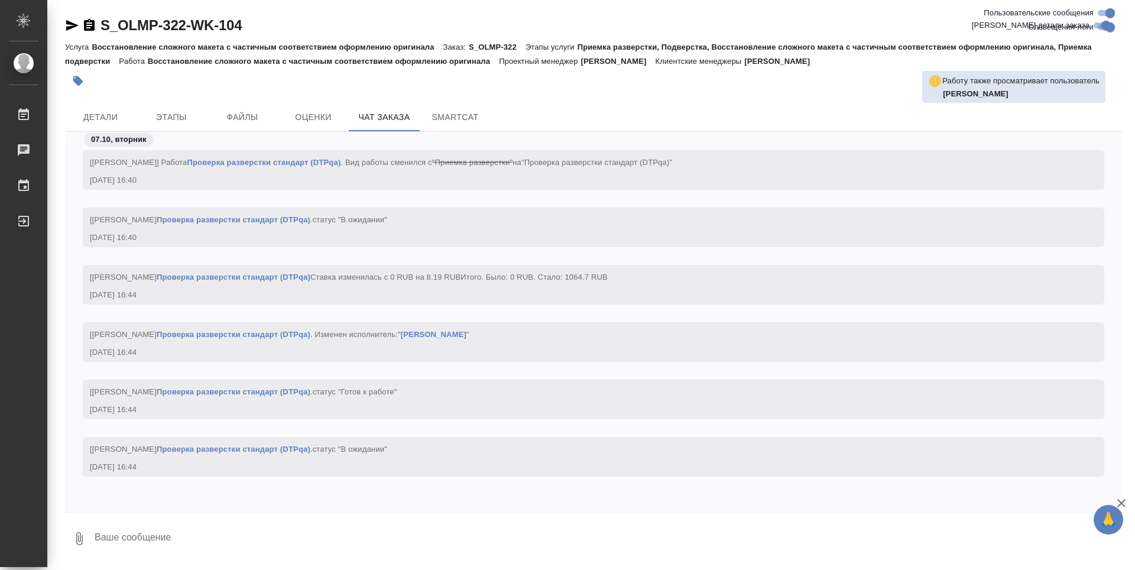
scroll to position [1, 0]
click at [96, 117] on span "Детали" at bounding box center [100, 116] width 57 height 15
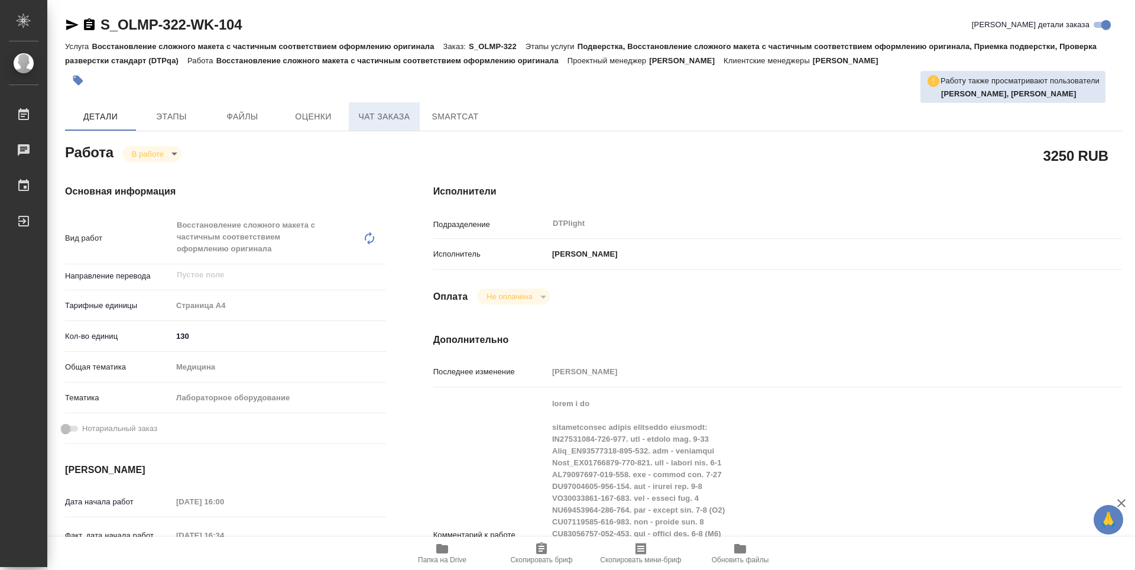
type textarea "x"
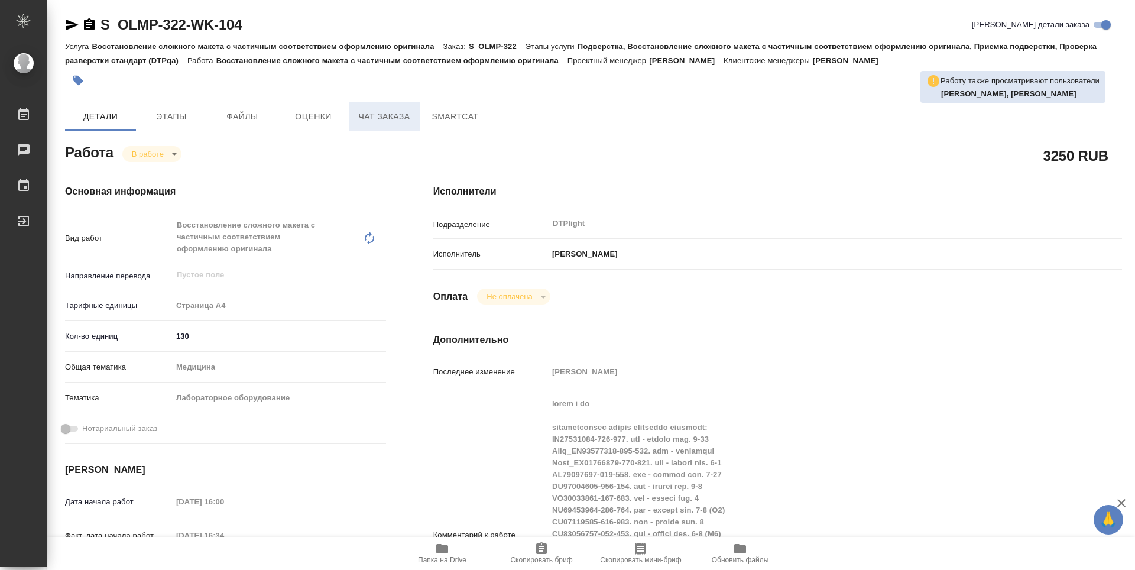
type textarea "x"
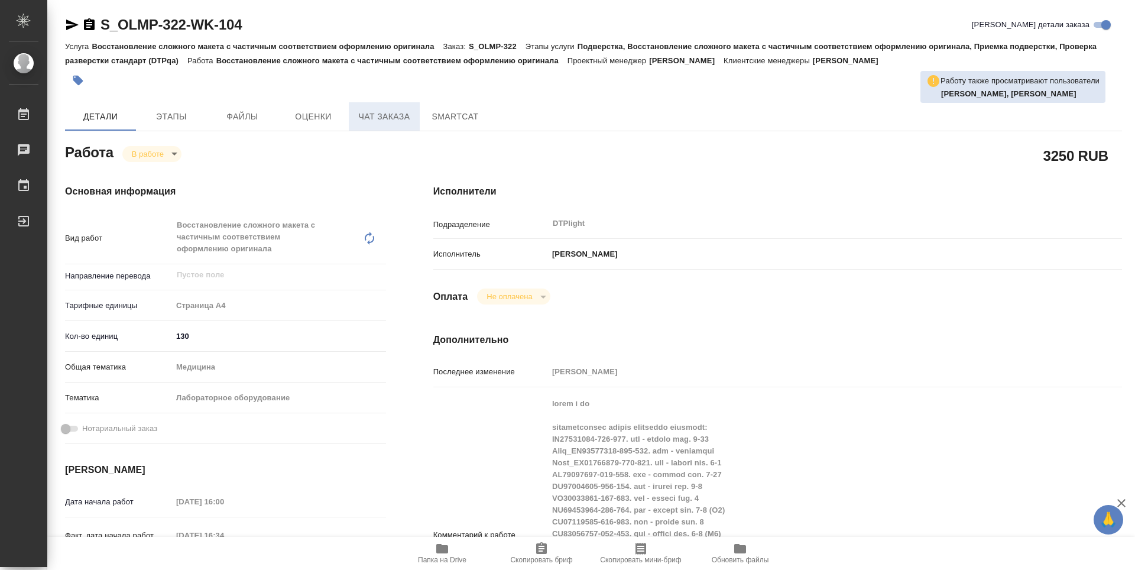
type textarea "x"
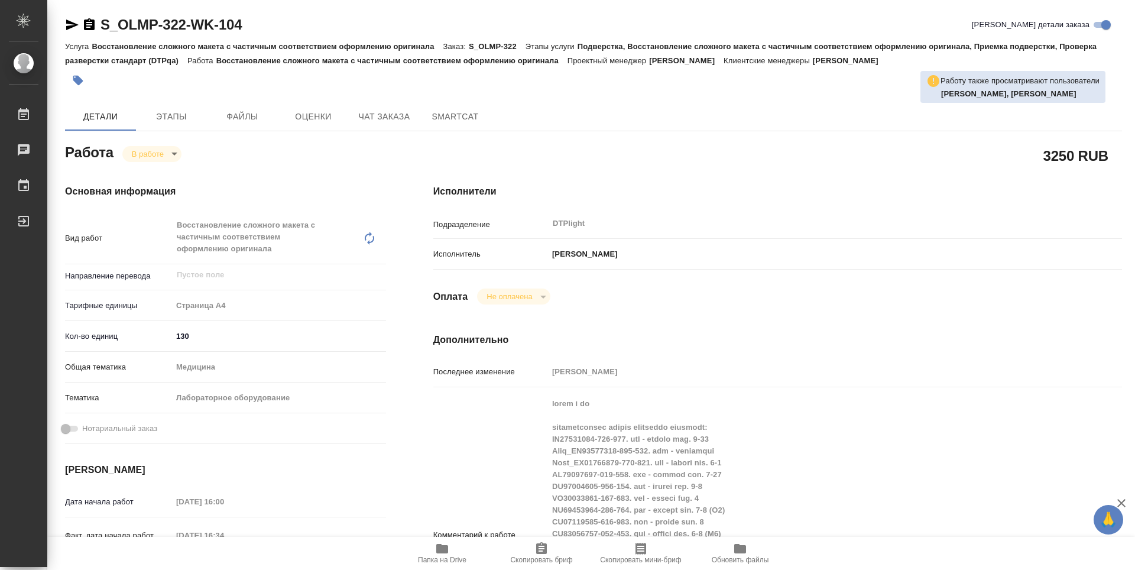
type textarea "x"
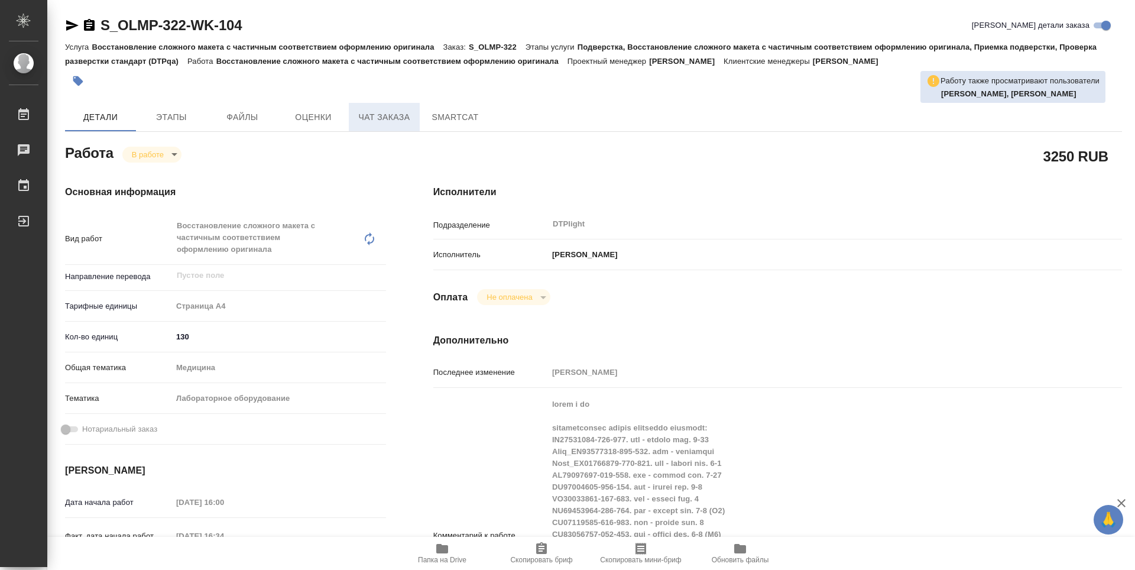
click at [390, 117] on span "Чат заказа" at bounding box center [384, 117] width 57 height 15
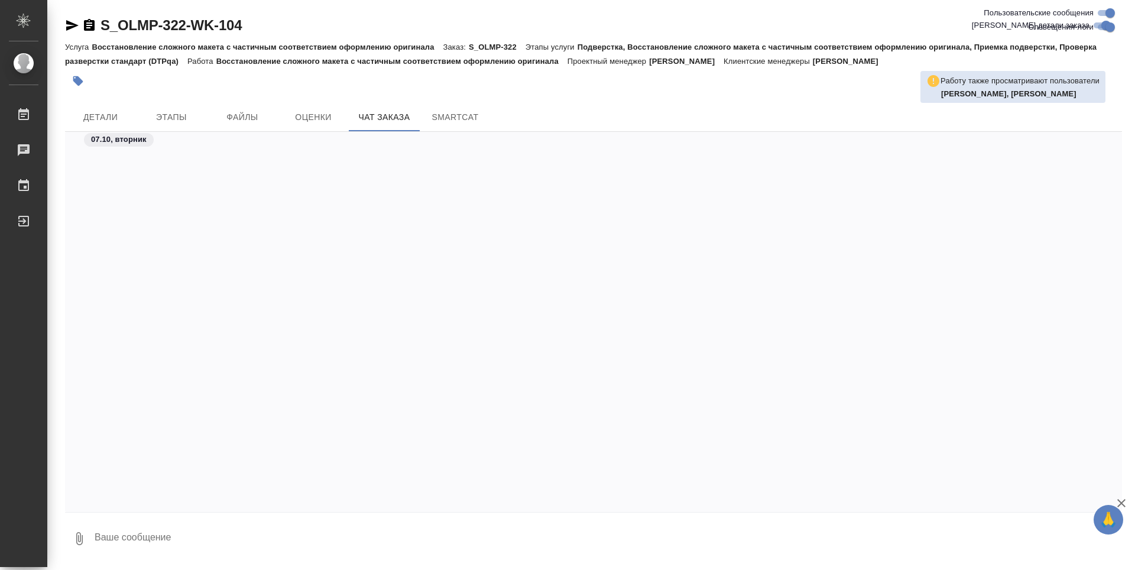
scroll to position [27586, 0]
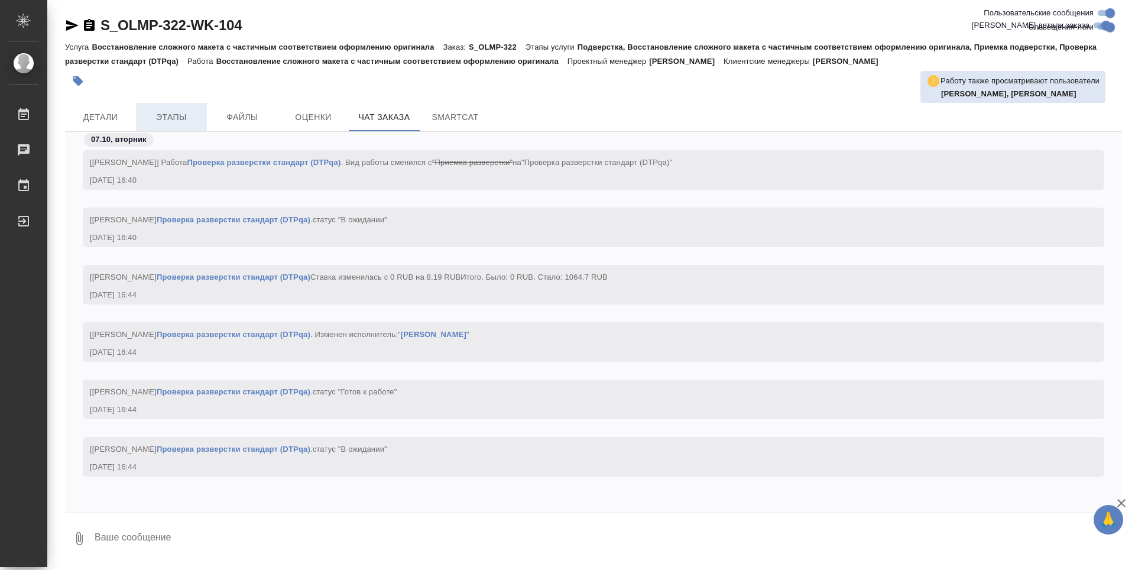
click at [179, 124] on button "Этапы" at bounding box center [171, 117] width 71 height 28
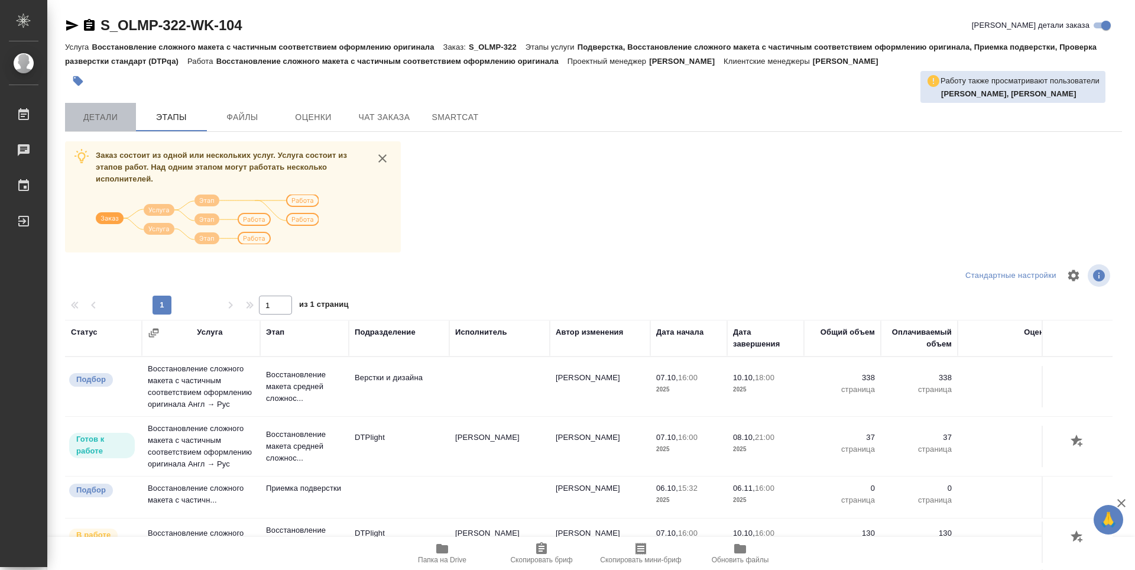
click at [105, 121] on span "Детали" at bounding box center [100, 117] width 57 height 15
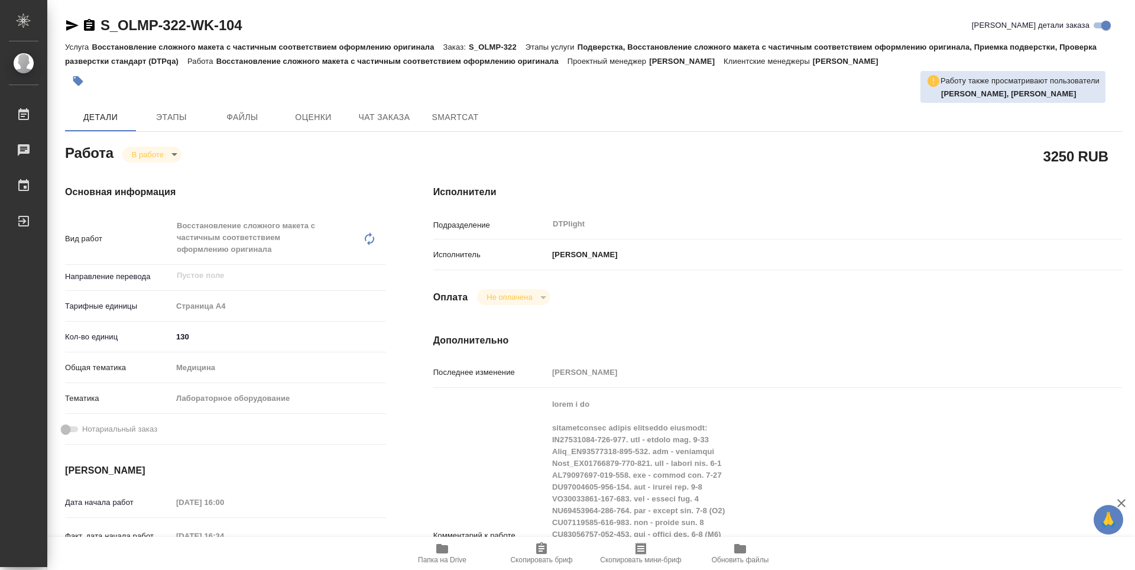
type textarea "x"
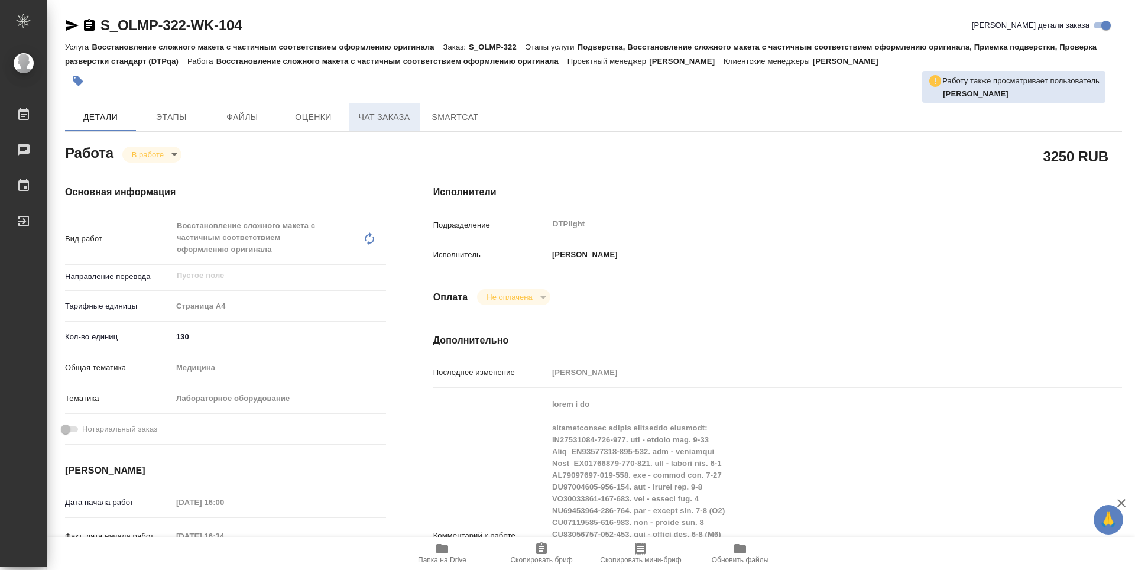
click at [365, 121] on span "Чат заказа" at bounding box center [384, 117] width 57 height 15
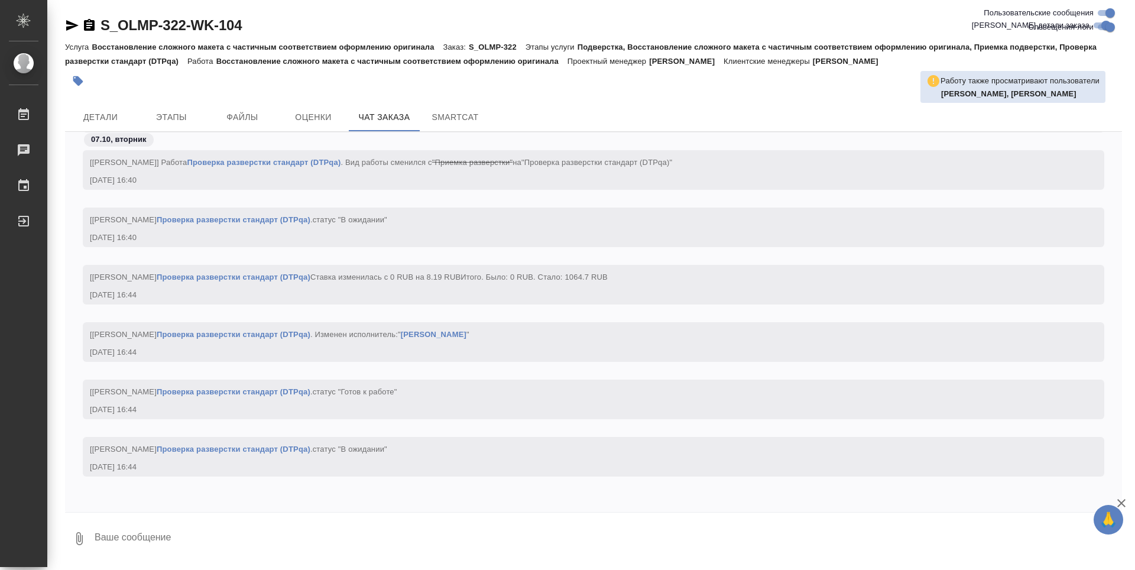
scroll to position [27527, 0]
click at [184, 105] on button "Этапы" at bounding box center [171, 117] width 71 height 28
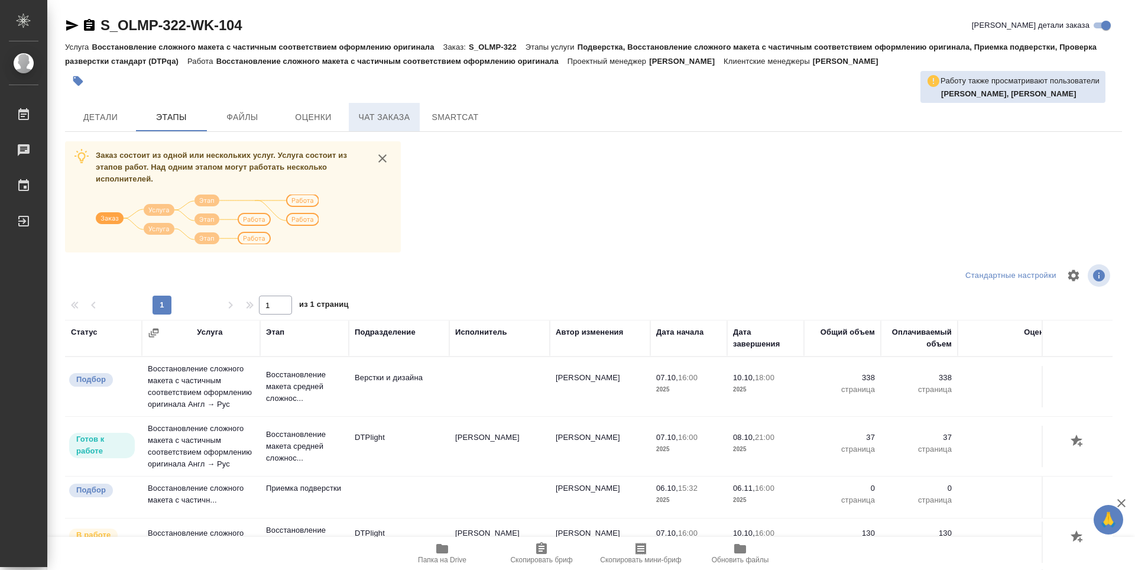
click at [395, 111] on span "Чат заказа" at bounding box center [384, 117] width 57 height 15
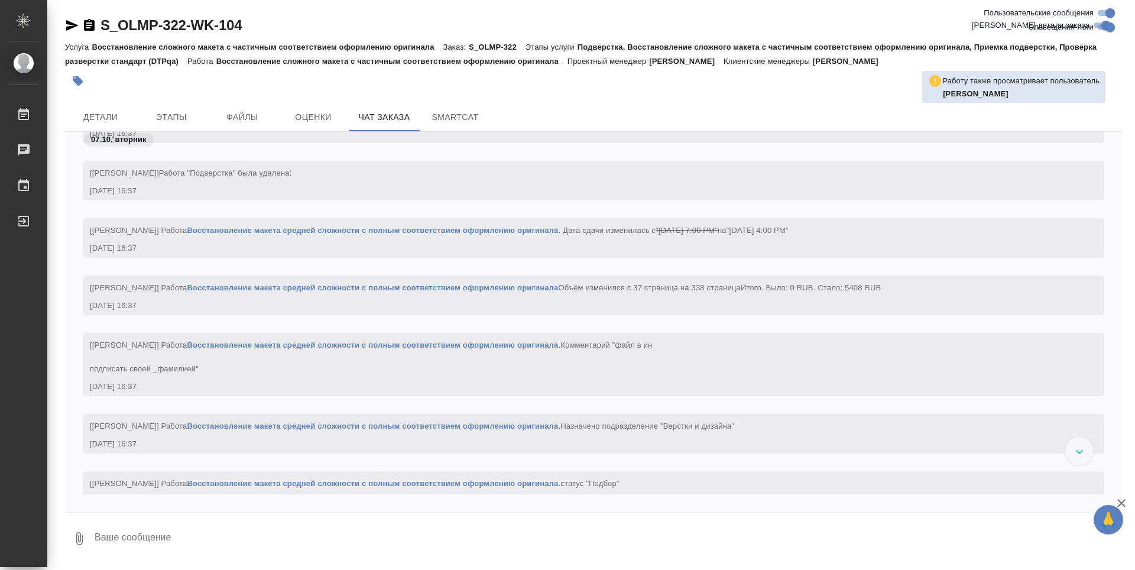
scroll to position [25057, 0]
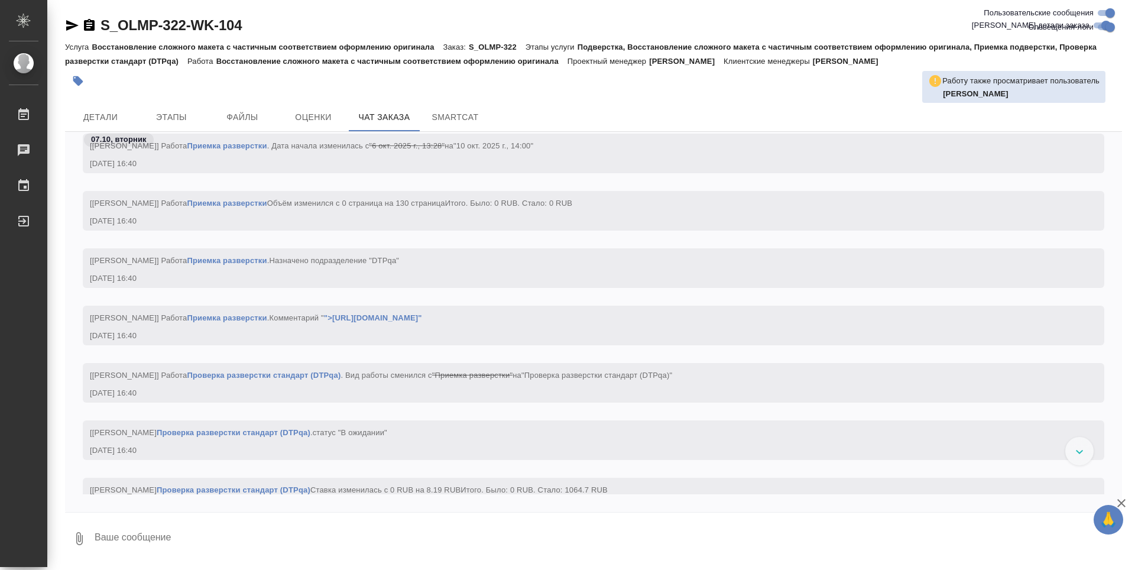
click at [1077, 457] on div at bounding box center [1079, 451] width 28 height 28
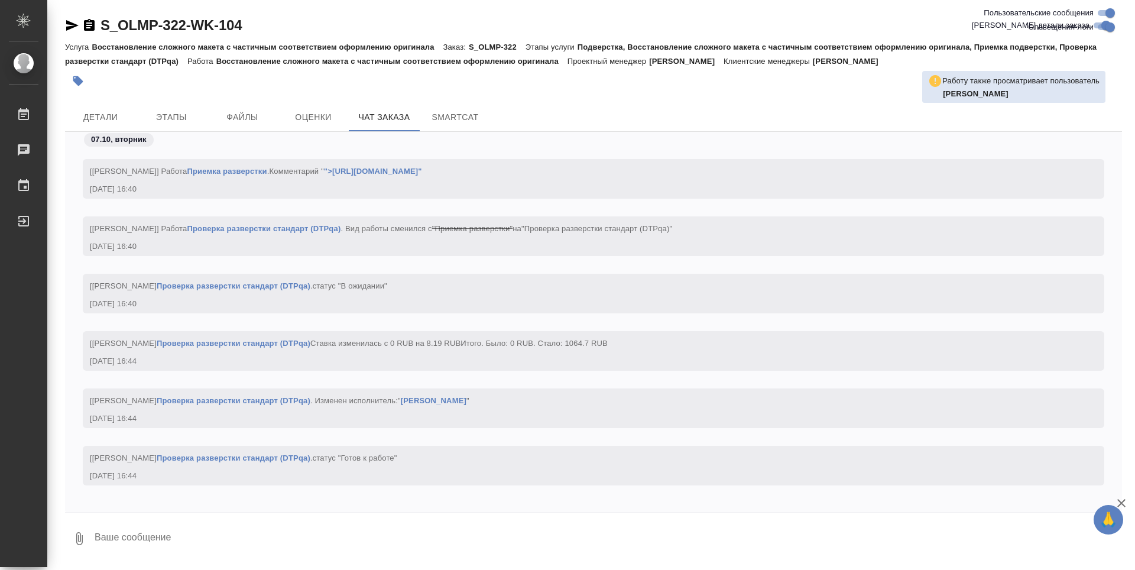
scroll to position [26570, 0]
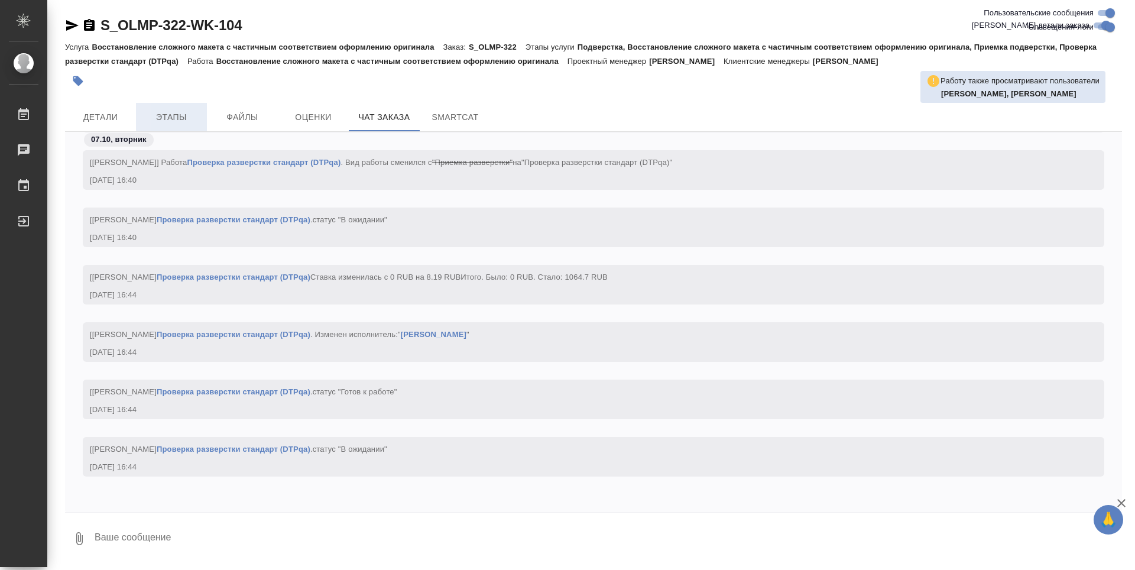
click at [184, 120] on span "Этапы" at bounding box center [171, 117] width 57 height 15
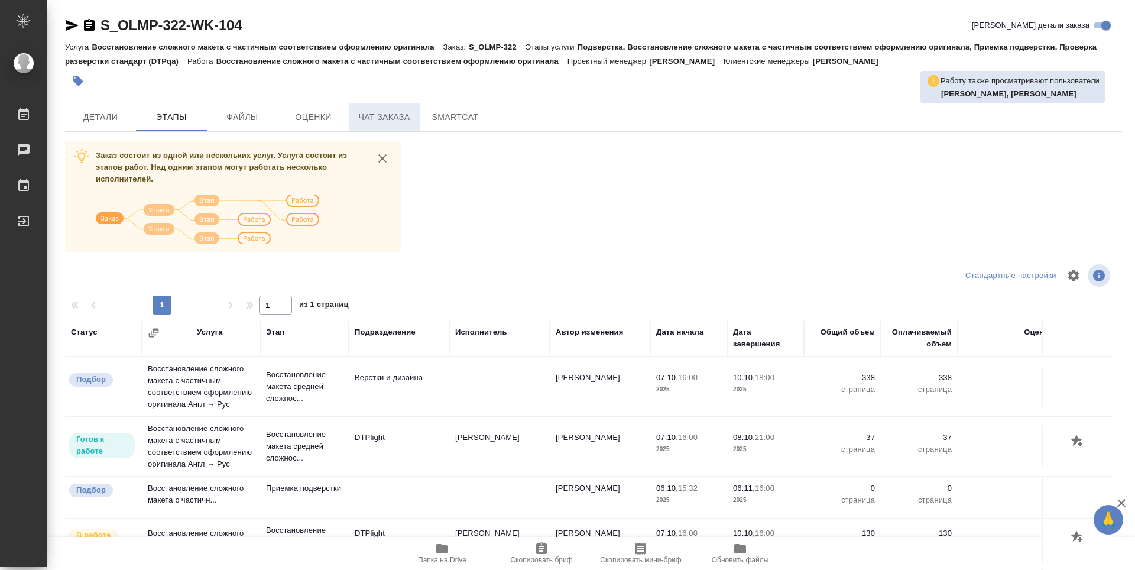
click at [386, 115] on span "Чат заказа" at bounding box center [384, 117] width 57 height 15
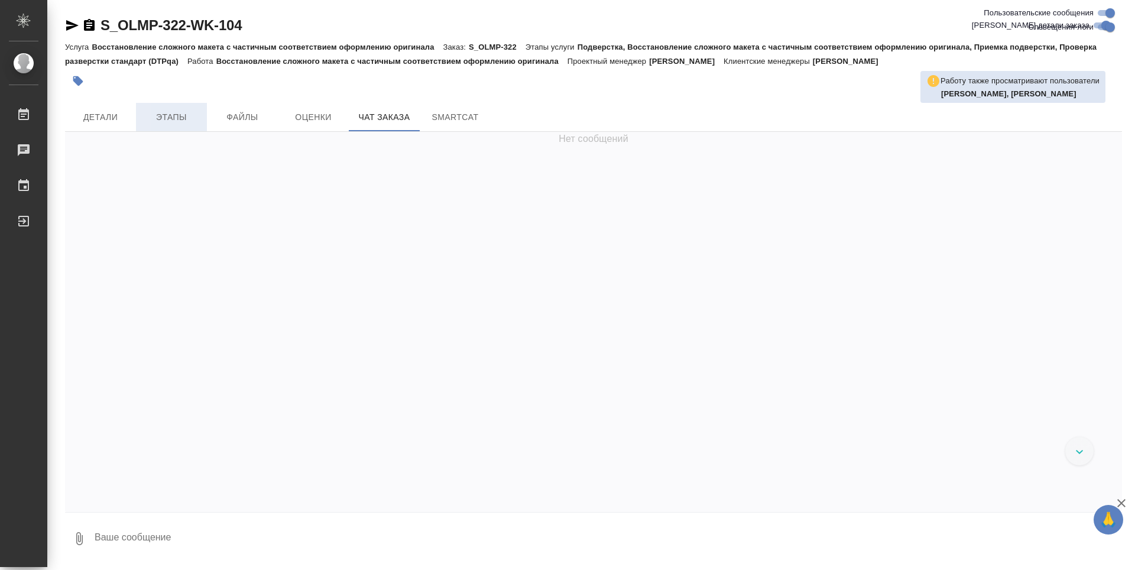
scroll to position [27586, 0]
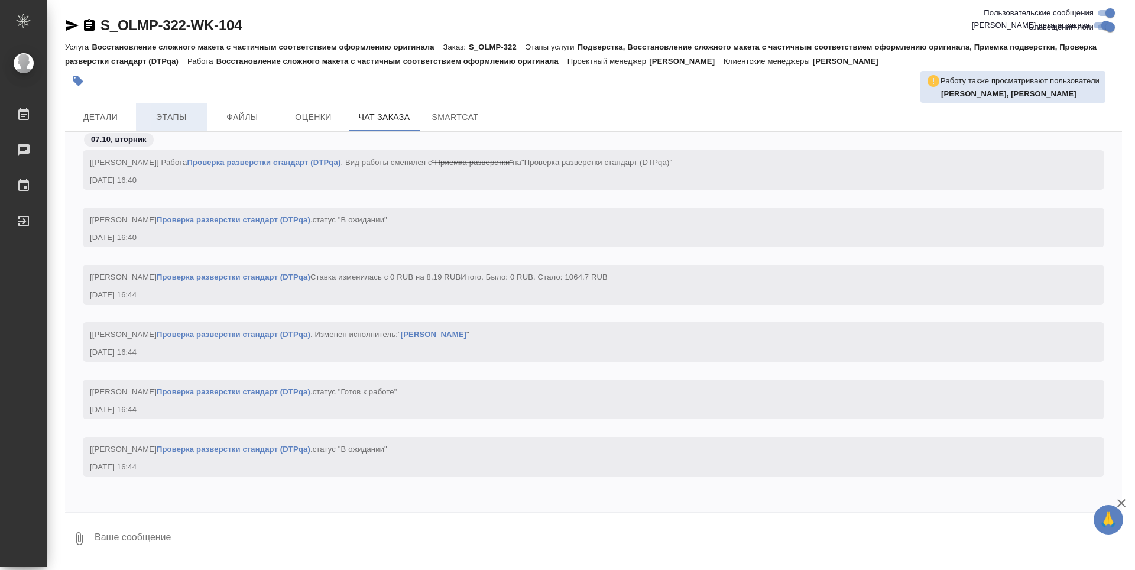
click at [177, 114] on span "Этапы" at bounding box center [171, 117] width 57 height 15
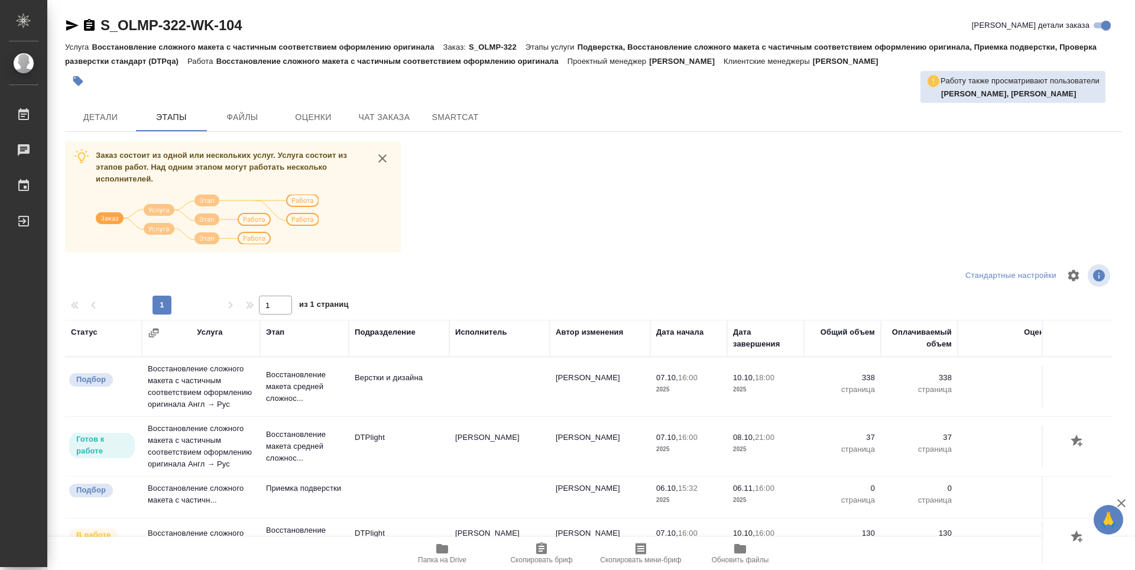
click at [466, 206] on div "Заказ состоит из одной или нескольких услуг. Услуга состоит из этапов работ. На…" at bounding box center [593, 363] width 1057 height 445
click at [380, 112] on span "Чат заказа" at bounding box center [384, 117] width 57 height 15
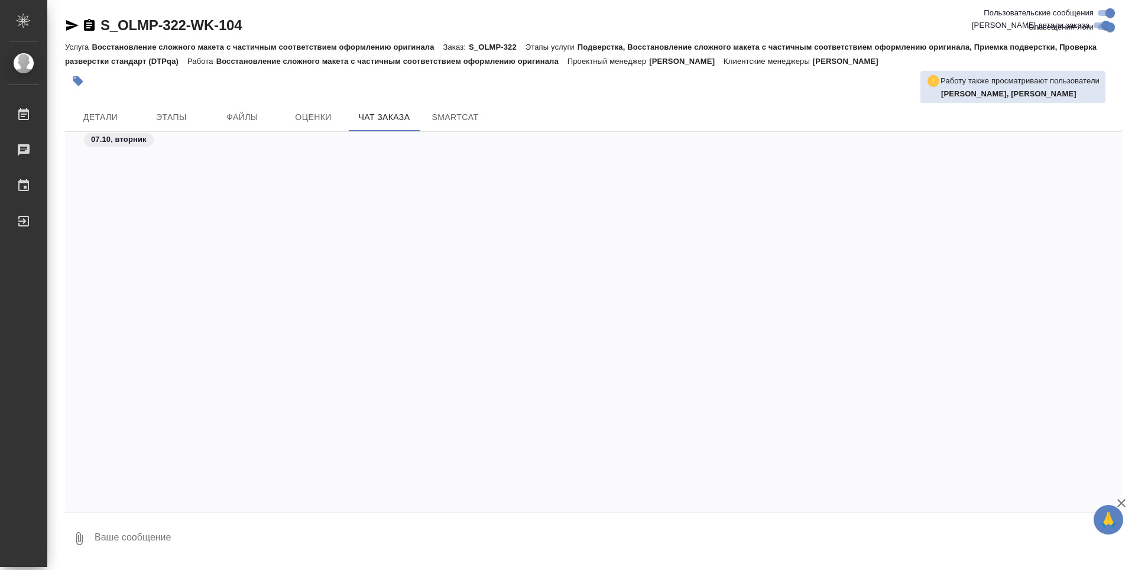
scroll to position [27586, 0]
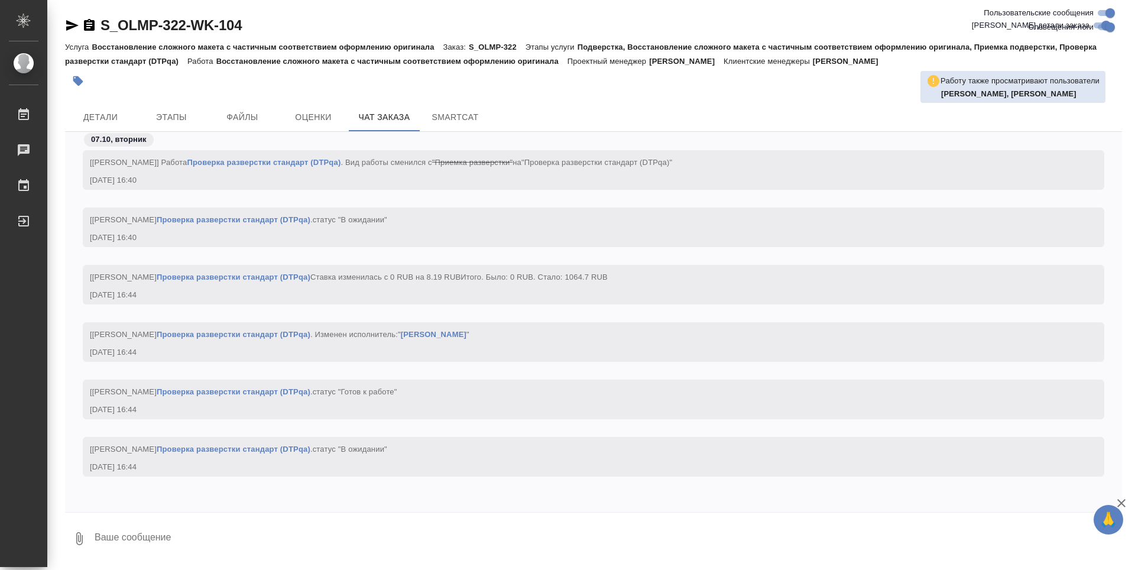
click at [349, 83] on div at bounding box center [417, 81] width 705 height 26
click at [112, 110] on span "Детали" at bounding box center [100, 117] width 57 height 15
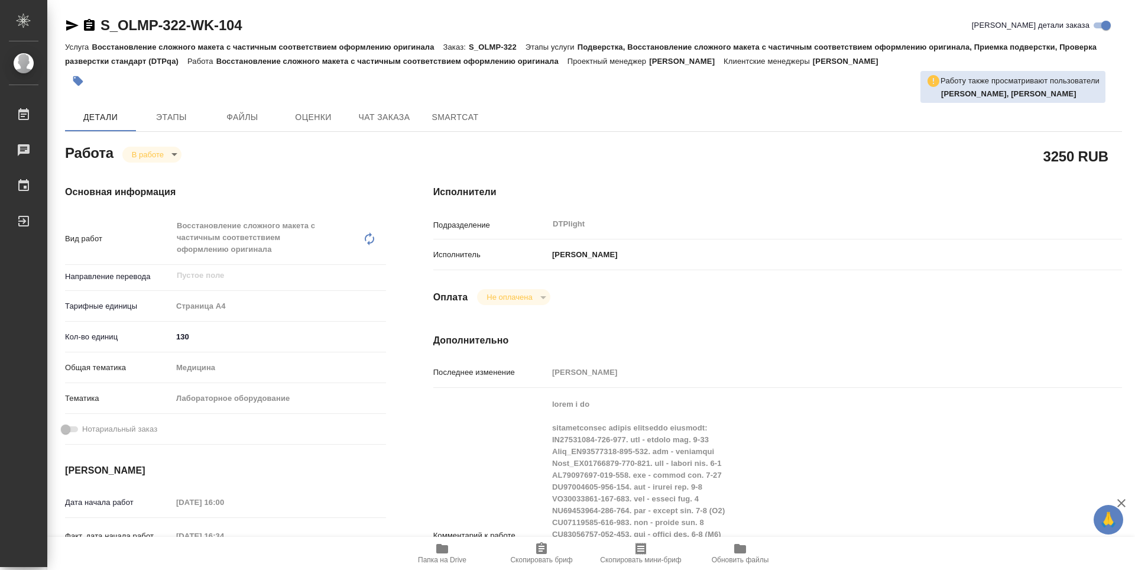
type textarea "x"
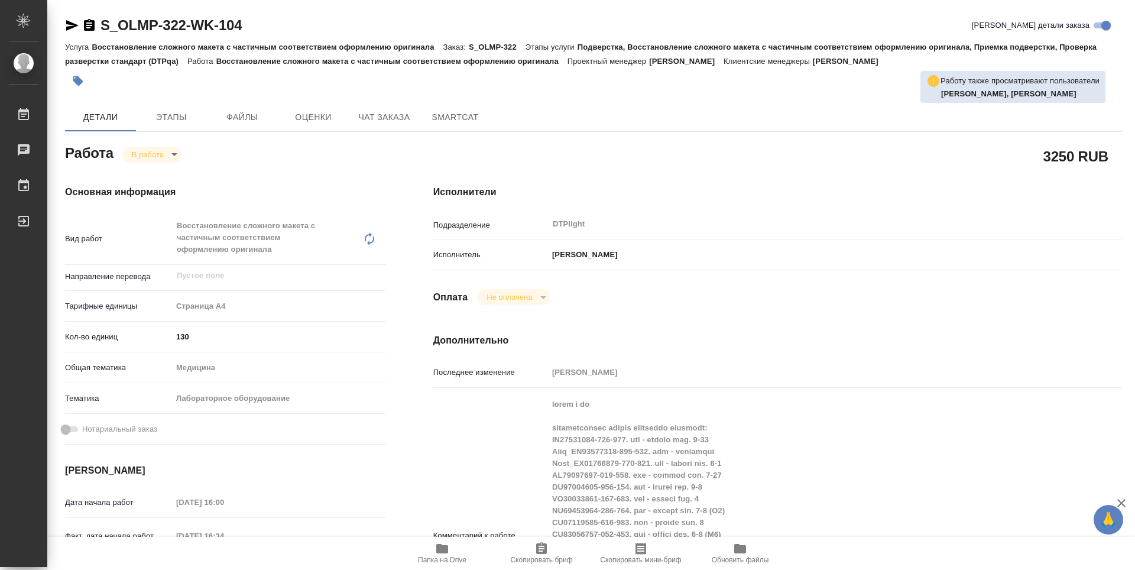
type textarea "x"
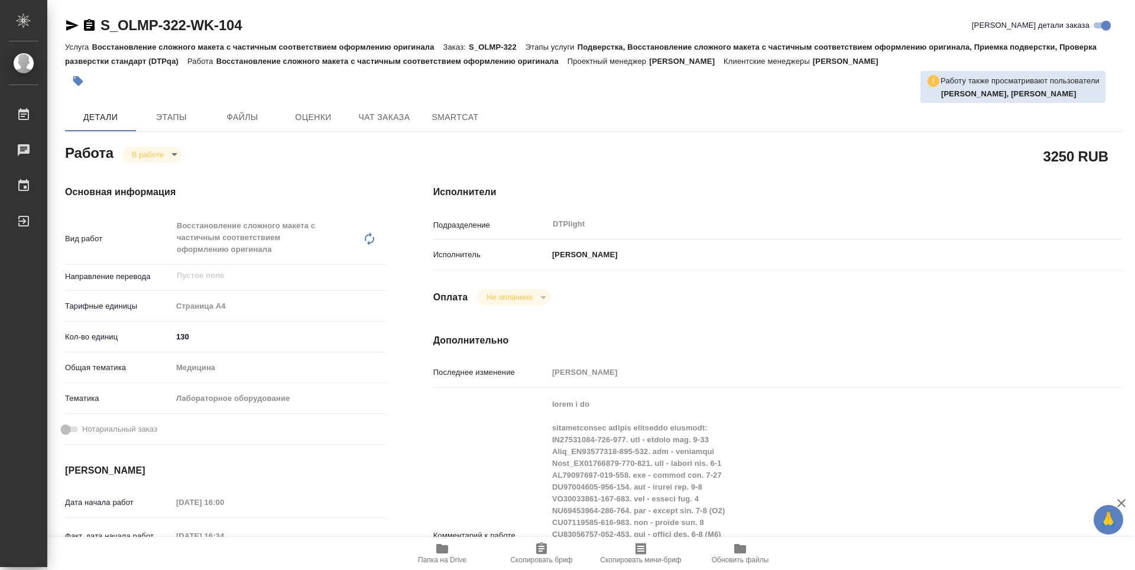
type textarea "x"
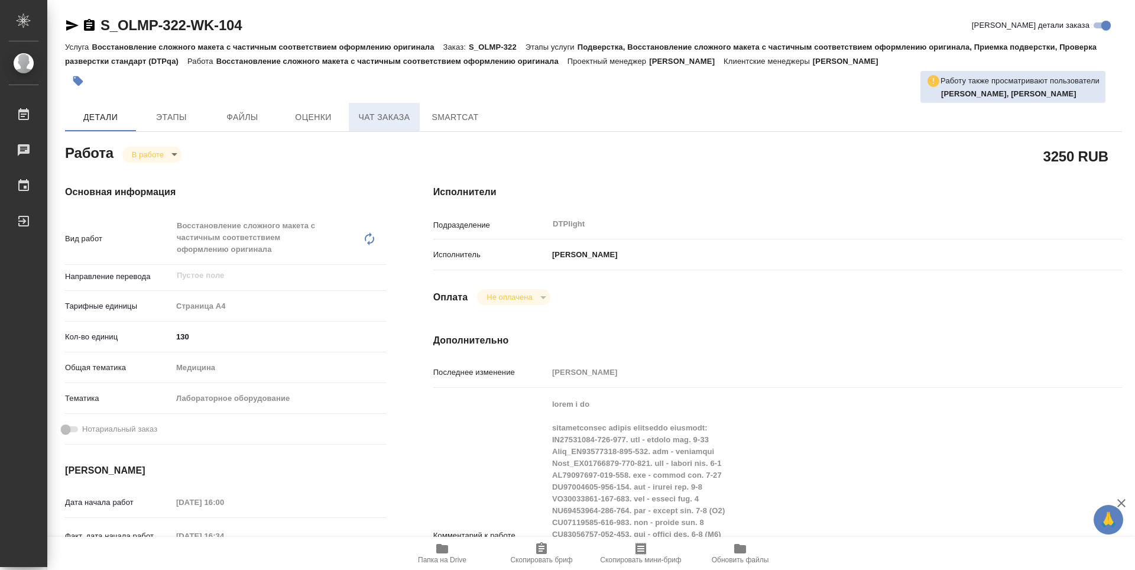
click at [376, 118] on span "Чат заказа" at bounding box center [384, 117] width 57 height 15
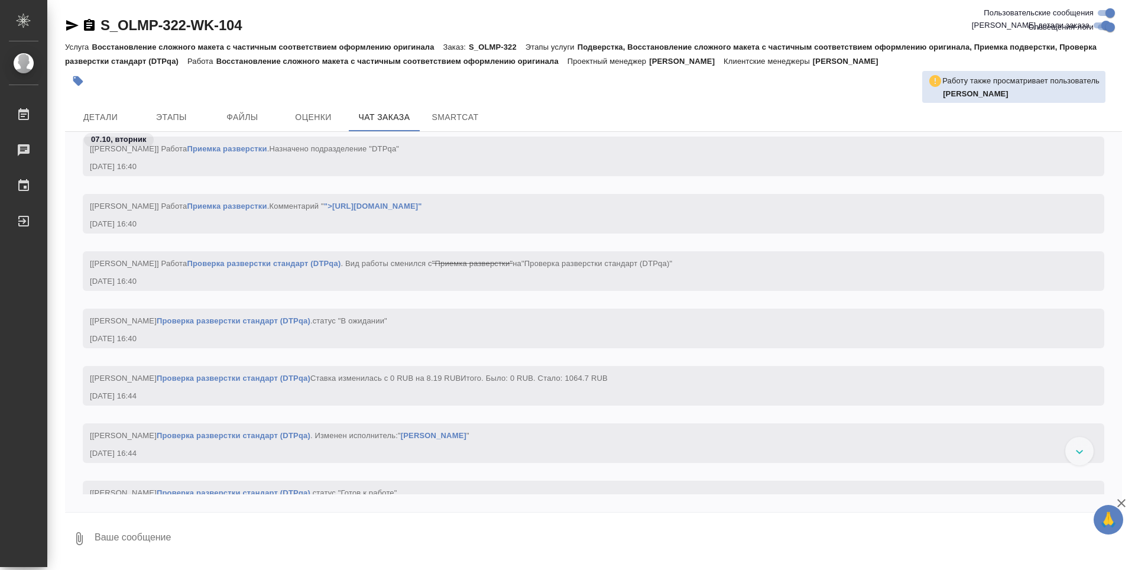
scroll to position [27551, 0]
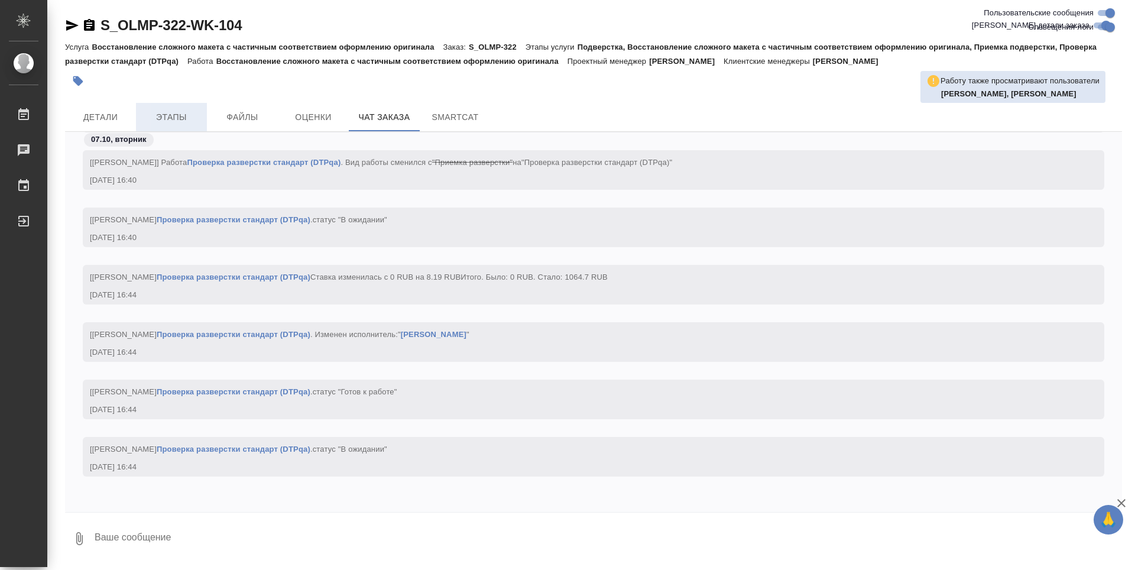
click at [147, 124] on span "Этапы" at bounding box center [171, 117] width 57 height 15
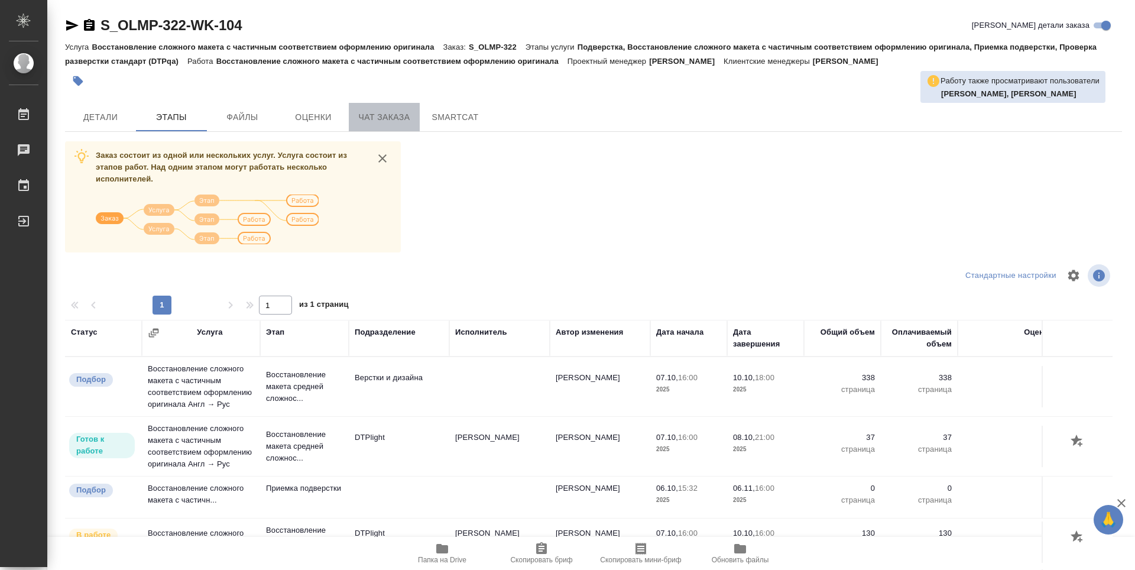
click at [398, 119] on span "Чат заказа" at bounding box center [384, 117] width 57 height 15
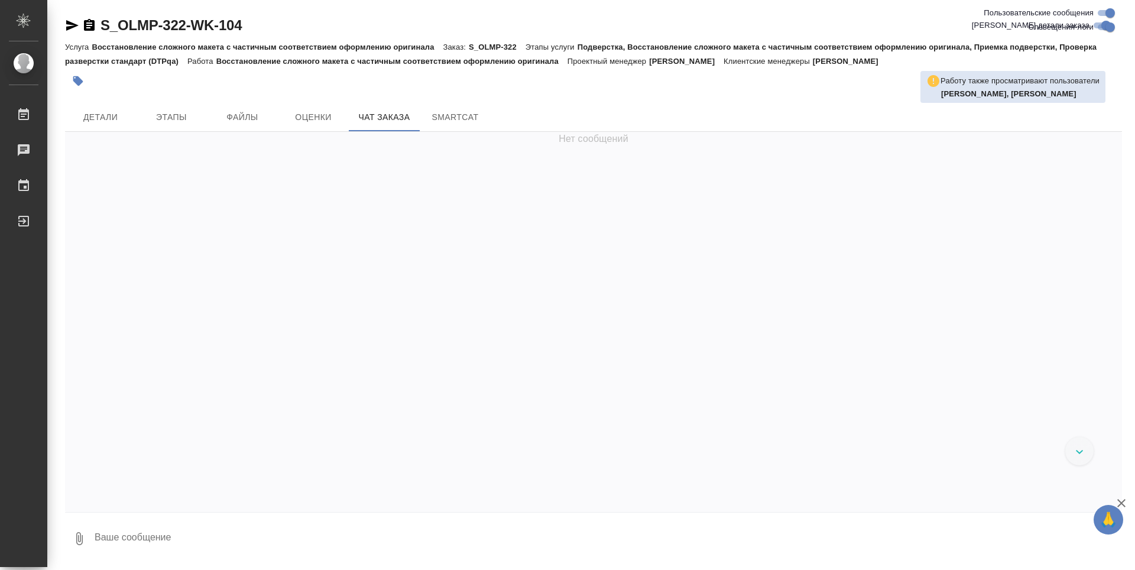
scroll to position [27586, 0]
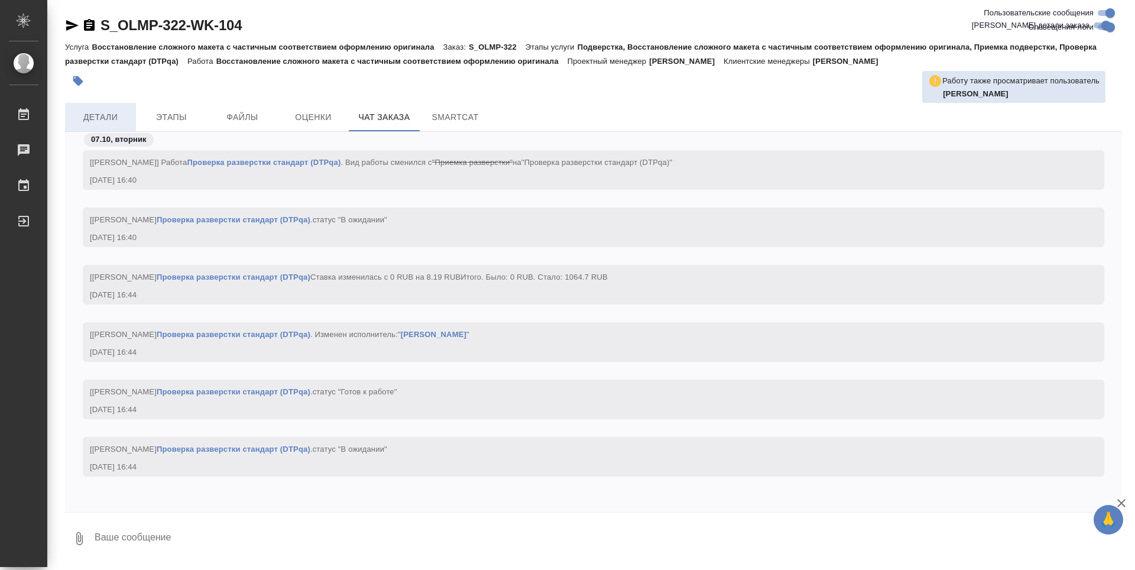
click at [111, 121] on span "Детали" at bounding box center [100, 117] width 57 height 15
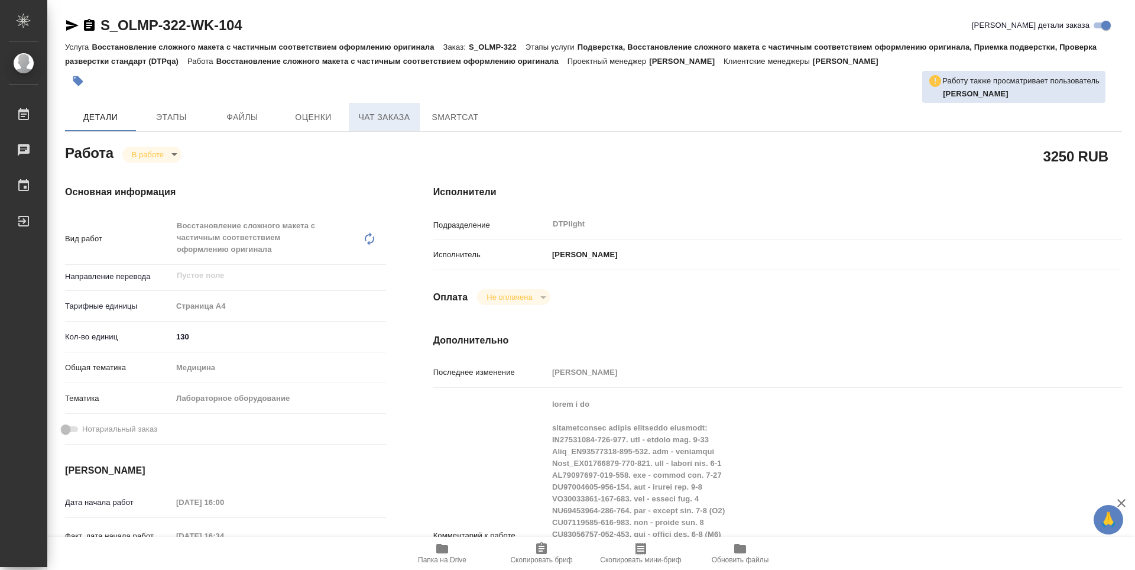
type textarea "x"
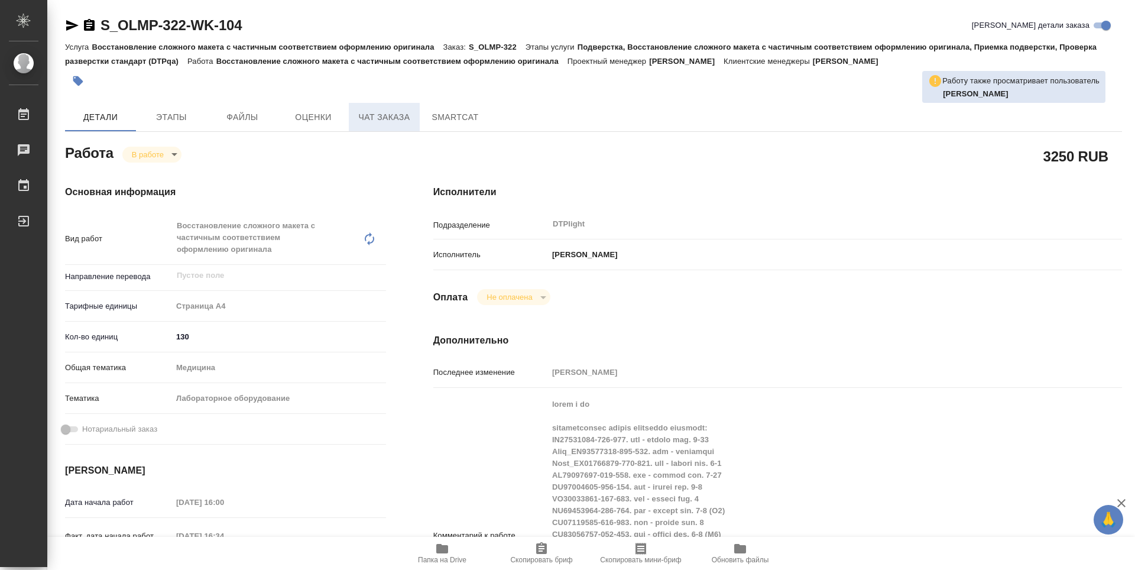
type textarea "x"
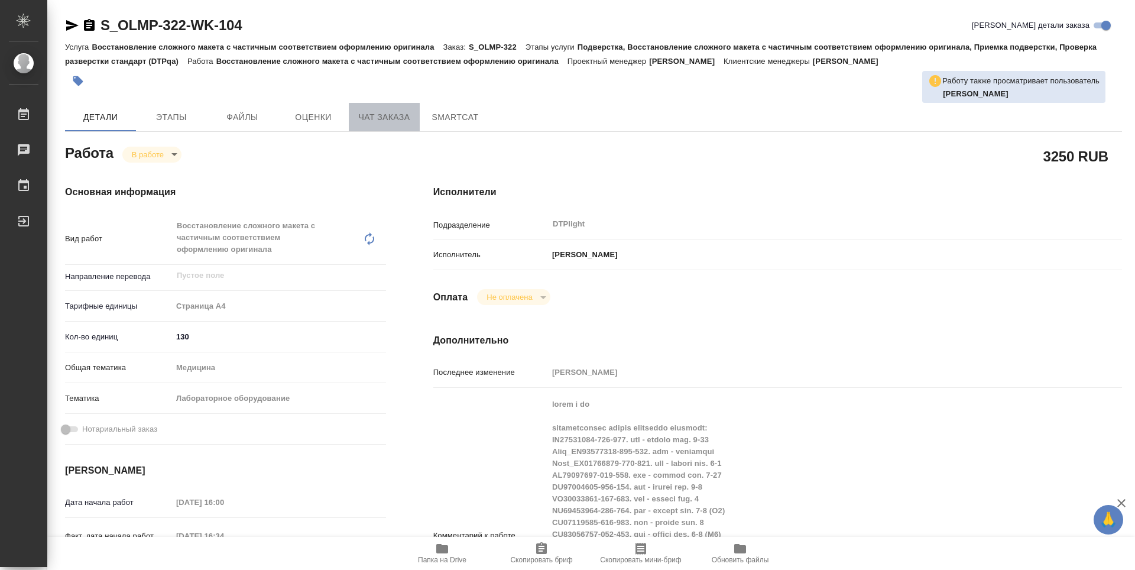
click at [385, 119] on span "Чат заказа" at bounding box center [384, 117] width 57 height 15
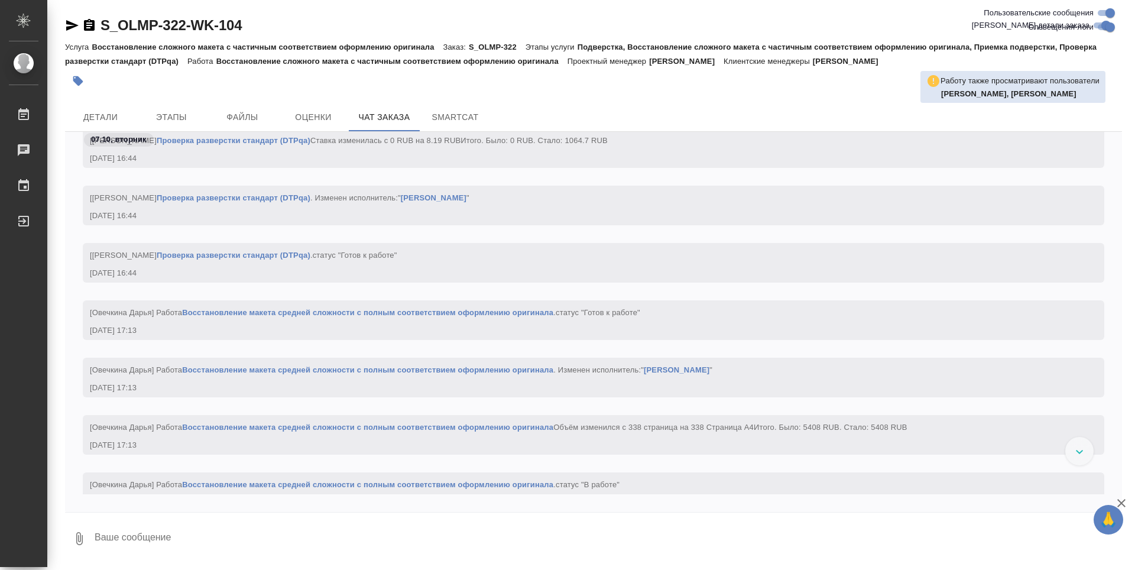
scroll to position [27770, 0]
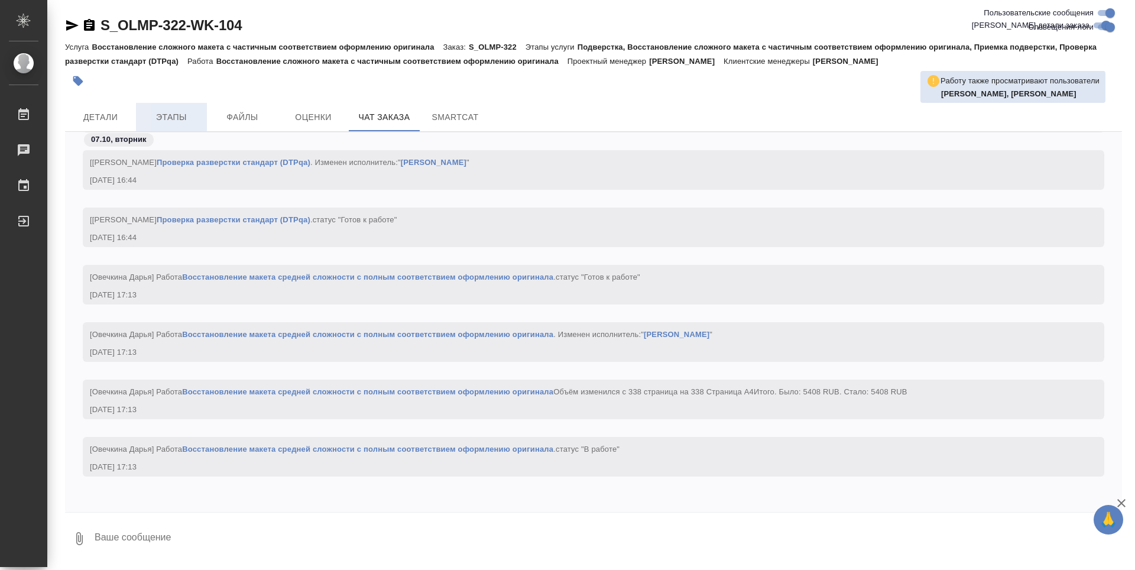
click at [192, 112] on span "Этапы" at bounding box center [171, 117] width 57 height 15
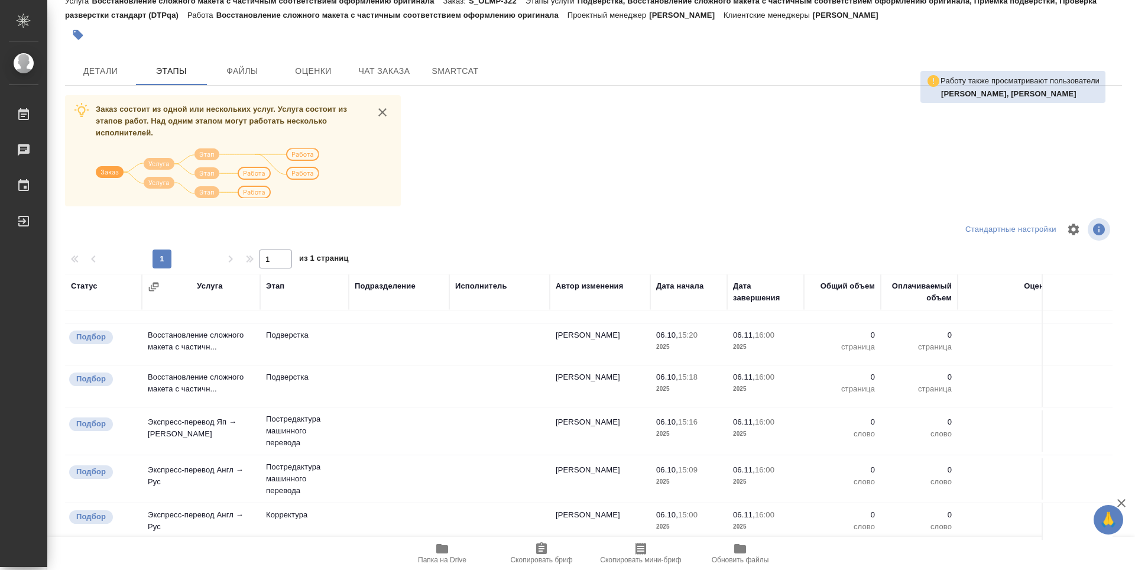
scroll to position [473, 0]
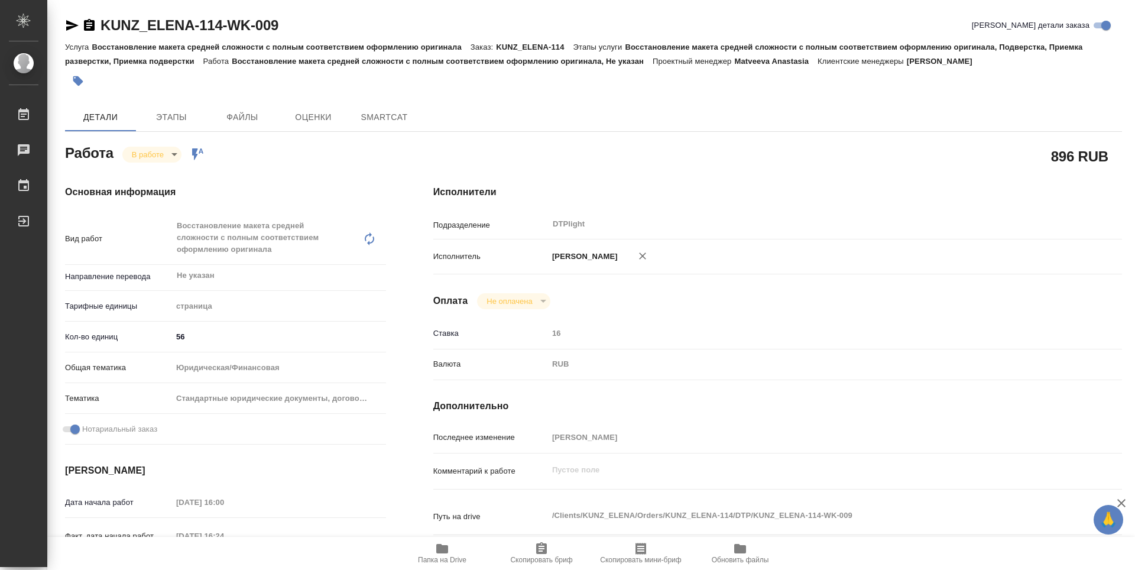
type textarea "x"
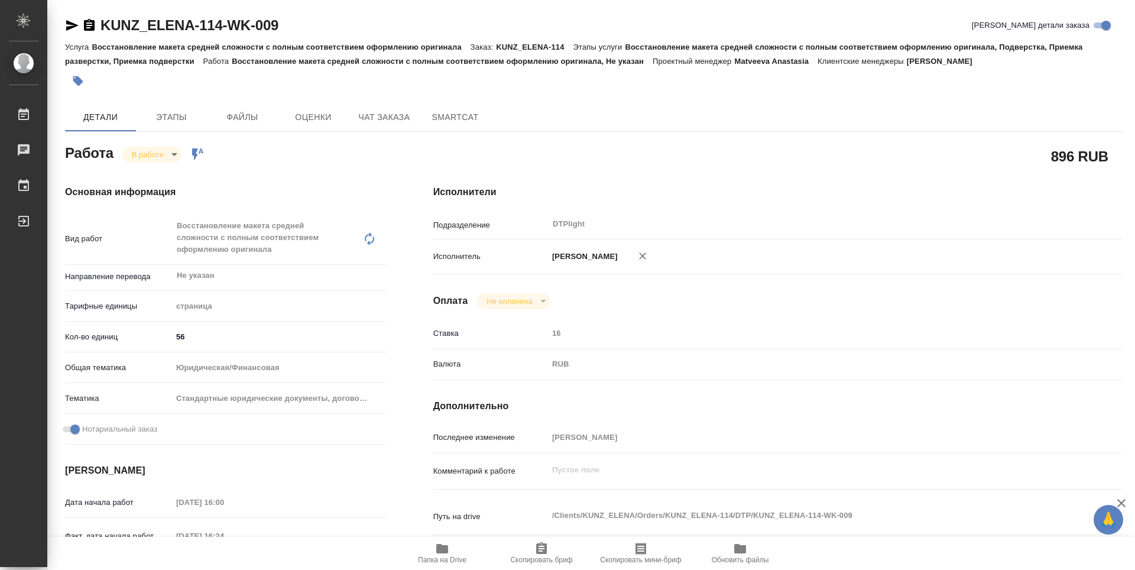
type textarea "x"
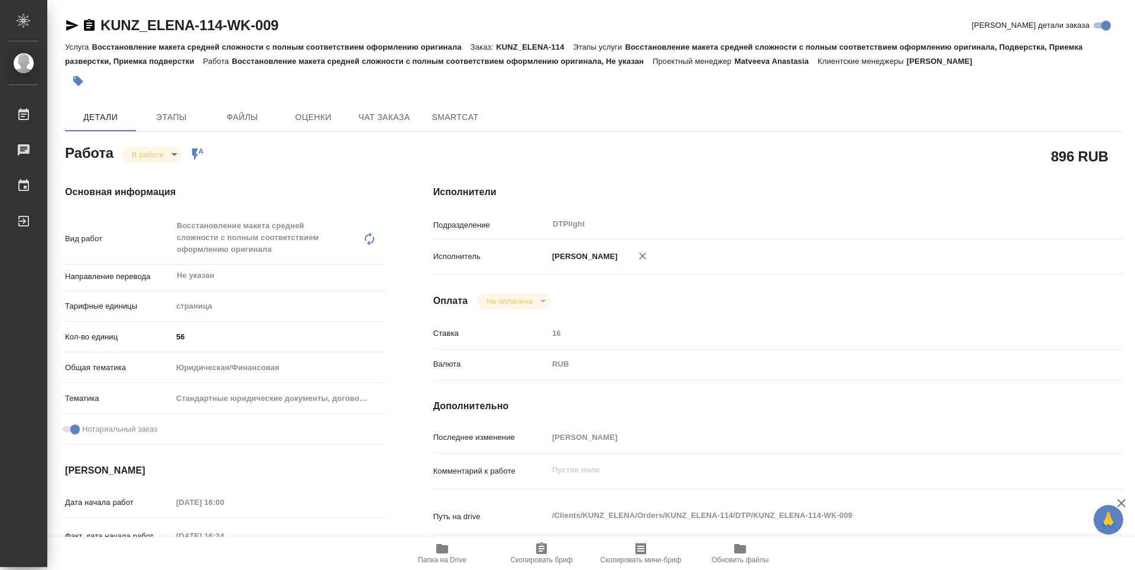
type textarea "x"
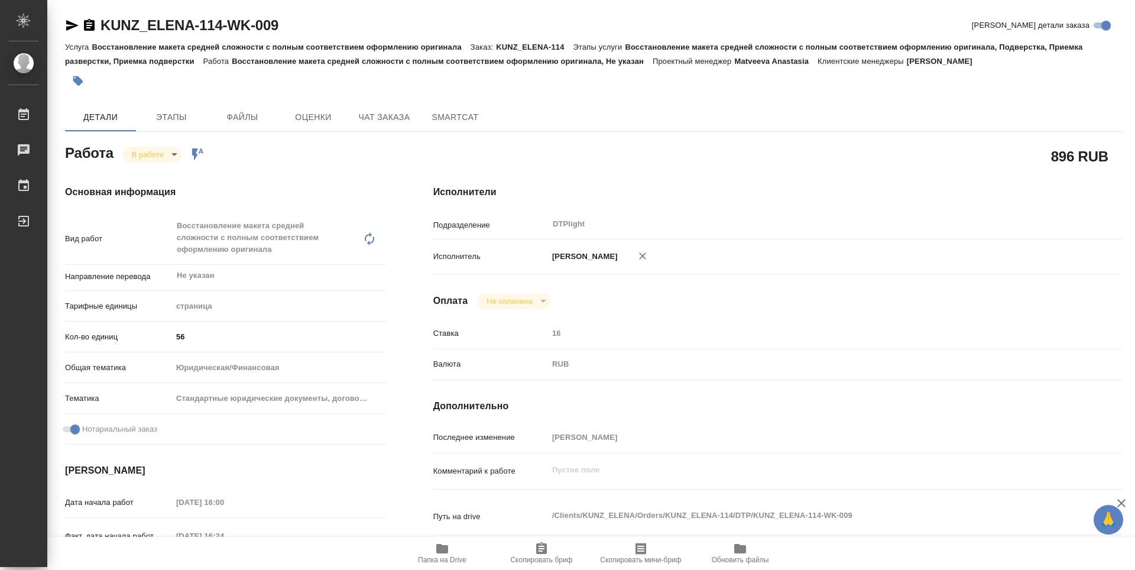
click at [89, 26] on icon "button" at bounding box center [89, 25] width 11 height 12
click at [443, 556] on span "Папка на Drive" at bounding box center [442, 560] width 48 height 8
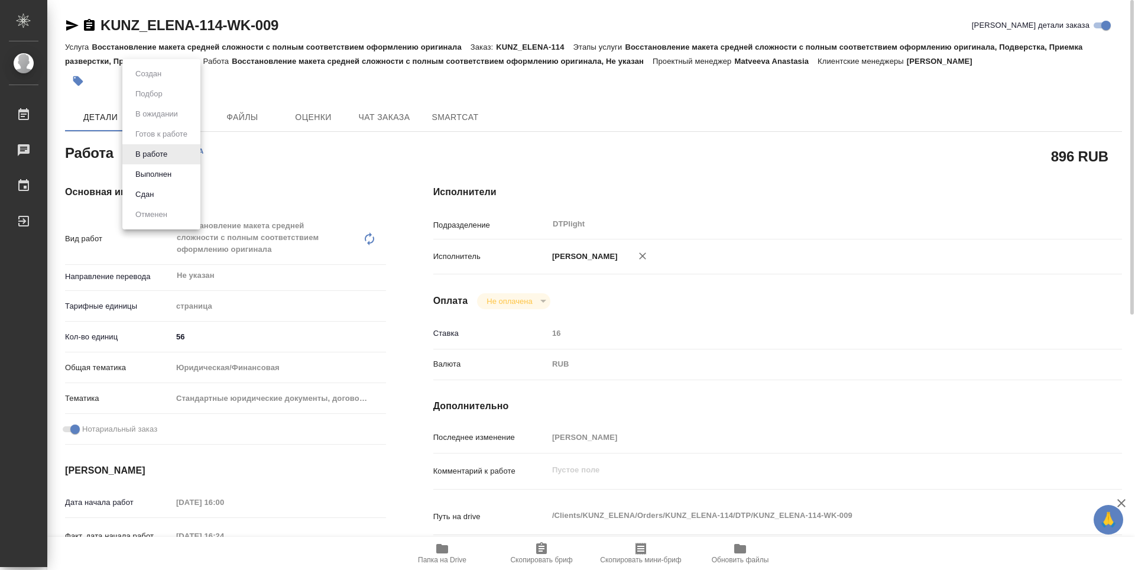
click at [165, 154] on body "🙏 .cls-1 fill:#fff; AWATERA Guselnikov Roman Работы 0 Чаты График Выйти KUNZ_EL…" at bounding box center [567, 285] width 1135 height 570
click at [150, 177] on button "Выполнен" at bounding box center [153, 174] width 43 height 13
click at [86, 22] on icon "button" at bounding box center [89, 25] width 11 height 12
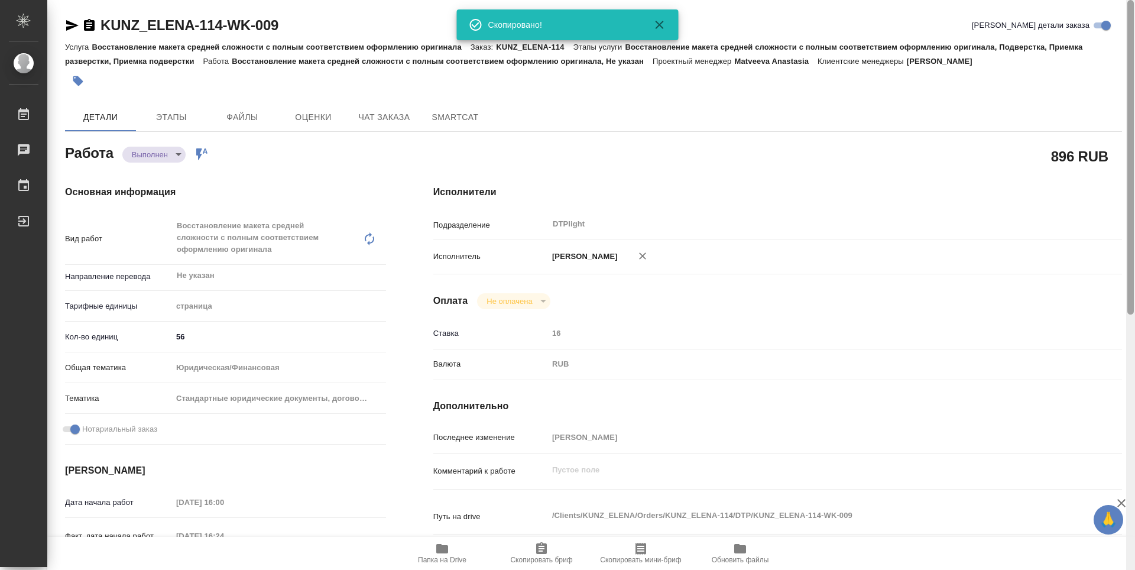
type textarea "x"
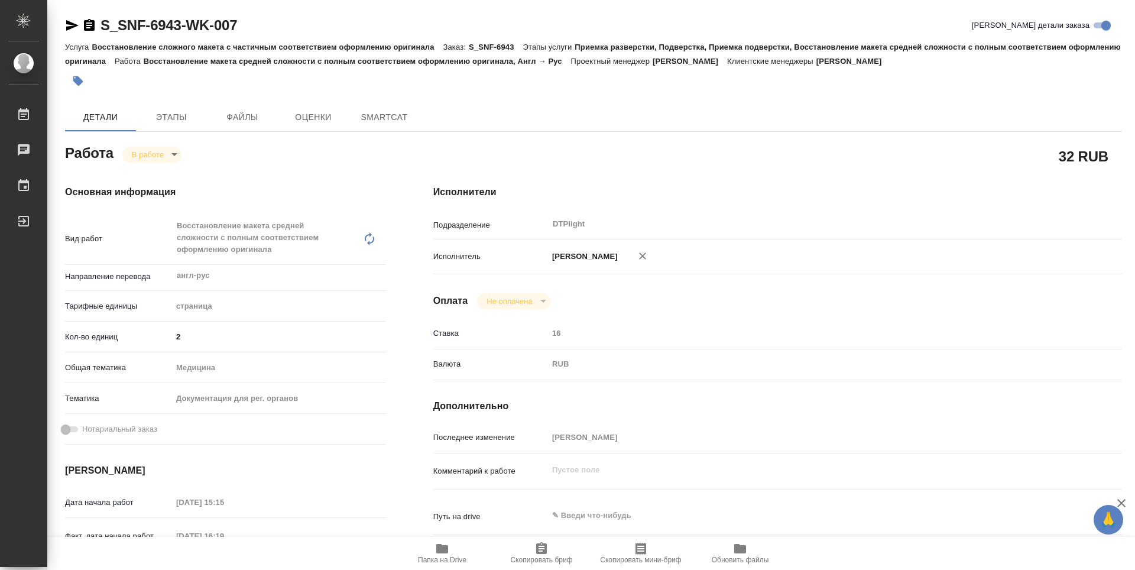
type textarea "x"
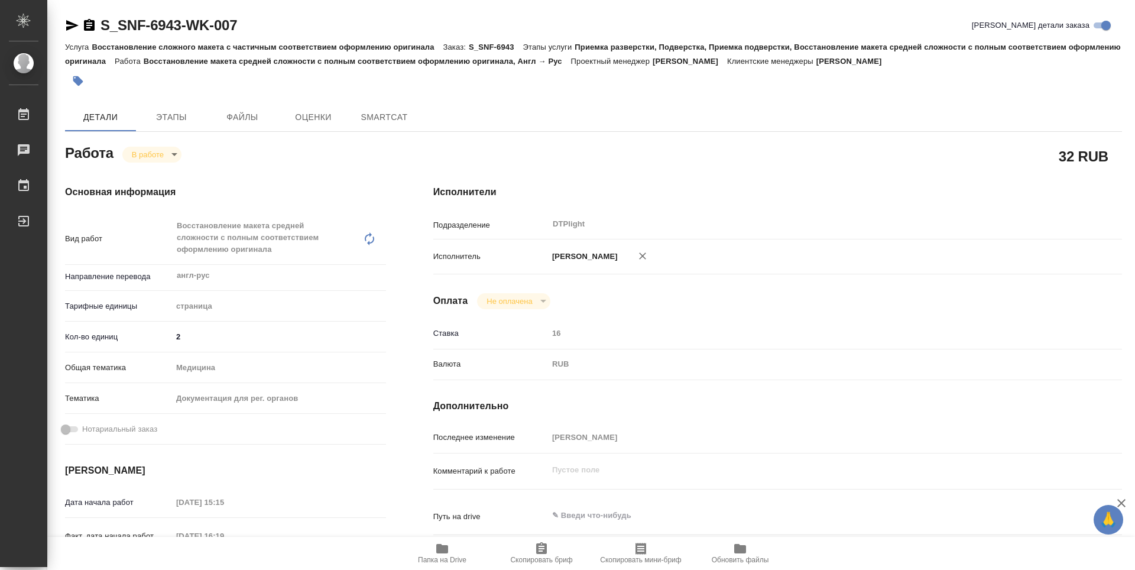
type textarea "x"
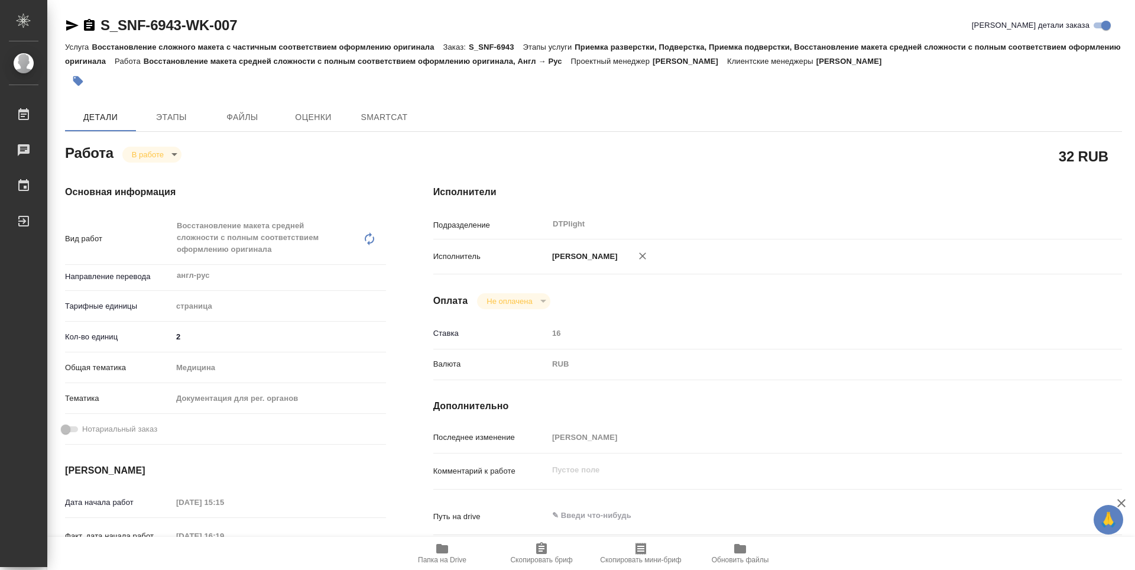
type textarea "x"
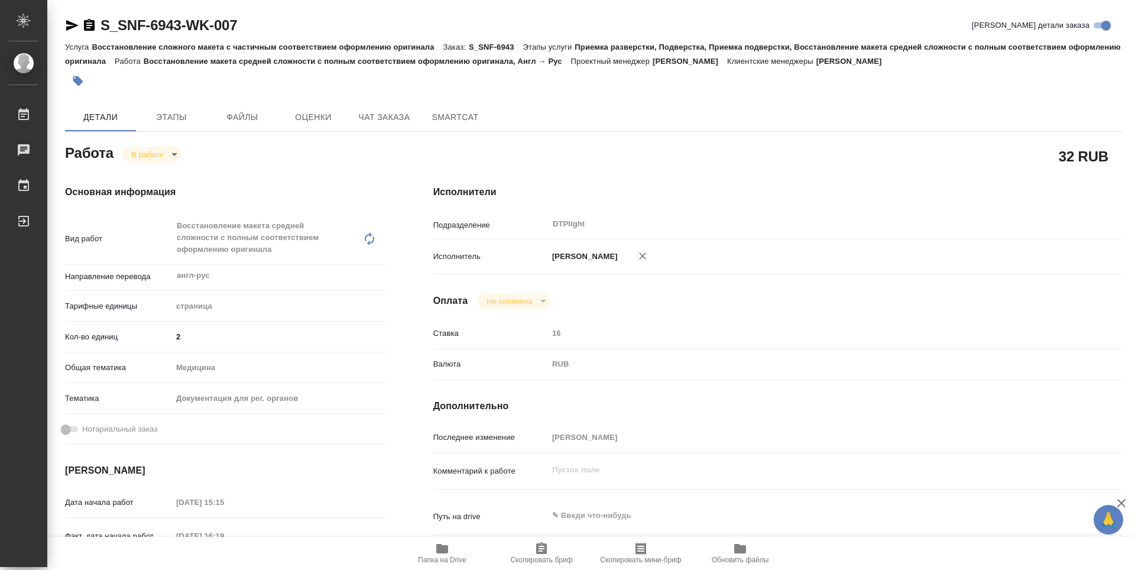
type textarea "x"
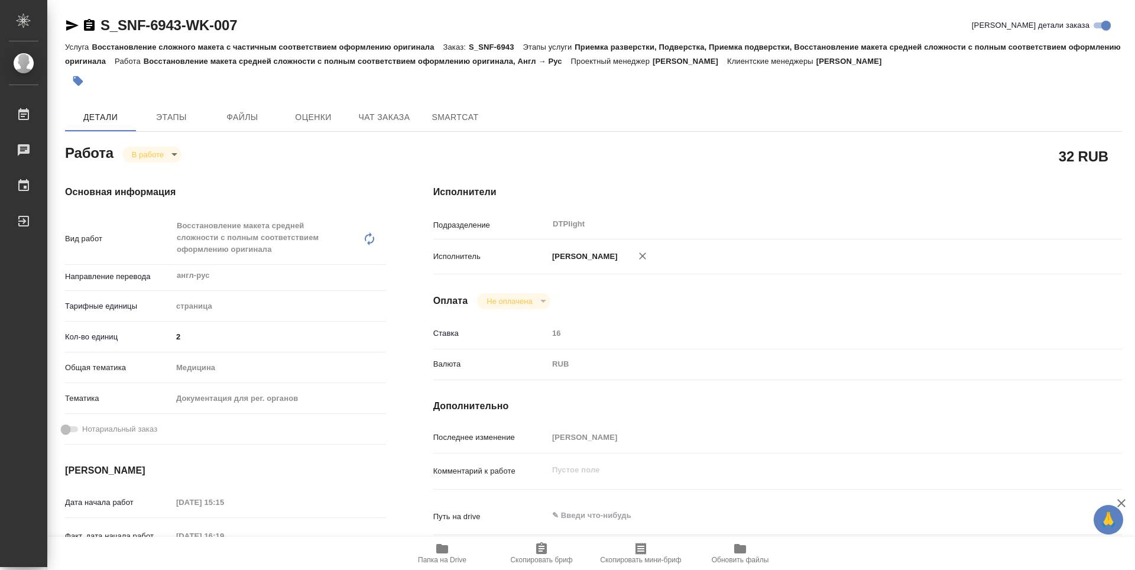
type textarea "x"
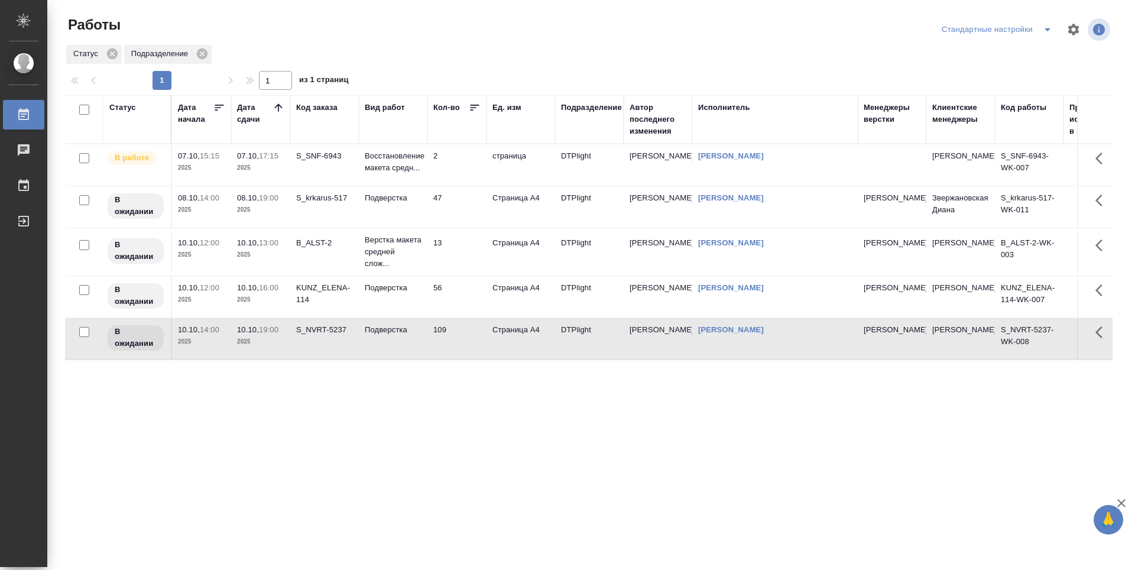
click at [282, 110] on icon at bounding box center [279, 108] width 12 height 12
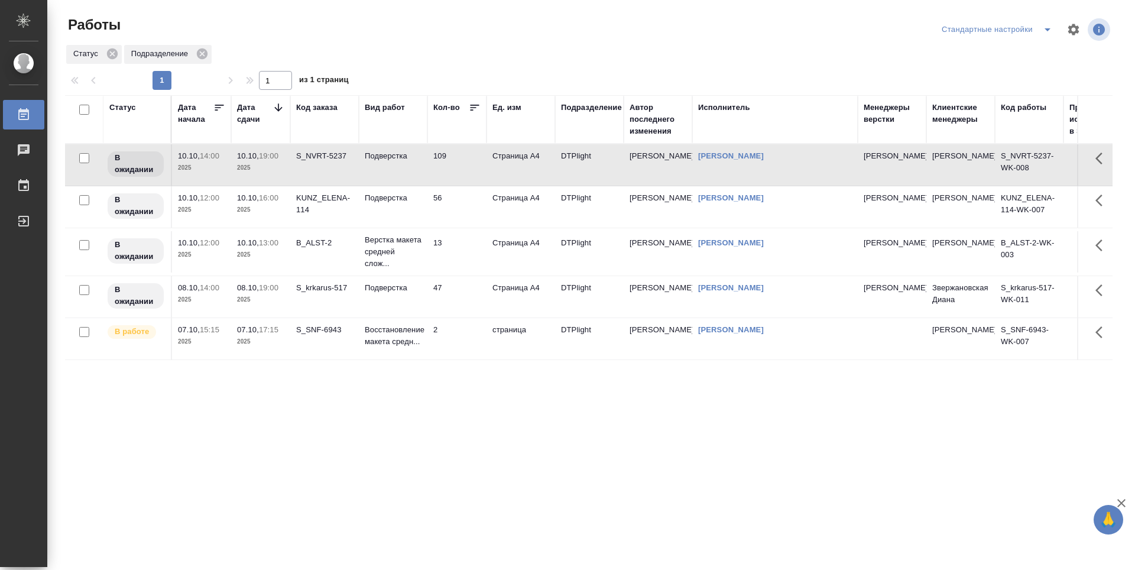
click at [282, 110] on icon at bounding box center [279, 108] width 12 height 12
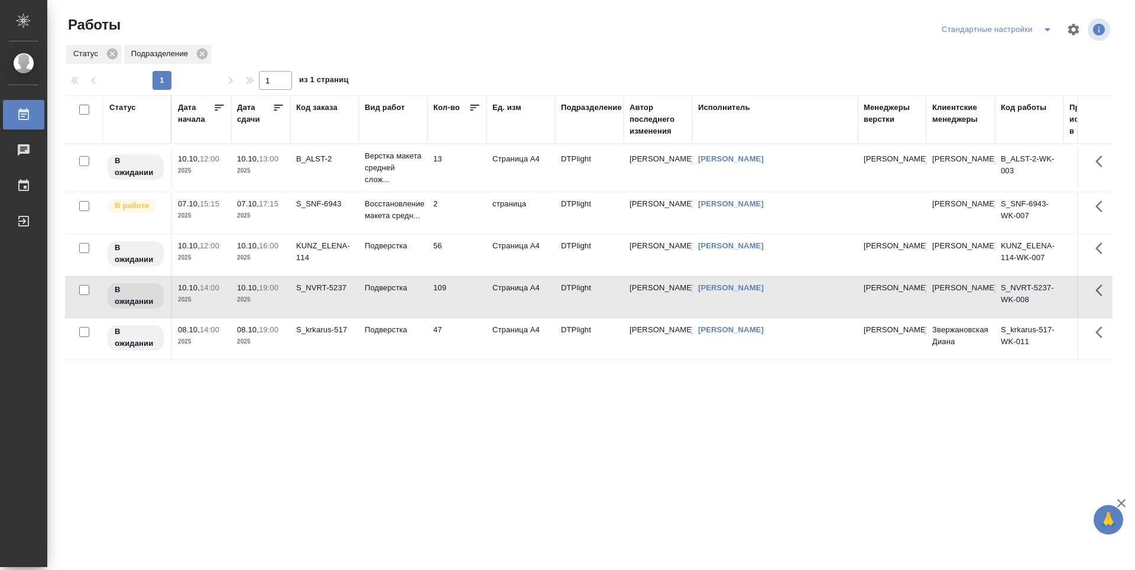
click at [282, 110] on icon at bounding box center [279, 108] width 12 height 12
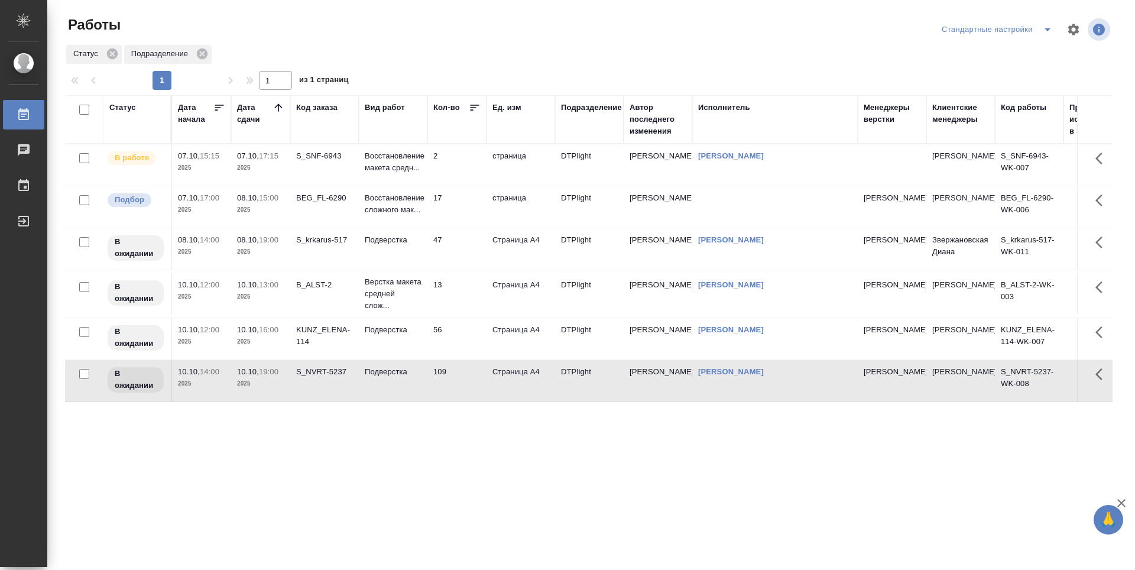
drag, startPoint x: 542, startPoint y: 424, endPoint x: 554, endPoint y: 411, distance: 18.4
click at [542, 425] on div "Статус Дата начала Дата сдачи Код заказа Вид работ Кол-во Ед. изм Подразделение…" at bounding box center [588, 308] width 1047 height 426
click at [531, 202] on td "страница" at bounding box center [520, 206] width 69 height 41
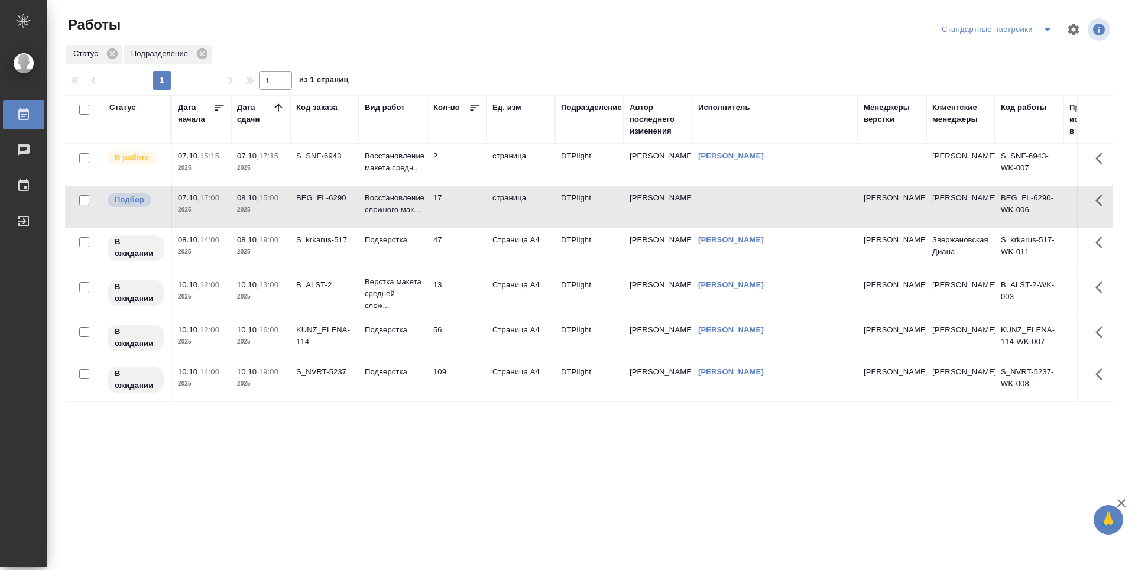
click at [547, 469] on div "Статус Дата начала Дата сдачи Код заказа Вид работ Кол-во Ед. изм Подразделение…" at bounding box center [588, 308] width 1047 height 426
click at [406, 457] on div "Статус Дата начала Дата сдачи Код заказа Вид работ Кол-во Ед. изм Подразделение…" at bounding box center [588, 308] width 1047 height 426
click at [464, 167] on td "2" at bounding box center [456, 164] width 59 height 41
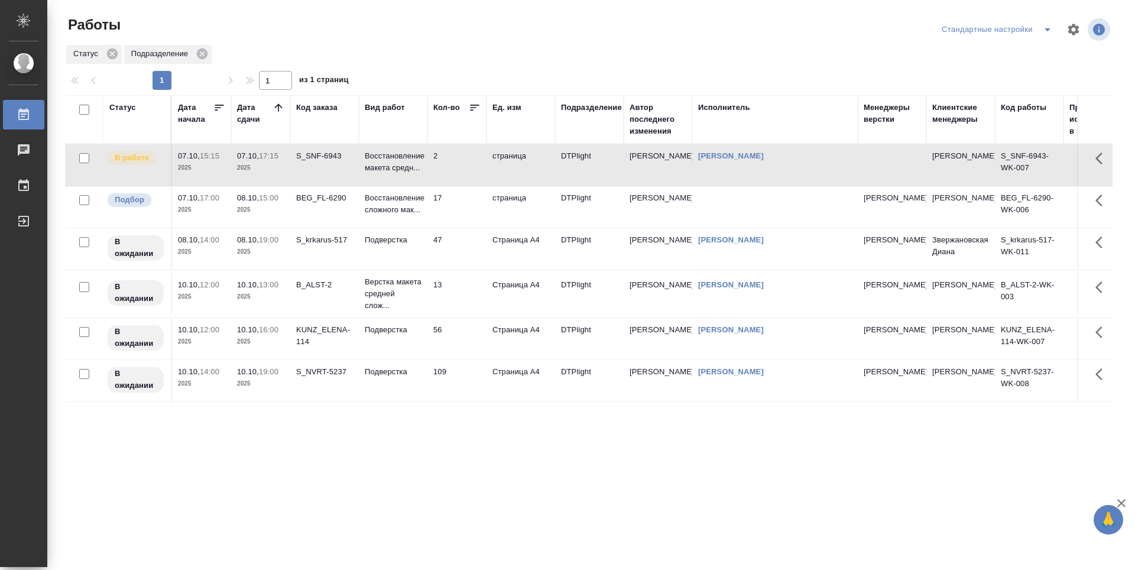
click at [464, 167] on td "2" at bounding box center [456, 164] width 59 height 41
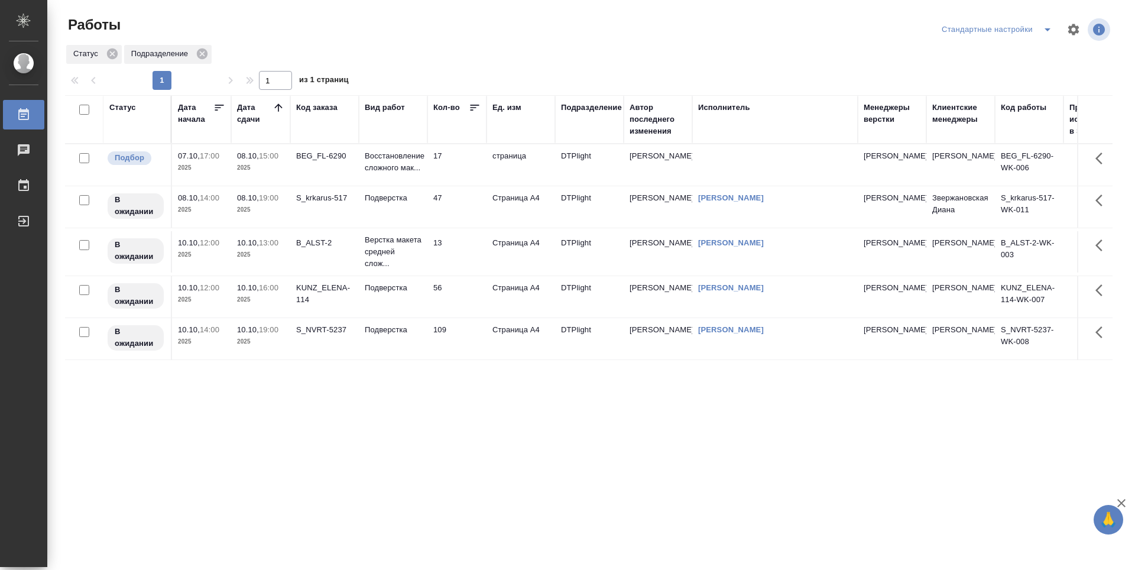
click at [486, 426] on div "Статус Дата начала Дата сдачи Код заказа Вид работ Кол-во Ед. изм Подразделение…" at bounding box center [588, 308] width 1047 height 426
click at [280, 108] on icon at bounding box center [279, 108] width 12 height 12
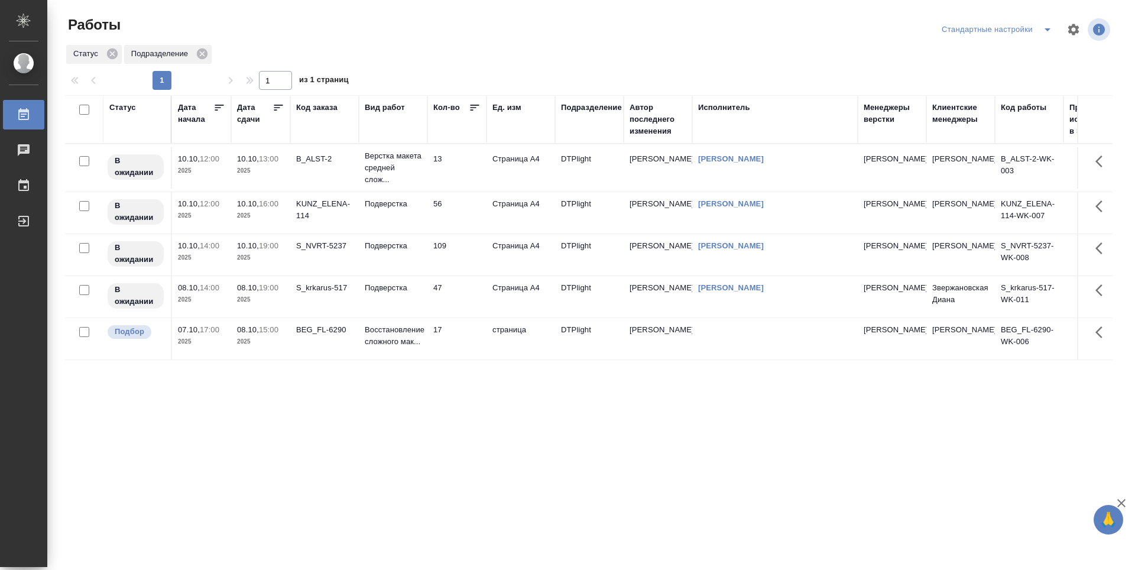
click at [280, 108] on icon at bounding box center [279, 108] width 12 height 12
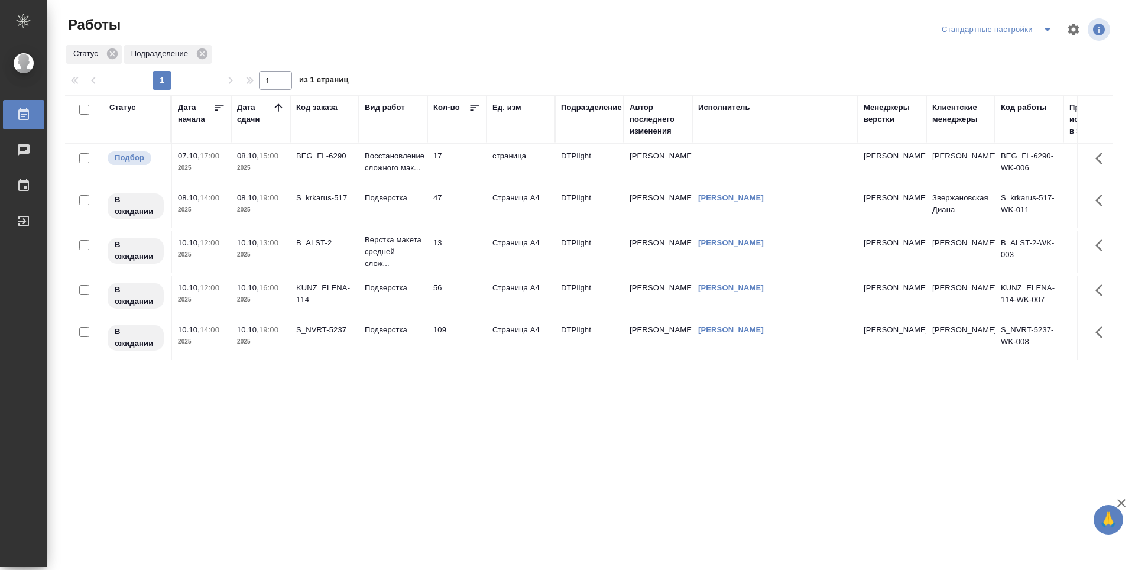
click at [280, 108] on icon at bounding box center [279, 108] width 12 height 12
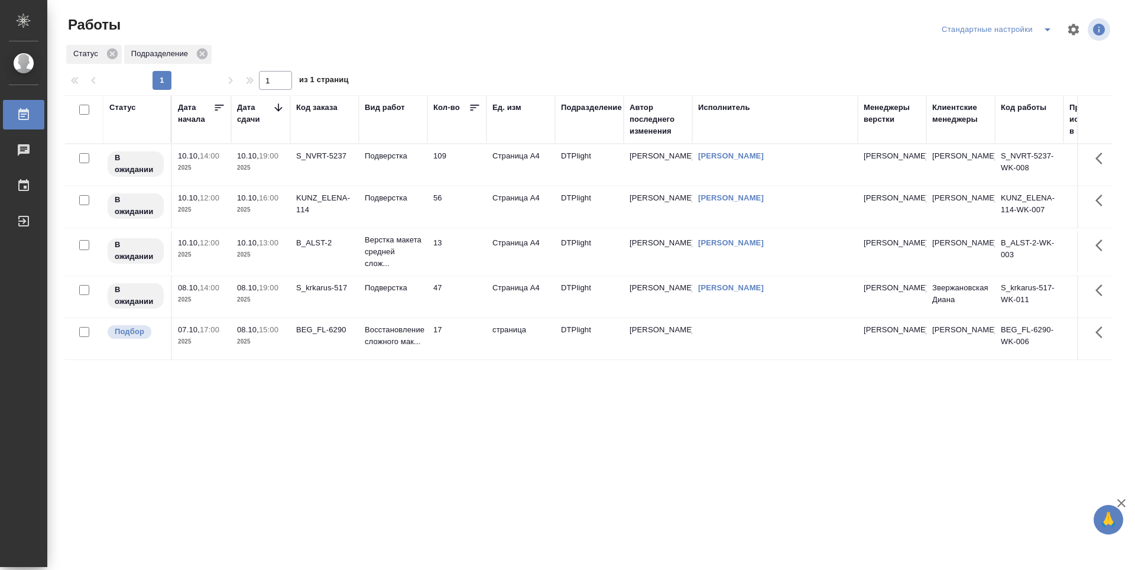
click at [281, 106] on icon at bounding box center [279, 108] width 12 height 12
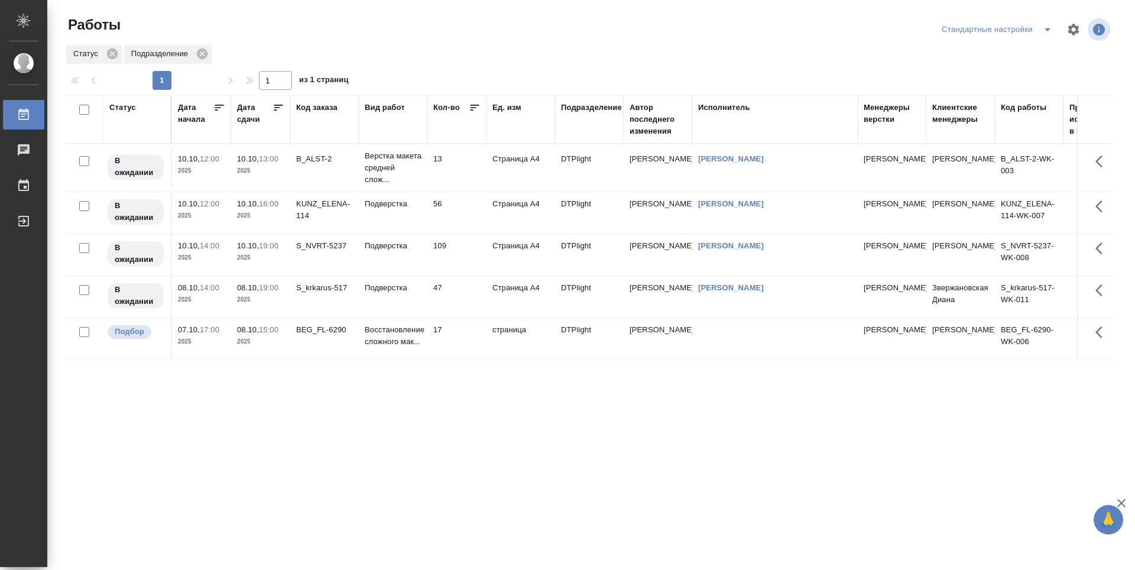
click at [281, 106] on icon at bounding box center [279, 108] width 12 height 12
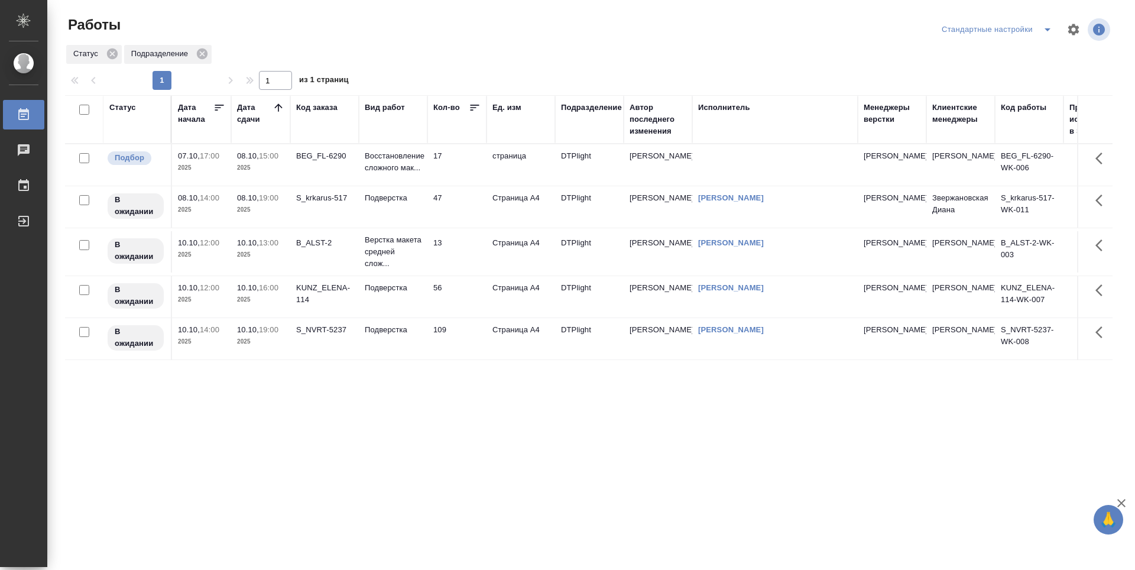
click at [382, 460] on div "Статус Дата начала Дата сдачи Код заказа Вид работ Кол-во Ед. изм Подразделение…" at bounding box center [588, 308] width 1047 height 426
click at [524, 392] on div "Статус Дата начала Дата сдачи Код заказа Вид работ Кол-во Ед. изм Подразделение…" at bounding box center [588, 308] width 1047 height 426
click at [440, 412] on div "Статус Дата начала Дата сдачи Код заказа Вид работ Кол-во Ед. изм Подразделение…" at bounding box center [588, 308] width 1047 height 426
click at [456, 203] on td "47" at bounding box center [456, 206] width 59 height 41
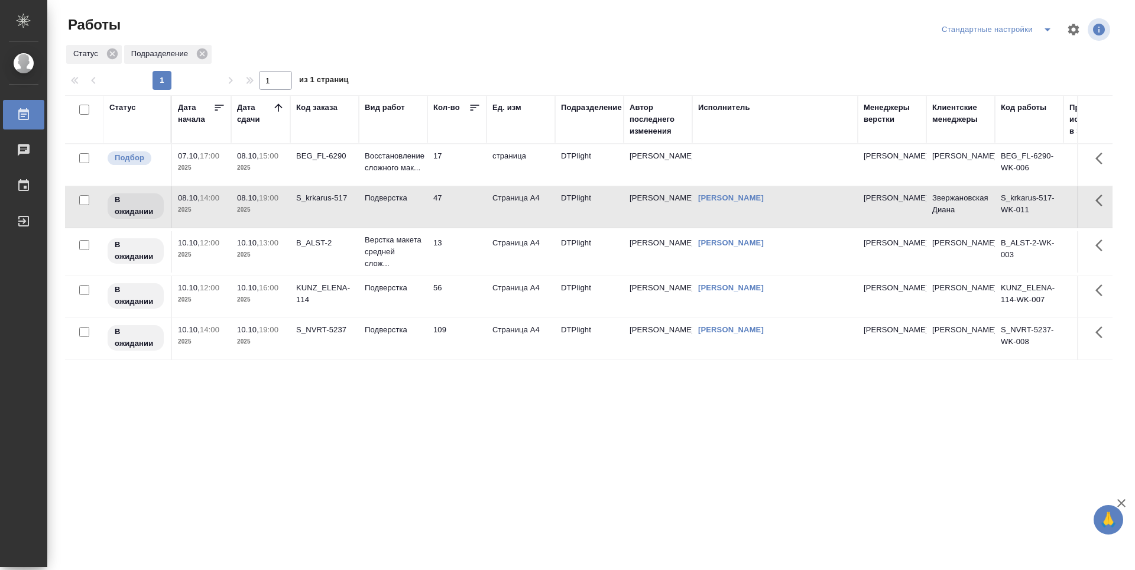
click at [518, 266] on td "Страница А4" at bounding box center [520, 251] width 69 height 41
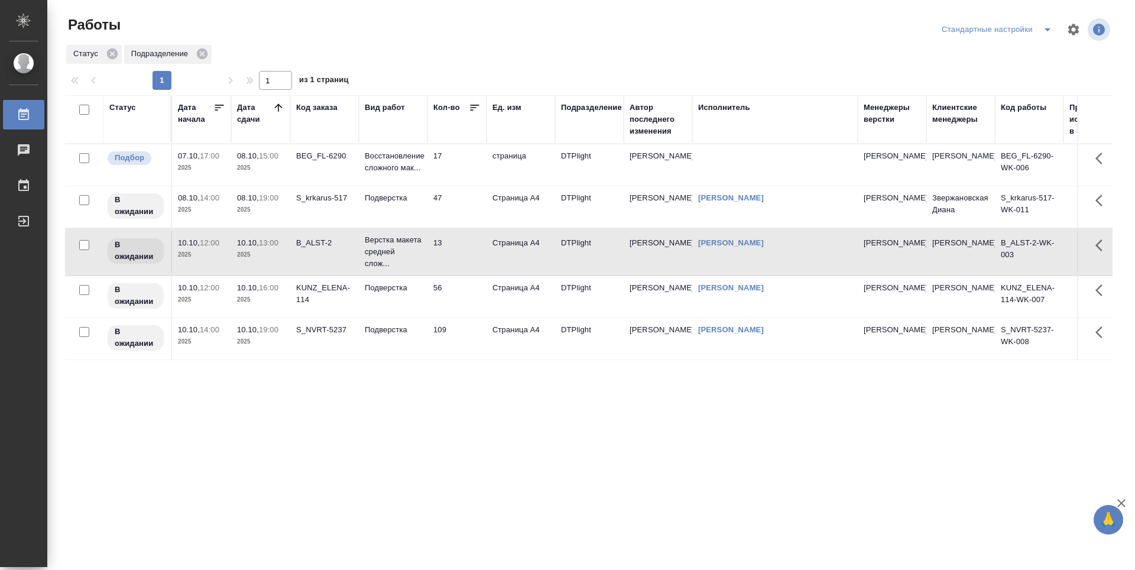
click at [561, 299] on td "DTPlight" at bounding box center [589, 296] width 69 height 41
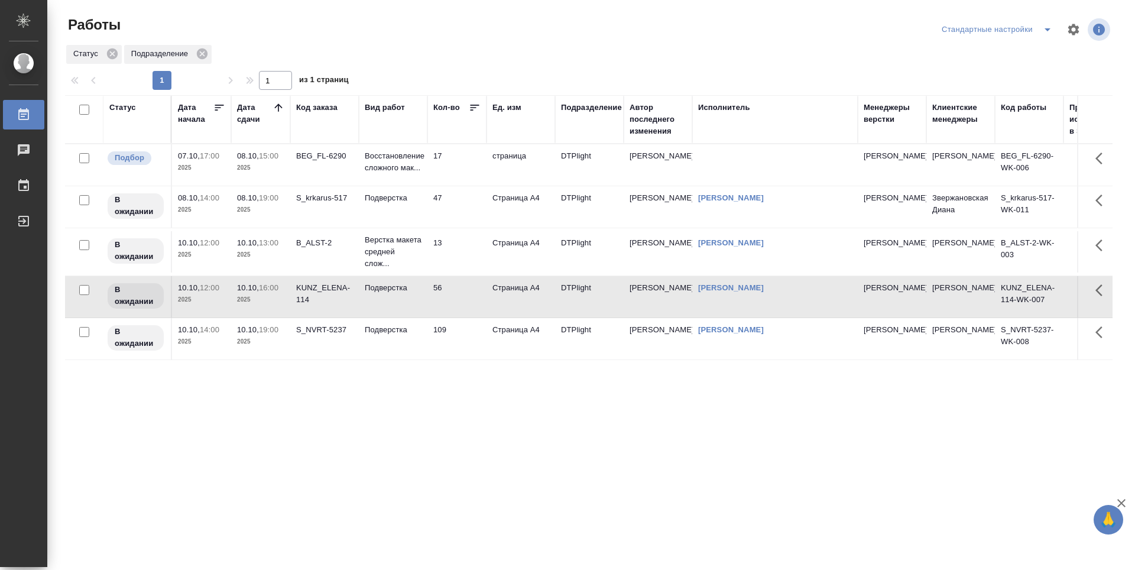
click at [631, 343] on td "Арсеньева Вера" at bounding box center [658, 338] width 69 height 41
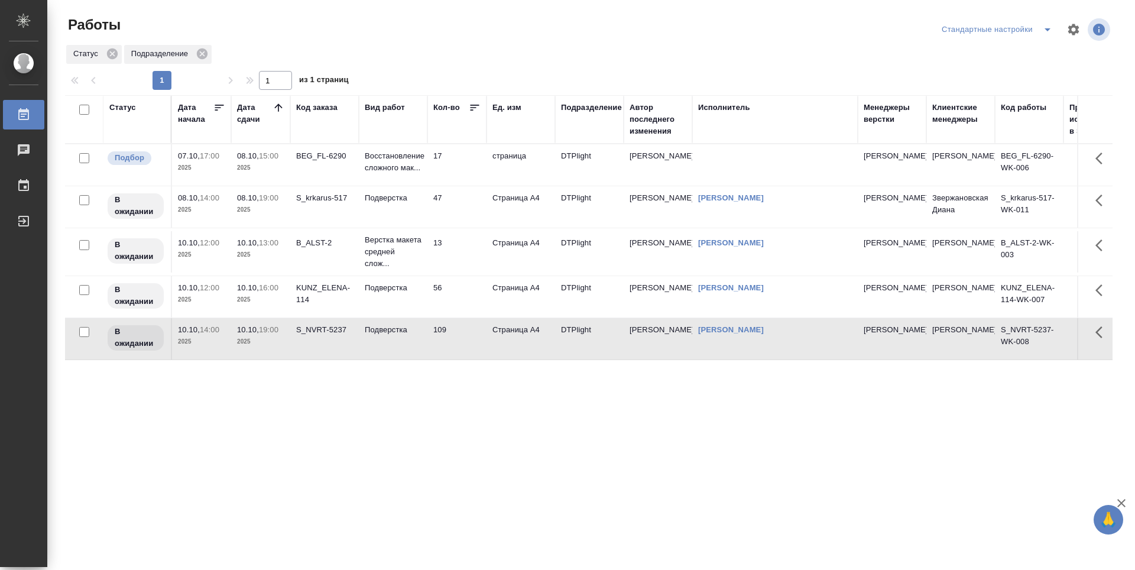
click at [589, 297] on td "DTPlight" at bounding box center [589, 296] width 69 height 41
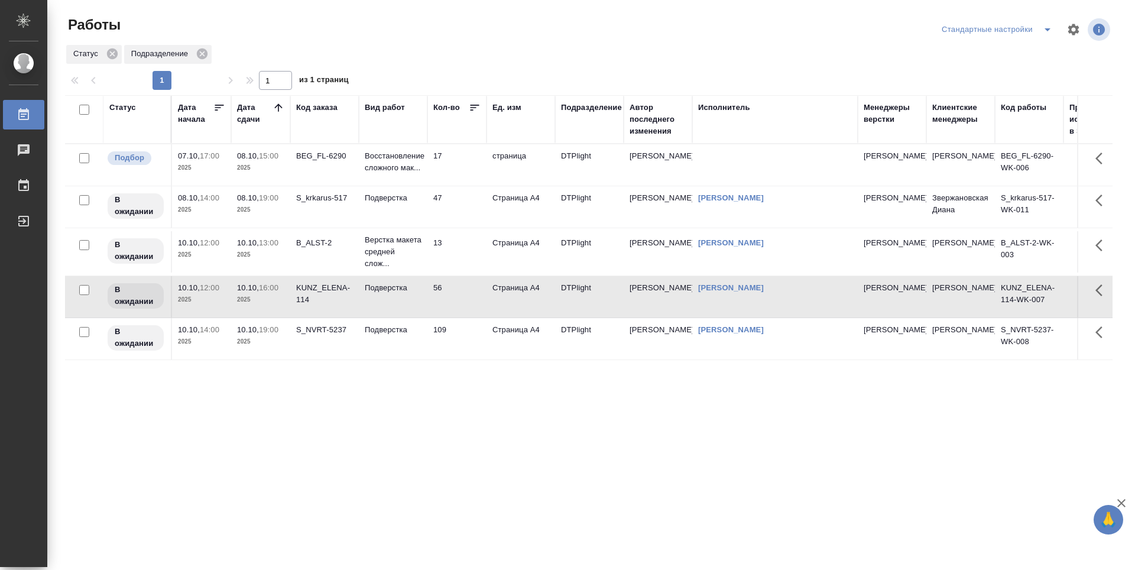
click at [532, 248] on td "Страница А4" at bounding box center [520, 251] width 69 height 41
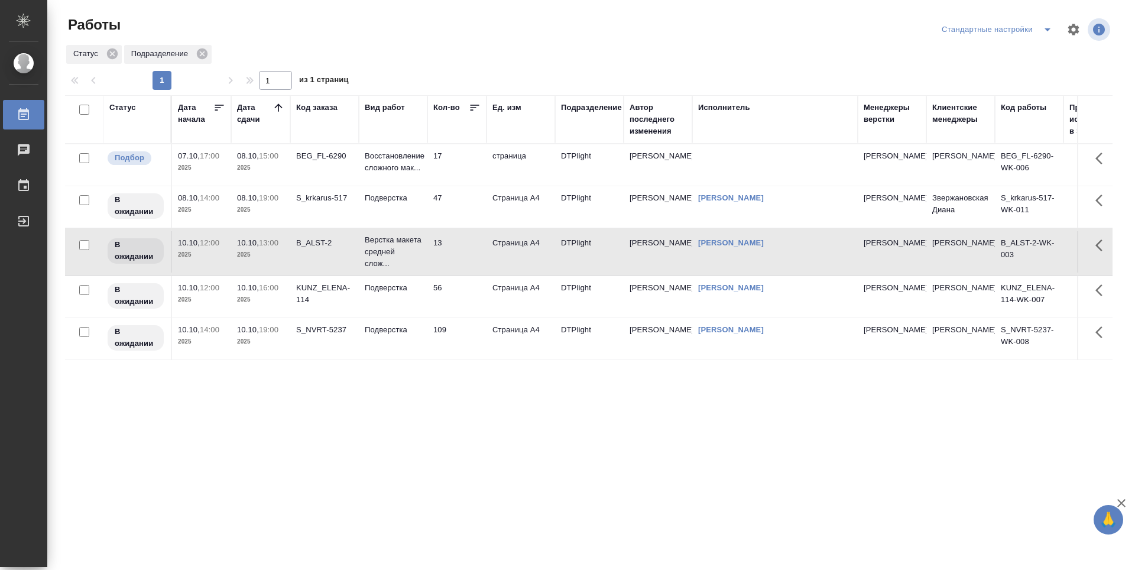
click at [469, 213] on td "47" at bounding box center [456, 206] width 59 height 41
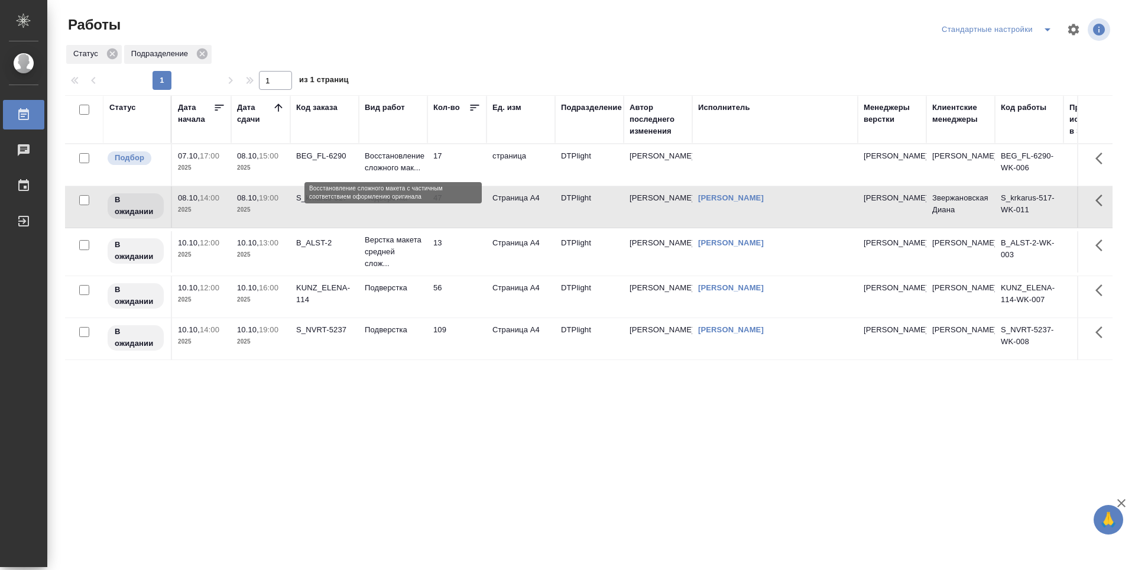
click at [406, 166] on p "Восстановление сложного мак..." at bounding box center [393, 162] width 57 height 24
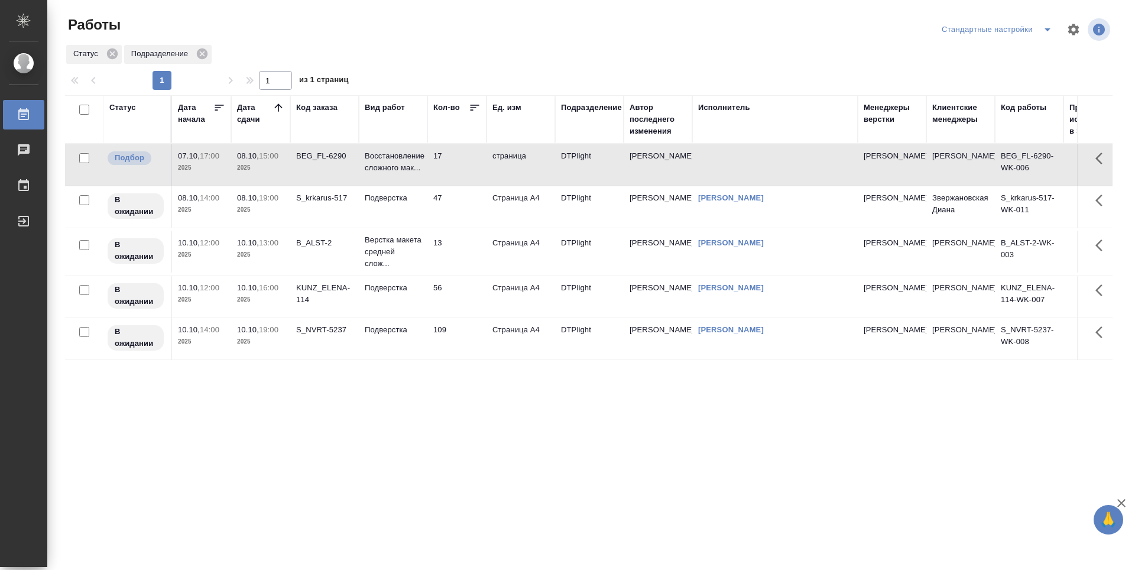
click at [455, 395] on div "Статус Дата начала Дата сдачи Код заказа Вид работ Кол-во Ед. изм Подразделение…" at bounding box center [588, 308] width 1047 height 426
click at [373, 469] on div "Статус Дата начала Дата сдачи Код заказа Вид работ Кол-во Ед. изм Подразделение…" at bounding box center [588, 308] width 1047 height 426
drag, startPoint x: 387, startPoint y: 407, endPoint x: 389, endPoint y: 398, distance: 9.2
click at [386, 407] on div "Статус Дата начала Дата сдачи Код заказа Вид работ Кол-во Ед. изм Подразделение…" at bounding box center [588, 308] width 1047 height 426
click at [392, 345] on td "Подверстка" at bounding box center [393, 338] width 69 height 41
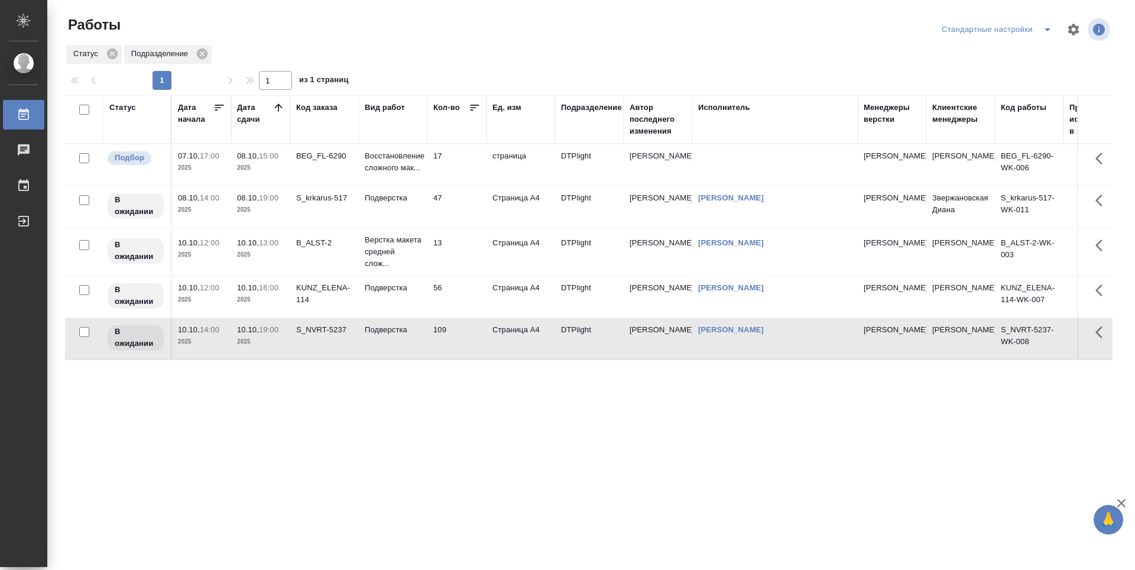
click at [454, 298] on td "56" at bounding box center [456, 296] width 59 height 41
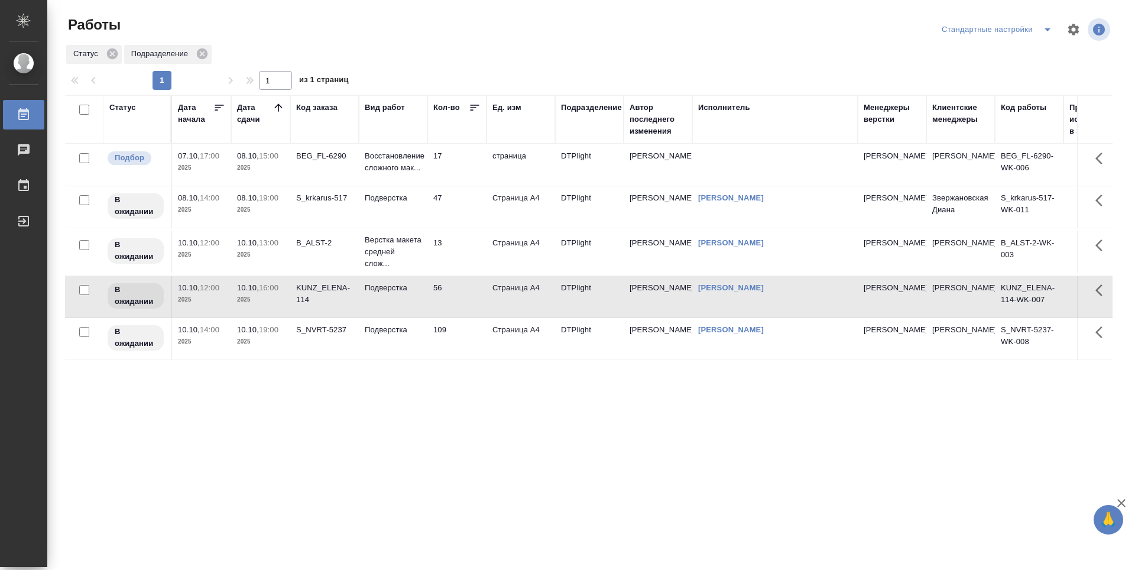
click at [459, 262] on td "13" at bounding box center [456, 251] width 59 height 41
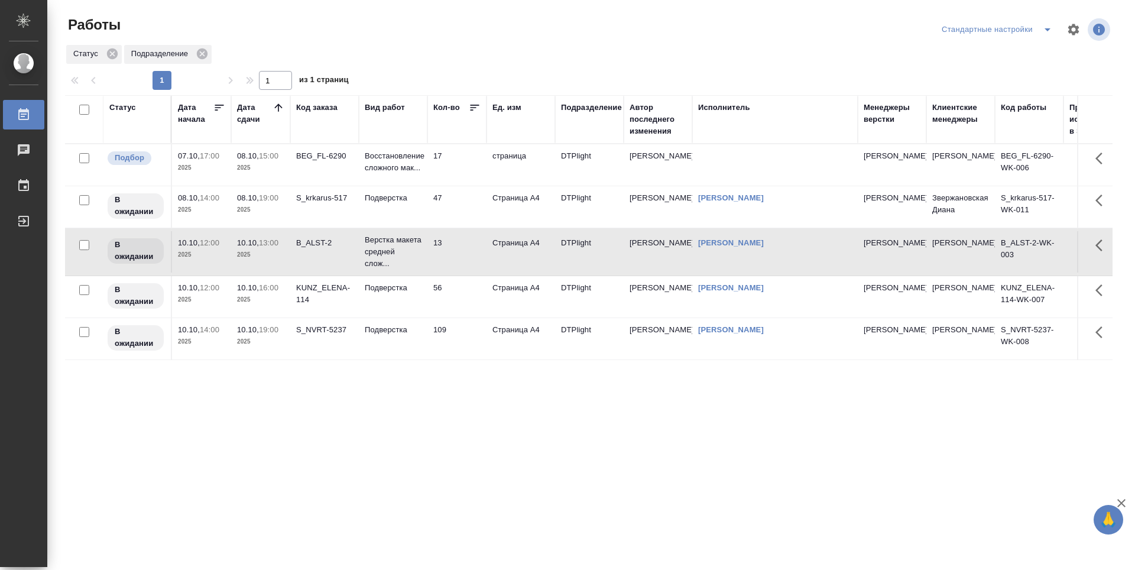
click at [323, 191] on td "S_krkarus-517" at bounding box center [324, 206] width 69 height 41
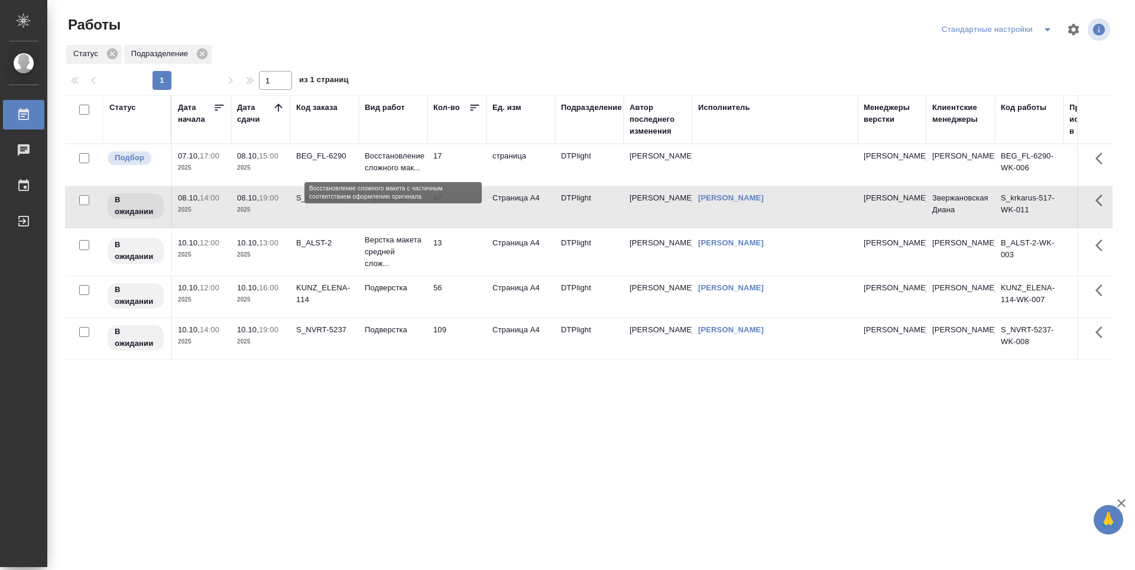
click at [375, 171] on p "Восстановление сложного мак..." at bounding box center [393, 162] width 57 height 24
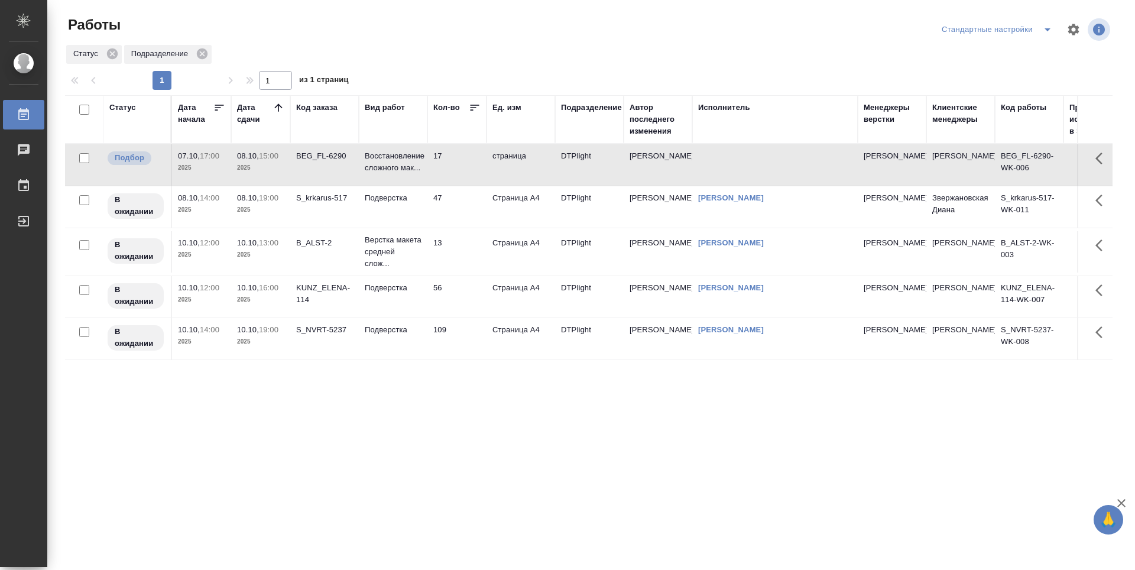
click at [604, 425] on div "Статус Дата начала Дата сдачи Код заказа Вид работ Кол-во Ед. изм Подразделение…" at bounding box center [588, 308] width 1047 height 426
click at [310, 442] on div "Статус Дата начала Дата сдачи Код заказа Вид работ Кол-во Ед. изм Подразделение…" at bounding box center [588, 308] width 1047 height 426
click at [320, 338] on td "S_NVRT-5237" at bounding box center [324, 338] width 69 height 41
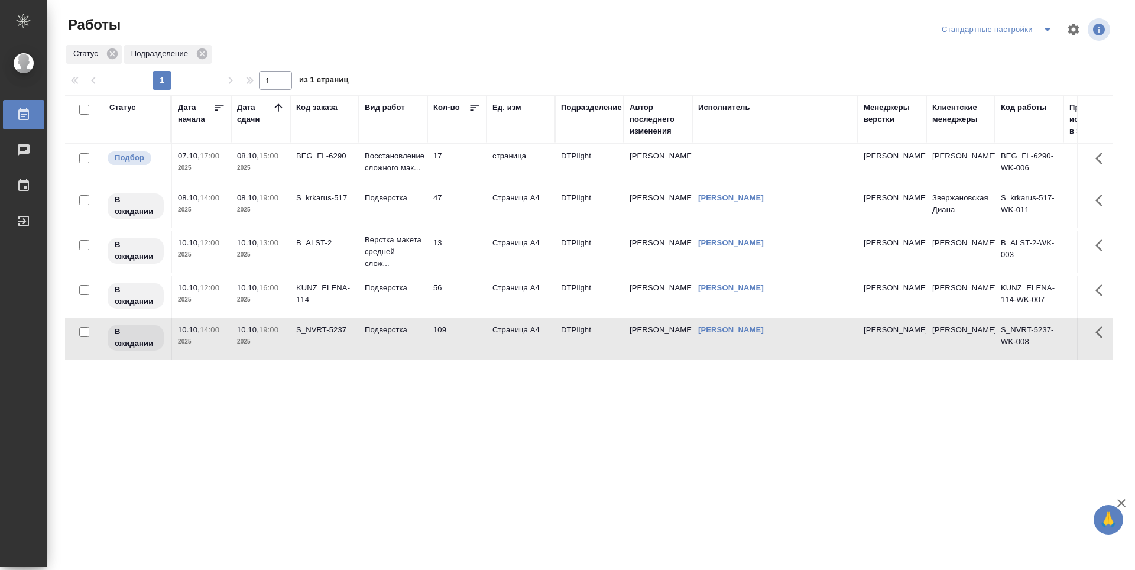
click at [323, 301] on div "KUNZ_ELENA-114" at bounding box center [324, 294] width 57 height 24
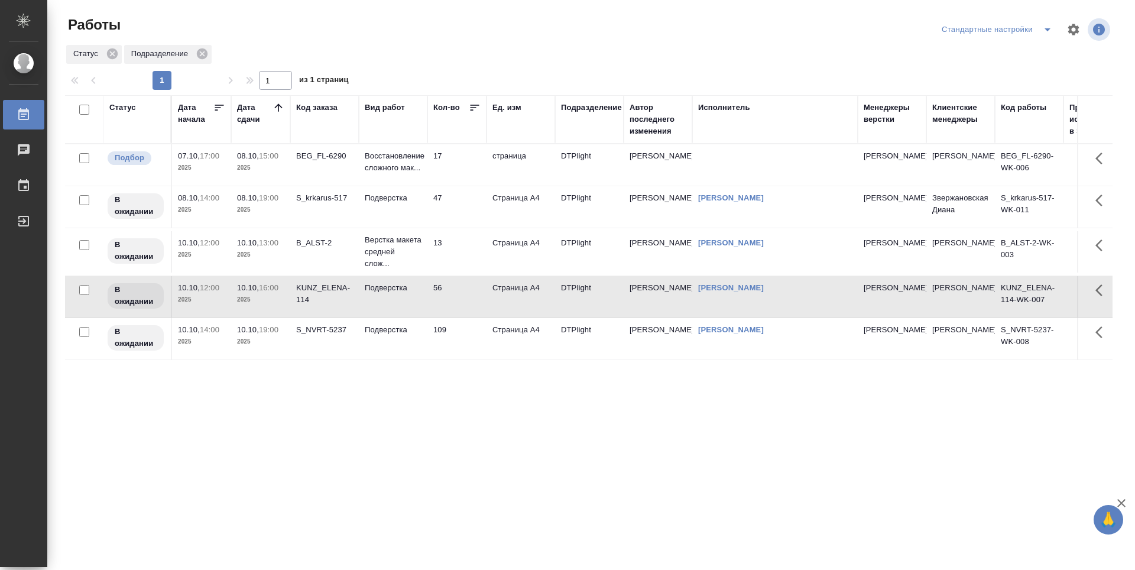
click at [323, 242] on div "B_ALST-2" at bounding box center [324, 243] width 57 height 12
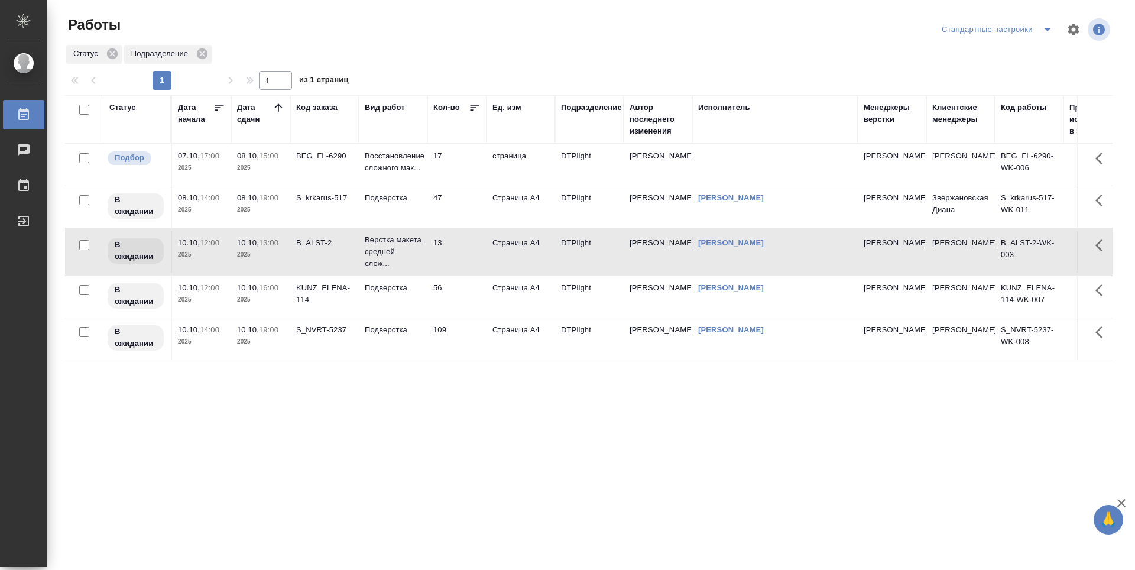
click at [330, 210] on td "S_krkarus-517" at bounding box center [324, 206] width 69 height 41
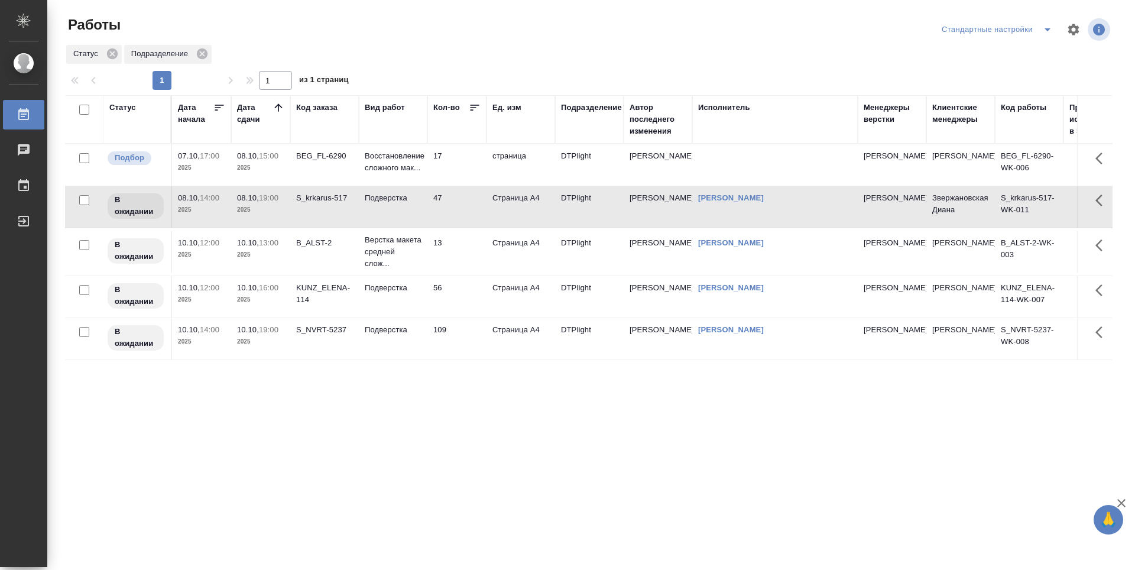
click at [329, 166] on td "BEG_FL-6290" at bounding box center [324, 164] width 69 height 41
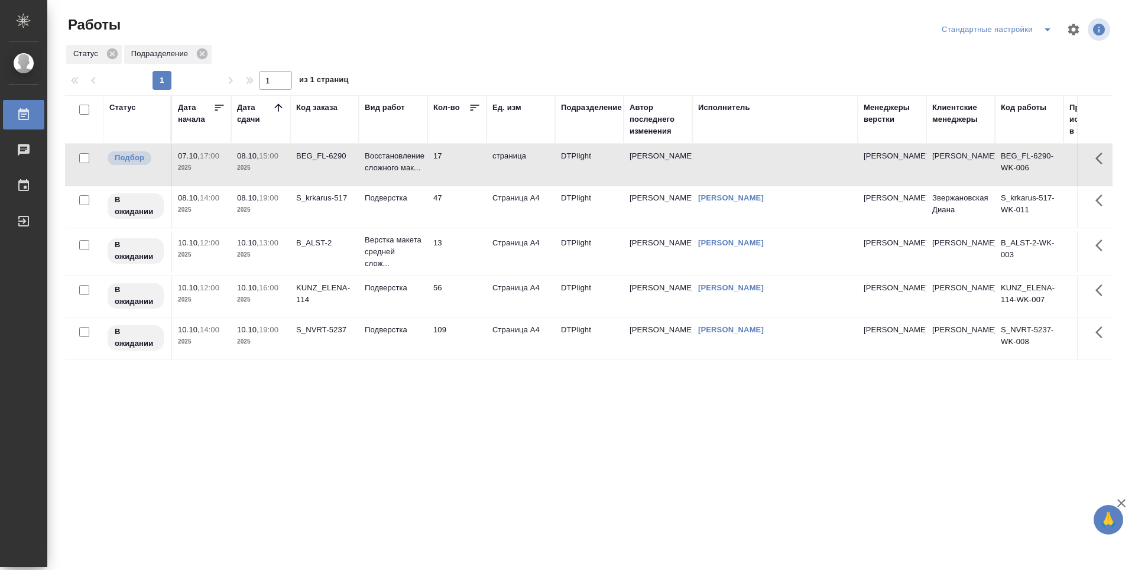
click at [330, 433] on div "Статус Дата начала Дата сдачи Код заказа Вид работ Кол-во Ед. изм Подразделение…" at bounding box center [588, 308] width 1047 height 426
drag, startPoint x: 341, startPoint y: 396, endPoint x: 354, endPoint y: 415, distance: 23.0
click at [341, 396] on div "Статус Дата начала Дата сдачи Код заказа Вид работ Кол-во Ед. изм Подразделение…" at bounding box center [588, 308] width 1047 height 426
click at [444, 472] on div "Статус Дата начала Дата сдачи Код заказа Вид работ Кол-во Ед. изм Подразделение…" at bounding box center [588, 308] width 1047 height 426
click at [349, 369] on div "Статус Дата начала Дата сдачи Код заказа Вид работ Кол-во Ед. изм Подразделение…" at bounding box center [588, 308] width 1047 height 426
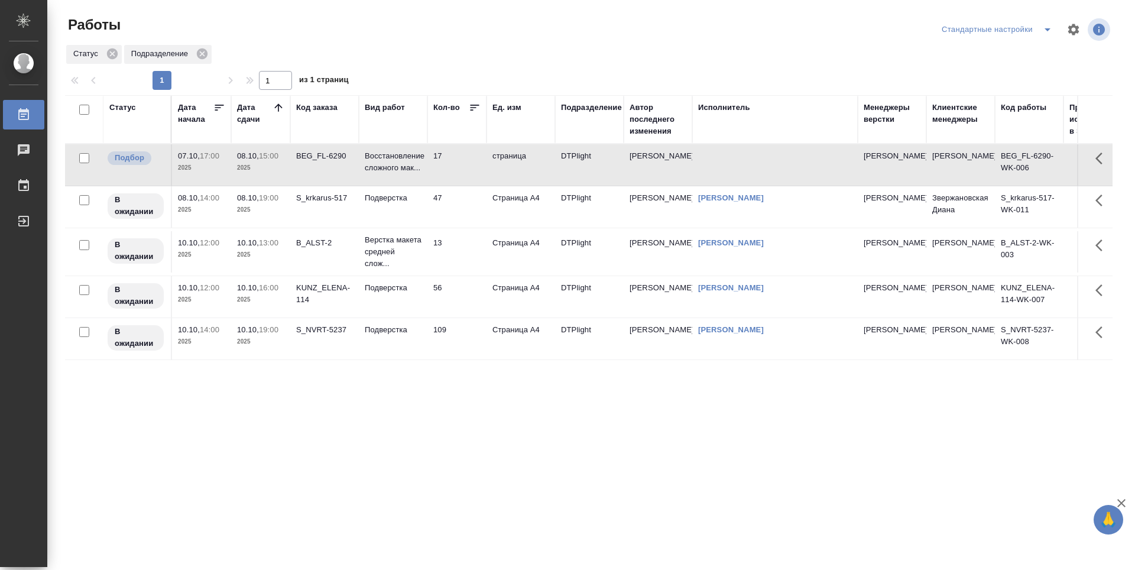
click at [360, 419] on div "Статус Дата начала Дата сдачи Код заказа Вид работ Кол-во Ед. изм Подразделение…" at bounding box center [588, 308] width 1047 height 426
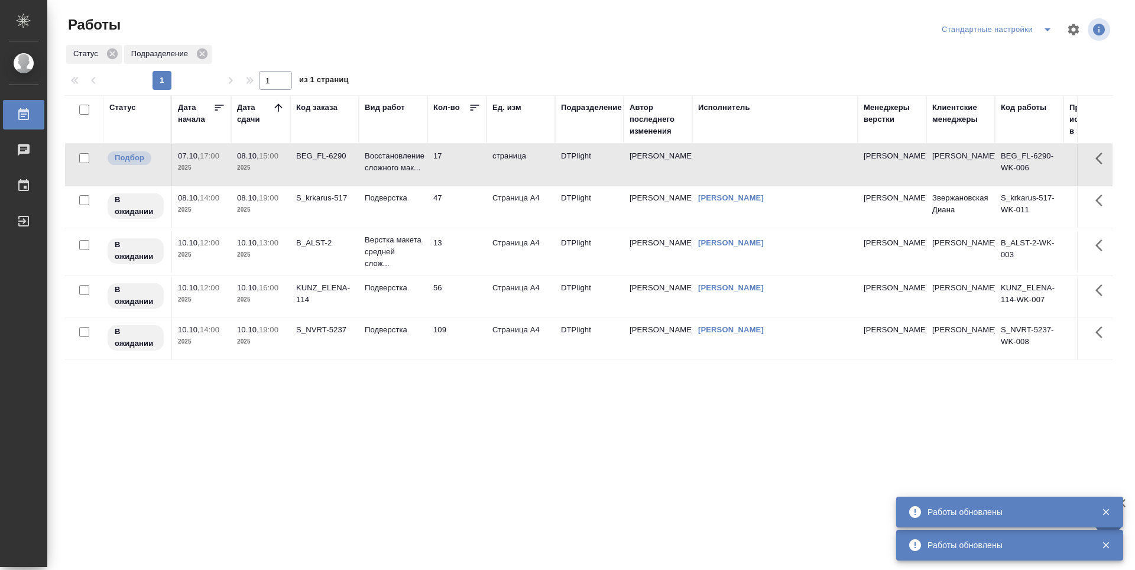
click at [443, 439] on div "Статус Дата начала Дата сдачи Код заказа Вид работ Кол-во Ед. изм Подразделение…" at bounding box center [588, 308] width 1047 height 426
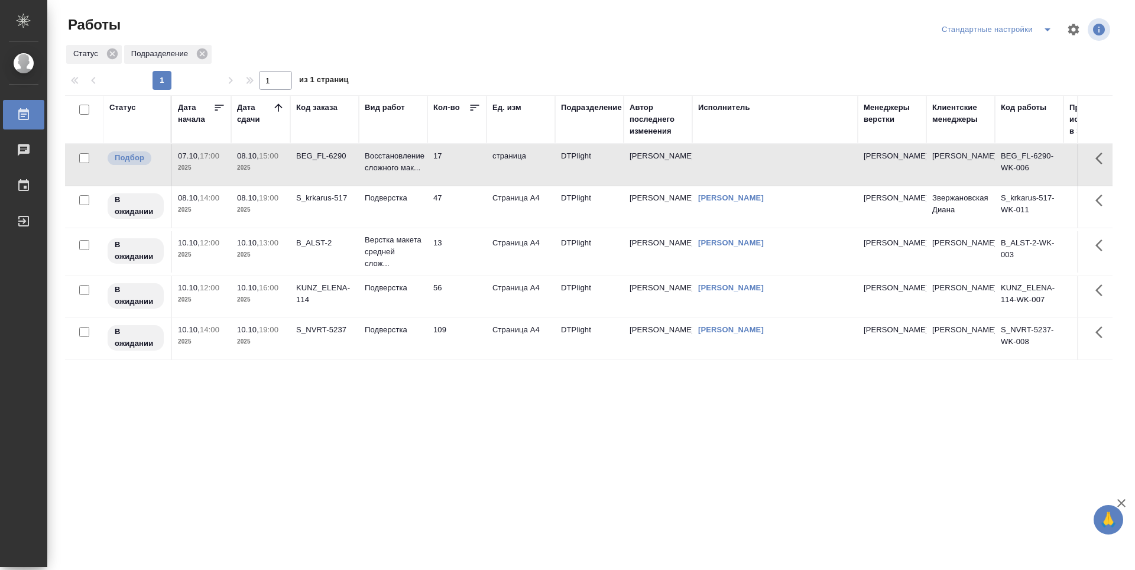
click at [391, 414] on div "Статус Дата начала Дата сдачи Код заказа Вид работ Кол-во Ед. изм Подразделение…" at bounding box center [588, 308] width 1047 height 426
click at [380, 342] on td "Подверстка" at bounding box center [393, 338] width 69 height 41
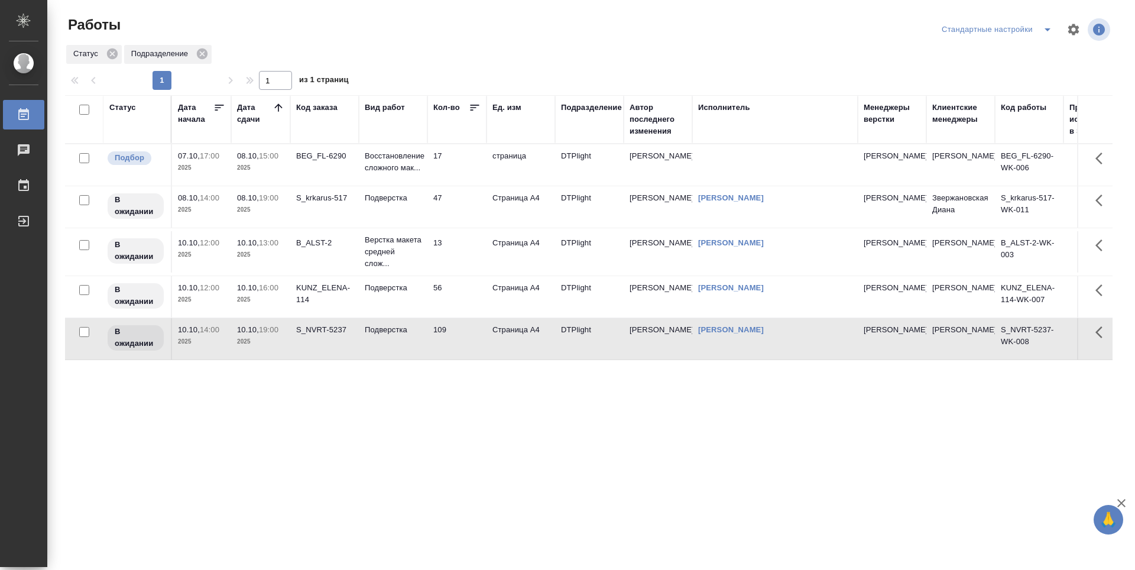
click at [326, 300] on div "KUNZ_ELENA-114" at bounding box center [324, 294] width 57 height 24
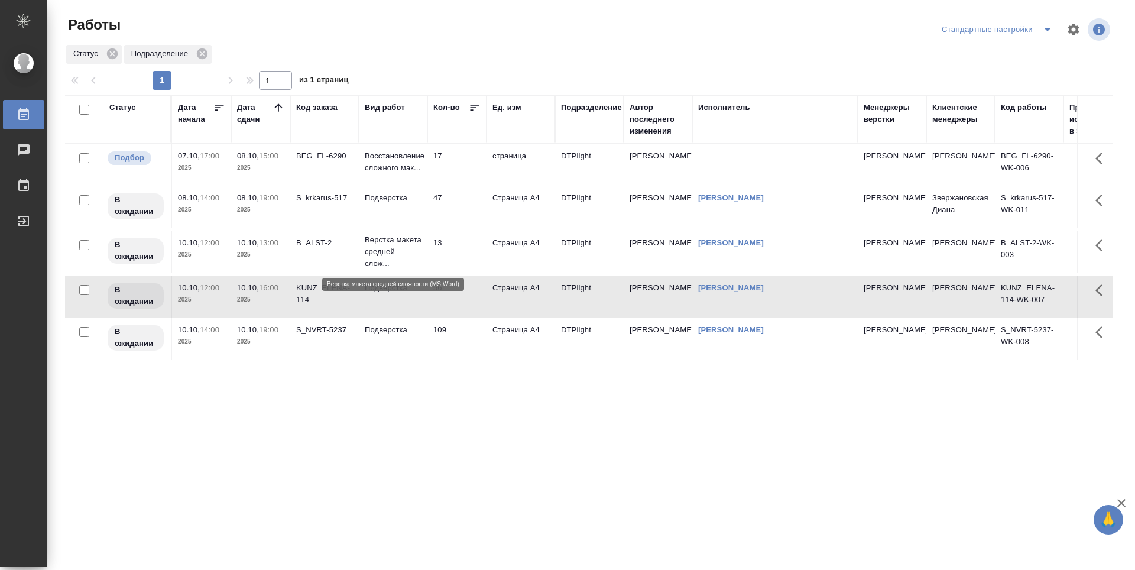
click at [382, 262] on p "Верстка макета средней слож..." at bounding box center [393, 251] width 57 height 35
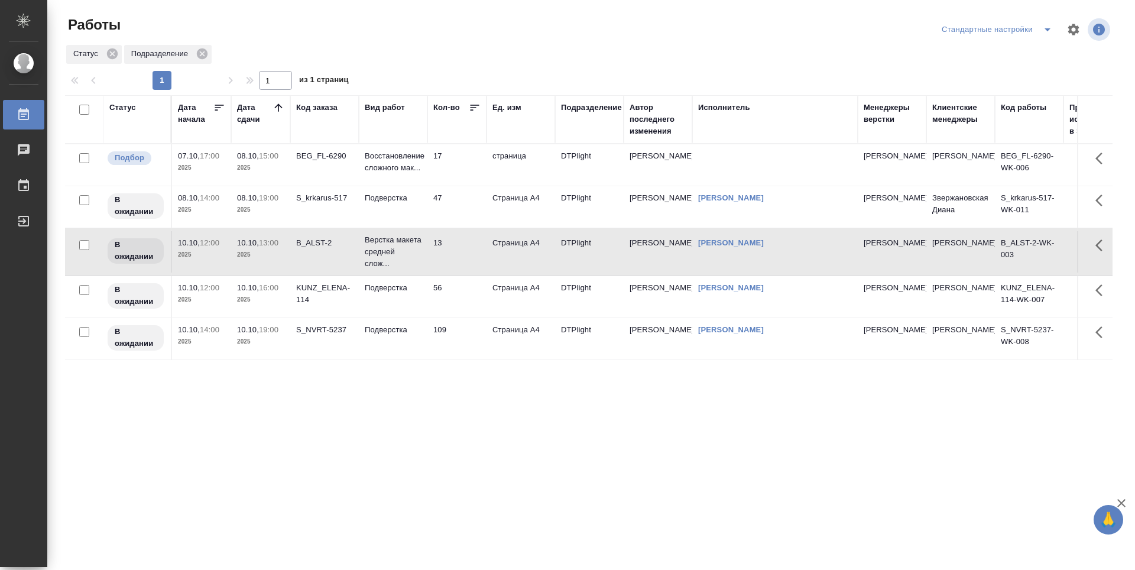
click at [334, 209] on td "S_krkarus-517" at bounding box center [324, 206] width 69 height 41
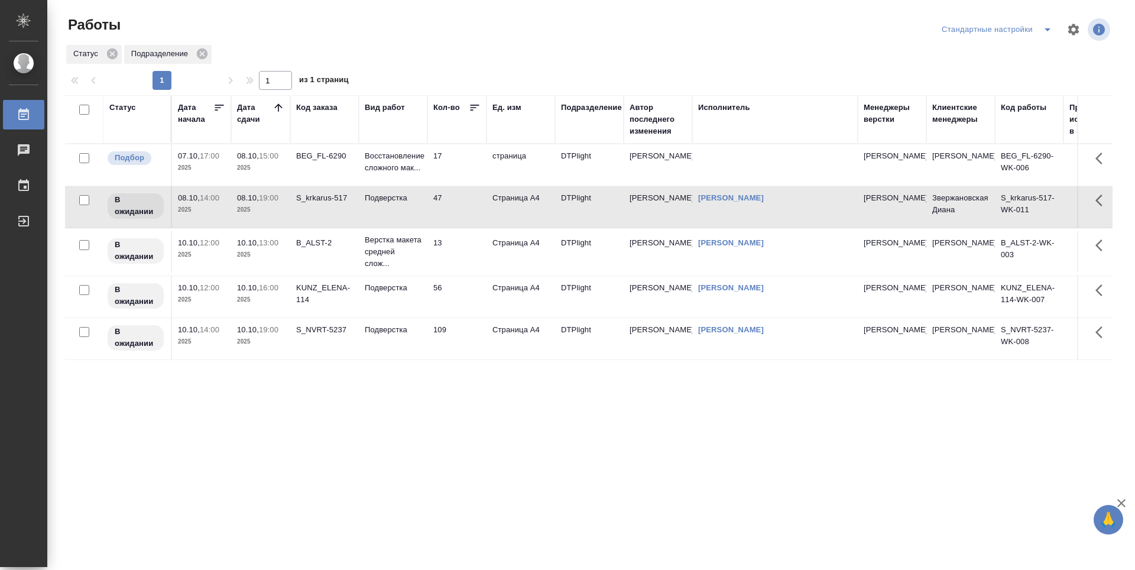
click at [384, 174] on td "Восстановление сложного мак..." at bounding box center [393, 164] width 69 height 41
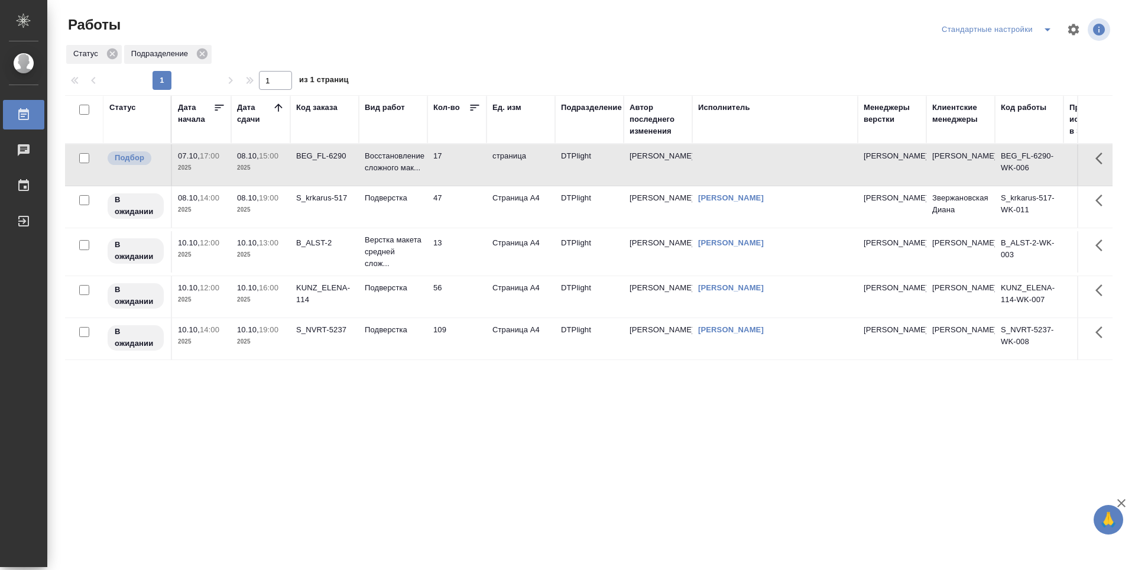
click at [434, 417] on div "Статус Дата начала Дата сдачи Код заказа Вид работ Кол-во Ед. изм Подразделение…" at bounding box center [588, 308] width 1047 height 426
click at [469, 211] on td "47" at bounding box center [456, 206] width 59 height 41
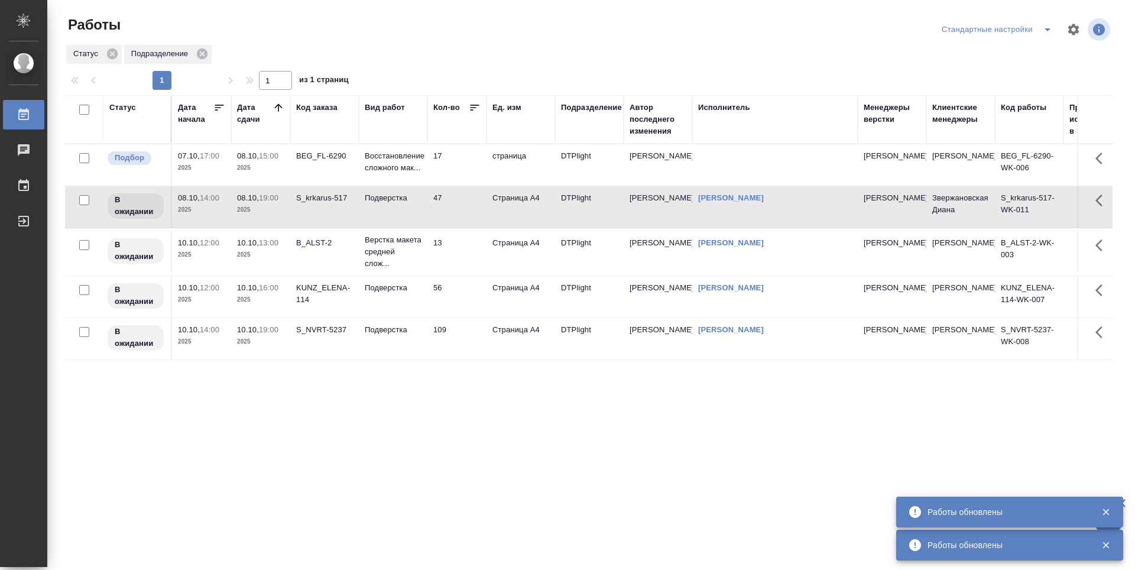
click at [487, 439] on div "Статус Дата начала Дата сдачи Код заказа Вид работ Кол-во Ед. изм Подразделение…" at bounding box center [588, 308] width 1047 height 426
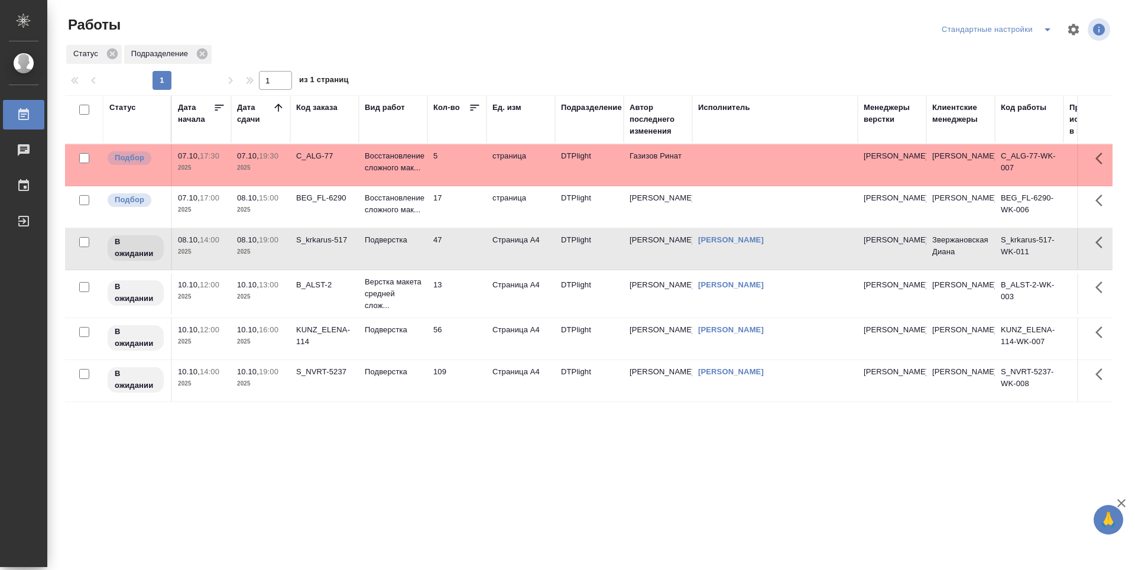
click at [471, 176] on td "5" at bounding box center [456, 164] width 59 height 41
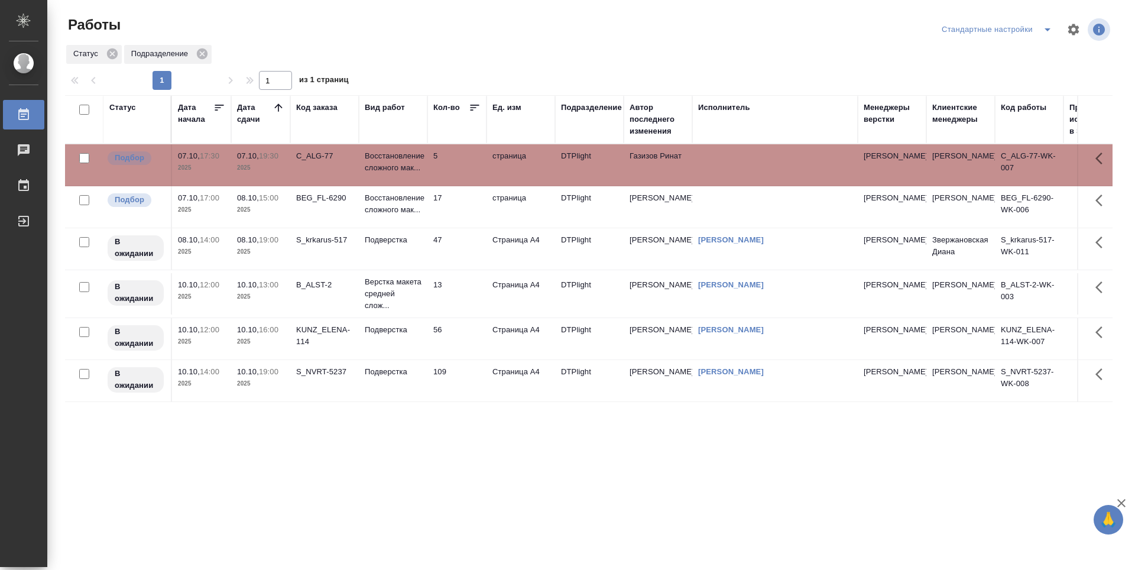
click at [471, 176] on td "5" at bounding box center [456, 164] width 59 height 41
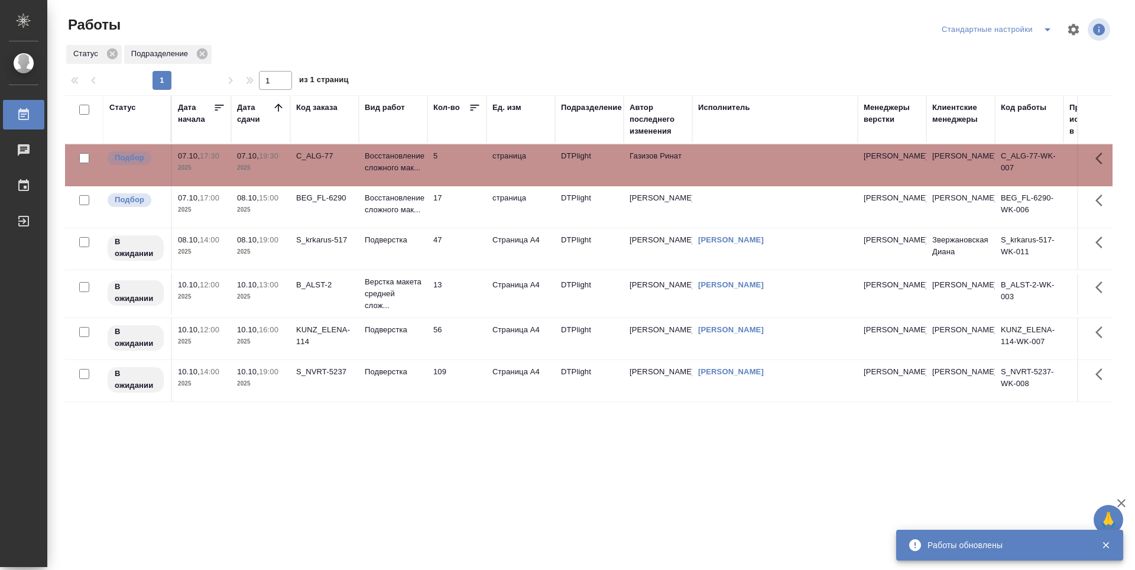
click at [401, 426] on div "Статус Дата начала Дата сдачи Код заказа Вид работ Кол-во Ед. изм Подразделение…" at bounding box center [588, 308] width 1047 height 426
click at [457, 443] on div "Статус Дата начала Дата сдачи Код заказа Вид работ Кол-во Ед. изм Подразделение…" at bounding box center [588, 308] width 1047 height 426
click at [330, 201] on div "BEG_FL-6290" at bounding box center [324, 198] width 57 height 12
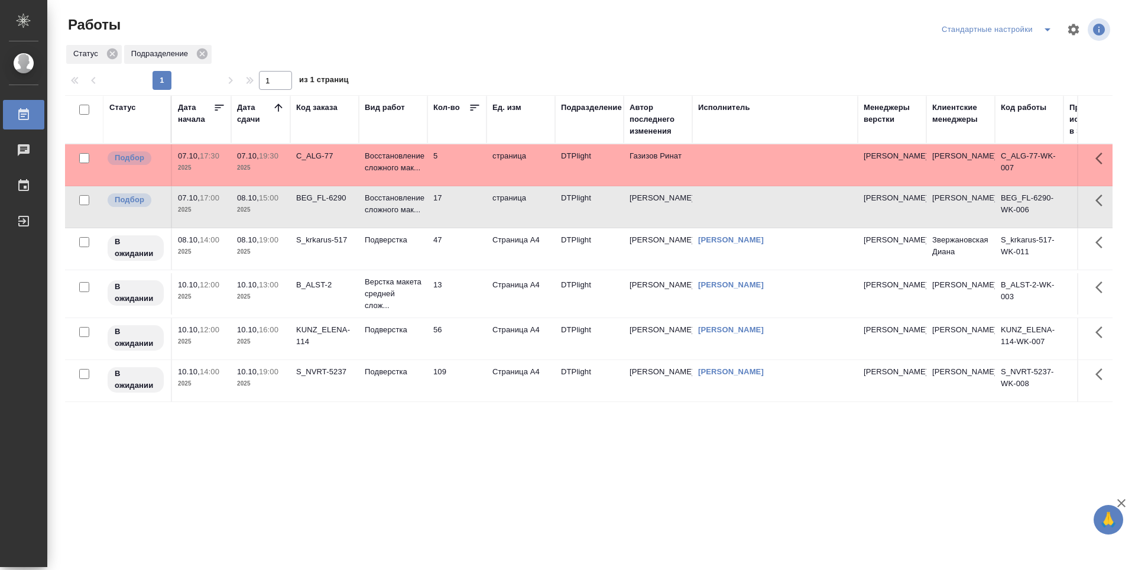
click at [407, 445] on div "Статус Дата начала Дата сдачи Код заказа Вид работ Кол-во Ед. изм Подразделение…" at bounding box center [588, 308] width 1047 height 426
click at [390, 37] on div "Работы" at bounding box center [241, 29] width 352 height 28
click at [458, 252] on td "47" at bounding box center [456, 248] width 59 height 41
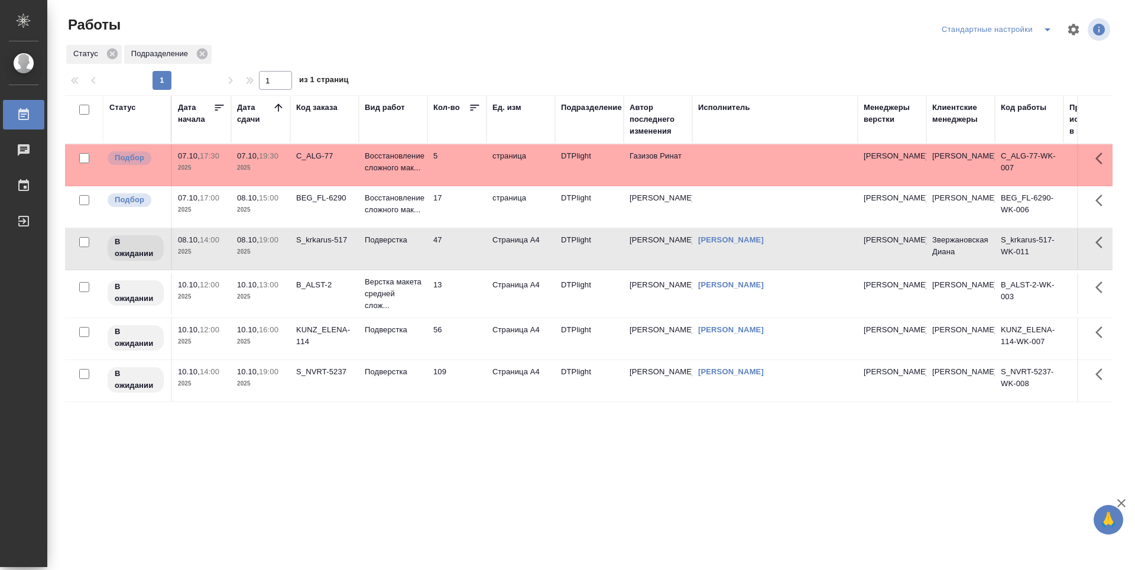
click at [505, 292] on td "Страница А4" at bounding box center [520, 293] width 69 height 41
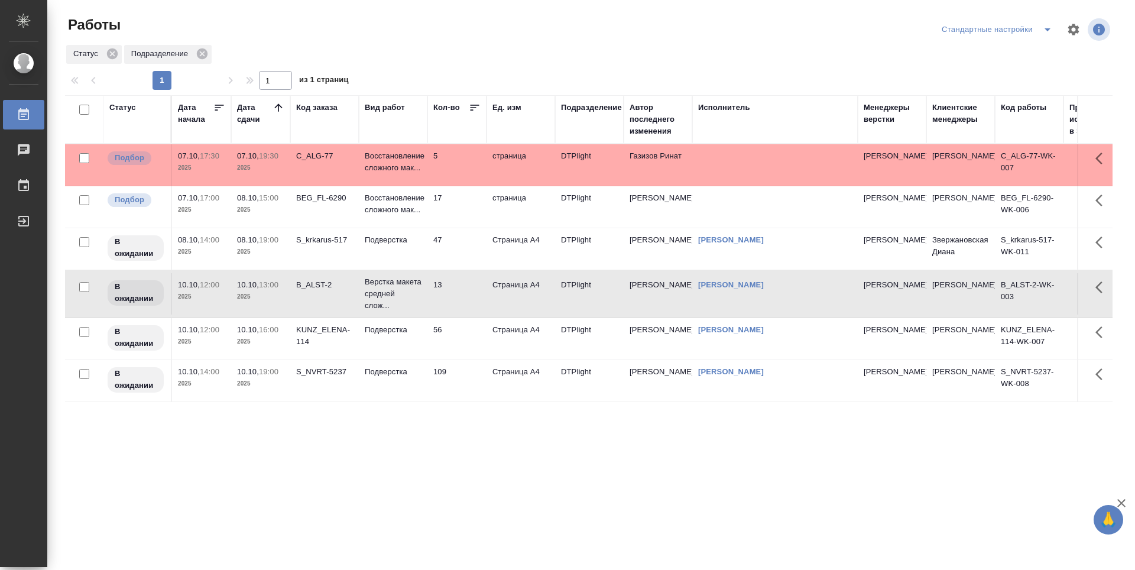
click at [586, 345] on td "DTPlight" at bounding box center [589, 338] width 69 height 41
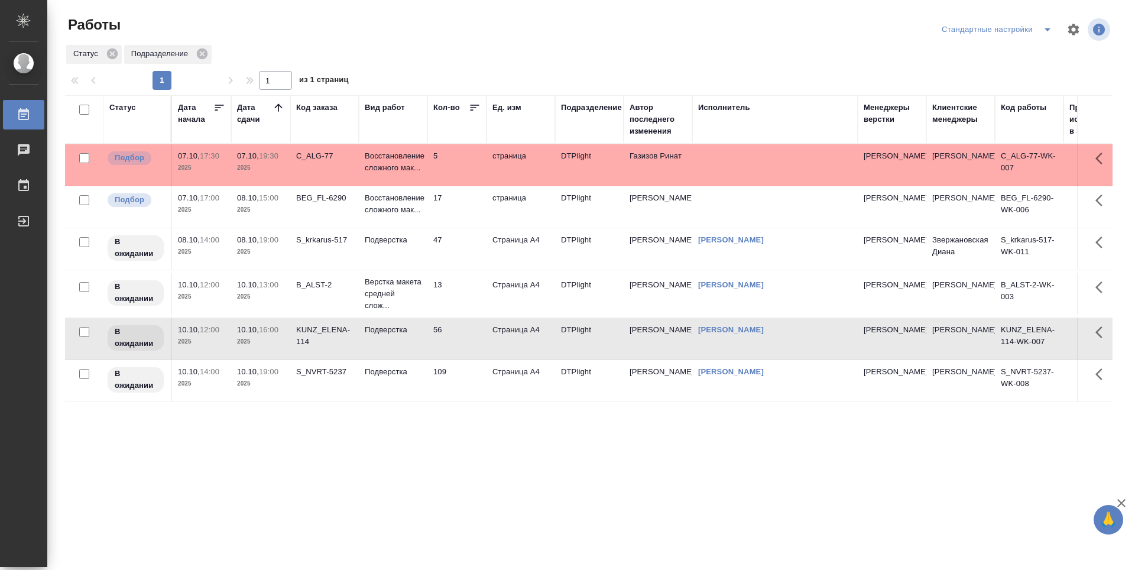
click at [638, 387] on td "Арсеньева Вера" at bounding box center [658, 380] width 69 height 41
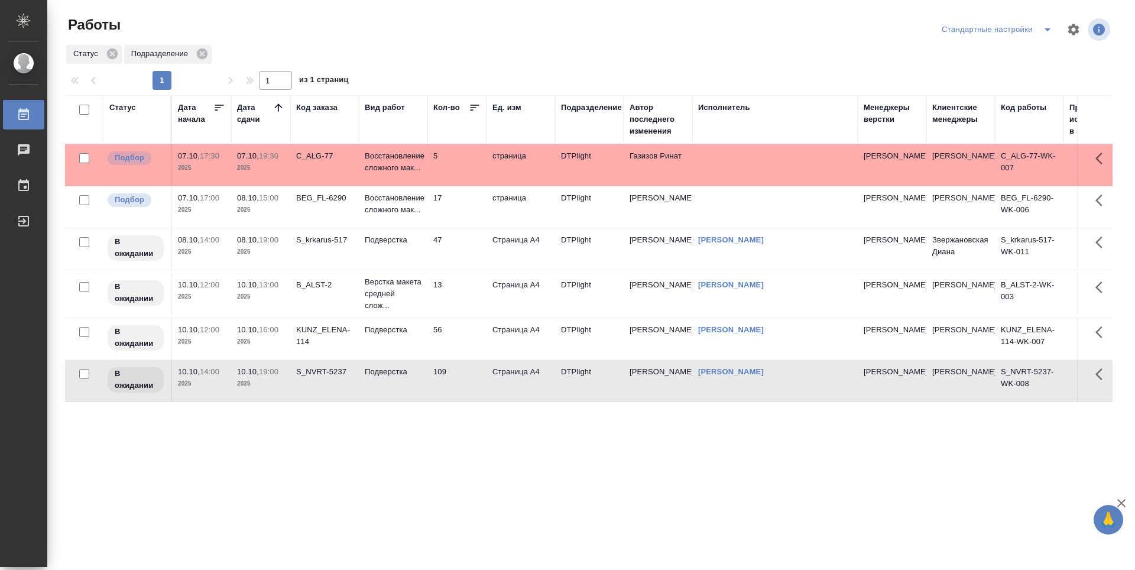
click at [252, 446] on div "Статус Дата начала Дата сдачи Код заказа Вид работ Кол-во Ед. изм Подразделение…" at bounding box center [588, 308] width 1047 height 426
click at [206, 210] on p "2025" at bounding box center [201, 210] width 47 height 12
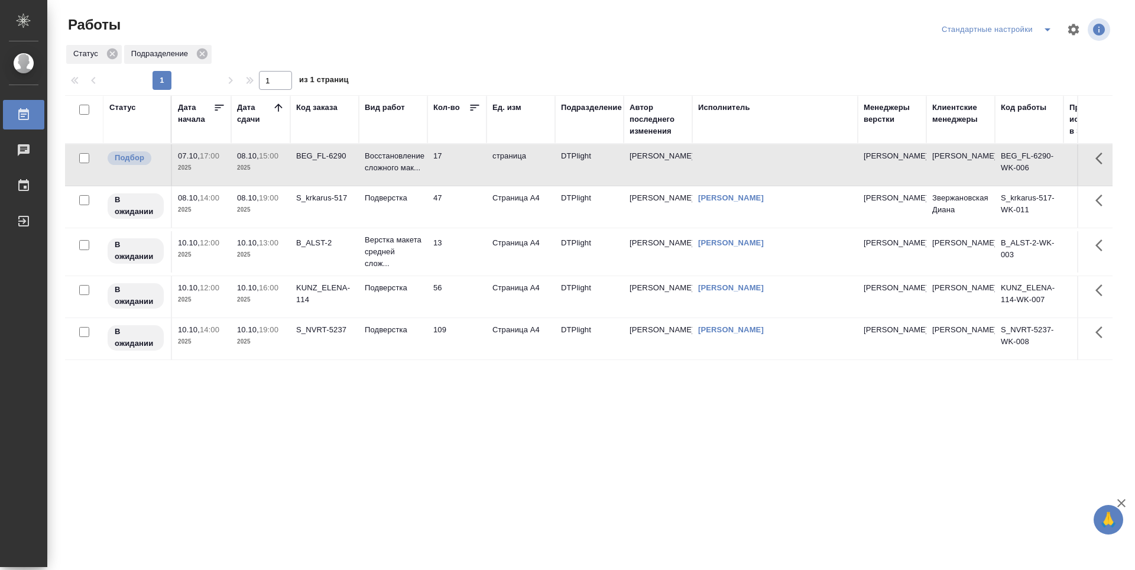
click at [469, 207] on td "47" at bounding box center [456, 206] width 59 height 41
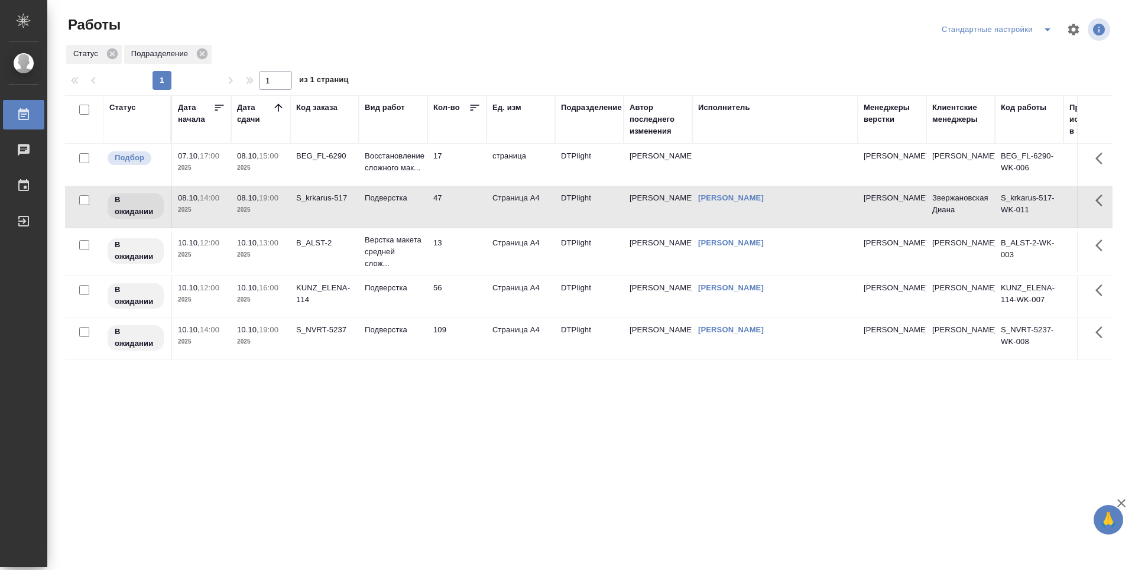
click at [609, 393] on div "Статус Дата начала Дата сдачи Код заказа Вид работ Кол-во Ед. изм Подразделение…" at bounding box center [588, 308] width 1047 height 426
click at [452, 180] on td "17" at bounding box center [456, 164] width 59 height 41
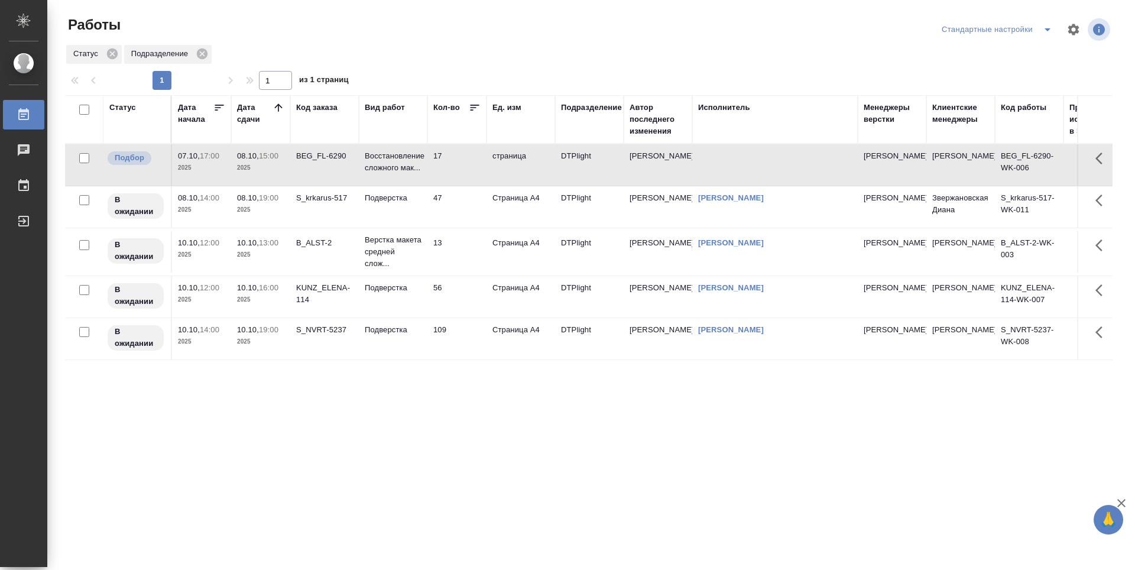
click at [460, 204] on td "47" at bounding box center [456, 206] width 59 height 41
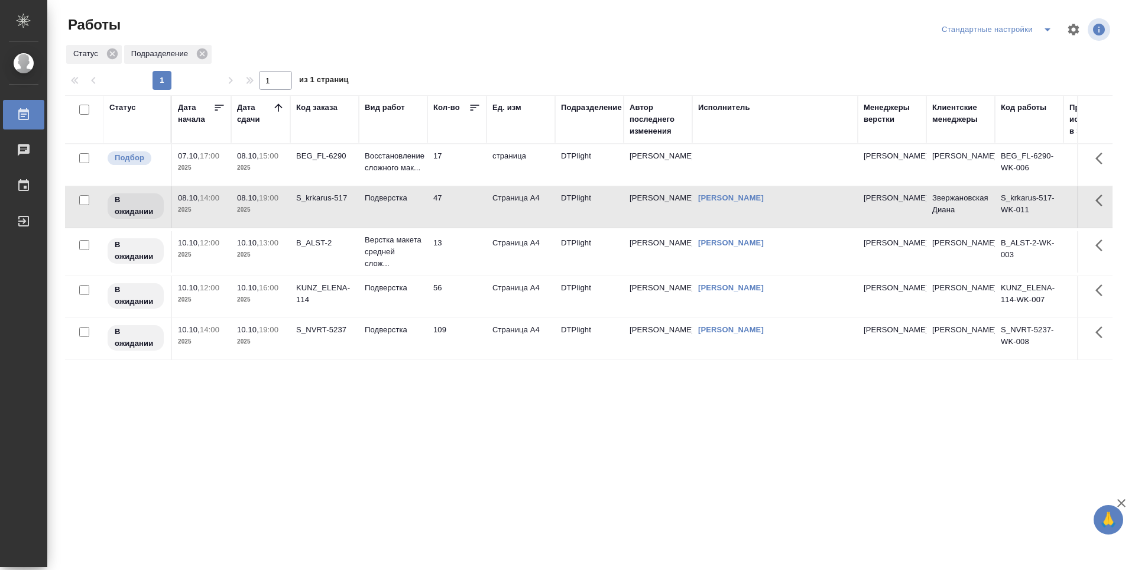
click at [462, 245] on td "13" at bounding box center [456, 251] width 59 height 41
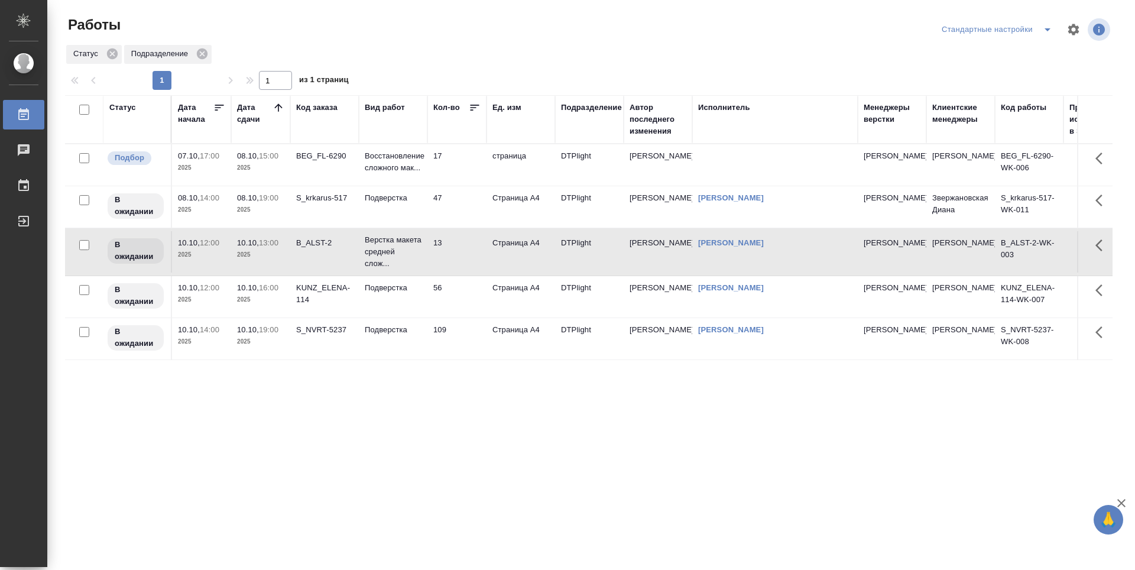
click at [463, 275] on tr "В ожидании 10.10, 12:00 2025 10.10, 13:00 2025 B_ALST-2 Верстка макета средней …" at bounding box center [648, 252] width 1167 height 48
click at [459, 328] on td "109" at bounding box center [456, 338] width 59 height 41
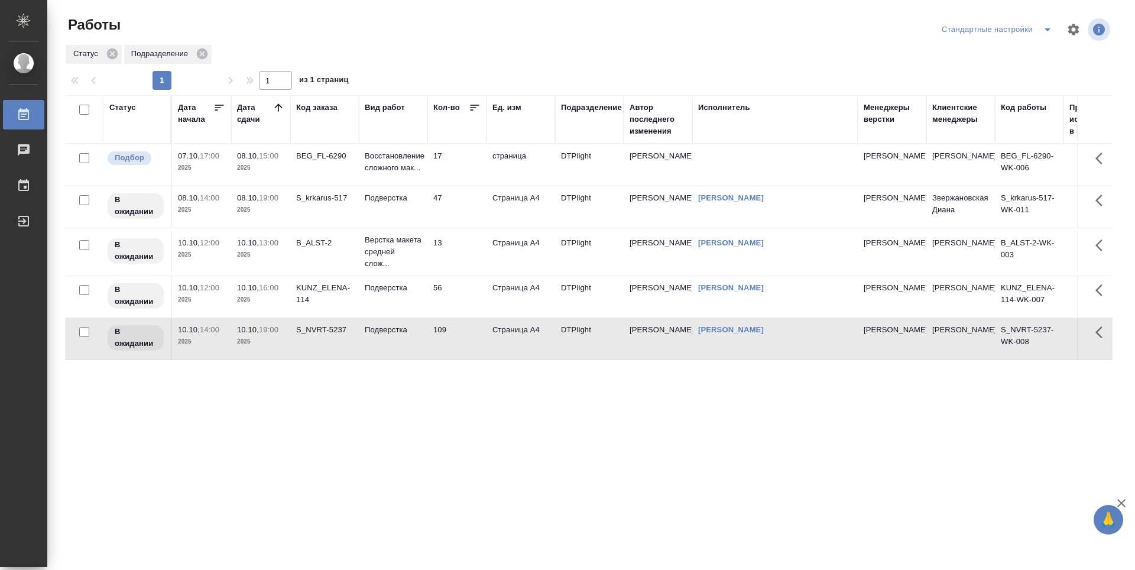
click at [466, 296] on td "56" at bounding box center [456, 296] width 59 height 41
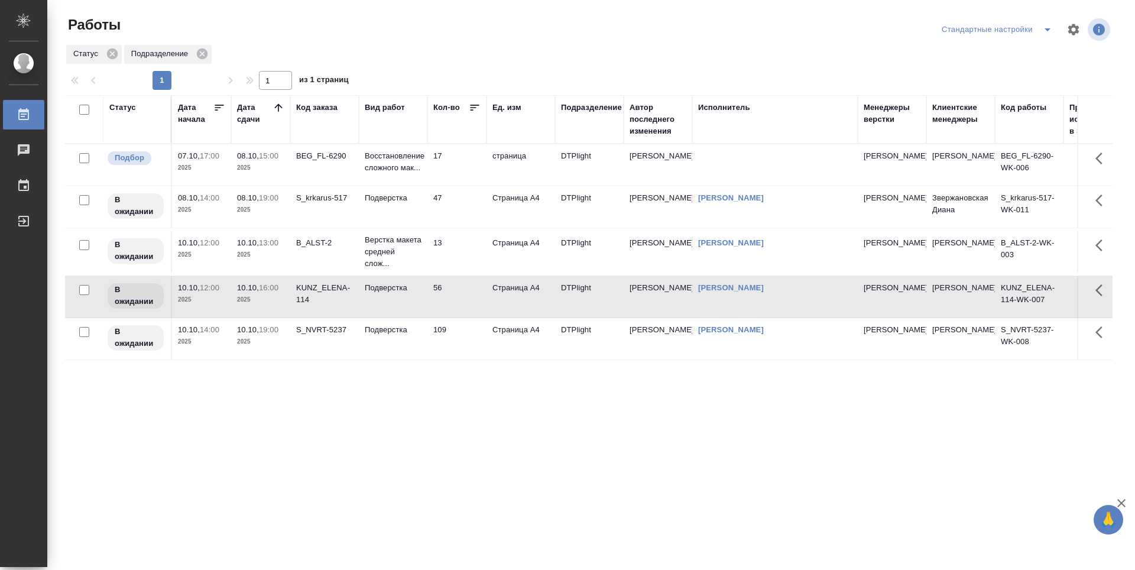
click at [466, 262] on td "13" at bounding box center [456, 251] width 59 height 41
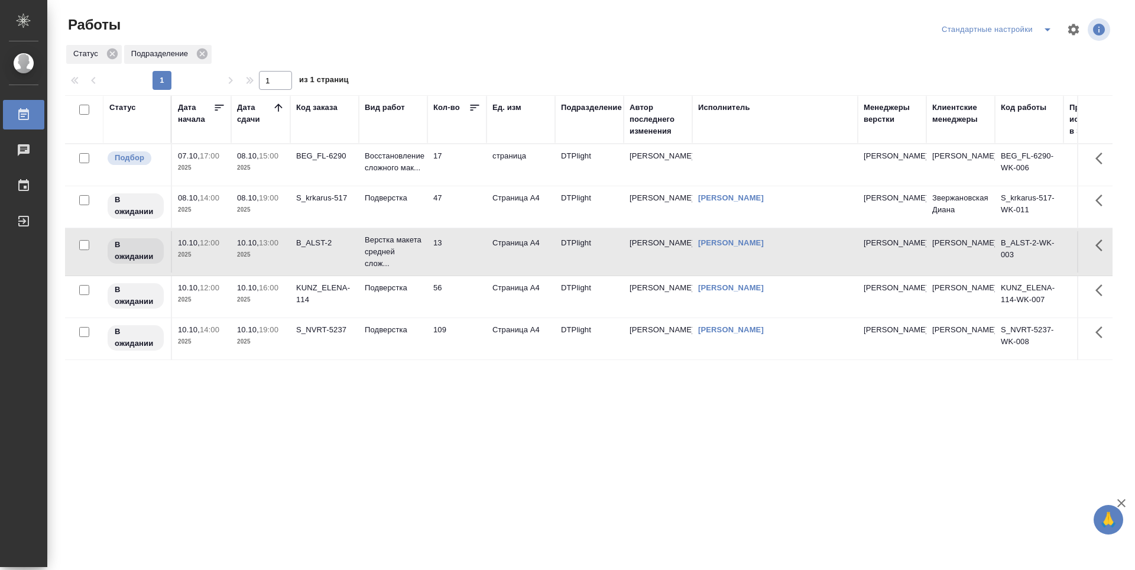
click at [462, 209] on td "47" at bounding box center [456, 206] width 59 height 41
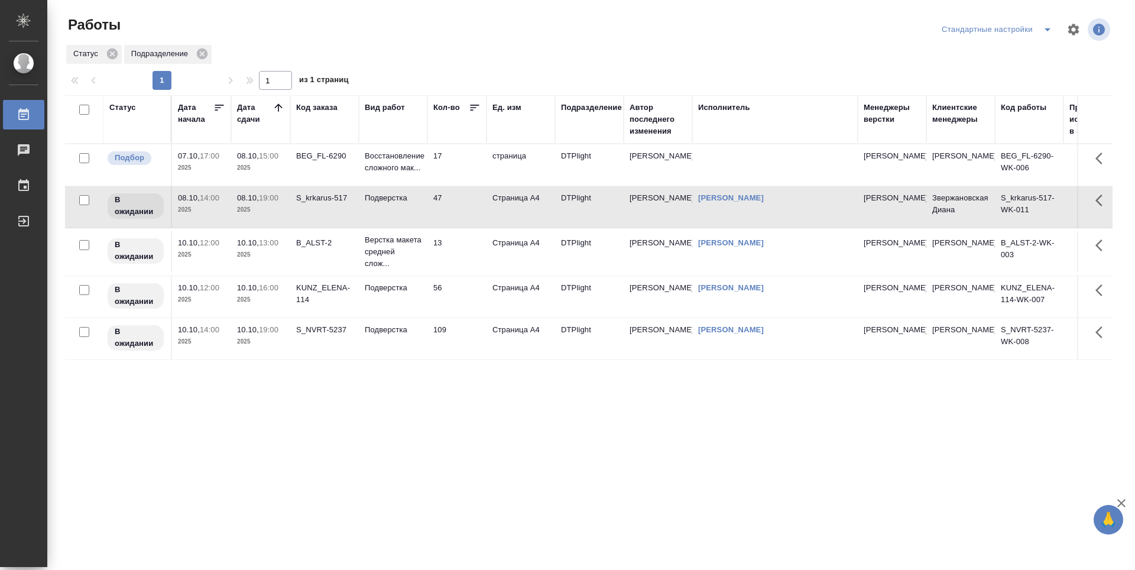
click at [458, 403] on div "Статус Дата начала Дата сдачи Код заказа Вид работ Кол-во Ед. изм Подразделение…" at bounding box center [588, 308] width 1047 height 426
click at [388, 183] on td "Восстановление сложного мак..." at bounding box center [393, 164] width 69 height 41
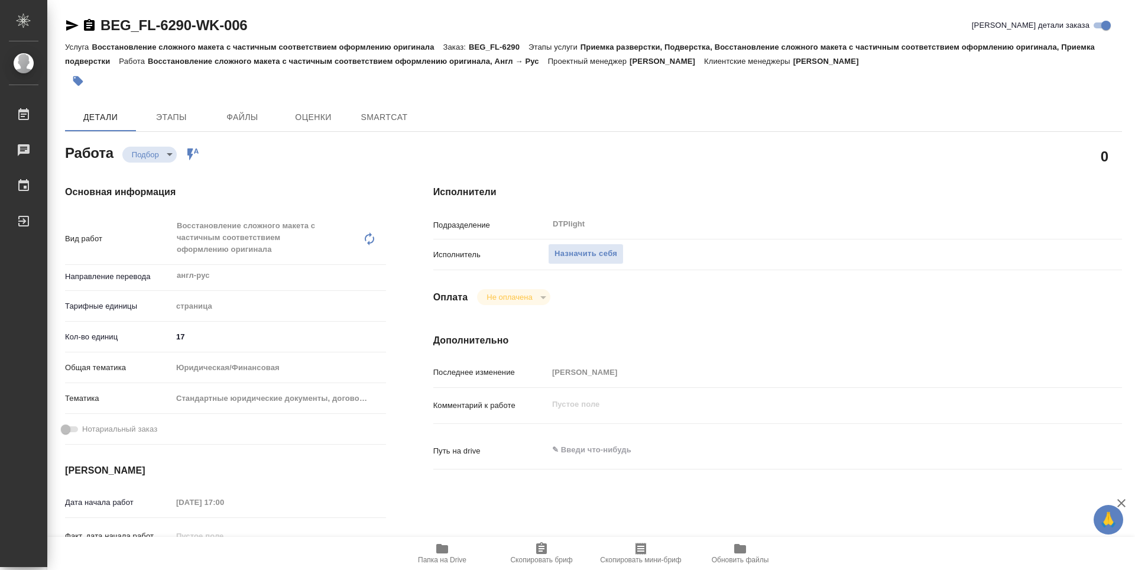
type textarea "x"
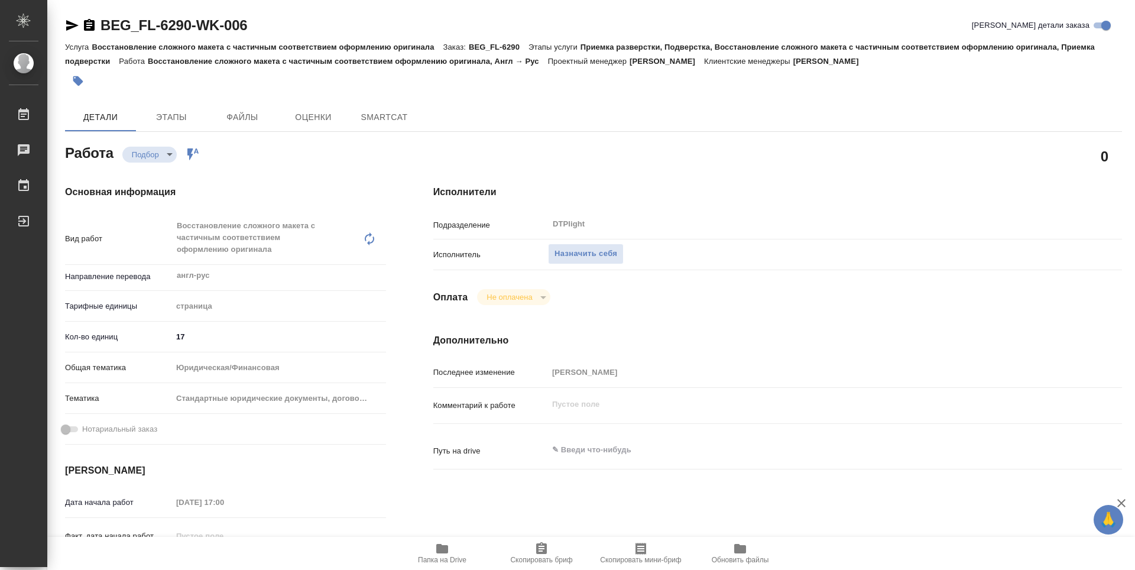
type textarea "x"
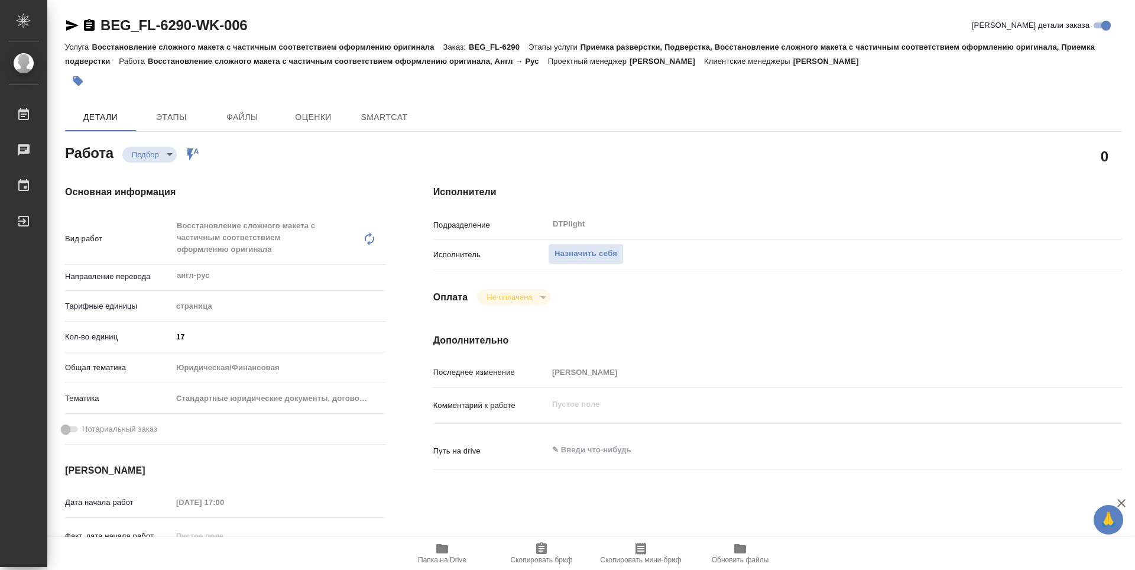
type textarea "x"
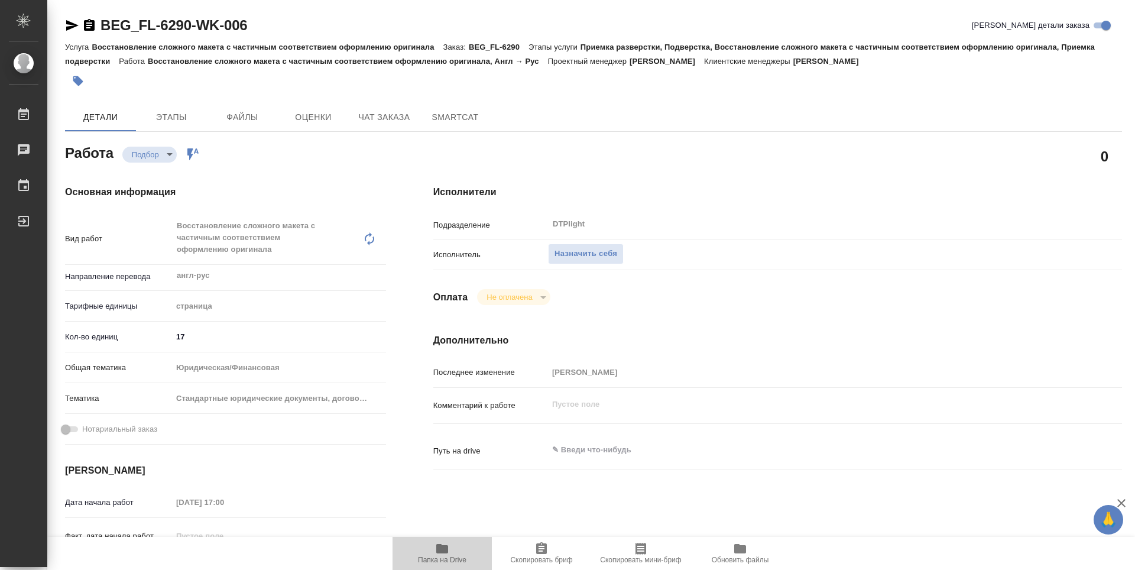
click at [440, 550] on icon "button" at bounding box center [442, 548] width 12 height 9
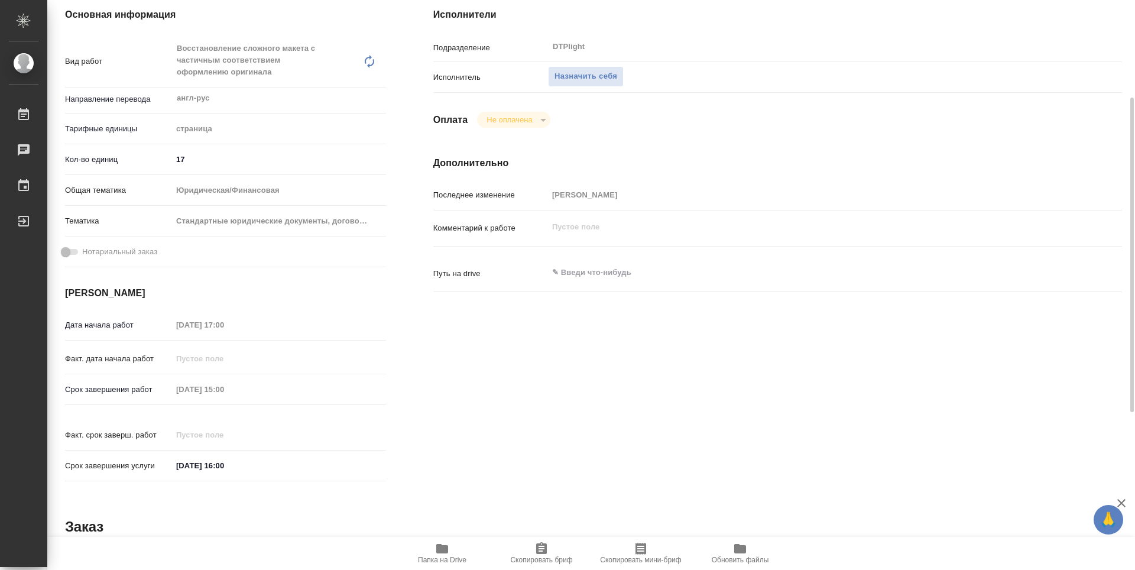
type textarea "x"
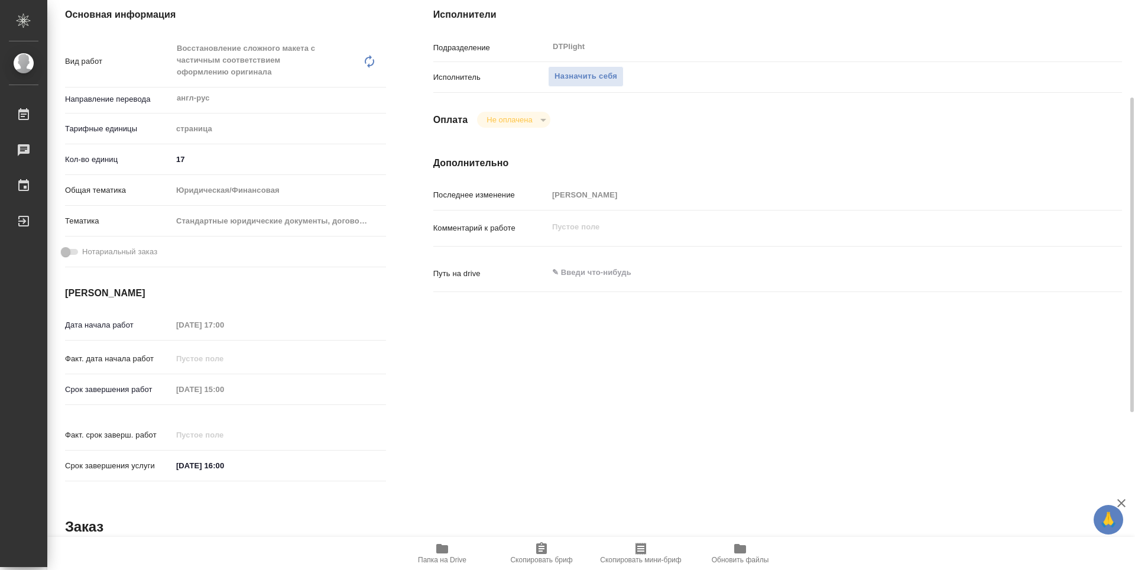
type textarea "x"
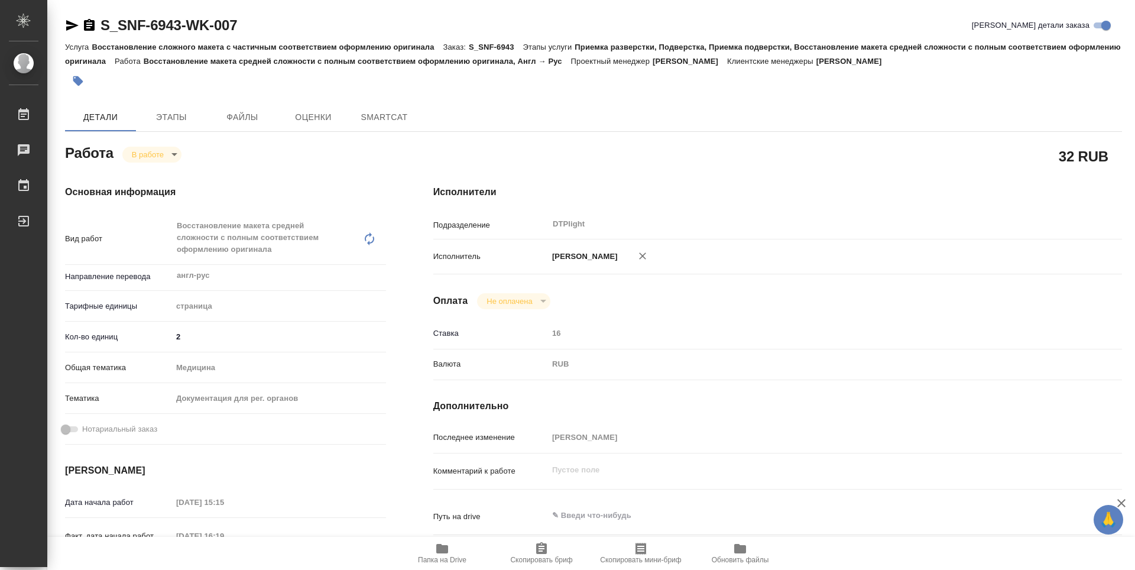
type textarea "x"
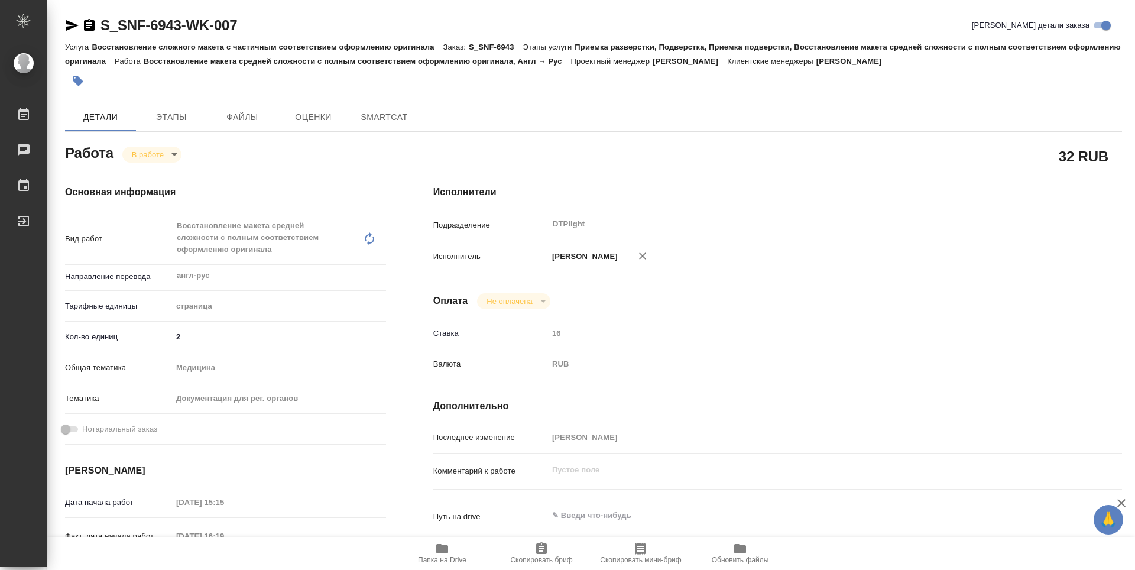
type textarea "x"
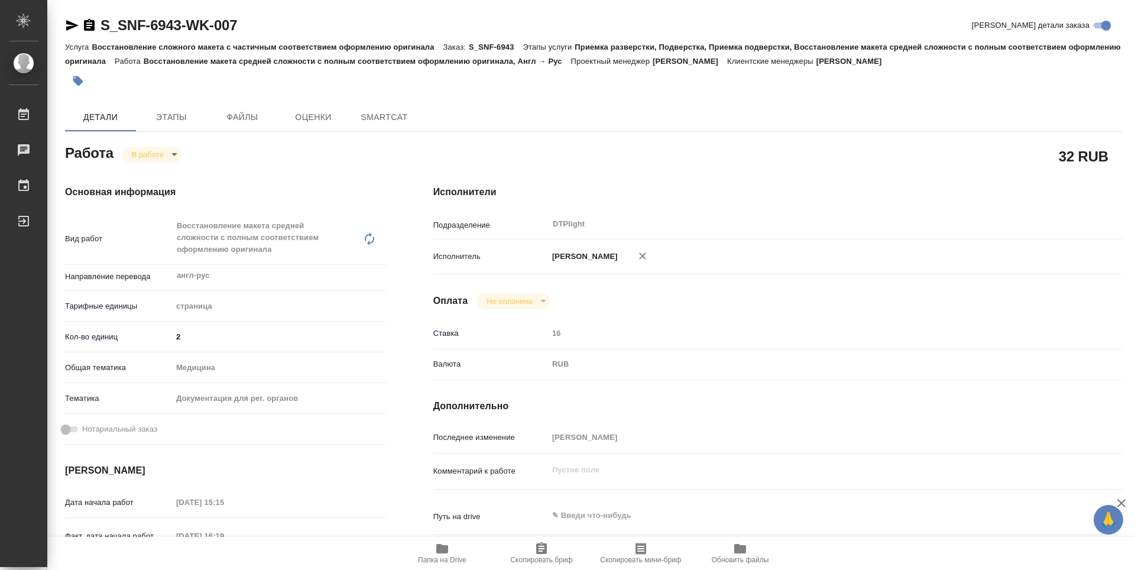
type textarea "x"
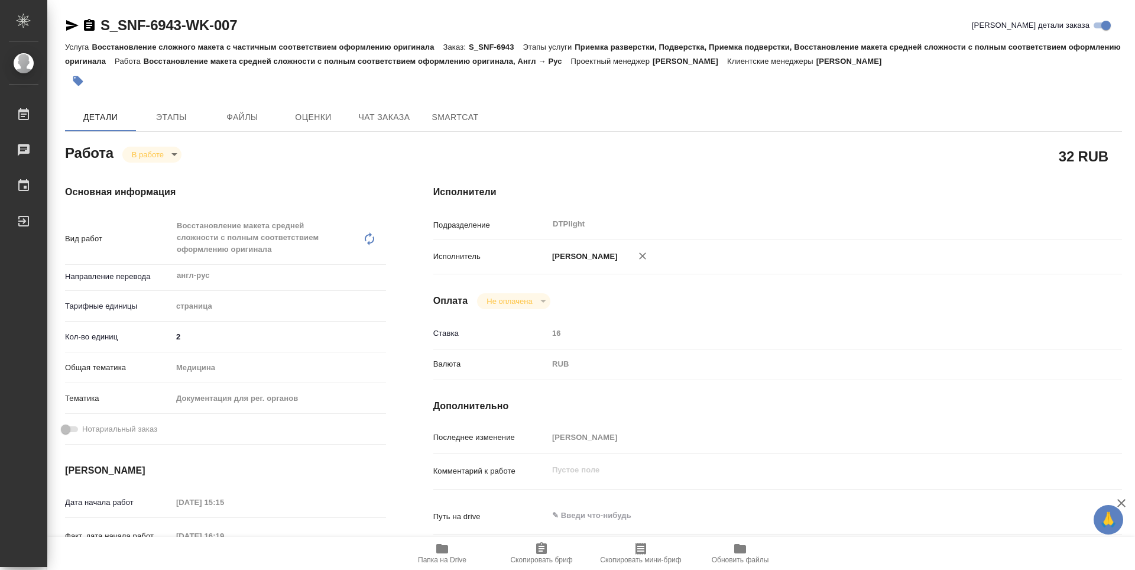
click at [453, 560] on span "Папка на Drive" at bounding box center [442, 560] width 48 height 8
type textarea "x"
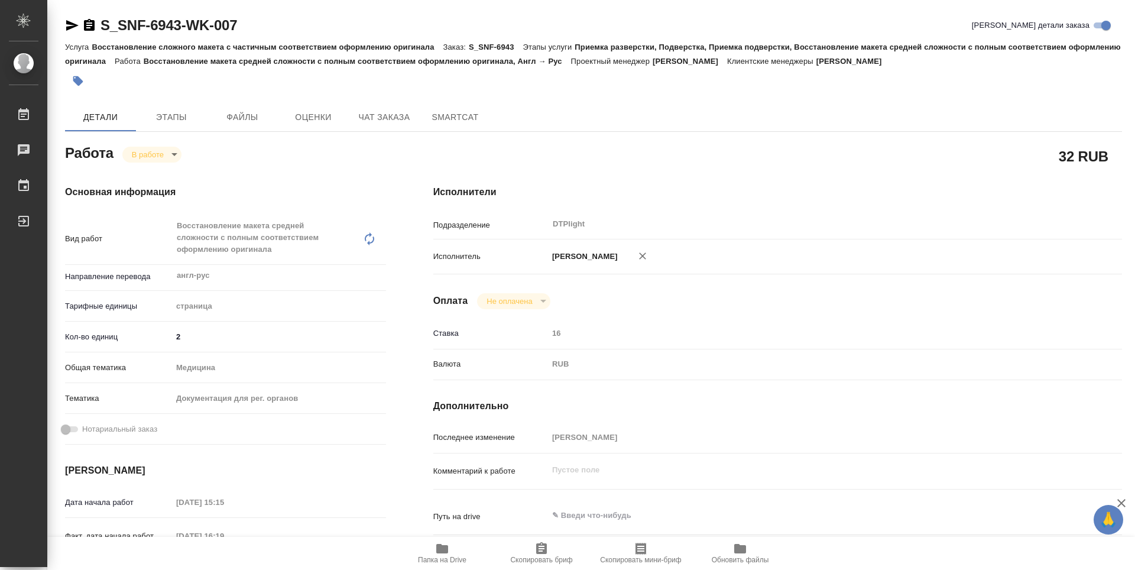
type textarea "x"
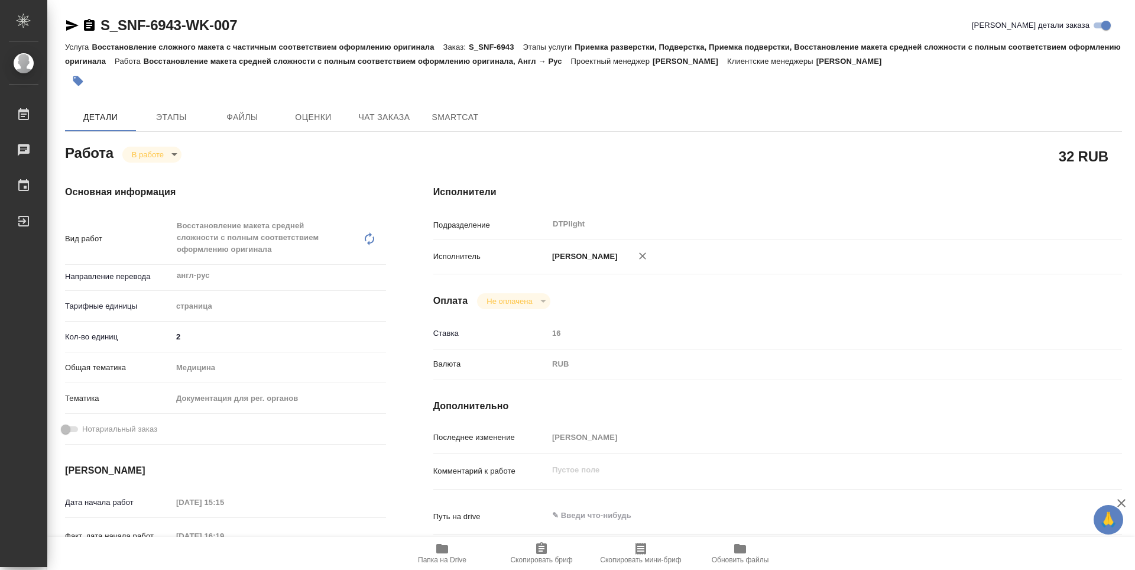
type textarea "x"
click at [174, 157] on body "🙏 .cls-1 fill:#fff; AWATERA Guselnikov Roman Работы 0 Чаты График Выйти S_SNF-6…" at bounding box center [567, 285] width 1135 height 570
click at [160, 171] on button "Выполнен" at bounding box center [153, 174] width 43 height 13
type textarea "x"
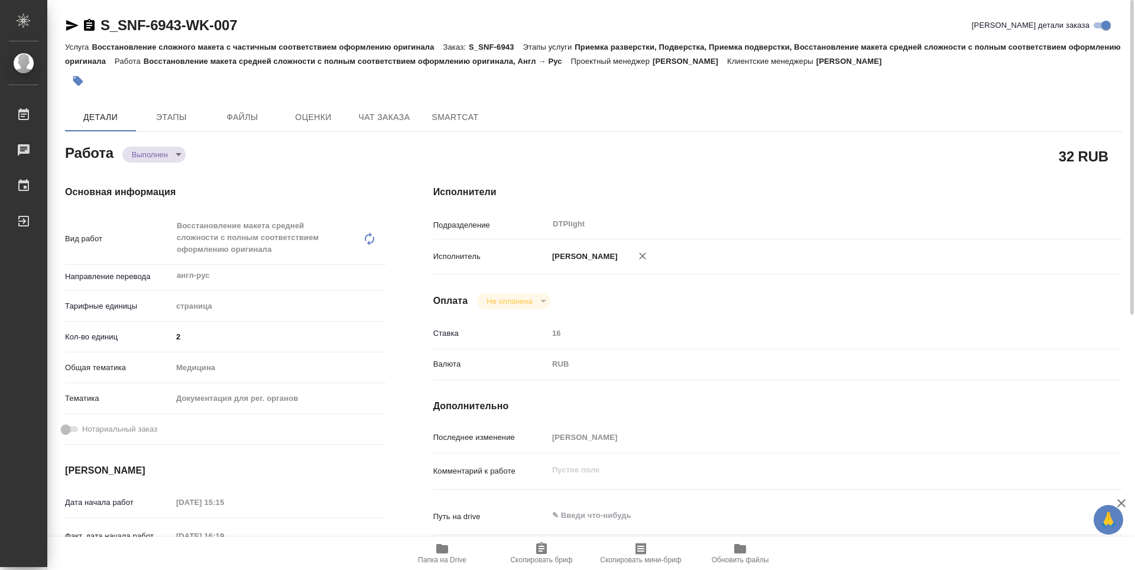
type textarea "x"
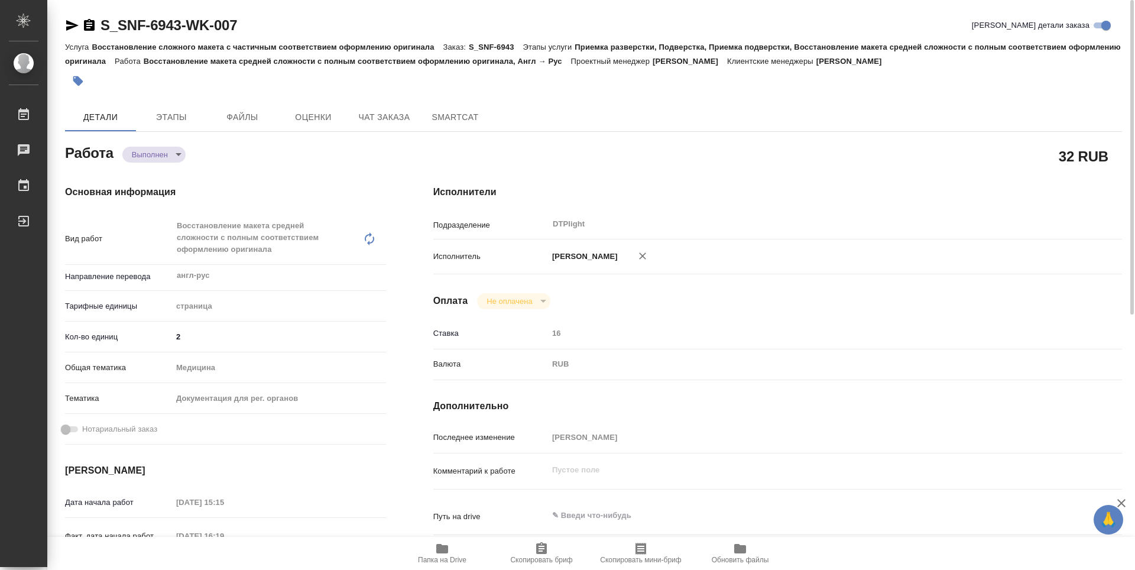
type textarea "x"
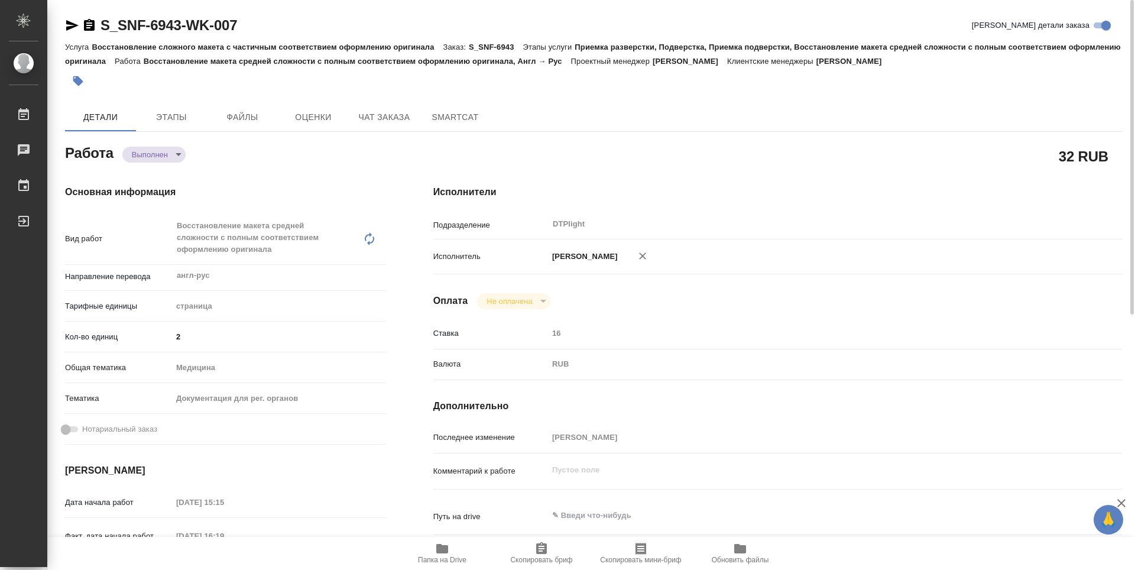
type textarea "x"
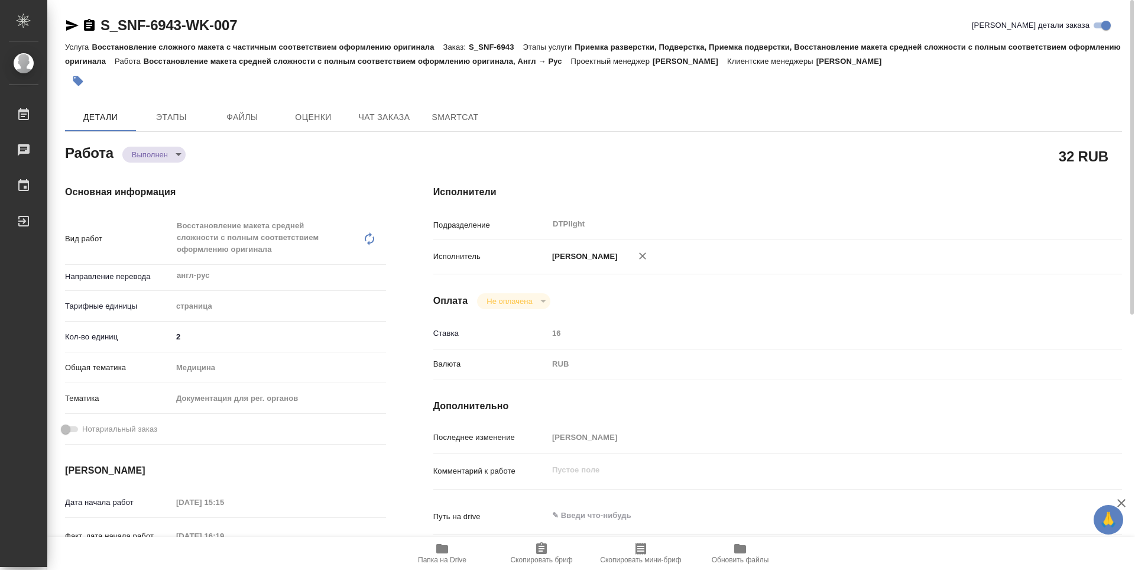
type textarea "x"
click at [179, 151] on body "🙏 .cls-1 fill:#fff; AWATERA Guselnikov Roman Работы 0 Чаты График Выйти S_SNF-6…" at bounding box center [567, 285] width 1135 height 570
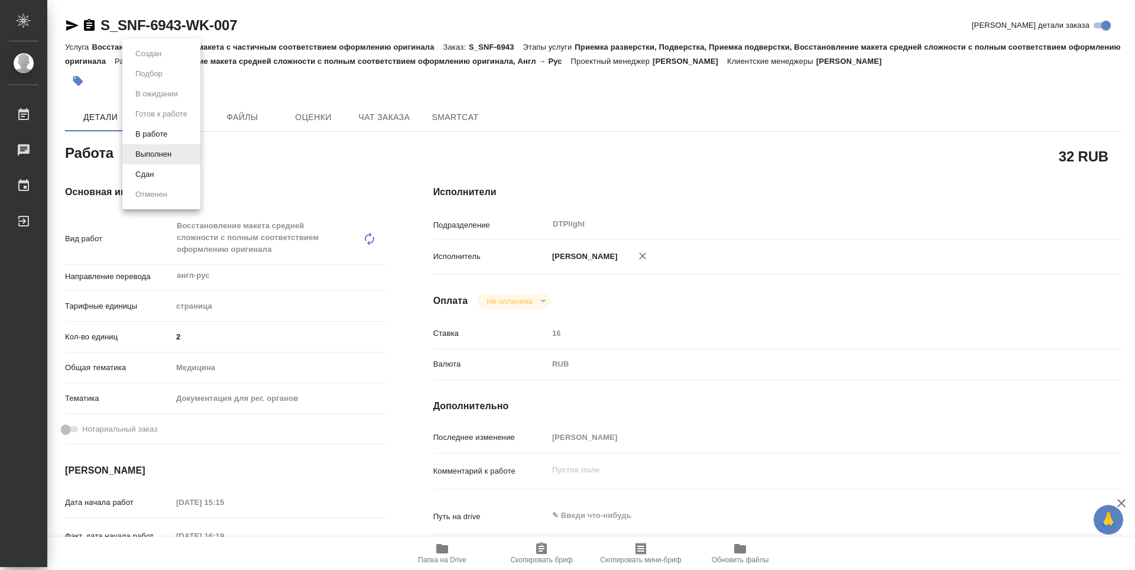
click at [165, 170] on li "Сдан" at bounding box center [161, 174] width 78 height 20
drag, startPoint x: 165, startPoint y: 170, endPoint x: 168, endPoint y: 176, distance: 6.4
click at [165, 170] on div "Основная информация Вид работ Восстановление макета средней сложности с полным …" at bounding box center [225, 425] width 368 height 528
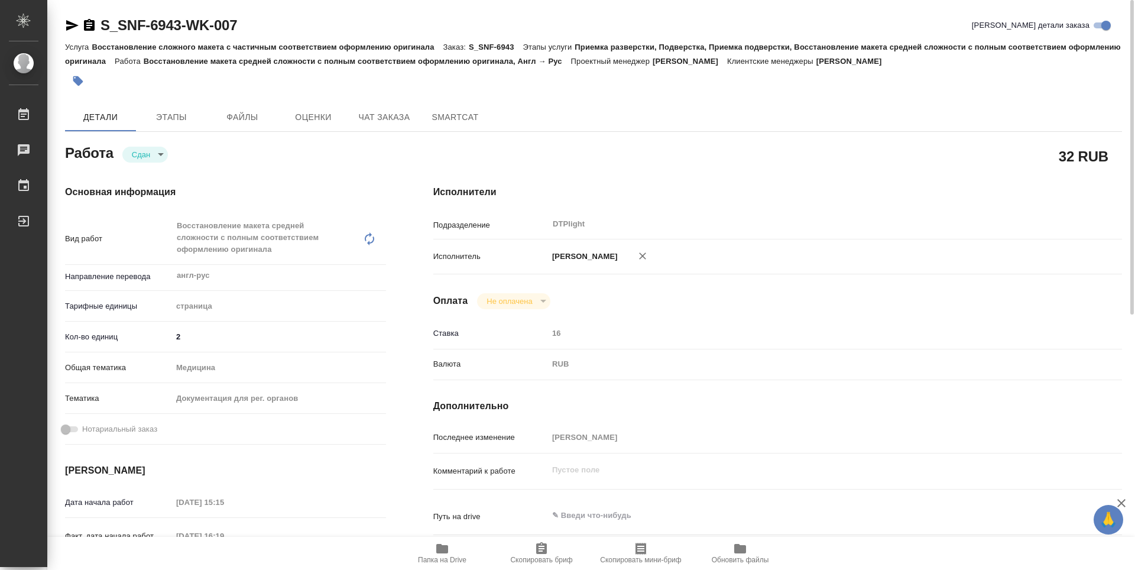
type textarea "x"
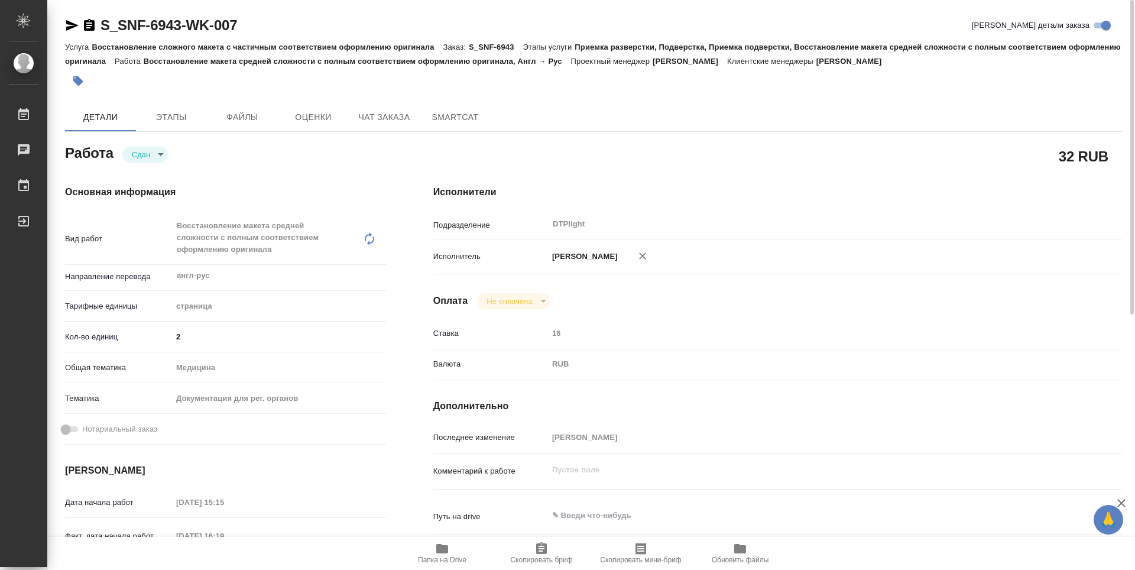
type textarea "x"
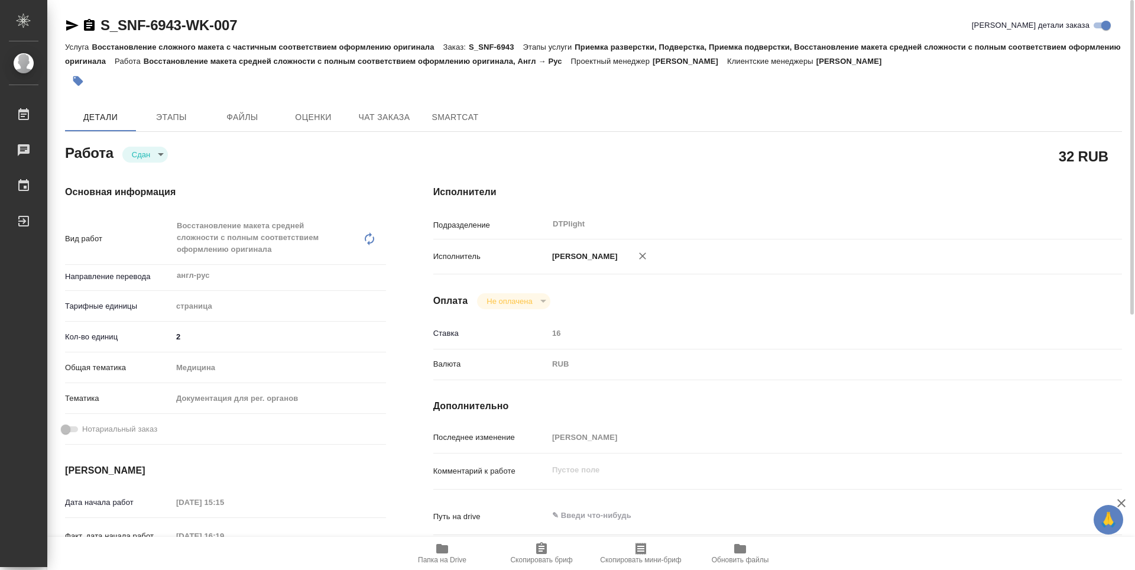
click at [239, 161] on div "Основная информация Вид работ Восстановление макета средней сложности с полным …" at bounding box center [225, 425] width 368 height 528
click at [93, 22] on icon "button" at bounding box center [89, 25] width 11 height 12
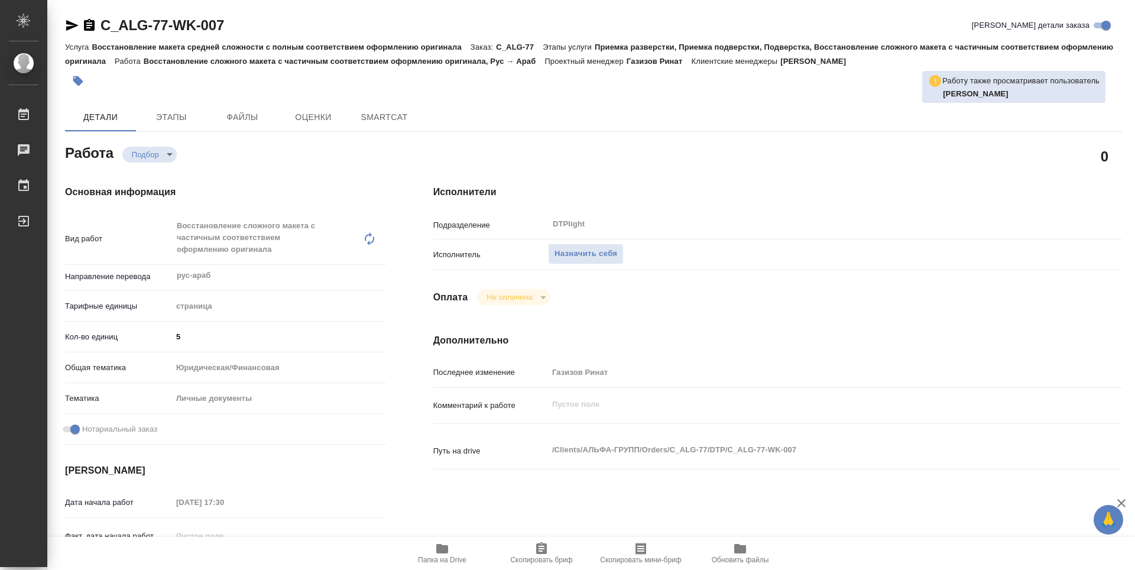
type textarea "x"
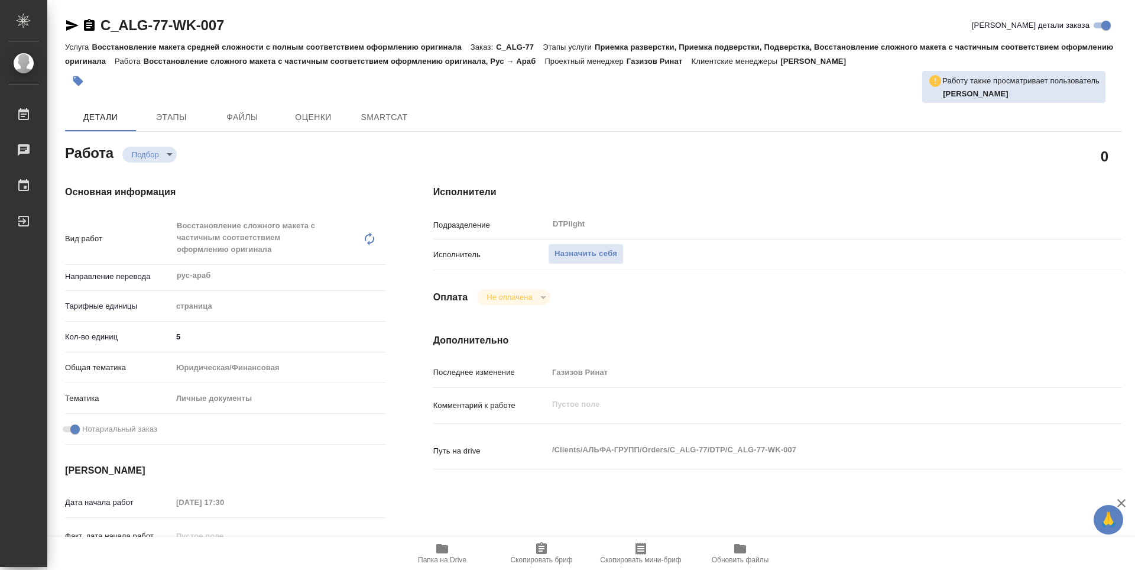
type textarea "x"
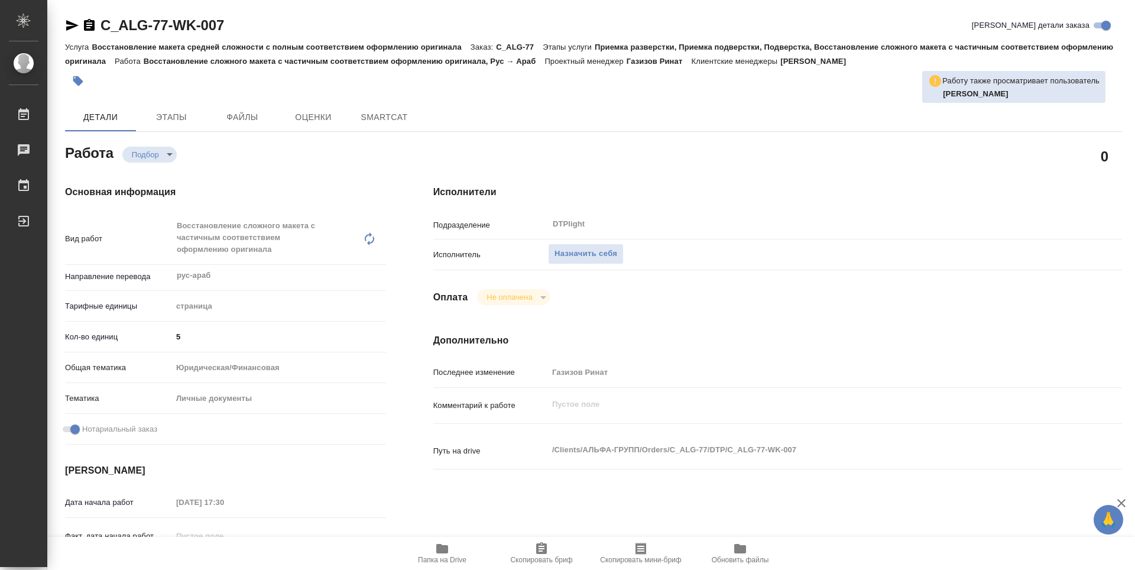
type textarea "x"
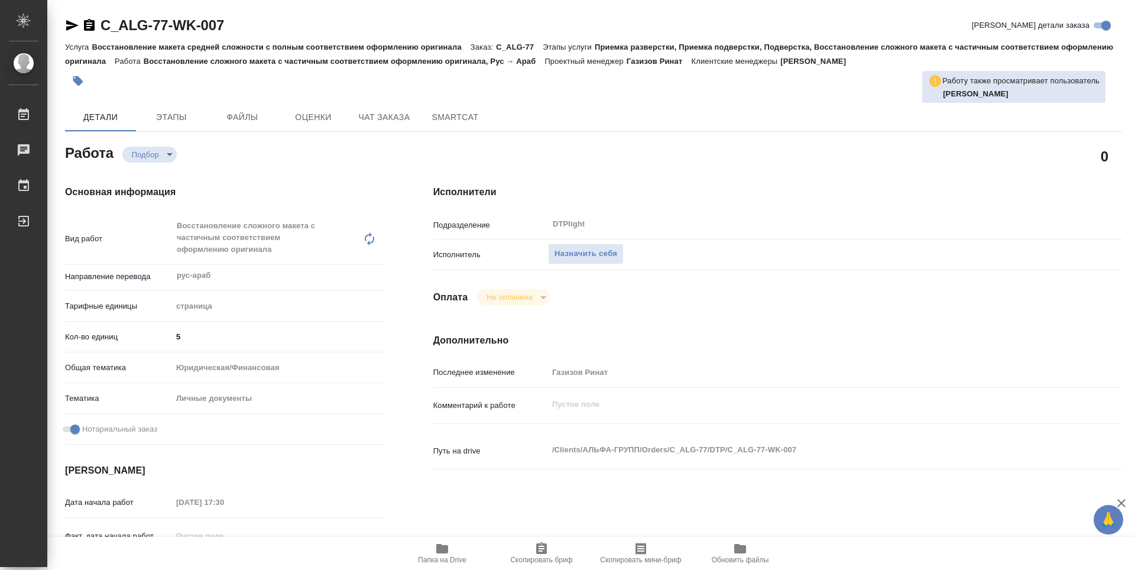
click at [446, 552] on icon "button" at bounding box center [442, 548] width 12 height 9
type textarea "x"
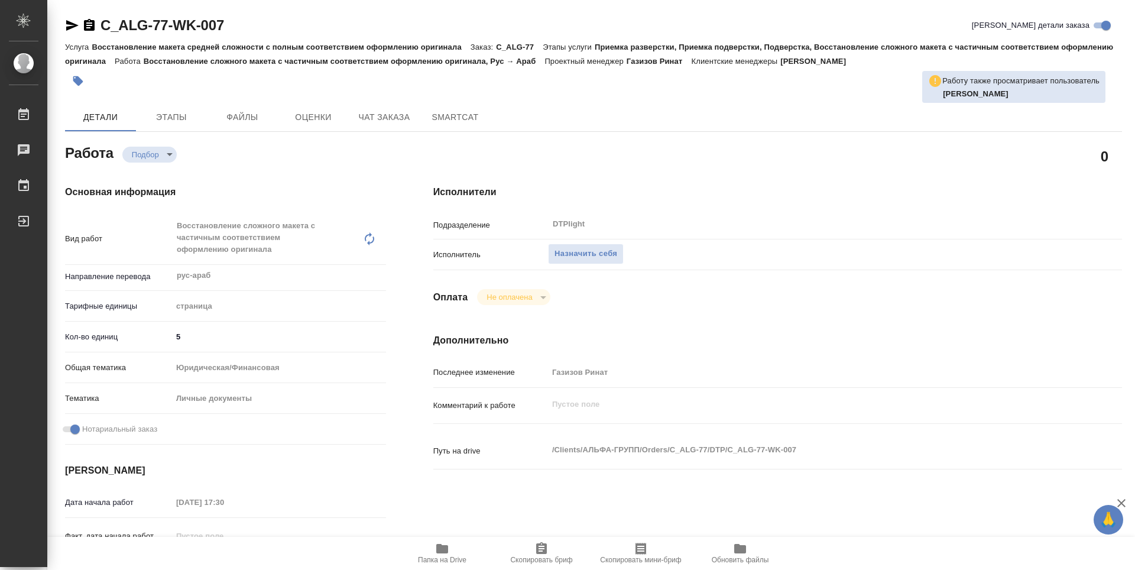
type textarea "x"
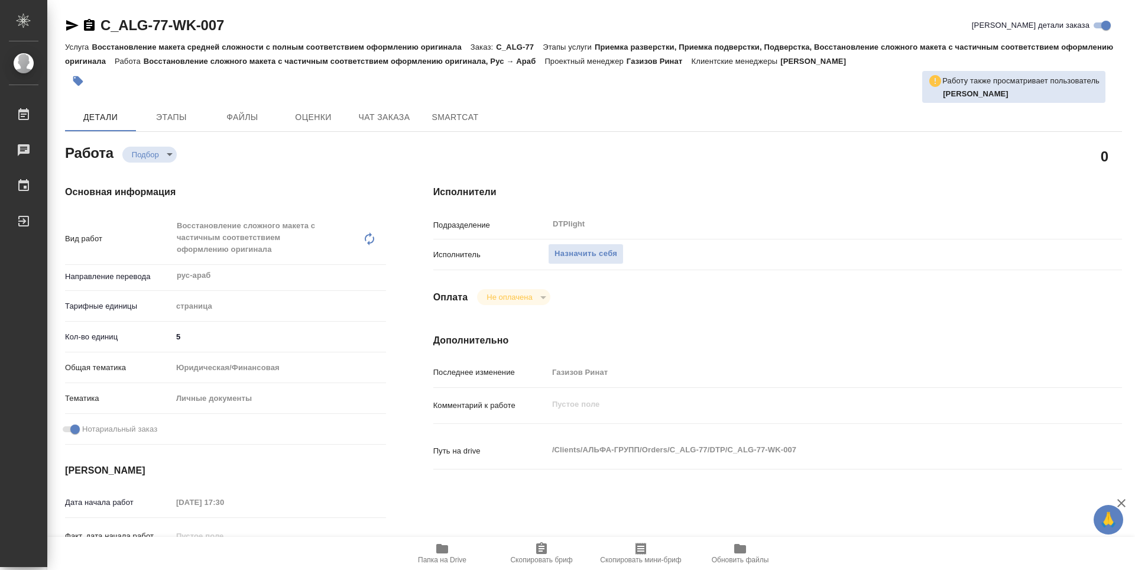
type textarea "x"
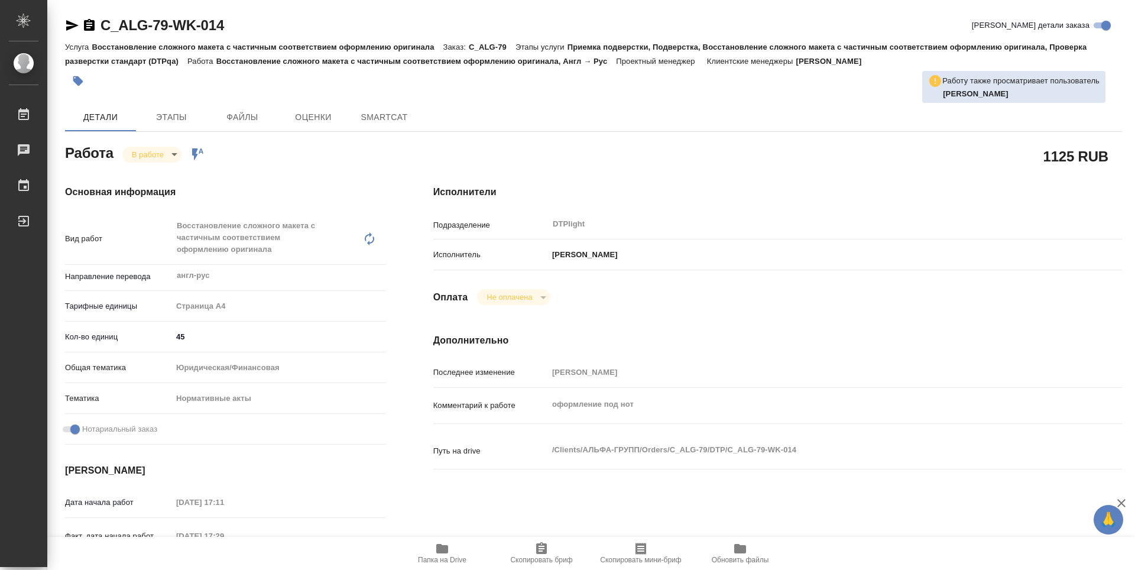
type textarea "x"
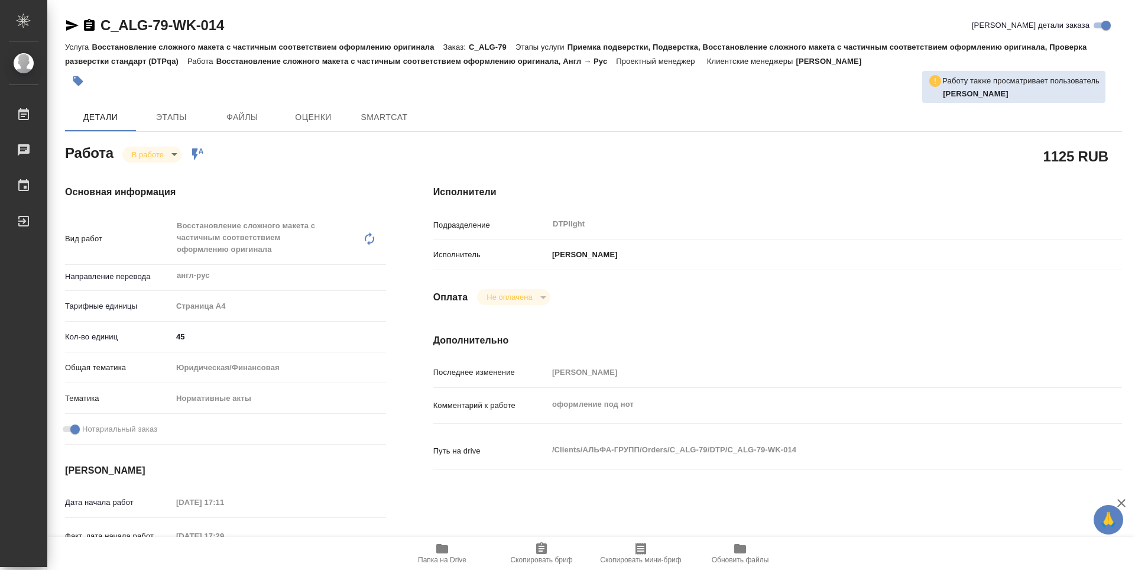
type textarea "x"
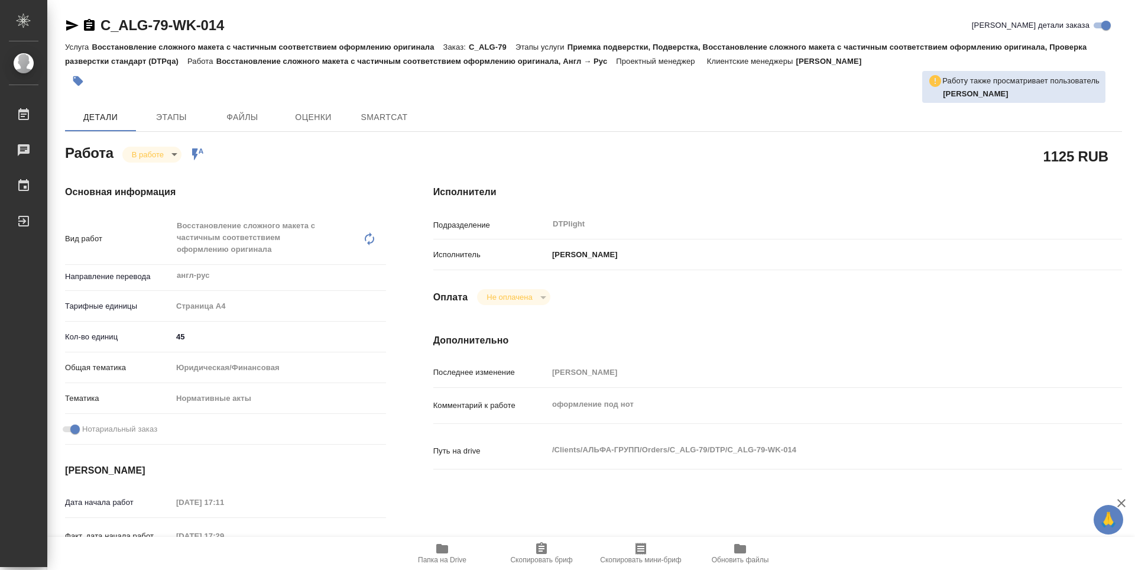
type textarea "x"
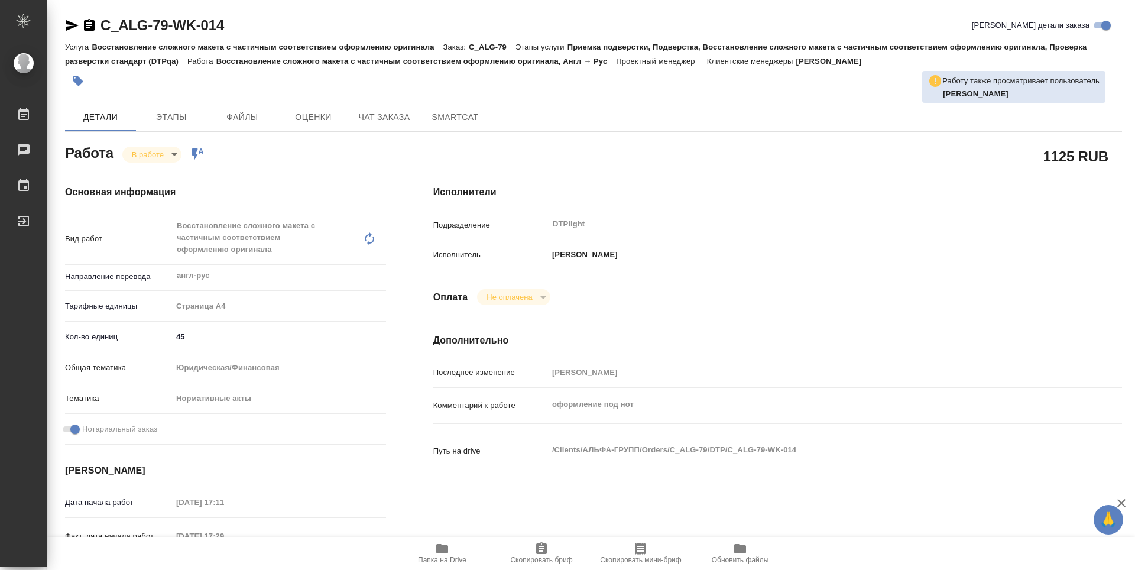
type textarea "x"
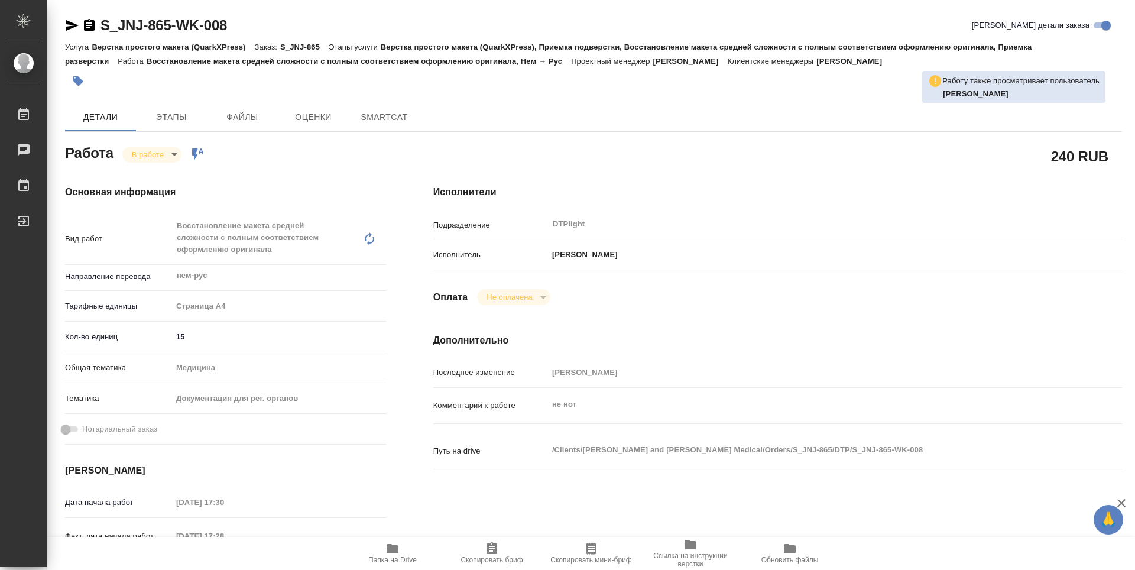
type textarea "x"
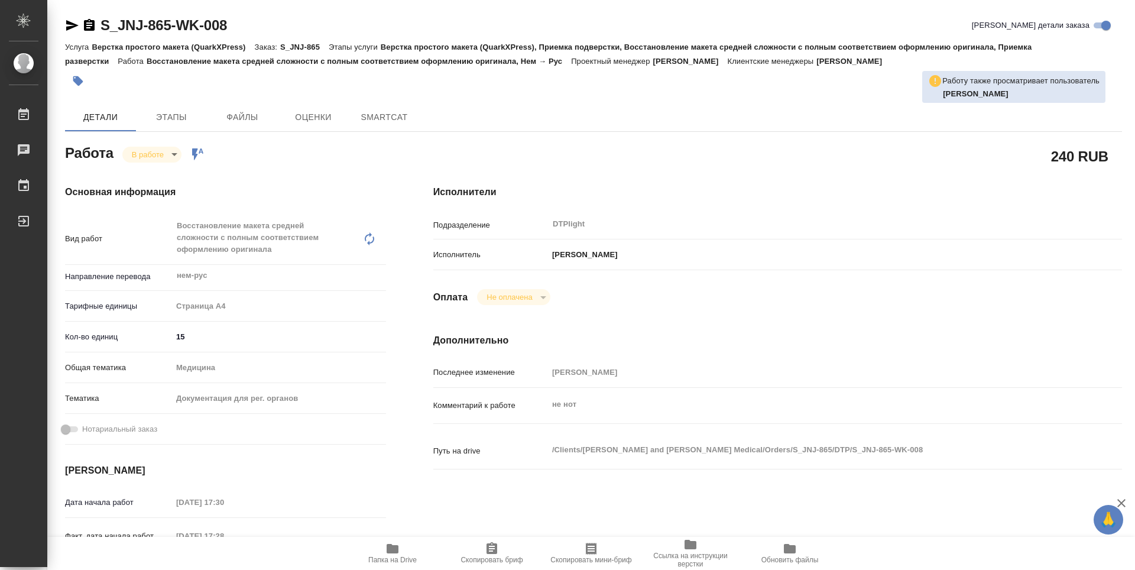
type textarea "x"
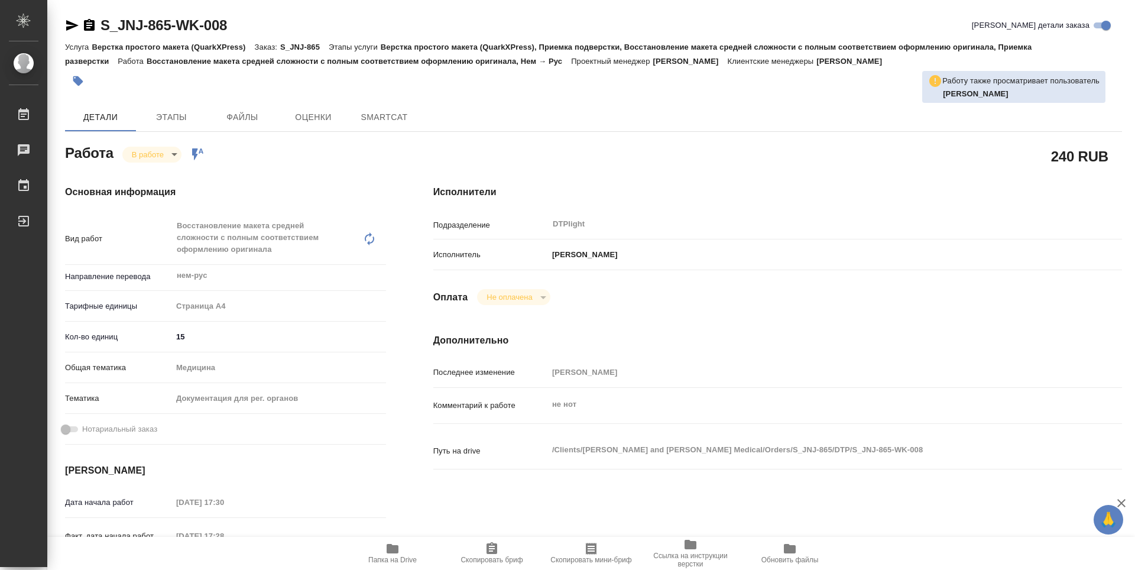
type textarea "x"
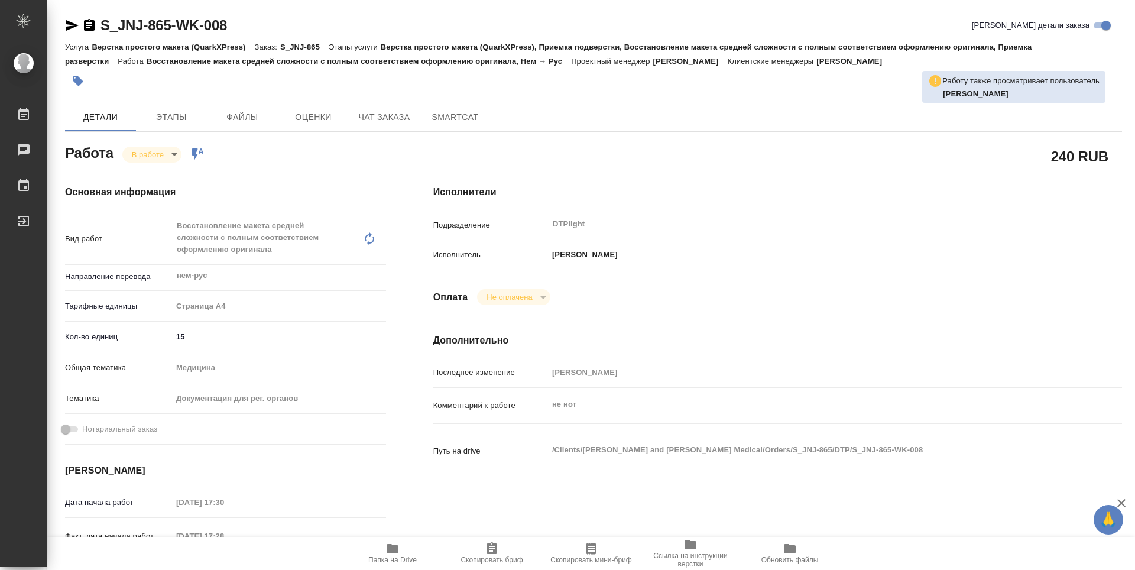
type textarea "x"
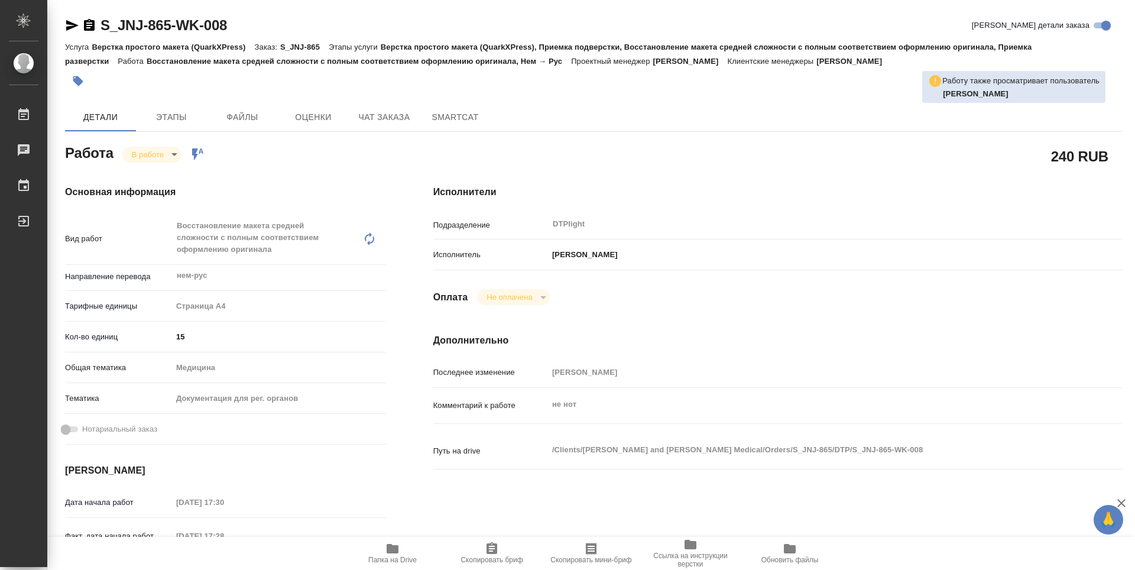
type textarea "x"
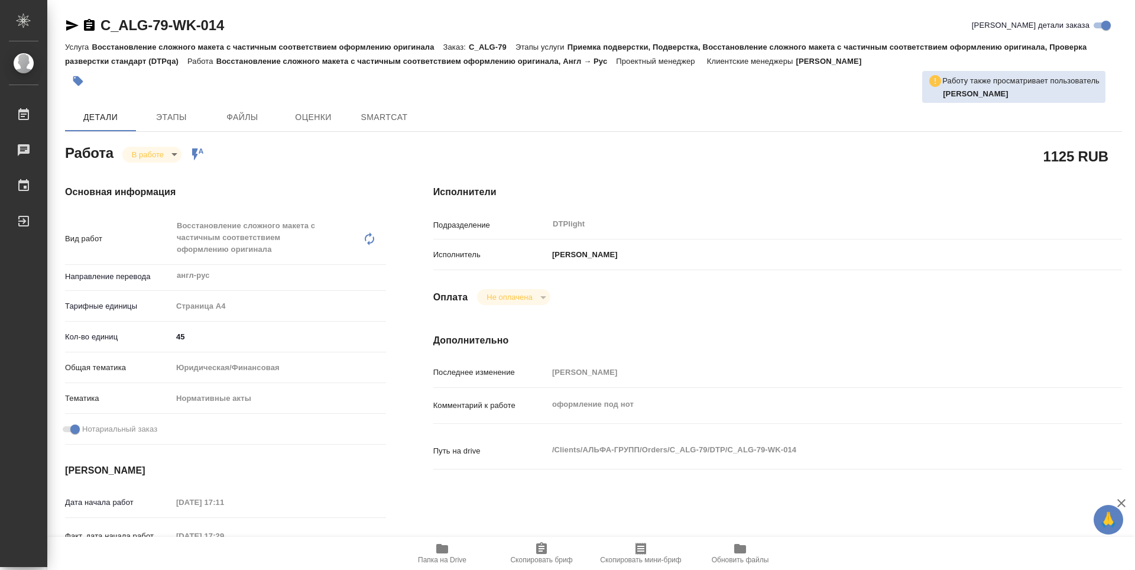
type textarea "x"
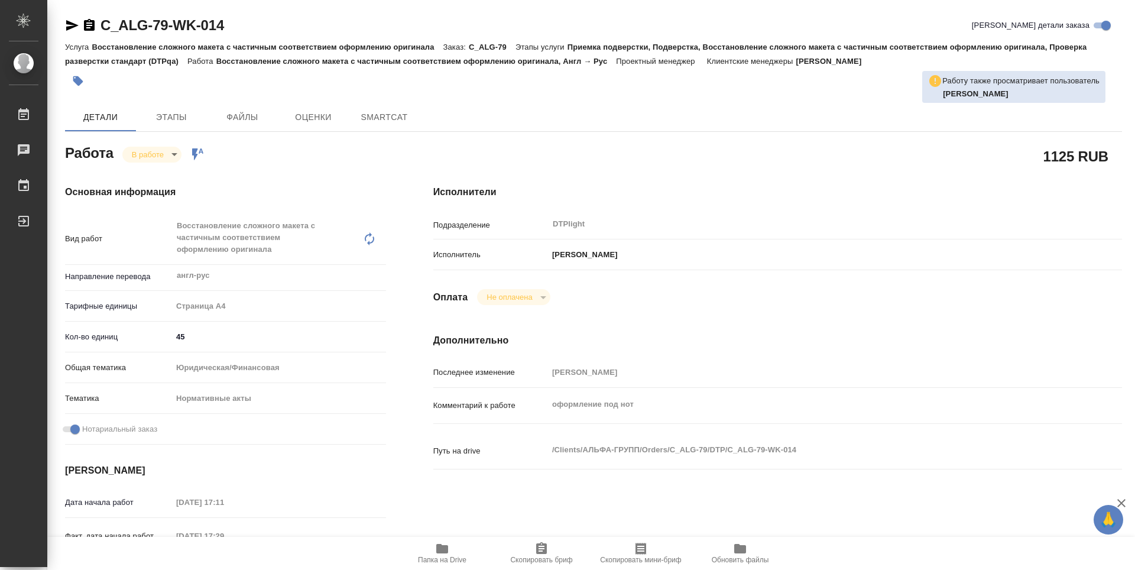
type textarea "x"
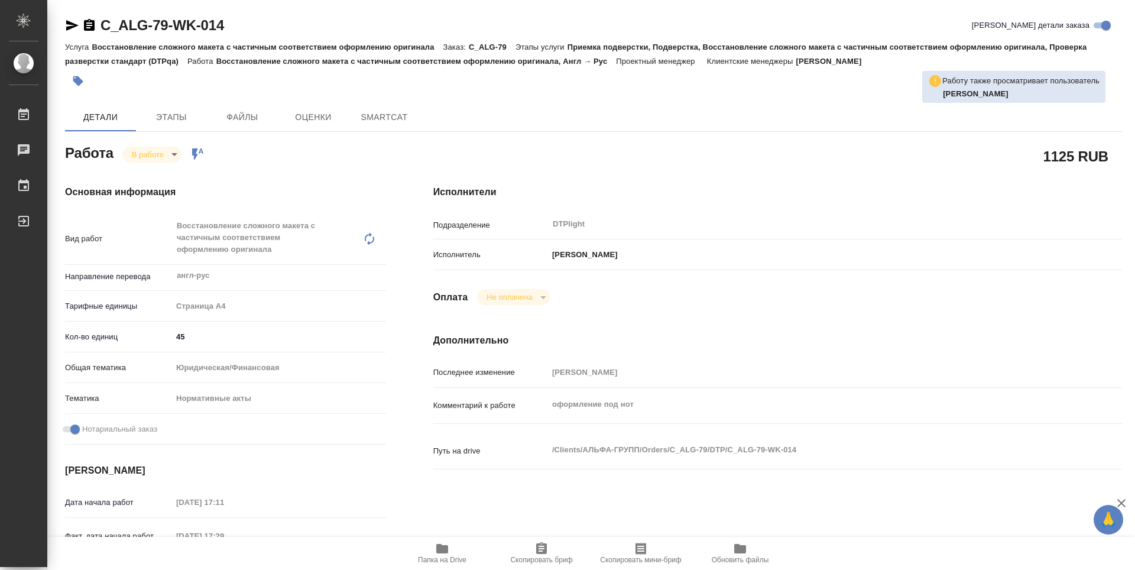
type textarea "x"
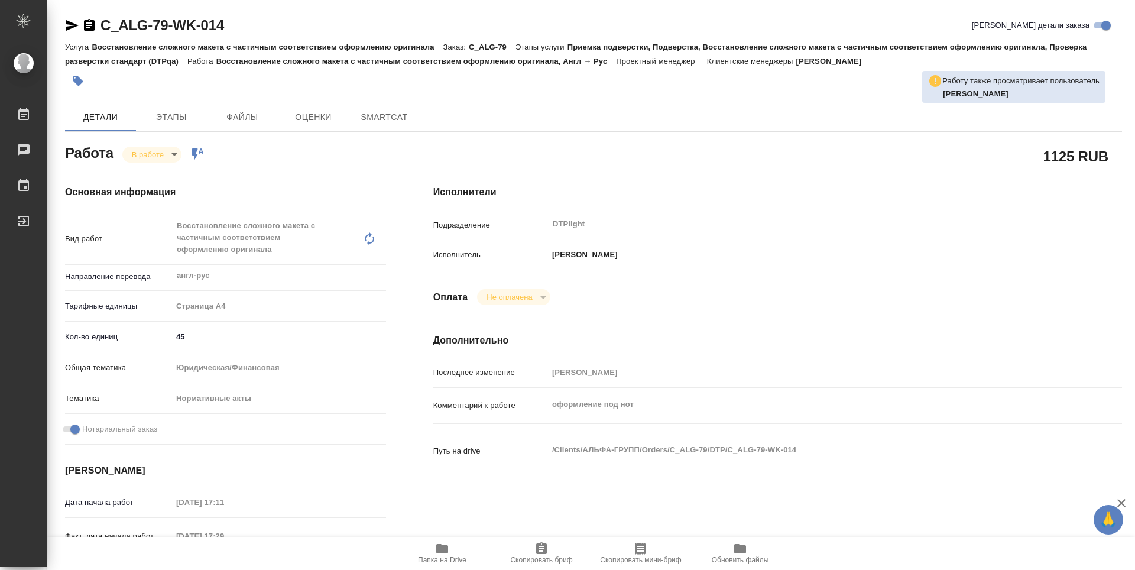
type textarea "x"
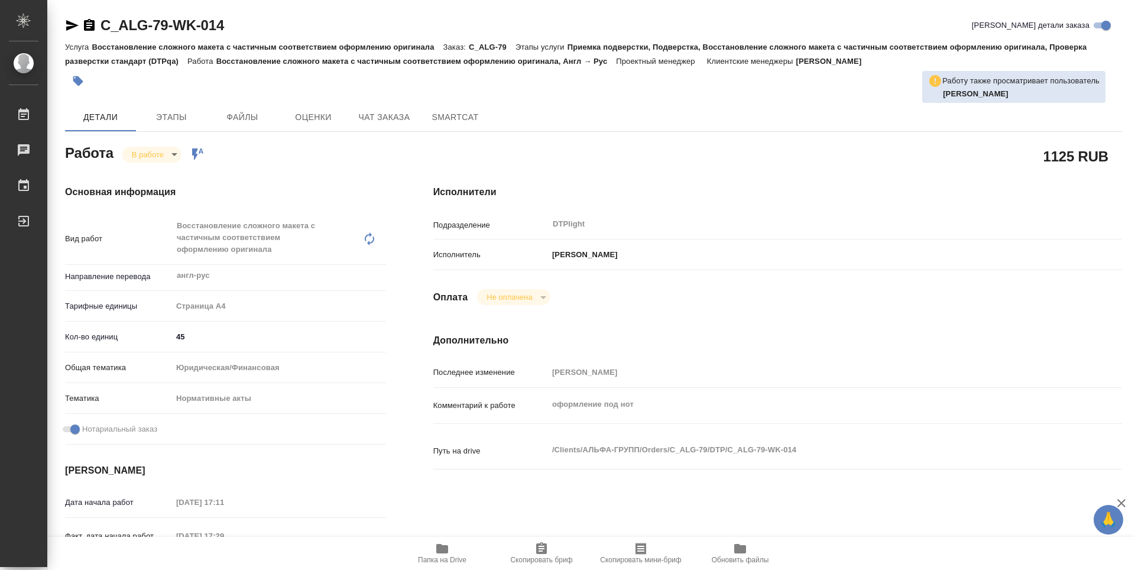
click at [458, 547] on span "Папка на Drive" at bounding box center [442, 552] width 85 height 22
type textarea "x"
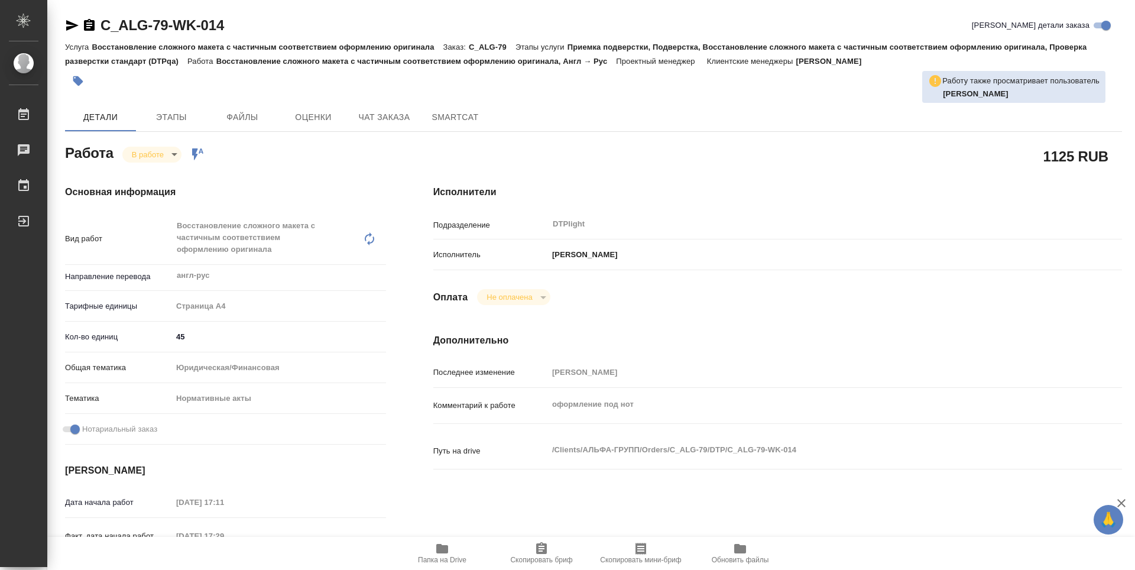
type textarea "x"
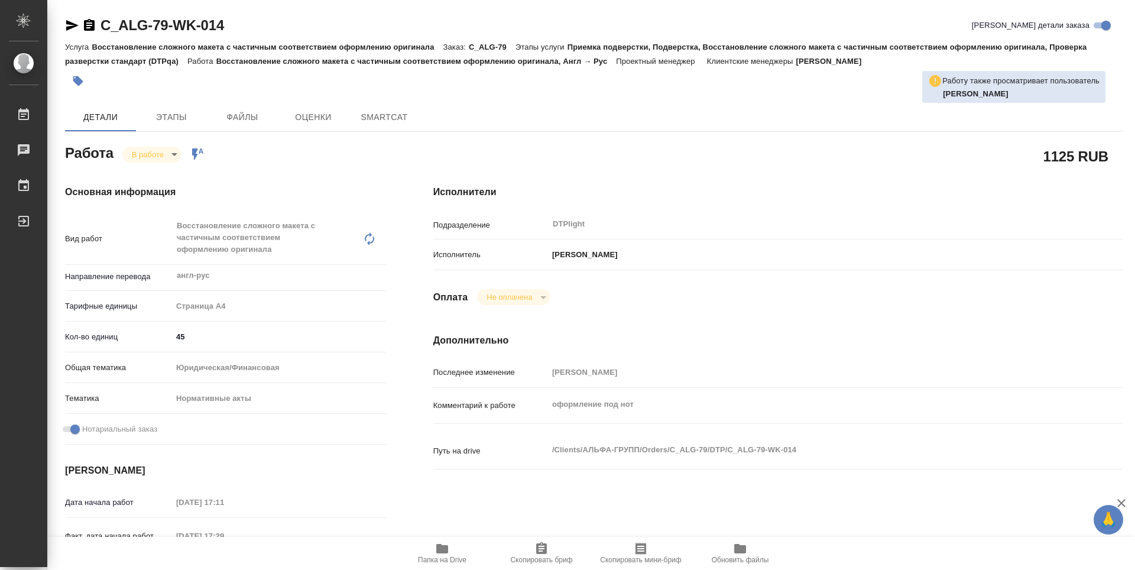
type textarea "x"
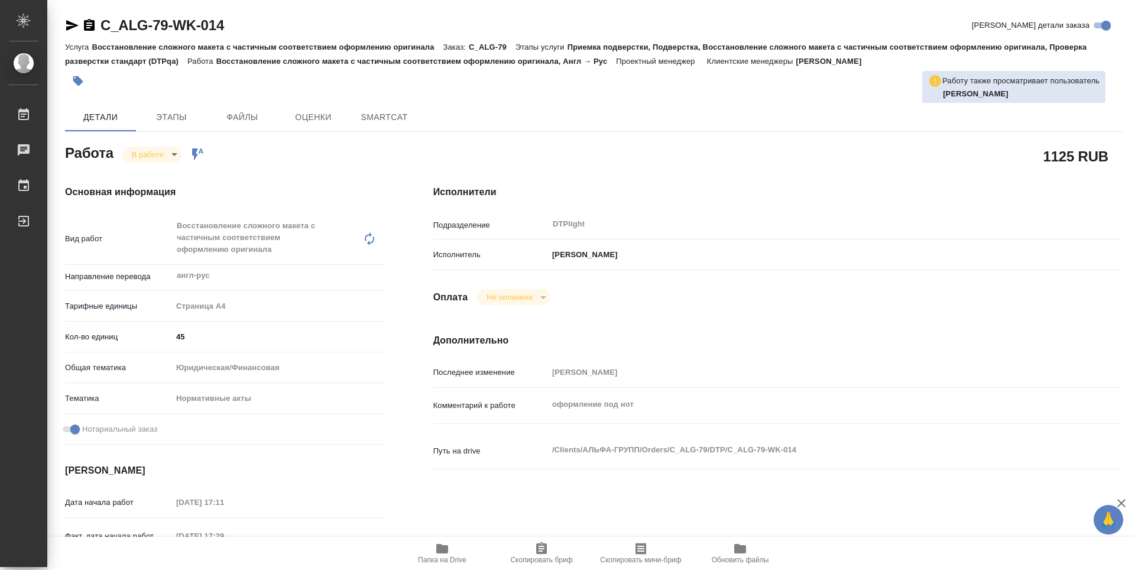
type textarea "x"
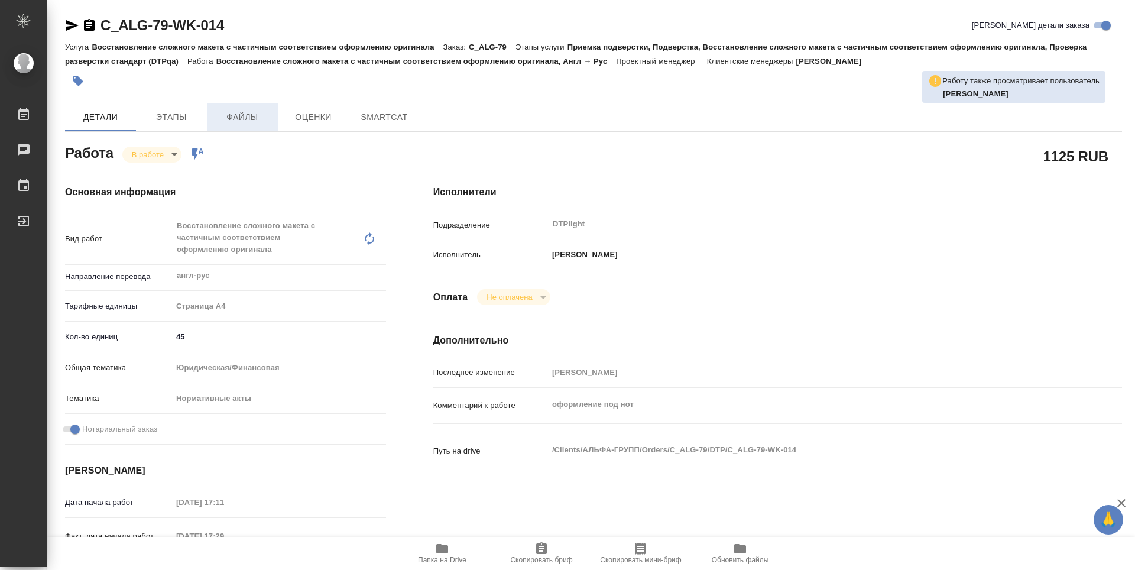
type textarea "x"
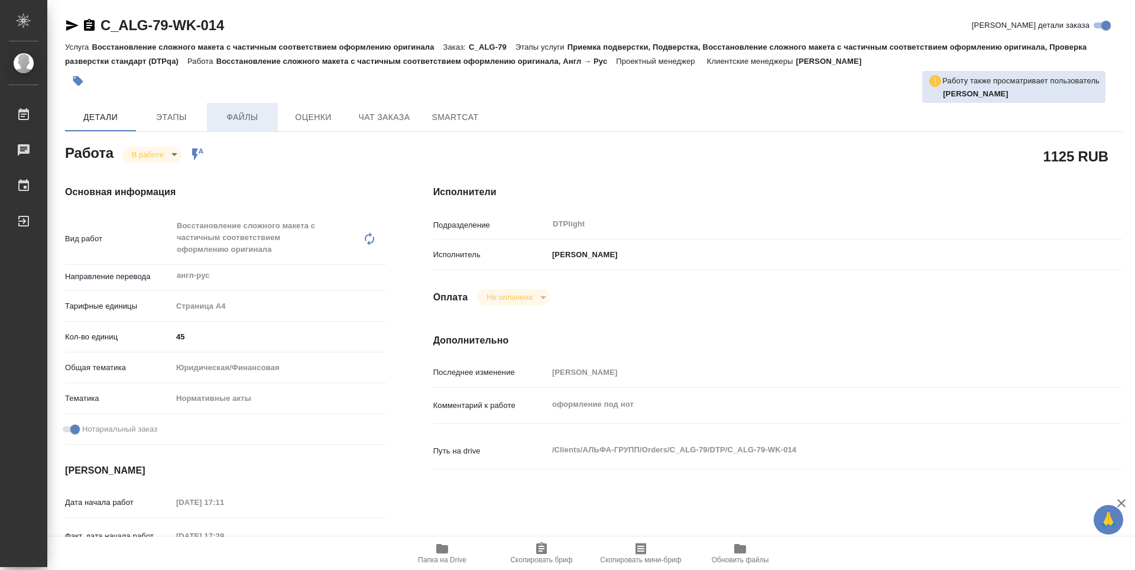
type textarea "x"
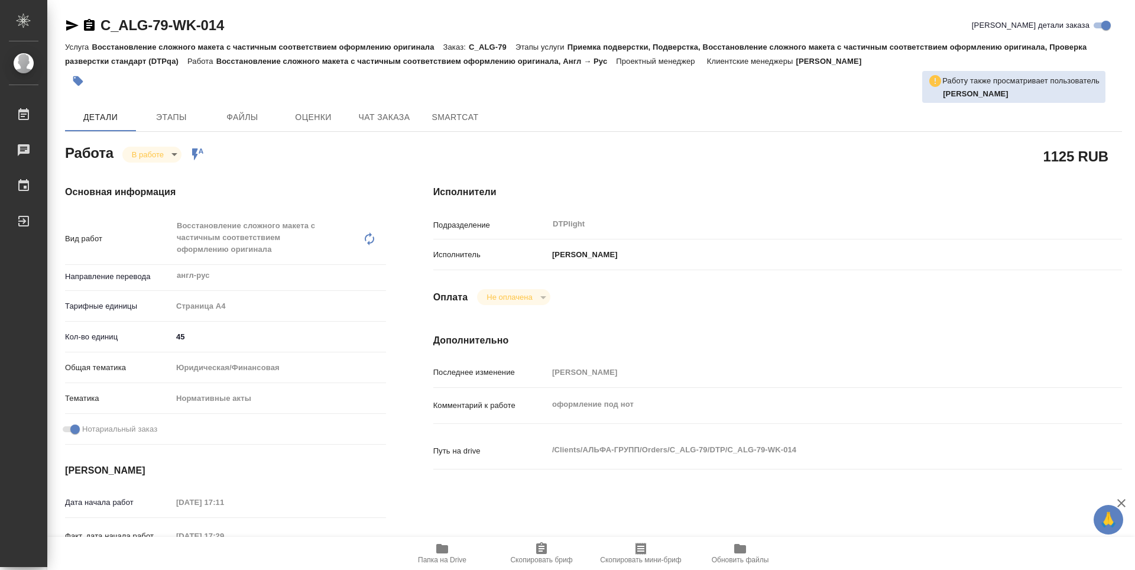
type textarea "x"
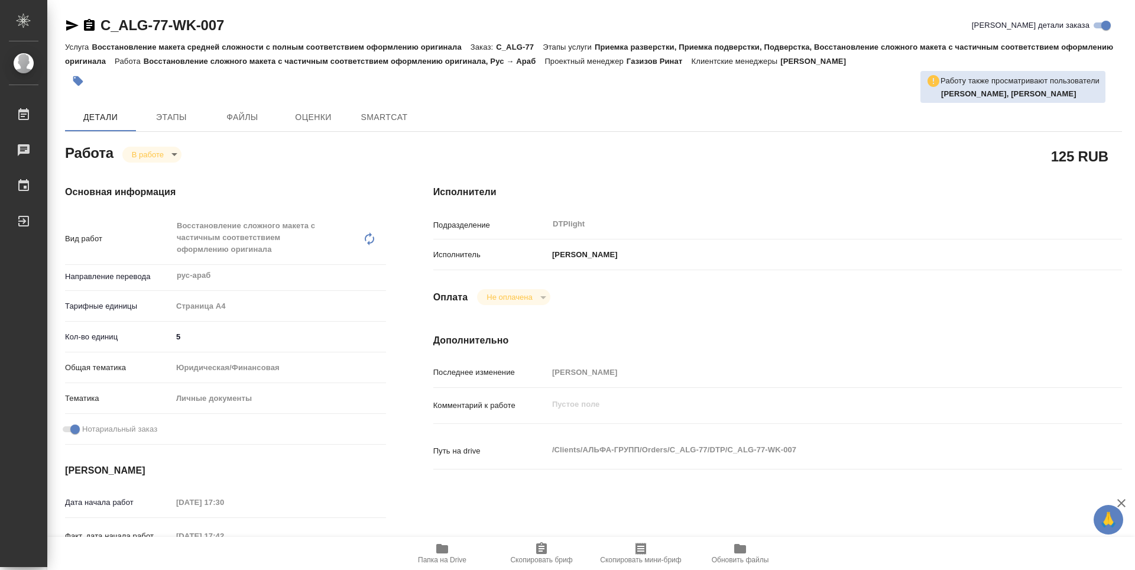
type textarea "x"
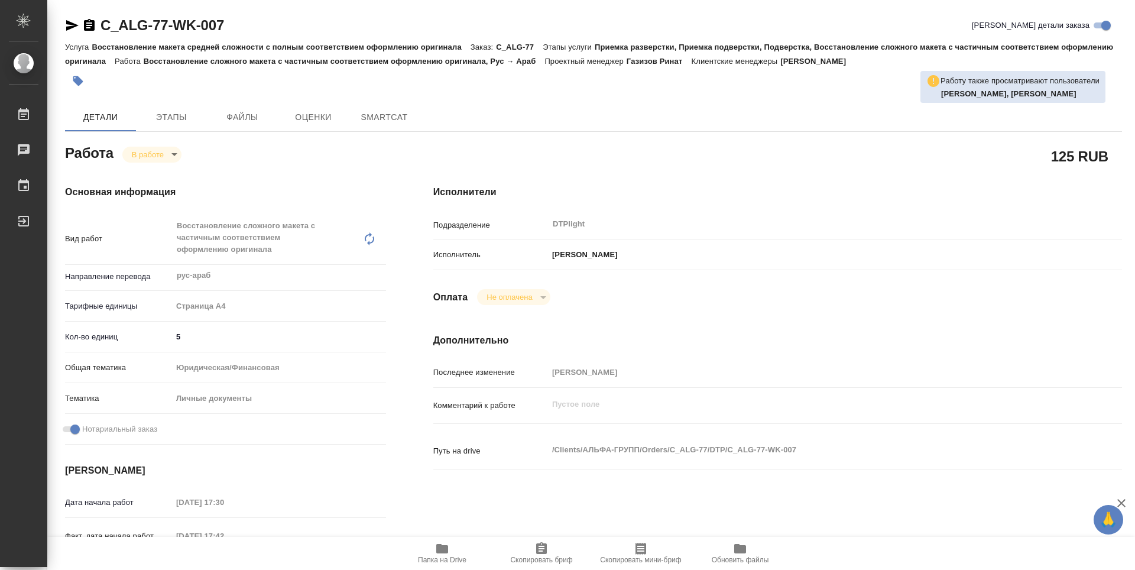
type textarea "x"
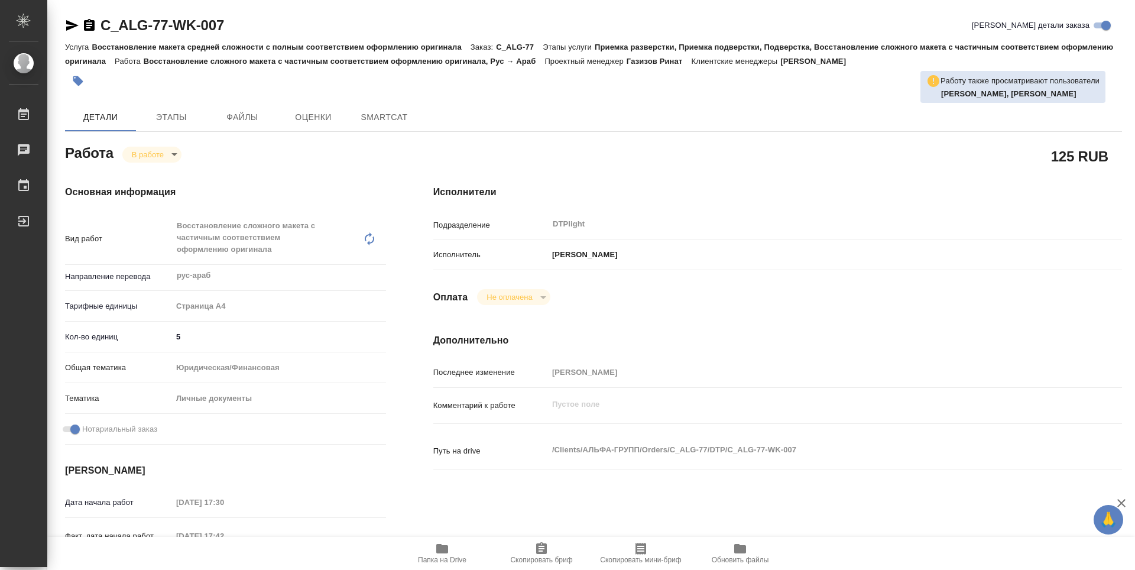
type textarea "x"
